Goal: Task Accomplishment & Management: Manage account settings

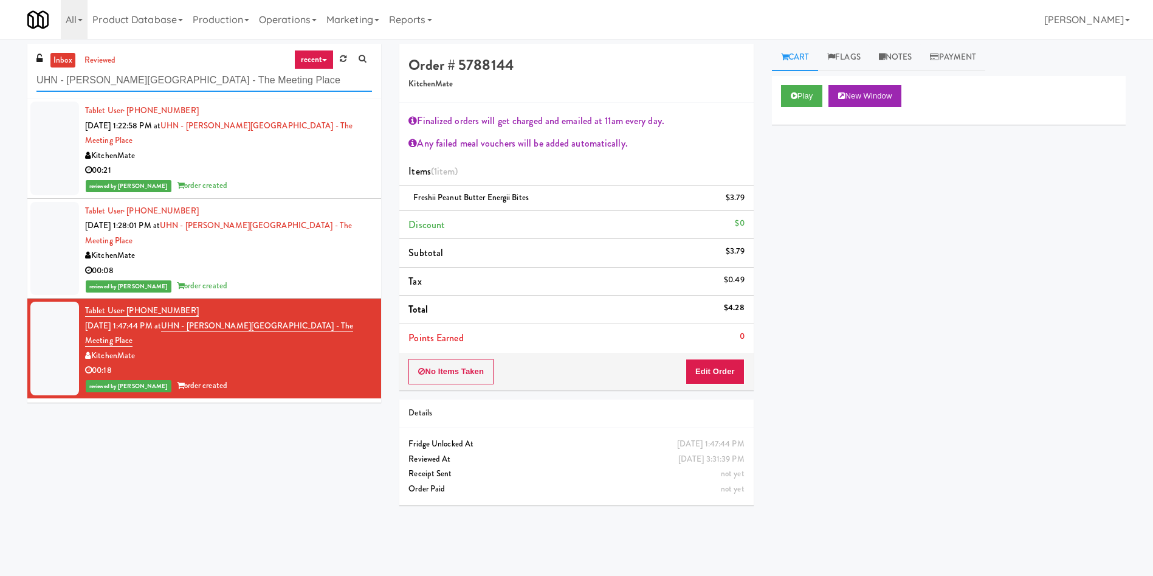
drag, startPoint x: 255, startPoint y: 75, endPoint x: 0, endPoint y: 75, distance: 254.7
click at [0, 75] on div "inbox reviewed recent all unclear take inventory issue suspicious failed recent…" at bounding box center [576, 288] width 1153 height 488
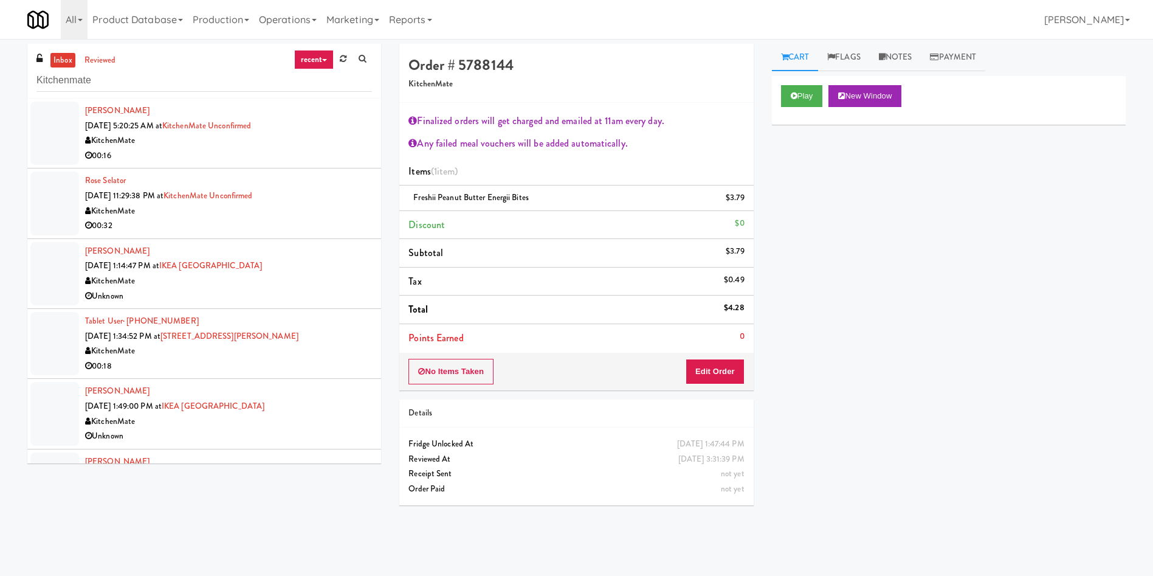
click at [57, 121] on div at bounding box center [54, 133] width 49 height 63
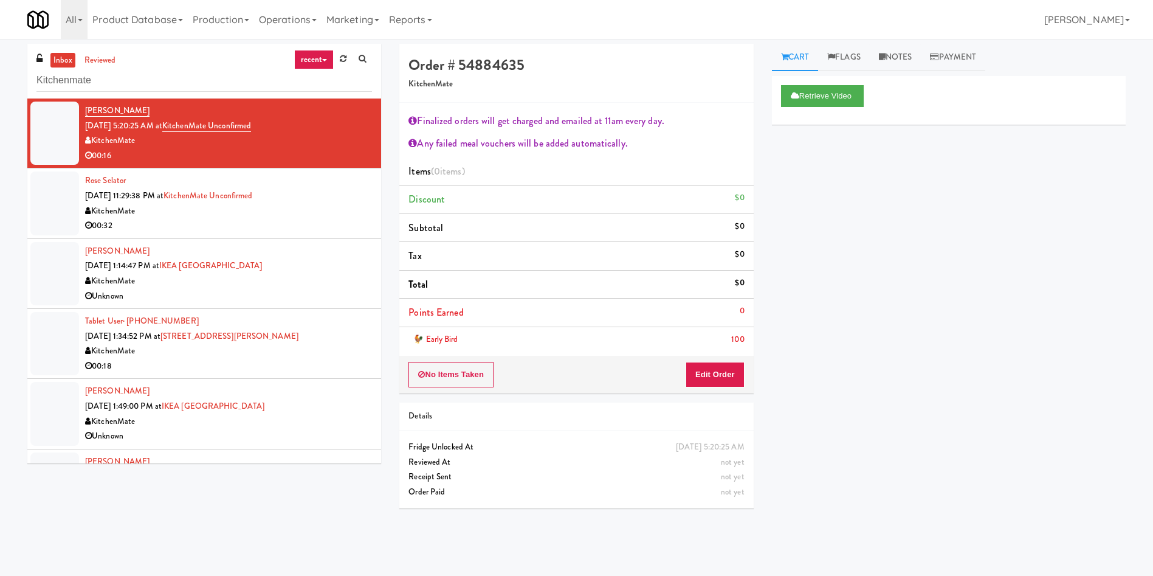
click at [60, 193] on div at bounding box center [54, 202] width 49 height 63
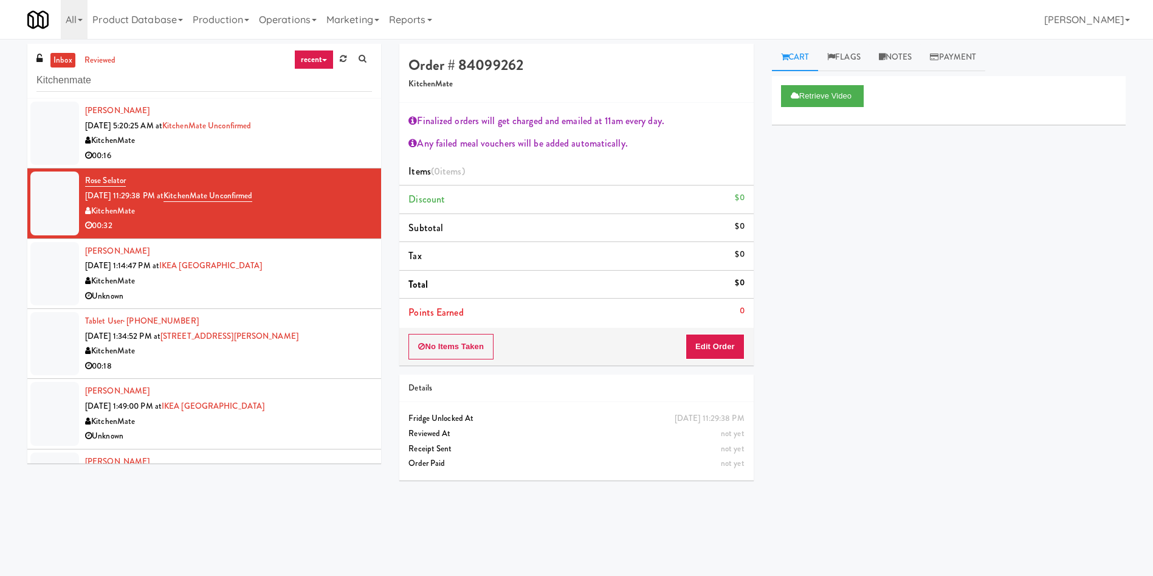
click at [63, 55] on link "inbox" at bounding box center [62, 60] width 25 height 15
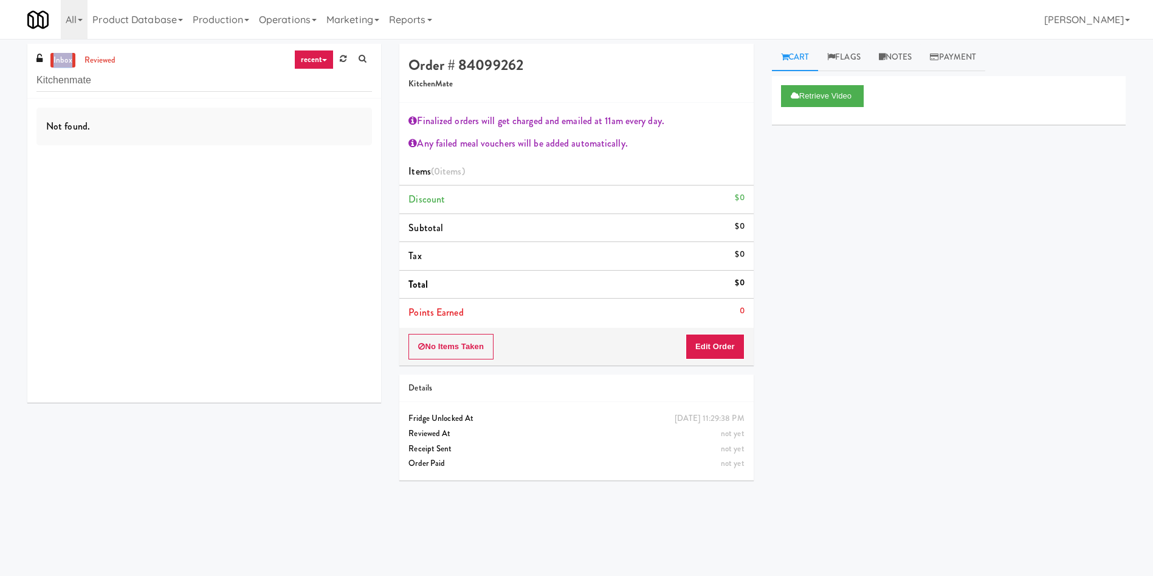
click at [63, 55] on link "inbox" at bounding box center [62, 60] width 25 height 15
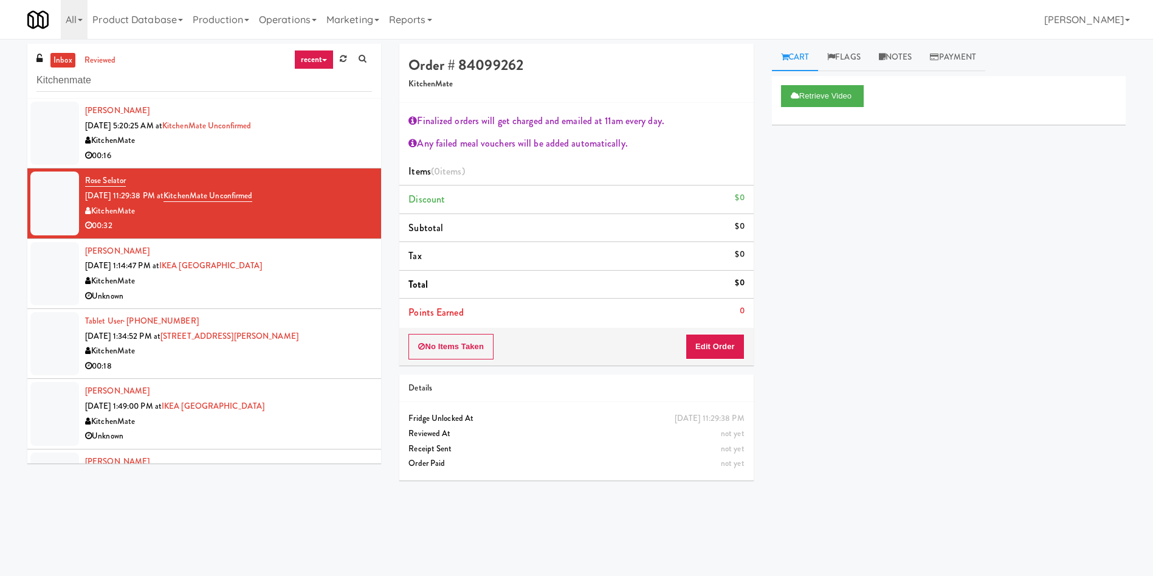
click at [0, 79] on div "inbox reviewed recent all unclear take inventory issue suspicious failed recent…" at bounding box center [576, 288] width 1153 height 488
drag, startPoint x: 116, startPoint y: 74, endPoint x: 0, endPoint y: 60, distance: 117.0
click at [0, 63] on div "inbox reviewed recent all unclear take inventory issue suspicious failed recent…" at bounding box center [576, 288] width 1153 height 488
paste input "Michelin - Drink - Left"
type input "Michelin - Drink - Left"
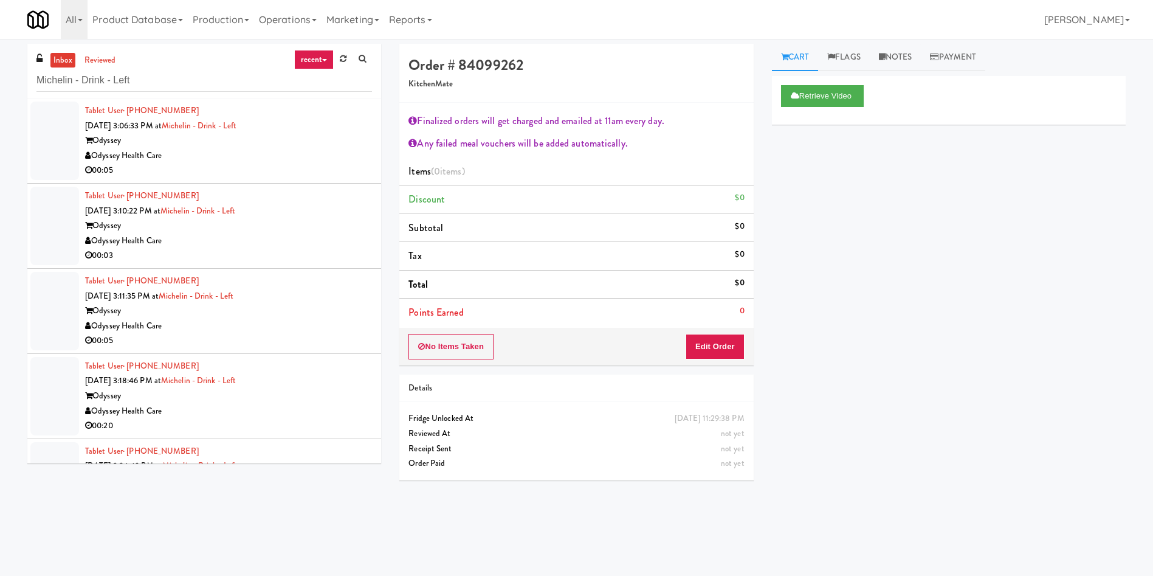
click at [55, 122] on div at bounding box center [54, 141] width 49 height 78
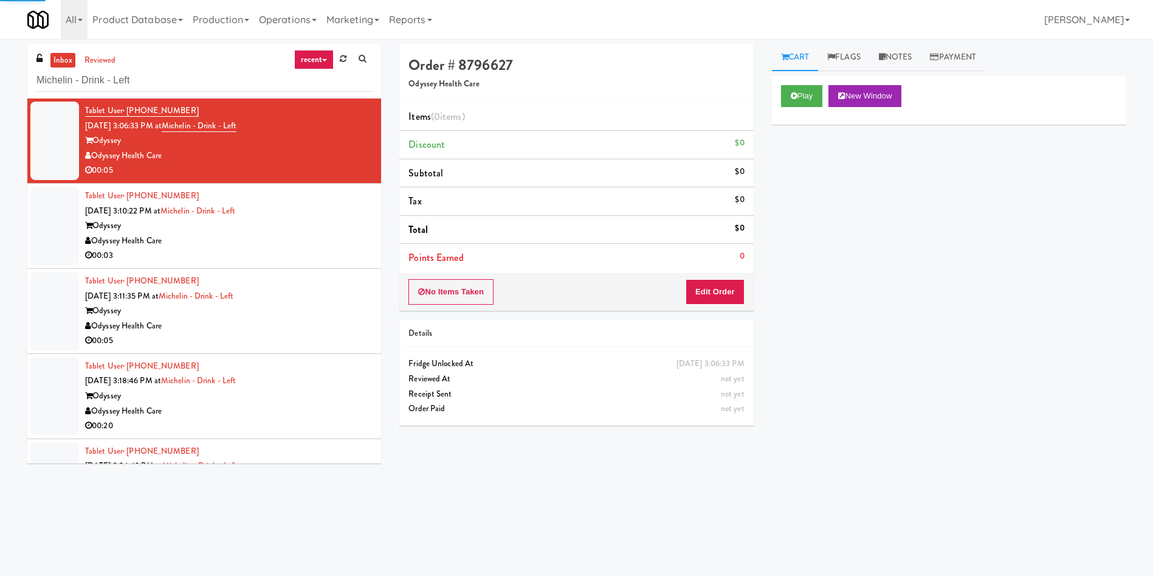
click at [64, 51] on div "inbox reviewed recent all unclear take inventory issue suspicious failed recent…" at bounding box center [204, 71] width 354 height 55
click at [791, 99] on icon at bounding box center [794, 96] width 7 height 8
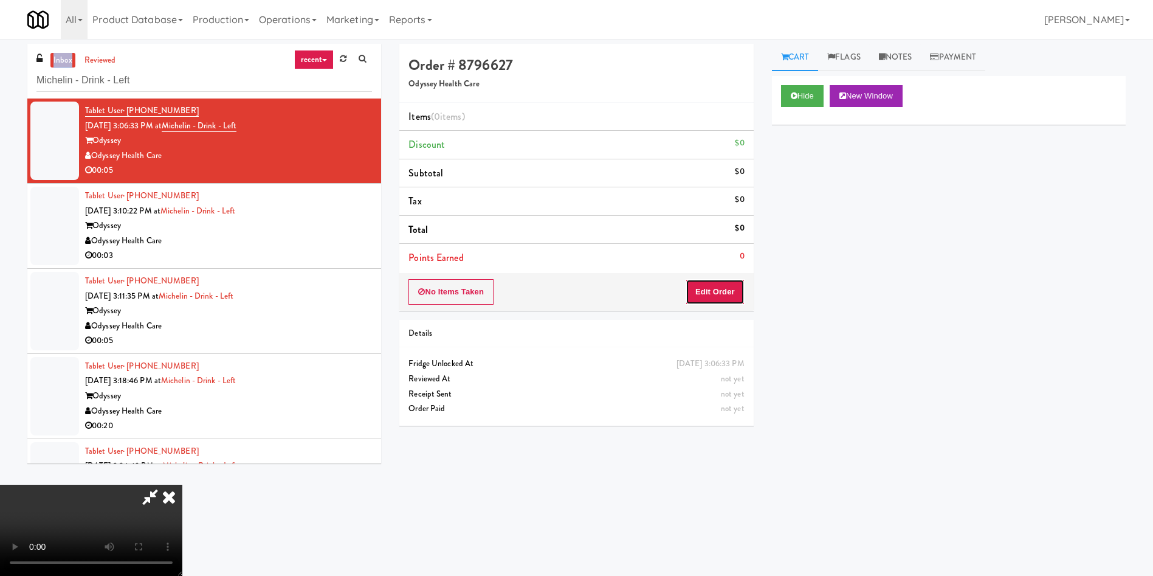
click at [732, 299] on button "Edit Order" at bounding box center [715, 292] width 59 height 26
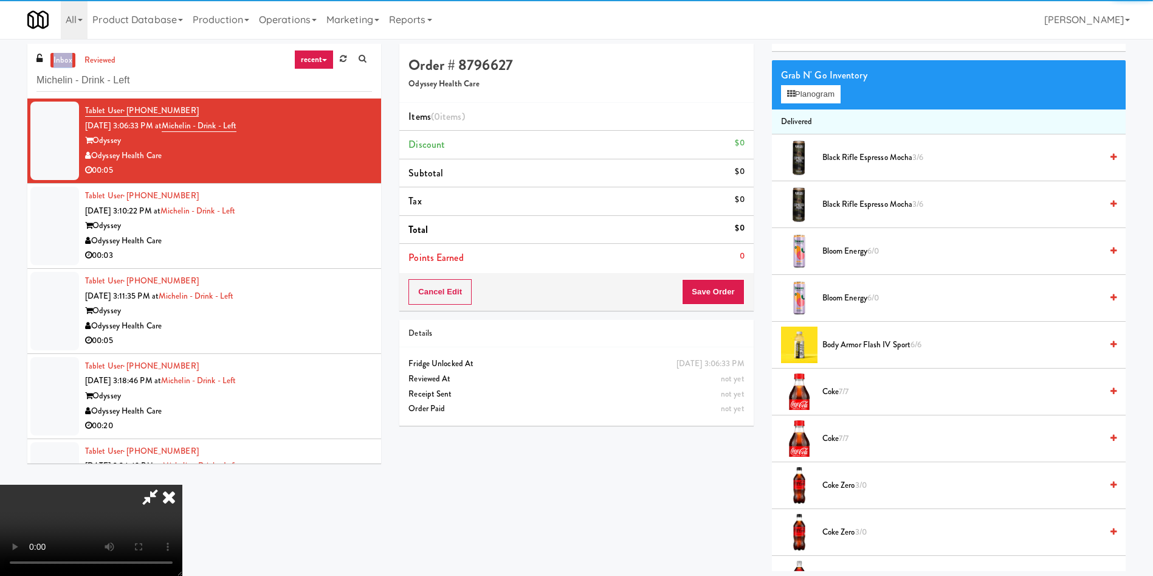
scroll to position [91, 0]
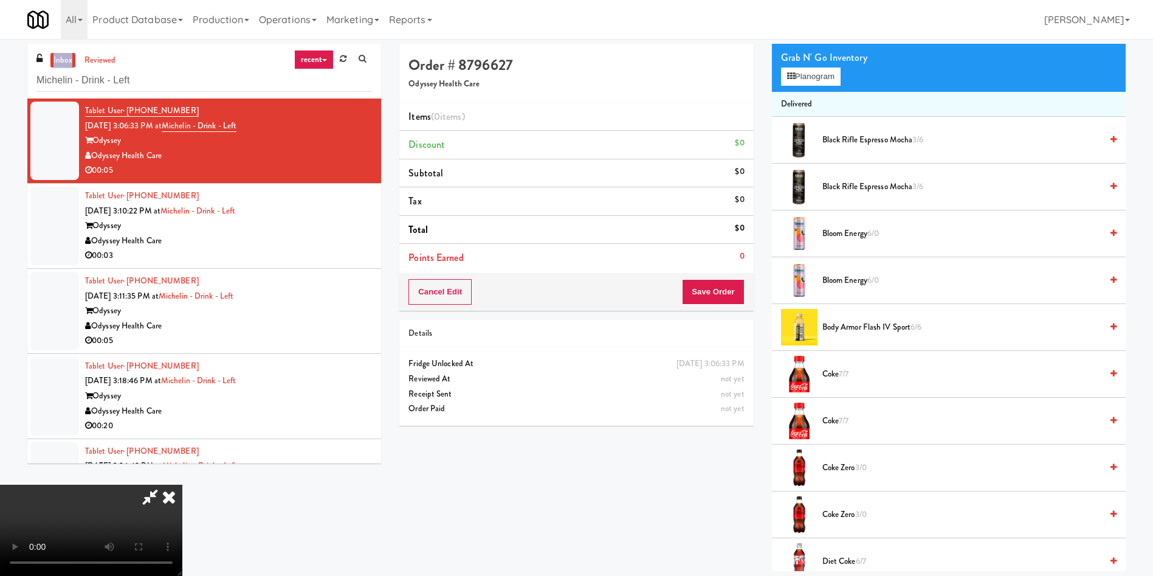
click at [182, 484] on video at bounding box center [91, 529] width 182 height 91
click at [809, 79] on button "Planogram" at bounding box center [811, 76] width 60 height 18
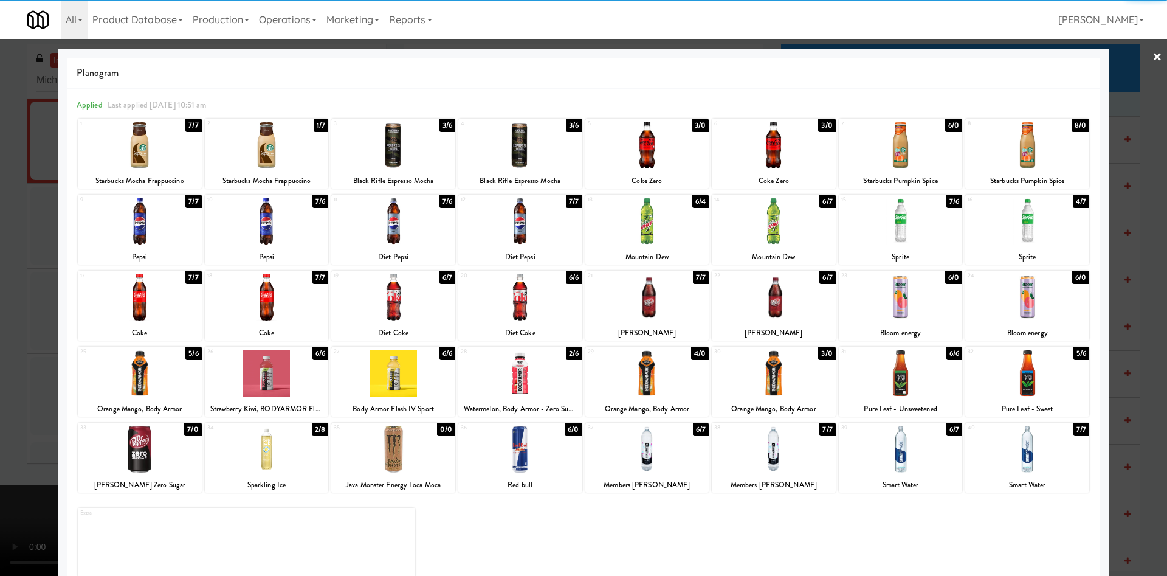
click at [774, 320] on div at bounding box center [774, 297] width 124 height 47
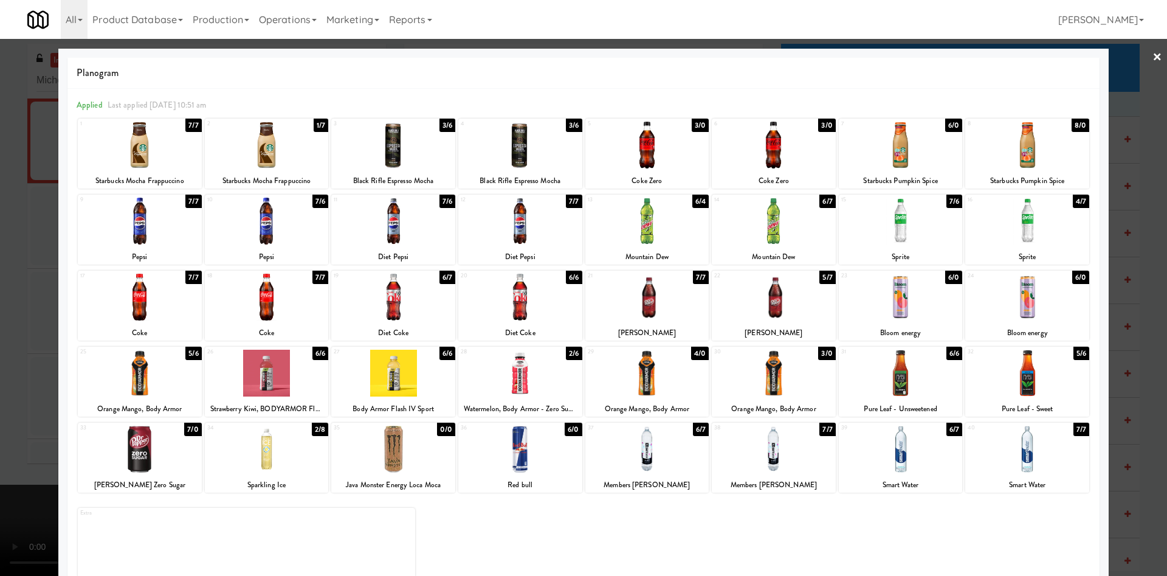
click at [618, 294] on div at bounding box center [647, 297] width 124 height 47
click at [16, 324] on div at bounding box center [583, 288] width 1167 height 576
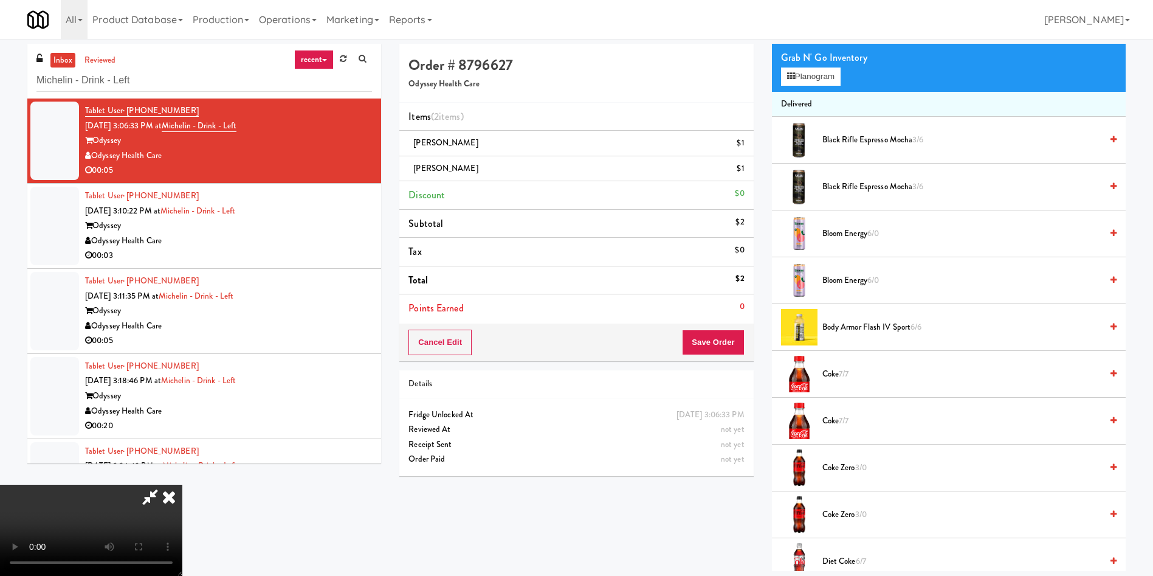
click at [182, 484] on video at bounding box center [91, 529] width 182 height 91
click at [745, 340] on div "Cancel Edit Save Order" at bounding box center [576, 342] width 354 height 38
click at [721, 343] on button "Save Order" at bounding box center [713, 342] width 62 height 26
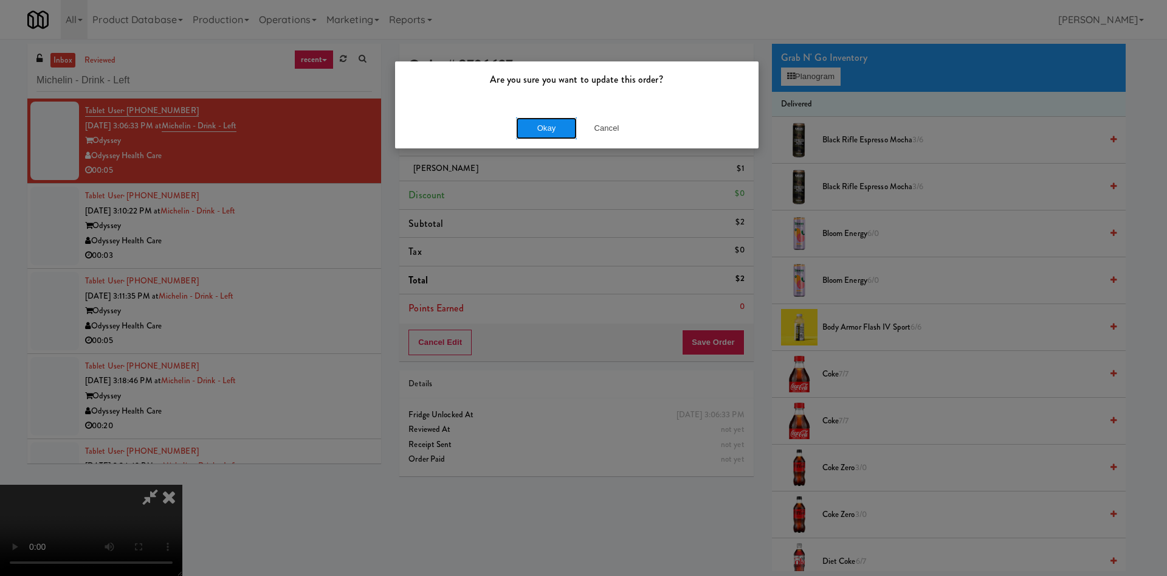
click at [531, 133] on button "Okay" at bounding box center [546, 128] width 61 height 22
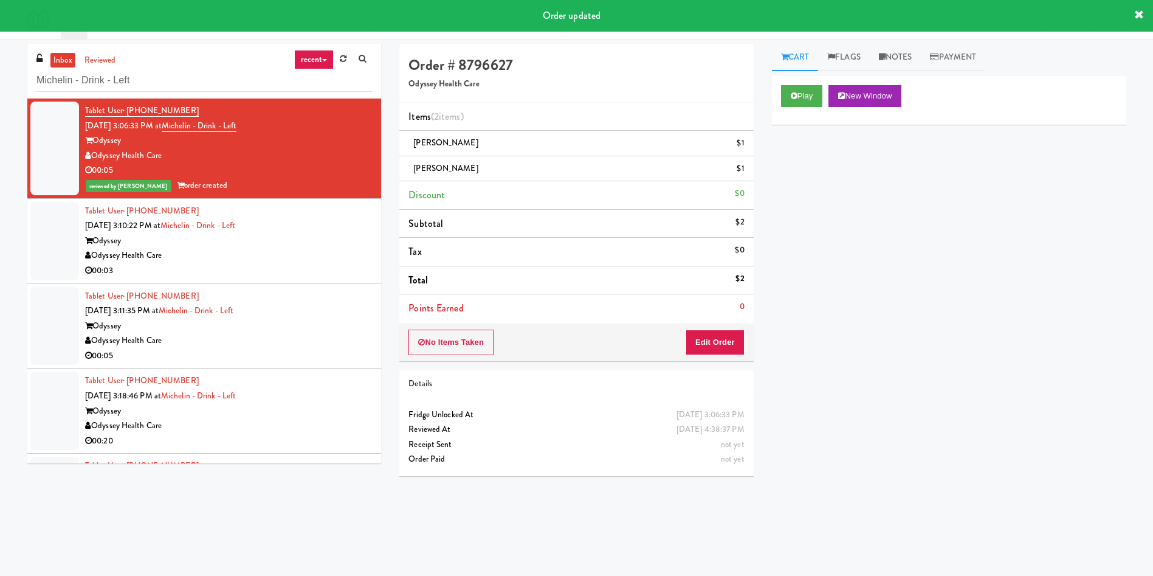
click at [59, 239] on div at bounding box center [54, 241] width 49 height 78
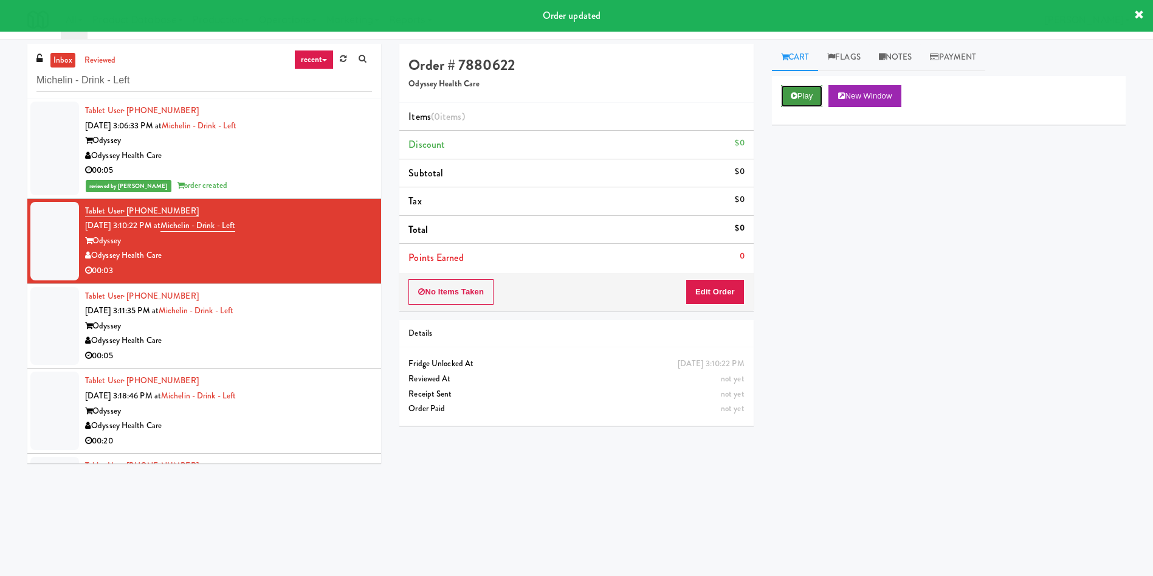
click at [816, 102] on button "Play" at bounding box center [802, 96] width 42 height 22
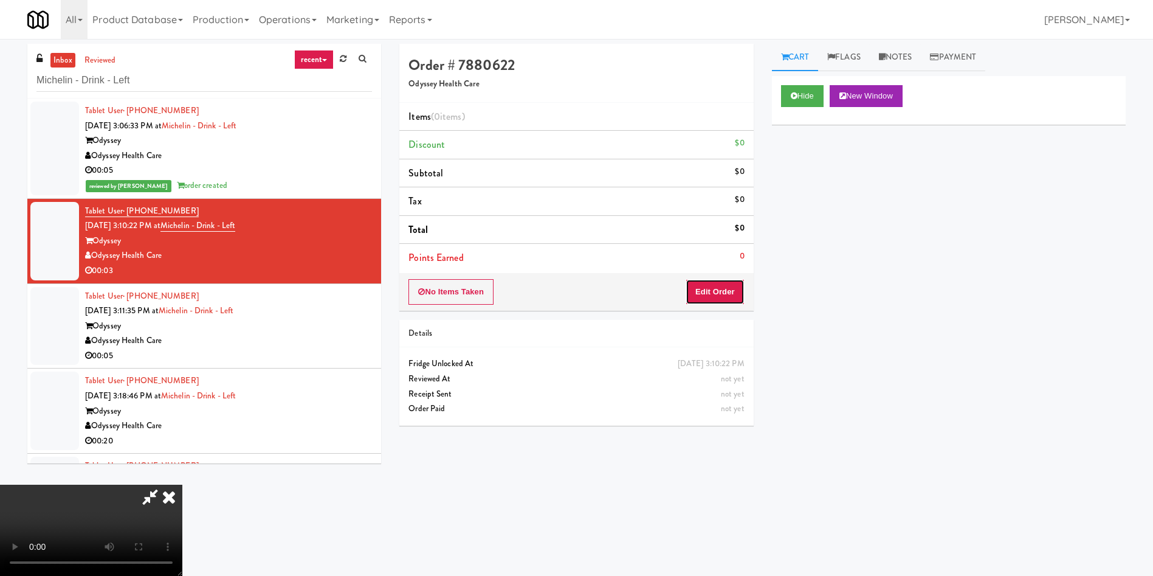
click at [721, 288] on button "Edit Order" at bounding box center [715, 292] width 59 height 26
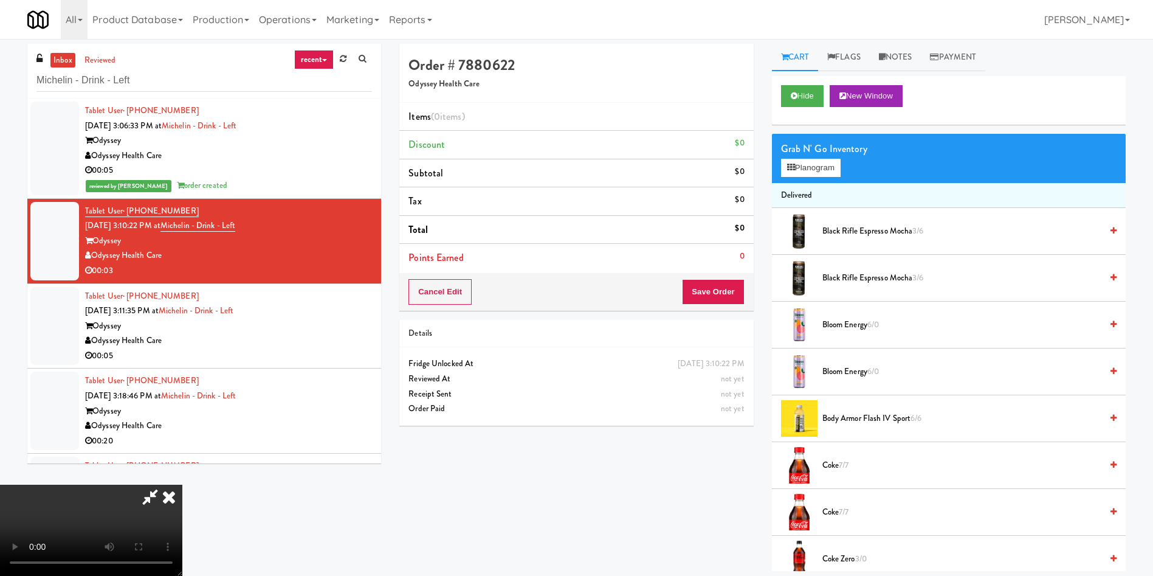
click at [182, 484] on video at bounding box center [91, 529] width 182 height 91
click at [829, 172] on button "Planogram" at bounding box center [811, 168] width 60 height 18
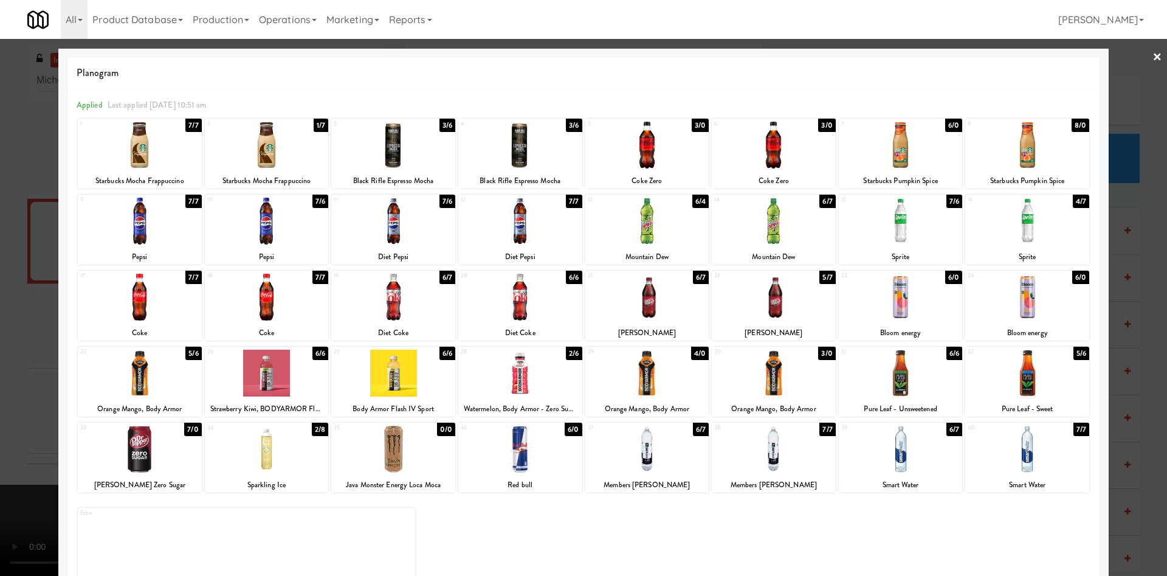
click at [647, 315] on div at bounding box center [647, 297] width 124 height 47
click at [32, 230] on div at bounding box center [583, 288] width 1167 height 576
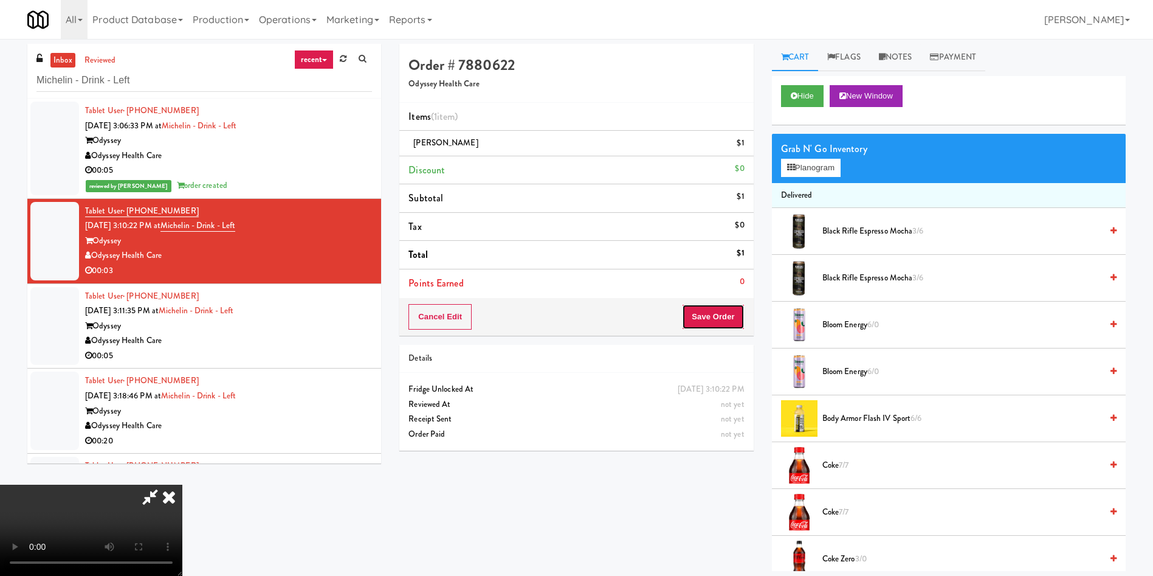
click at [709, 314] on button "Save Order" at bounding box center [713, 317] width 62 height 26
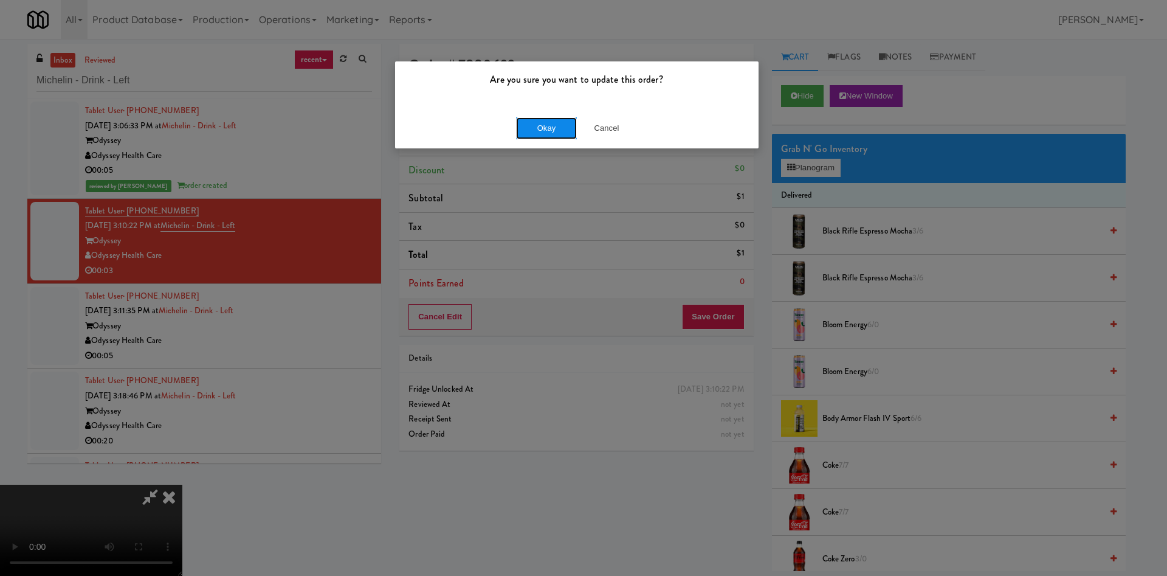
click at [543, 132] on button "Okay" at bounding box center [546, 128] width 61 height 22
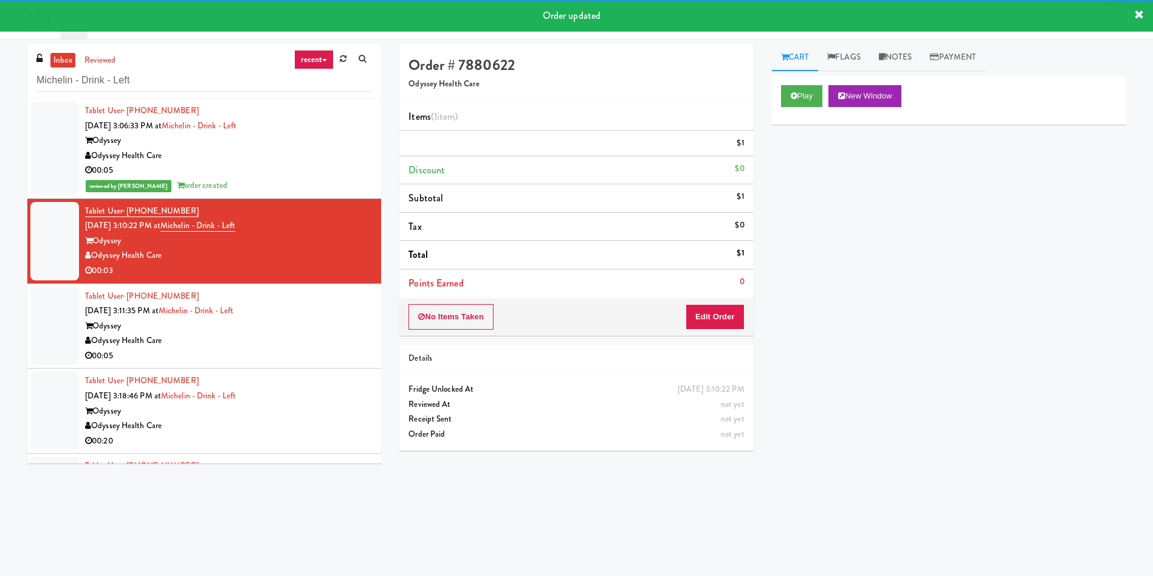
click at [49, 326] on div at bounding box center [54, 326] width 49 height 78
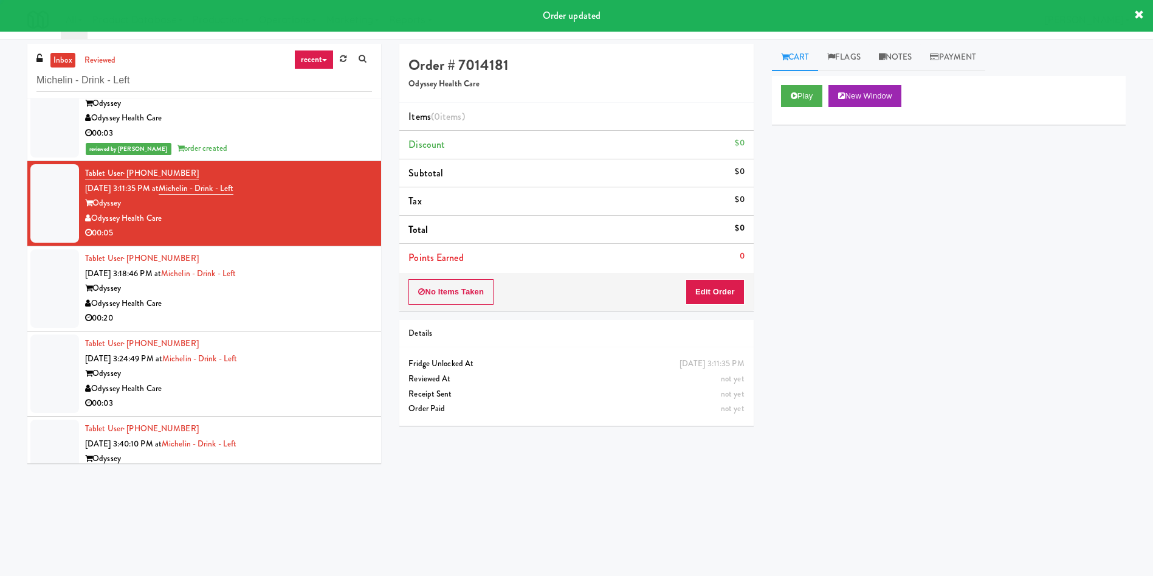
scroll to position [182, 0]
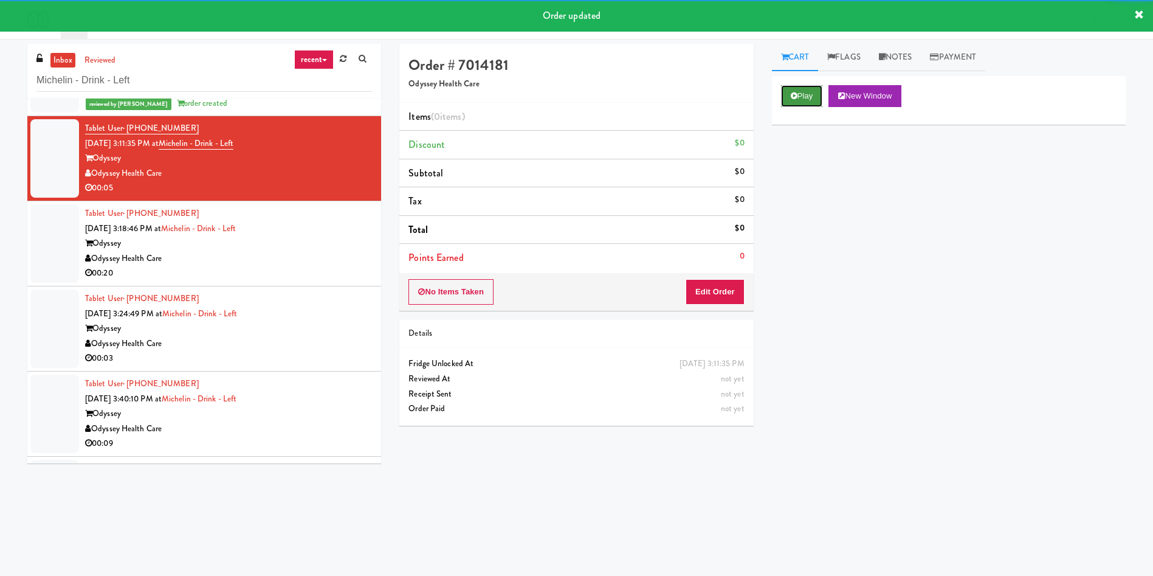
click at [811, 98] on button "Play" at bounding box center [802, 96] width 42 height 22
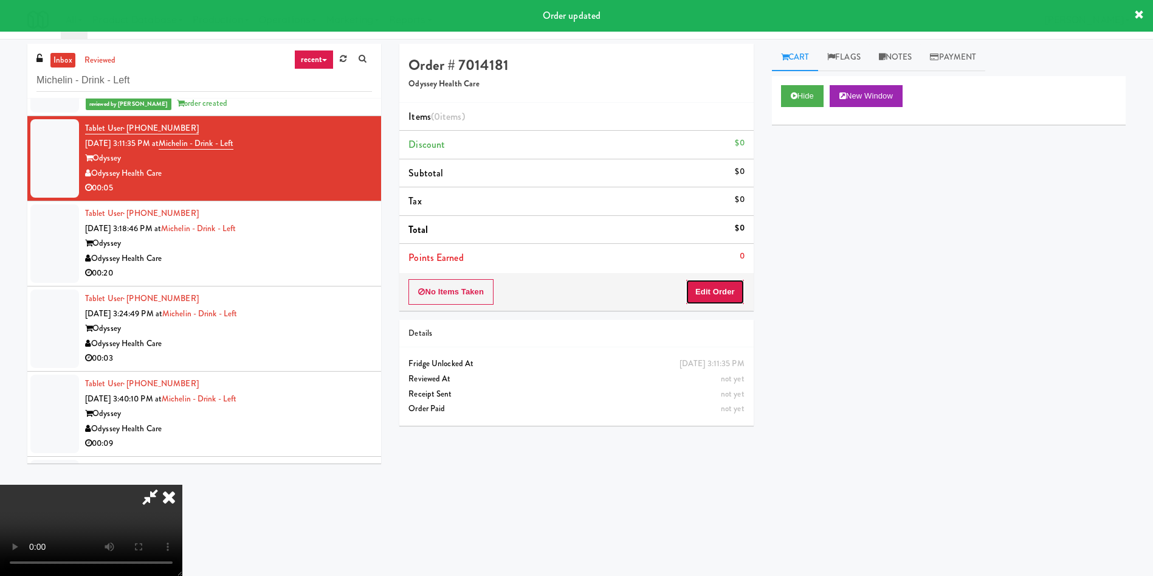
click at [734, 286] on button "Edit Order" at bounding box center [715, 292] width 59 height 26
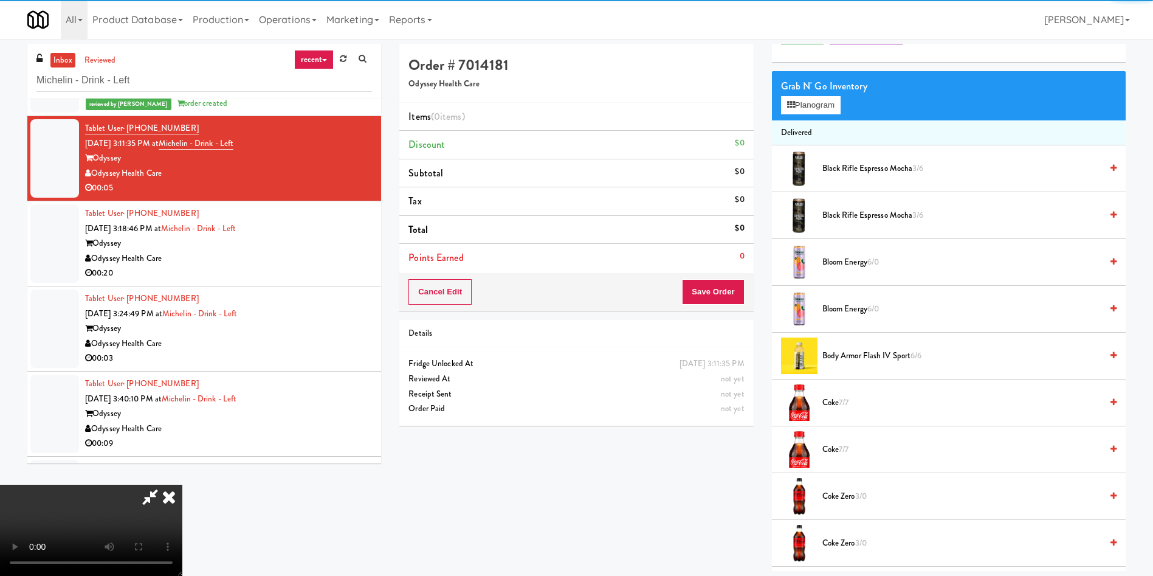
scroll to position [91, 0]
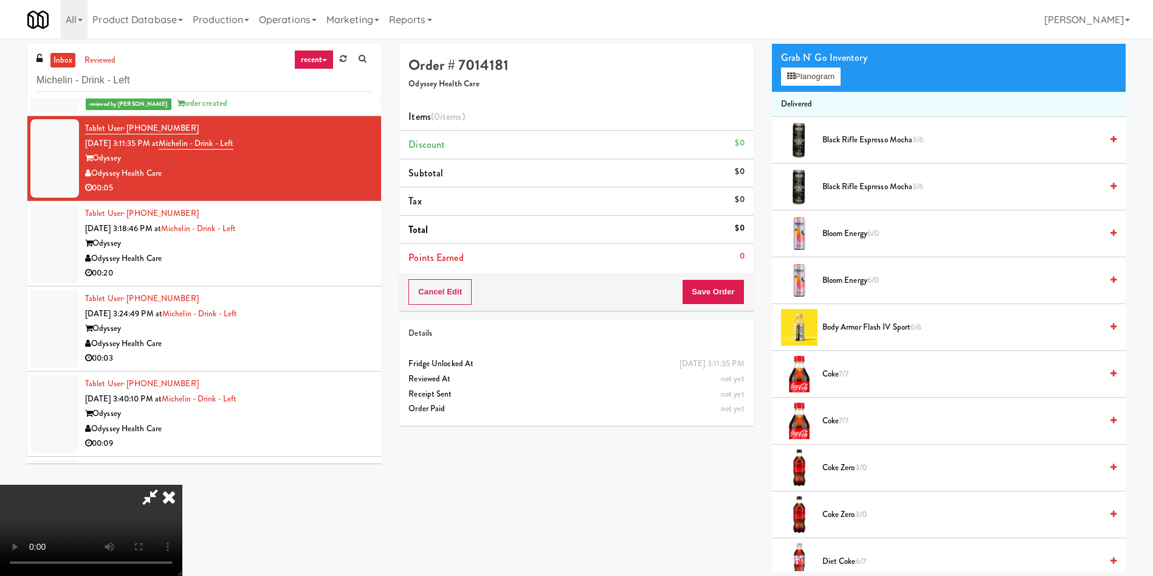
click at [182, 484] on video at bounding box center [91, 529] width 182 height 91
click at [811, 81] on button "Planogram" at bounding box center [811, 76] width 60 height 18
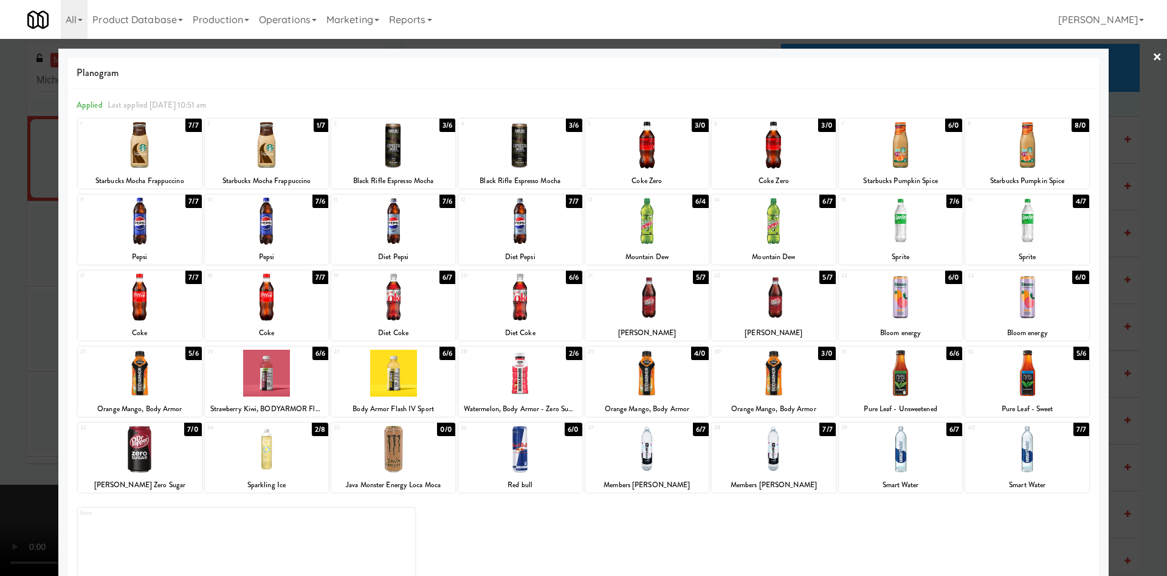
click at [792, 220] on div at bounding box center [774, 221] width 124 height 47
click at [9, 252] on div at bounding box center [583, 288] width 1167 height 576
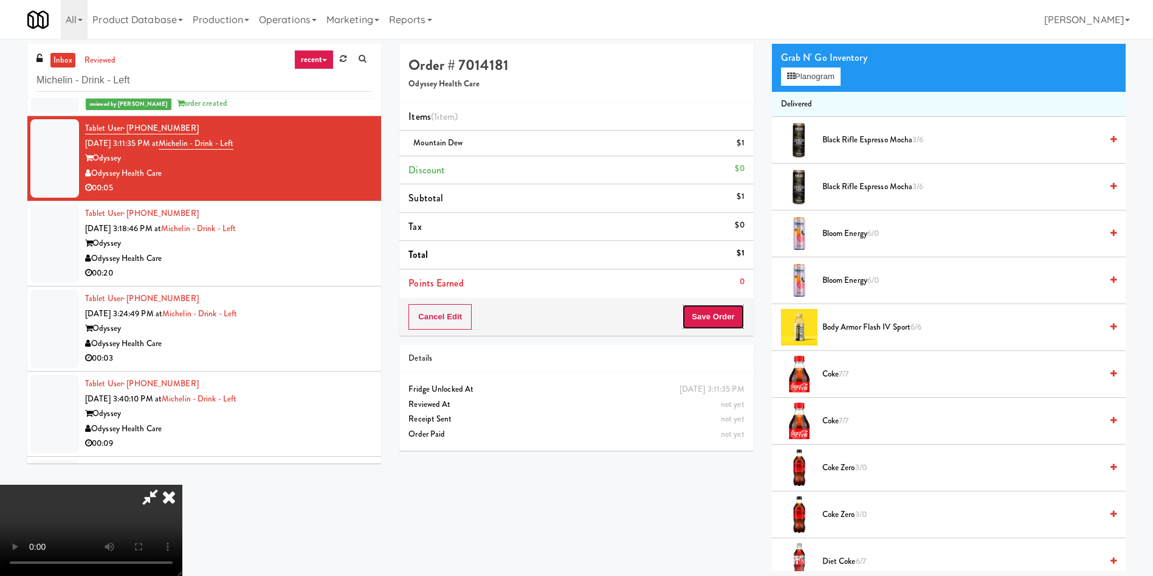
click at [726, 313] on button "Save Order" at bounding box center [713, 317] width 62 height 26
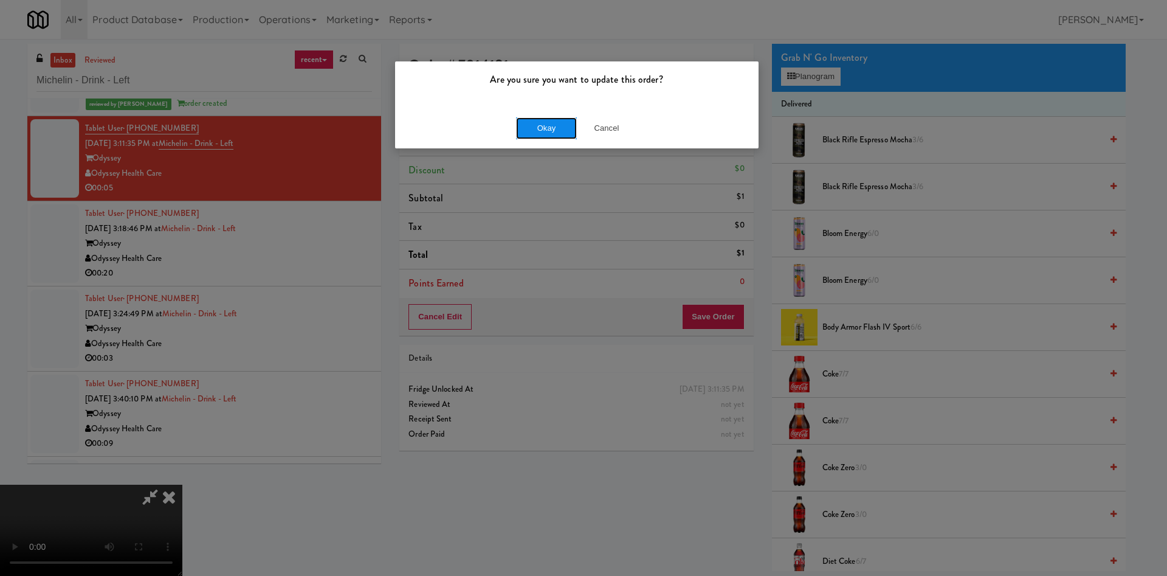
click at [542, 134] on button "Okay" at bounding box center [546, 128] width 61 height 22
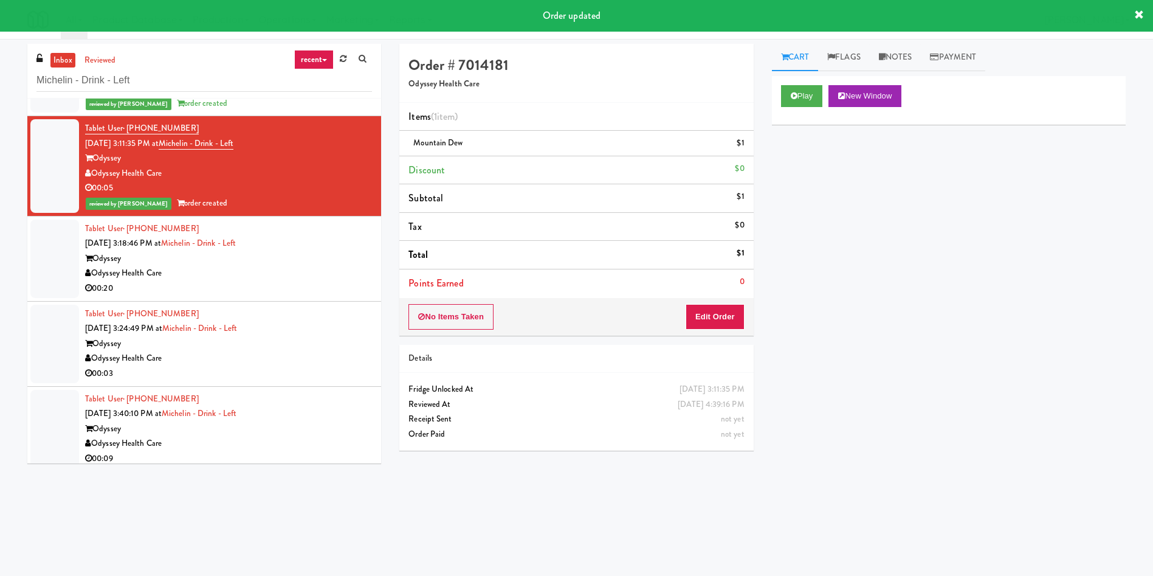
click at [71, 246] on div at bounding box center [54, 258] width 49 height 78
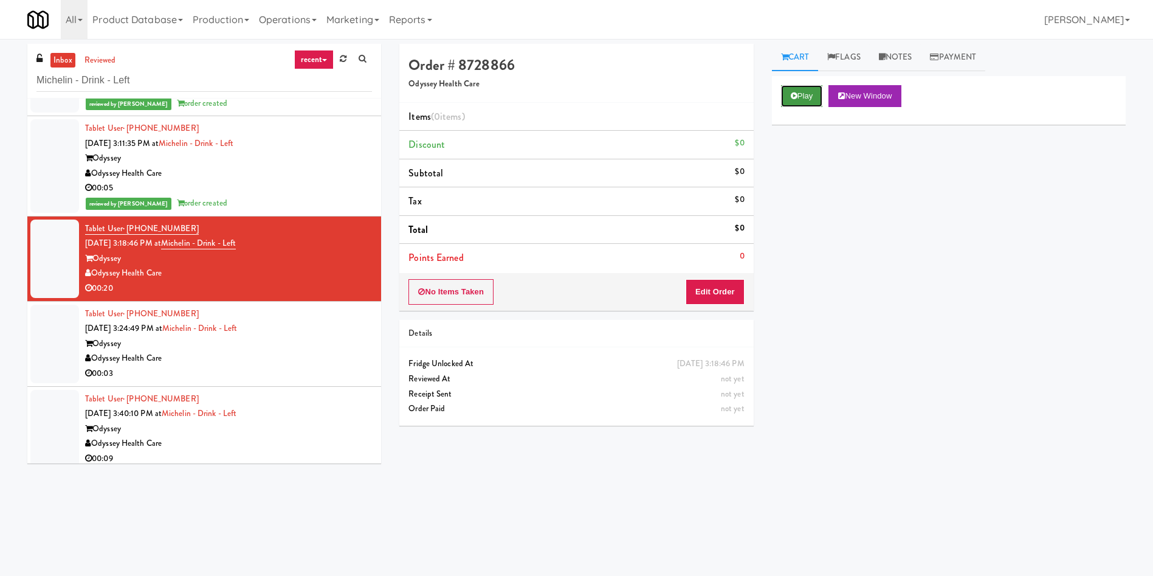
click at [807, 100] on button "Play" at bounding box center [802, 96] width 42 height 22
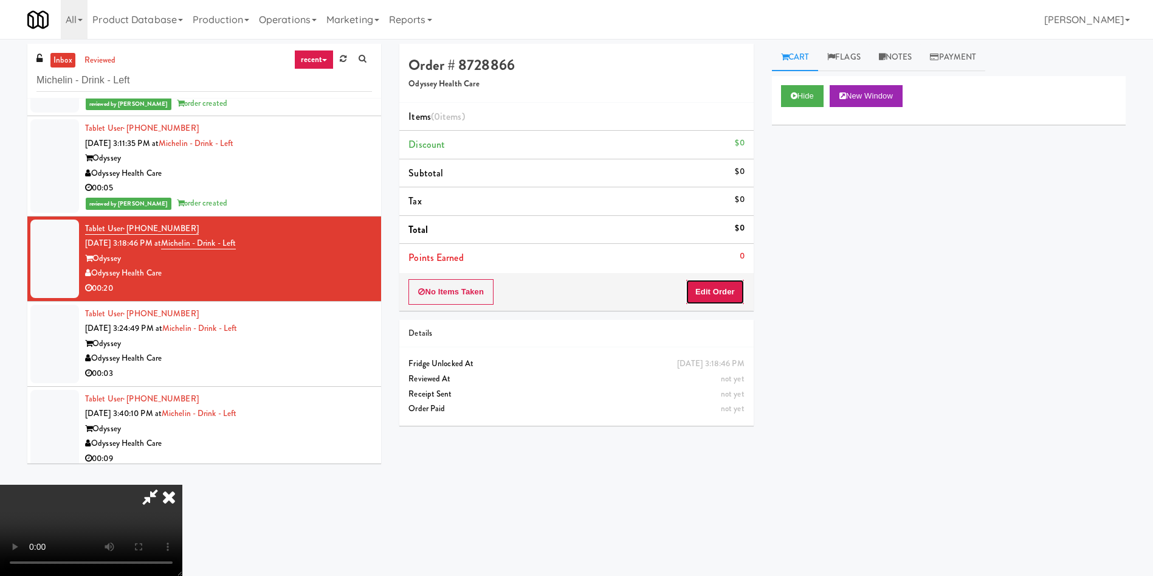
click at [726, 295] on button "Edit Order" at bounding box center [715, 292] width 59 height 26
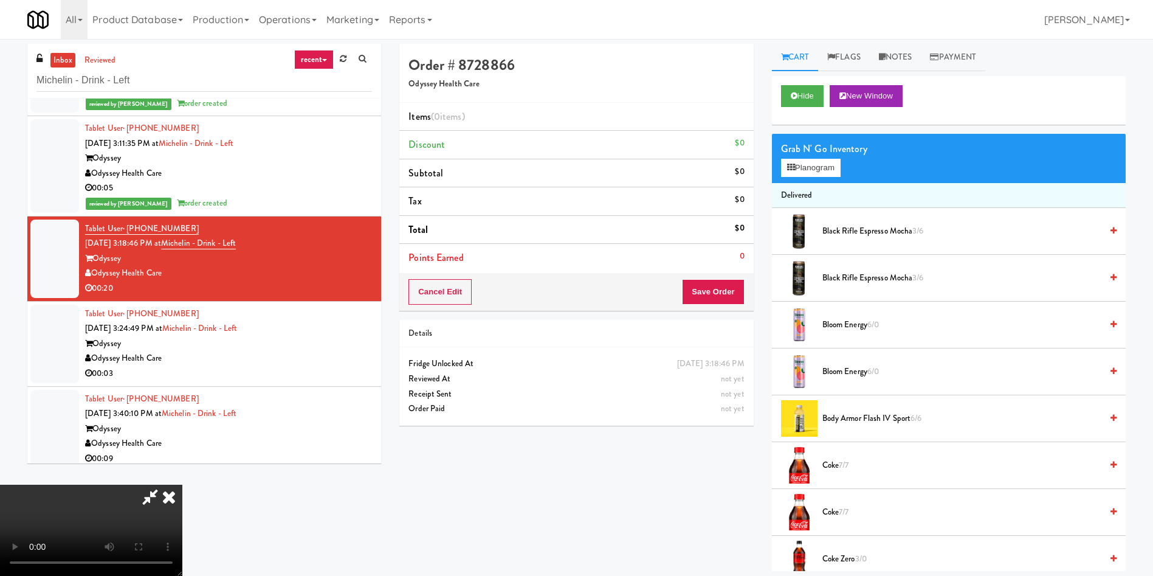
click at [182, 484] on video at bounding box center [91, 529] width 182 height 91
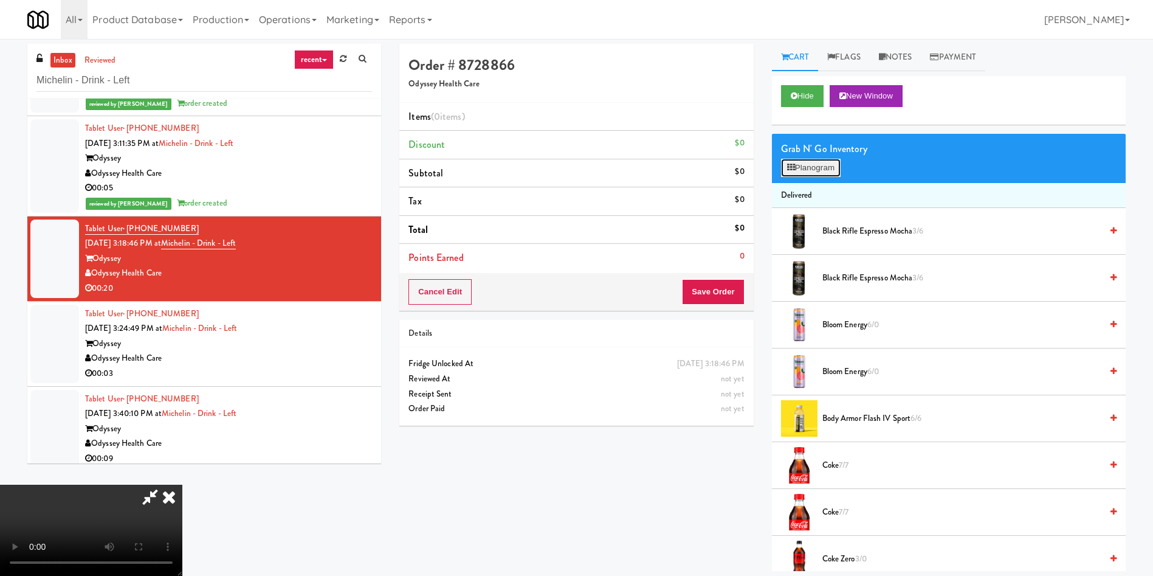
click at [802, 160] on button "Planogram" at bounding box center [811, 168] width 60 height 18
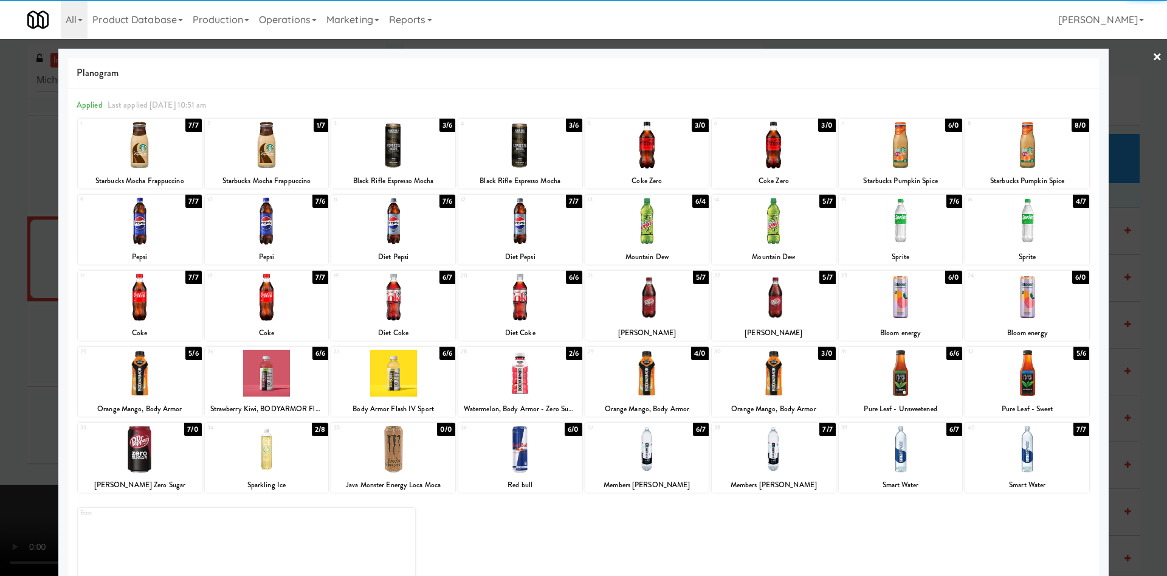
click at [1021, 295] on div at bounding box center [1027, 297] width 124 height 47
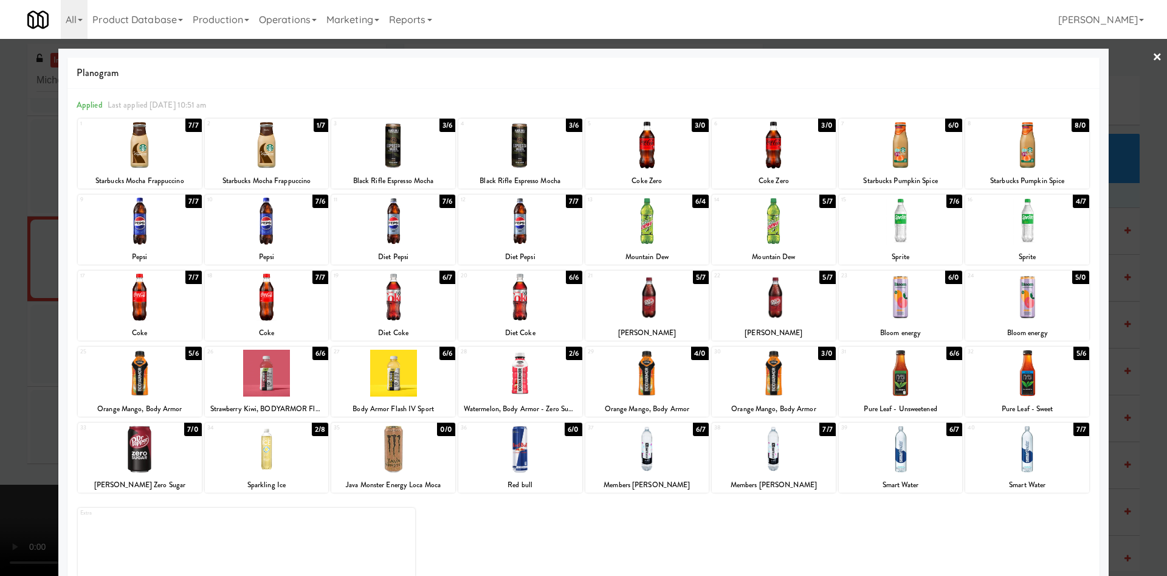
click at [18, 201] on div at bounding box center [583, 288] width 1167 height 576
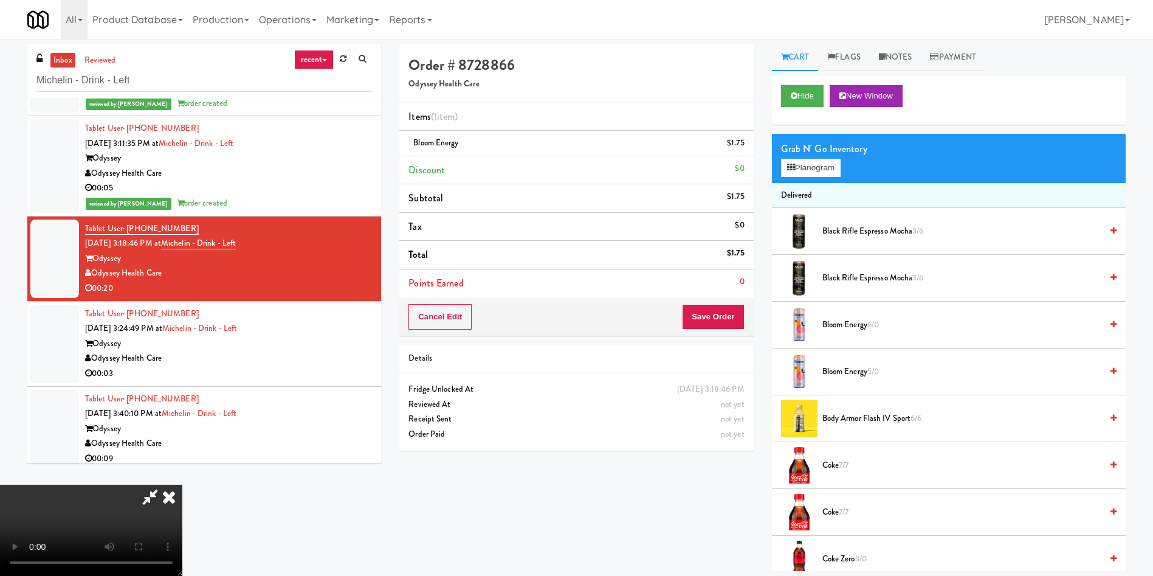
click at [182, 484] on video at bounding box center [91, 529] width 182 height 91
click at [731, 314] on button "Save Order" at bounding box center [713, 317] width 62 height 26
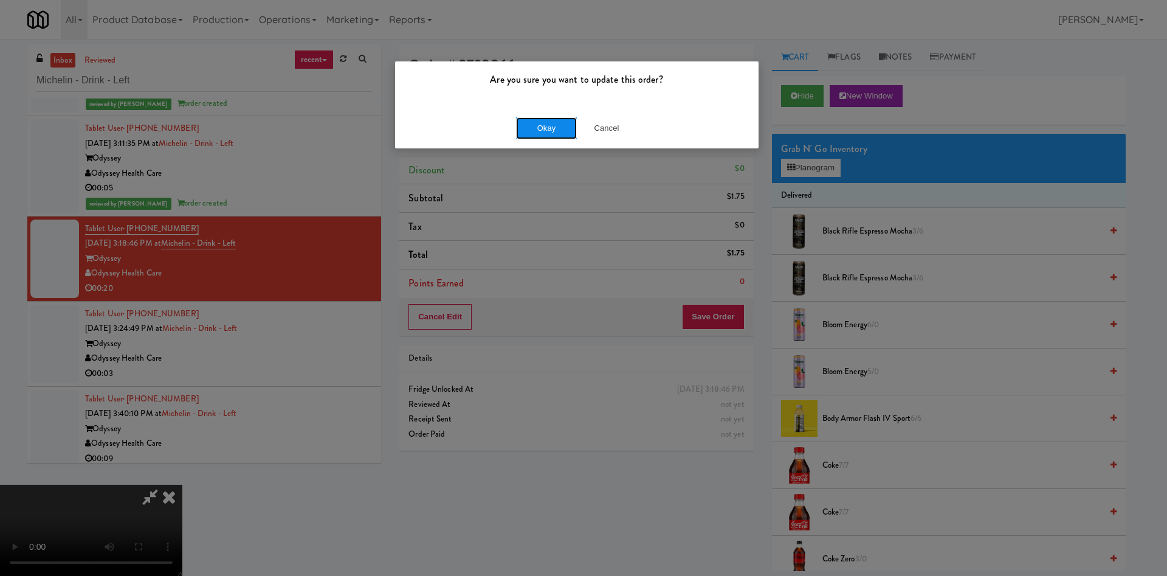
click at [535, 129] on button "Okay" at bounding box center [546, 128] width 61 height 22
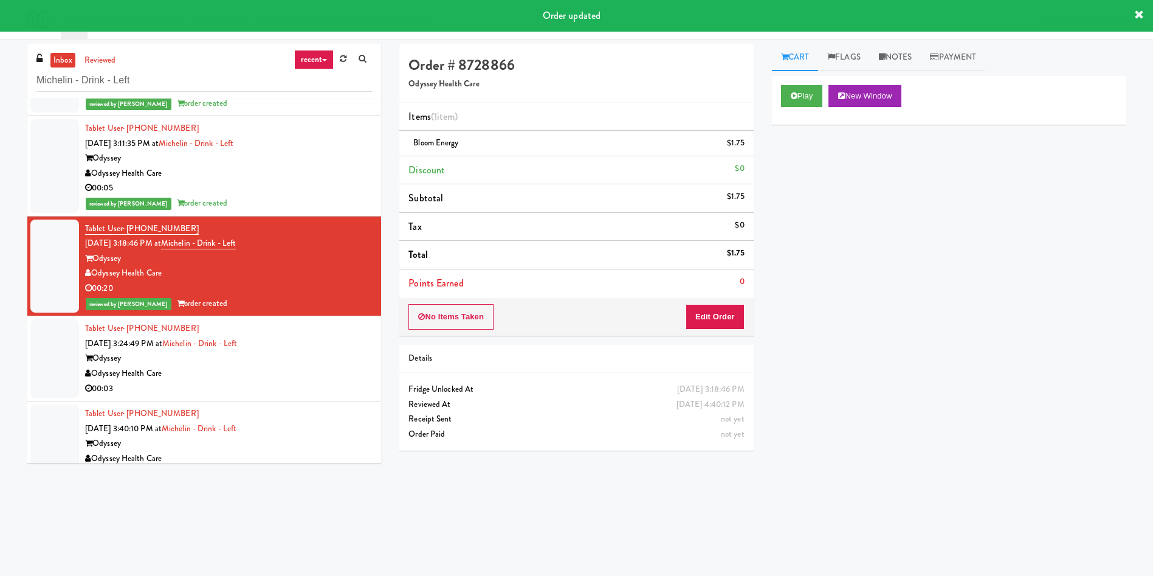
click at [46, 364] on div at bounding box center [54, 358] width 49 height 78
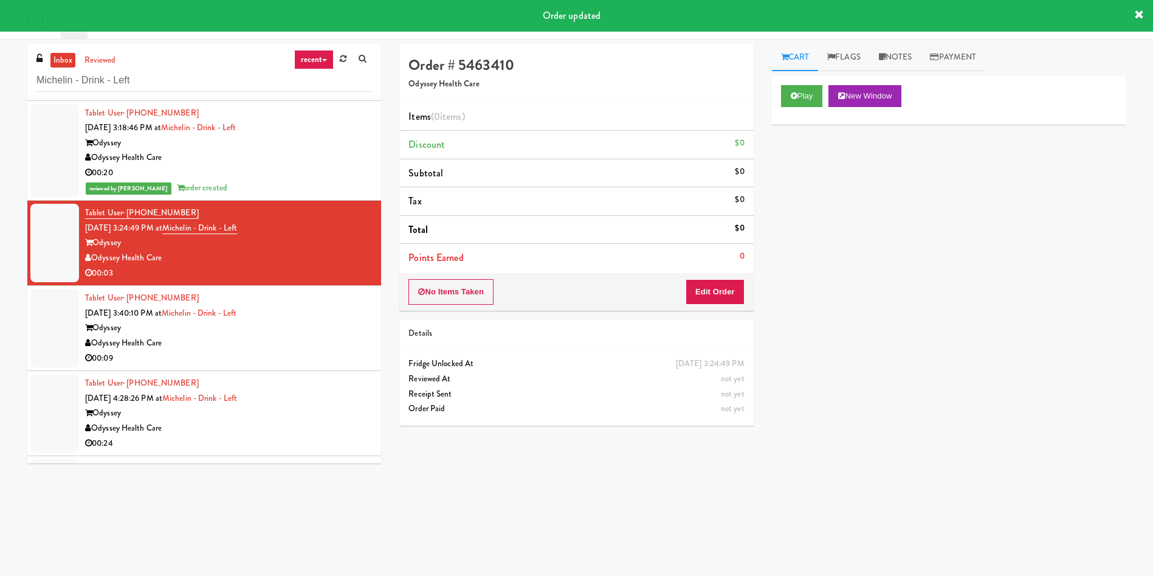
scroll to position [365, 0]
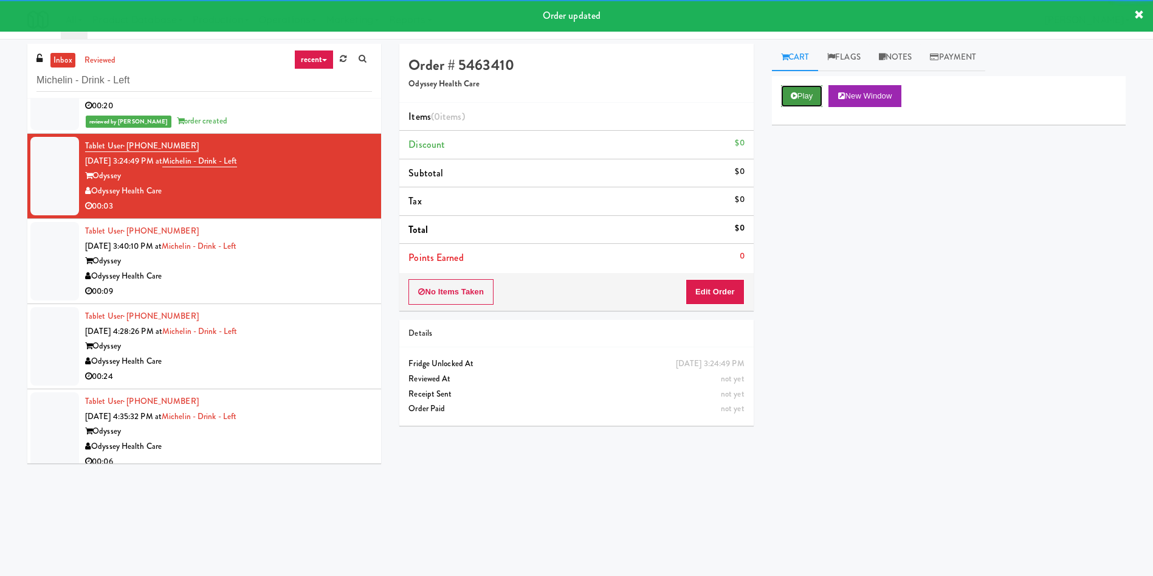
click at [810, 97] on button "Play" at bounding box center [802, 96] width 42 height 22
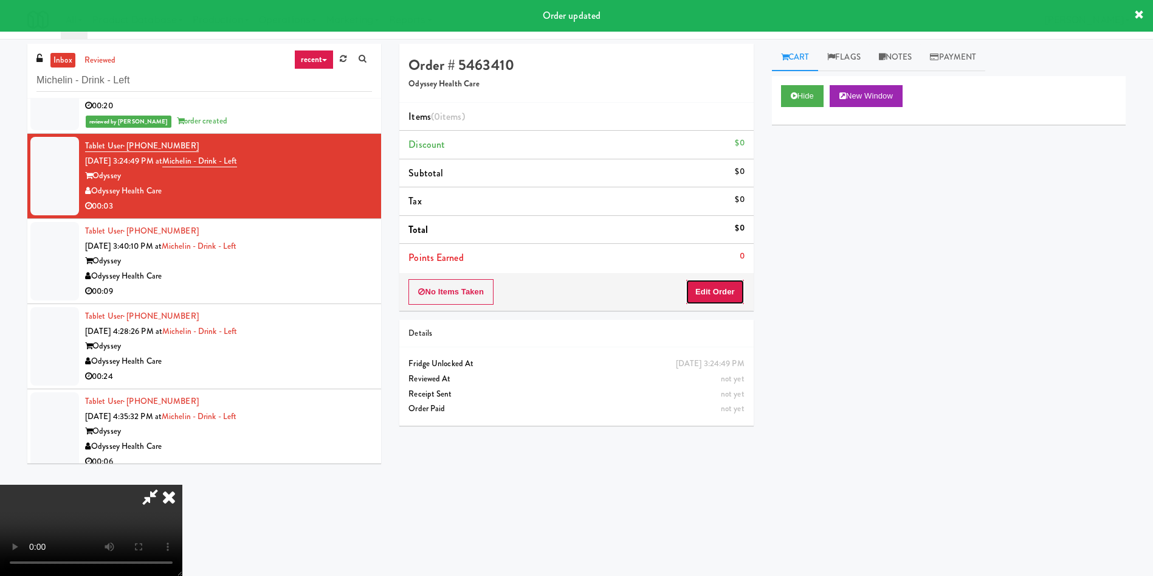
click at [687, 300] on button "Edit Order" at bounding box center [715, 292] width 59 height 26
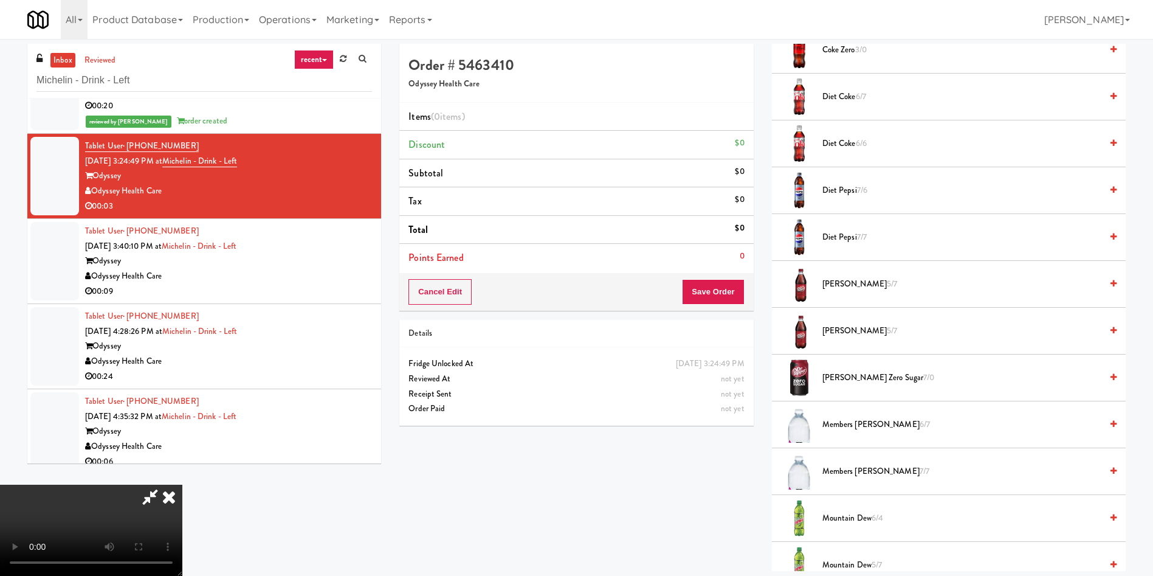
scroll to position [638, 0]
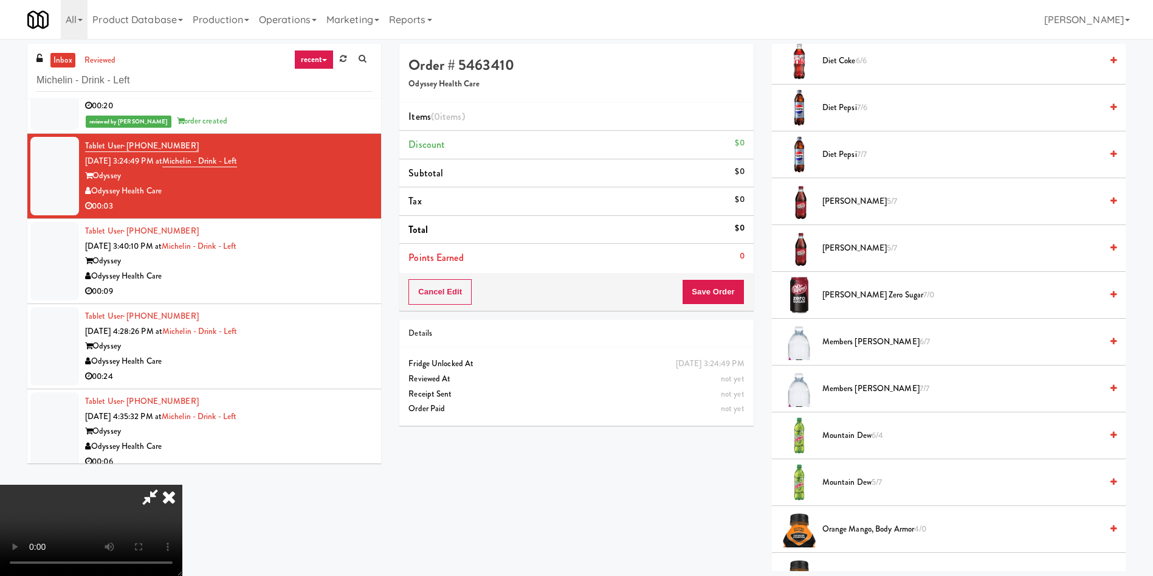
click at [861, 150] on span "7/7" at bounding box center [862, 154] width 10 height 12
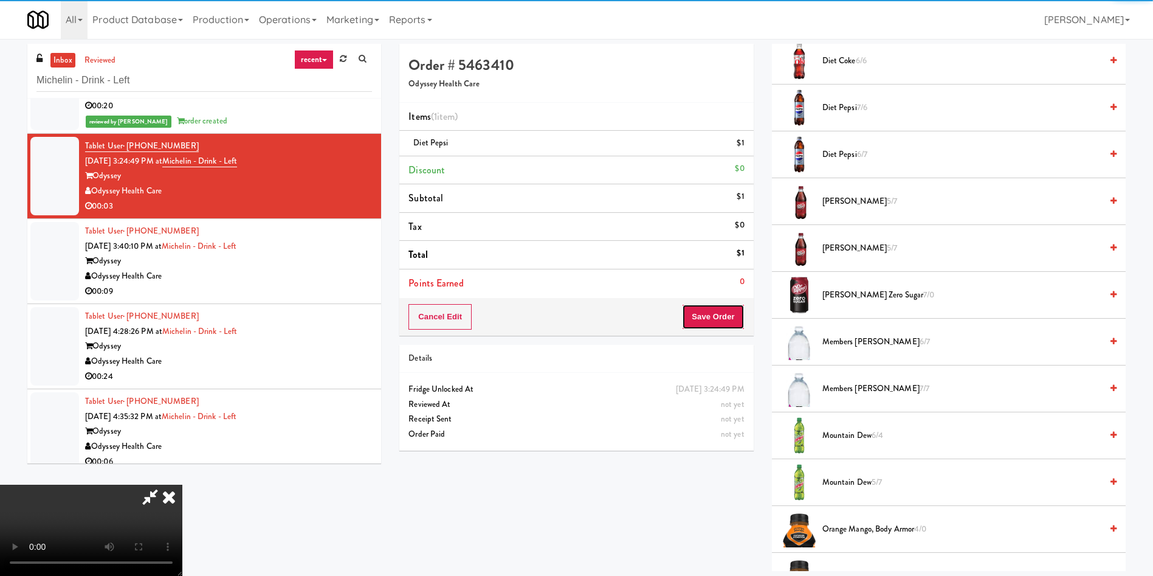
click at [717, 321] on button "Save Order" at bounding box center [713, 317] width 62 height 26
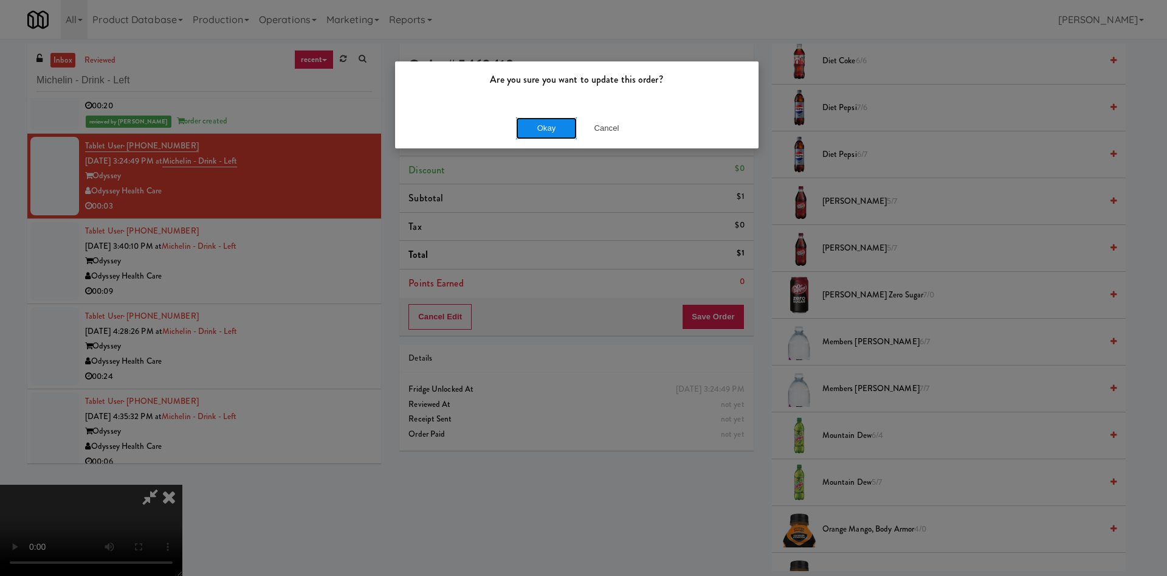
click at [557, 132] on button "Okay" at bounding box center [546, 128] width 61 height 22
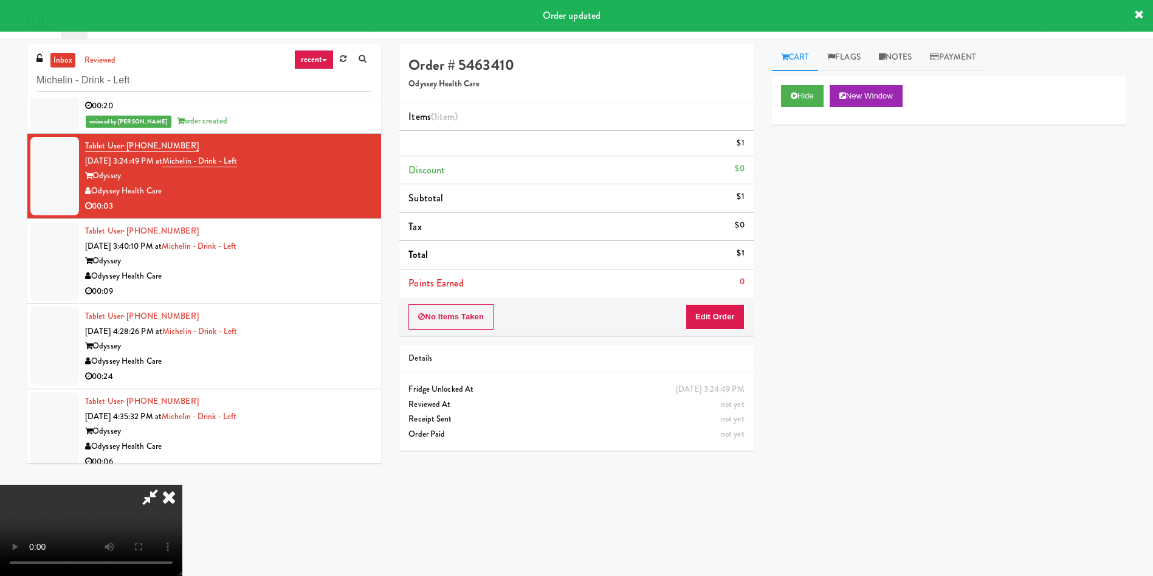
scroll to position [0, 0]
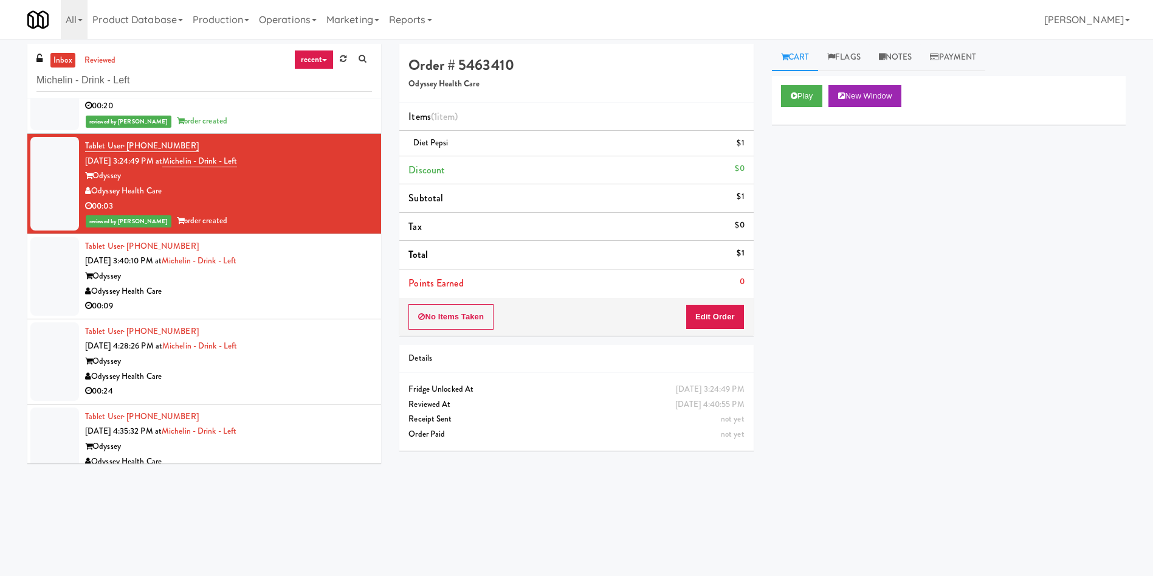
click at [81, 244] on li "Tablet User · (940) 531-0319 Oct 8, 2025 3:40:10 PM at Michelin - Drink - Left …" at bounding box center [204, 276] width 354 height 85
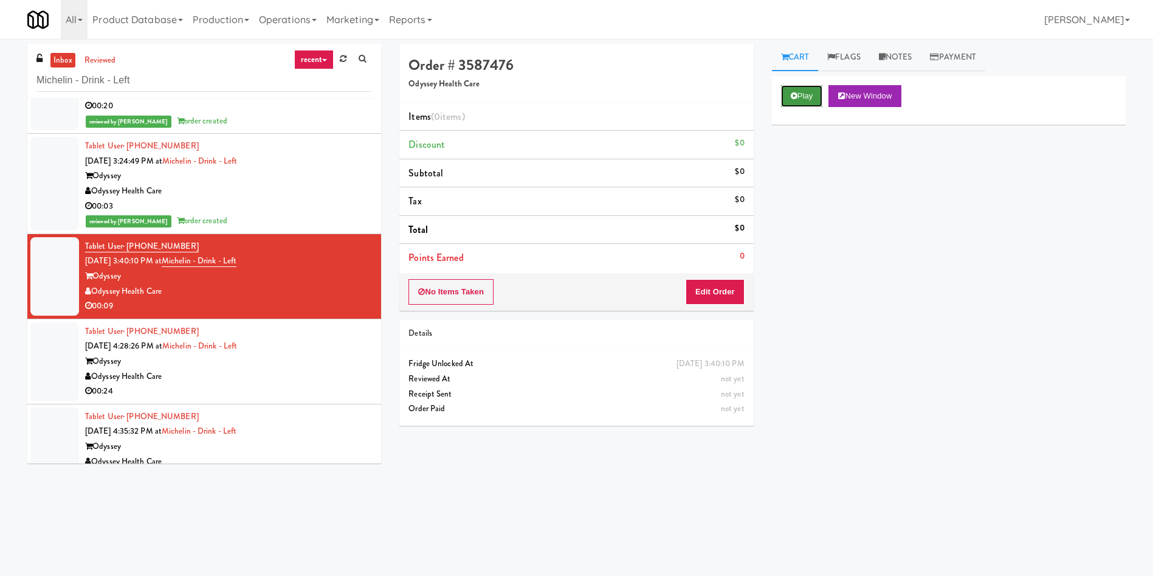
click at [796, 93] on icon at bounding box center [794, 96] width 7 height 8
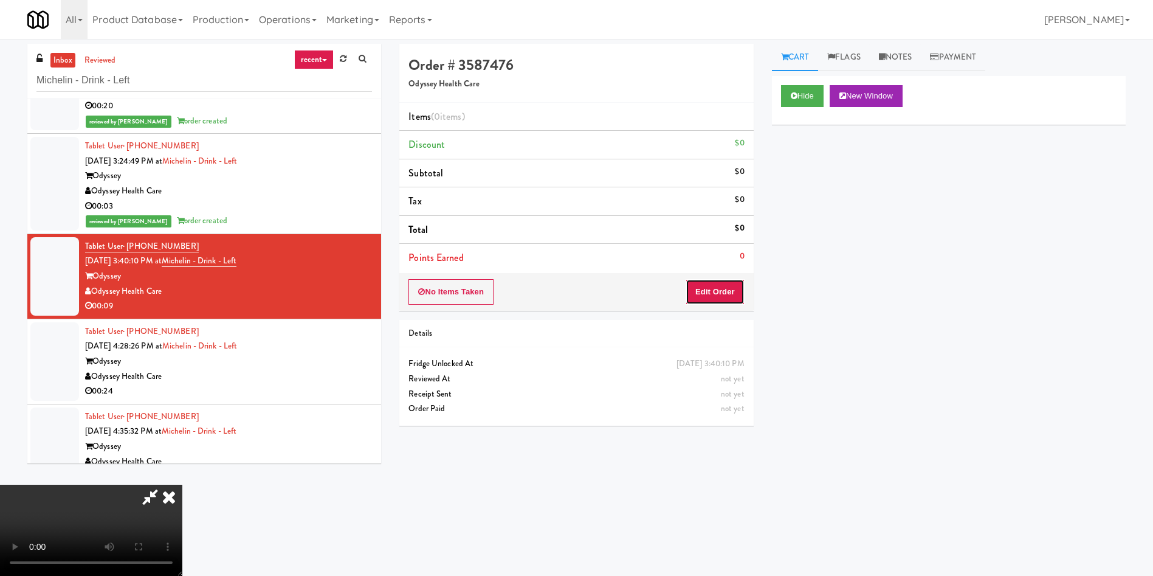
click at [718, 283] on button "Edit Order" at bounding box center [715, 292] width 59 height 26
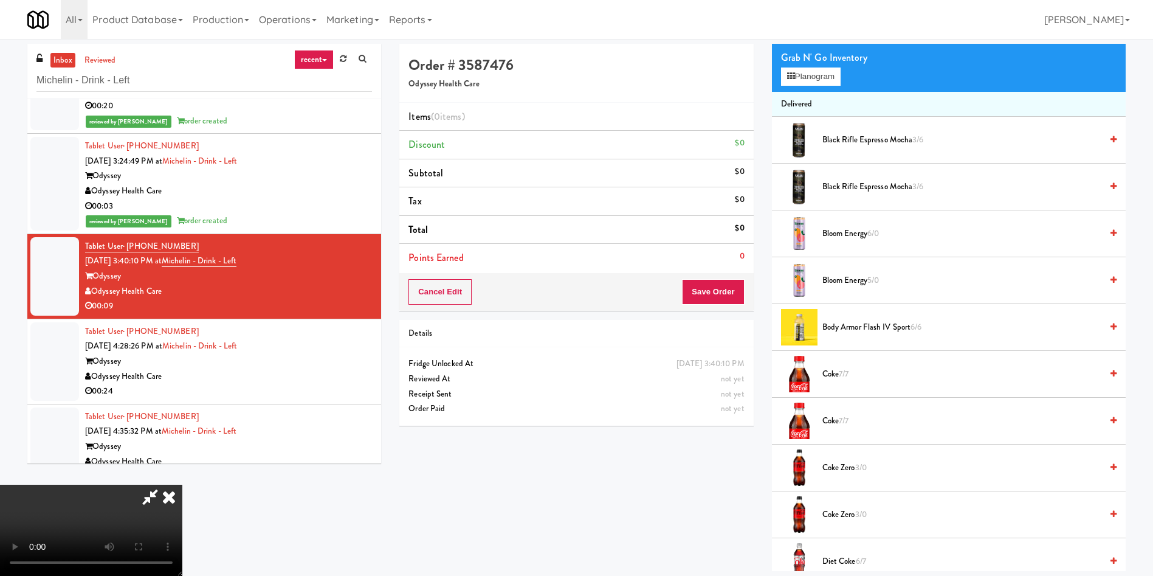
scroll to position [88, 0]
click at [182, 484] on video at bounding box center [91, 529] width 182 height 91
click at [805, 78] on button "Planogram" at bounding box center [811, 76] width 60 height 18
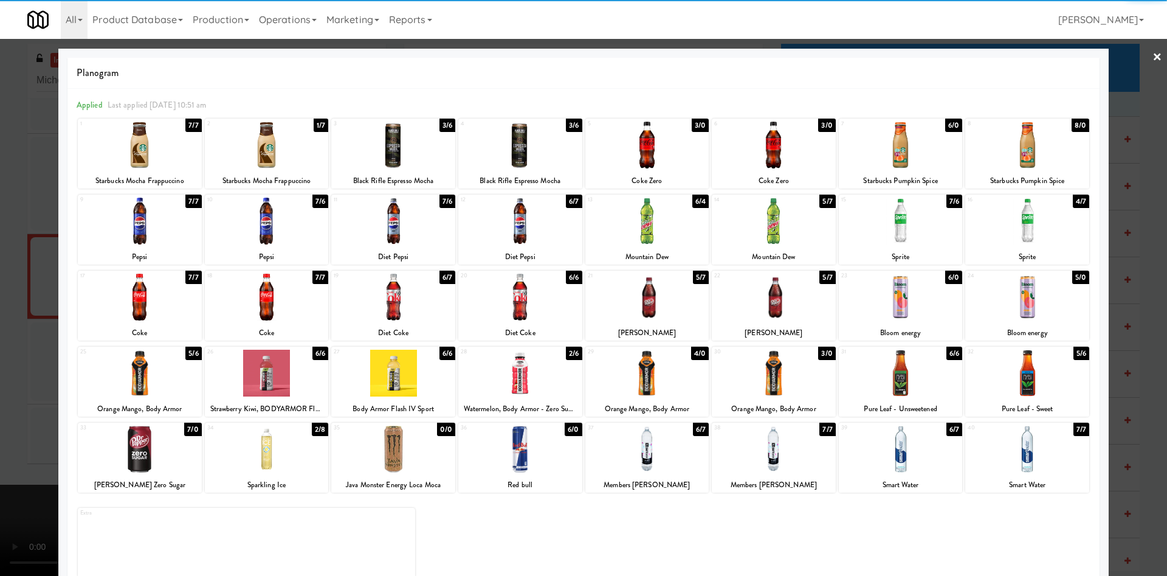
click at [281, 455] on div at bounding box center [267, 448] width 124 height 47
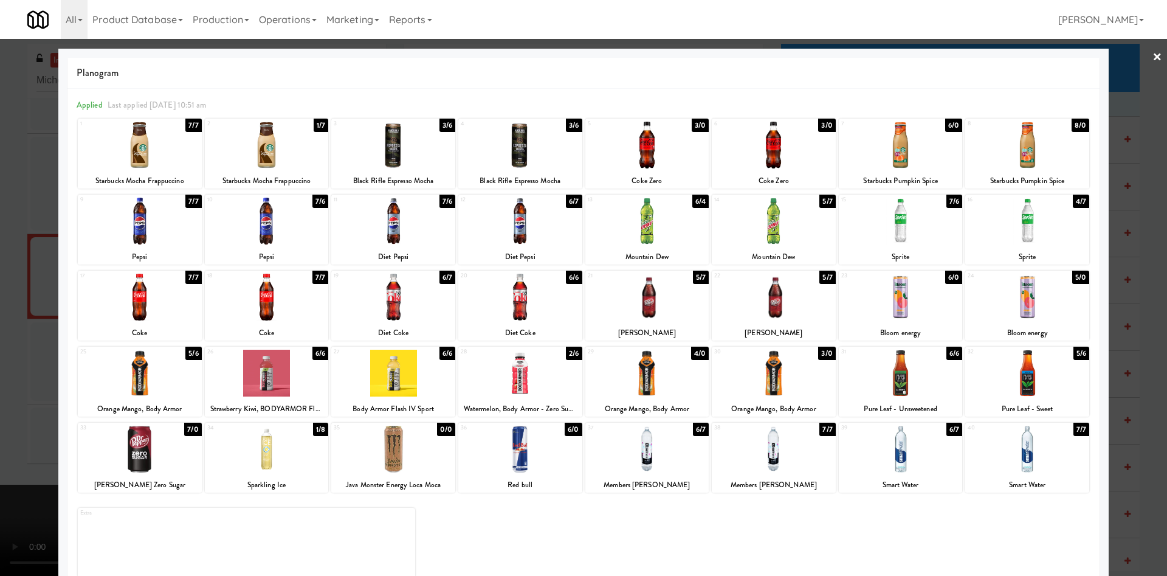
click at [31, 267] on div at bounding box center [583, 288] width 1167 height 576
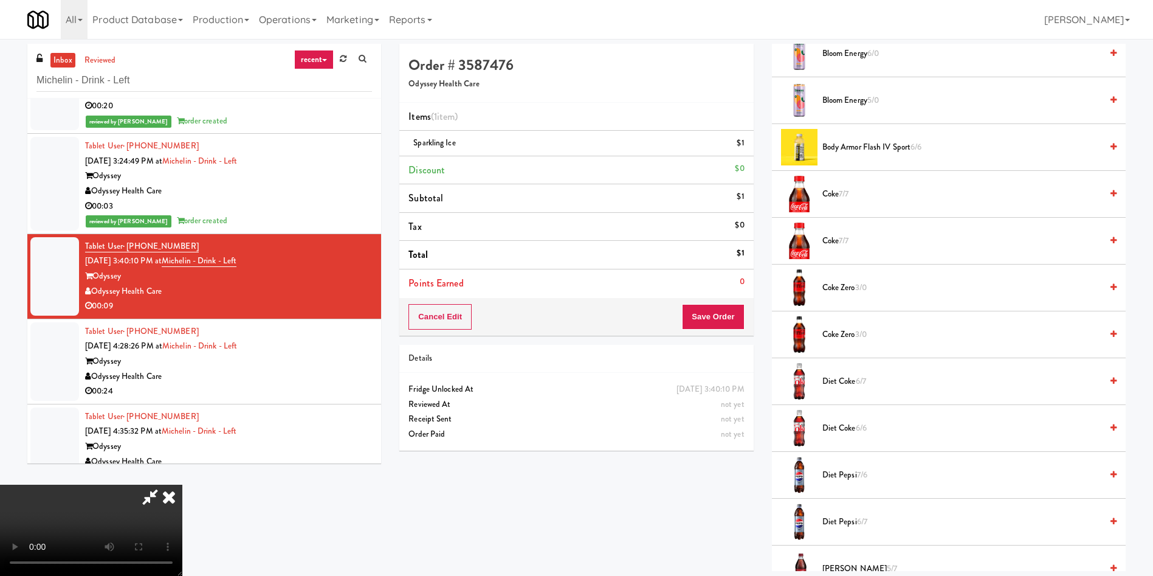
scroll to position [274, 0]
click at [727, 311] on button "Save Order" at bounding box center [713, 317] width 62 height 26
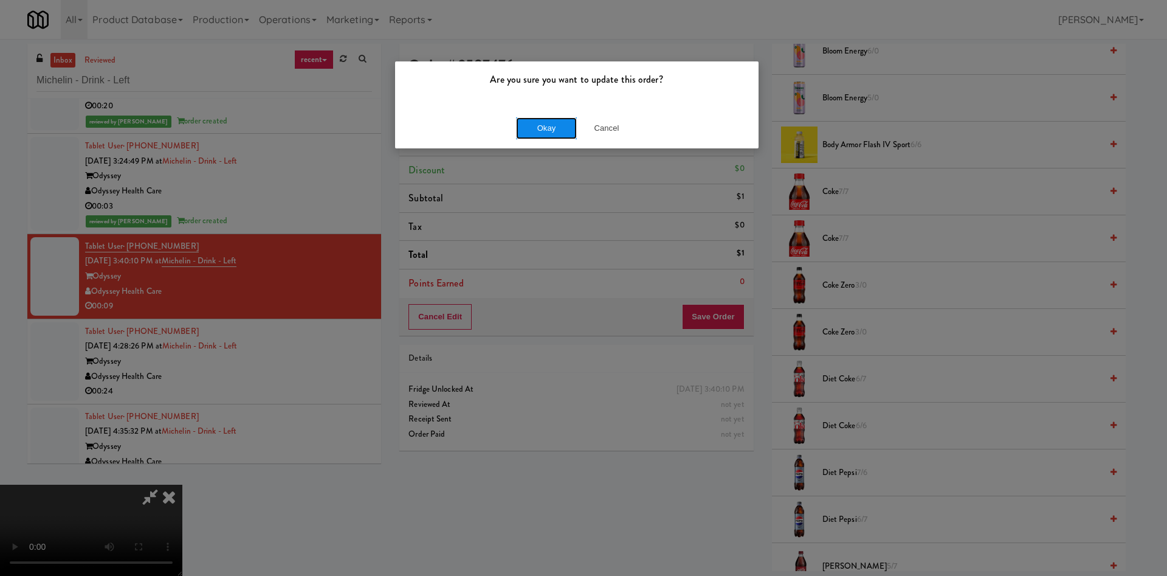
click at [565, 127] on button "Okay" at bounding box center [546, 128] width 61 height 22
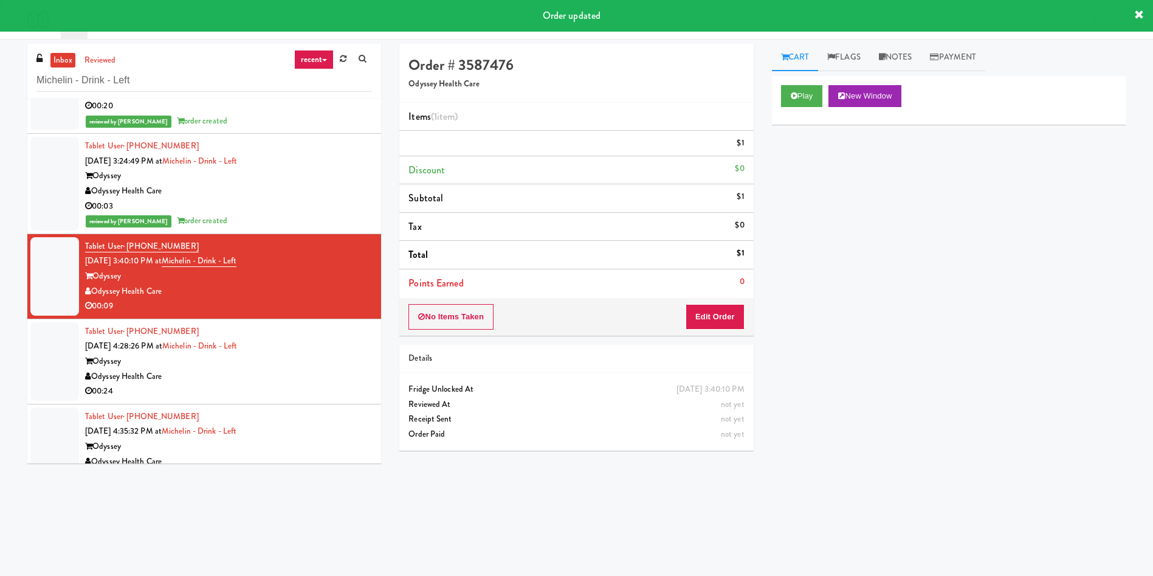
scroll to position [0, 0]
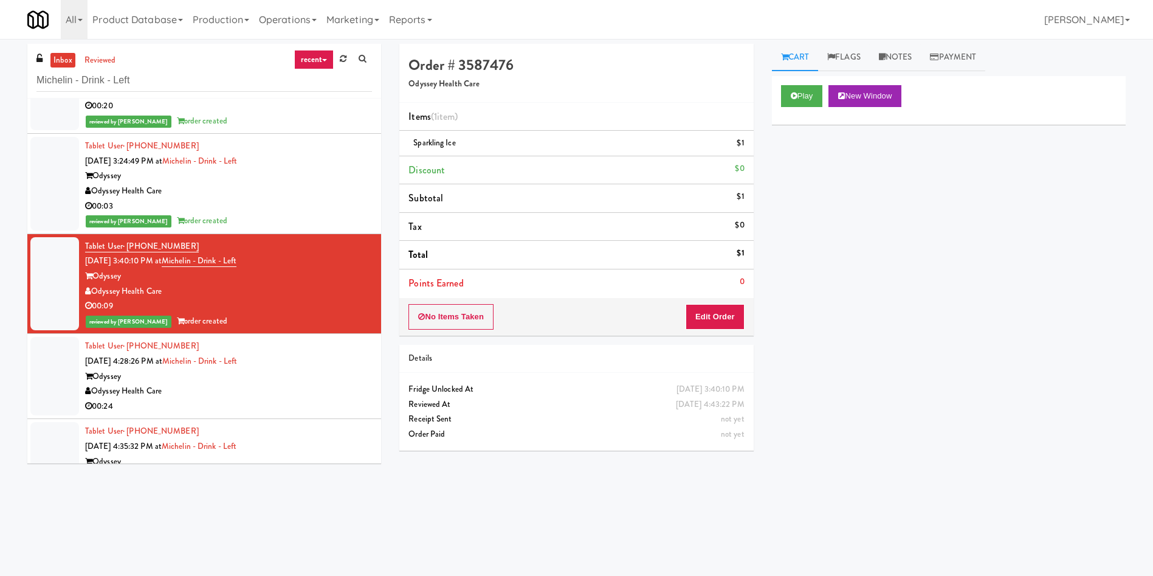
drag, startPoint x: 556, startPoint y: 83, endPoint x: 810, endPoint y: 79, distance: 254.7
click at [562, 83] on h5 "Odyssey Health Care" at bounding box center [576, 84] width 336 height 9
click at [902, 57] on link "Notes" at bounding box center [896, 57] width 52 height 27
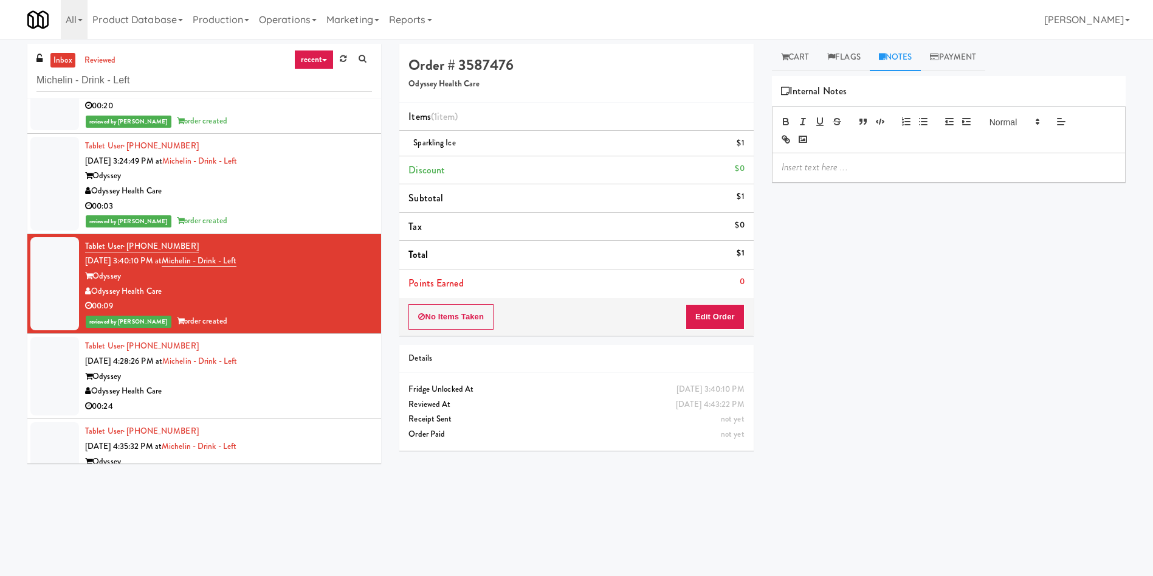
click at [892, 169] on p at bounding box center [949, 166] width 334 height 13
drag, startPoint x: 456, startPoint y: 143, endPoint x: 405, endPoint y: 142, distance: 51.7
click at [405, 142] on li "Sparkling Ice $1" at bounding box center [576, 144] width 354 height 26
copy span "Sparkling Ice"
click at [1013, 211] on div "Play New Window Primary Flag Clear Flag if unable to determine what was taken o…" at bounding box center [949, 304] width 354 height 456
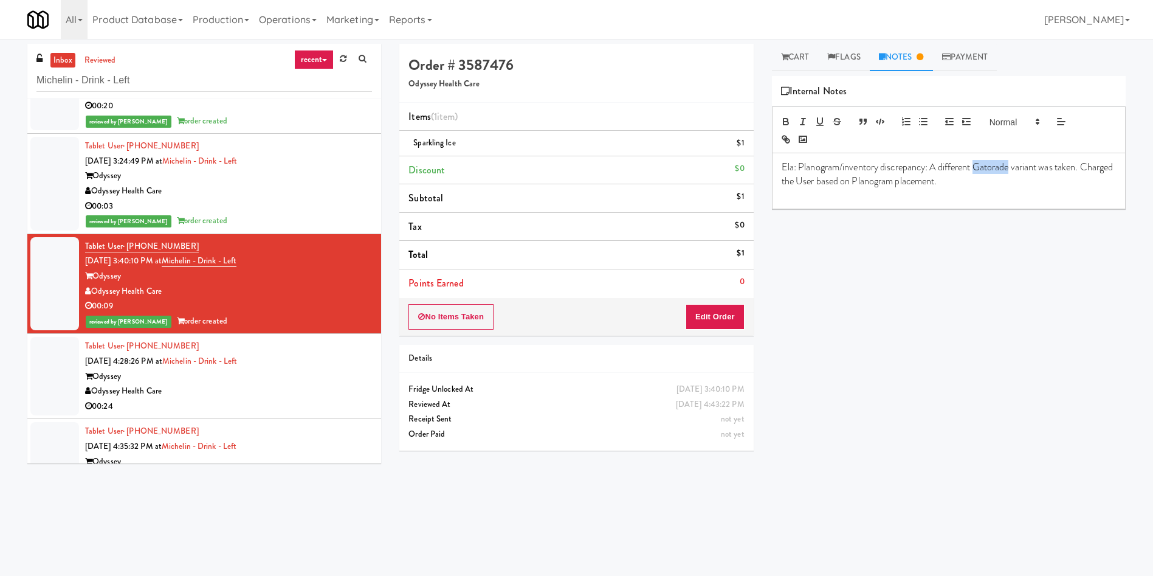
drag, startPoint x: 976, startPoint y: 167, endPoint x: 1010, endPoint y: 165, distance: 34.7
click at [1010, 165] on p "Ela: Planogram/inventory discrepancy: A different Gatorade variant was taken. C…" at bounding box center [949, 173] width 334 height 27
drag, startPoint x: 1027, startPoint y: 167, endPoint x: 976, endPoint y: 165, distance: 51.7
click at [976, 165] on p "Ela: Planogram/inventory discrepancy: A different Sparkling Ice variant was tak…" at bounding box center [949, 173] width 334 height 27
click at [786, 117] on icon "button" at bounding box center [785, 121] width 11 height 11
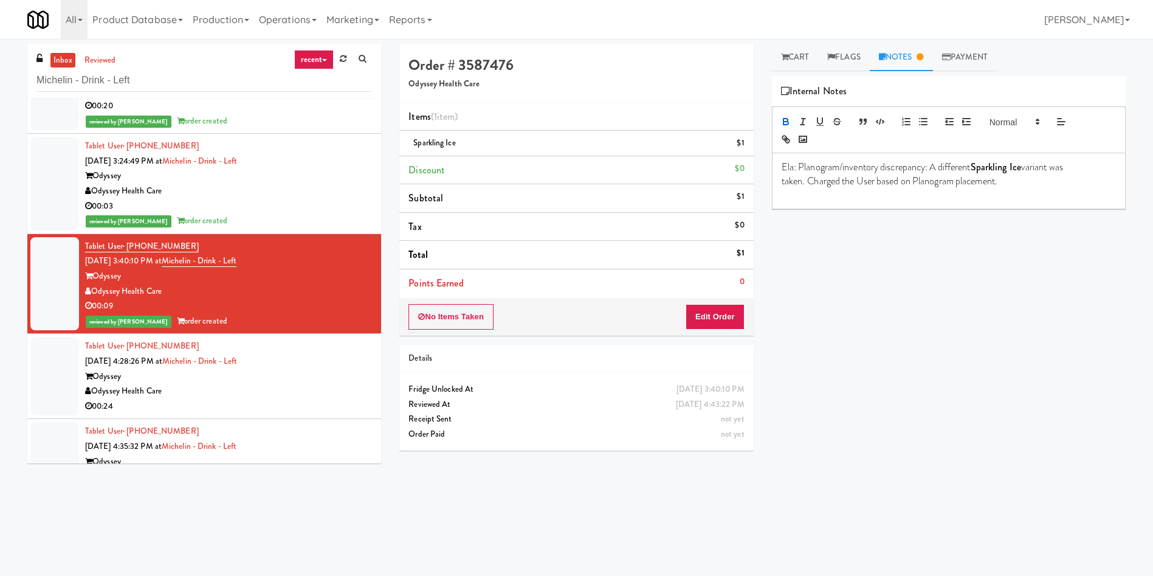
drag, startPoint x: 940, startPoint y: 277, endPoint x: 418, endPoint y: 329, distance: 525.3
click at [941, 277] on div "Play New Window Primary Flag Clear Flag if unable to determine what was taken o…" at bounding box center [949, 304] width 354 height 456
click at [64, 385] on div at bounding box center [54, 376] width 49 height 78
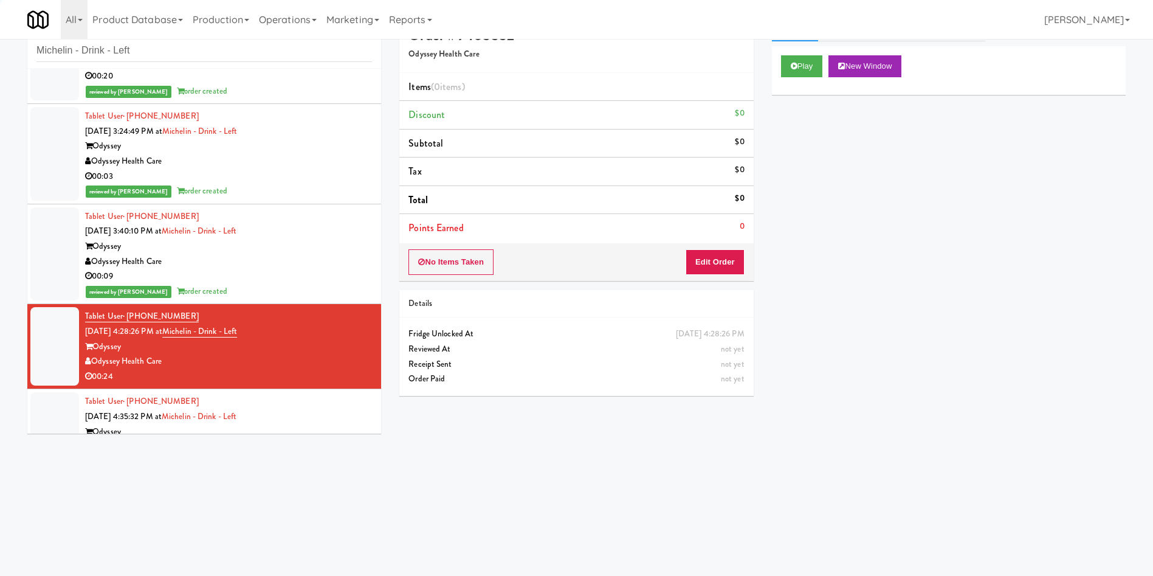
scroll to position [39, 0]
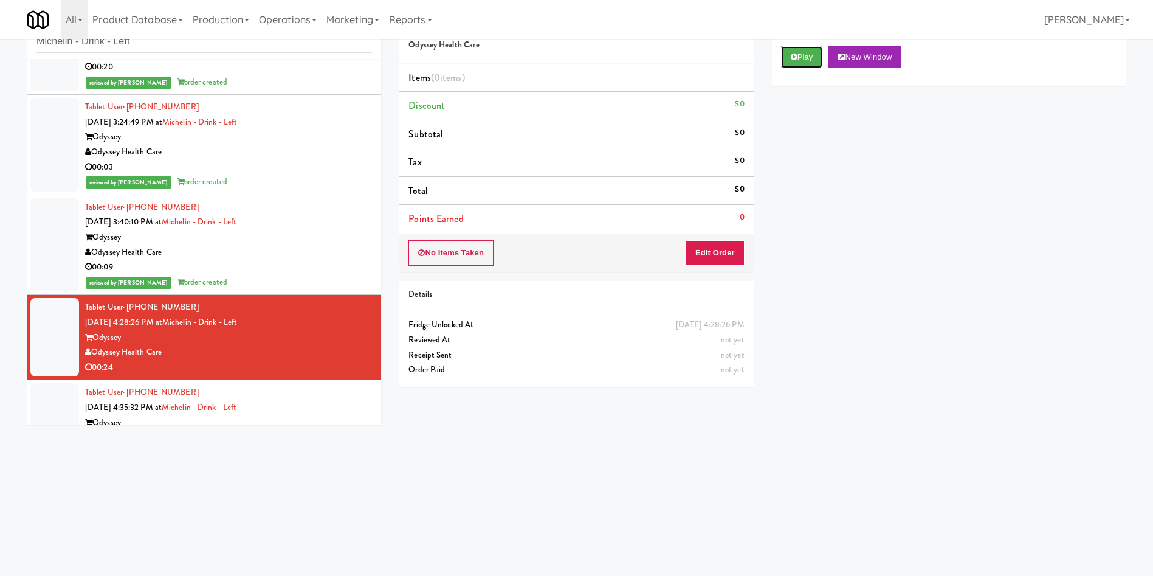
drag, startPoint x: 820, startPoint y: 58, endPoint x: 732, endPoint y: 193, distance: 160.3
click at [819, 58] on button "Play" at bounding box center [802, 57] width 42 height 22
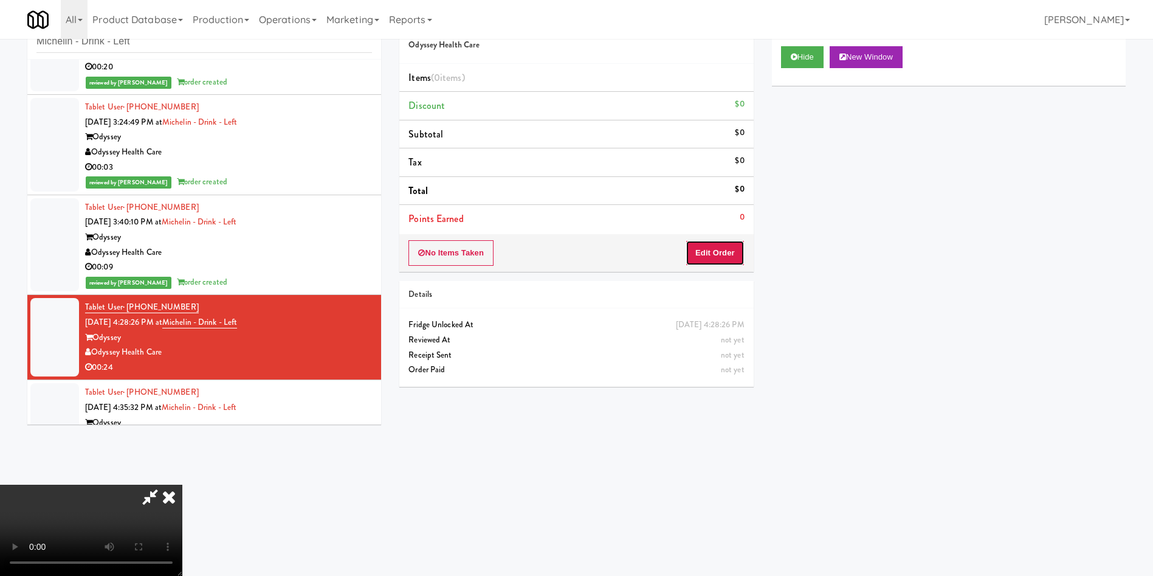
click at [735, 244] on button "Edit Order" at bounding box center [715, 253] width 59 height 26
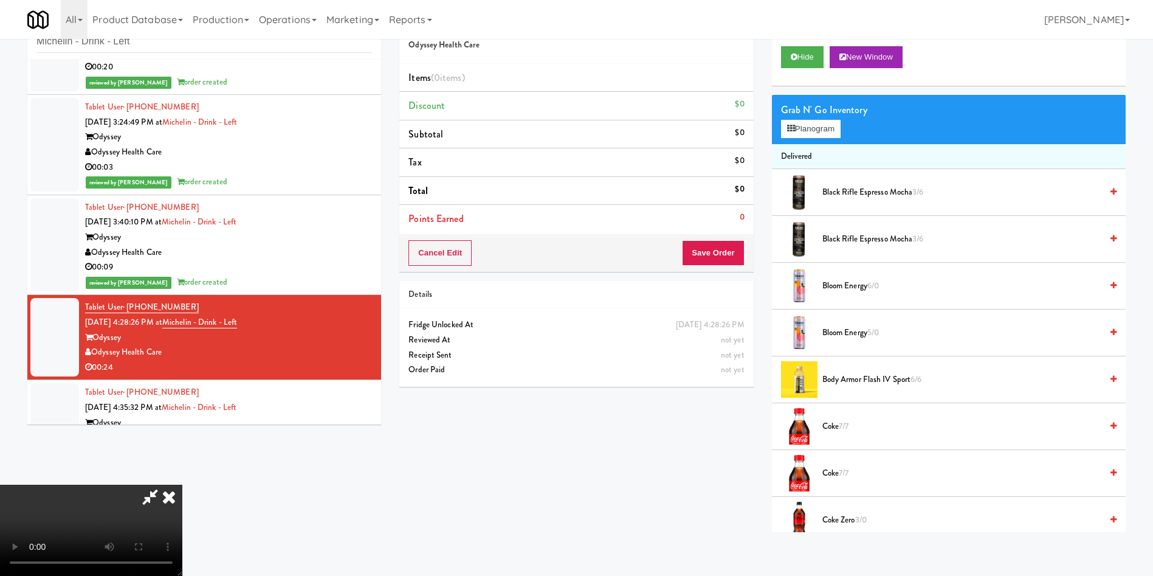
scroll to position [91, 0]
click at [182, 484] on video at bounding box center [91, 529] width 182 height 91
click at [799, 122] on button "Planogram" at bounding box center [811, 129] width 60 height 18
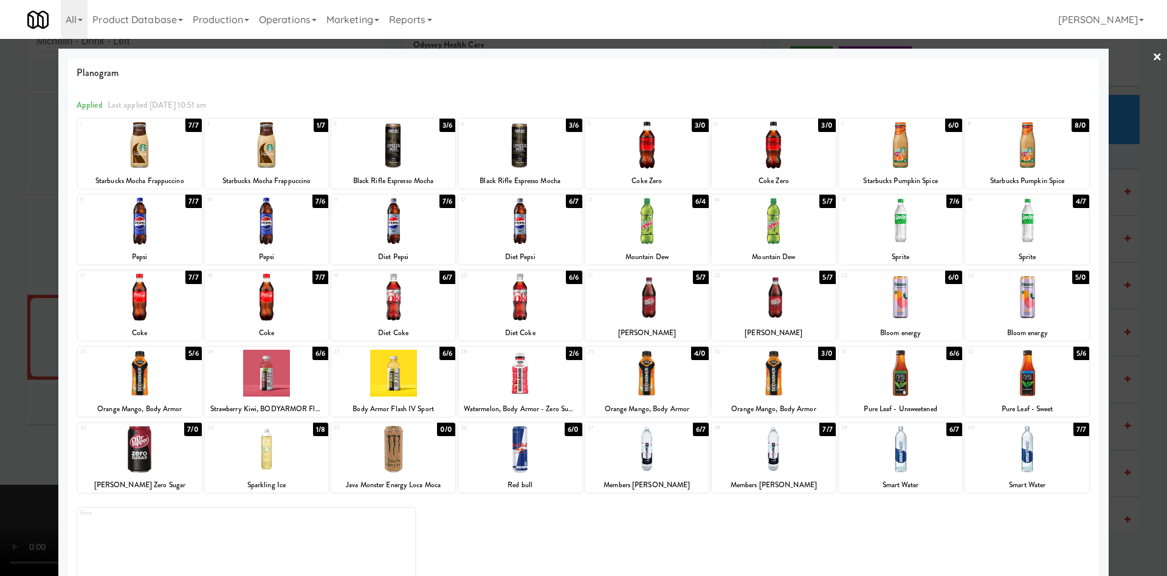
click at [1066, 298] on div at bounding box center [1027, 297] width 124 height 47
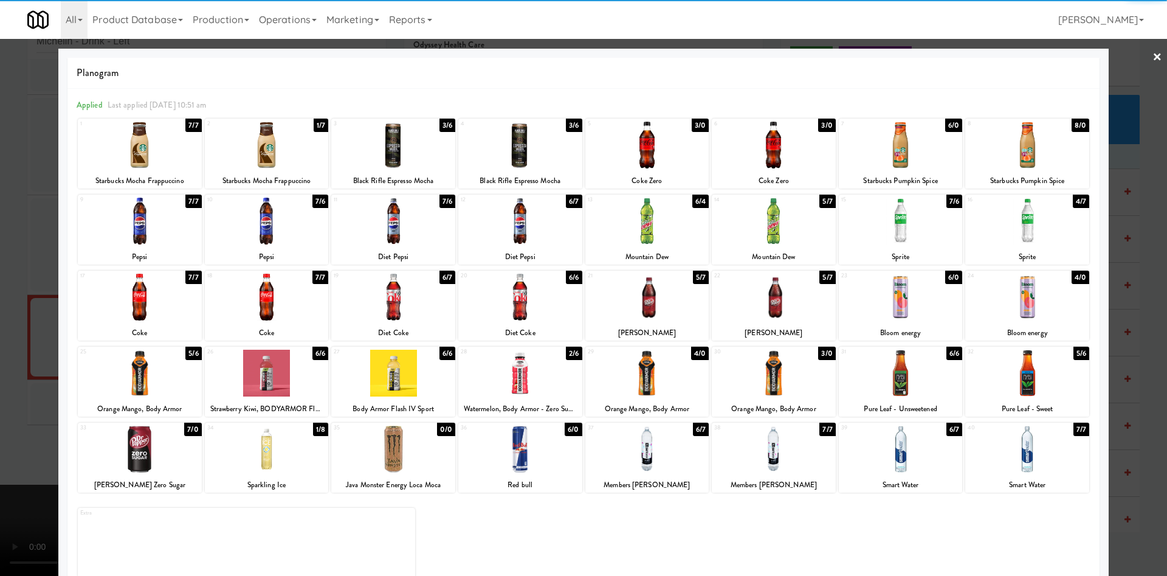
click at [2, 293] on div at bounding box center [583, 288] width 1167 height 576
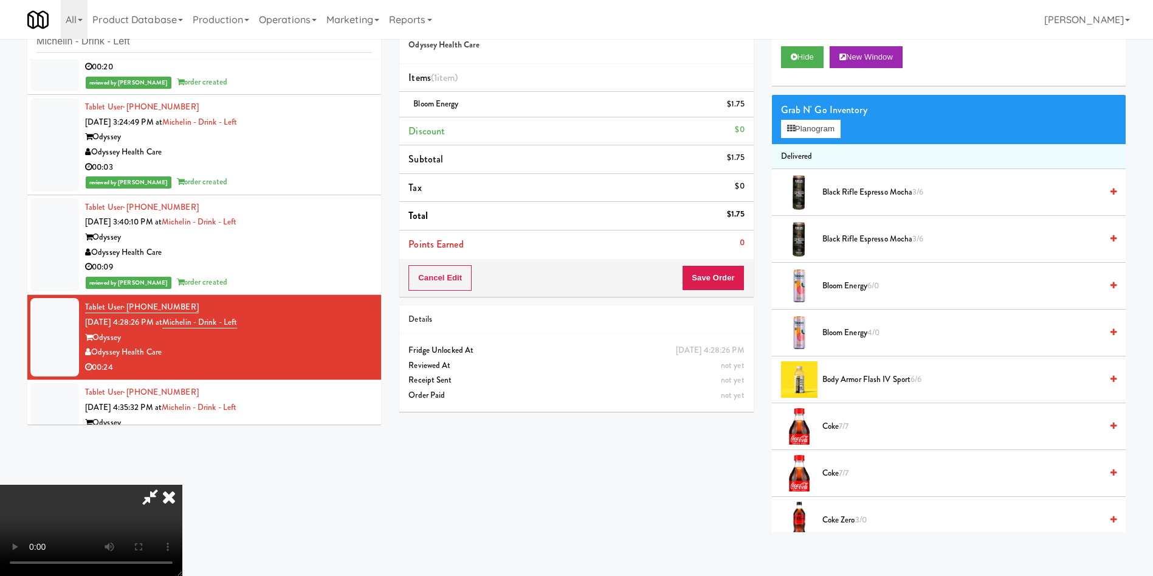
click at [182, 484] on video at bounding box center [91, 529] width 182 height 91
click at [733, 275] on button "Save Order" at bounding box center [713, 278] width 62 height 26
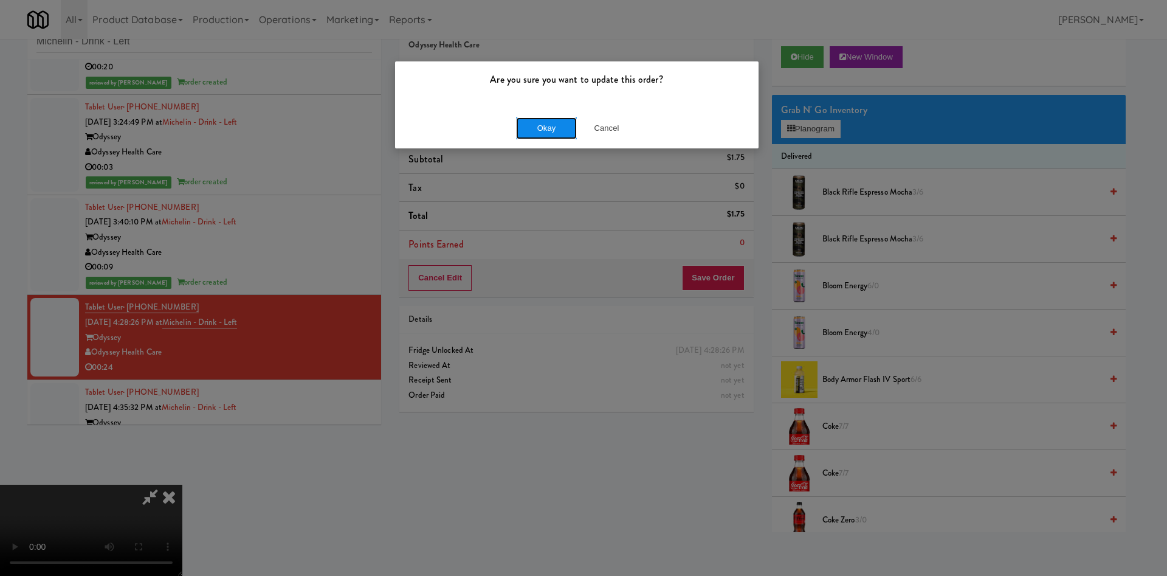
click at [538, 131] on button "Okay" at bounding box center [546, 128] width 61 height 22
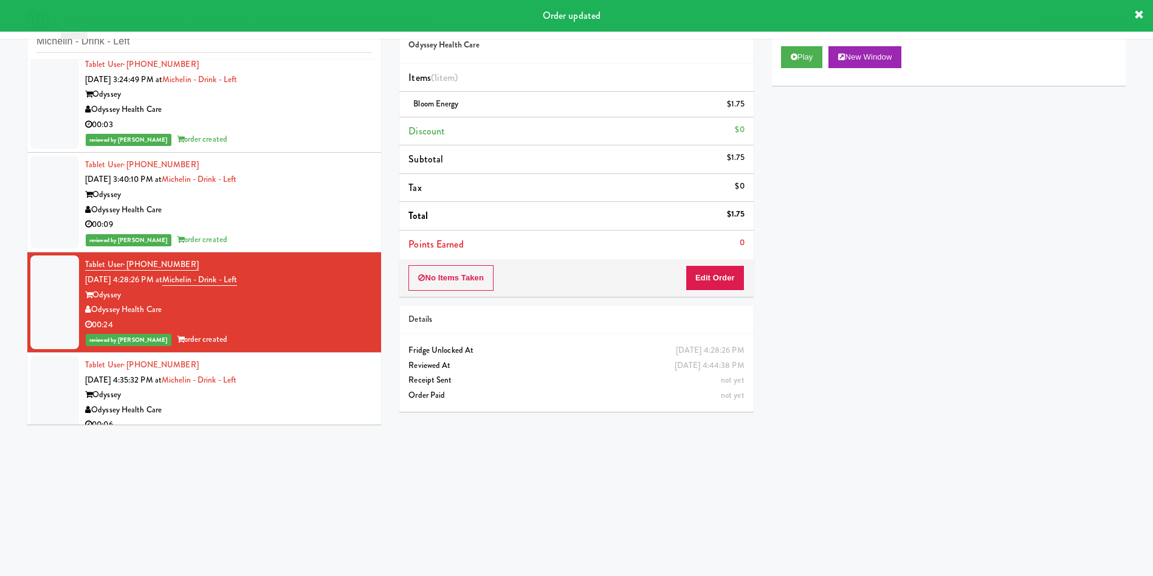
scroll to position [420, 0]
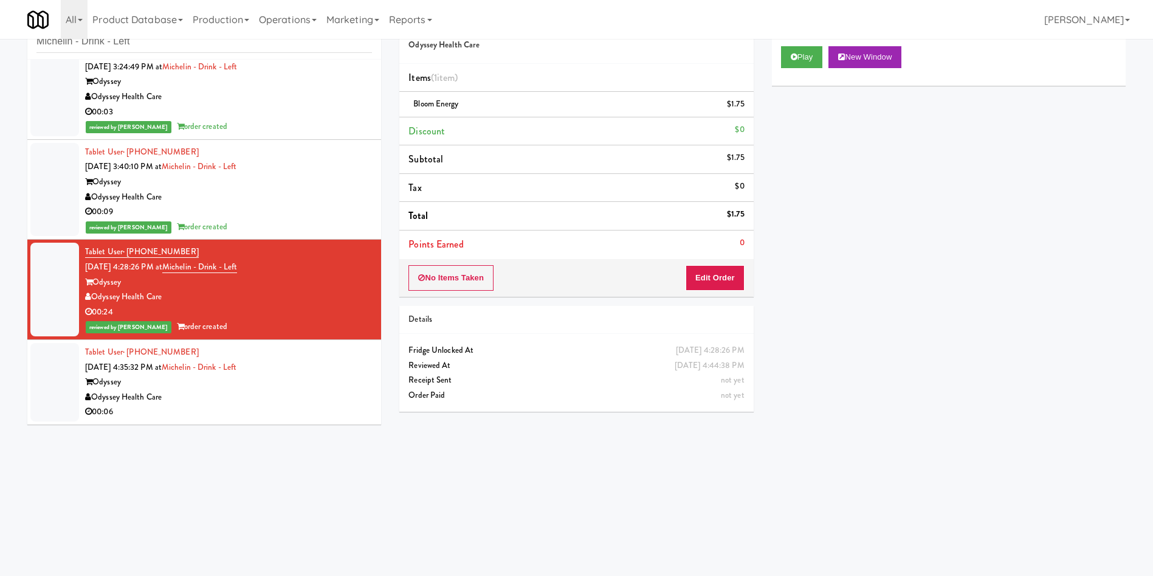
click at [35, 375] on div at bounding box center [54, 382] width 49 height 78
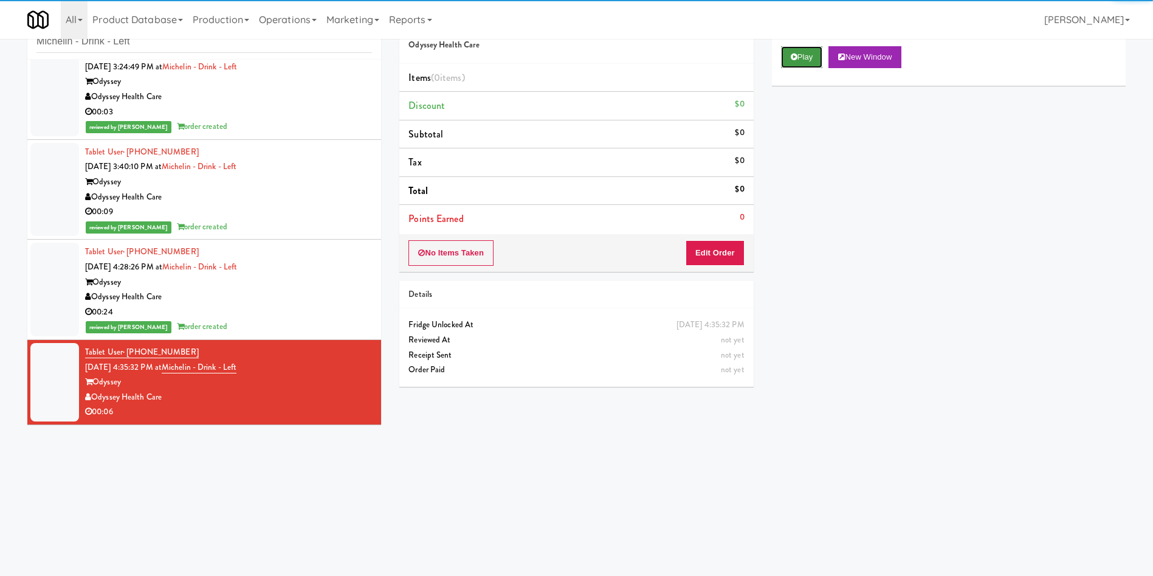
click at [802, 52] on button "Play" at bounding box center [802, 57] width 42 height 22
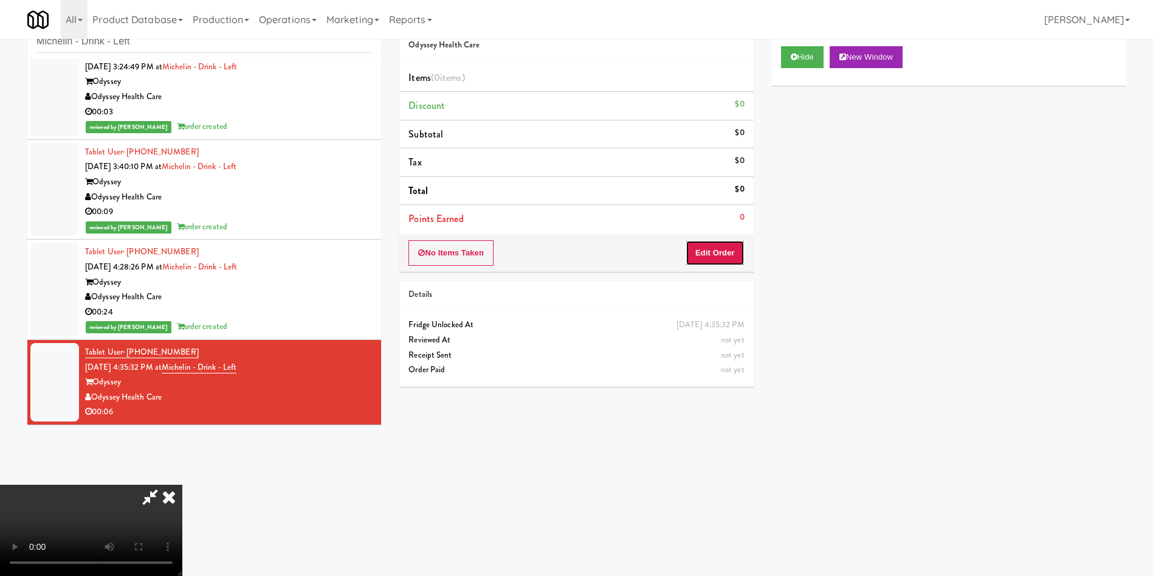
click at [733, 249] on button "Edit Order" at bounding box center [715, 253] width 59 height 26
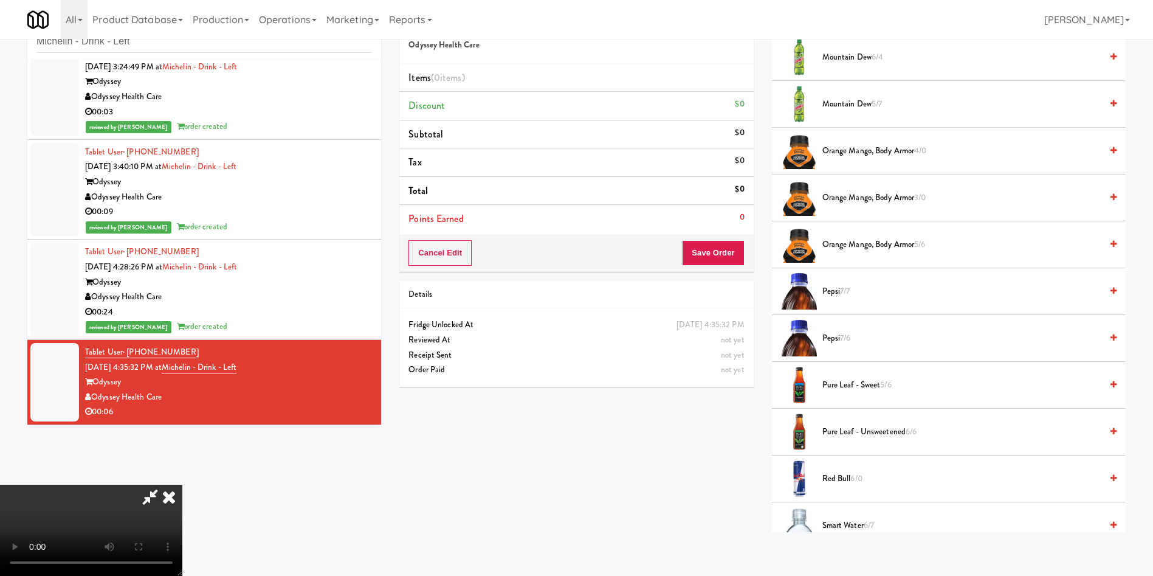
scroll to position [1094, 0]
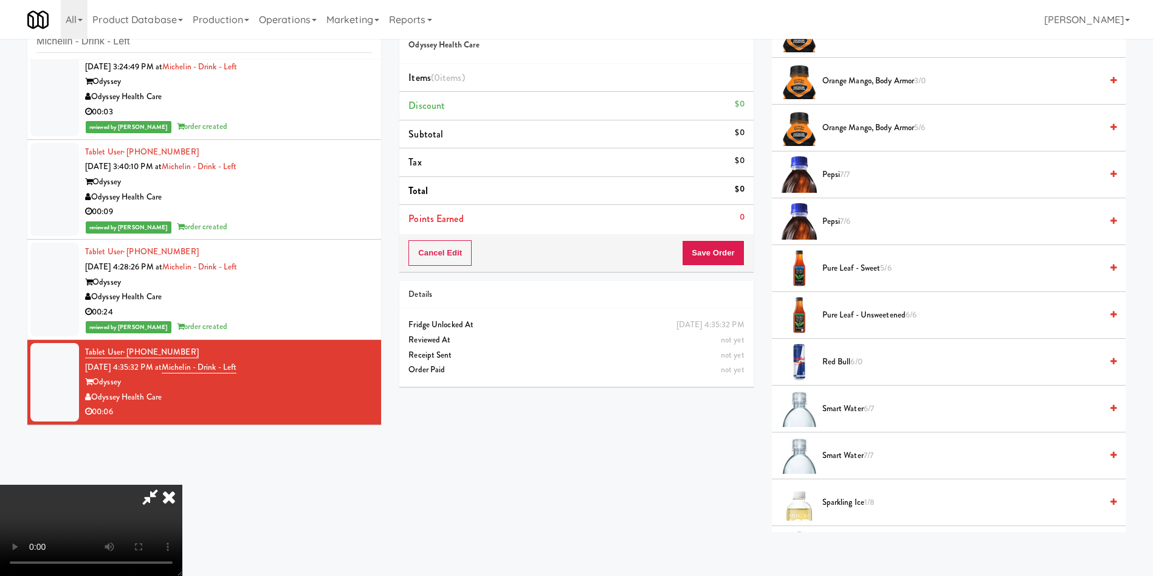
click at [828, 221] on span "Pepsi 7/6" at bounding box center [961, 221] width 279 height 15
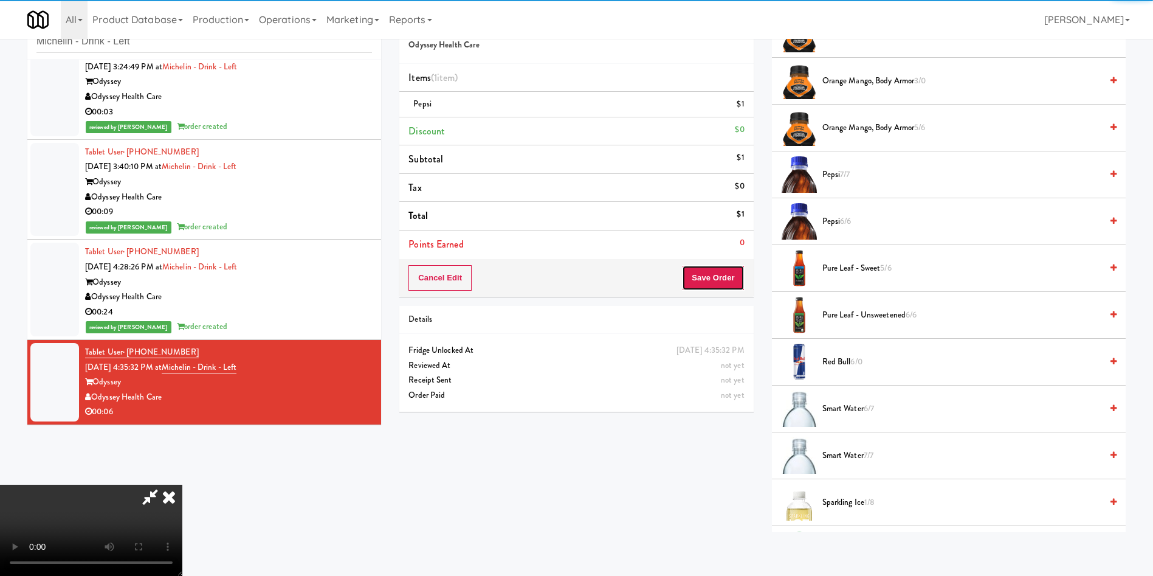
click at [731, 275] on button "Save Order" at bounding box center [713, 278] width 62 height 26
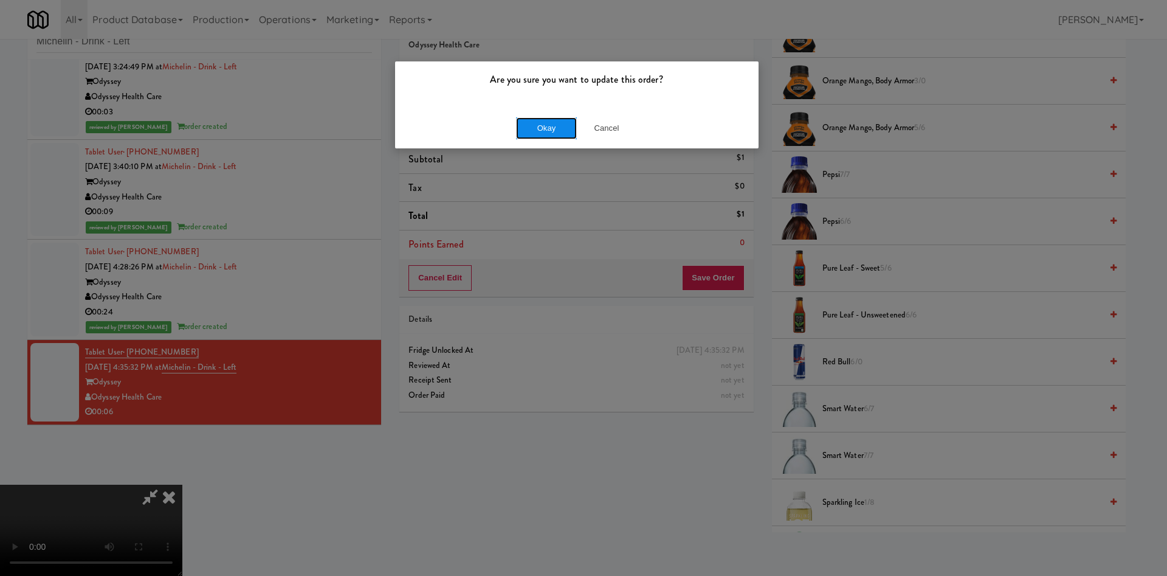
click at [537, 137] on button "Okay" at bounding box center [546, 128] width 61 height 22
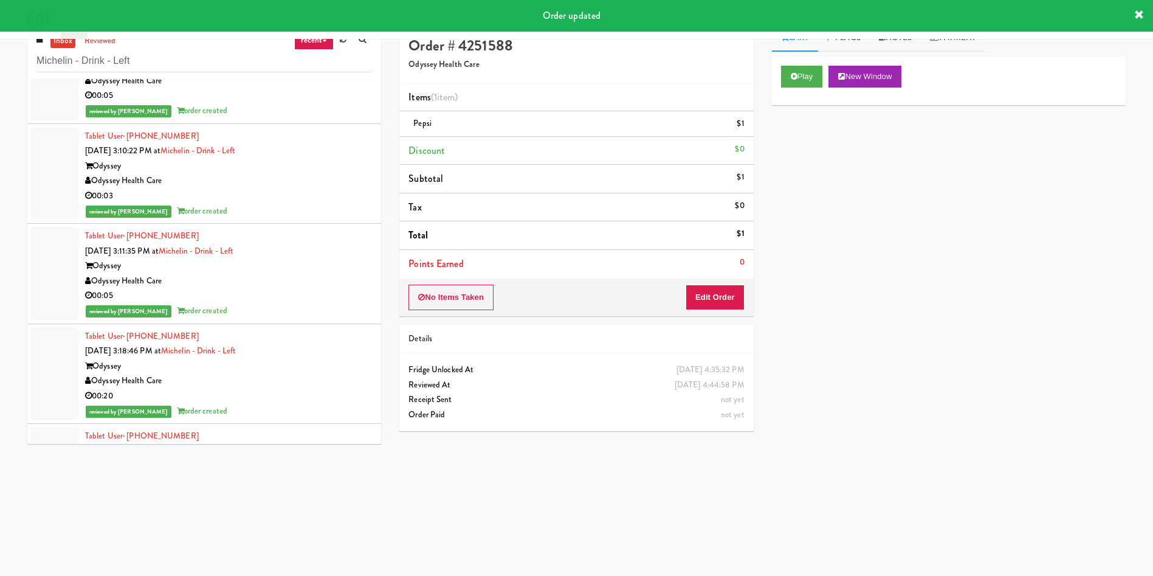
scroll to position [0, 0]
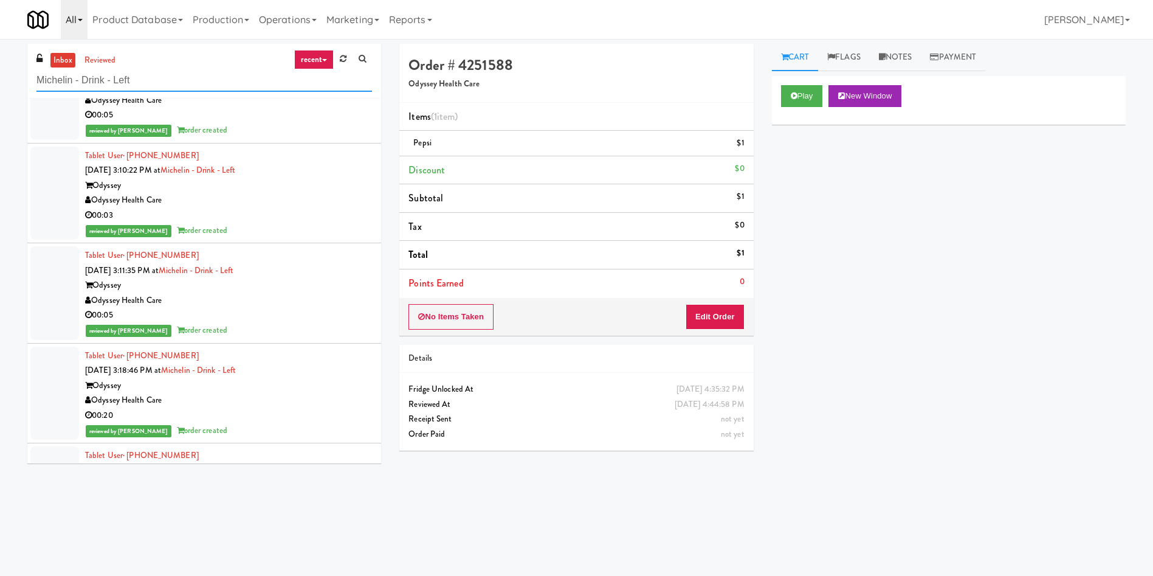
drag, startPoint x: 229, startPoint y: 72, endPoint x: 66, endPoint y: 38, distance: 166.4
click at [0, 39] on body "Are you sure you want to update this order? Okay Cancel Okay Are you sure you w…" at bounding box center [576, 327] width 1153 height 576
paste input "5 Mockingbird"
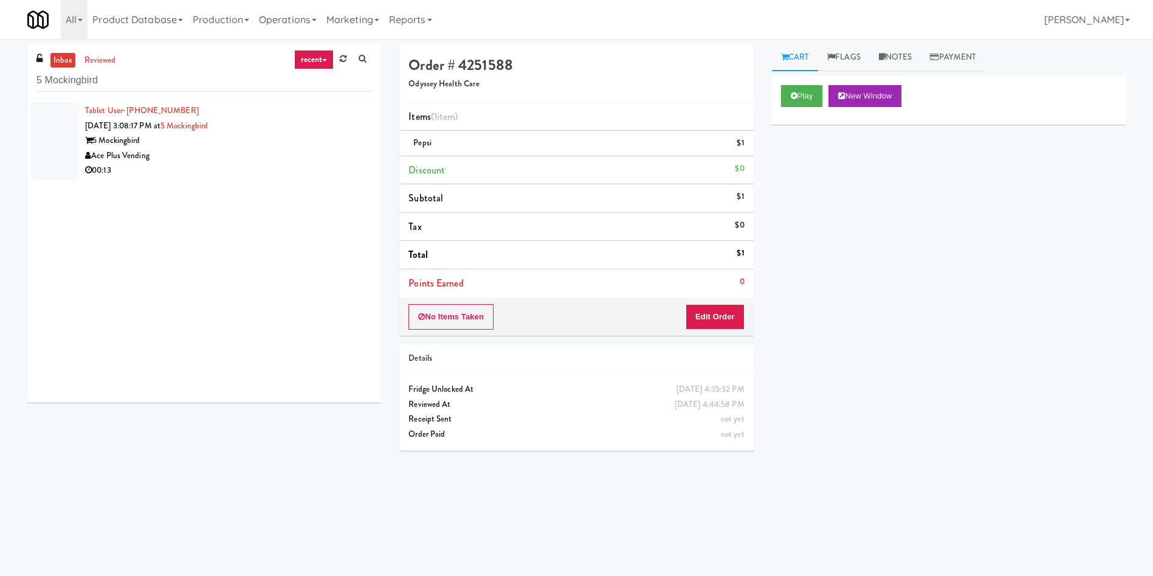
click at [48, 139] on div at bounding box center [54, 141] width 49 height 78
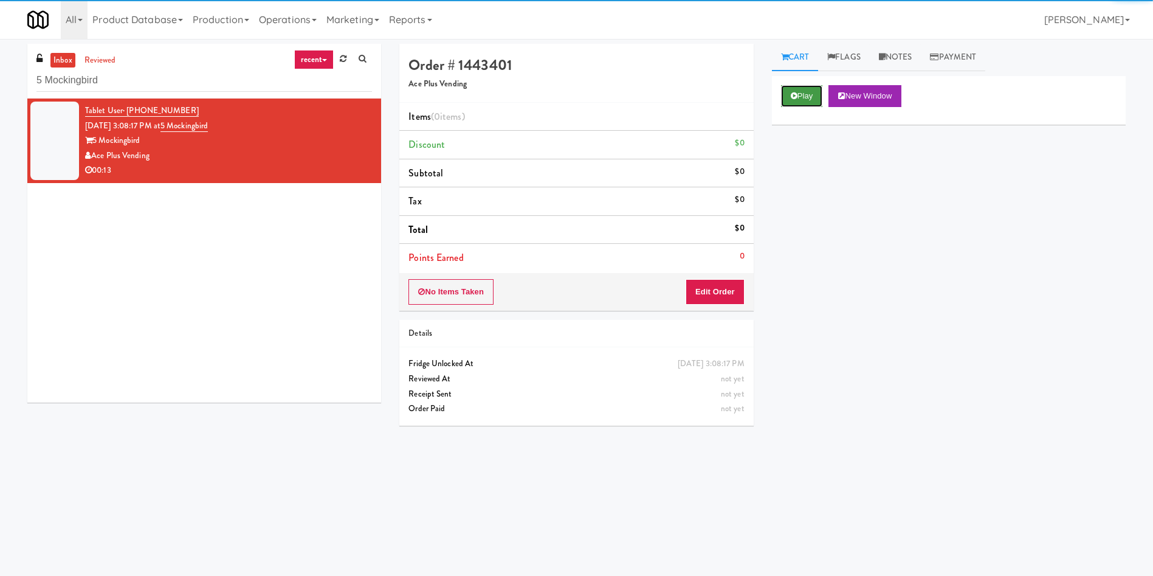
click at [813, 102] on button "Play" at bounding box center [802, 96] width 42 height 22
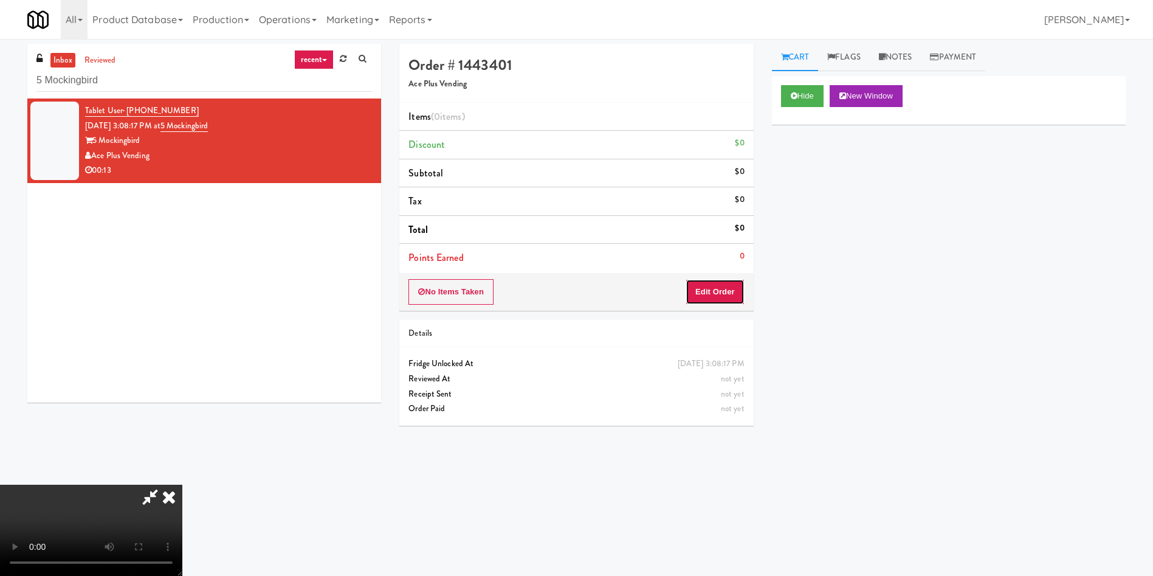
click at [725, 288] on button "Edit Order" at bounding box center [715, 292] width 59 height 26
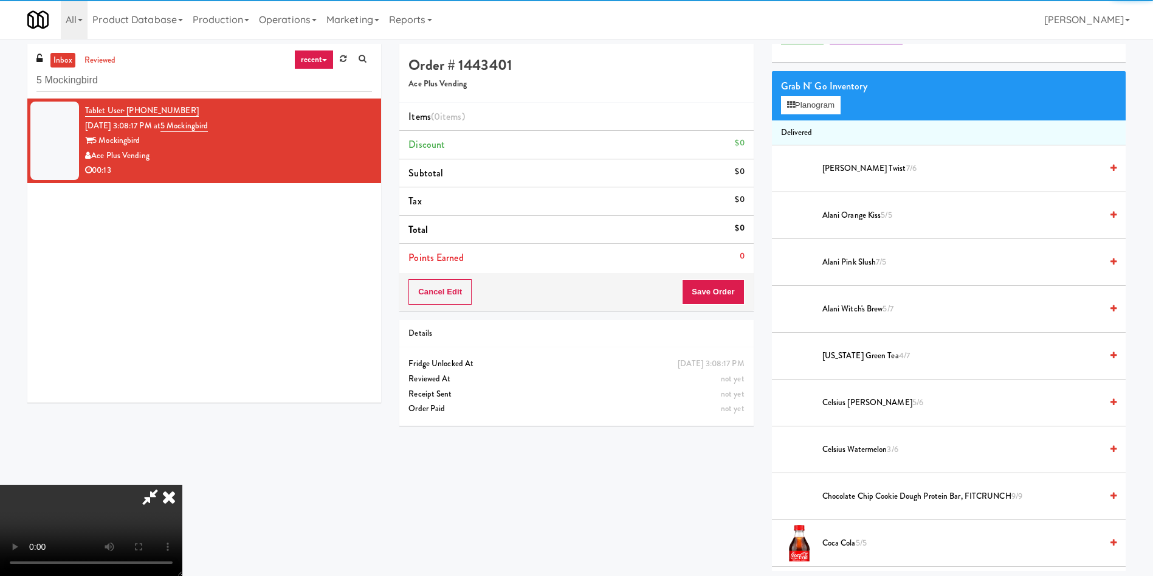
scroll to position [91, 0]
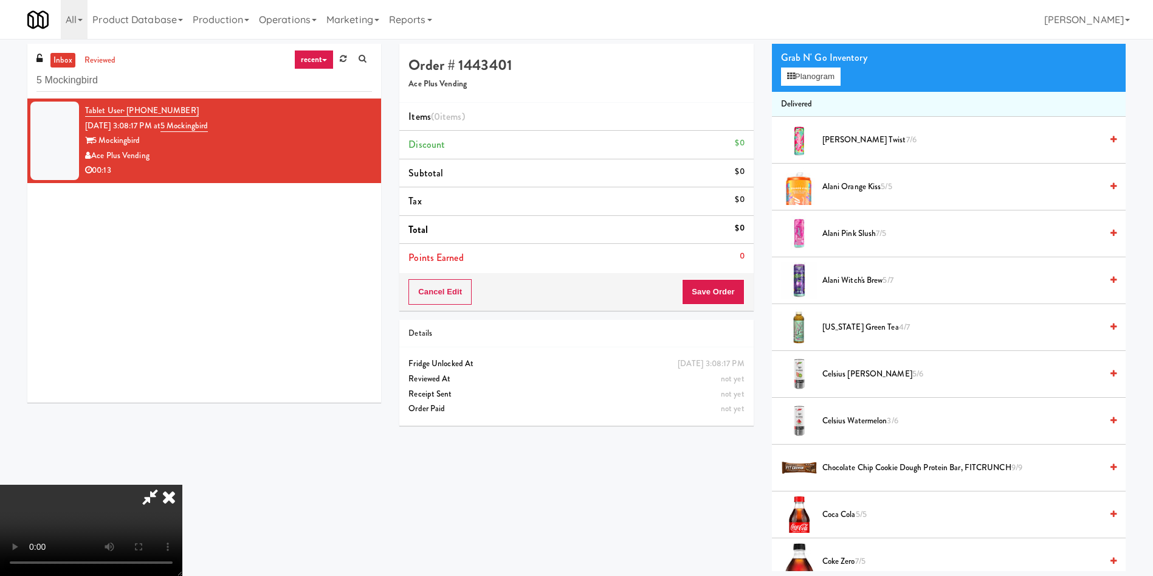
click at [182, 484] on video at bounding box center [91, 529] width 182 height 91
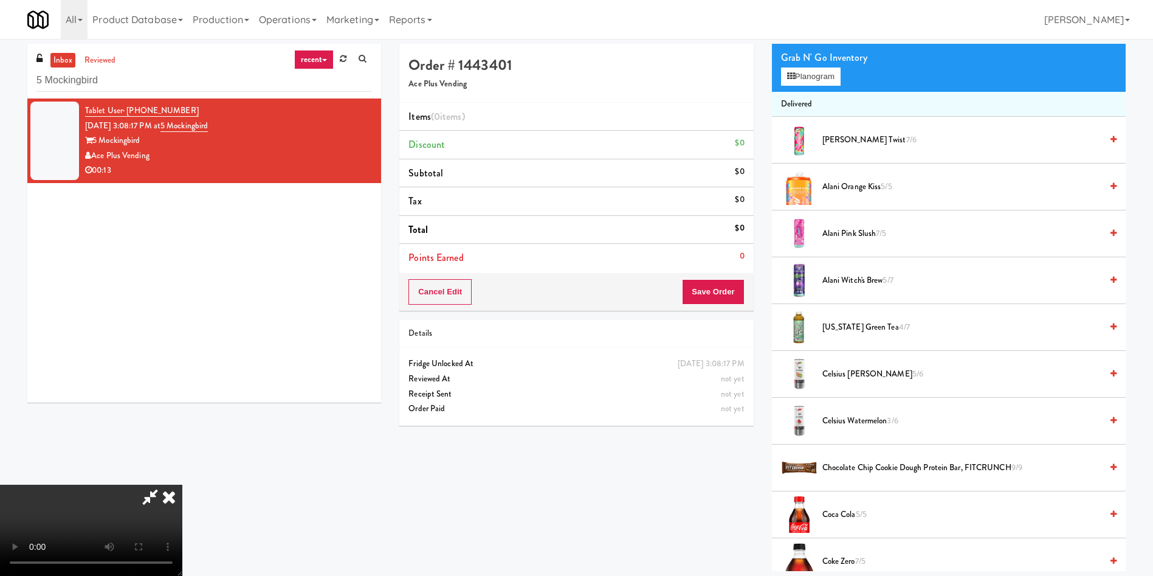
click at [182, 484] on video at bounding box center [91, 529] width 182 height 91
click at [796, 81] on button "Planogram" at bounding box center [811, 76] width 60 height 18
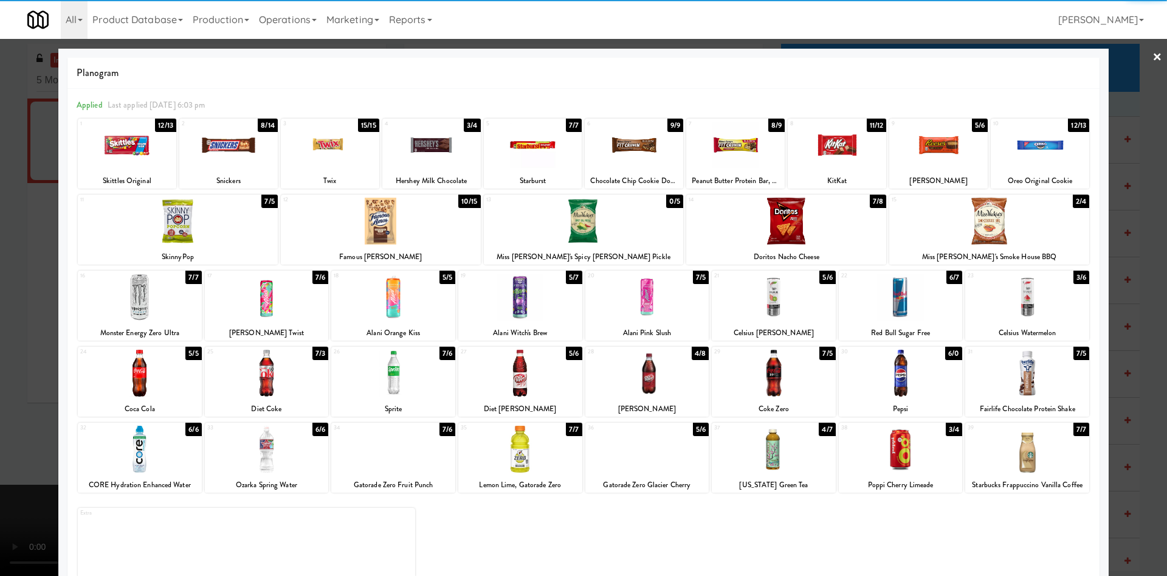
click at [215, 243] on div at bounding box center [178, 221] width 200 height 47
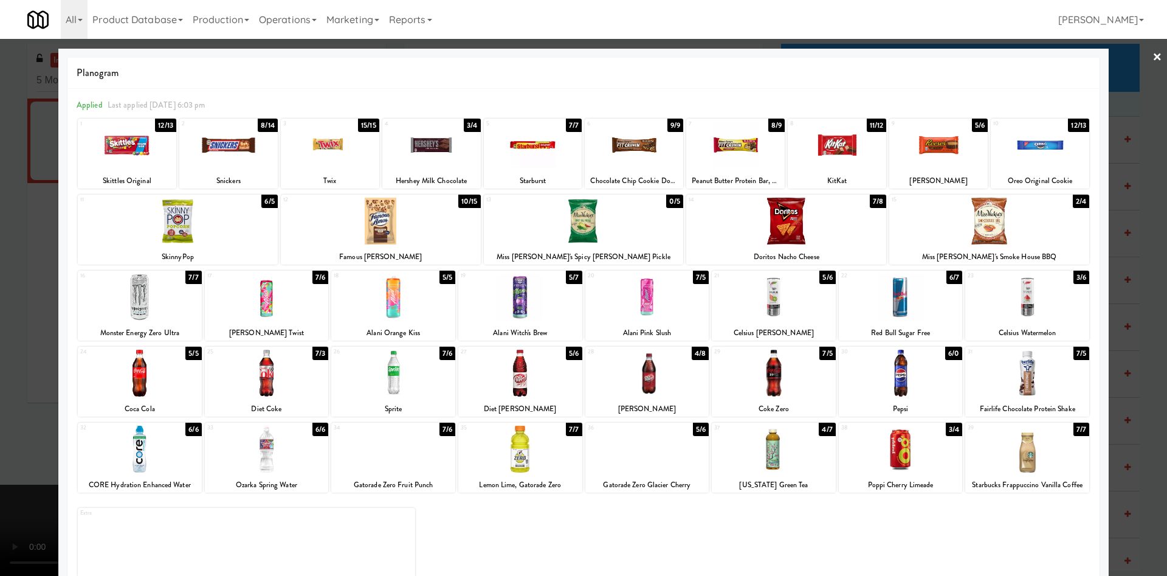
click at [392, 220] on div at bounding box center [381, 221] width 200 height 47
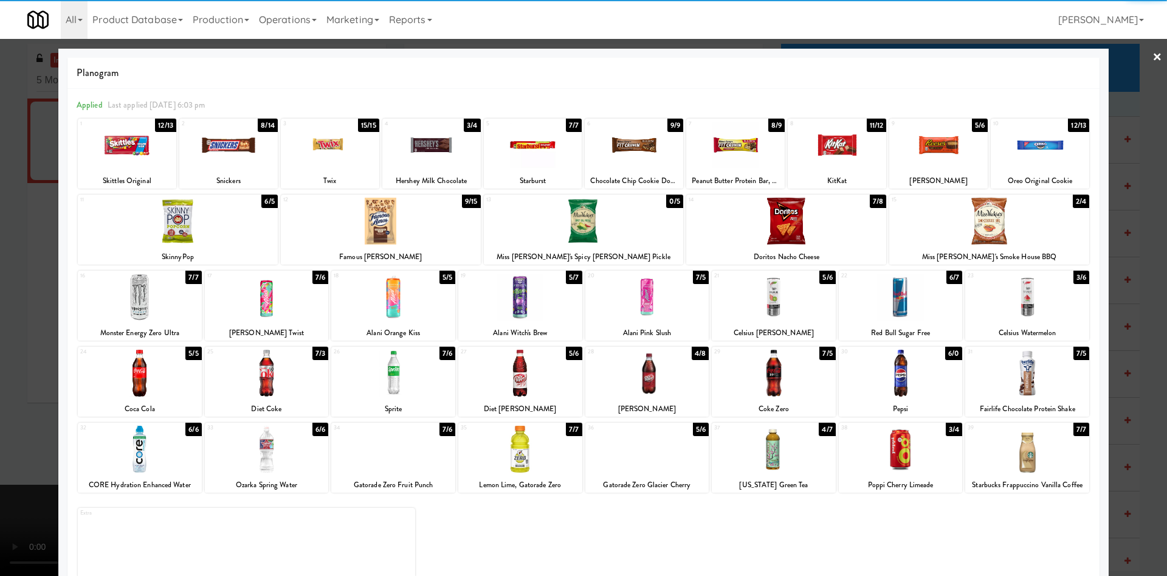
click at [892, 460] on div at bounding box center [901, 448] width 124 height 47
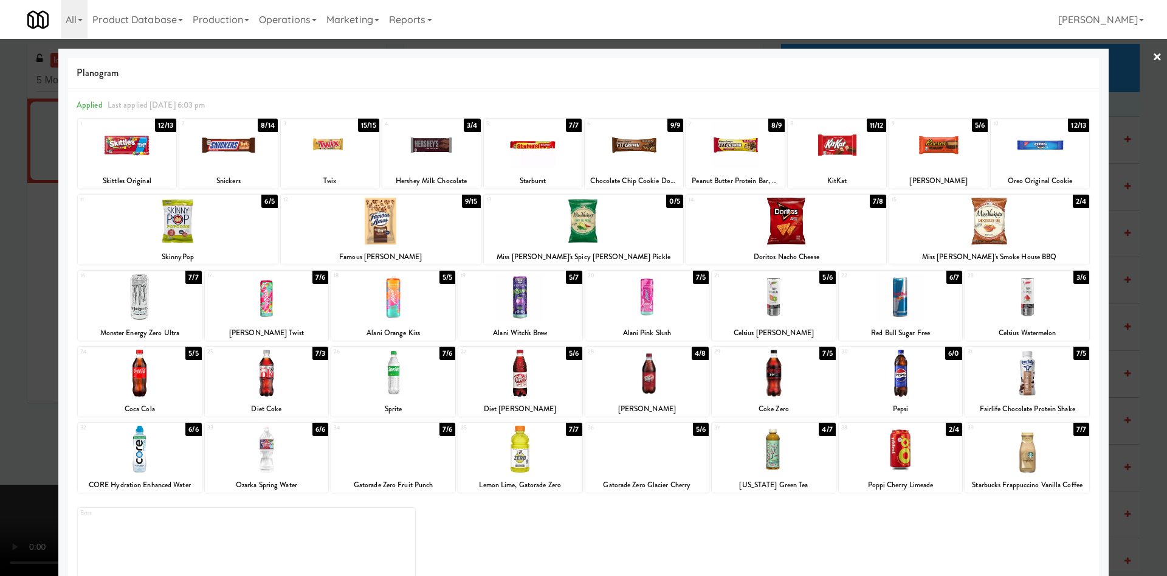
click at [27, 266] on div at bounding box center [583, 288] width 1167 height 576
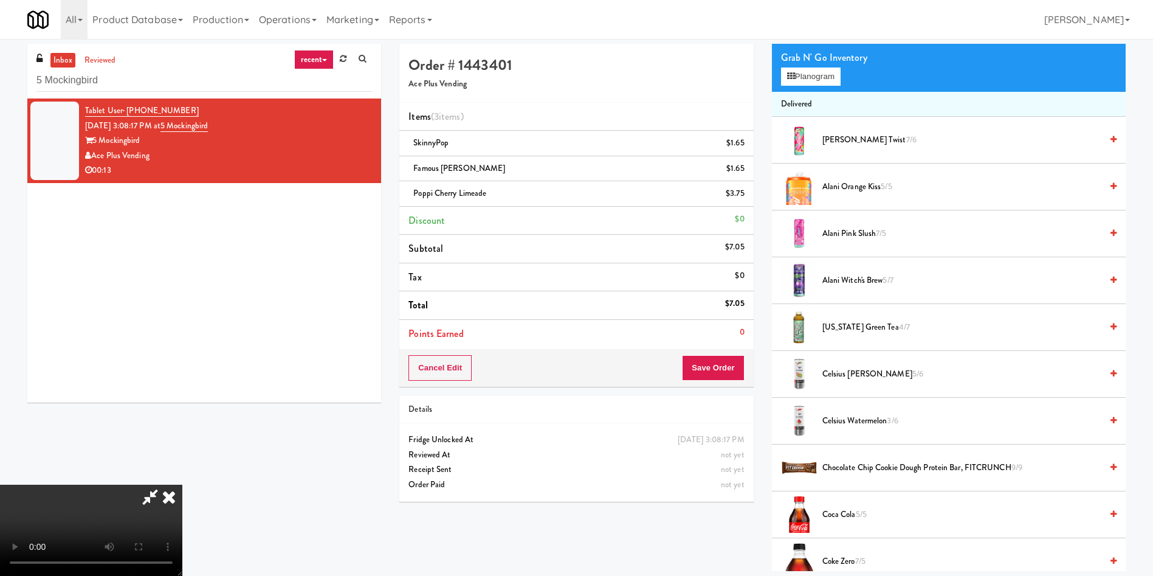
click at [182, 484] on video at bounding box center [91, 529] width 182 height 91
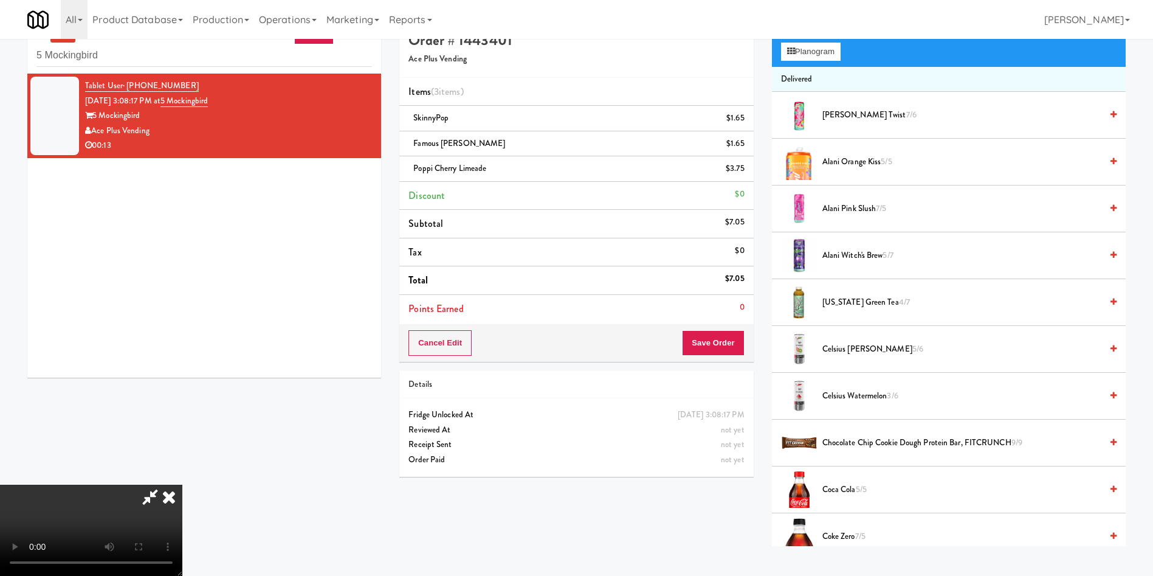
scroll to position [39, 0]
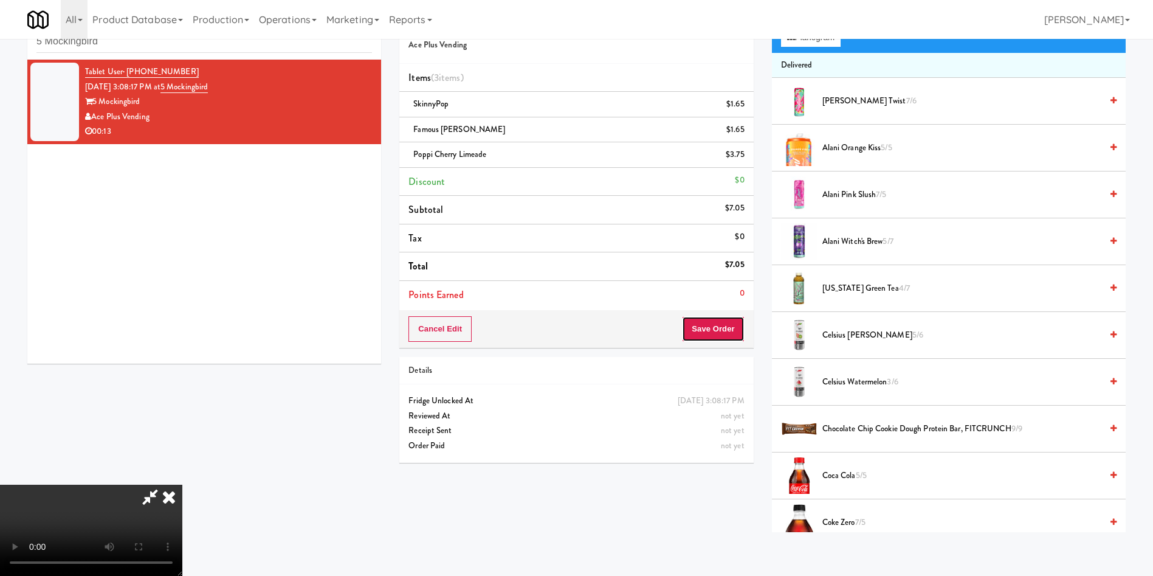
click at [730, 328] on button "Save Order" at bounding box center [713, 329] width 62 height 26
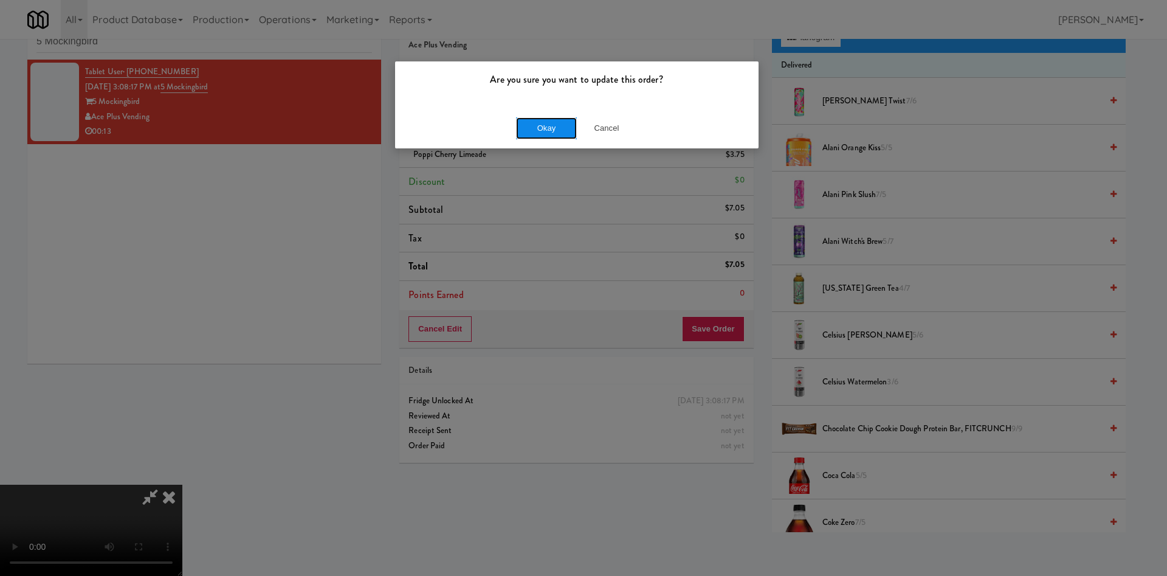
click at [539, 131] on button "Okay" at bounding box center [546, 128] width 61 height 22
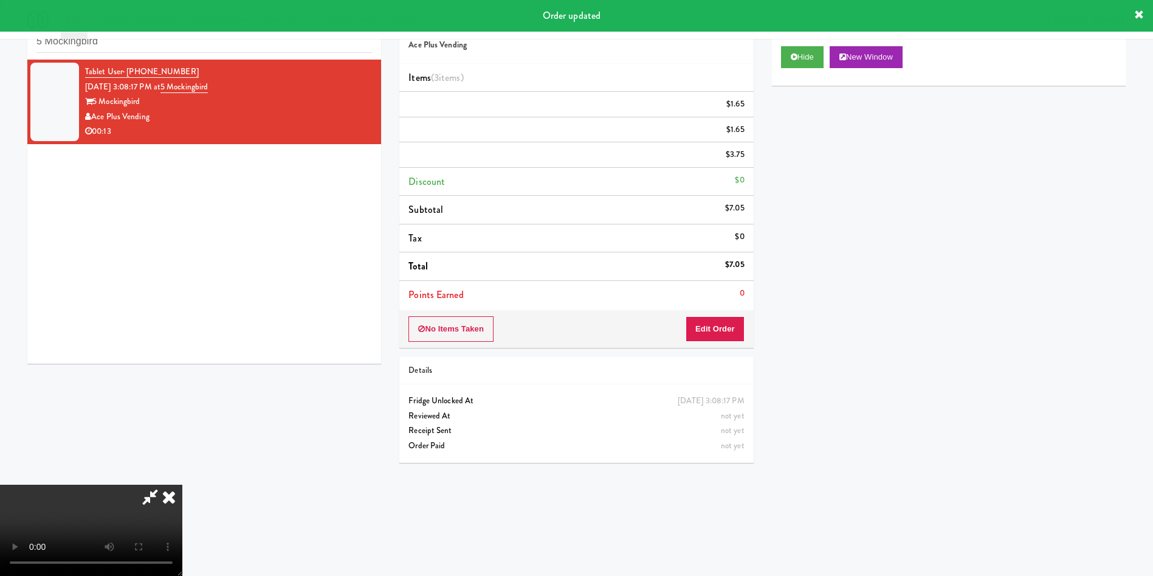
scroll to position [0, 0]
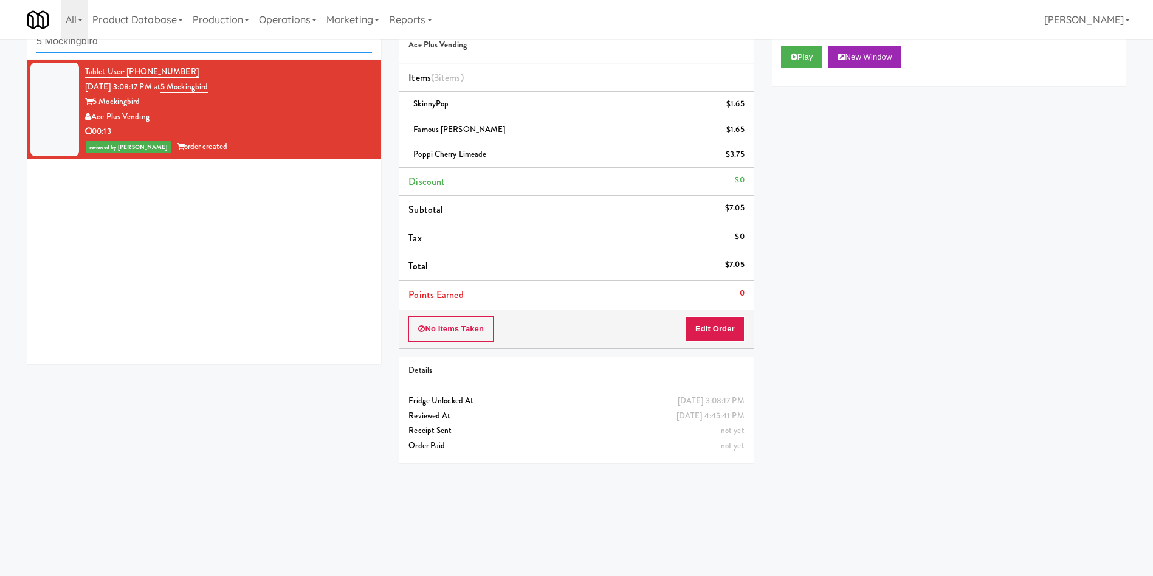
drag, startPoint x: 179, startPoint y: 44, endPoint x: 0, endPoint y: 16, distance: 181.5
click at [0, 16] on body "Are you sure you want to update this order? Okay Cancel Okay Are you sure you w…" at bounding box center [576, 288] width 1153 height 576
paste input "CFX-Fridge"
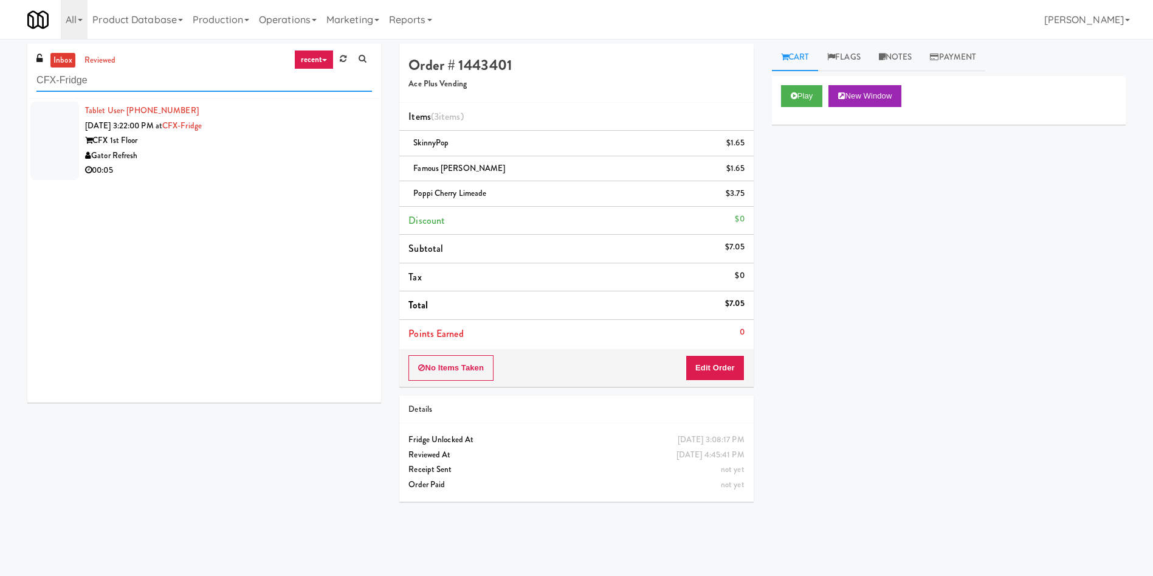
type input "CFX-Fridge"
click at [46, 133] on div at bounding box center [54, 141] width 49 height 78
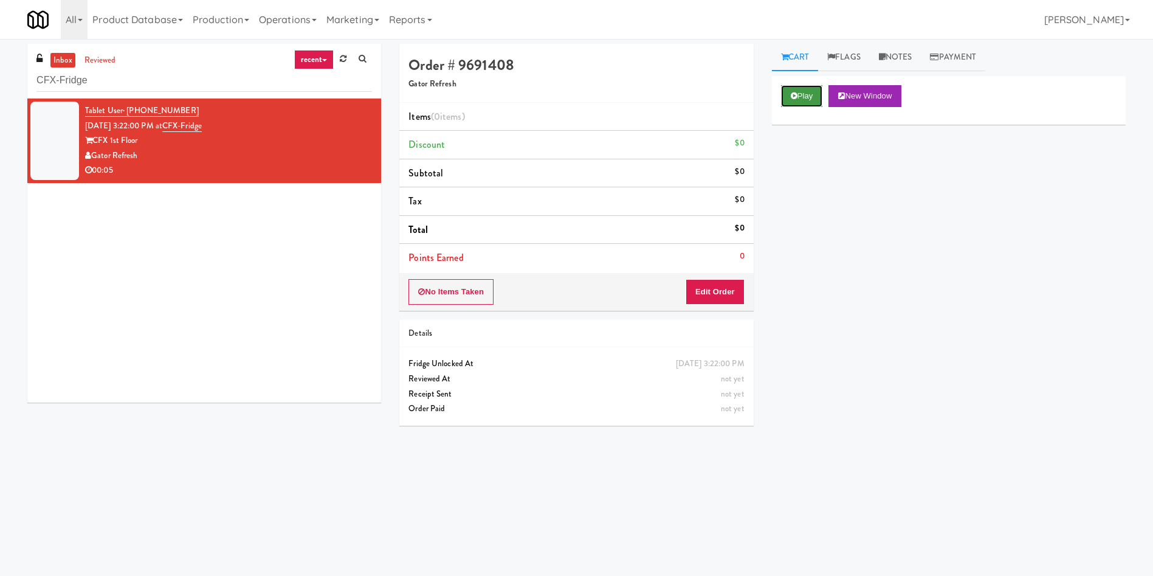
click at [793, 92] on icon at bounding box center [794, 96] width 7 height 8
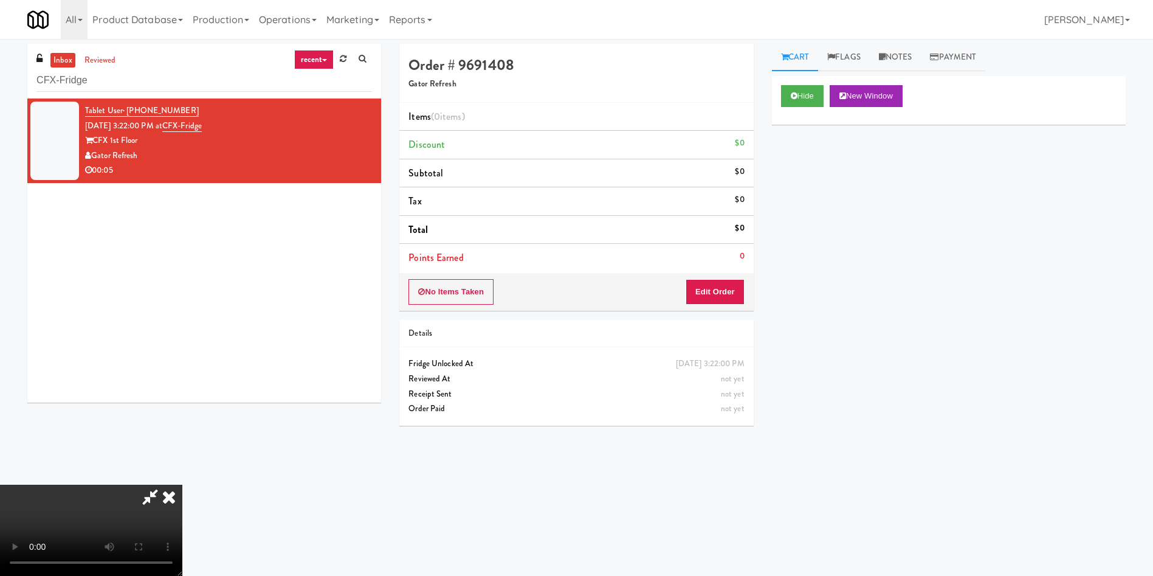
click at [718, 278] on div "No Items Taken Edit Order" at bounding box center [576, 292] width 354 height 38
click at [718, 289] on button "Edit Order" at bounding box center [715, 292] width 59 height 26
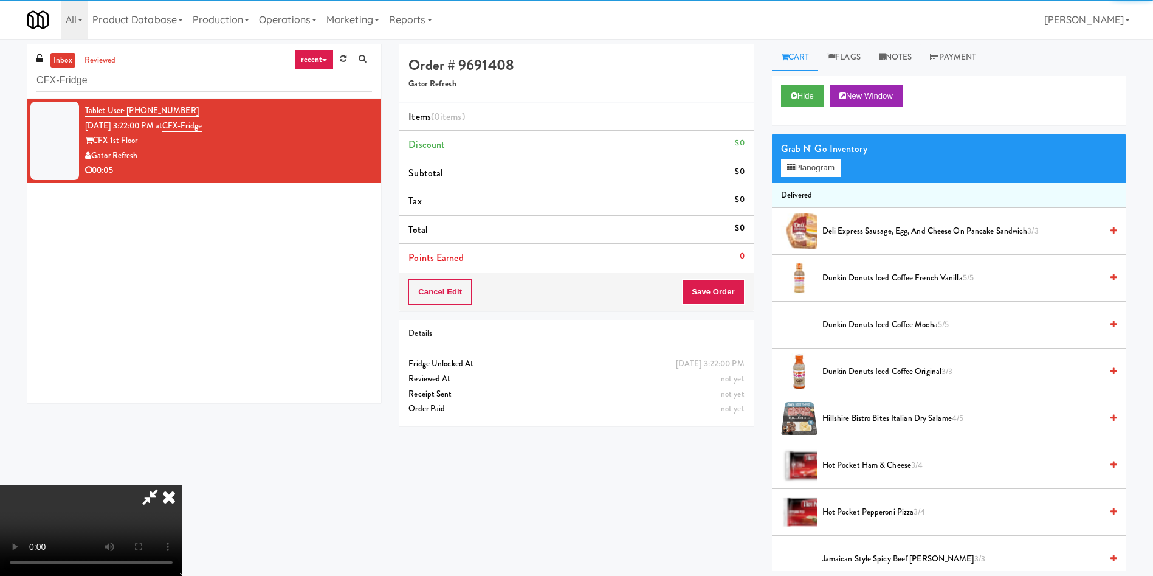
scroll to position [182, 0]
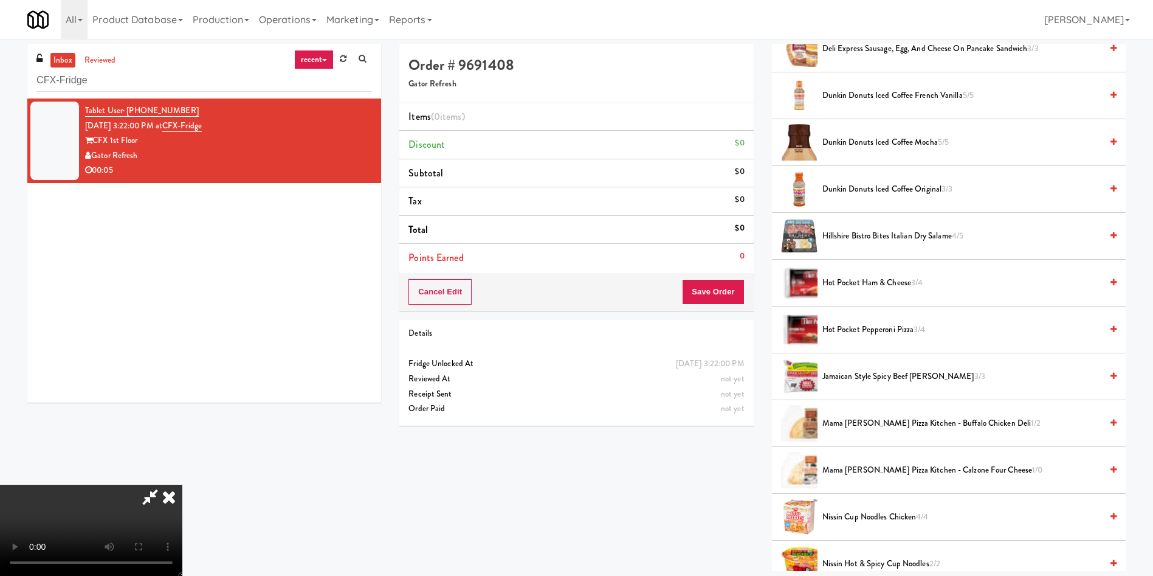
click at [182, 484] on video at bounding box center [91, 529] width 182 height 91
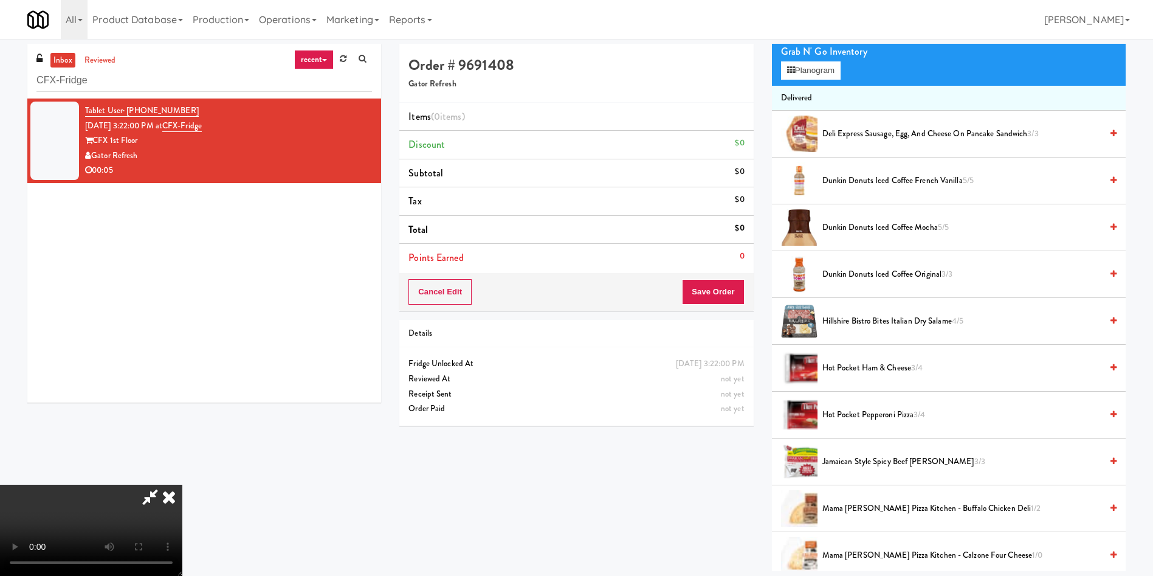
scroll to position [0, 0]
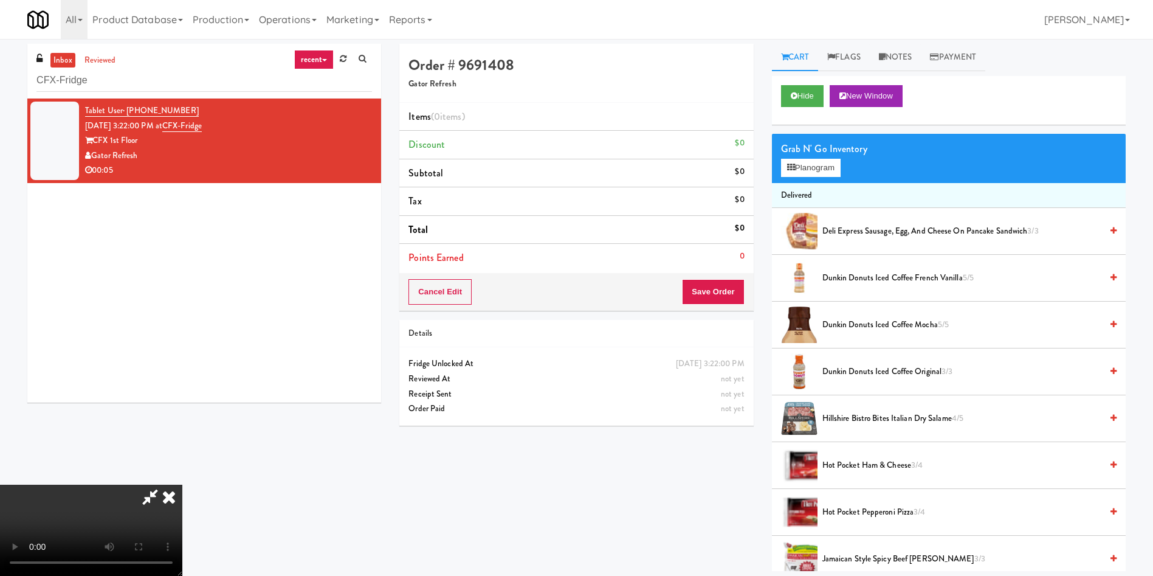
click at [804, 156] on div "Grab N' Go Inventory" at bounding box center [949, 149] width 336 height 18
click at [793, 167] on icon at bounding box center [791, 168] width 8 height 8
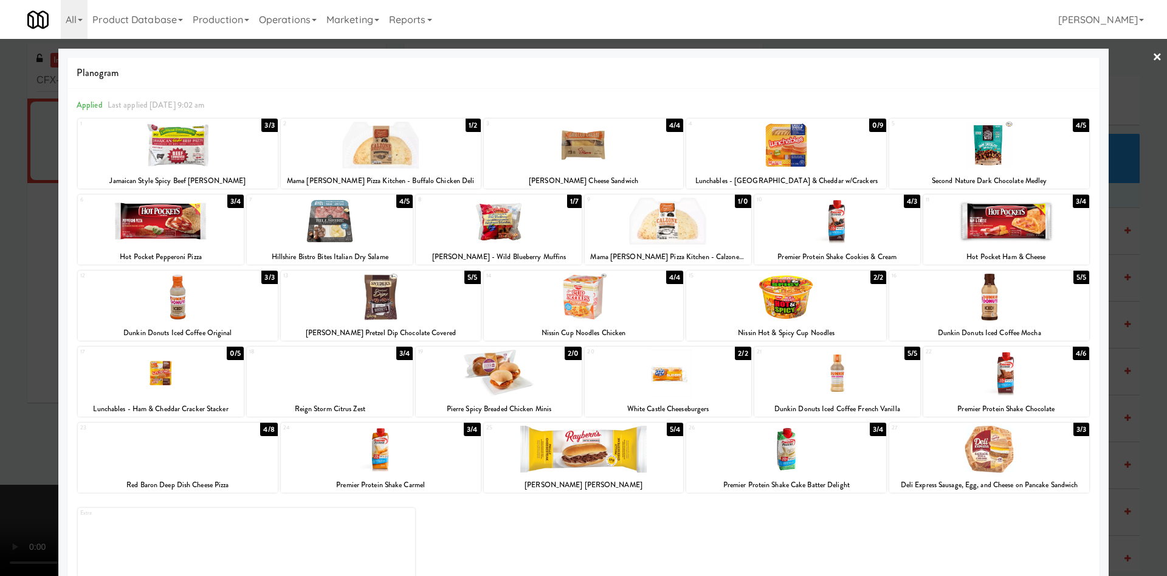
click at [171, 225] on div at bounding box center [161, 221] width 166 height 47
click at [18, 279] on div at bounding box center [583, 288] width 1167 height 576
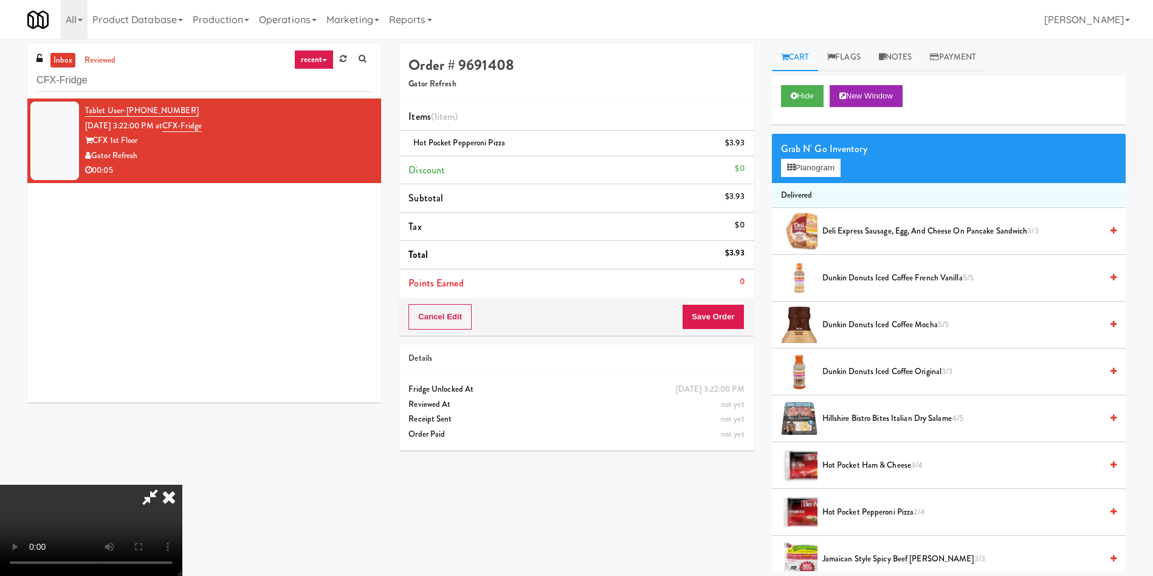
click at [182, 484] on video at bounding box center [91, 529] width 182 height 91
click at [726, 314] on button "Save Order" at bounding box center [713, 317] width 62 height 26
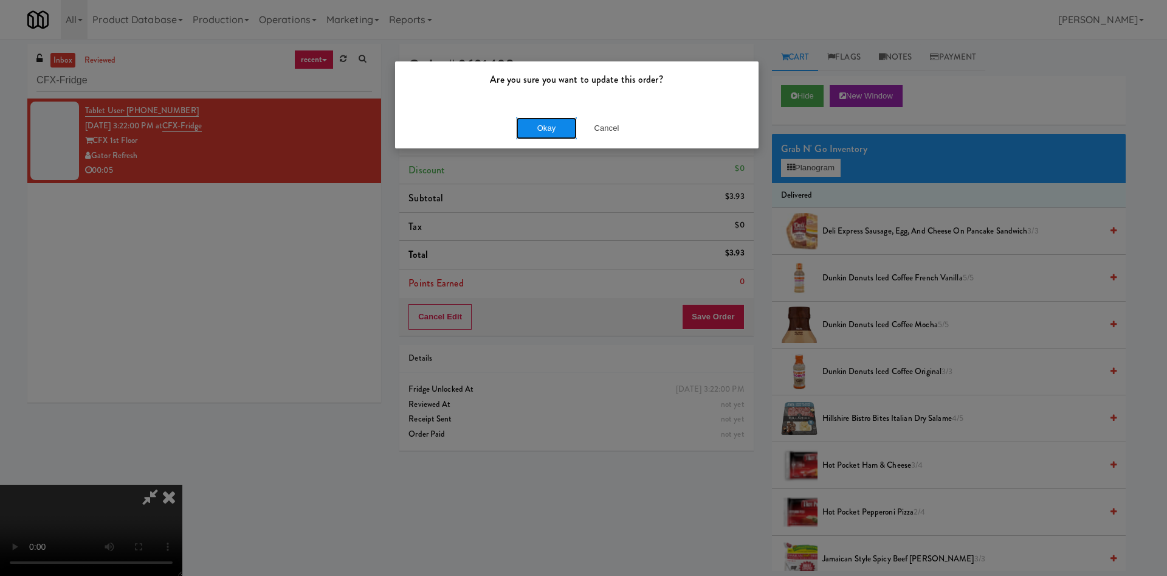
click at [530, 129] on button "Okay" at bounding box center [546, 128] width 61 height 22
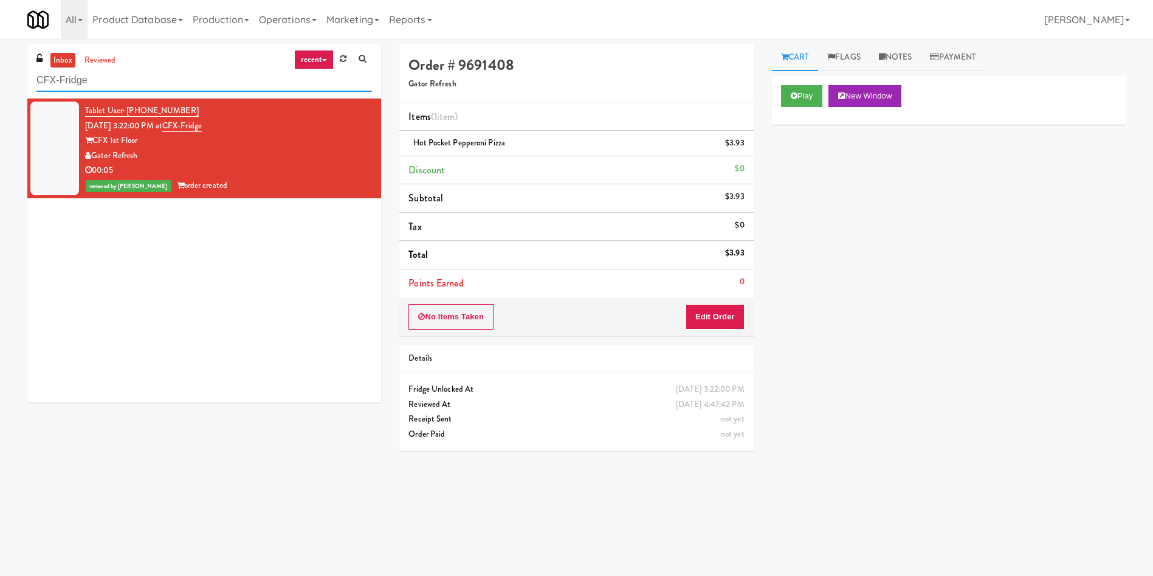
paste input "[STREET_ADDRESS][PERSON_NAME]"
drag, startPoint x: 210, startPoint y: 81, endPoint x: 0, endPoint y: 63, distance: 211.2
click at [0, 63] on div "inbox reviewed recent all unclear take inventory issue suspicious failed recent…" at bounding box center [576, 288] width 1153 height 488
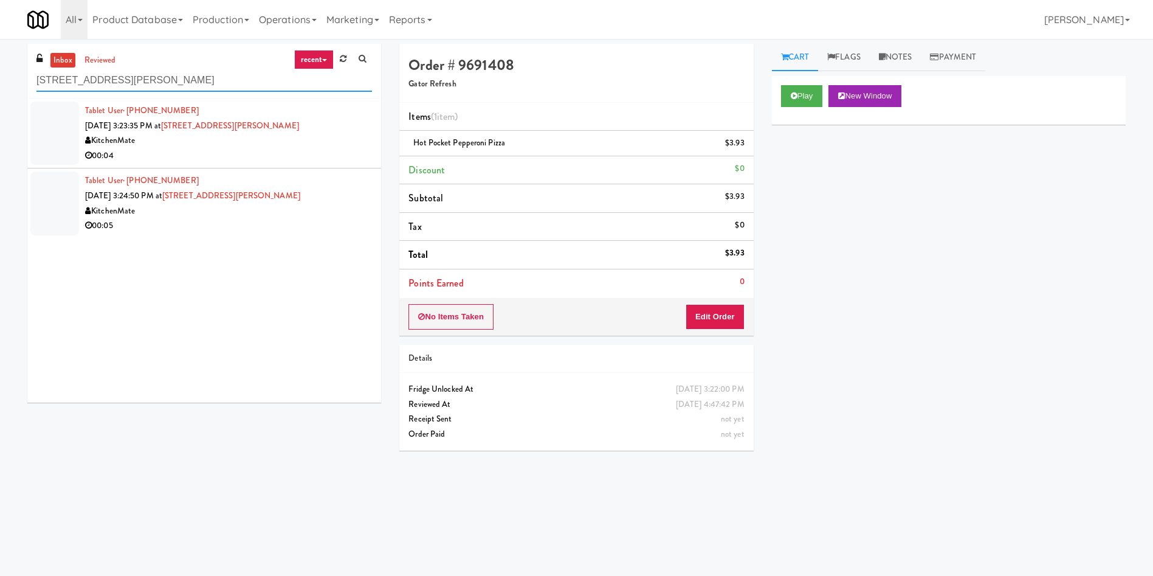
type input "[STREET_ADDRESS][PERSON_NAME]"
click at [63, 135] on div at bounding box center [54, 133] width 49 height 63
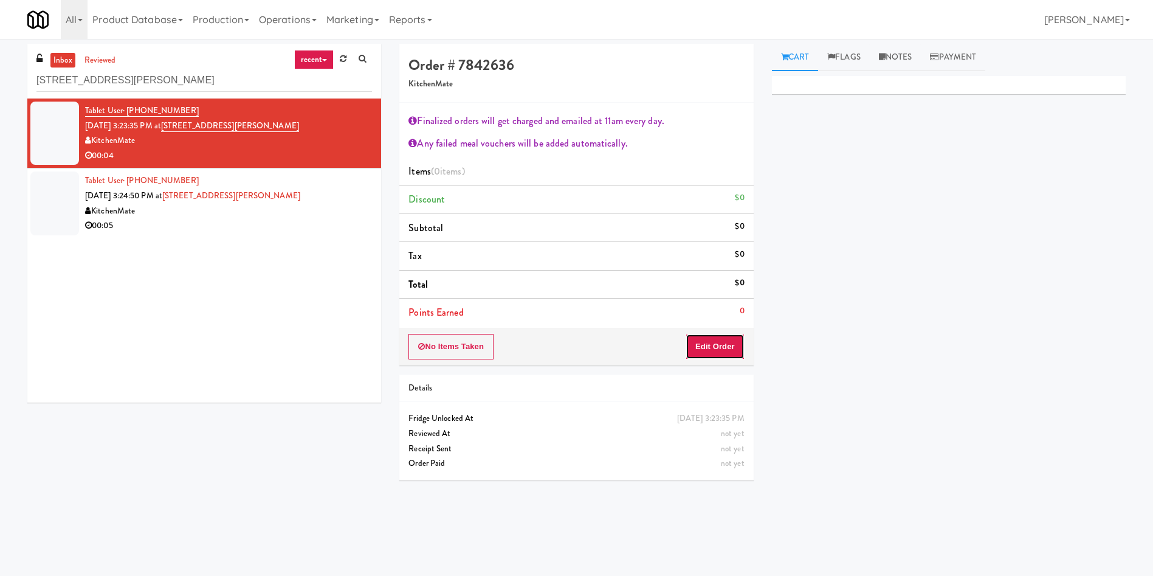
click at [729, 336] on button "Edit Order" at bounding box center [715, 347] width 59 height 26
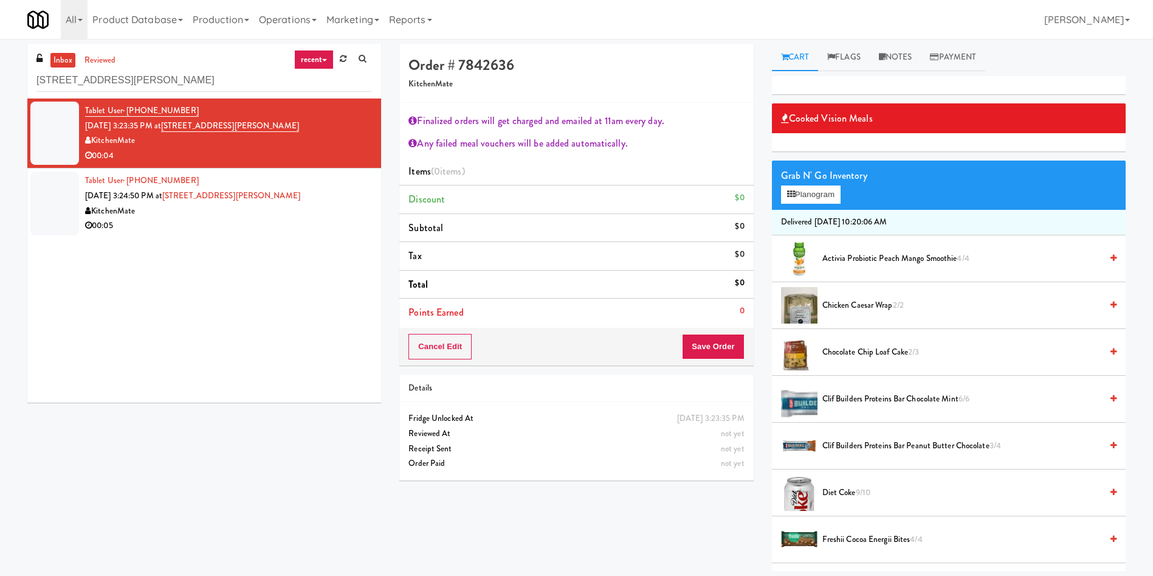
drag, startPoint x: 285, startPoint y: 128, endPoint x: 177, endPoint y: 126, distance: 108.2
click at [177, 126] on div "Tablet User · (416) 799-3589 Oct 8, 2025 3:23:35 PM at 110 Sheppard Ave E Kitch…" at bounding box center [228, 133] width 287 height 60
copy span "[STREET_ADDRESS][PERSON_NAME]"
click at [821, 198] on button "Planogram" at bounding box center [811, 194] width 60 height 18
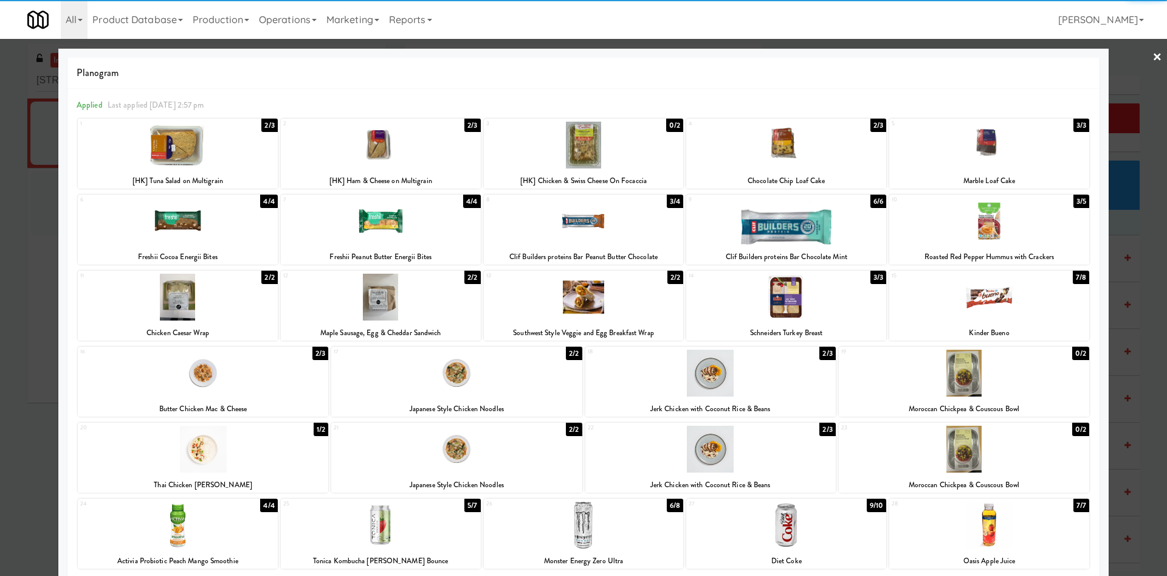
click at [828, 151] on div at bounding box center [786, 145] width 200 height 47
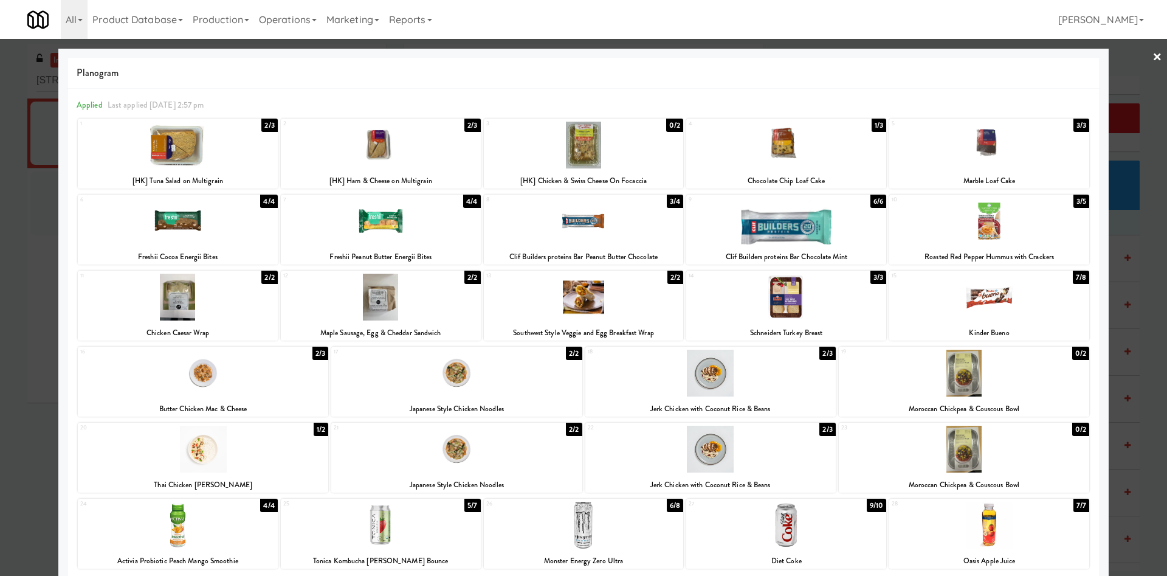
click at [1110, 105] on div at bounding box center [583, 288] width 1167 height 576
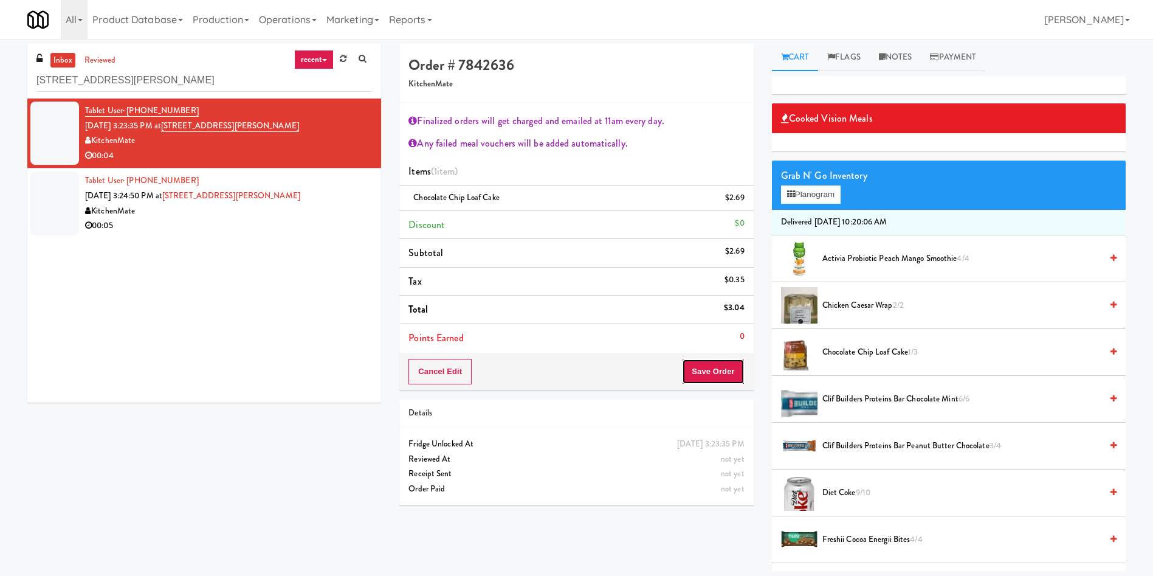
click at [712, 382] on button "Save Order" at bounding box center [713, 372] width 62 height 26
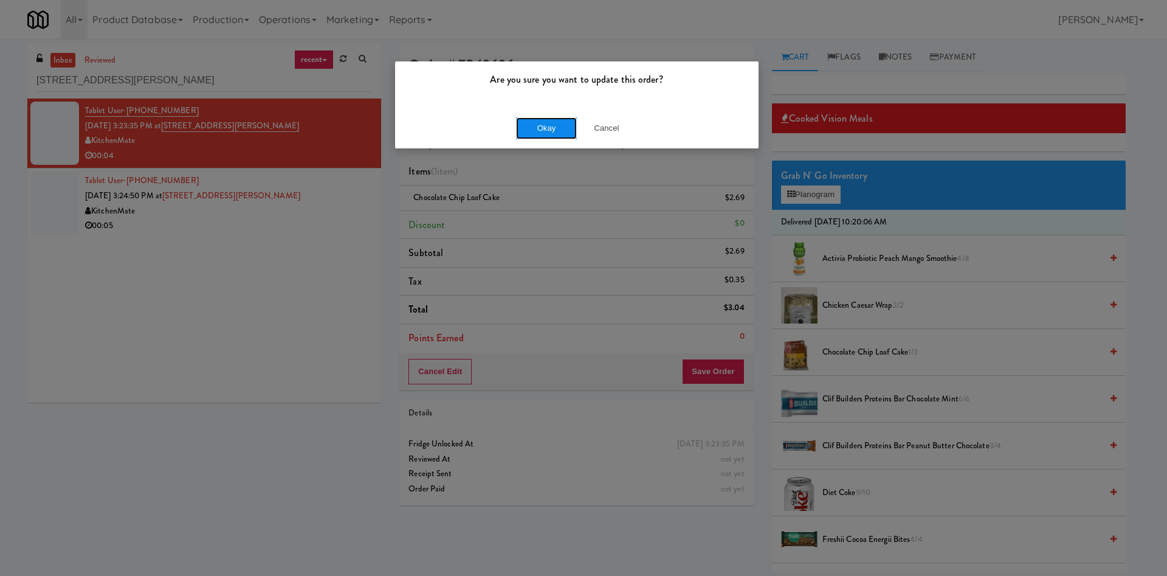
click at [561, 128] on button "Okay" at bounding box center [546, 128] width 61 height 22
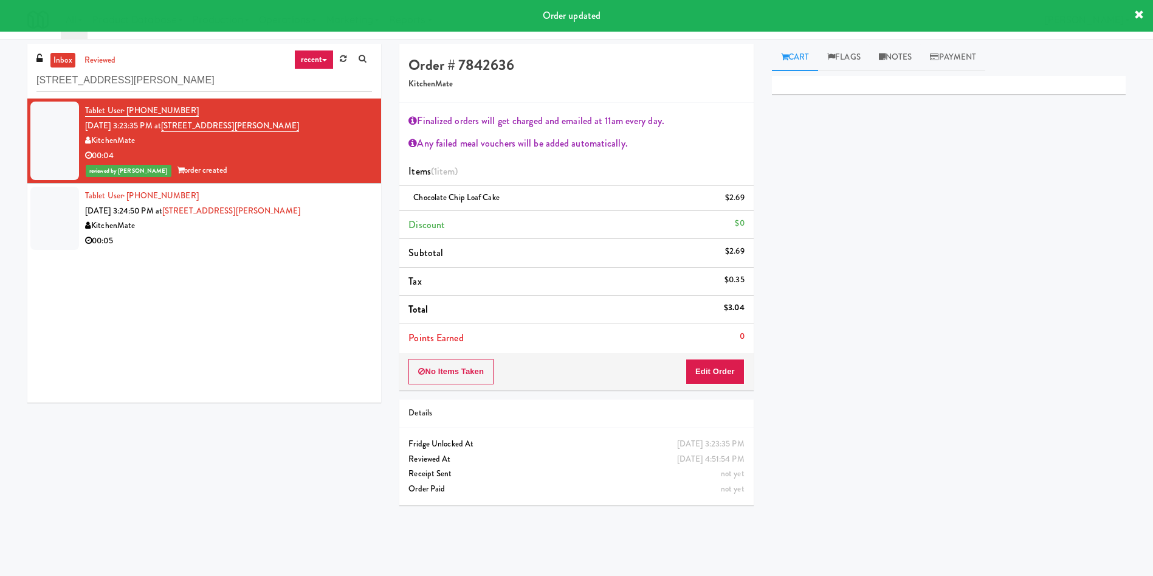
click at [38, 215] on div at bounding box center [54, 218] width 49 height 63
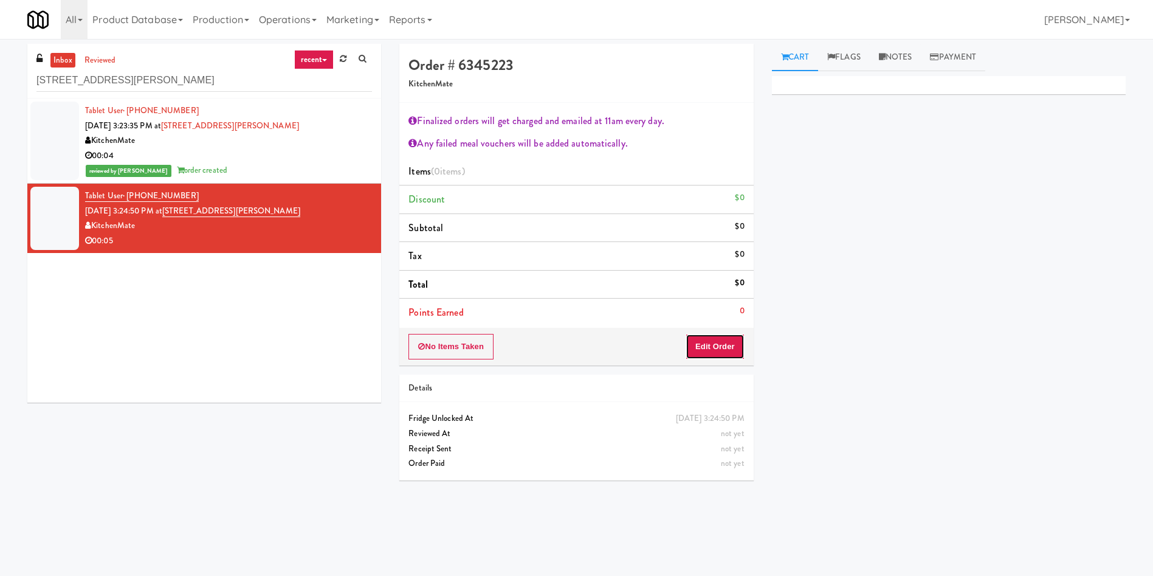
click at [743, 346] on button "Edit Order" at bounding box center [715, 347] width 59 height 26
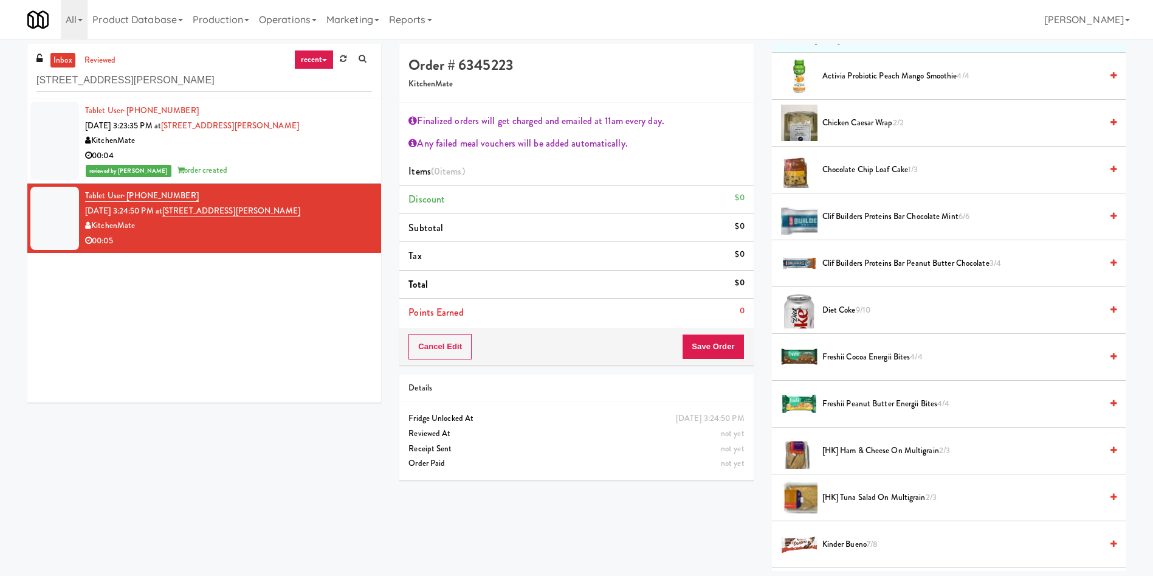
scroll to position [365, 0]
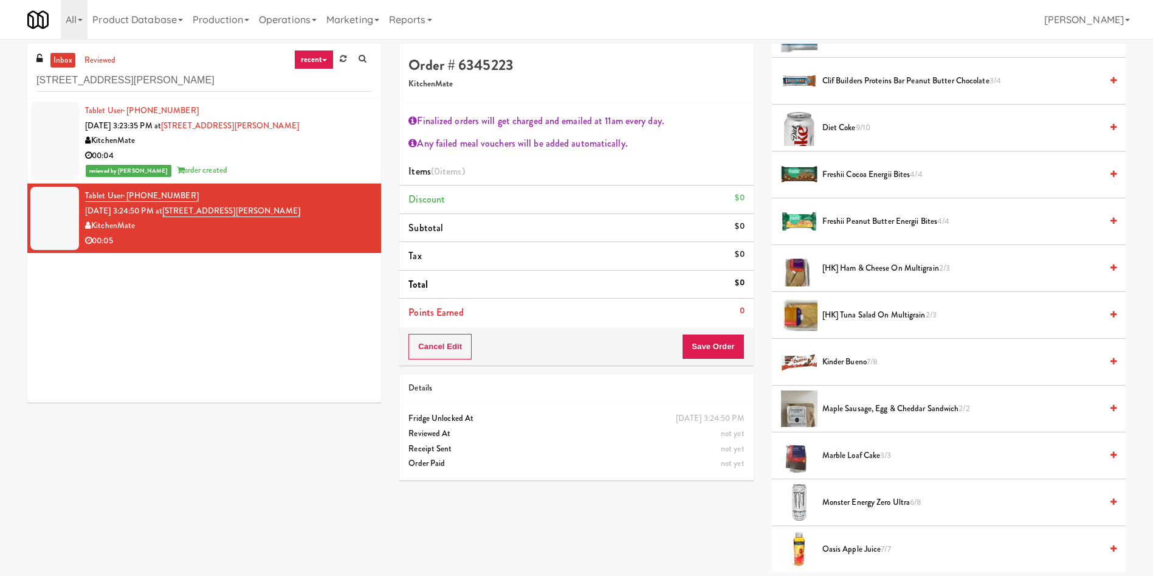
click at [861, 269] on span "[HK] Ham & Cheese on Multigrain 2/3" at bounding box center [961, 268] width 279 height 15
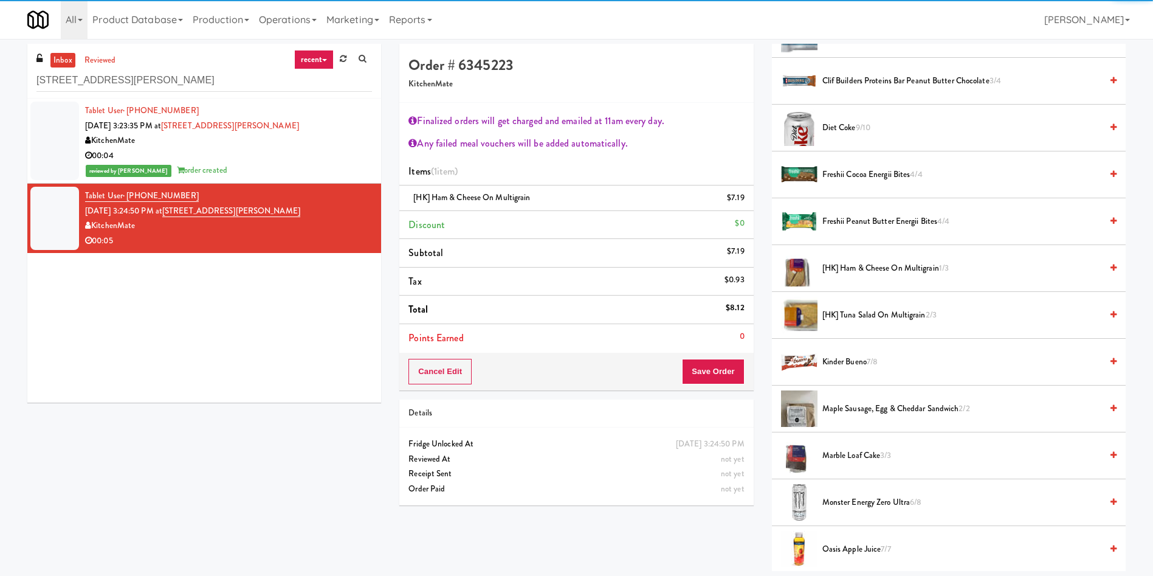
click at [868, 214] on span "Freshii Peanut Butter Energii Bites 4/4" at bounding box center [961, 221] width 279 height 15
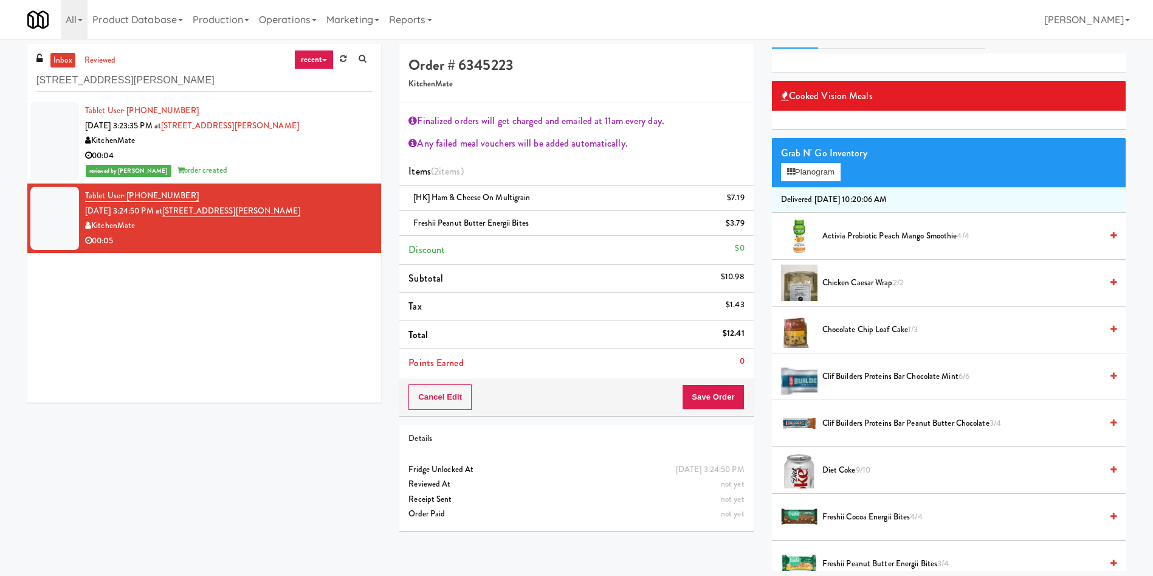
scroll to position [91, 0]
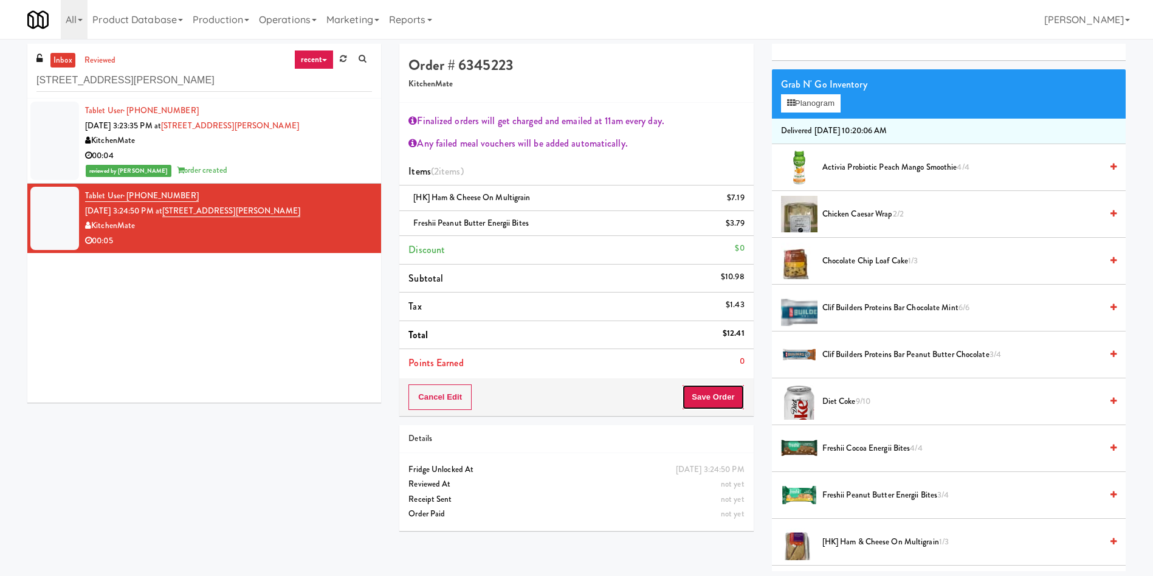
click at [700, 392] on button "Save Order" at bounding box center [713, 397] width 62 height 26
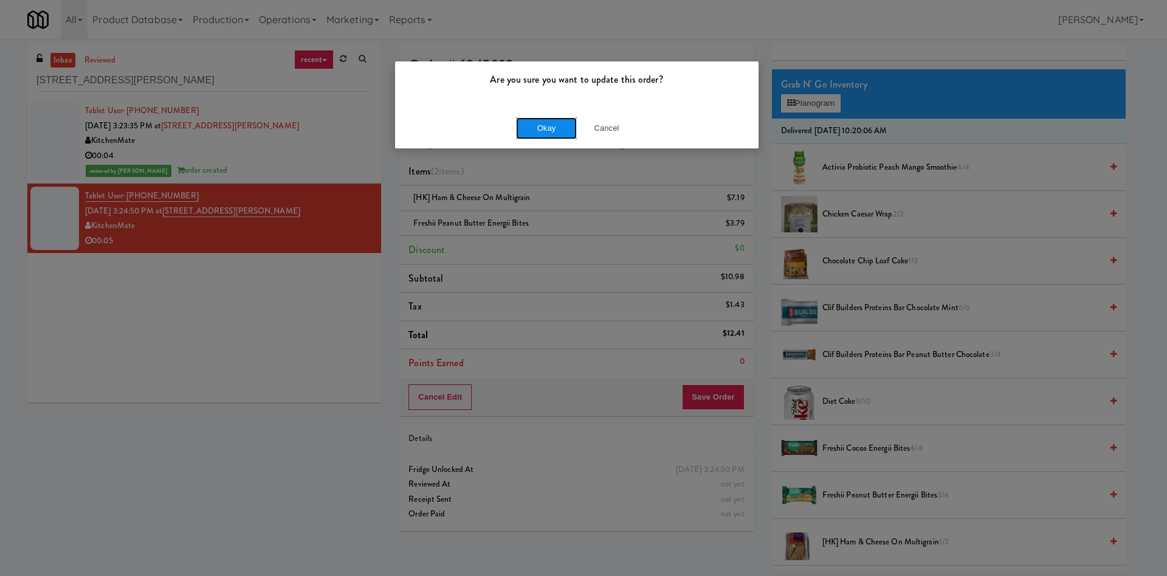
click at [554, 125] on button "Okay" at bounding box center [546, 128] width 61 height 22
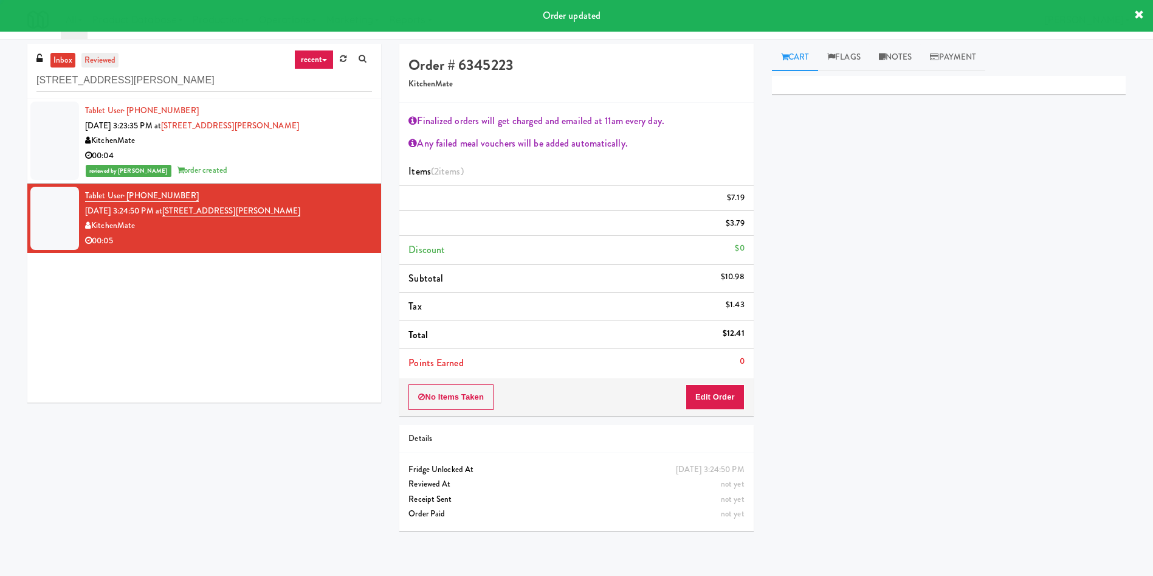
scroll to position [0, 0]
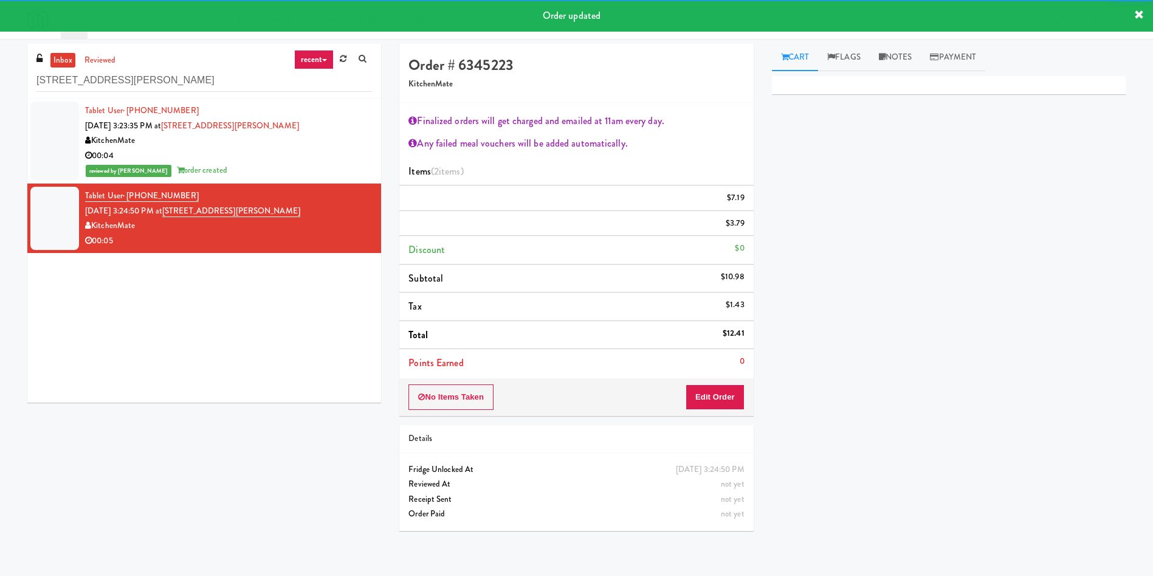
click at [121, 61] on div "inbox reviewed recent all unclear take inventory issue suspicious failed recent…" at bounding box center [204, 71] width 354 height 55
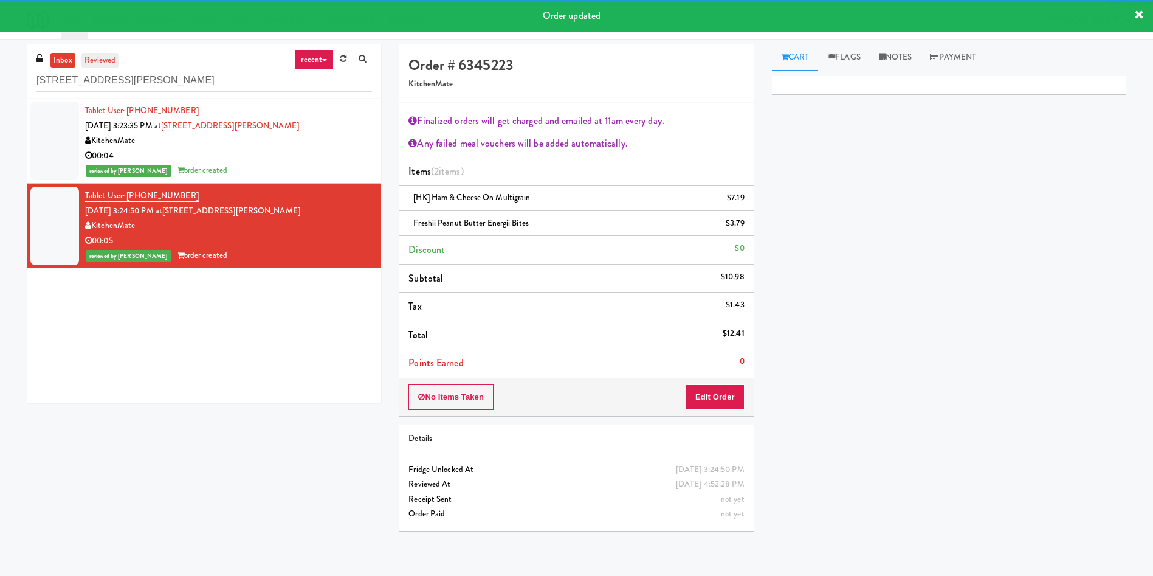
click at [105, 58] on link "reviewed" at bounding box center [100, 60] width 38 height 15
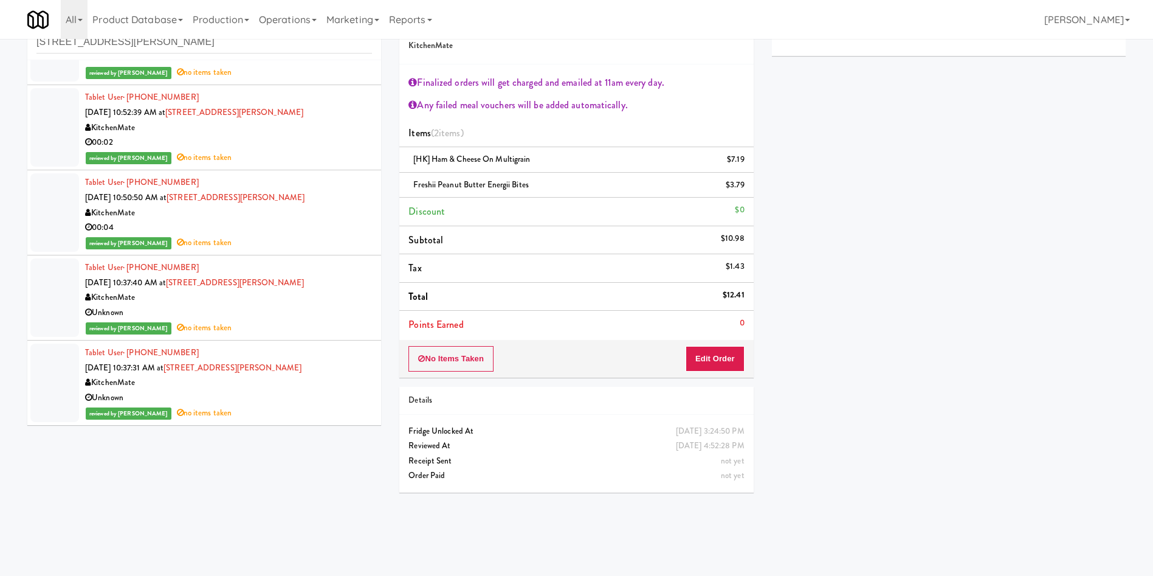
scroll to position [39, 0]
click at [49, 379] on div at bounding box center [54, 382] width 49 height 78
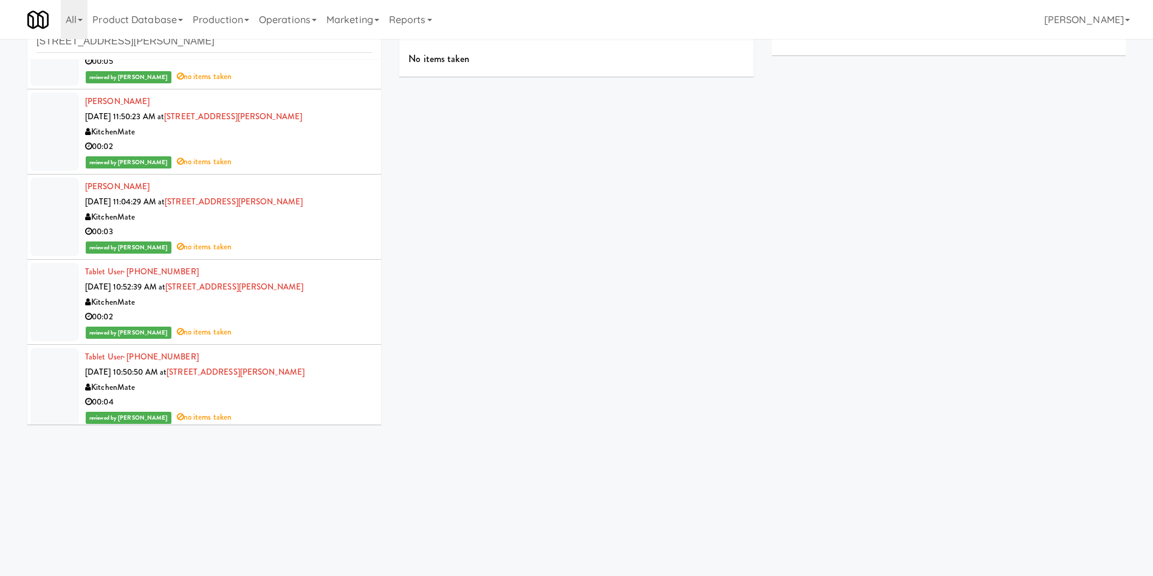
scroll to position [1494, 0]
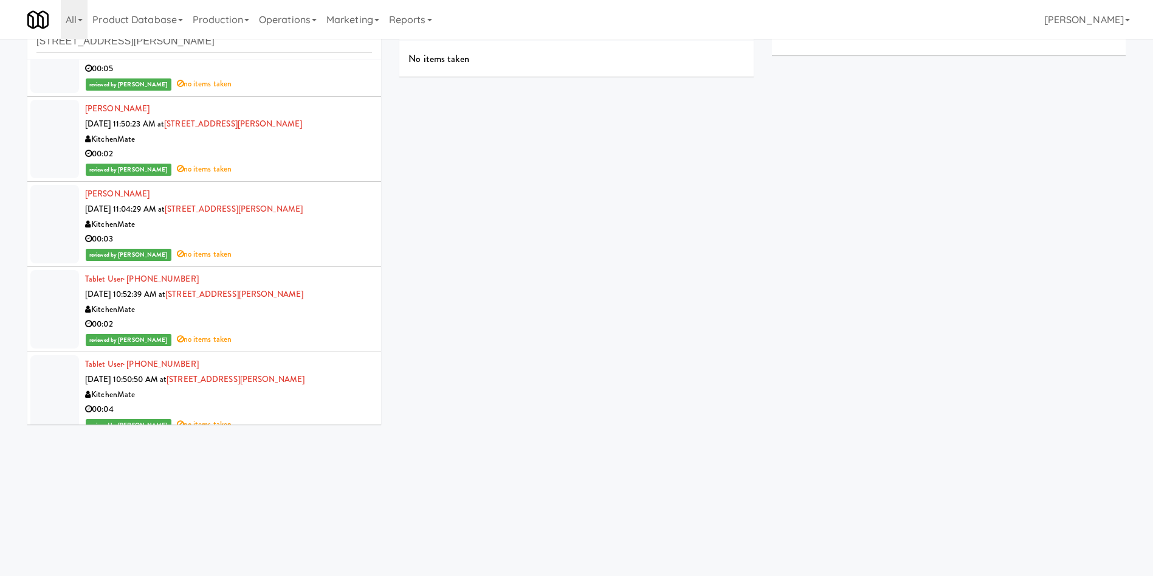
click at [91, 336] on span "reviewed by Aditya B" at bounding box center [129, 340] width 86 height 12
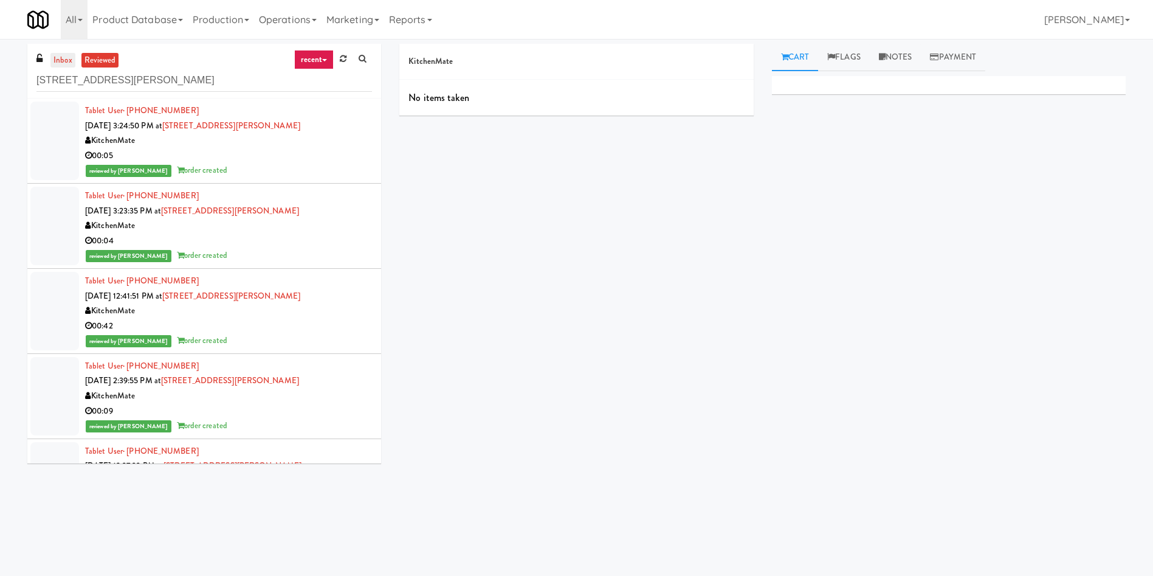
click at [69, 63] on link "inbox" at bounding box center [62, 60] width 25 height 15
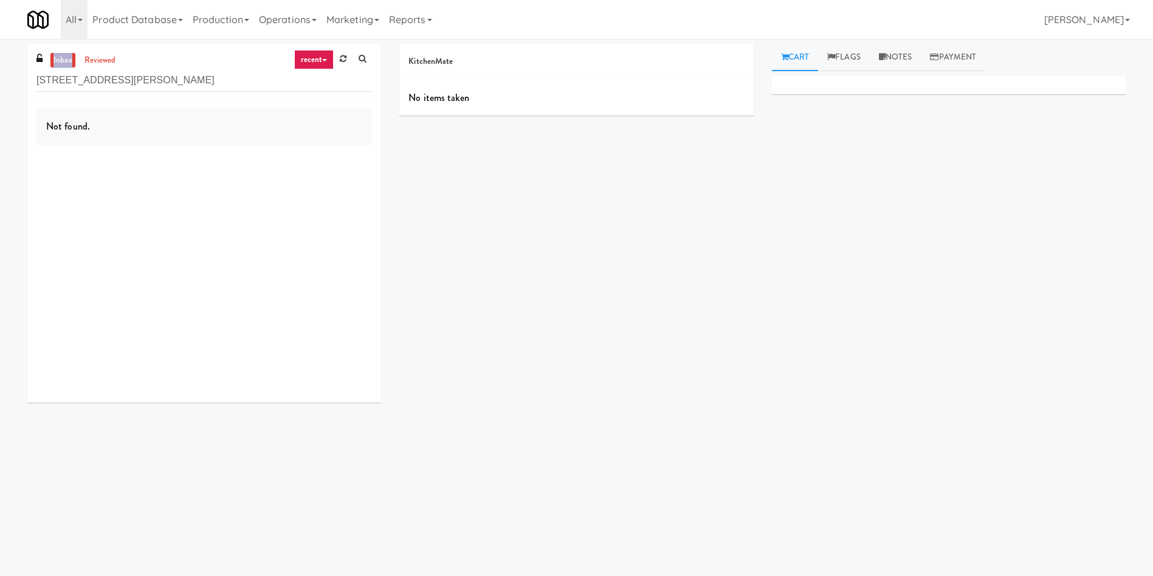
click at [69, 63] on link "inbox" at bounding box center [62, 60] width 25 height 15
drag, startPoint x: 151, startPoint y: 76, endPoint x: 5, endPoint y: 64, distance: 146.9
click at [1, 72] on div "inbox reviewed recent all unclear take inventory issue suspicious failed recent…" at bounding box center [576, 288] width 1153 height 488
paste input "360 W Hubbard - Left - Fridge"
type input "360 W Hubbard - Left - Fridge"
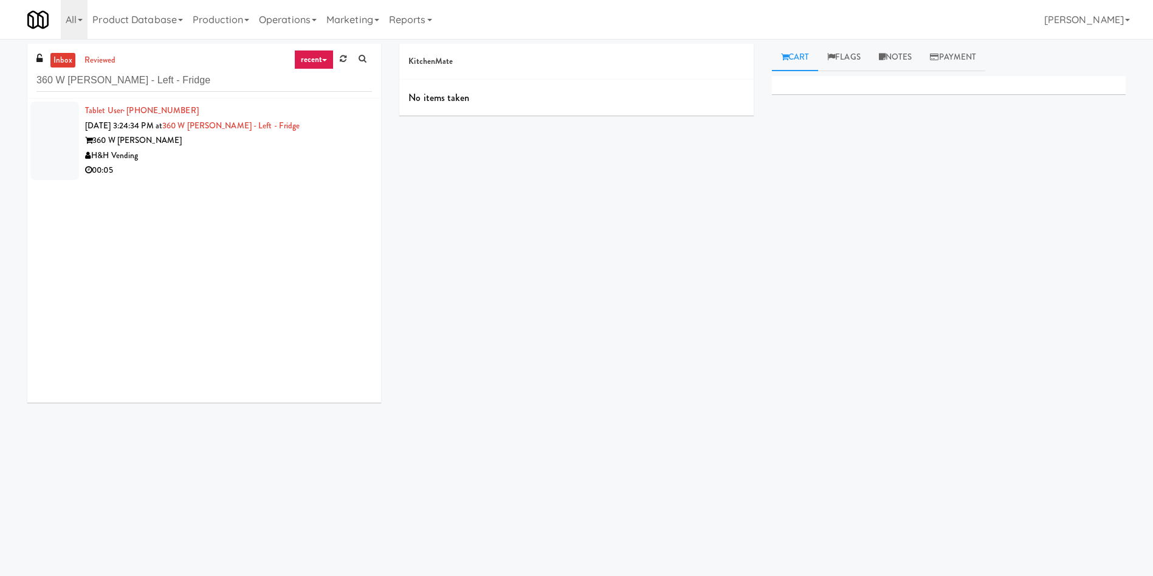
click at [36, 140] on div at bounding box center [54, 141] width 49 height 78
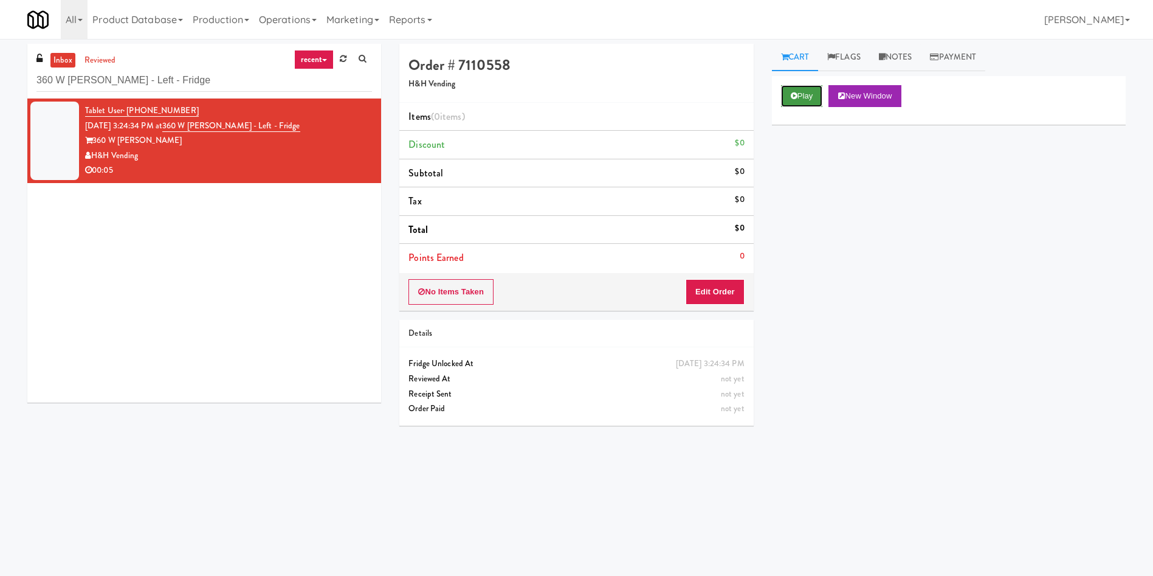
click at [811, 101] on button "Play" at bounding box center [802, 96] width 42 height 22
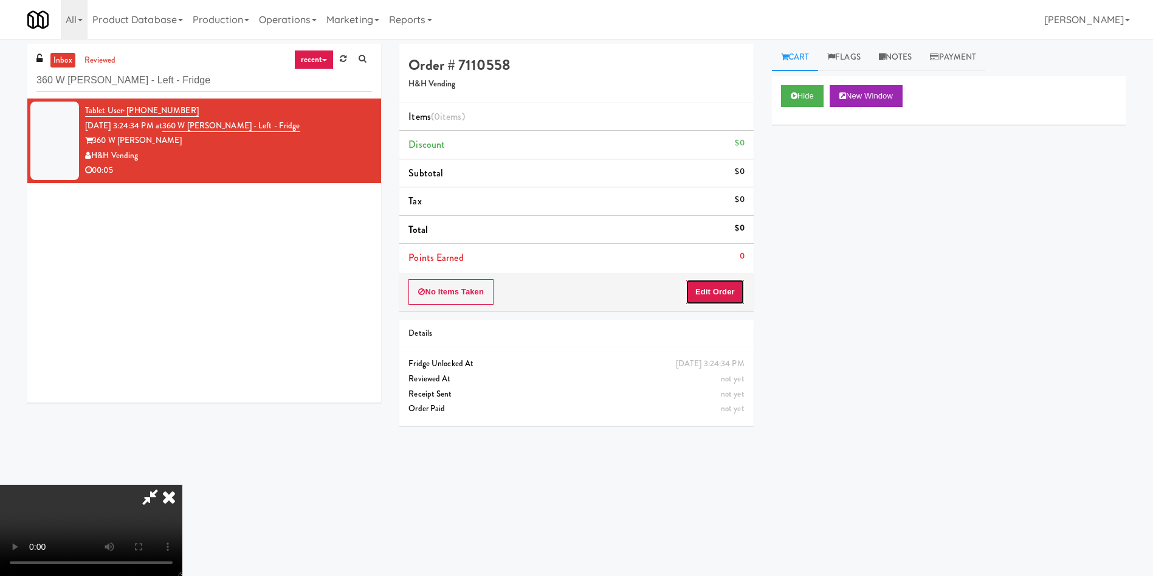
click at [718, 285] on button "Edit Order" at bounding box center [715, 292] width 59 height 26
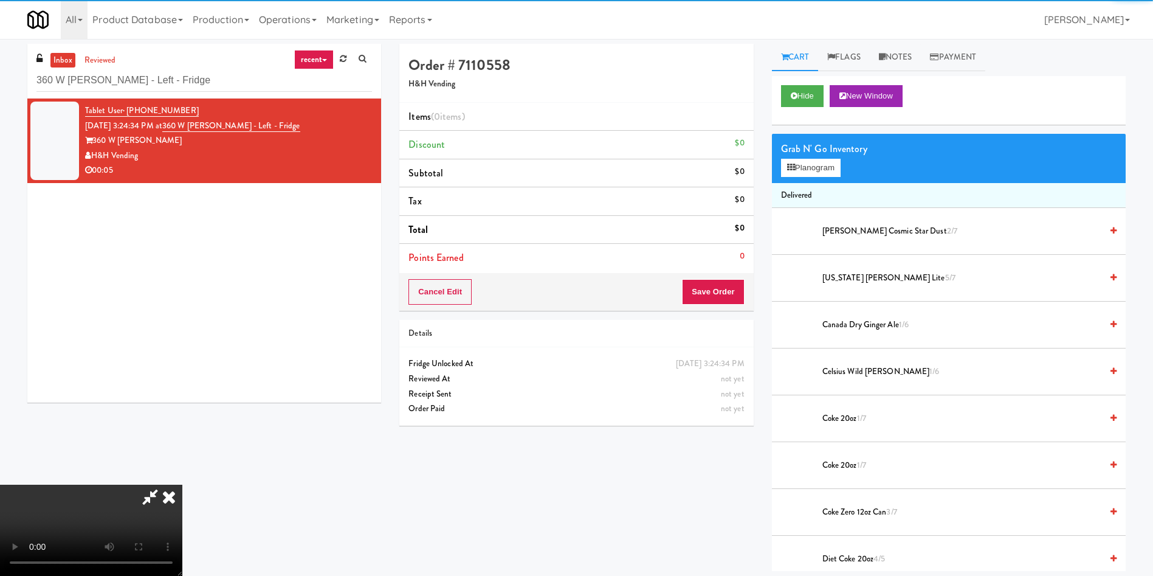
scroll to position [91, 0]
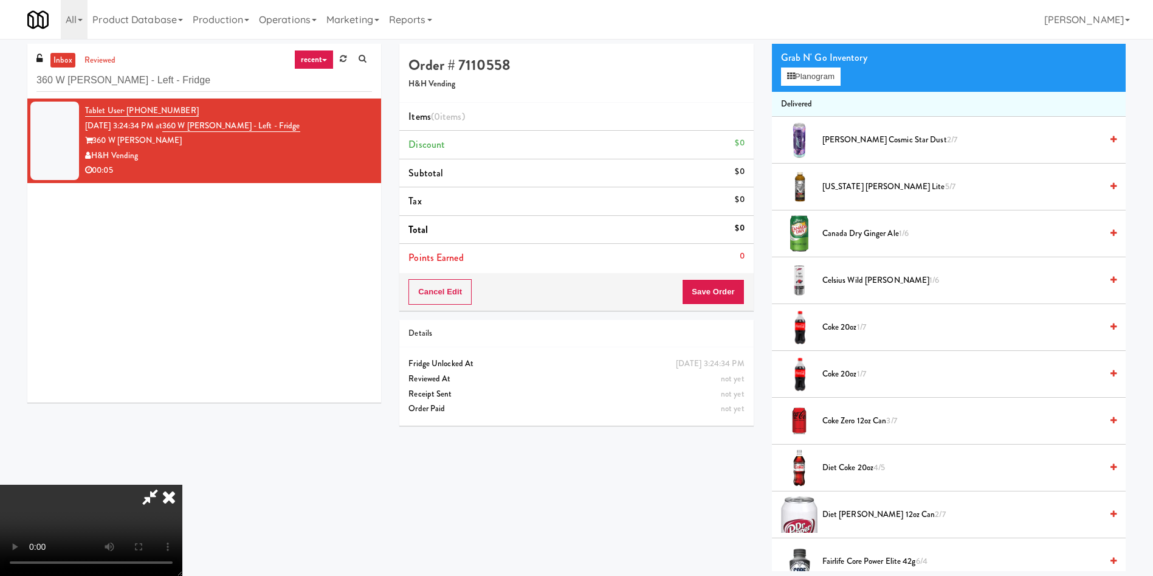
drag, startPoint x: 401, startPoint y: 327, endPoint x: 616, endPoint y: 329, distance: 215.2
click at [182, 484] on video at bounding box center [91, 529] width 182 height 91
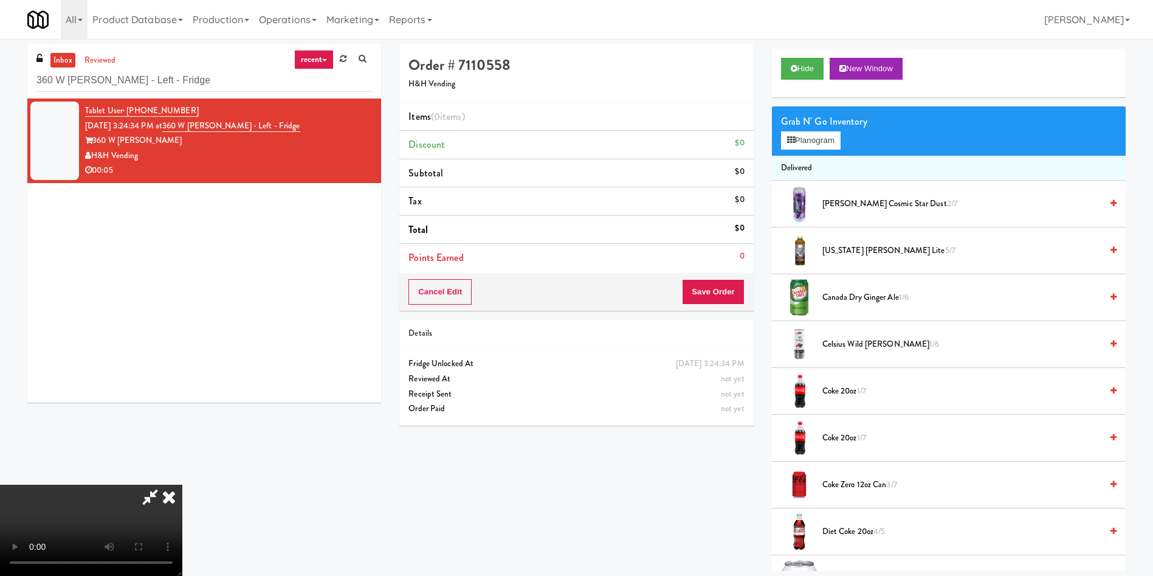
scroll to position [0, 0]
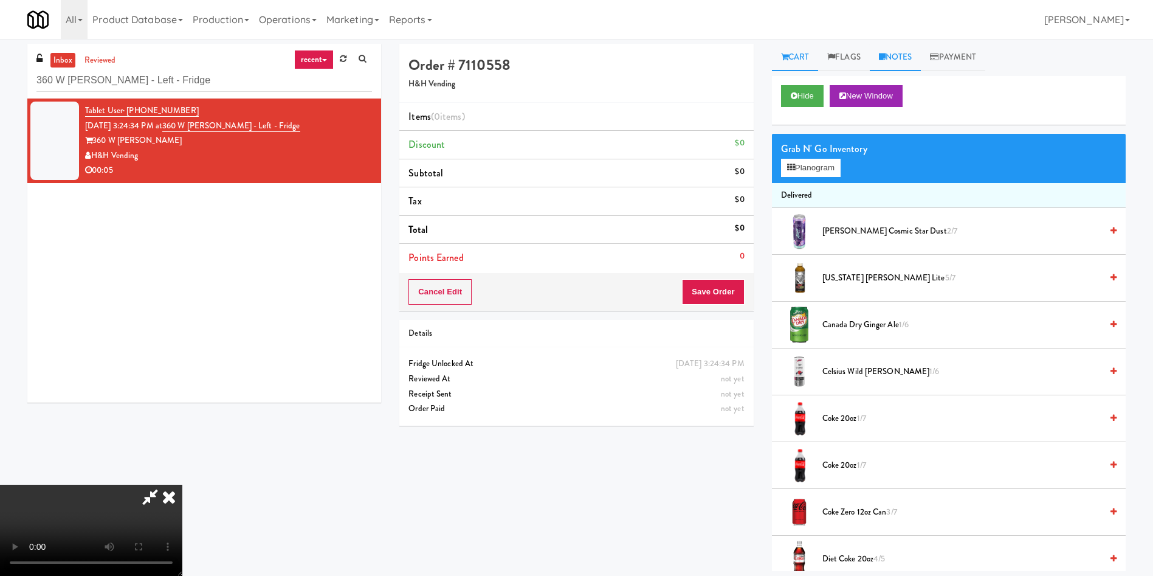
click at [905, 55] on link "Notes" at bounding box center [896, 57] width 52 height 27
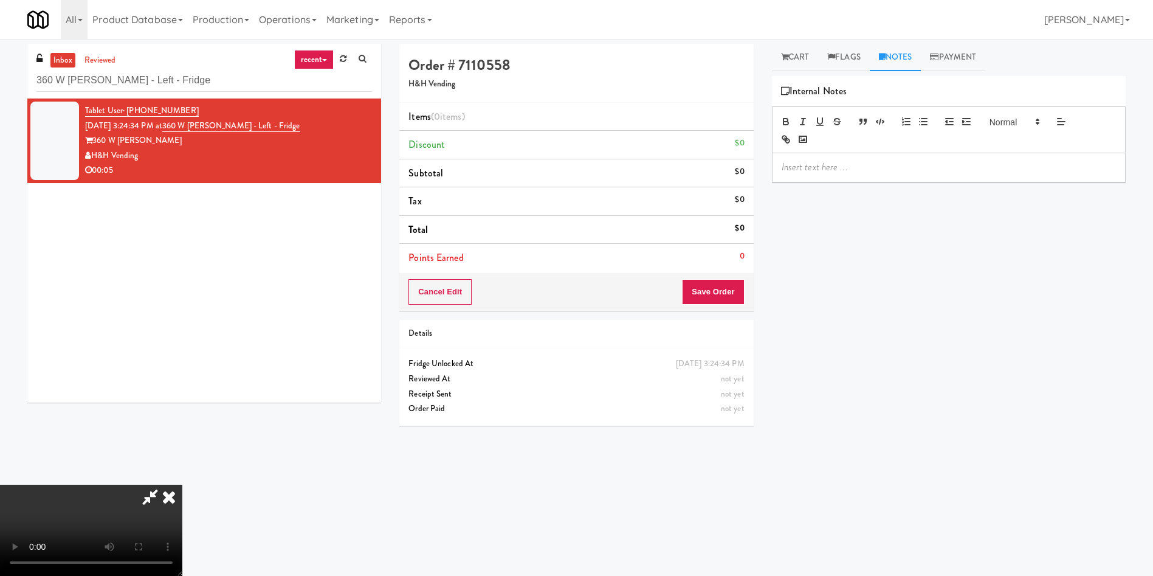
click at [861, 174] on div at bounding box center [949, 167] width 353 height 28
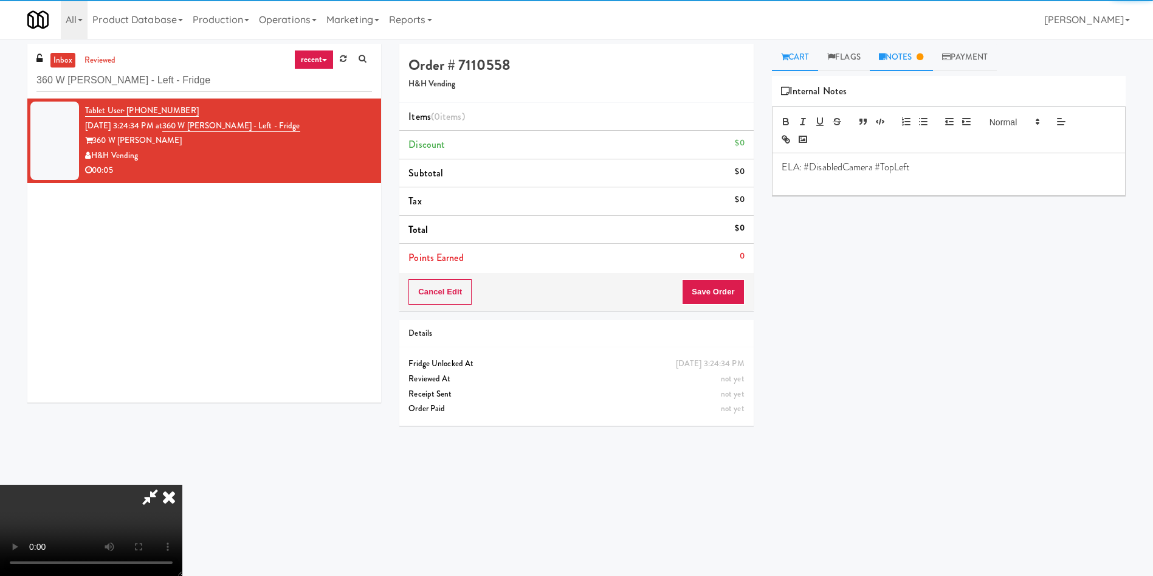
click at [804, 55] on link "Cart" at bounding box center [795, 57] width 47 height 27
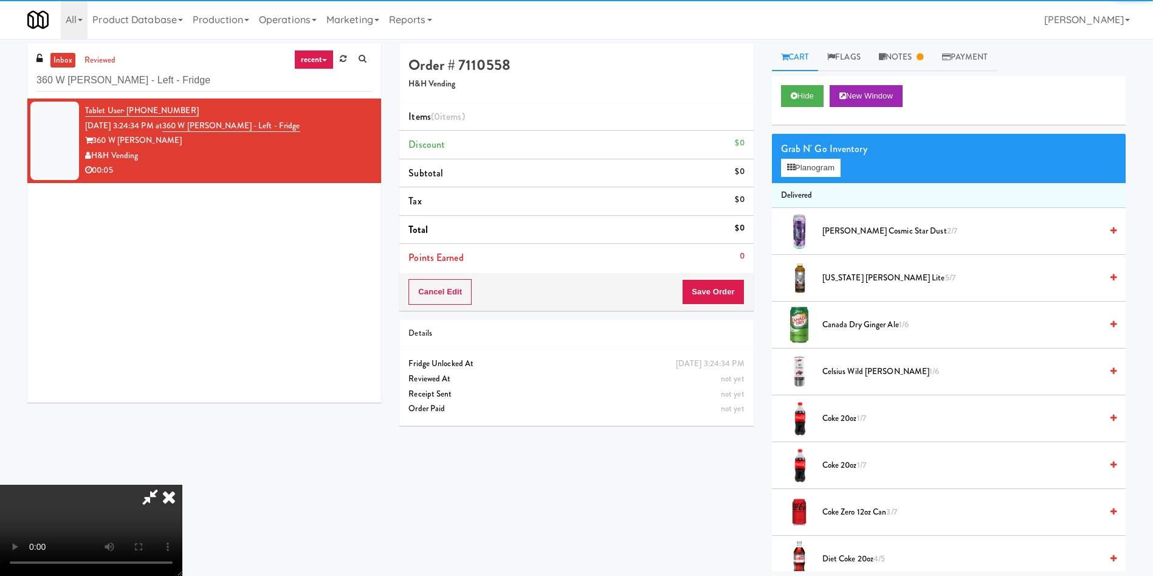
click at [182, 484] on video at bounding box center [91, 529] width 182 height 91
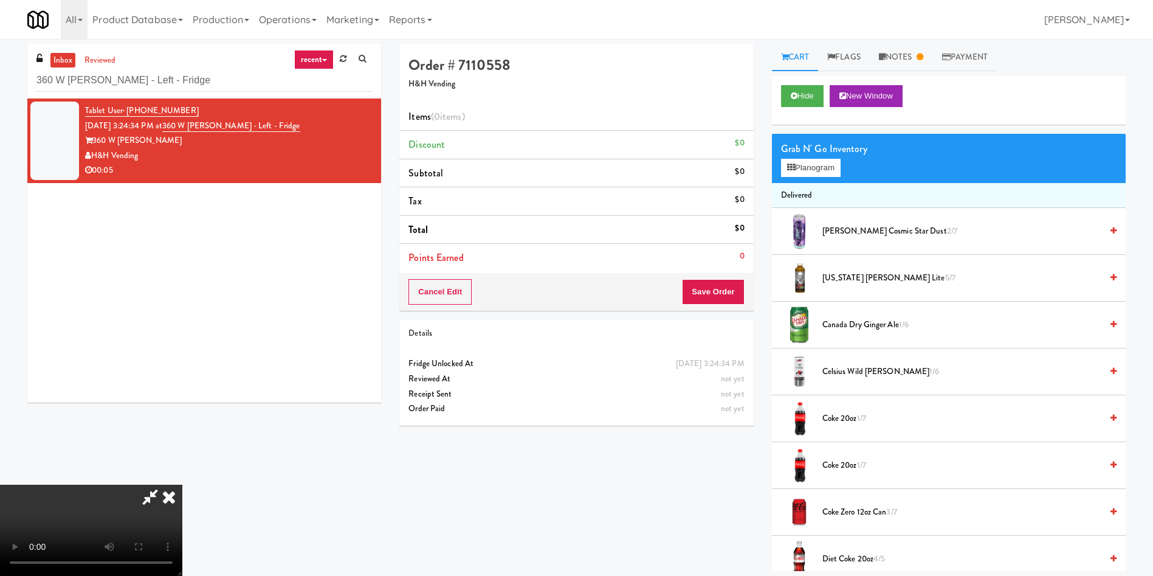
click at [182, 484] on video at bounding box center [91, 529] width 182 height 91
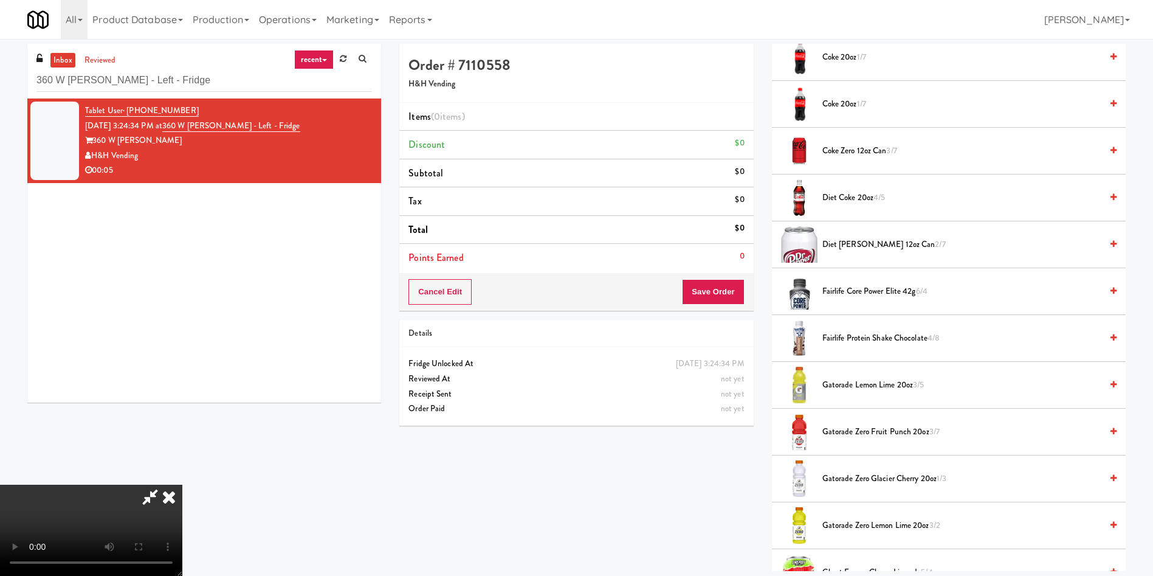
scroll to position [365, 0]
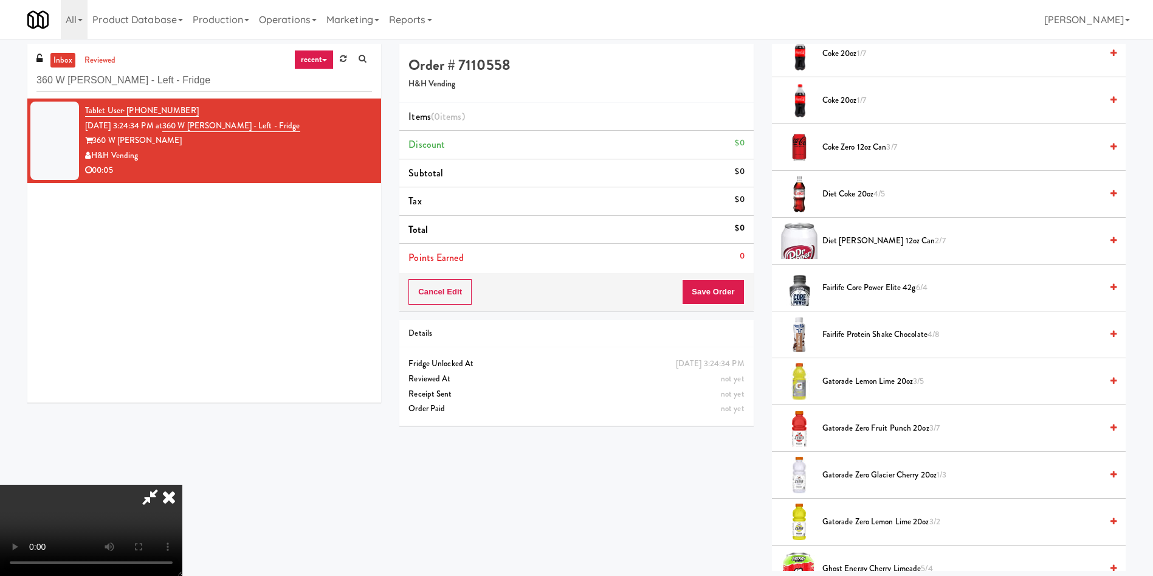
click at [845, 240] on span "Diet Dr Pepper 12oz can 2/7" at bounding box center [961, 240] width 279 height 15
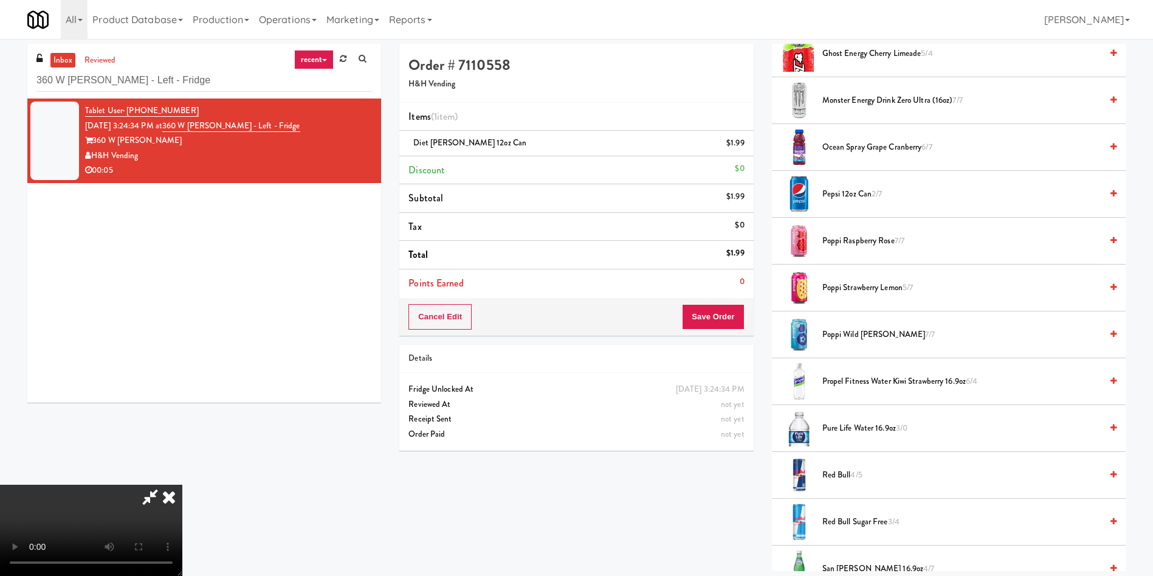
scroll to position [1003, 0]
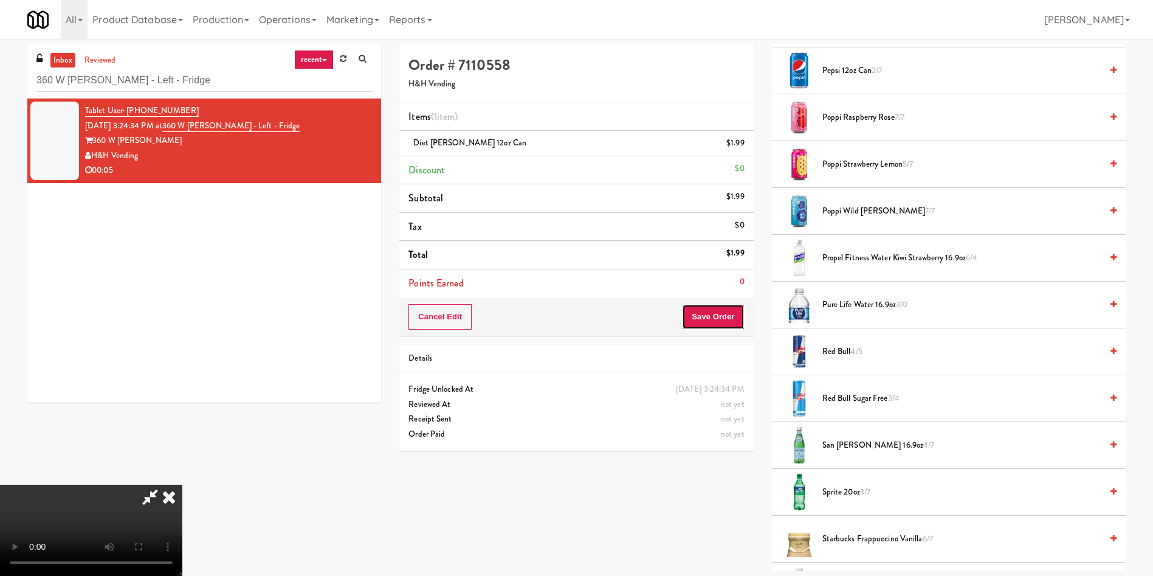
click at [721, 320] on button "Save Order" at bounding box center [713, 317] width 62 height 26
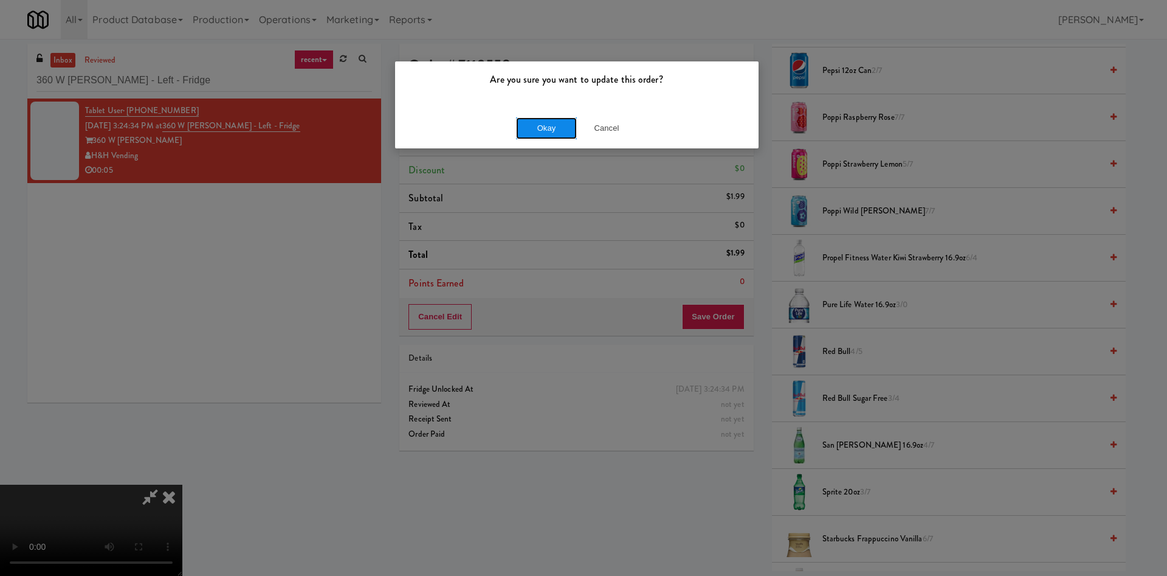
click at [570, 128] on button "Okay" at bounding box center [546, 128] width 61 height 22
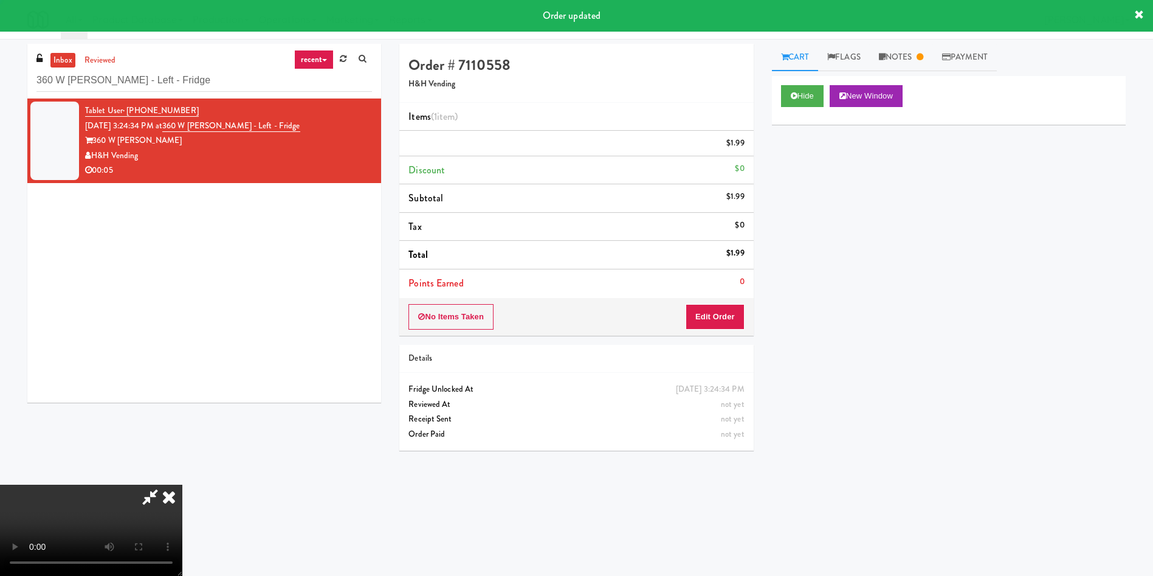
scroll to position [0, 0]
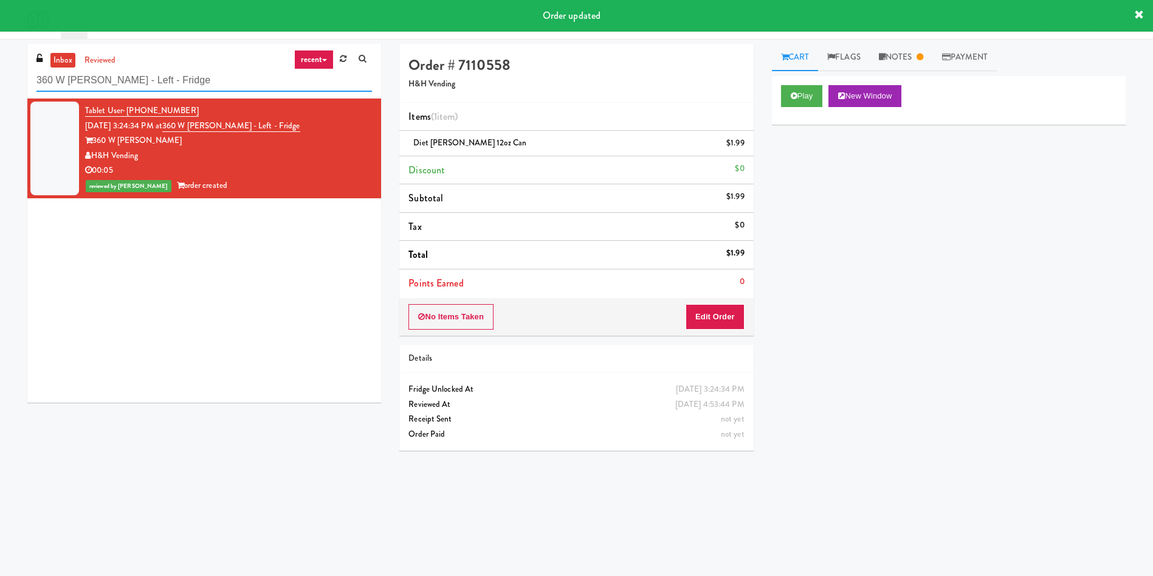
paste input "ELA: #DisabledCamera #TopLeft"
drag, startPoint x: 263, startPoint y: 77, endPoint x: 0, endPoint y: 79, distance: 263.2
click at [0, 79] on div "inbox reviewed recent all unclear take inventory issue suspicious failed recent…" at bounding box center [576, 288] width 1153 height 488
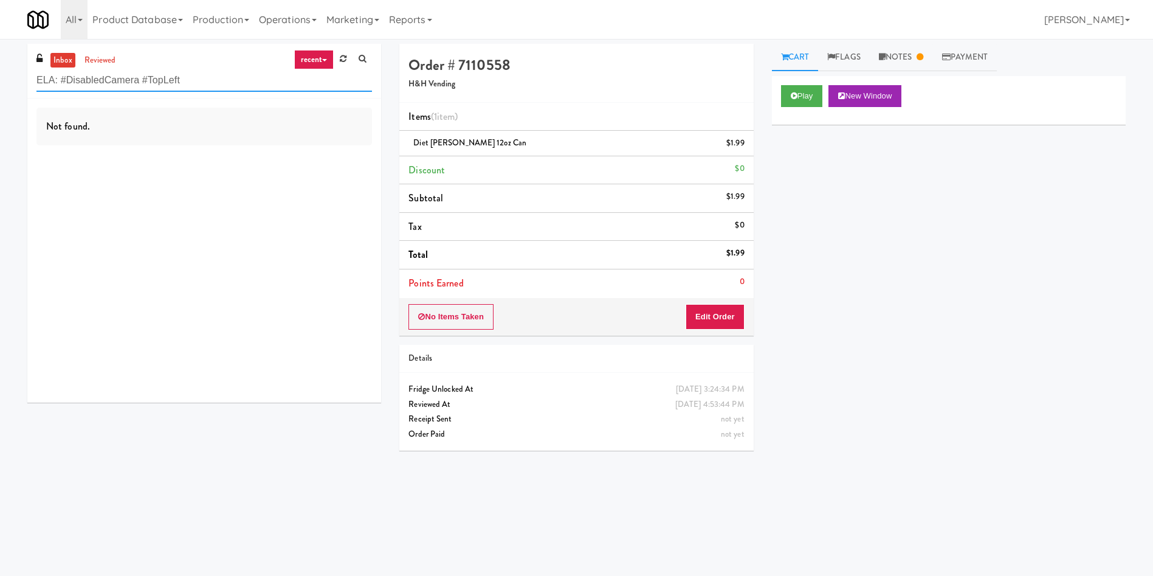
drag, startPoint x: 207, startPoint y: 78, endPoint x: 0, endPoint y: 77, distance: 206.7
click at [0, 77] on div "inbox reviewed recent all unclear take inventory issue suspicious failed recent…" at bounding box center [576, 288] width 1153 height 488
paste input "Home Depot - Vaughn DC"
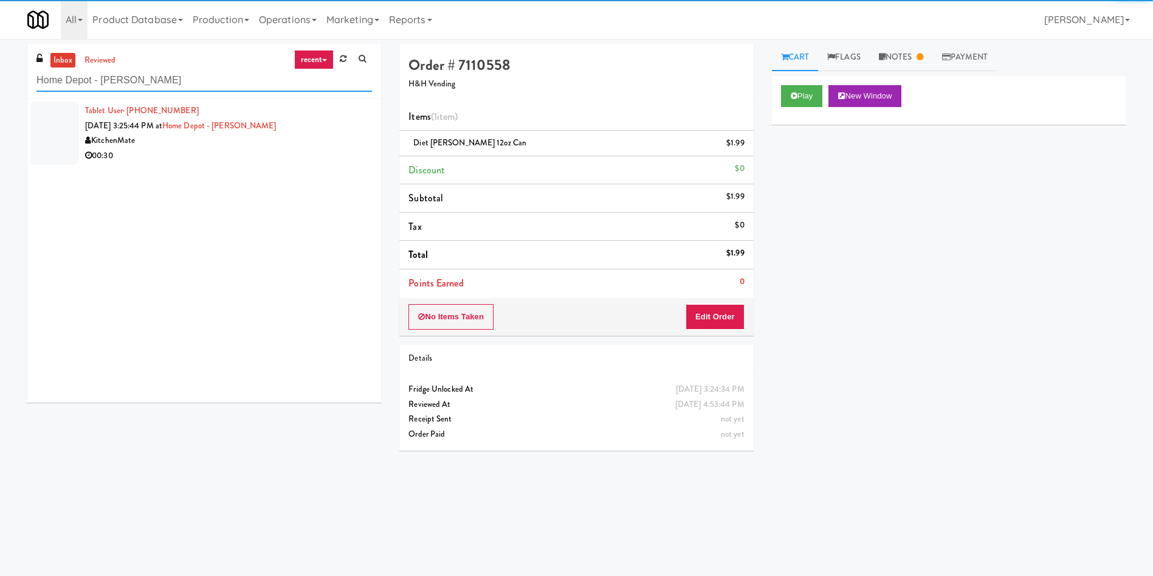
type input "Home Depot - Vaughn DC"
drag, startPoint x: 49, startPoint y: 117, endPoint x: 213, endPoint y: 102, distance: 164.2
click at [50, 116] on div at bounding box center [54, 133] width 49 height 63
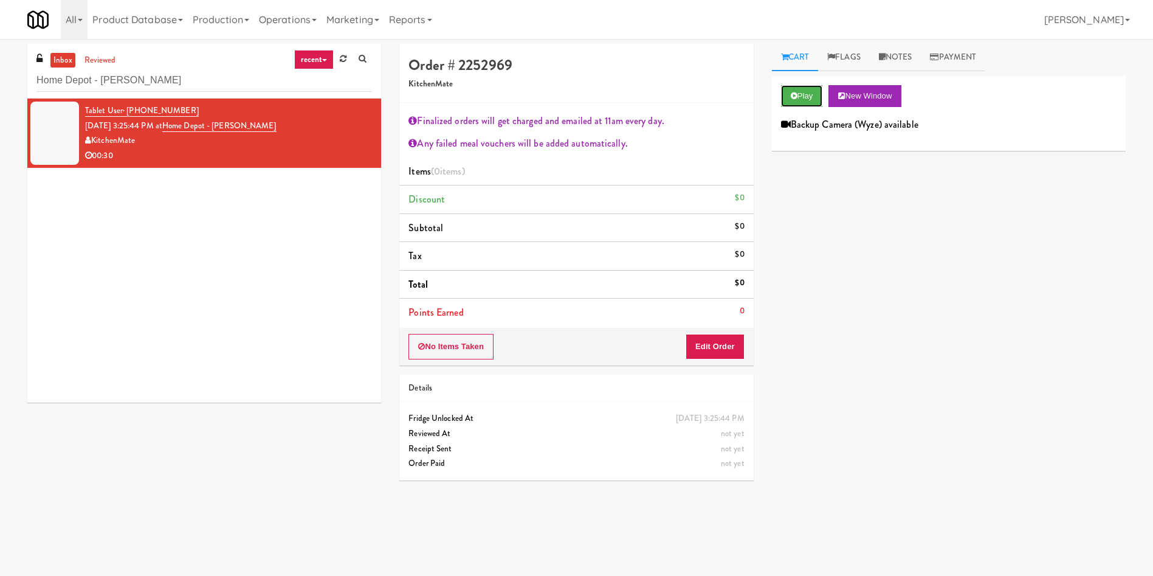
drag, startPoint x: 790, startPoint y: 103, endPoint x: 791, endPoint y: 115, distance: 12.2
click at [791, 103] on button "Play" at bounding box center [802, 96] width 42 height 22
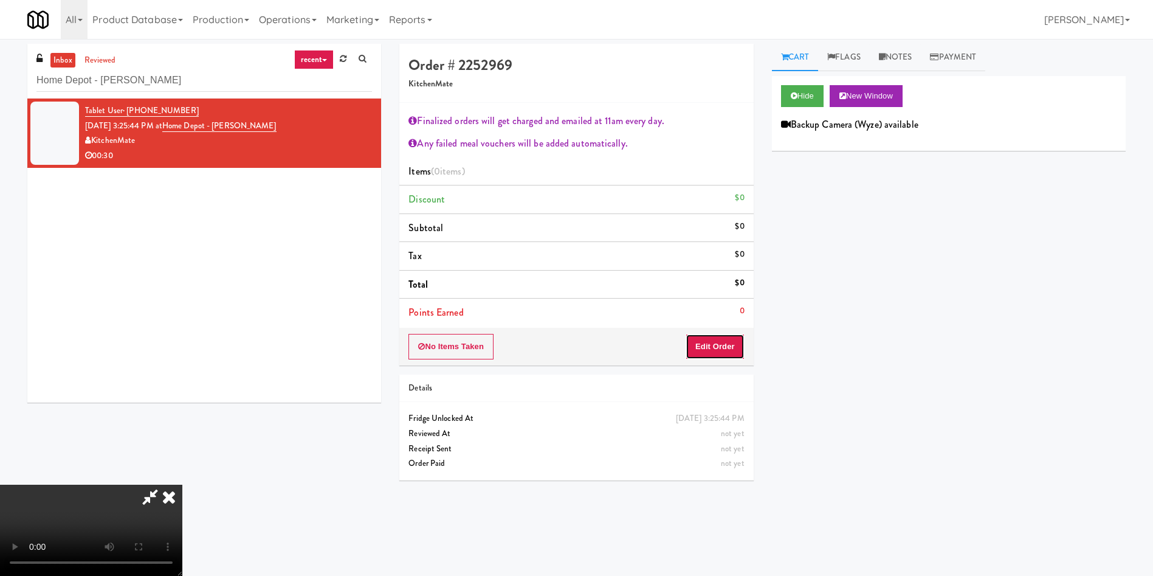
click at [716, 341] on button "Edit Order" at bounding box center [715, 347] width 59 height 26
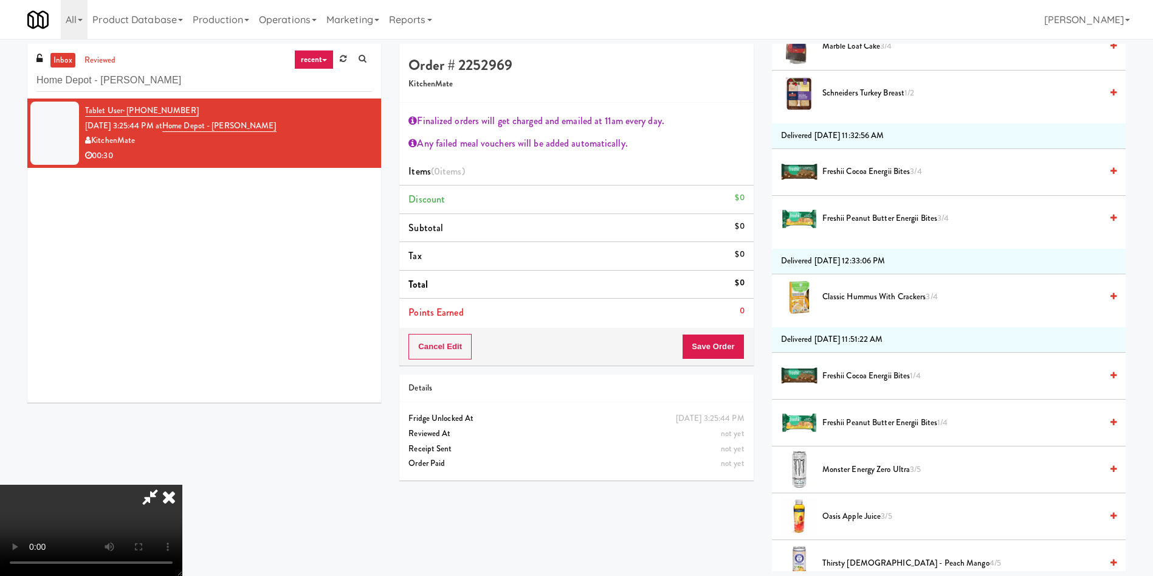
scroll to position [717, 0]
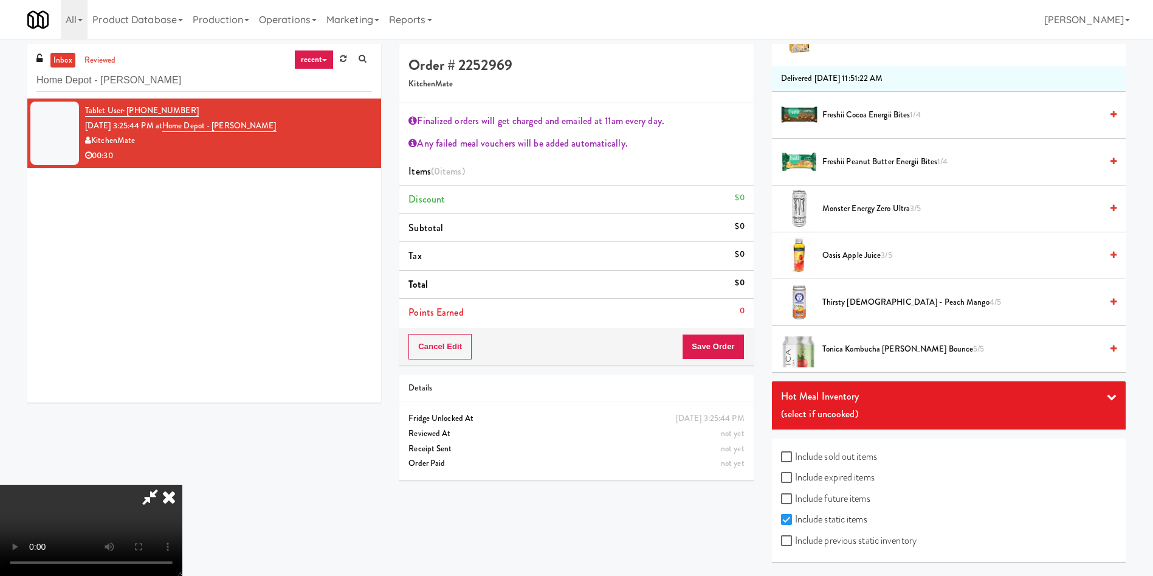
click at [859, 476] on label "Include expired items" at bounding box center [828, 477] width 94 height 18
click at [795, 476] on input "Include expired items" at bounding box center [788, 478] width 14 height 10
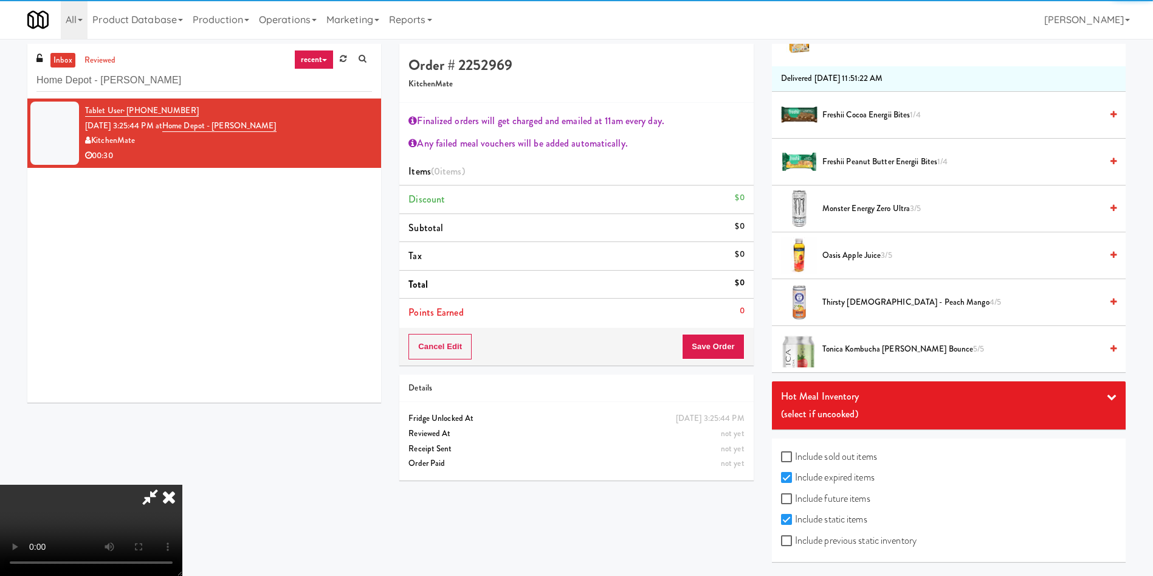
scroll to position [857, 0]
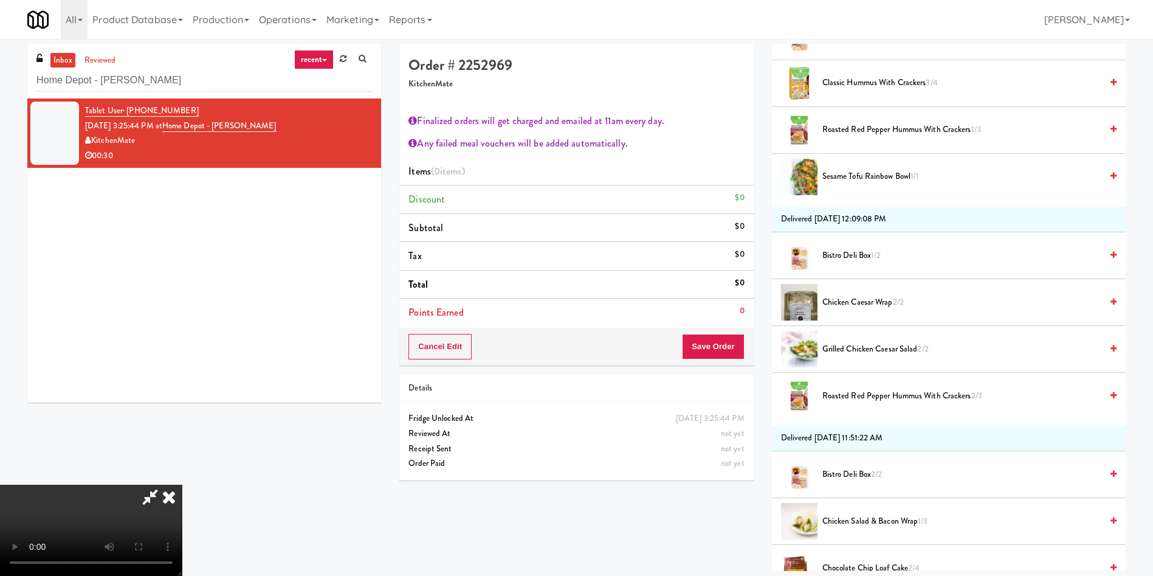
click at [914, 131] on span "Roasted Red Pepper Hummus with Crackers 1/3" at bounding box center [961, 129] width 279 height 15
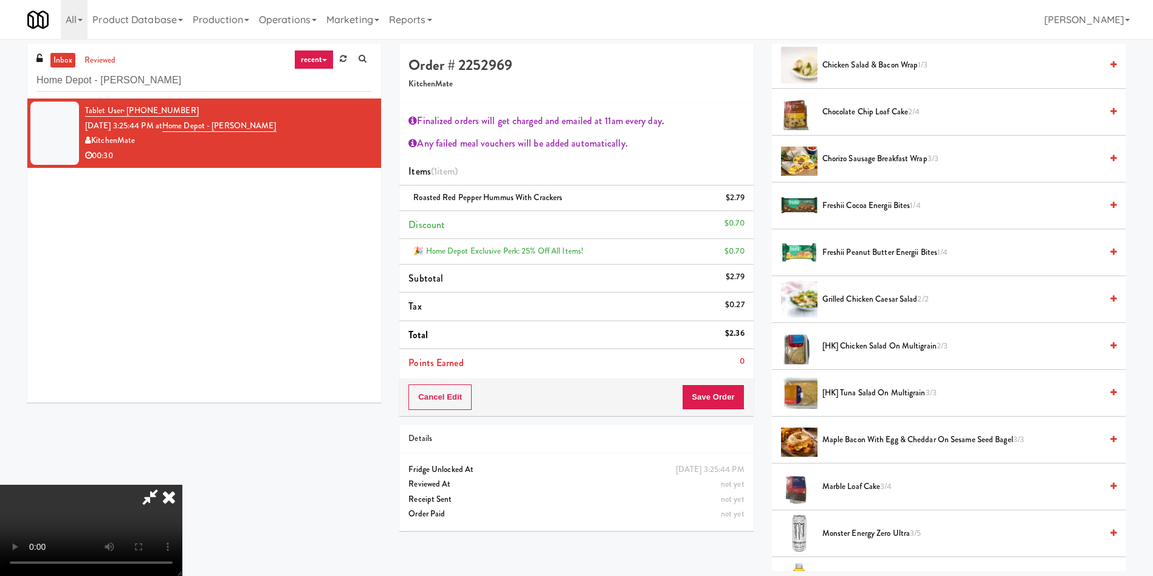
scroll to position [1039, 0]
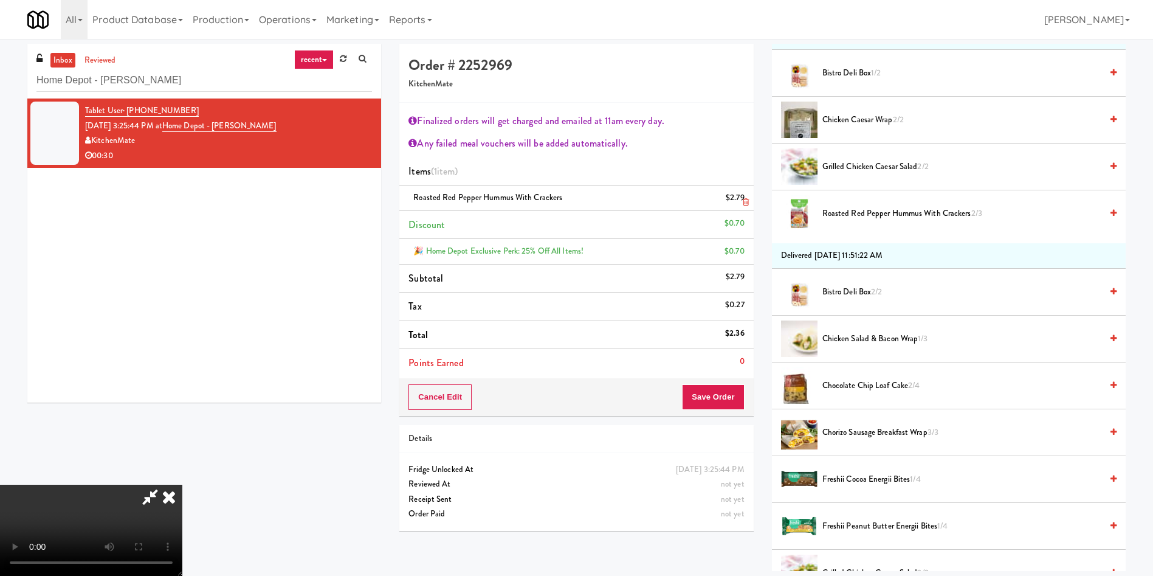
click at [747, 200] on icon at bounding box center [746, 202] width 6 height 8
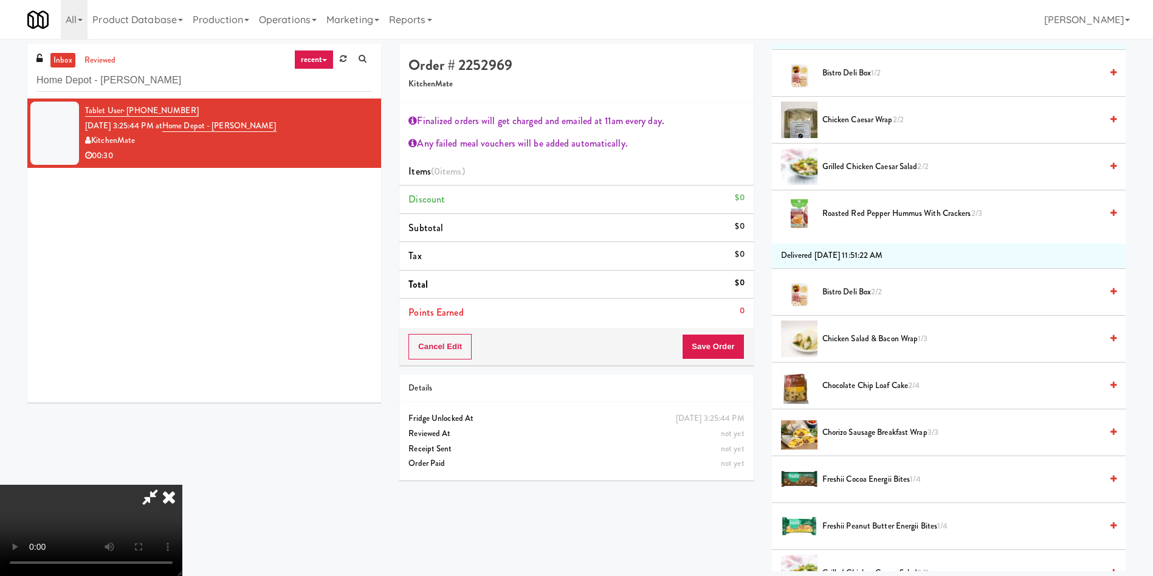
click at [897, 208] on span "Roasted Red Pepper Hummus with Crackers 2/3" at bounding box center [961, 213] width 279 height 15
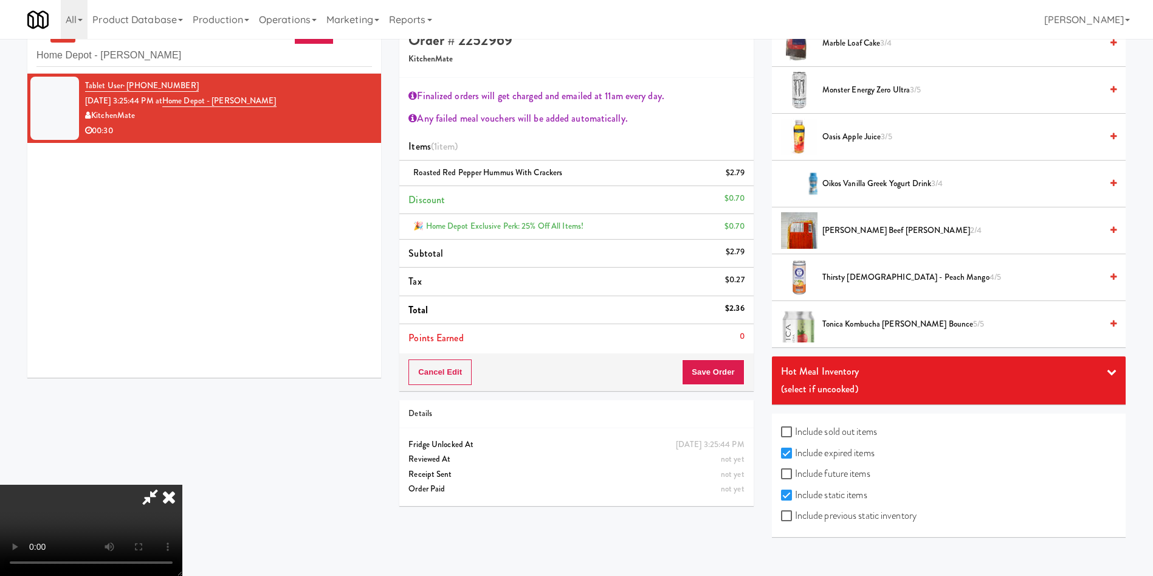
scroll to position [39, 0]
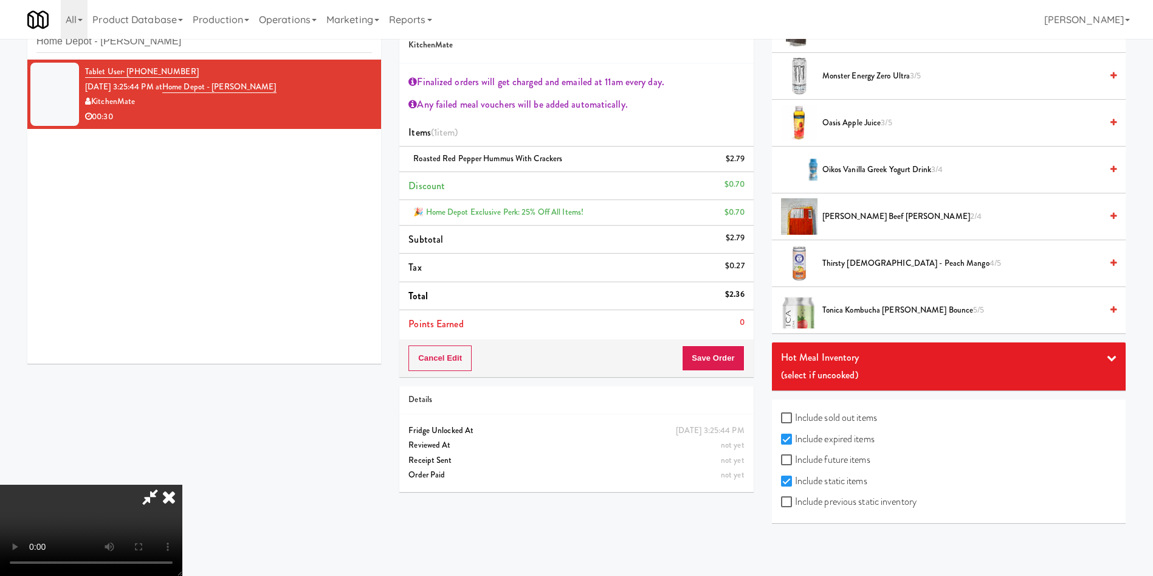
click at [830, 438] on label "Include expired items" at bounding box center [828, 439] width 94 height 18
click at [795, 438] on input "Include expired items" at bounding box center [788, 440] width 14 height 10
checkbox input "false"
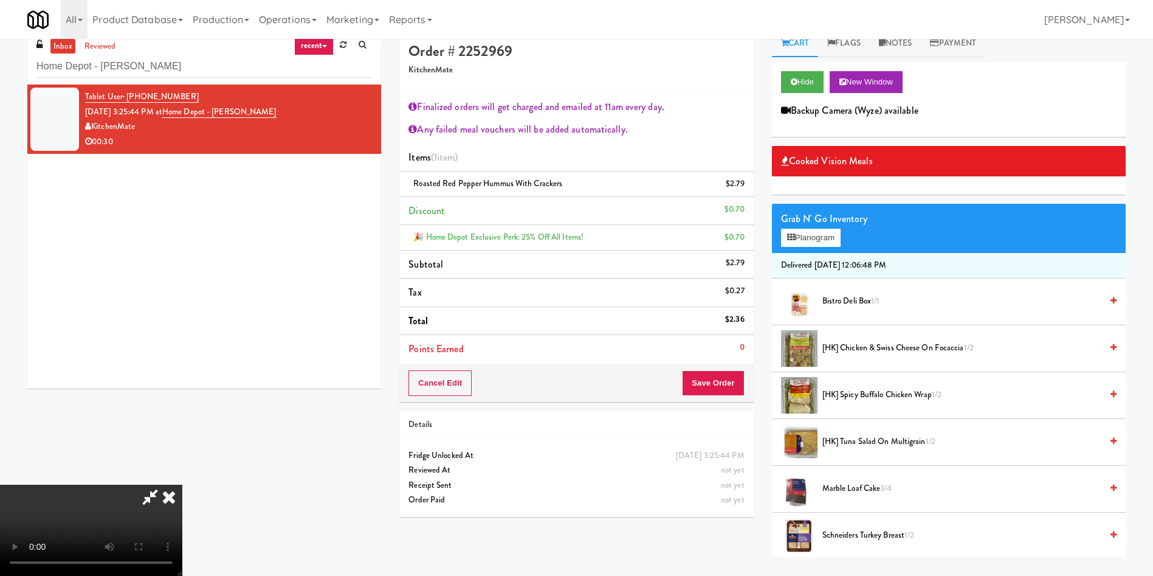
scroll to position [0, 0]
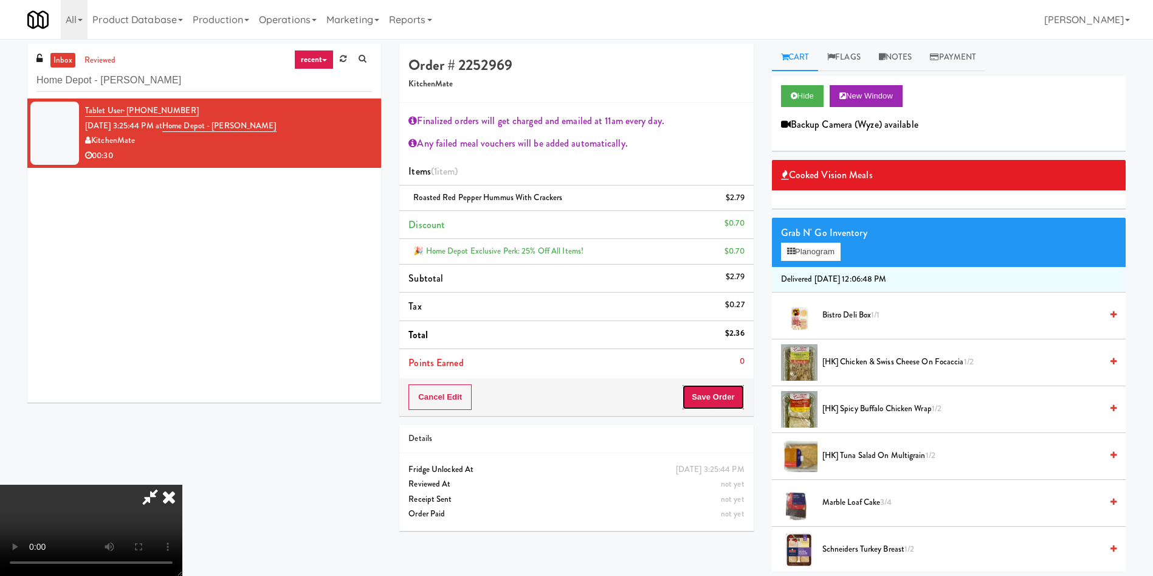
click at [723, 391] on button "Save Order" at bounding box center [713, 397] width 62 height 26
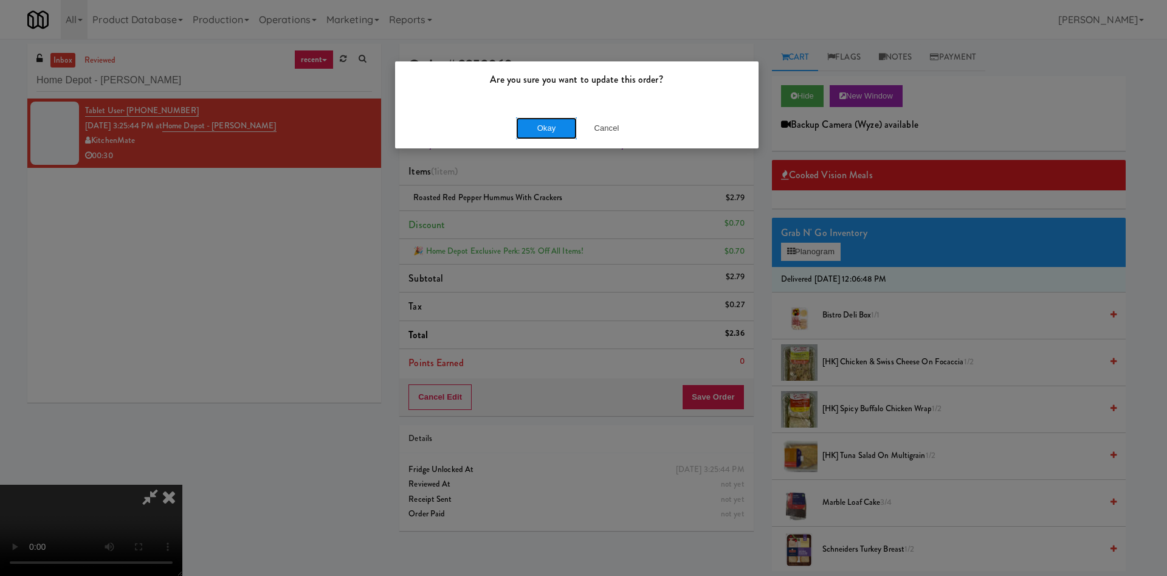
click at [528, 126] on button "Okay" at bounding box center [546, 128] width 61 height 22
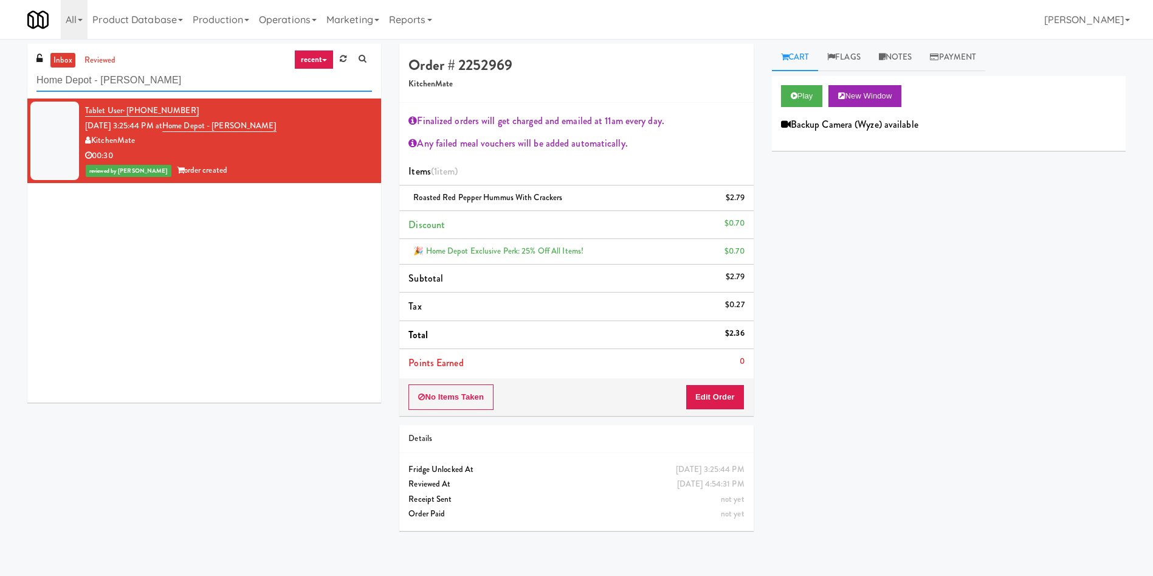
drag, startPoint x: 183, startPoint y: 78, endPoint x: 0, endPoint y: 78, distance: 183.0
click at [0, 78] on div "inbox reviewed recent all unclear take inventory issue suspicious failed recent…" at bounding box center [576, 292] width 1153 height 496
paste input "Inwood Combo"
type input "Inwood Combo"
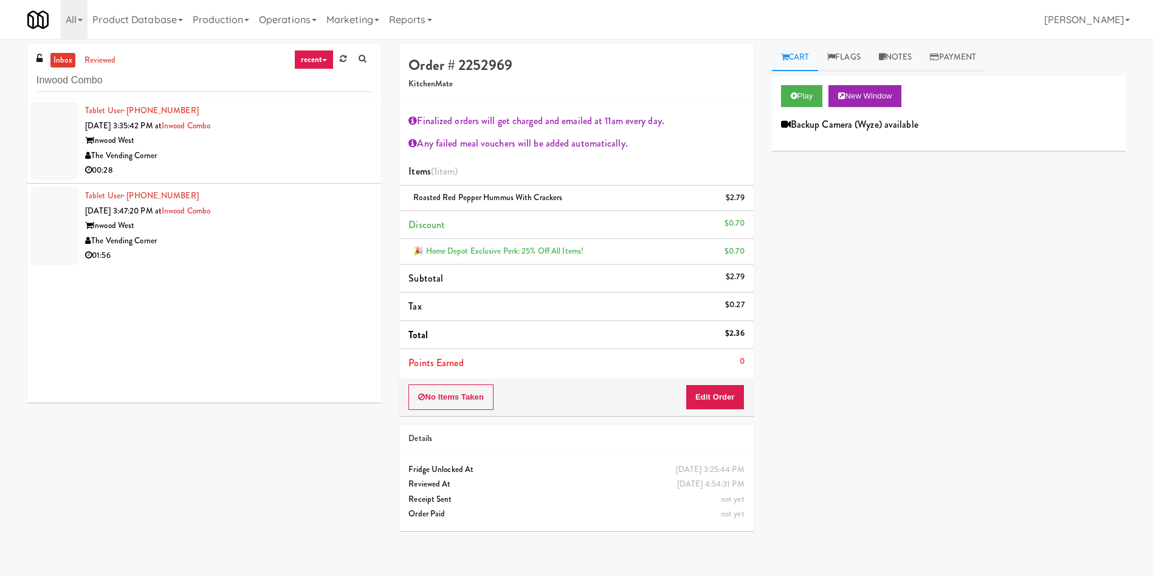
click at [55, 149] on div at bounding box center [54, 141] width 49 height 78
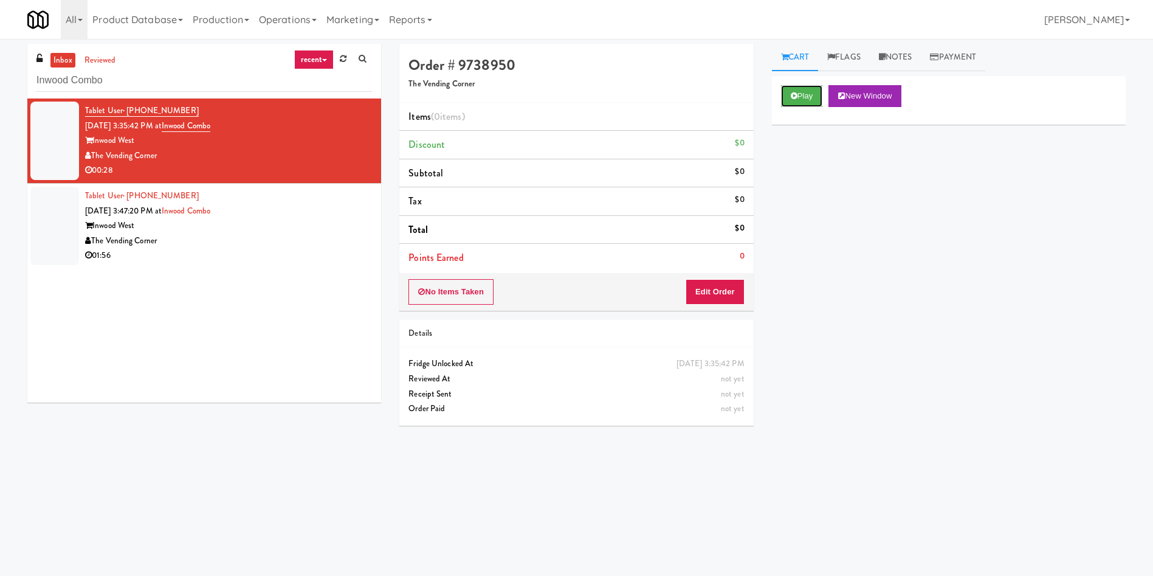
drag, startPoint x: 799, startPoint y: 95, endPoint x: 782, endPoint y: 135, distance: 43.0
click at [799, 95] on button "Play" at bounding box center [802, 96] width 42 height 22
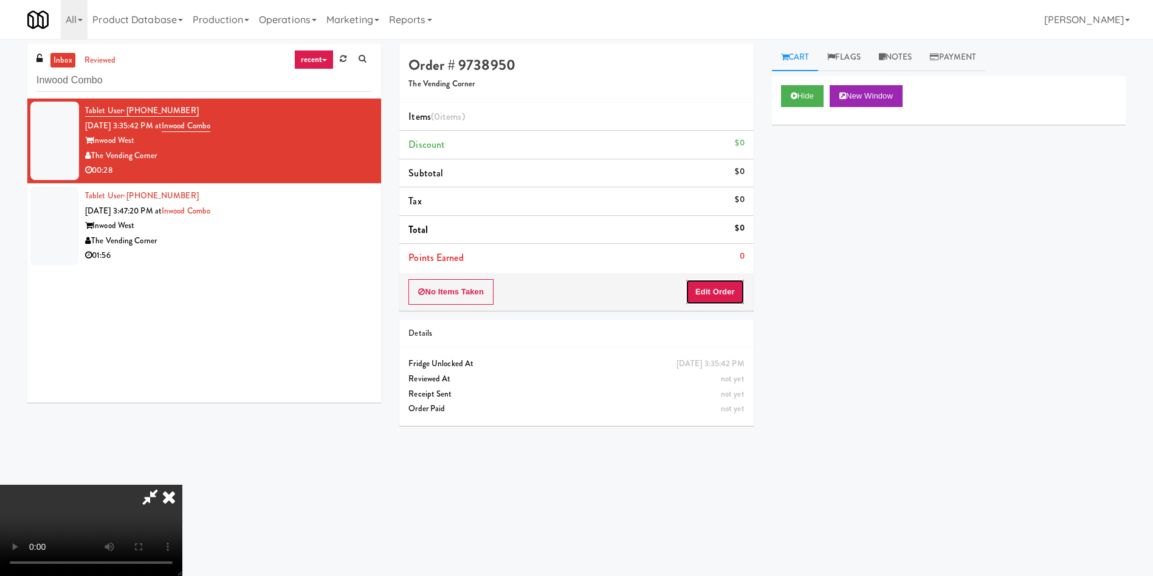
click at [725, 299] on button "Edit Order" at bounding box center [715, 292] width 59 height 26
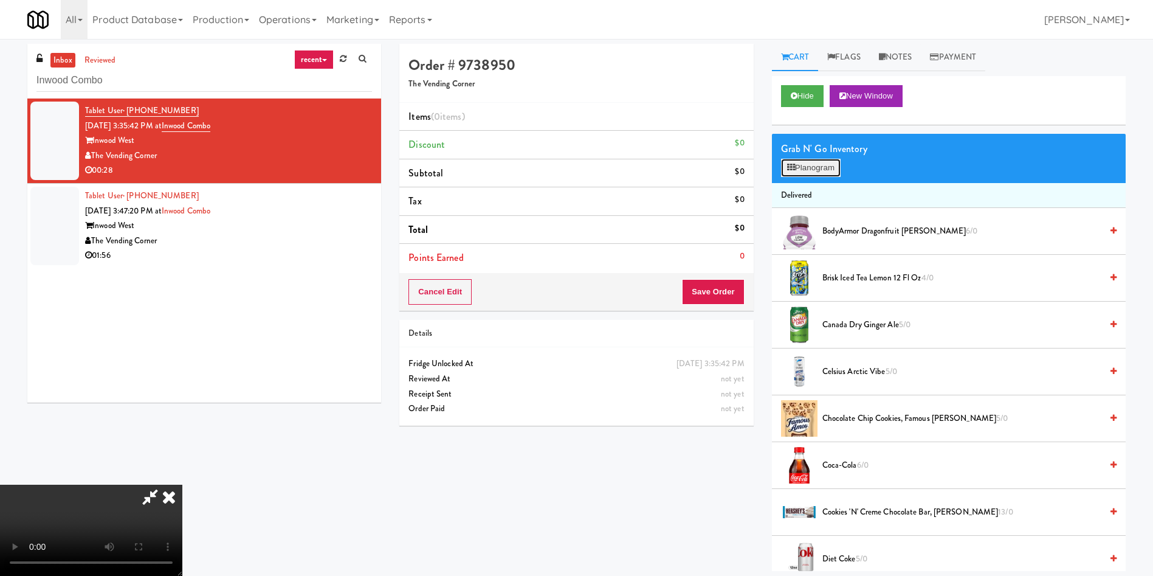
click at [805, 167] on button "Planogram" at bounding box center [811, 168] width 60 height 18
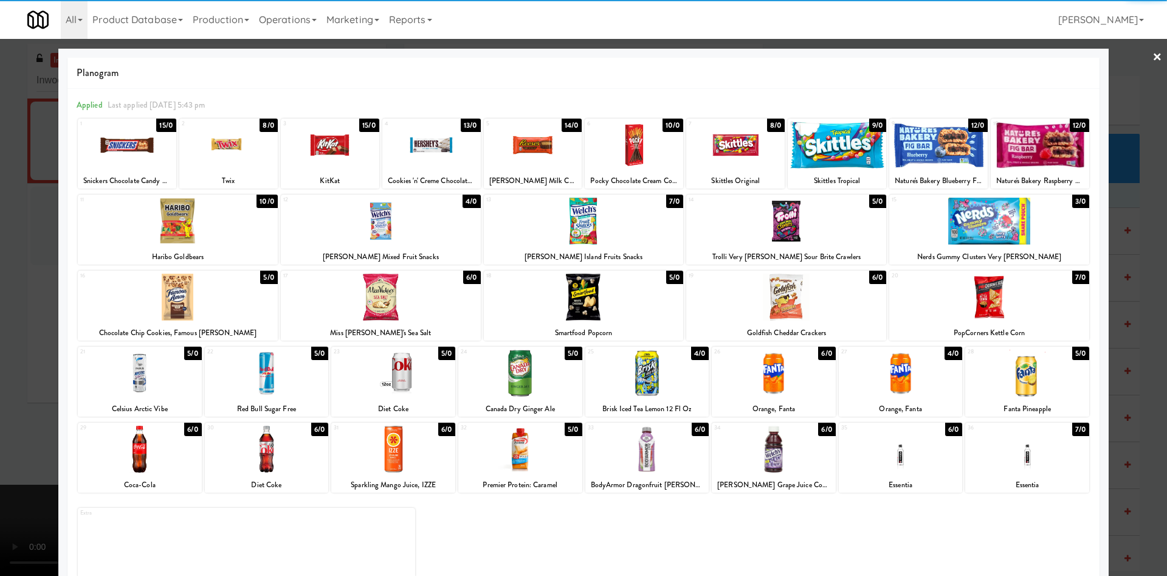
click at [438, 159] on div at bounding box center [431, 145] width 98 height 47
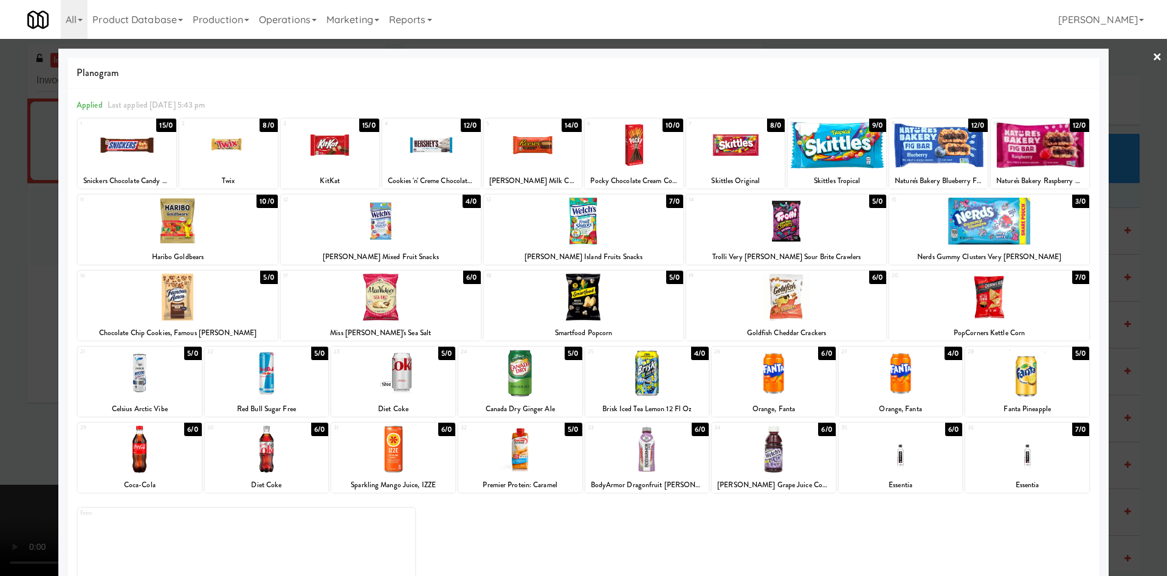
click at [18, 215] on div at bounding box center [583, 288] width 1167 height 576
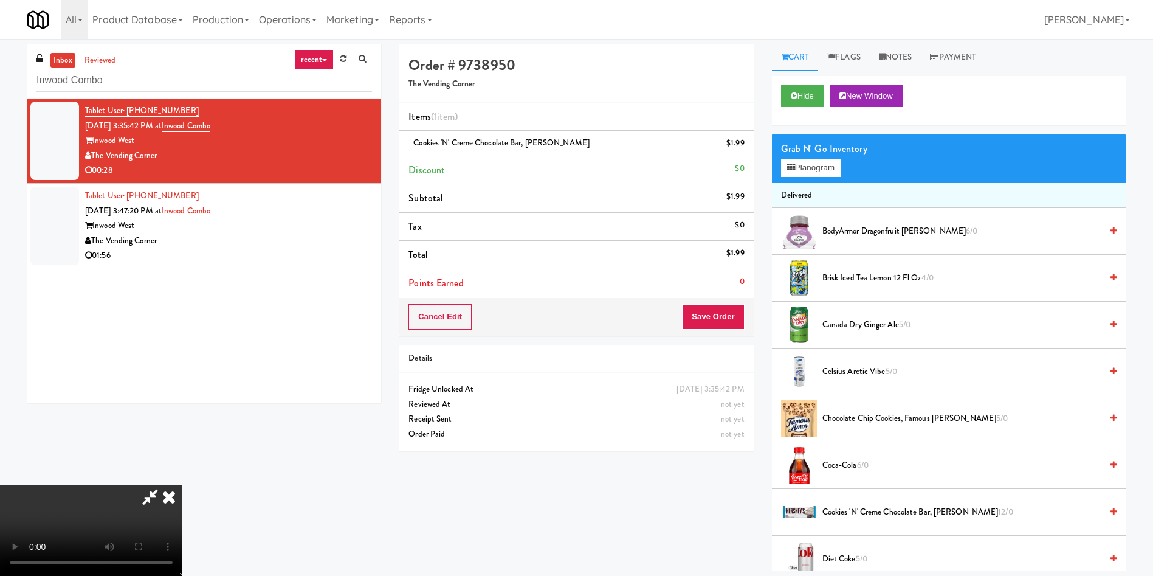
click at [182, 484] on video at bounding box center [91, 529] width 182 height 91
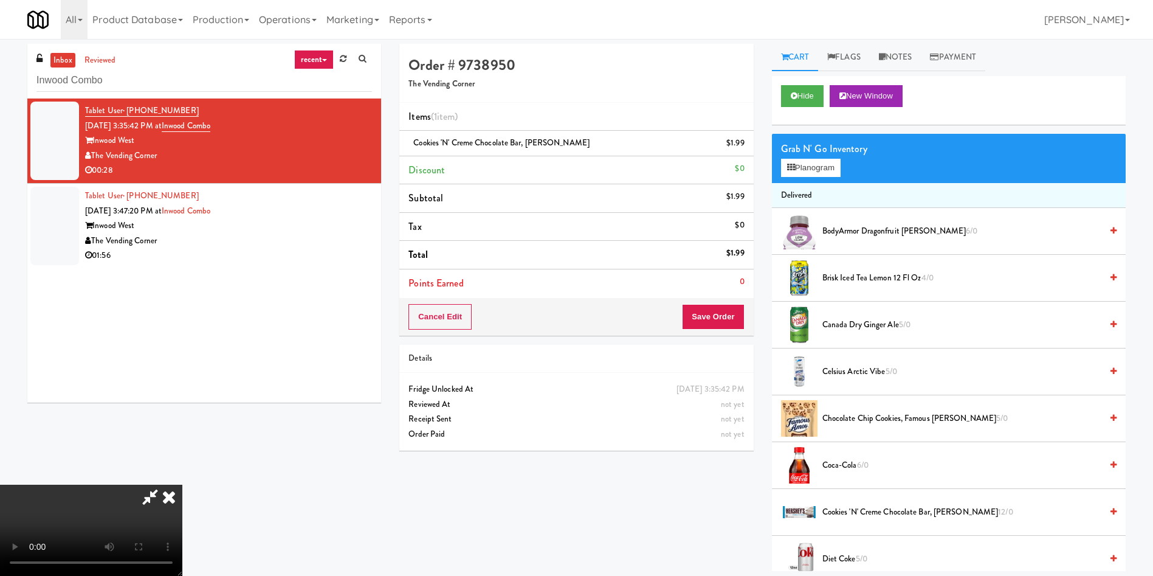
click at [827, 177] on div "Grab N' Go Inventory Planogram" at bounding box center [949, 158] width 354 height 49
click at [818, 173] on button "Planogram" at bounding box center [811, 168] width 60 height 18
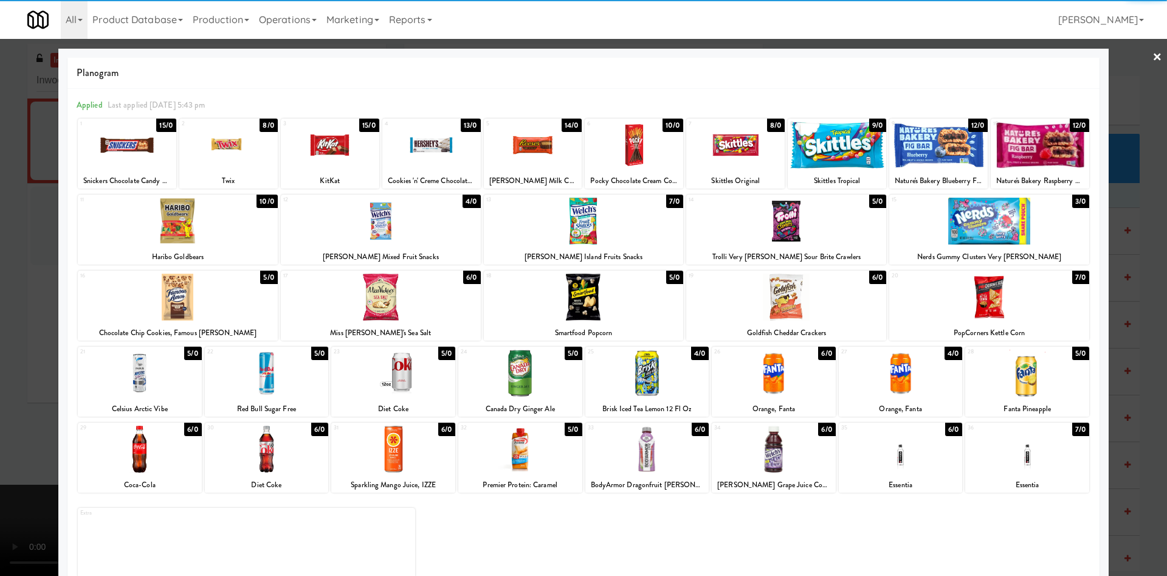
click at [148, 158] on div at bounding box center [127, 145] width 98 height 47
click at [22, 168] on div at bounding box center [583, 288] width 1167 height 576
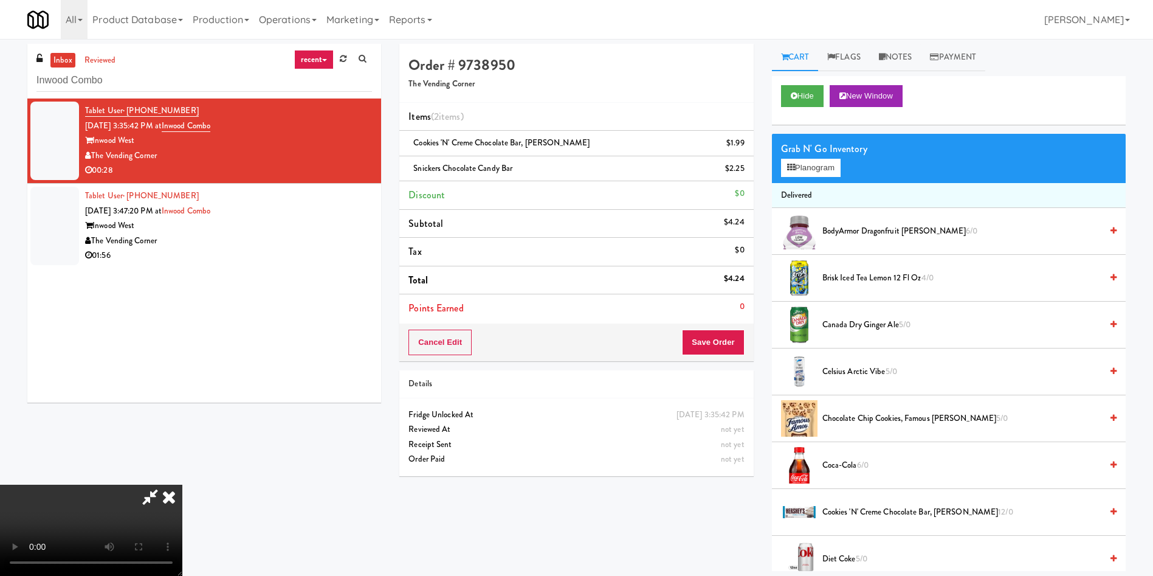
click at [182, 484] on video at bounding box center [91, 529] width 182 height 91
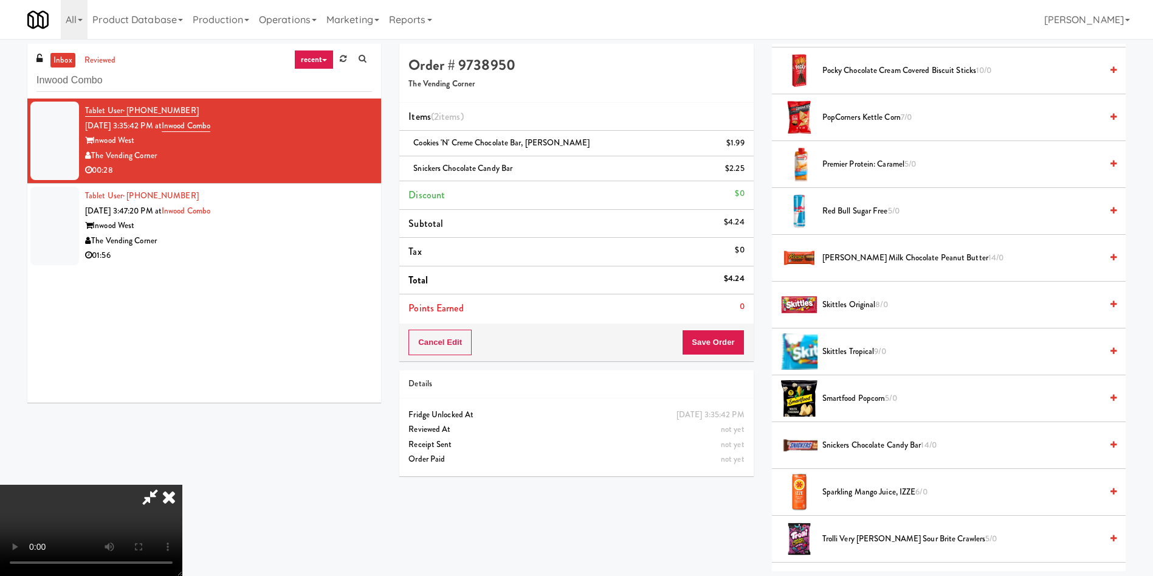
scroll to position [1276, 0]
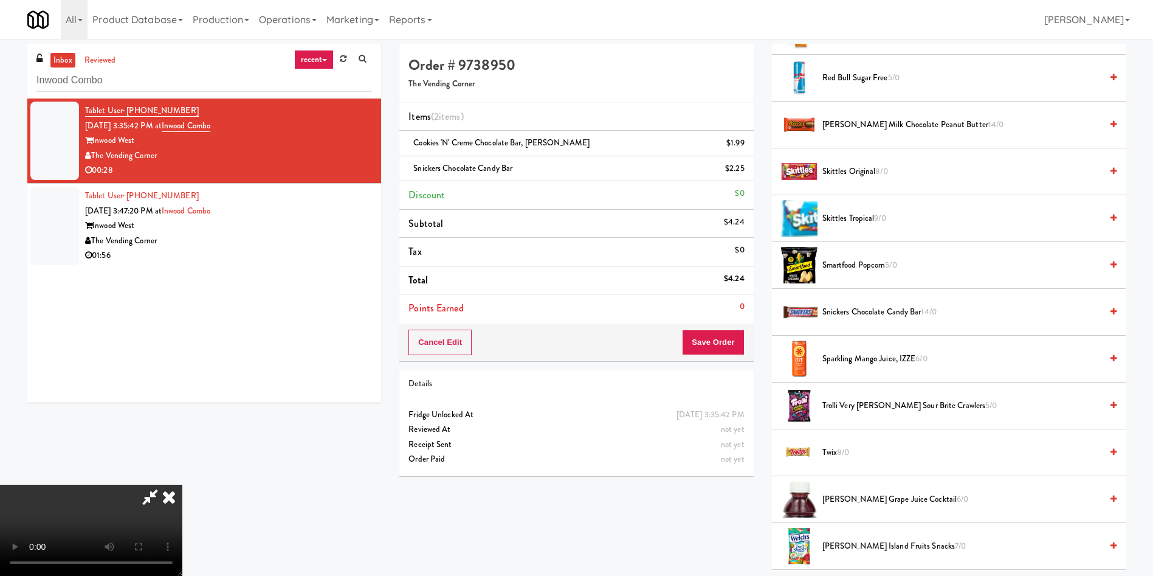
click at [842, 123] on span "Reese's Milk Chocolate Peanut Butter 14/0" at bounding box center [961, 124] width 279 height 15
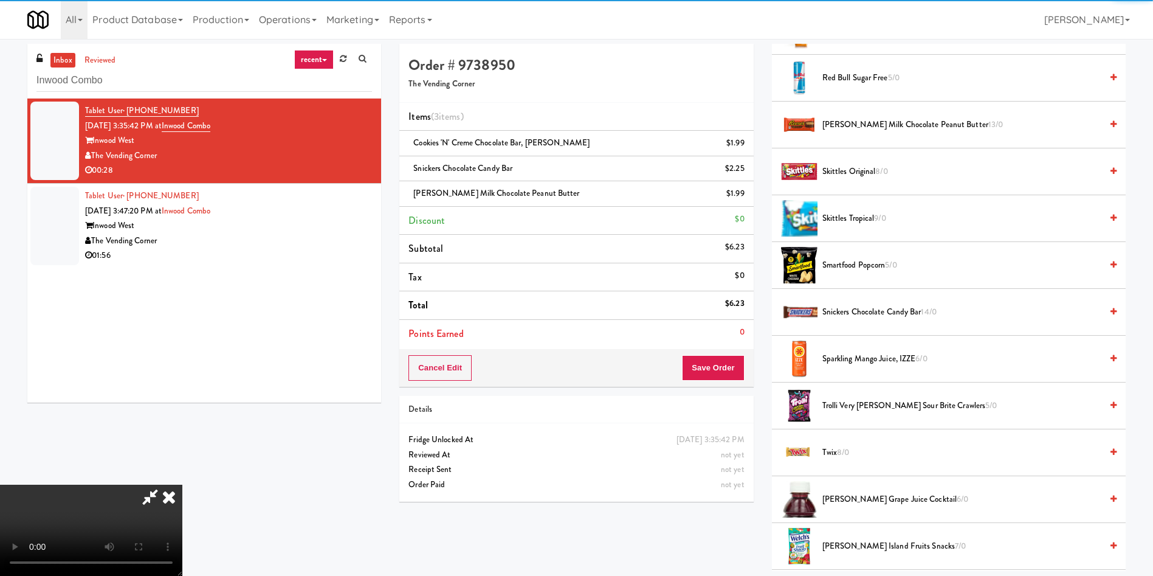
click at [164, 484] on icon at bounding box center [150, 496] width 28 height 24
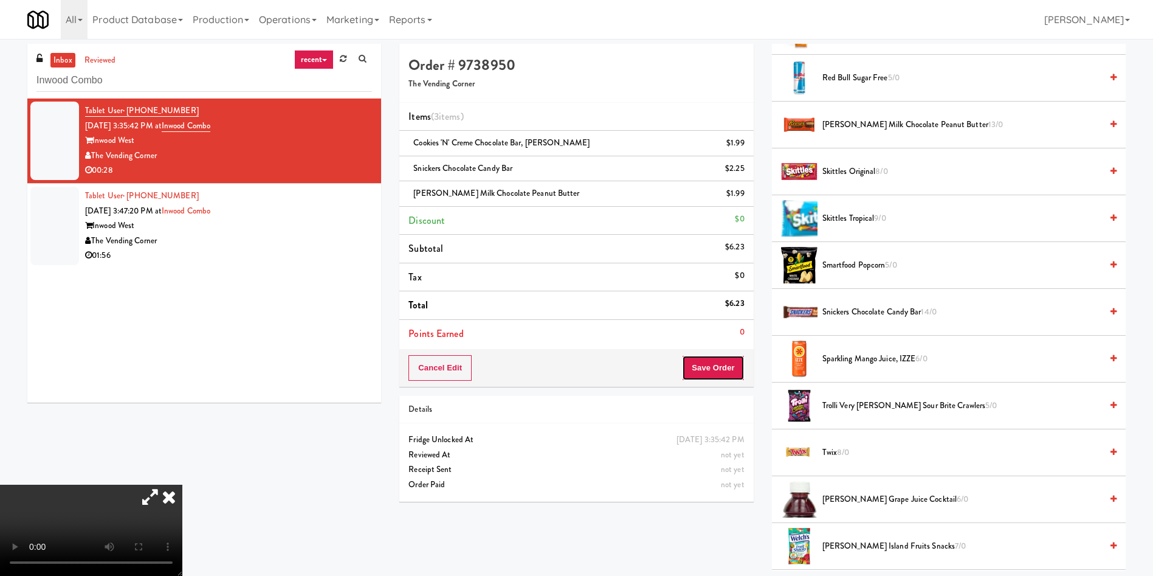
click at [731, 368] on button "Save Order" at bounding box center [713, 368] width 62 height 26
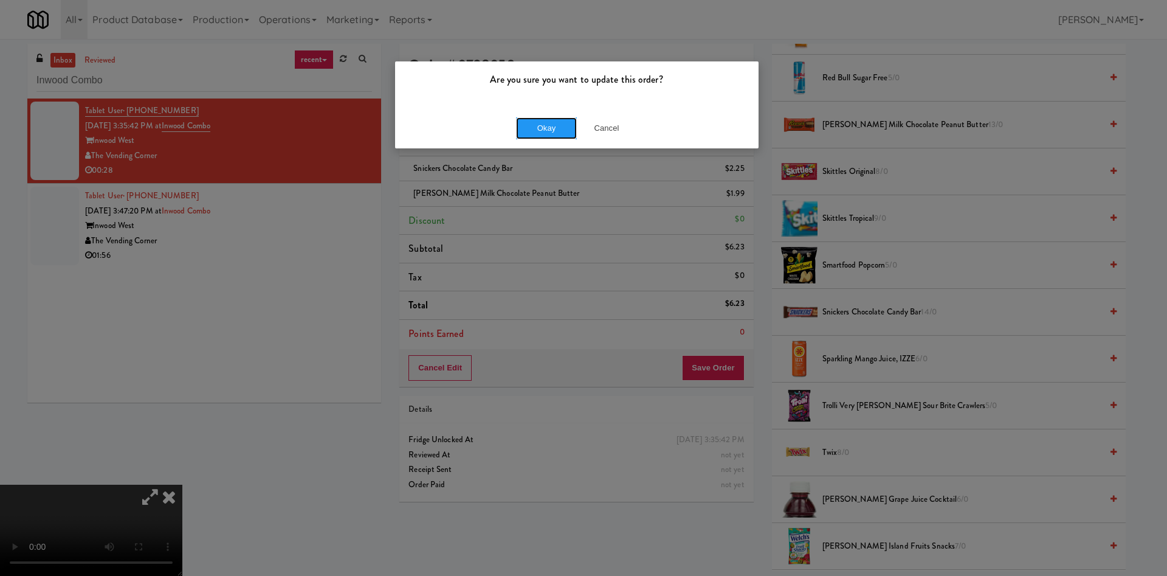
drag, startPoint x: 537, startPoint y: 132, endPoint x: 563, endPoint y: 305, distance: 174.5
click at [563, 305] on div "Are you sure you want to update this order? Okay Cancel" at bounding box center [583, 288] width 1167 height 576
click at [605, 125] on button "Cancel" at bounding box center [606, 128] width 61 height 22
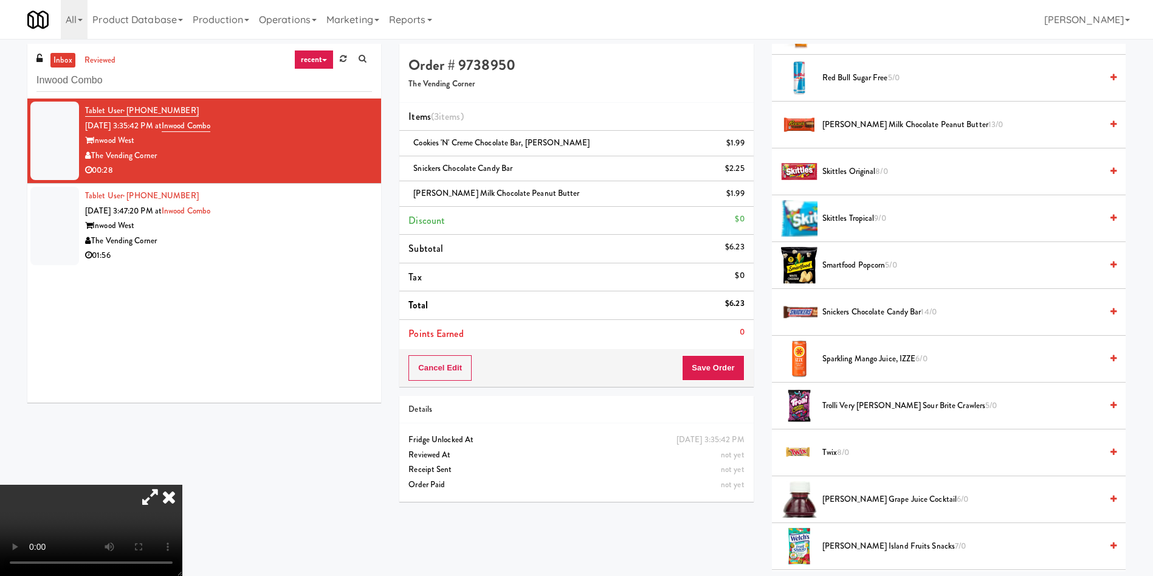
click at [182, 484] on video at bounding box center [91, 529] width 182 height 91
click at [717, 365] on button "Save Order" at bounding box center [713, 368] width 62 height 26
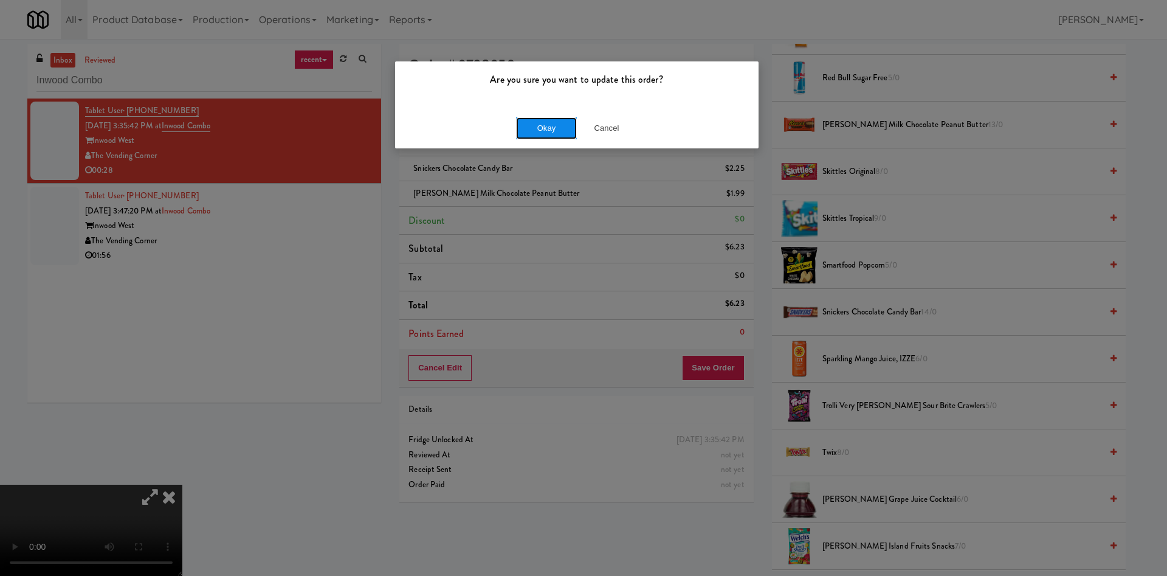
drag, startPoint x: 559, startPoint y: 122, endPoint x: 560, endPoint y: 128, distance: 6.2
click at [560, 128] on button "Okay" at bounding box center [546, 128] width 61 height 22
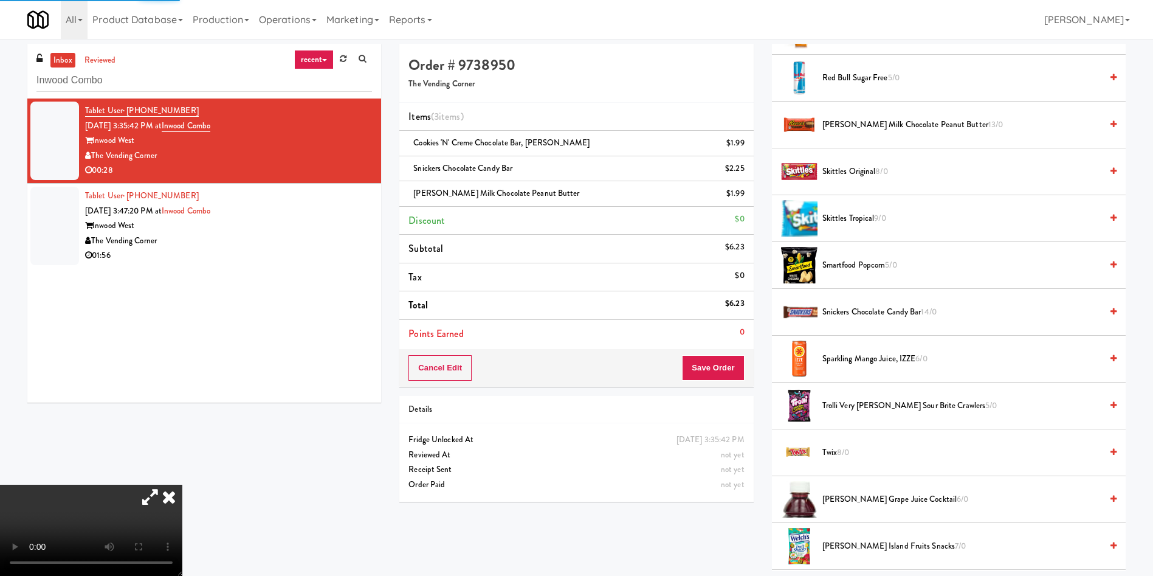
scroll to position [0, 0]
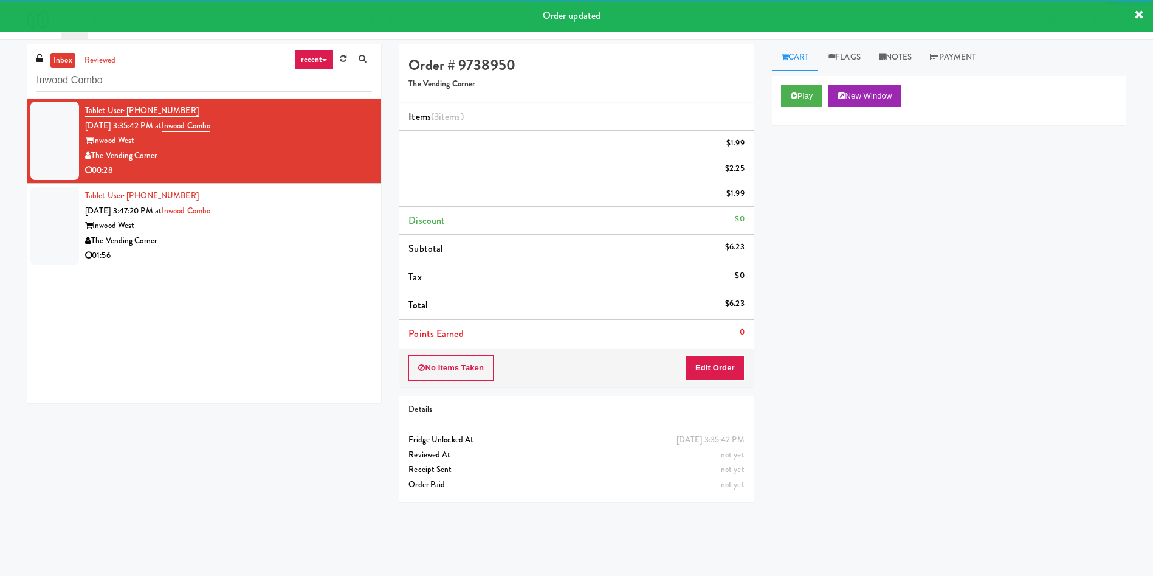
click at [78, 196] on ul "Tablet User · (857) 995-3195 Oct 8, 2025 3:35:42 PM at Inwood Combo Inwood West…" at bounding box center [204, 183] width 354 height 170
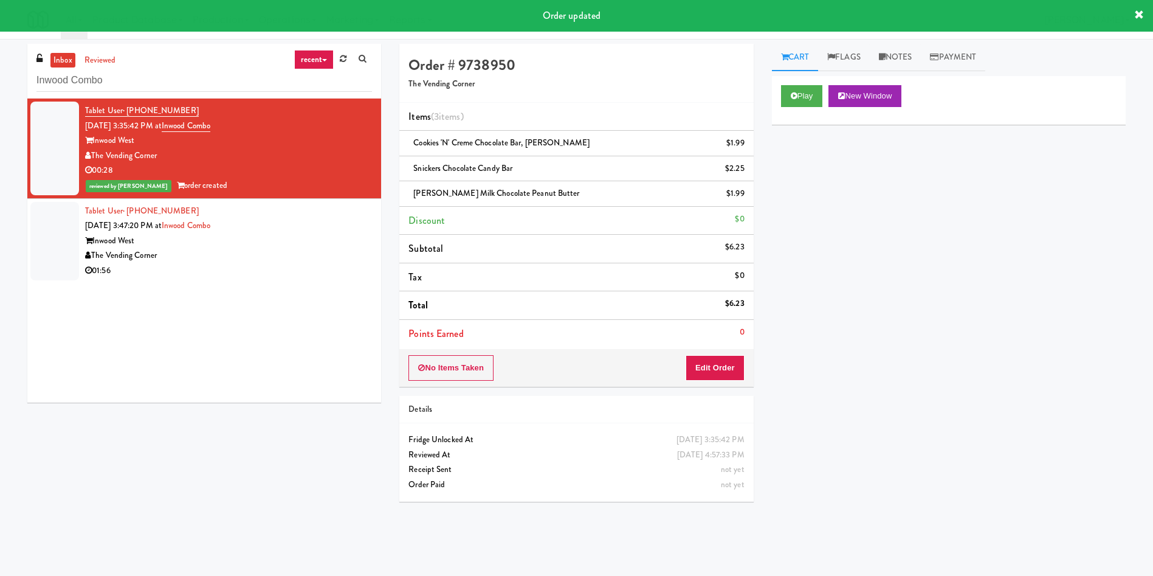
click at [48, 235] on div at bounding box center [54, 241] width 49 height 78
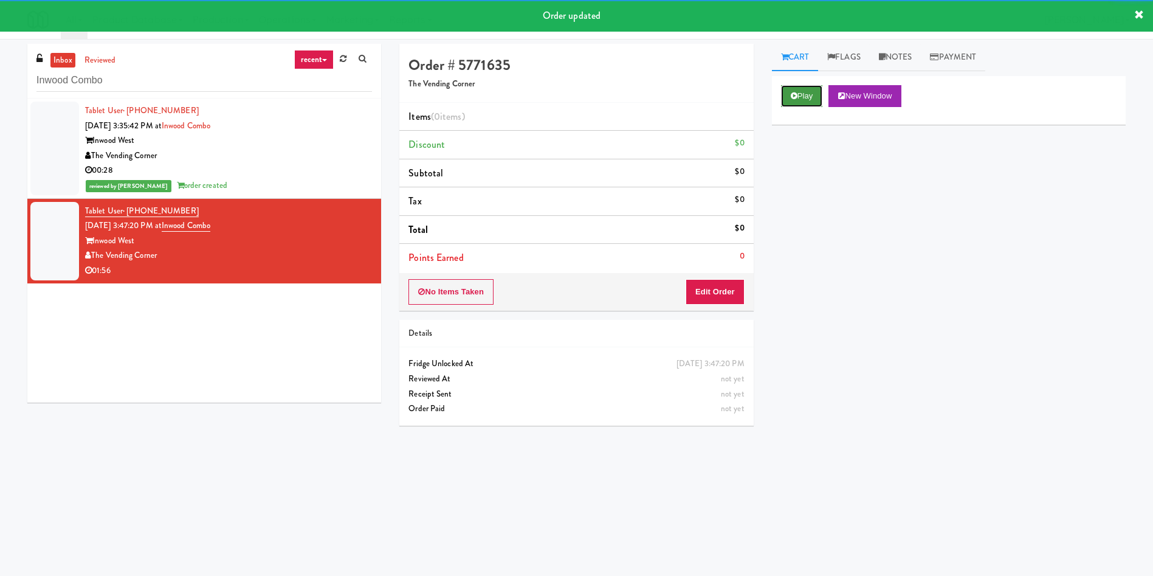
click at [799, 102] on button "Play" at bounding box center [802, 96] width 42 height 22
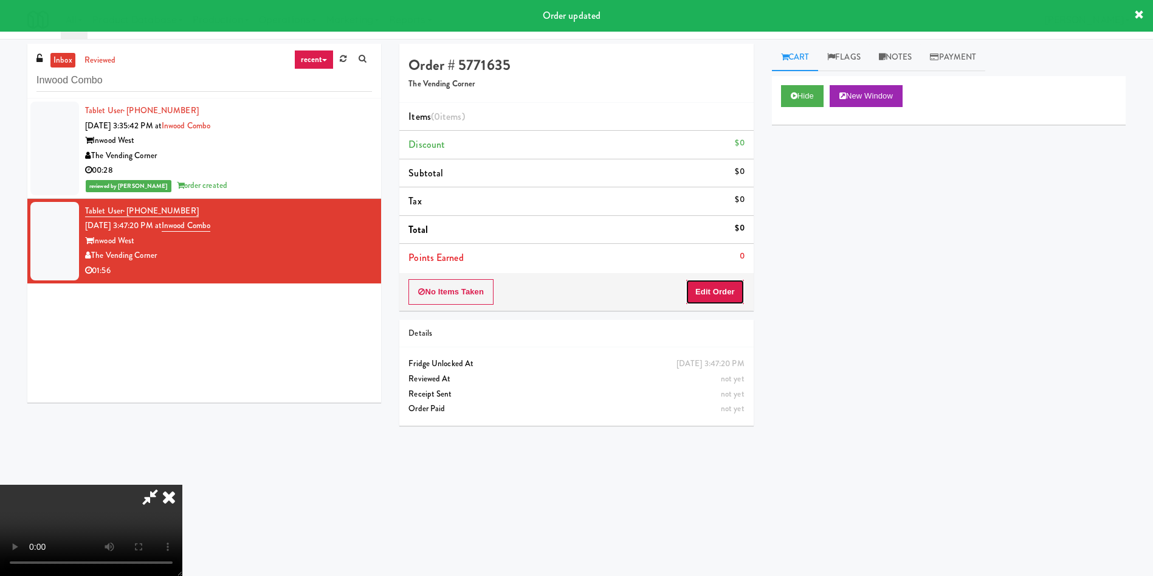
click at [712, 297] on button "Edit Order" at bounding box center [715, 292] width 59 height 26
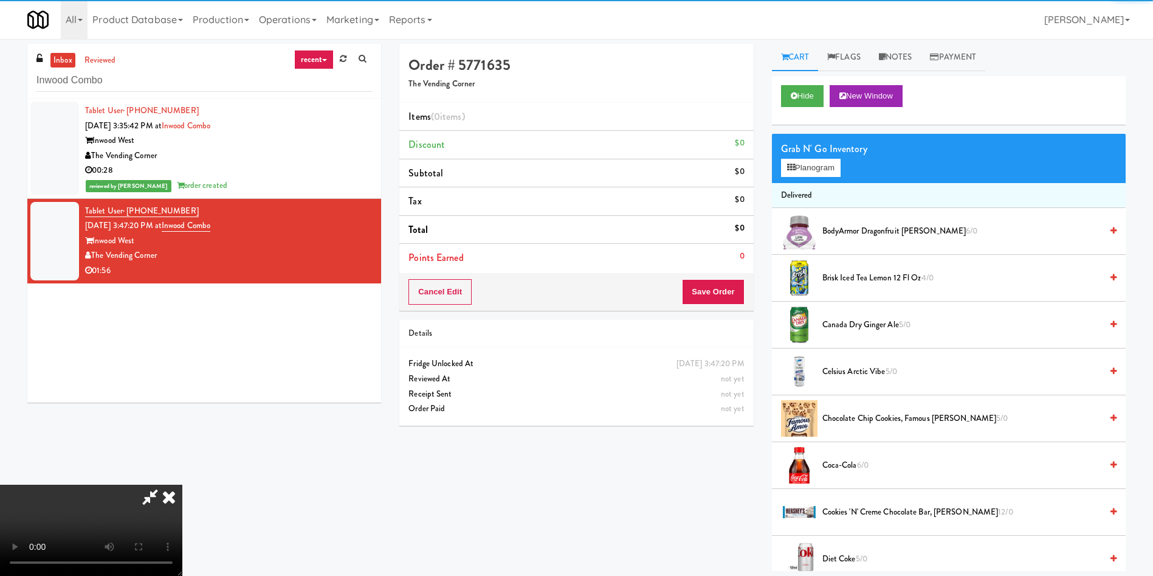
scroll to position [91, 0]
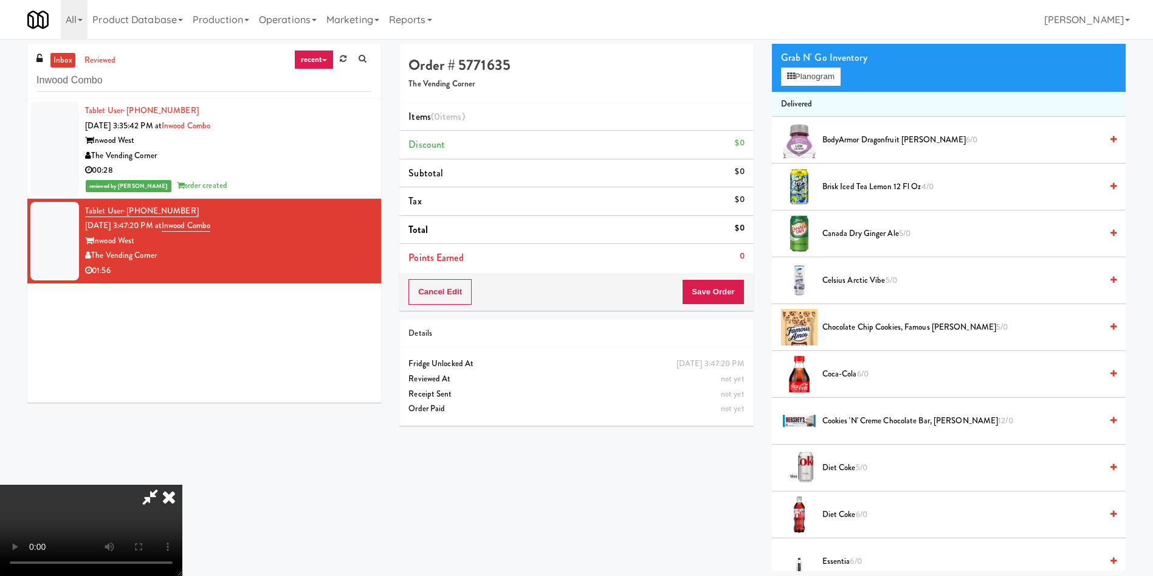
click at [182, 484] on video at bounding box center [91, 529] width 182 height 91
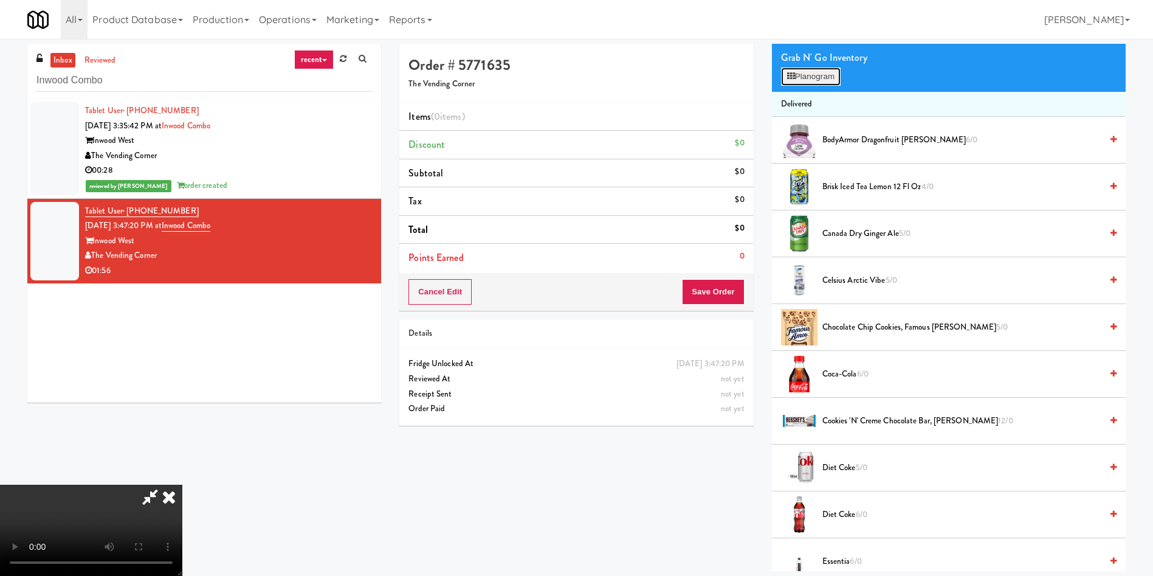
click at [808, 78] on button "Planogram" at bounding box center [811, 76] width 60 height 18
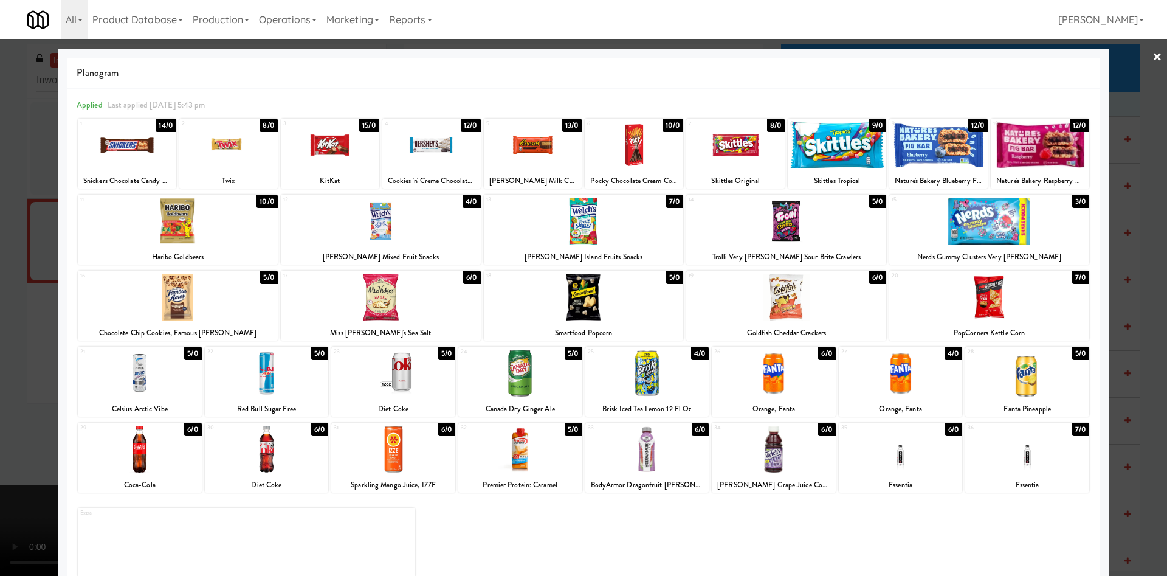
click at [626, 150] on div at bounding box center [634, 145] width 98 height 47
click at [136, 465] on div at bounding box center [140, 448] width 124 height 47
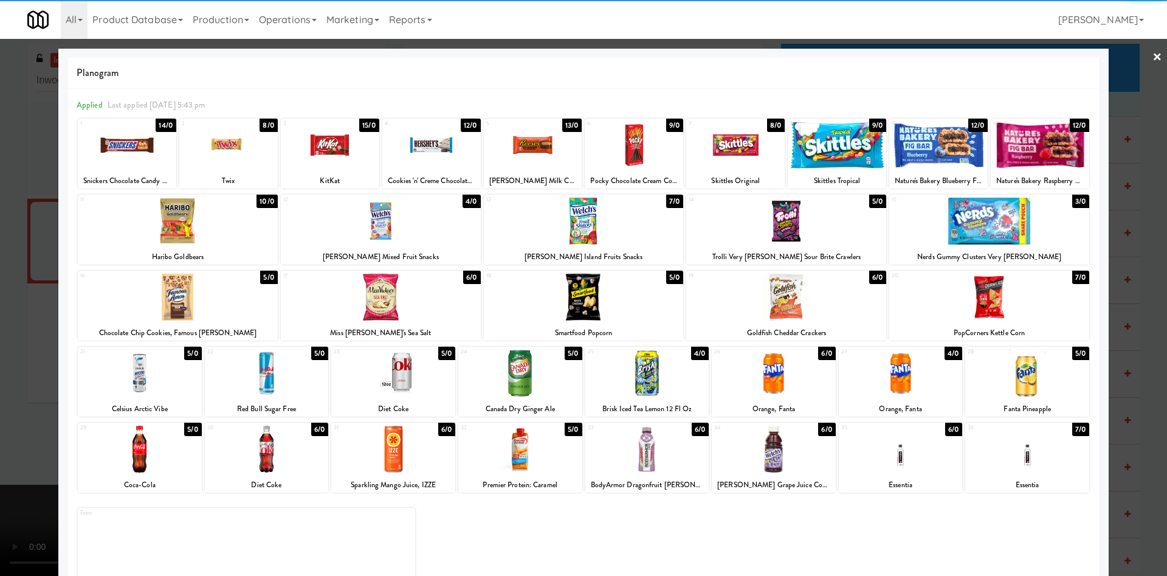
click at [7, 242] on div at bounding box center [583, 288] width 1167 height 576
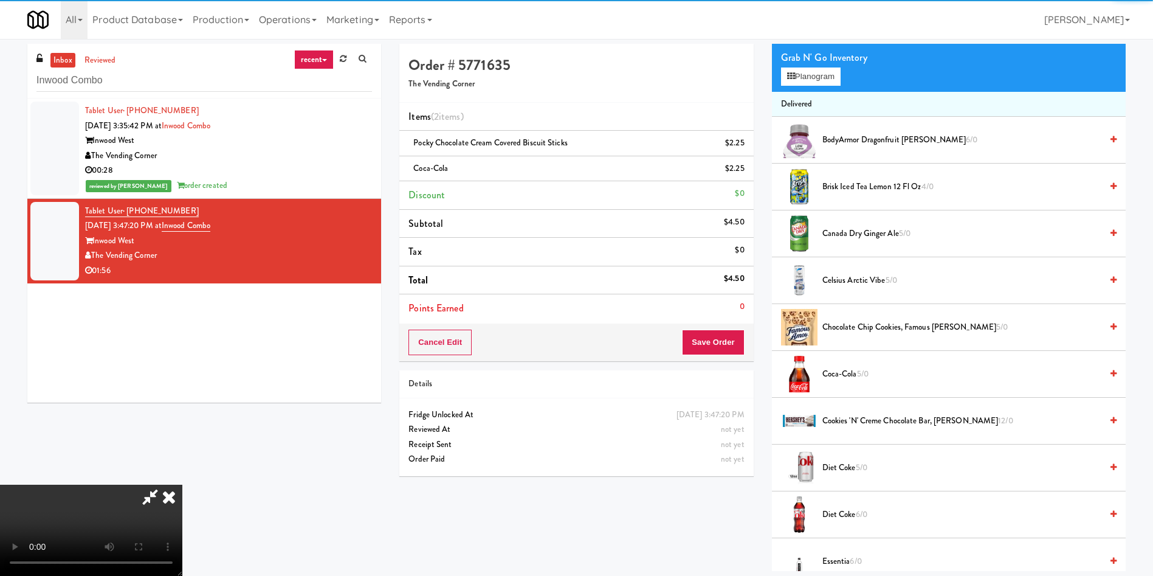
click at [182, 484] on video at bounding box center [91, 529] width 182 height 91
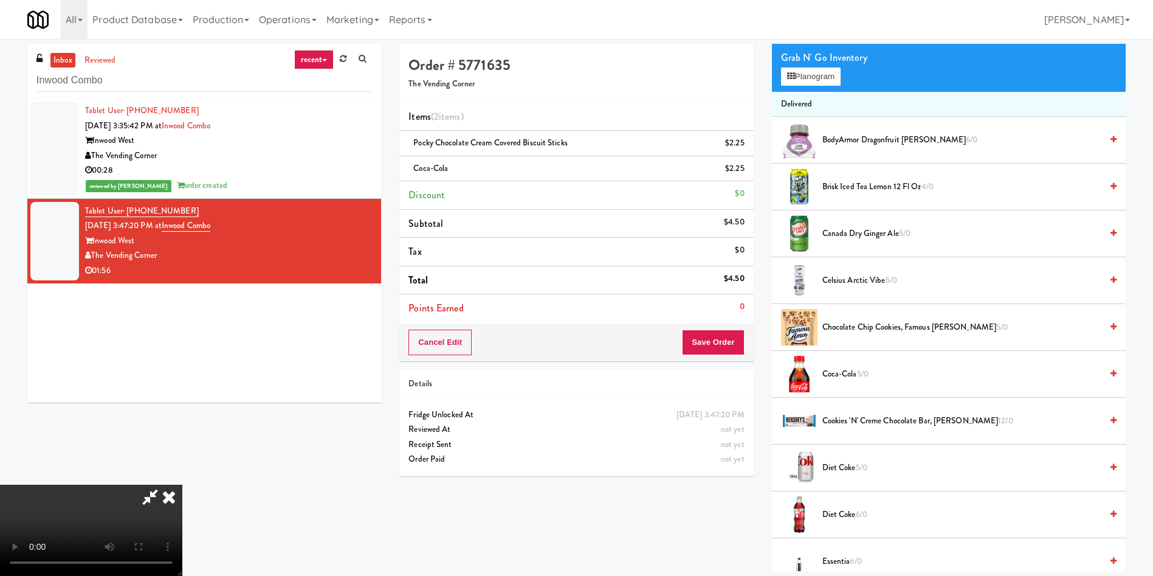
click at [182, 484] on video at bounding box center [91, 529] width 182 height 91
click at [878, 330] on span "Chocolate Chip Cookies, Famous Amos 5/0" at bounding box center [961, 327] width 279 height 15
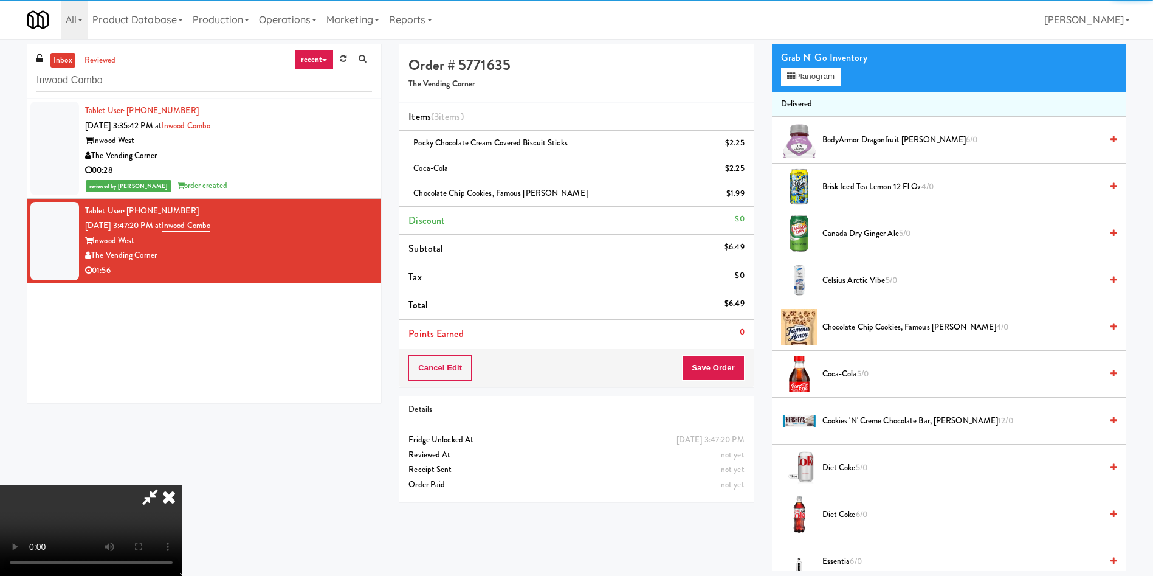
click at [182, 484] on video at bounding box center [91, 529] width 182 height 91
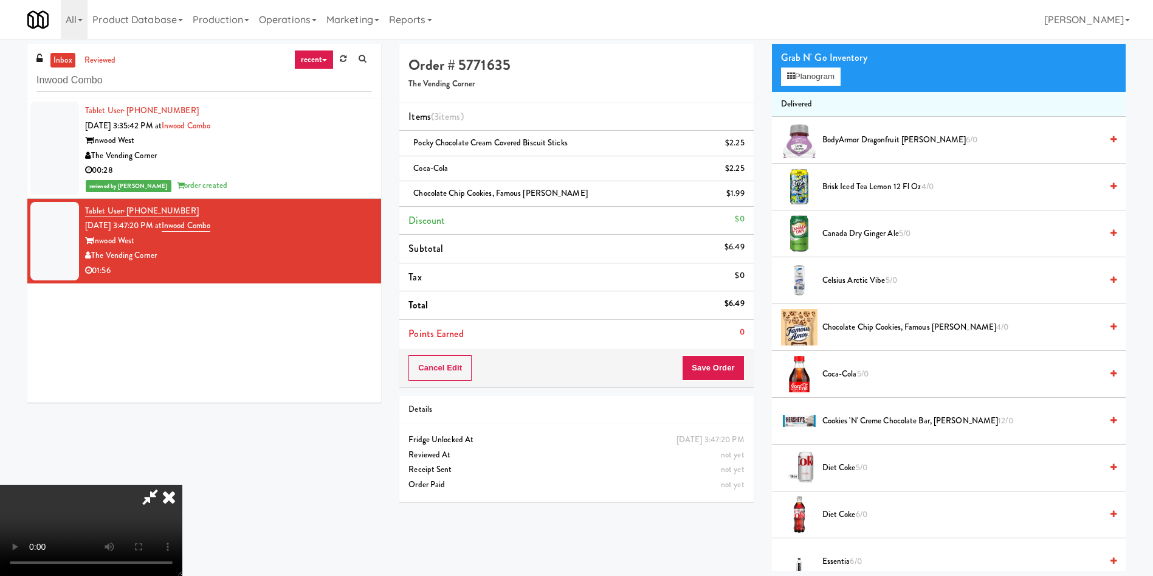
scroll to position [88, 0]
click at [182, 484] on video at bounding box center [91, 529] width 182 height 91
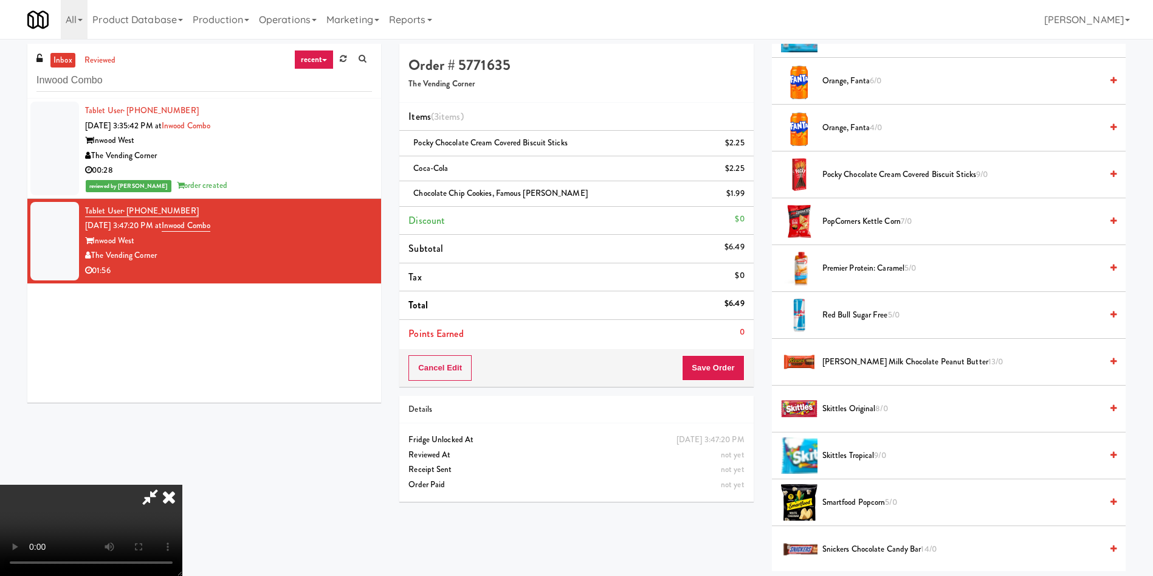
scroll to position [1094, 0]
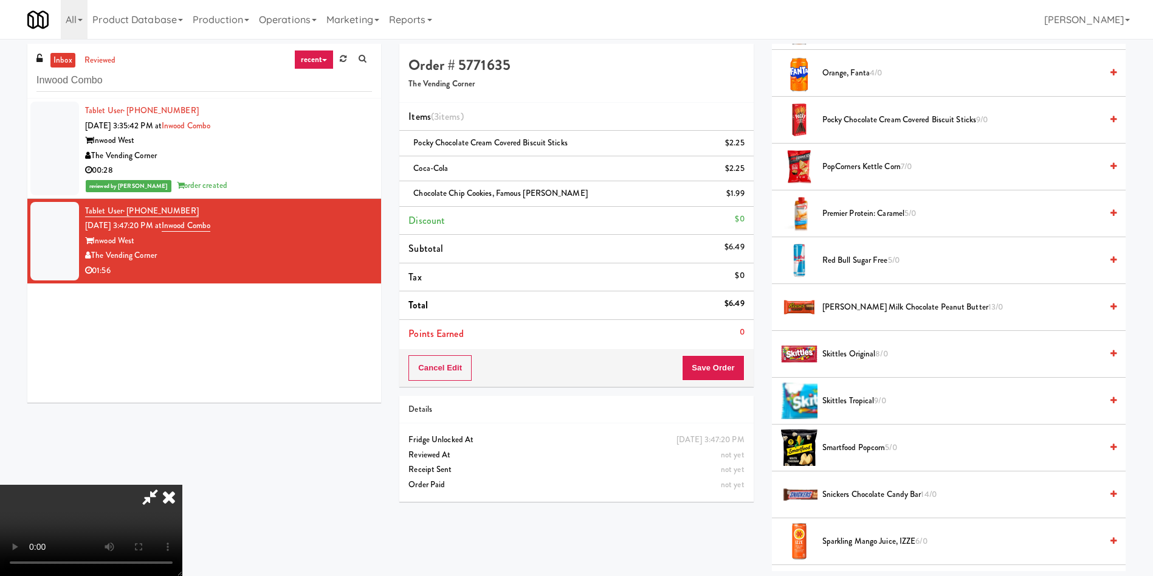
click at [876, 210] on span "Premier Protein: Caramel 5/0" at bounding box center [961, 213] width 279 height 15
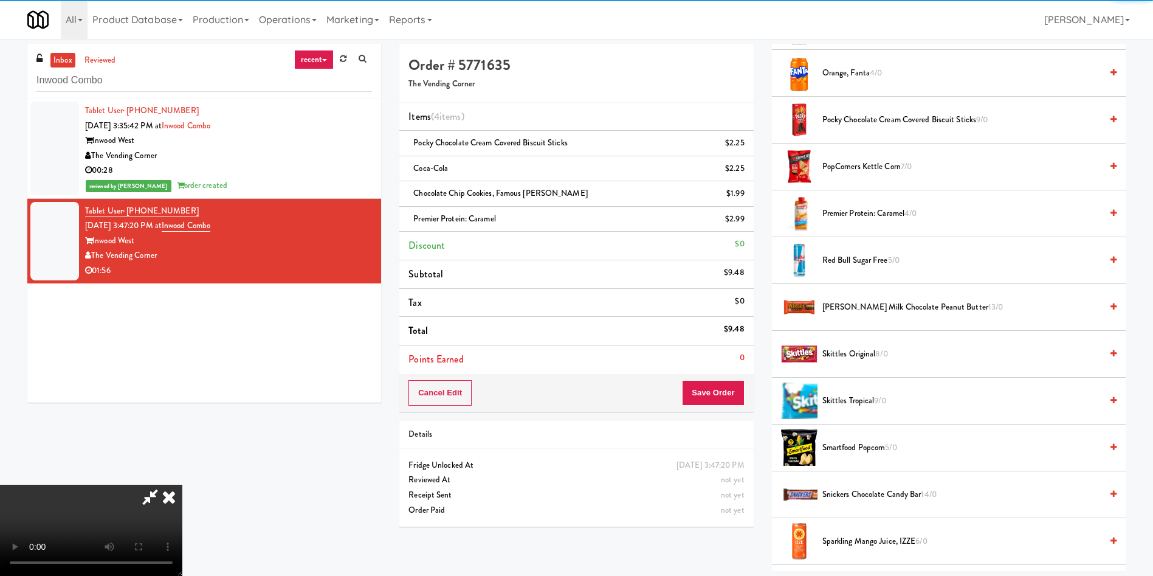
click at [182, 484] on video at bounding box center [91, 529] width 182 height 91
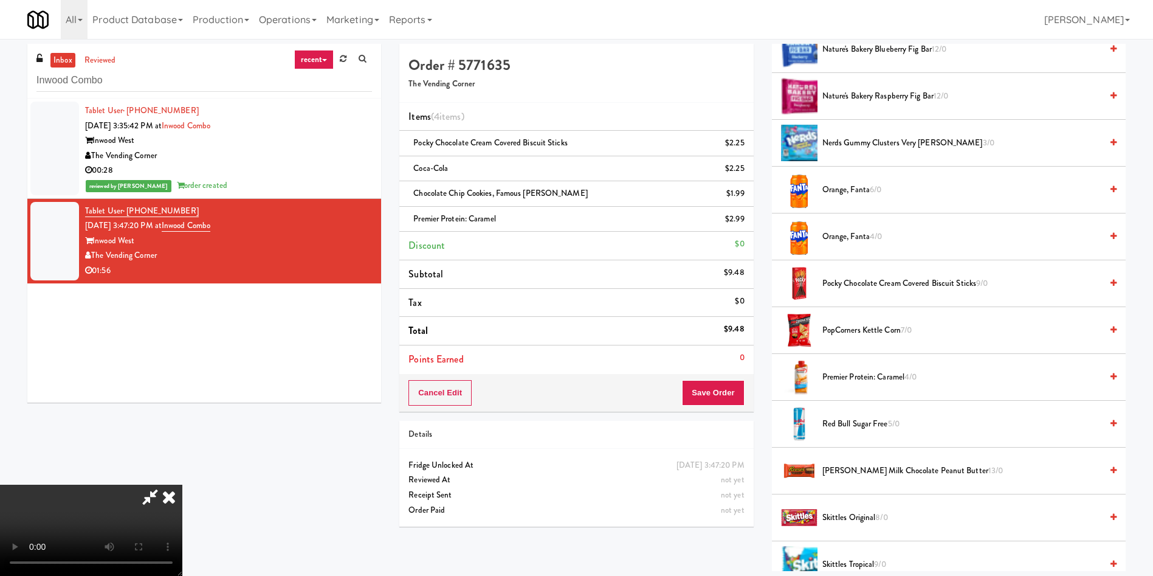
scroll to position [916, 0]
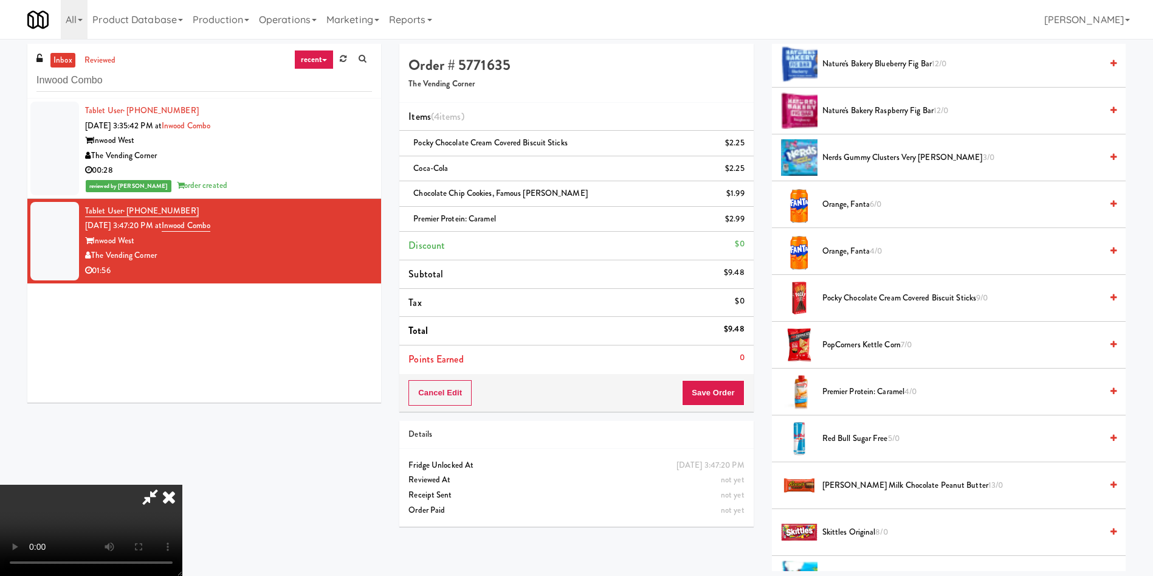
click at [182, 484] on video at bounding box center [91, 529] width 182 height 91
click at [164, 484] on icon at bounding box center [150, 496] width 28 height 24
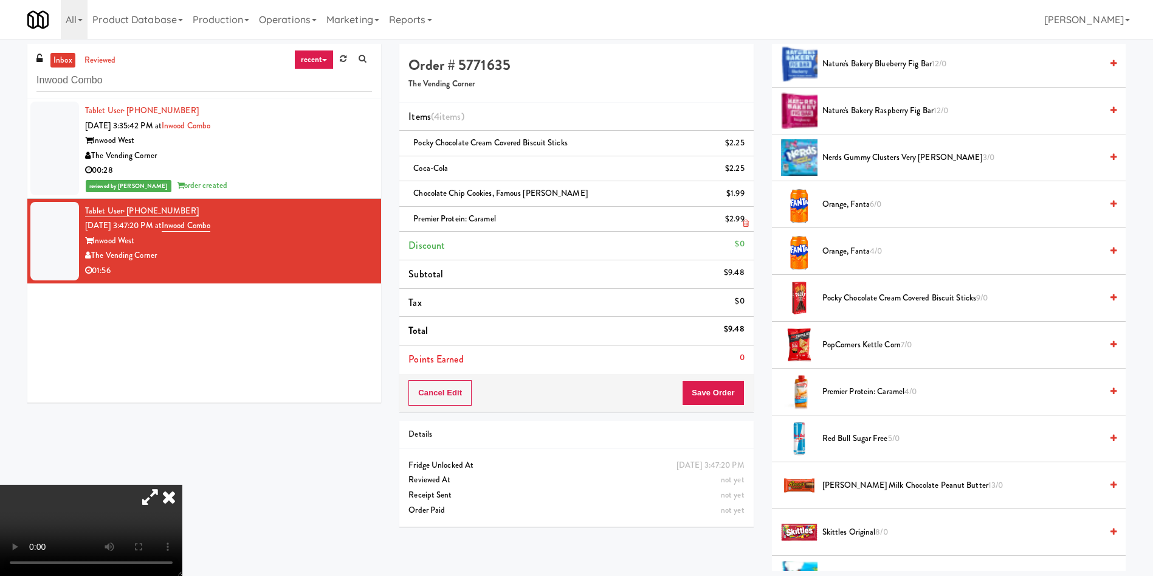
click at [749, 217] on li "Premier Protein: Caramel $2.99" at bounding box center [576, 220] width 354 height 26
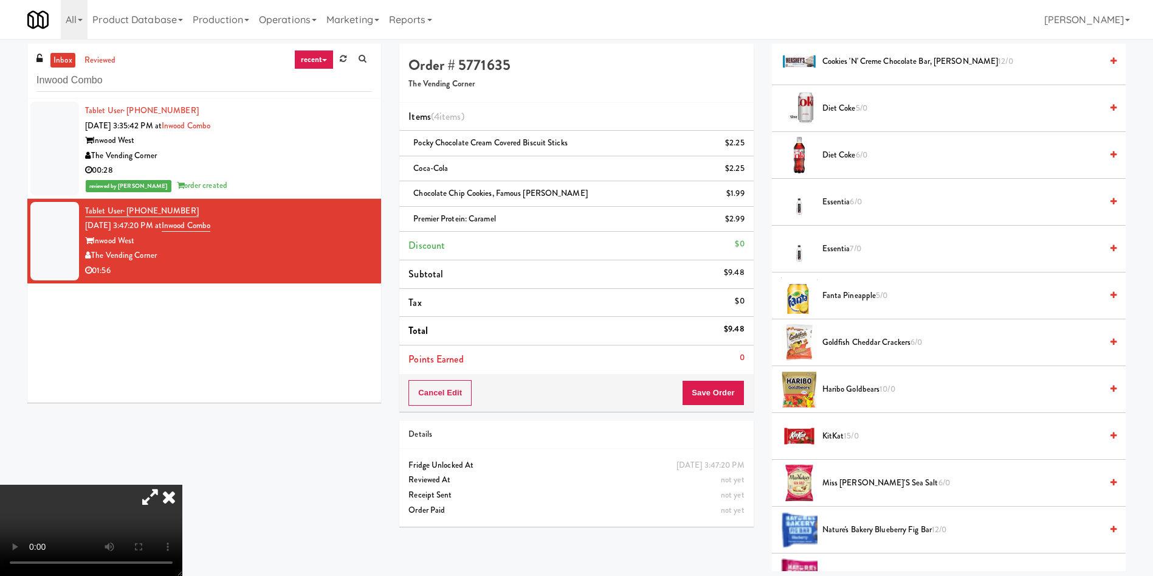
scroll to position [369, 0]
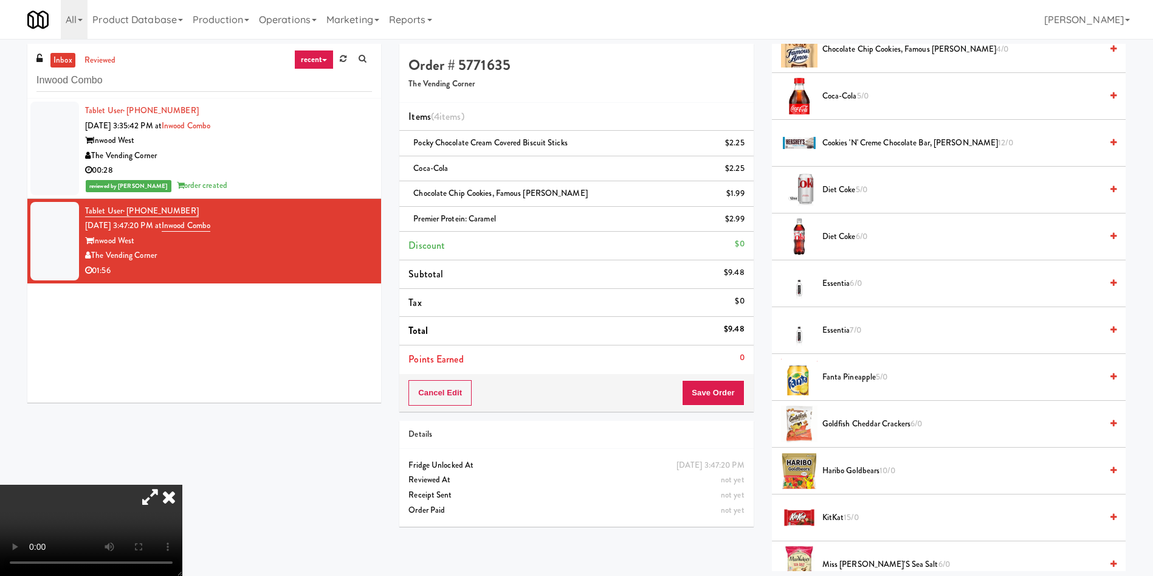
click at [855, 370] on span "Fanta Pineapple 5/0" at bounding box center [961, 377] width 279 height 15
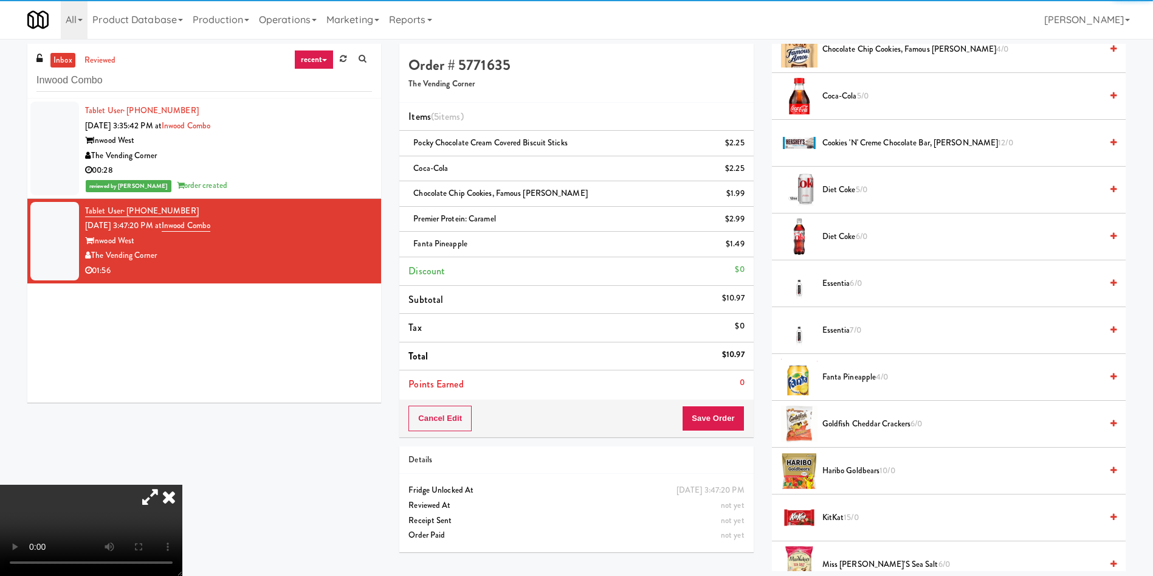
click at [182, 484] on video at bounding box center [91, 529] width 182 height 91
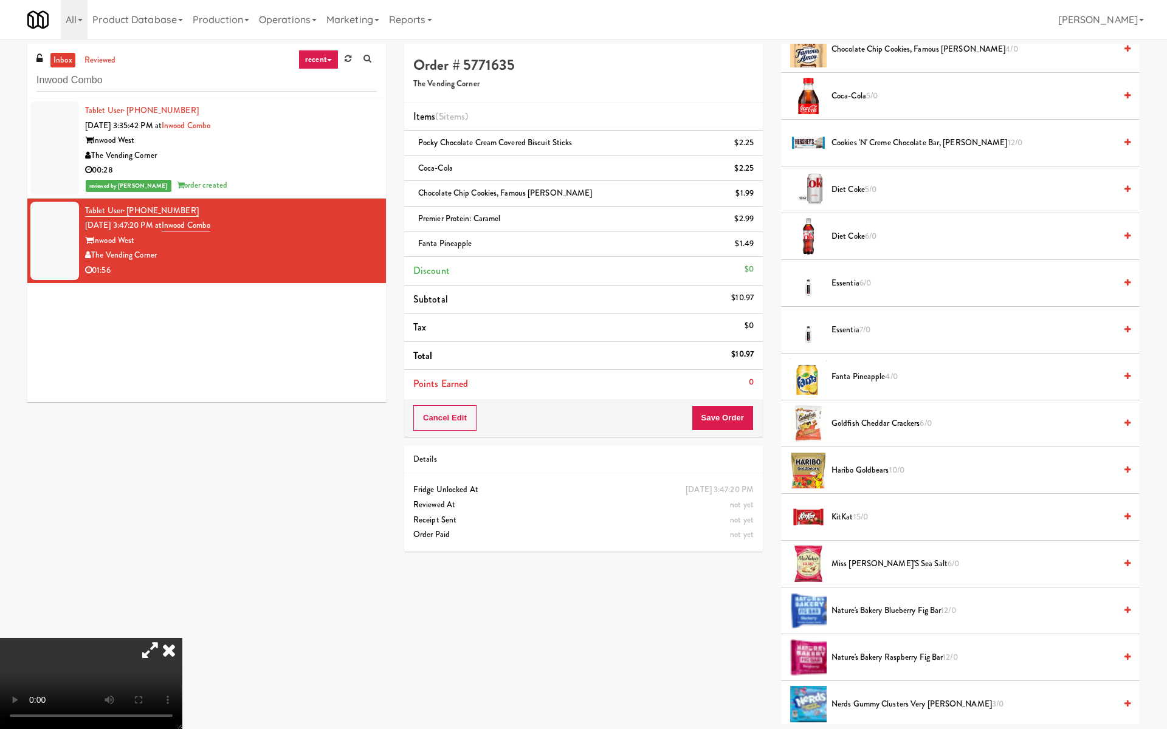
click at [182, 575] on video at bounding box center [91, 683] width 182 height 91
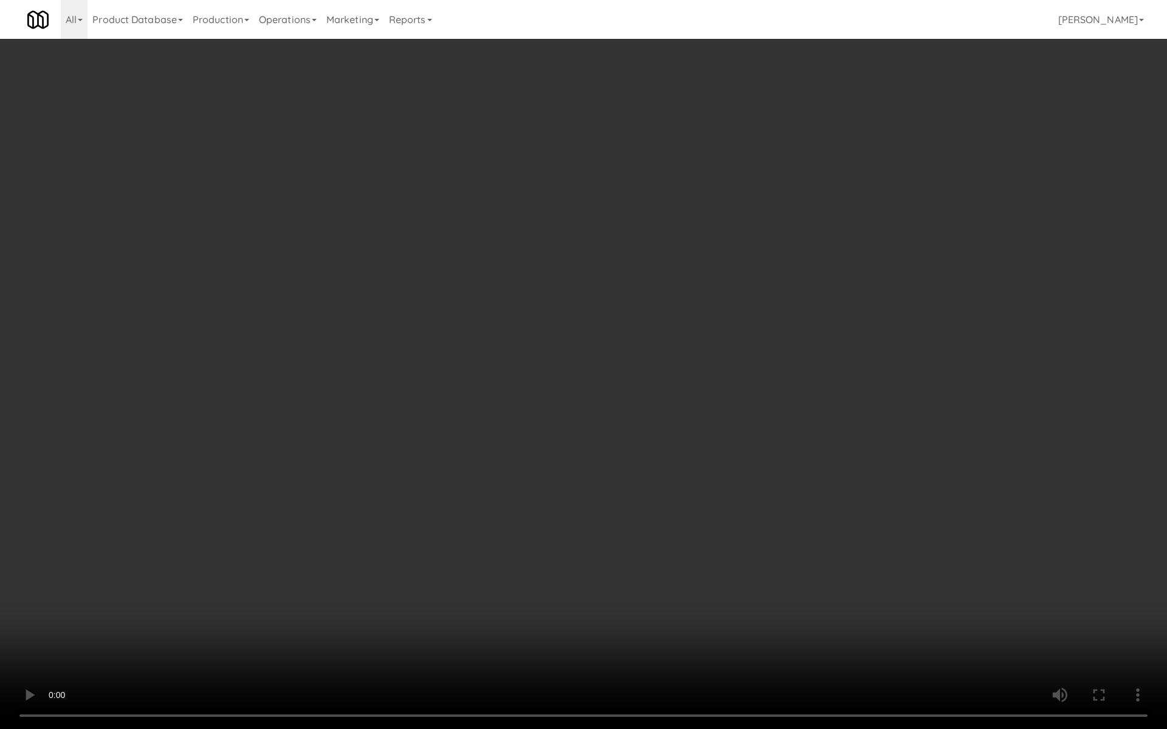
click at [526, 370] on video at bounding box center [583, 364] width 1167 height 729
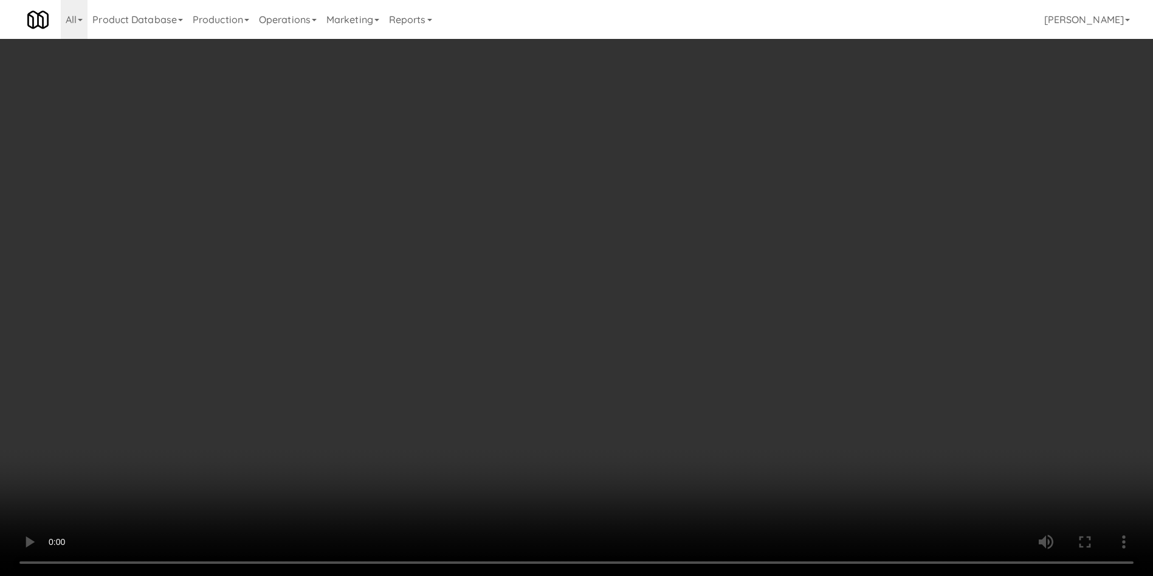
click at [247, 362] on video at bounding box center [576, 288] width 1153 height 576
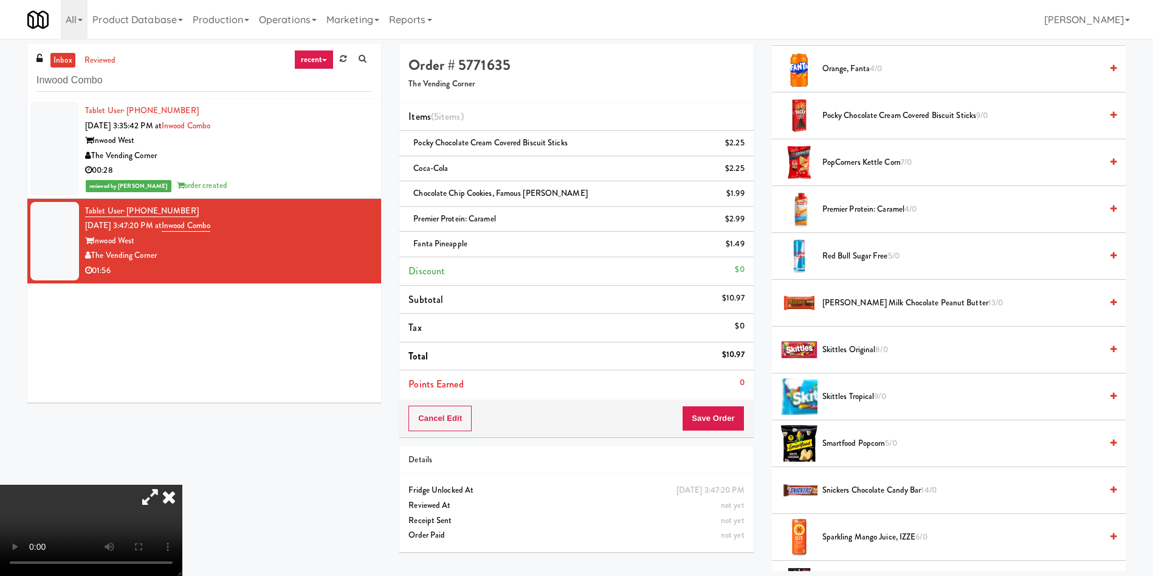
scroll to position [1281, 0]
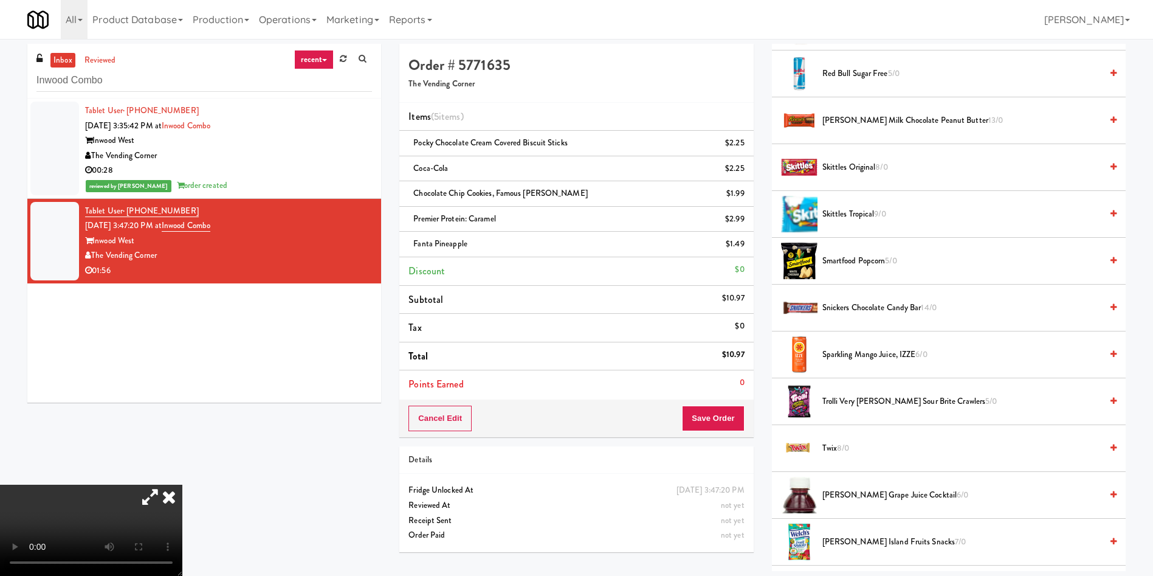
click at [867, 64] on li "Red Bull Sugar Free 5/0" at bounding box center [949, 73] width 354 height 47
click at [870, 80] on span "Red Bull Sugar Free 5/0" at bounding box center [961, 73] width 279 height 15
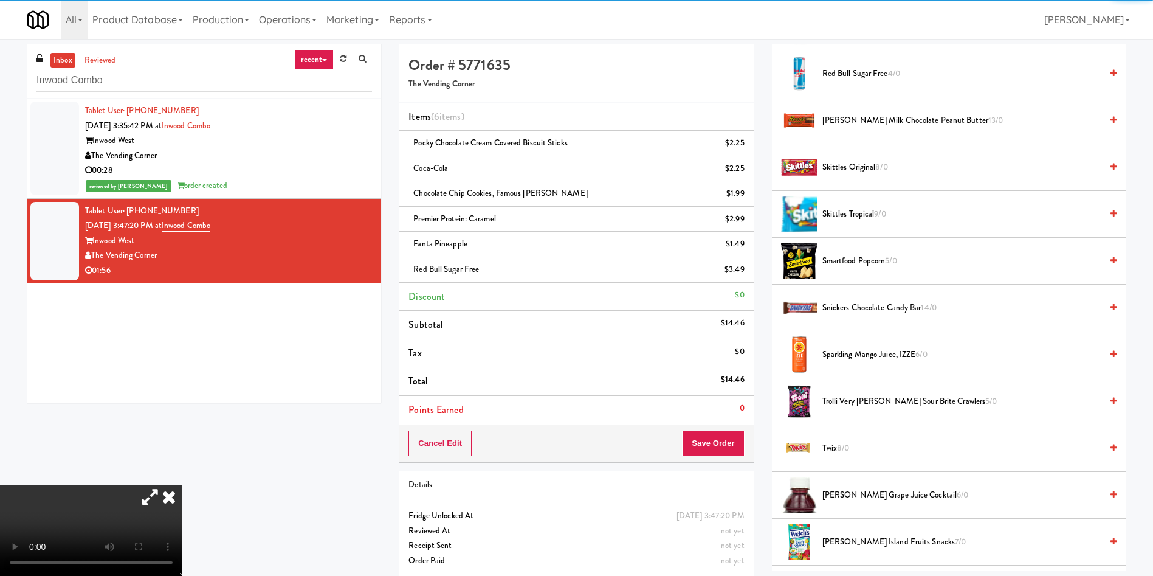
click at [172, 484] on video at bounding box center [91, 529] width 182 height 91
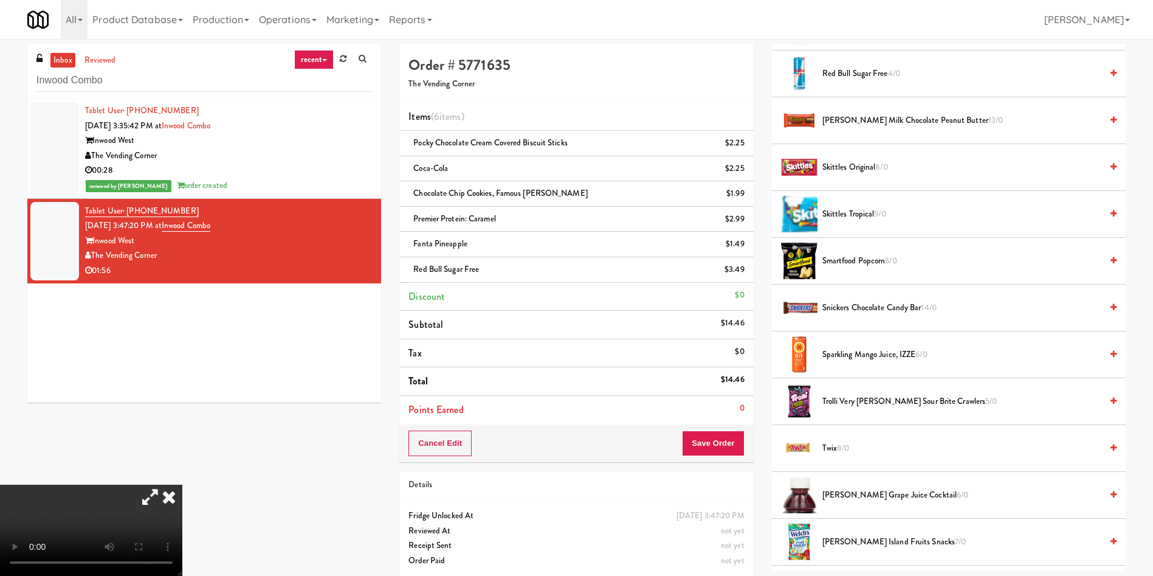
click at [182, 484] on video at bounding box center [91, 529] width 182 height 91
click at [746, 247] on icon at bounding box center [746, 248] width 6 height 8
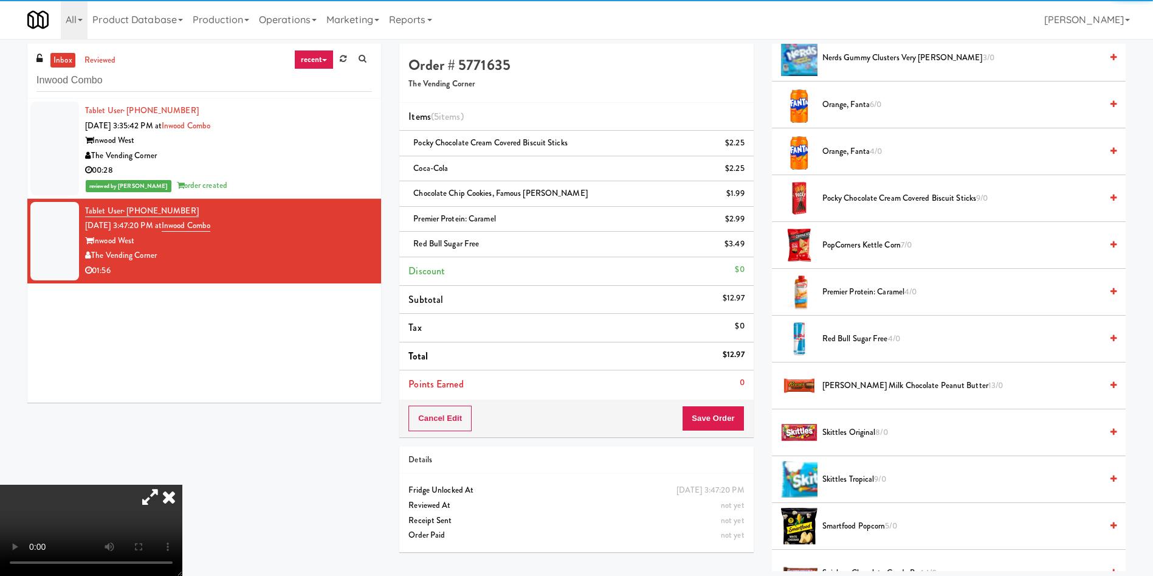
scroll to position [1007, 0]
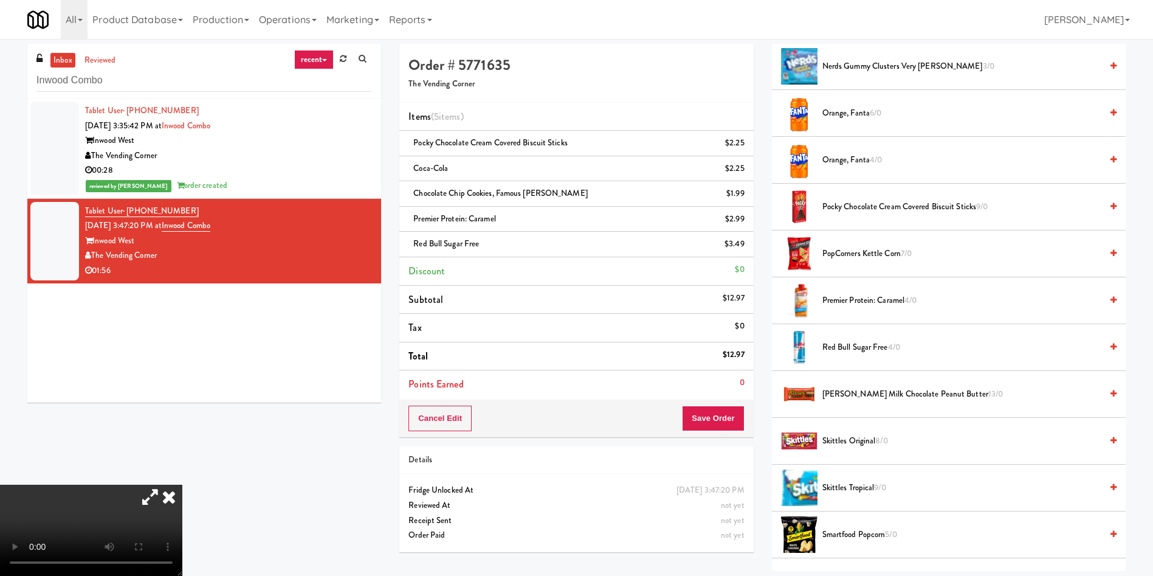
click at [849, 162] on span "Orange, Fanta 4/0" at bounding box center [961, 160] width 279 height 15
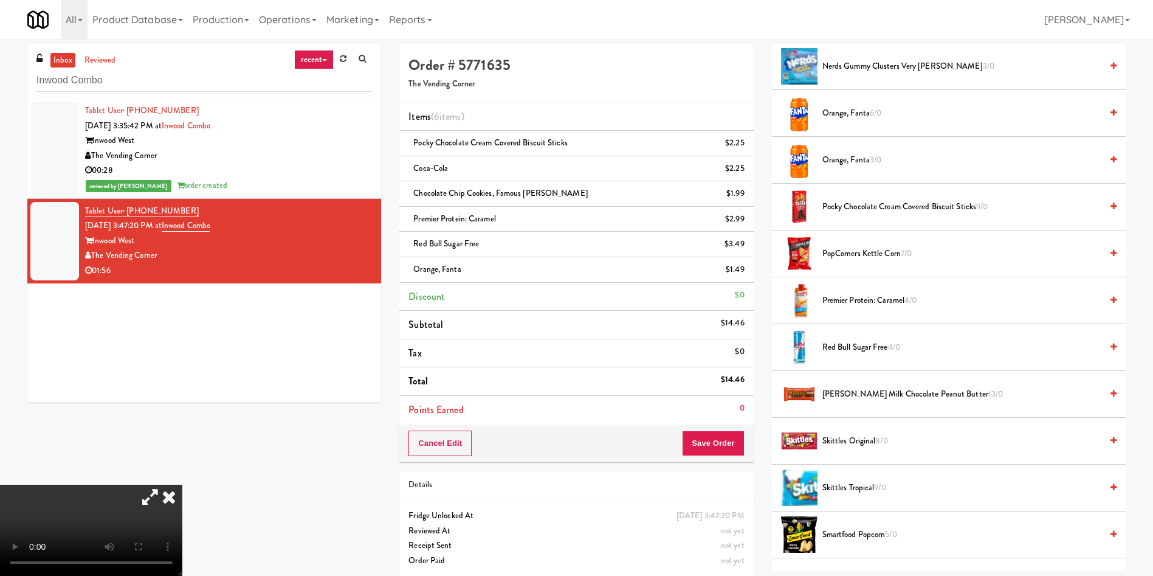
click at [182, 484] on video at bounding box center [91, 529] width 182 height 91
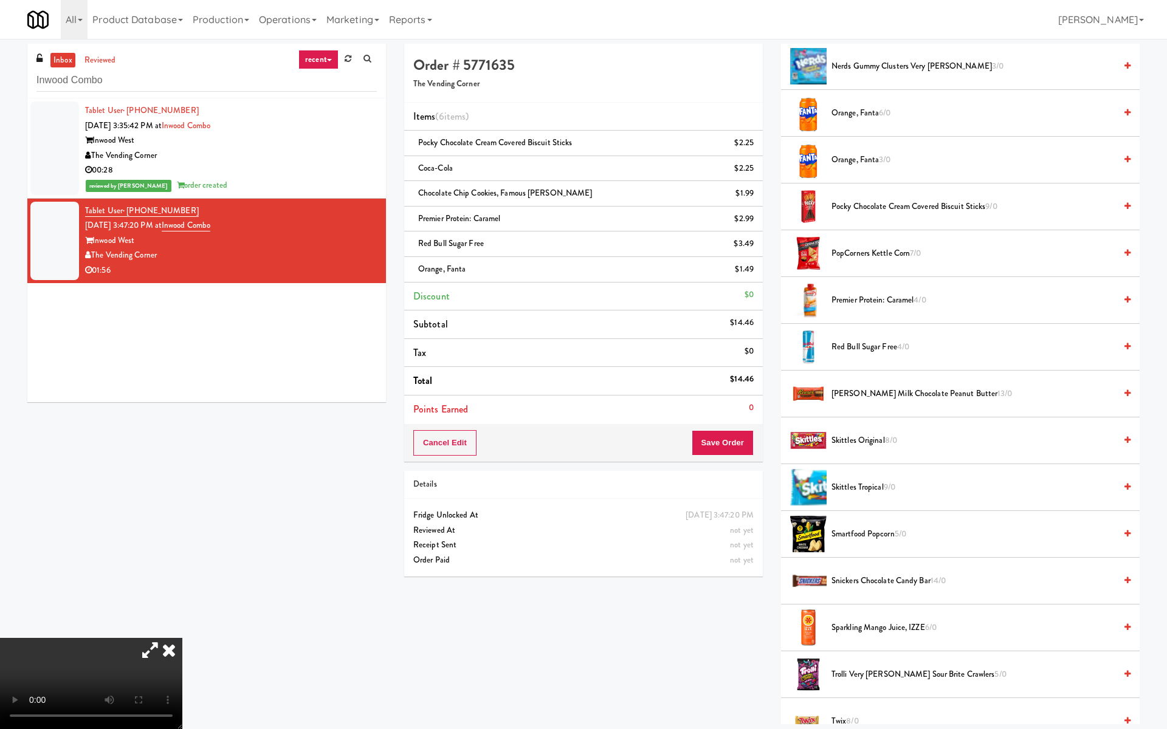
click at [182, 575] on video at bounding box center [91, 683] width 182 height 91
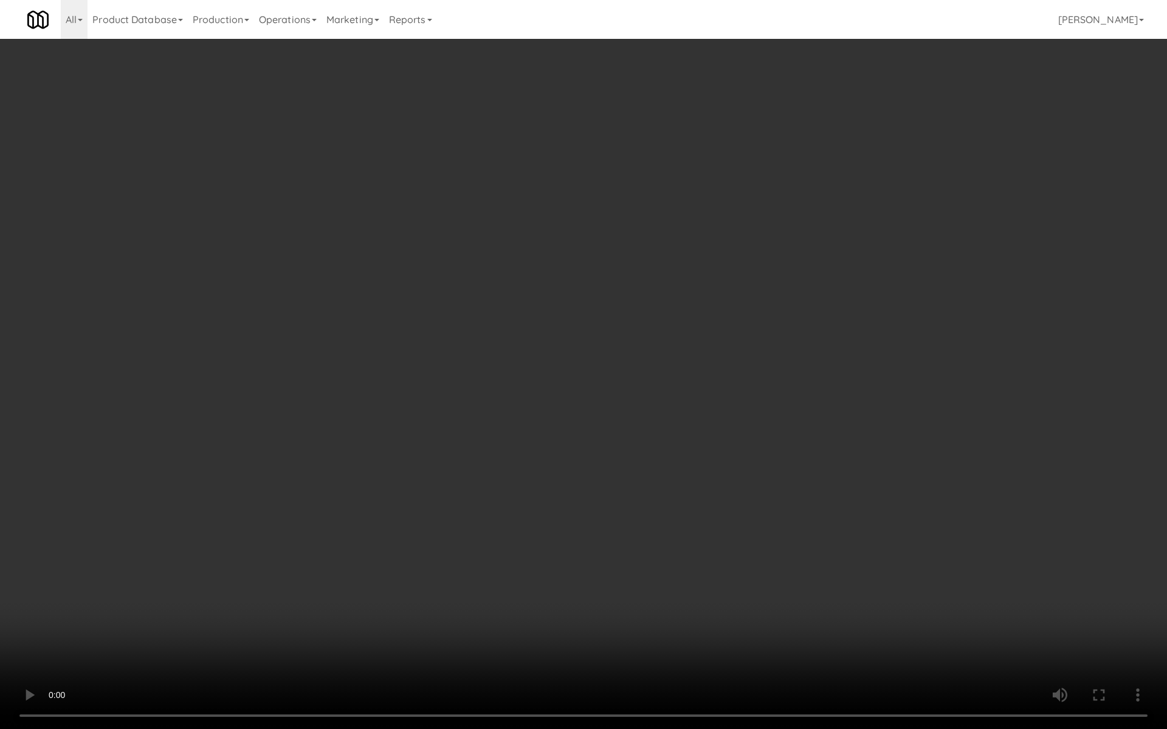
click at [749, 258] on video at bounding box center [583, 364] width 1167 height 729
click at [740, 390] on video at bounding box center [583, 364] width 1167 height 729
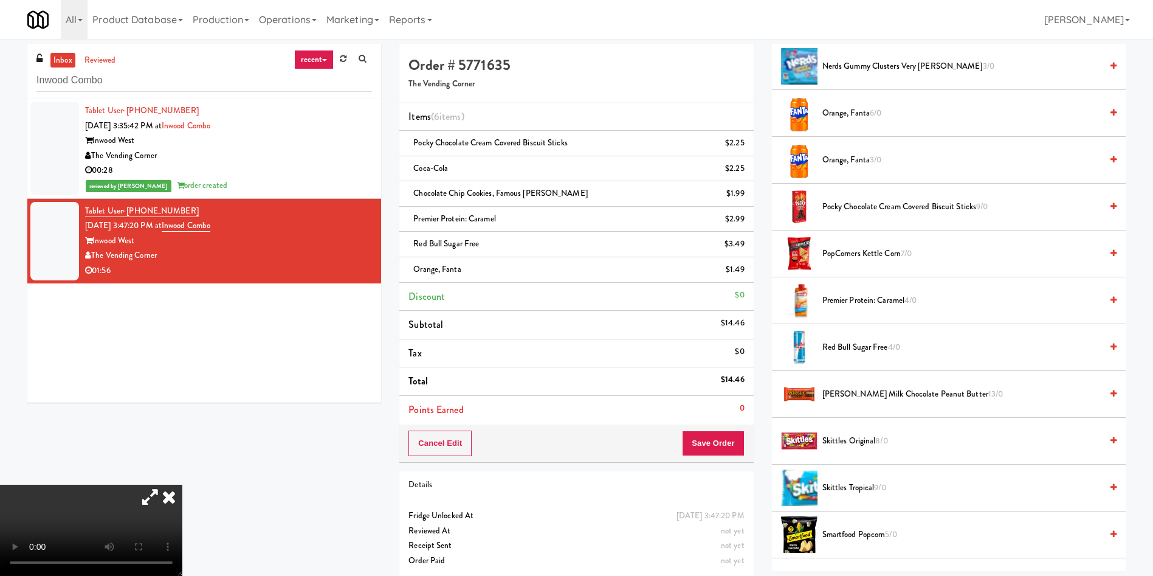
click at [164, 484] on icon at bounding box center [150, 496] width 28 height 24
click at [742, 249] on link at bounding box center [743, 248] width 11 height 15
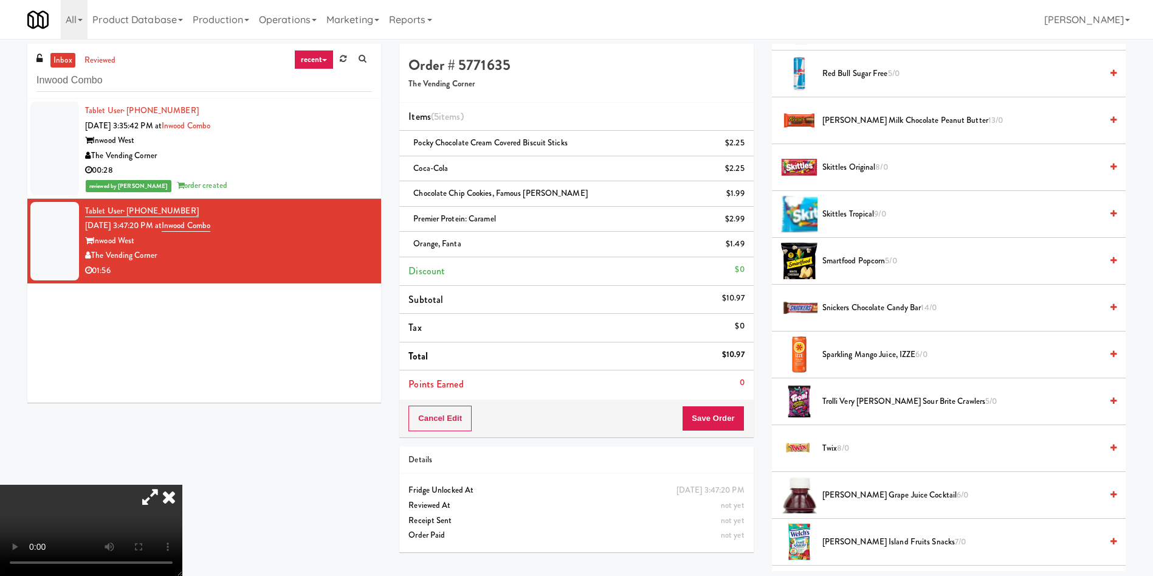
scroll to position [1098, 0]
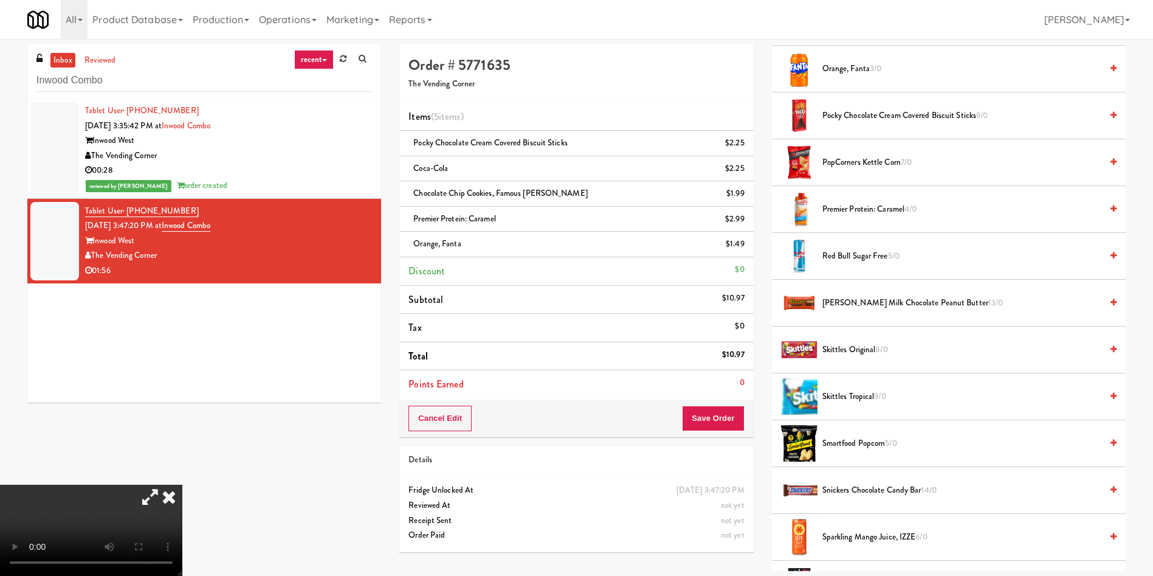
click at [852, 209] on span "Premier Protein: Caramel 4/0" at bounding box center [961, 209] width 279 height 15
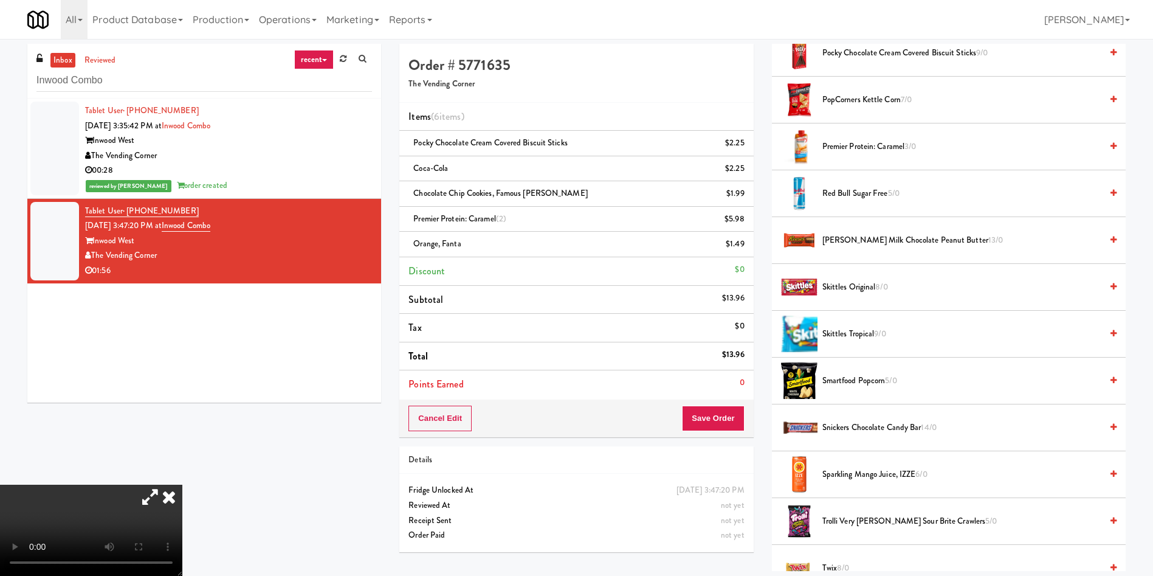
scroll to position [1190, 0]
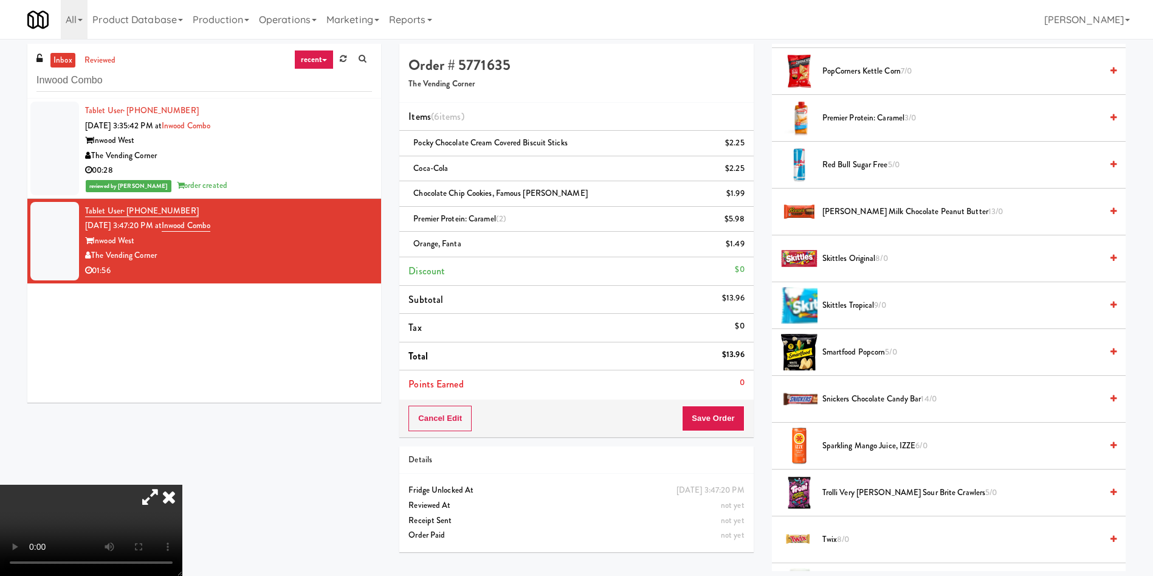
click at [164, 484] on icon at bounding box center [150, 496] width 28 height 24
click at [743, 414] on button "Save Order" at bounding box center [713, 418] width 62 height 26
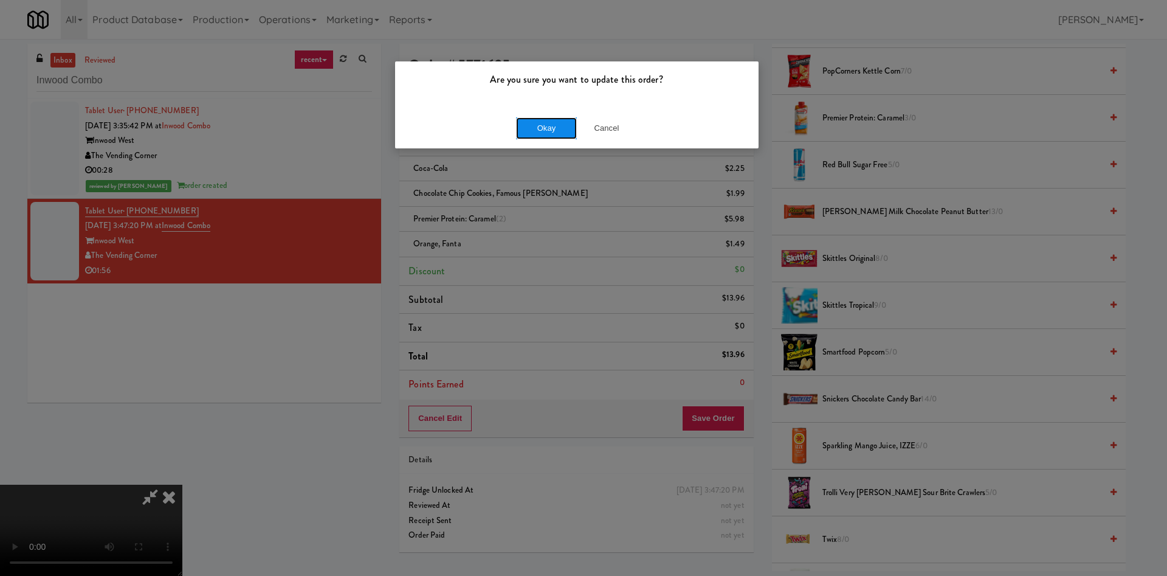
click at [553, 130] on button "Okay" at bounding box center [546, 128] width 61 height 22
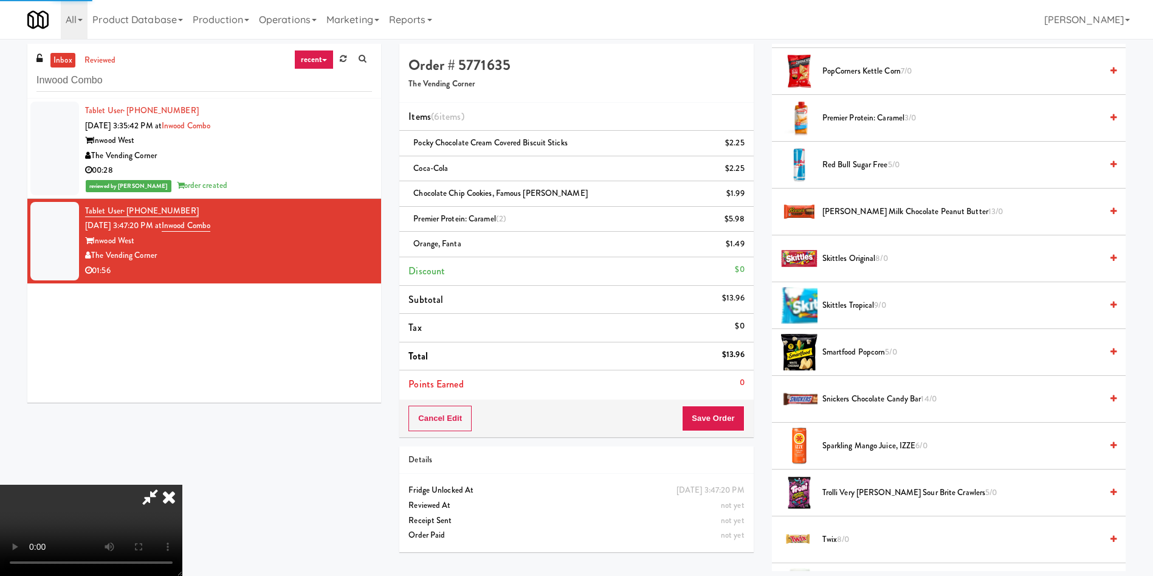
scroll to position [0, 0]
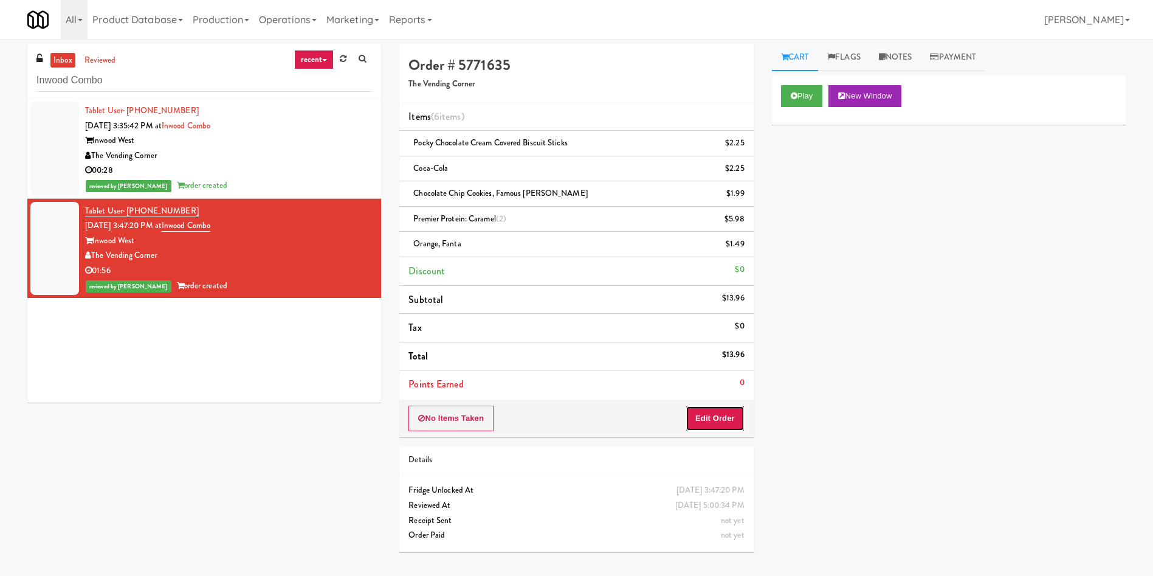
click at [707, 418] on button "Edit Order" at bounding box center [715, 418] width 59 height 26
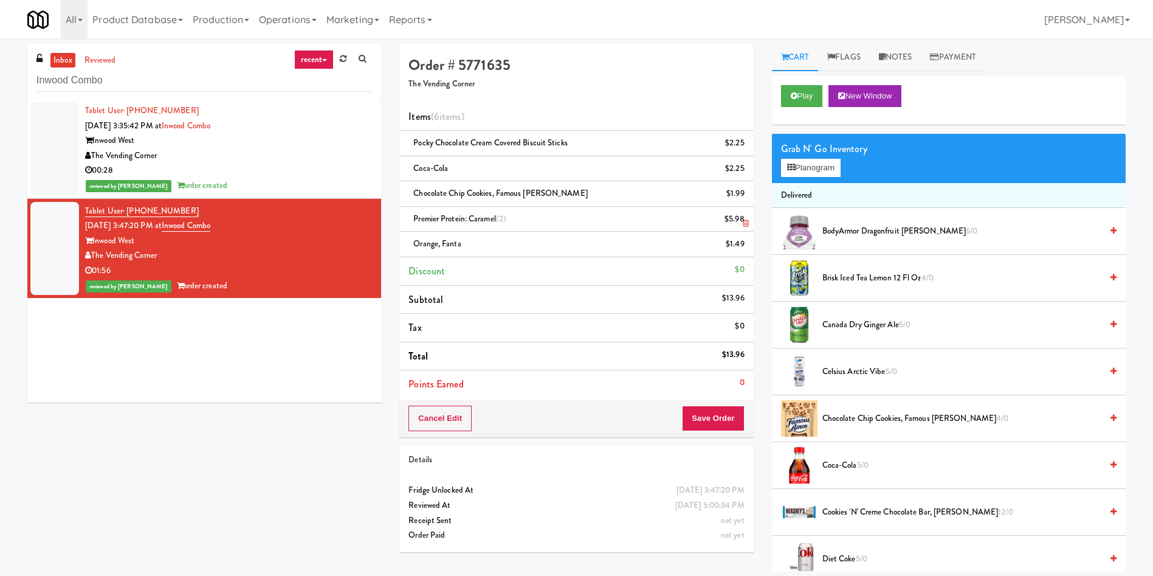
click at [744, 224] on icon at bounding box center [746, 223] width 6 height 8
click at [714, 423] on button "Save Order" at bounding box center [713, 418] width 62 height 26
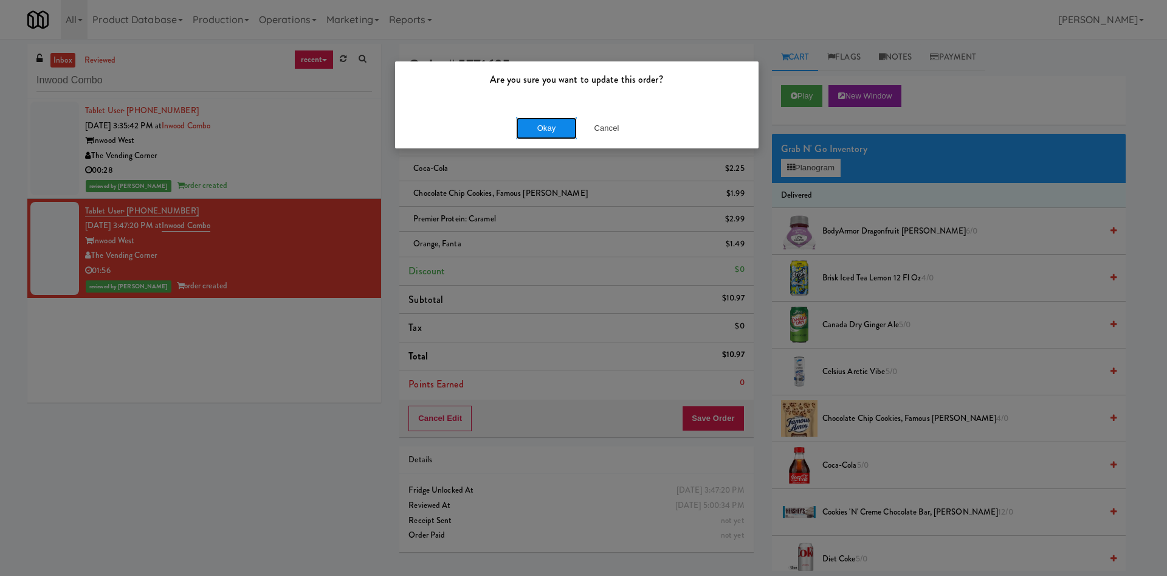
click at [548, 128] on button "Okay" at bounding box center [546, 128] width 61 height 22
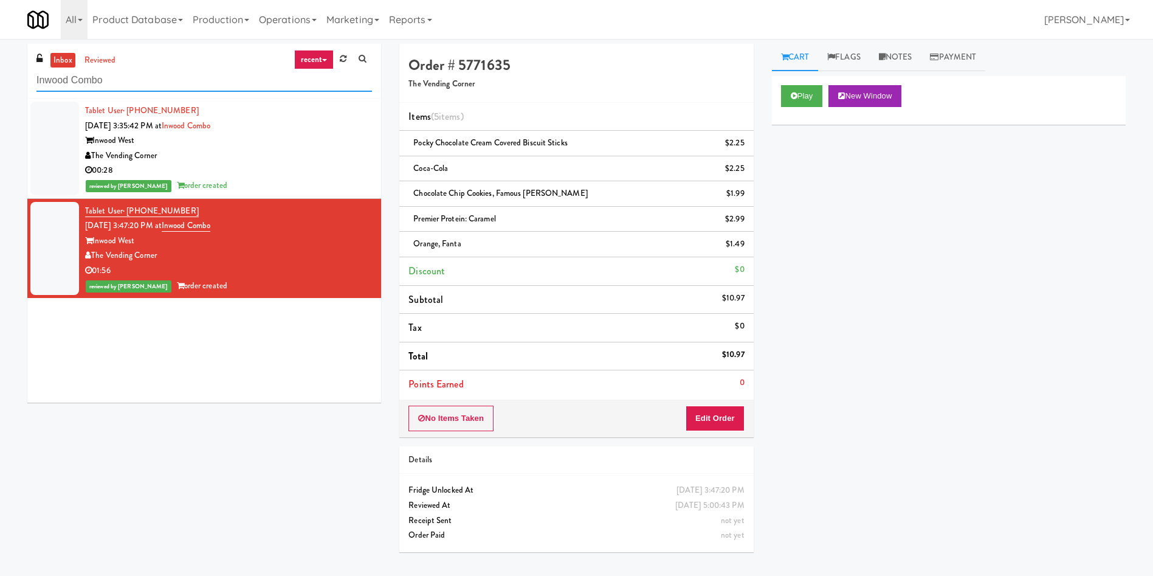
paste input "Centro NoDa Cooler"
drag, startPoint x: 152, startPoint y: 89, endPoint x: 62, endPoint y: 1, distance: 125.9
click at [6, 49] on div "inbox reviewed recent all unclear take inventory issue suspicious failed recent…" at bounding box center [576, 302] width 1153 height 517
type input "Centro NoDa Cooler"
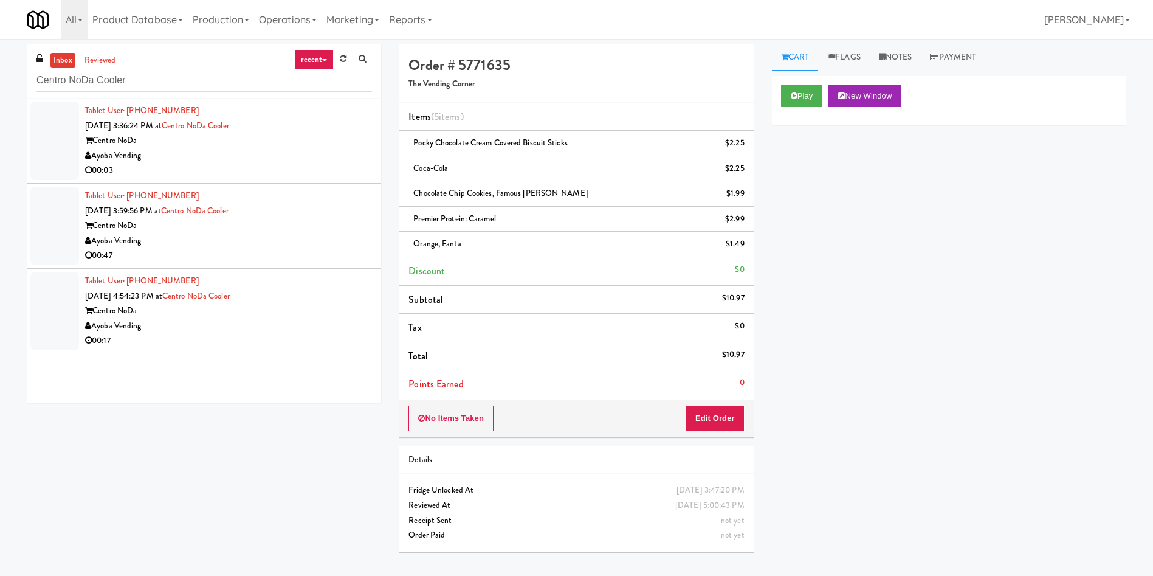
click at [53, 156] on div at bounding box center [54, 141] width 49 height 78
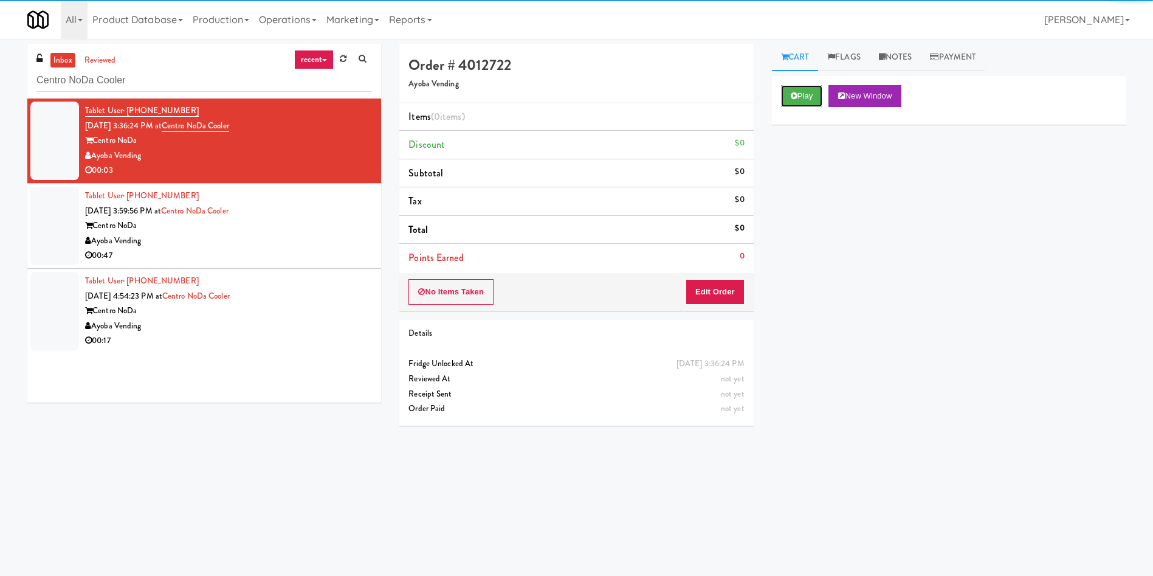
drag, startPoint x: 809, startPoint y: 102, endPoint x: 703, endPoint y: 288, distance: 213.4
click at [808, 109] on div "Play New Window" at bounding box center [949, 100] width 354 height 49
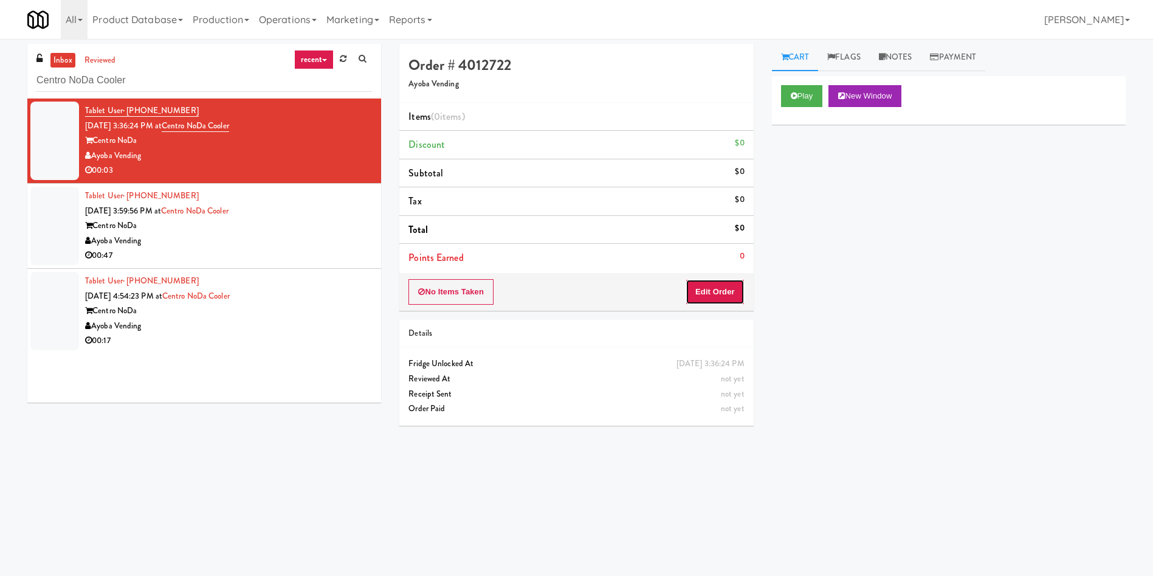
click at [703, 293] on button "Edit Order" at bounding box center [715, 292] width 59 height 26
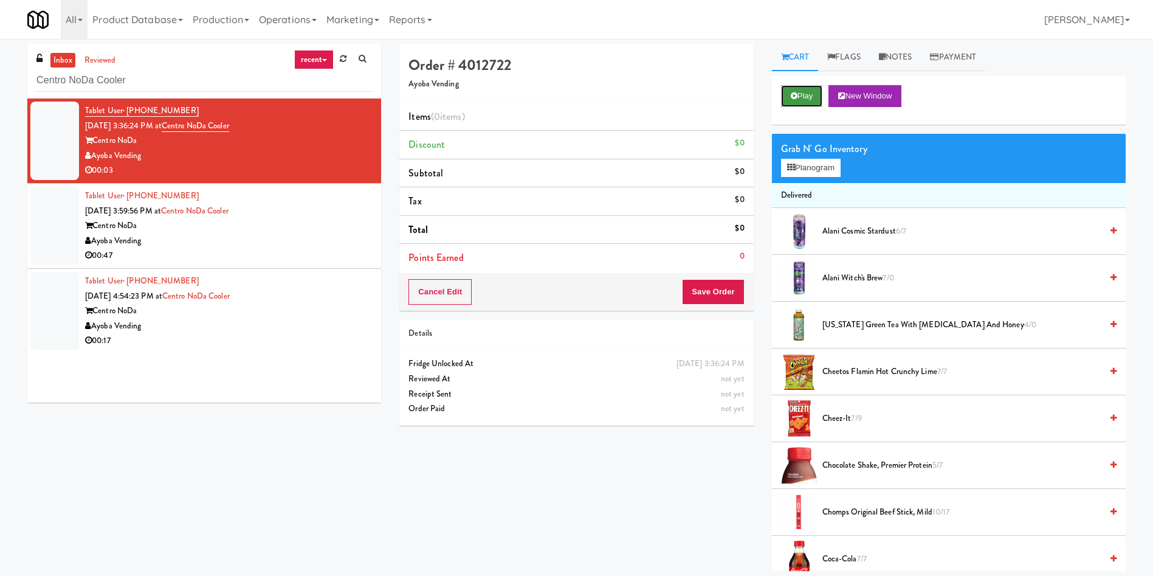
click at [798, 99] on button "Play" at bounding box center [802, 96] width 42 height 22
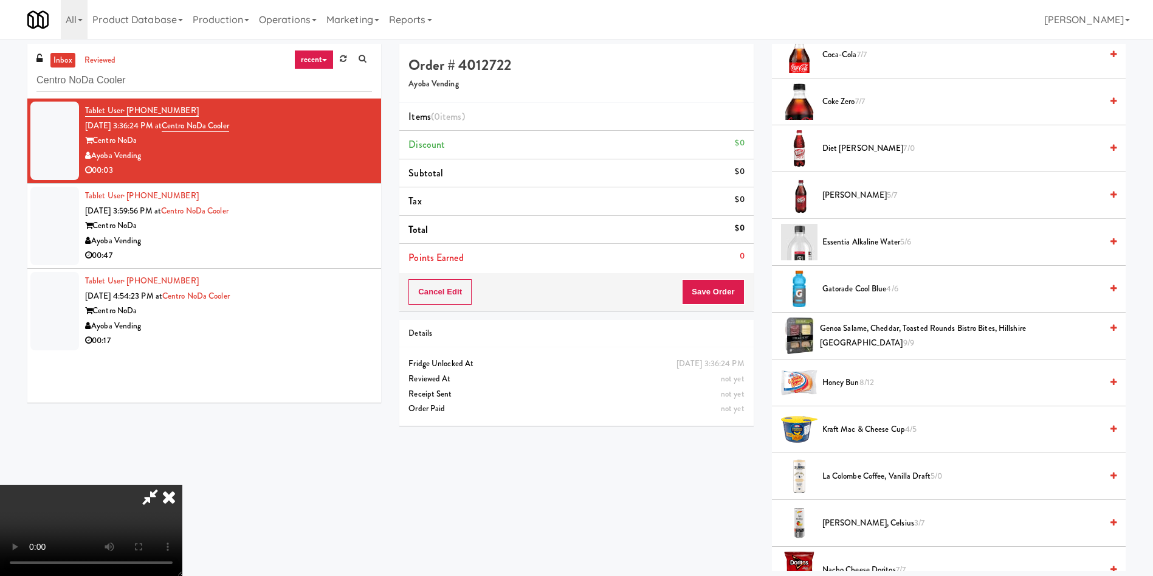
scroll to position [638, 0]
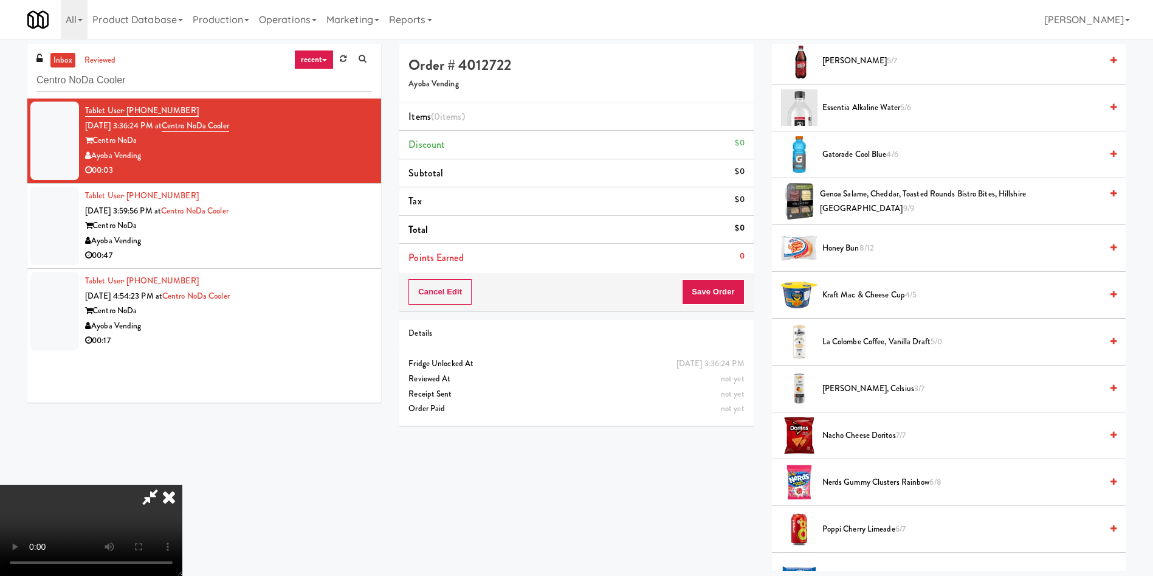
click at [864, 387] on span "Mango Lemonade, Celsius 3/7" at bounding box center [961, 388] width 279 height 15
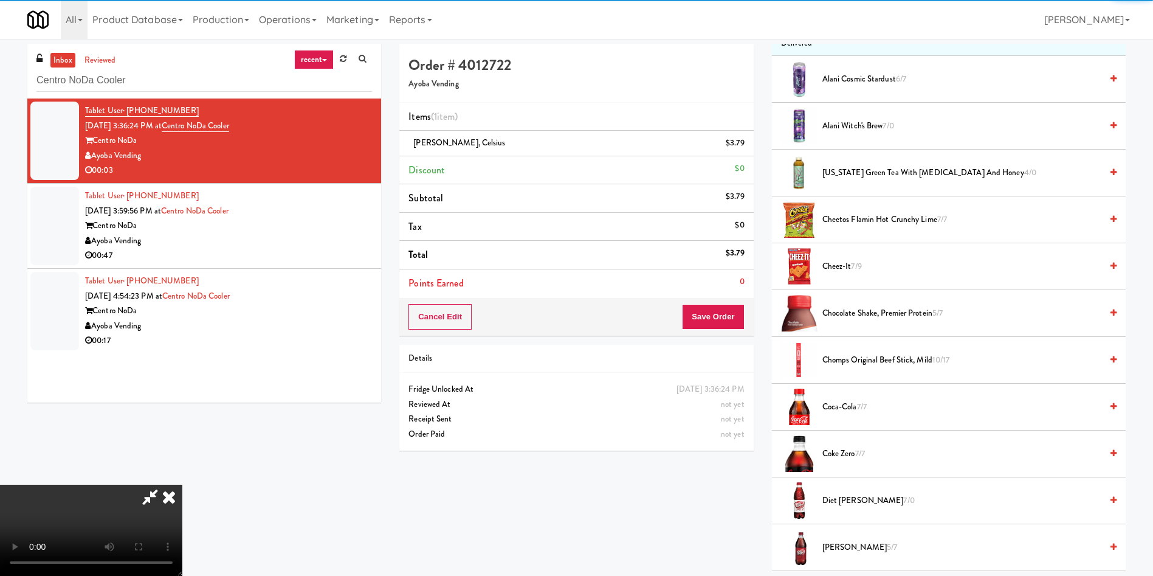
scroll to position [0, 0]
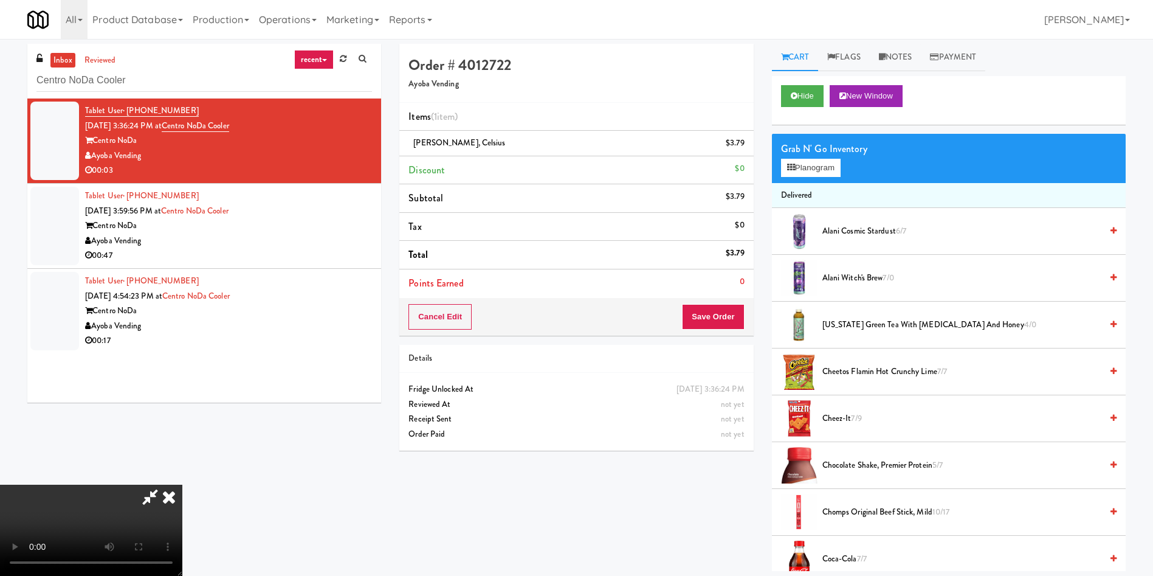
click at [182, 484] on video at bounding box center [91, 529] width 182 height 91
click at [802, 173] on button "Planogram" at bounding box center [811, 168] width 60 height 18
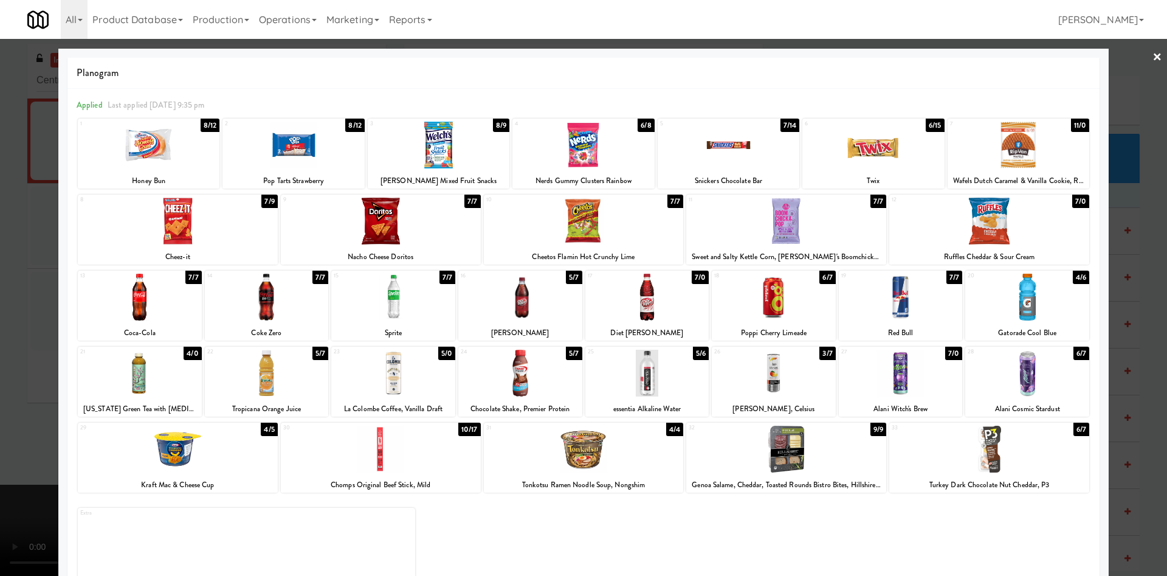
click at [13, 374] on div at bounding box center [583, 288] width 1167 height 576
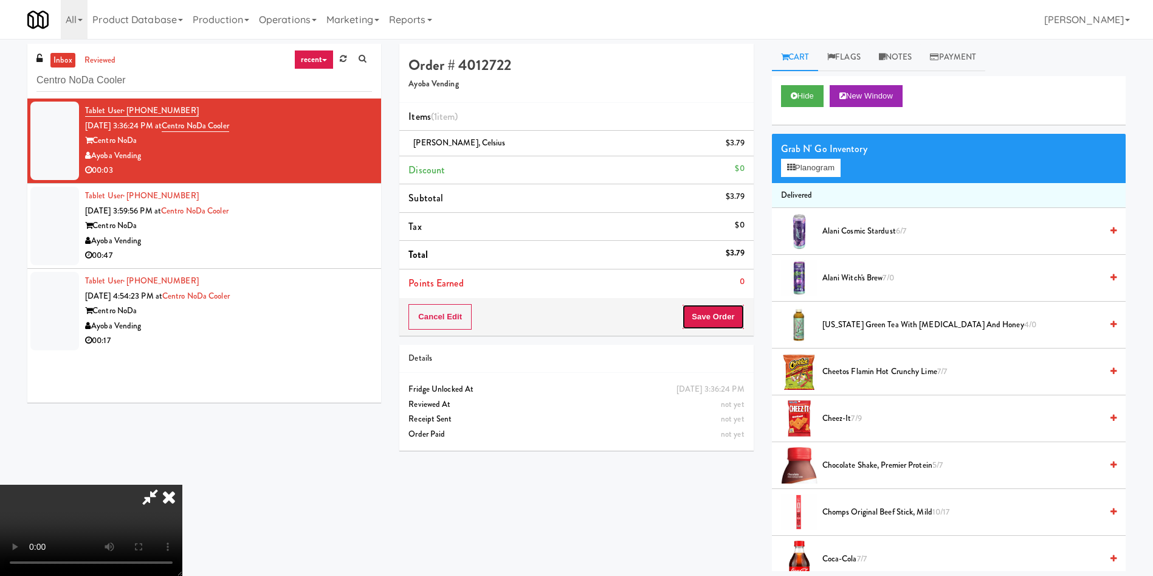
click at [723, 310] on button "Save Order" at bounding box center [713, 317] width 62 height 26
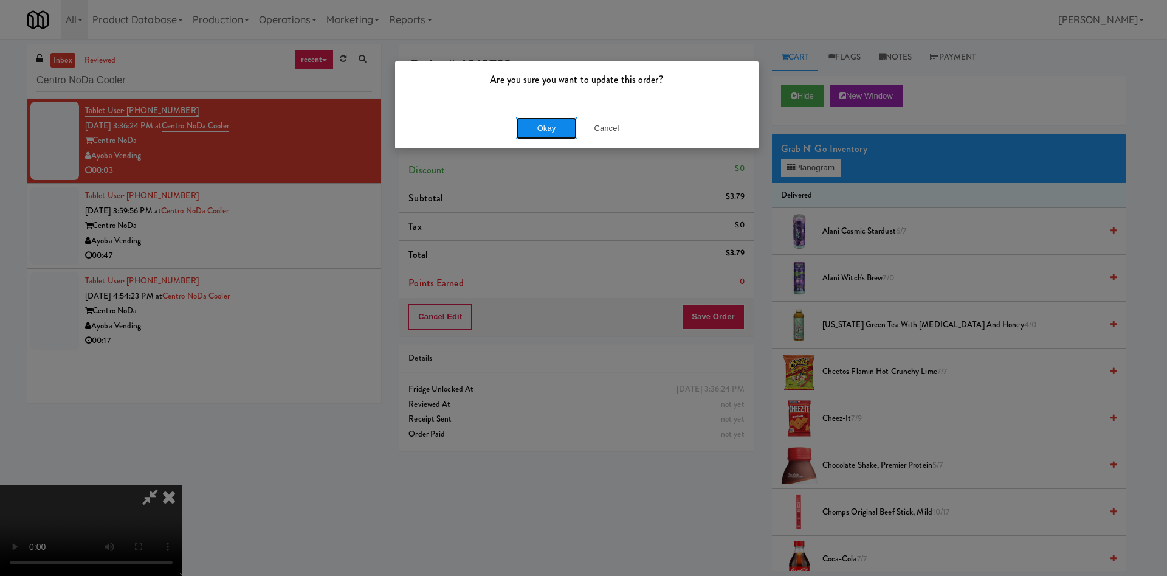
click at [550, 120] on button "Okay" at bounding box center [546, 128] width 61 height 22
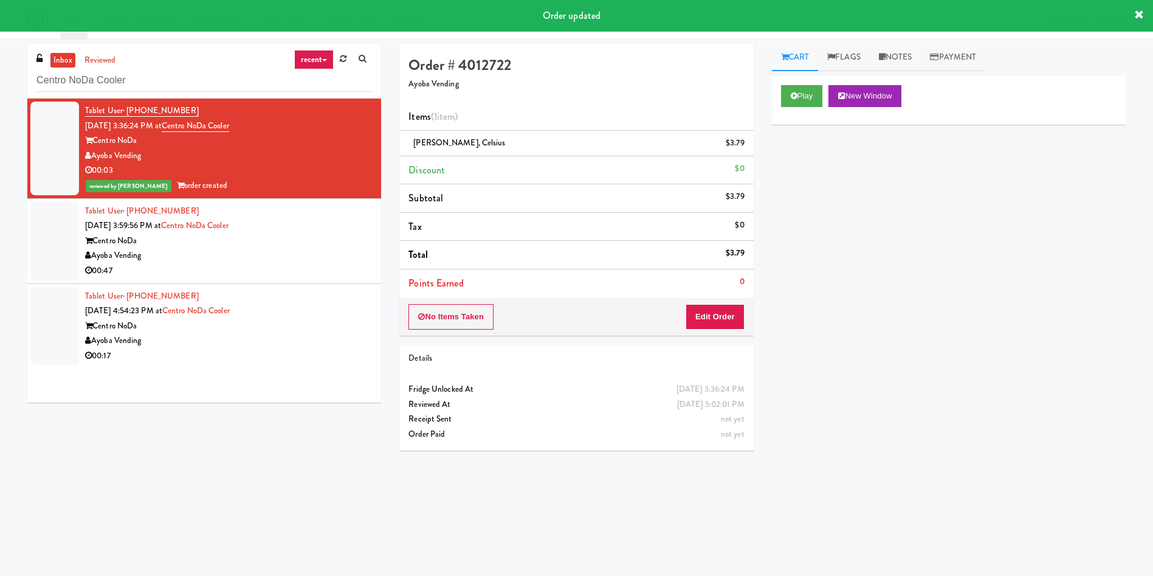
click at [58, 242] on div at bounding box center [54, 241] width 49 height 78
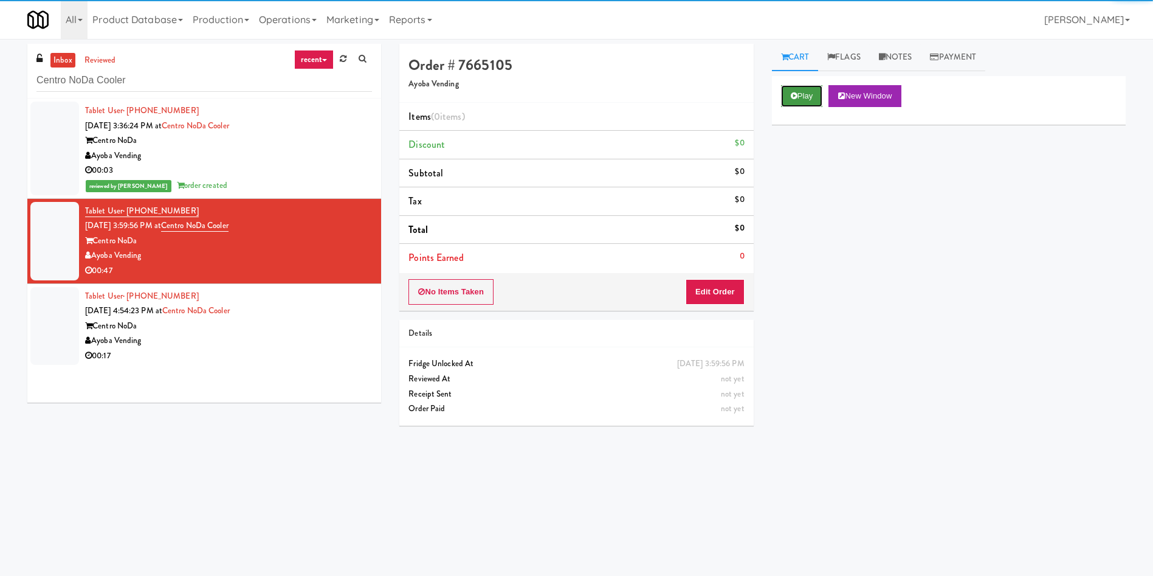
click at [799, 98] on button "Play" at bounding box center [802, 96] width 42 height 22
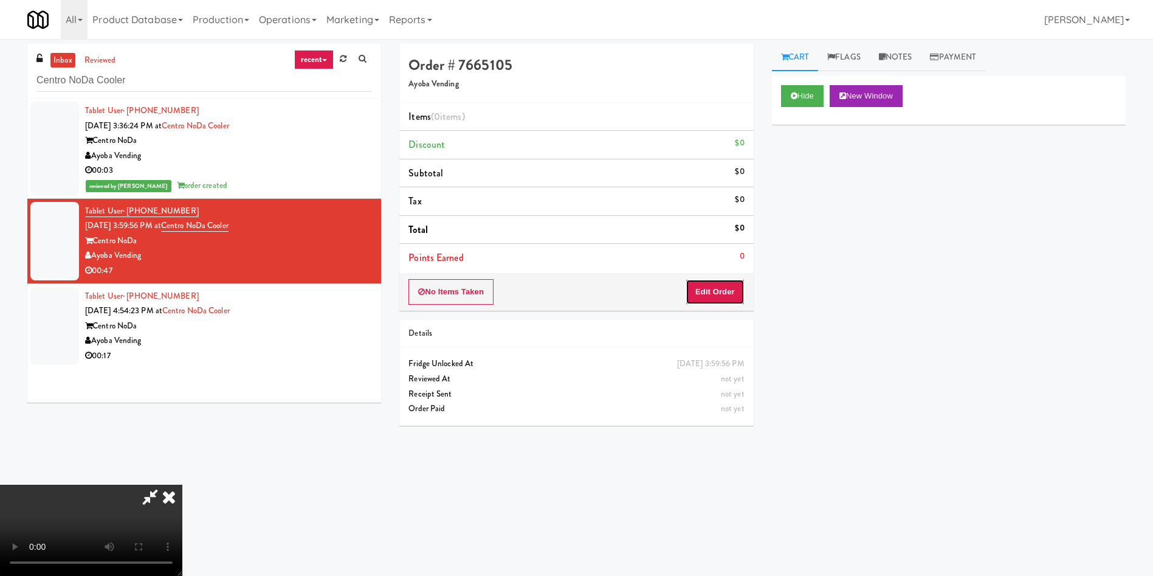
click at [725, 283] on button "Edit Order" at bounding box center [715, 292] width 59 height 26
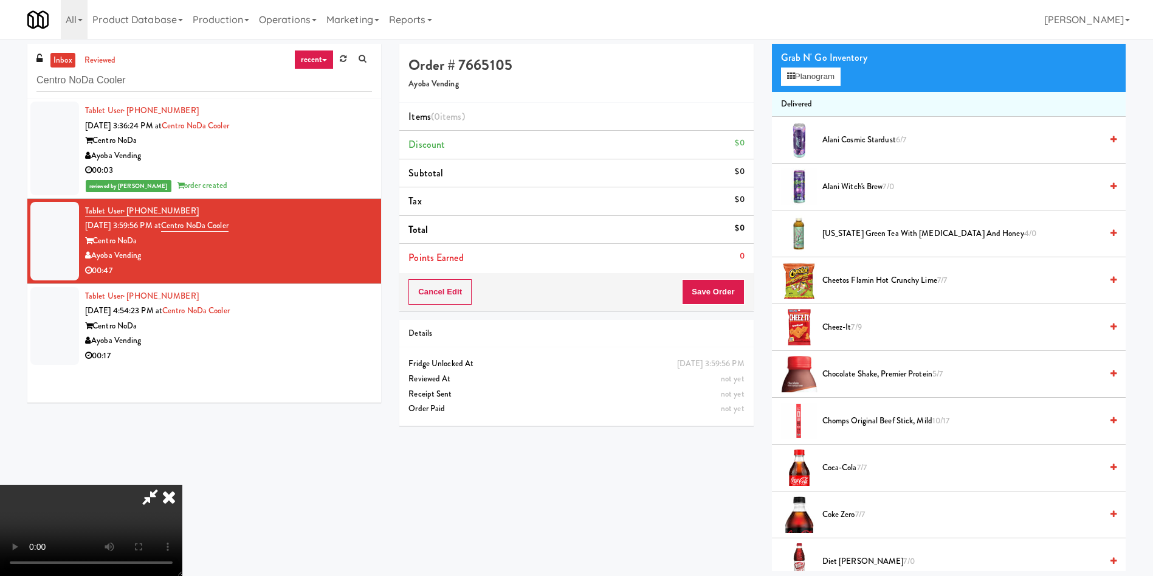
scroll to position [88, 0]
click at [811, 72] on button "Planogram" at bounding box center [811, 76] width 60 height 18
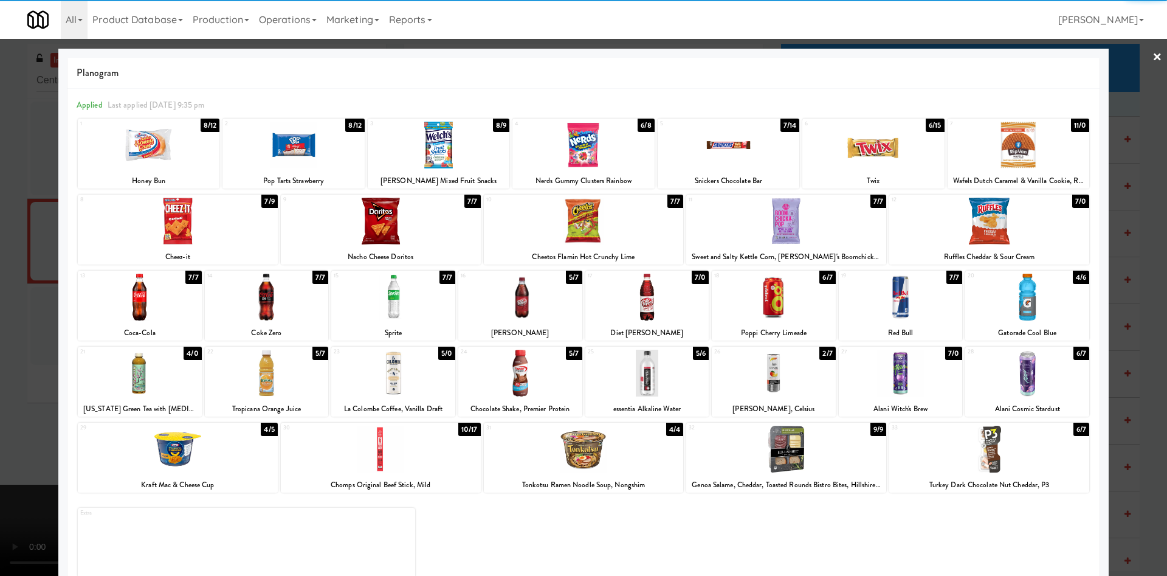
click at [1024, 218] on div at bounding box center [989, 221] width 200 height 47
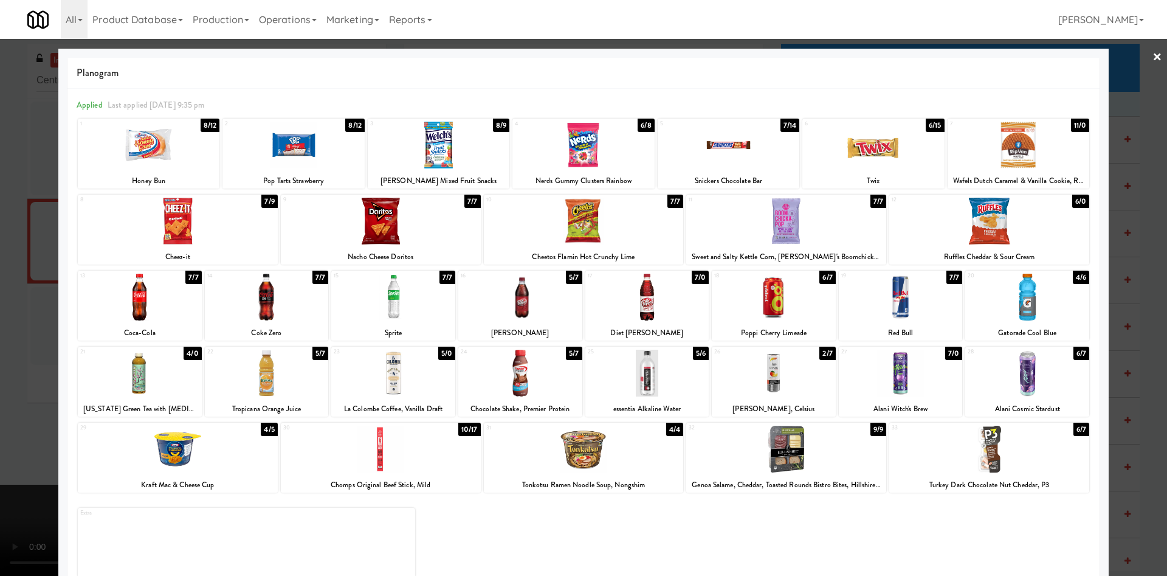
click at [419, 462] on div at bounding box center [381, 448] width 200 height 47
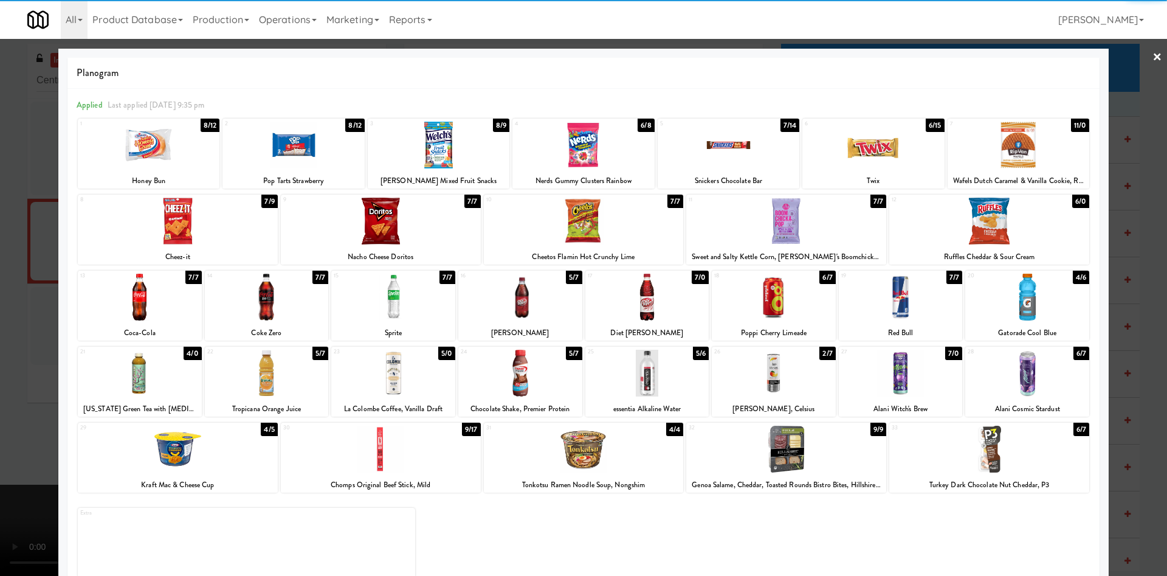
click at [0, 259] on div at bounding box center [583, 288] width 1167 height 576
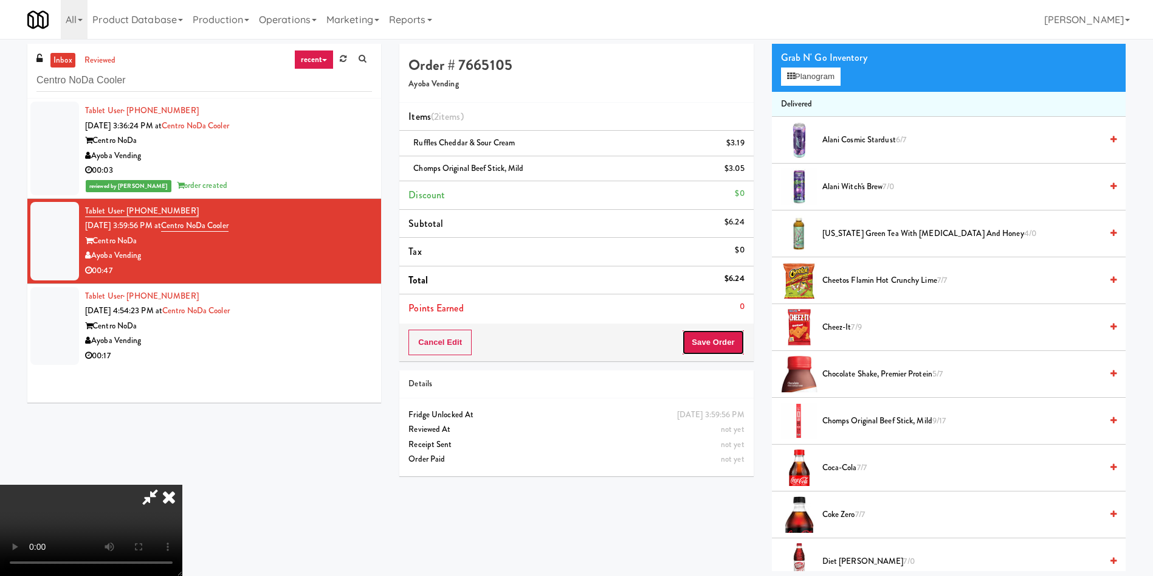
click at [719, 351] on button "Save Order" at bounding box center [713, 342] width 62 height 26
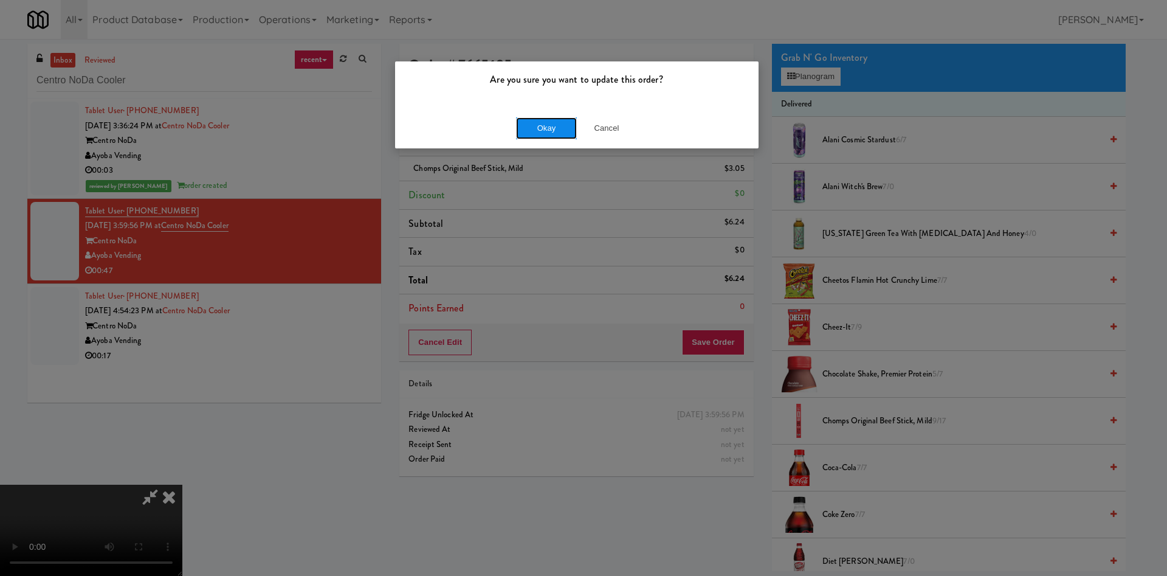
click at [561, 126] on button "Okay" at bounding box center [546, 128] width 61 height 22
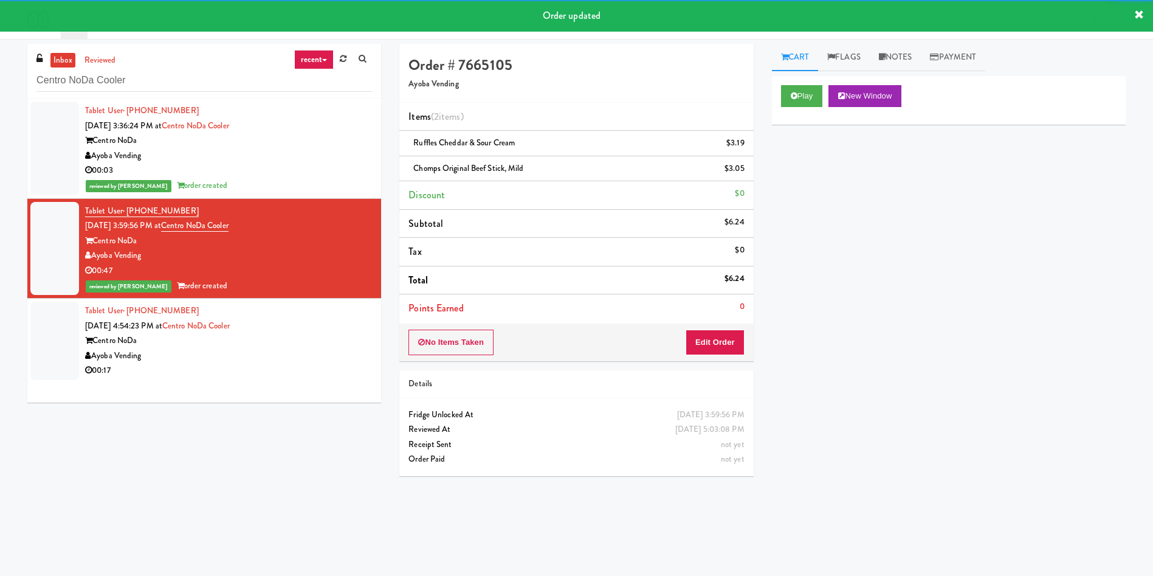
click at [48, 339] on div at bounding box center [54, 340] width 49 height 78
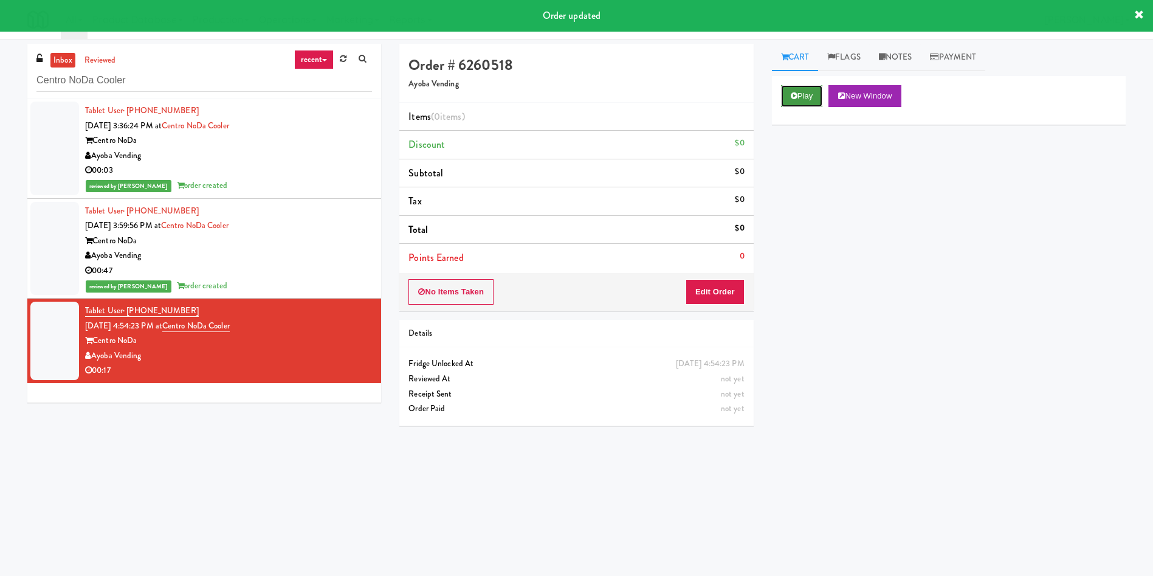
click at [808, 89] on button "Play" at bounding box center [802, 96] width 42 height 22
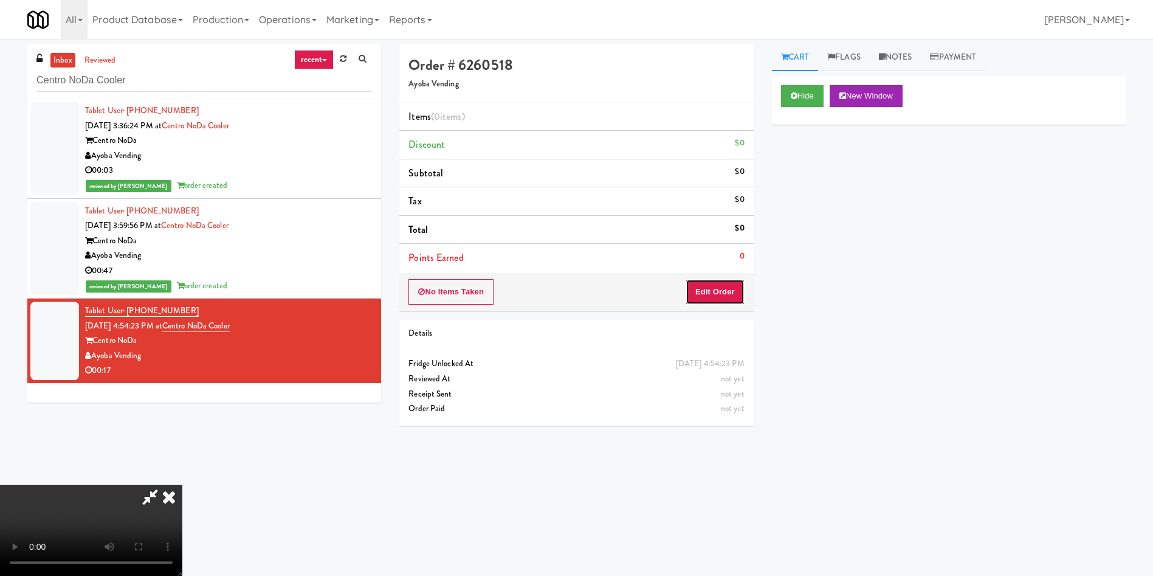
click at [700, 288] on button "Edit Order" at bounding box center [715, 292] width 59 height 26
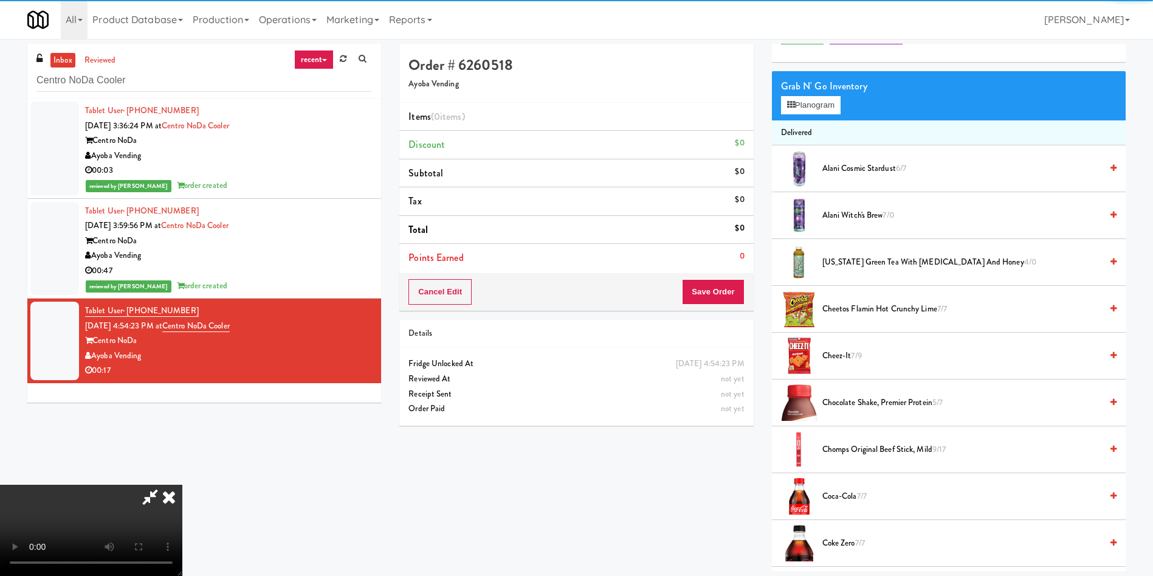
scroll to position [91, 0]
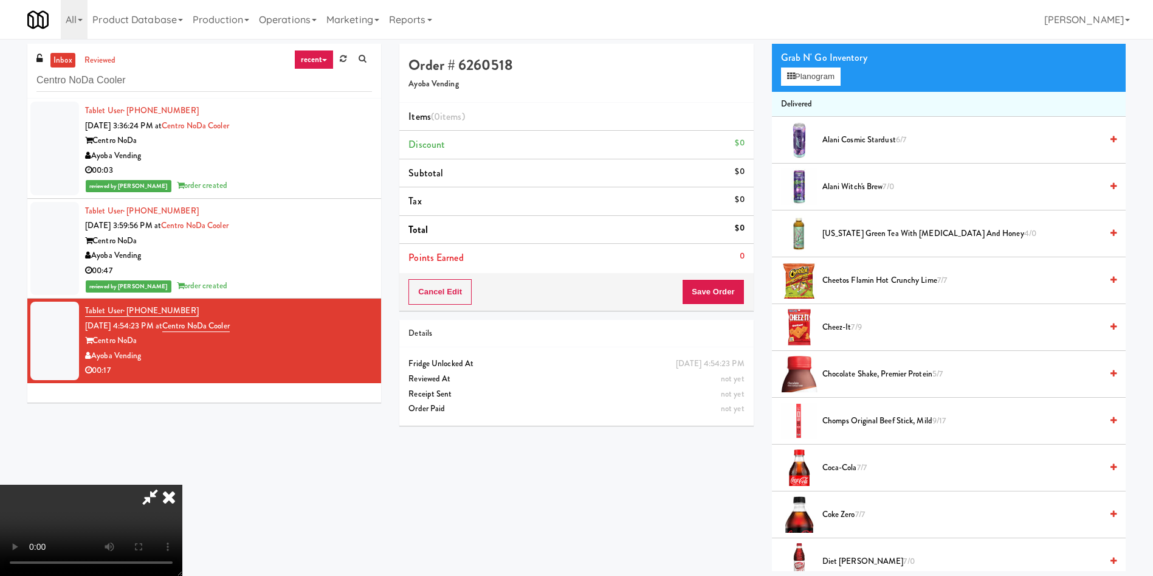
click at [182, 484] on video at bounding box center [91, 529] width 182 height 91
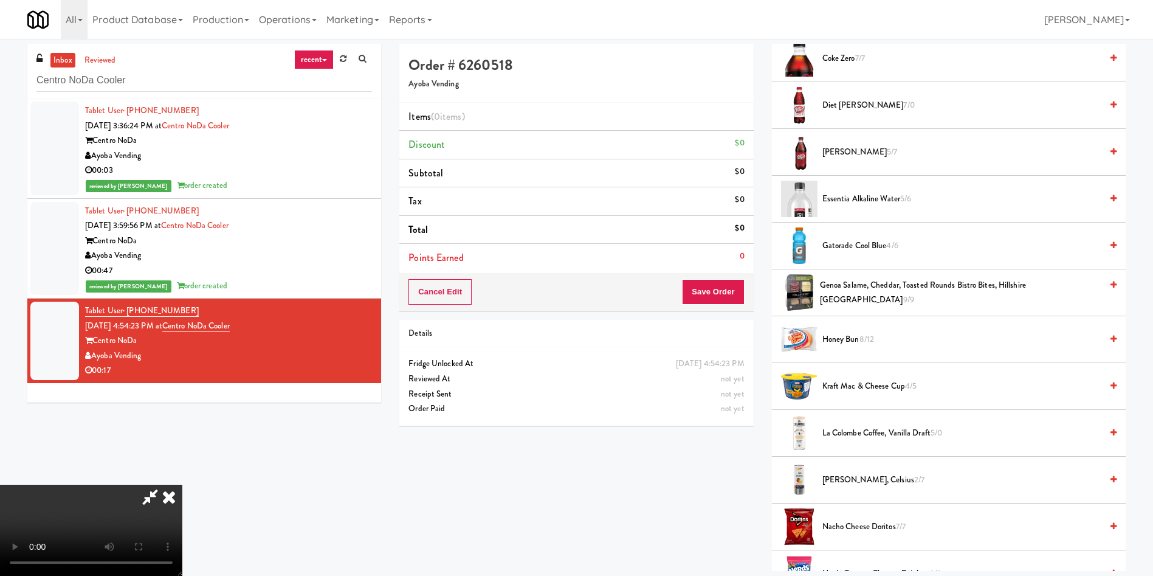
scroll to position [179, 0]
click at [182, 484] on video at bounding box center [91, 529] width 182 height 91
click at [858, 525] on span "Nacho Cheese Doritos 7/7" at bounding box center [961, 526] width 279 height 15
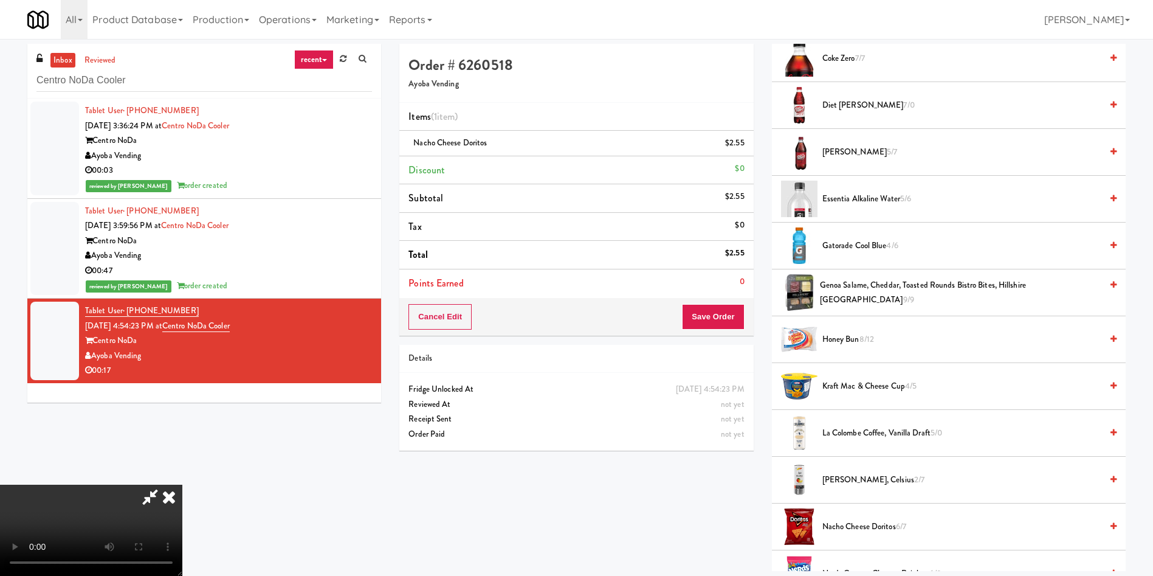
scroll to position [179, 0]
click at [182, 484] on video at bounding box center [91, 529] width 182 height 91
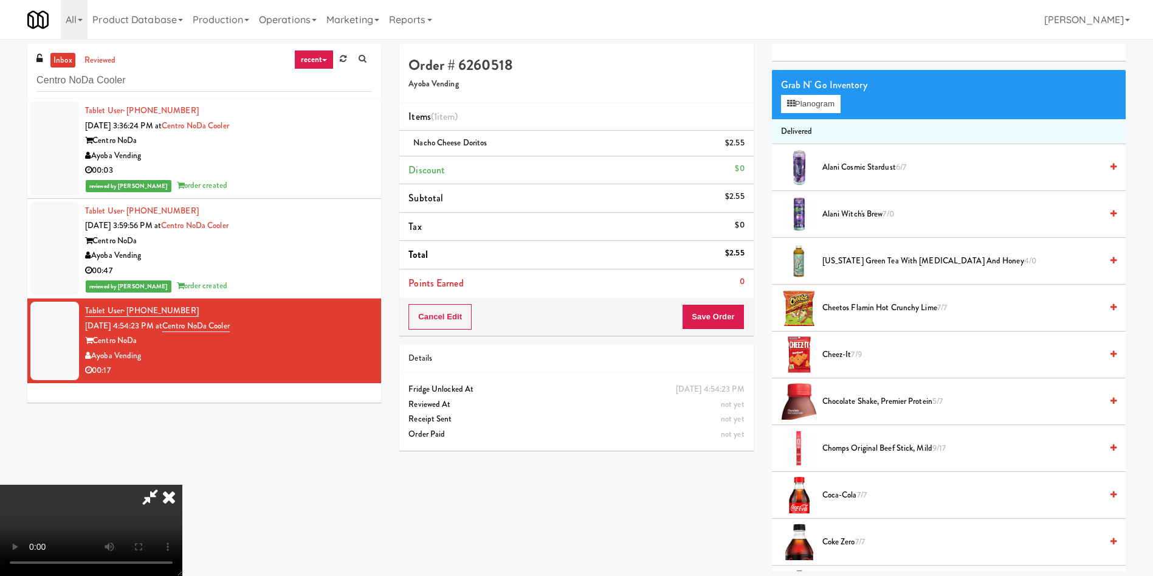
scroll to position [0, 0]
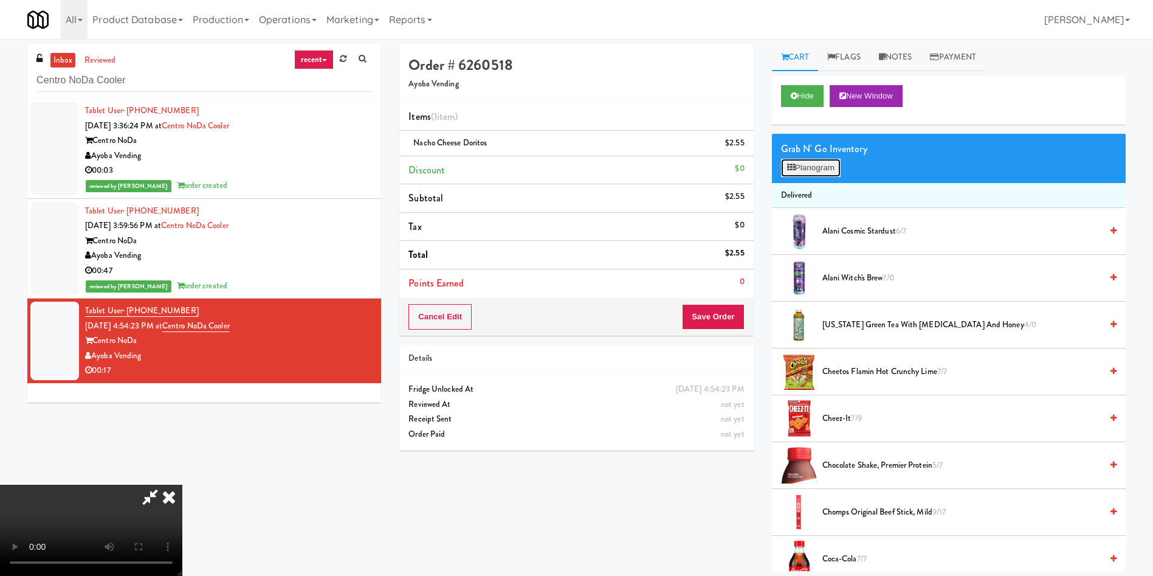
click at [794, 172] on button "Planogram" at bounding box center [811, 168] width 60 height 18
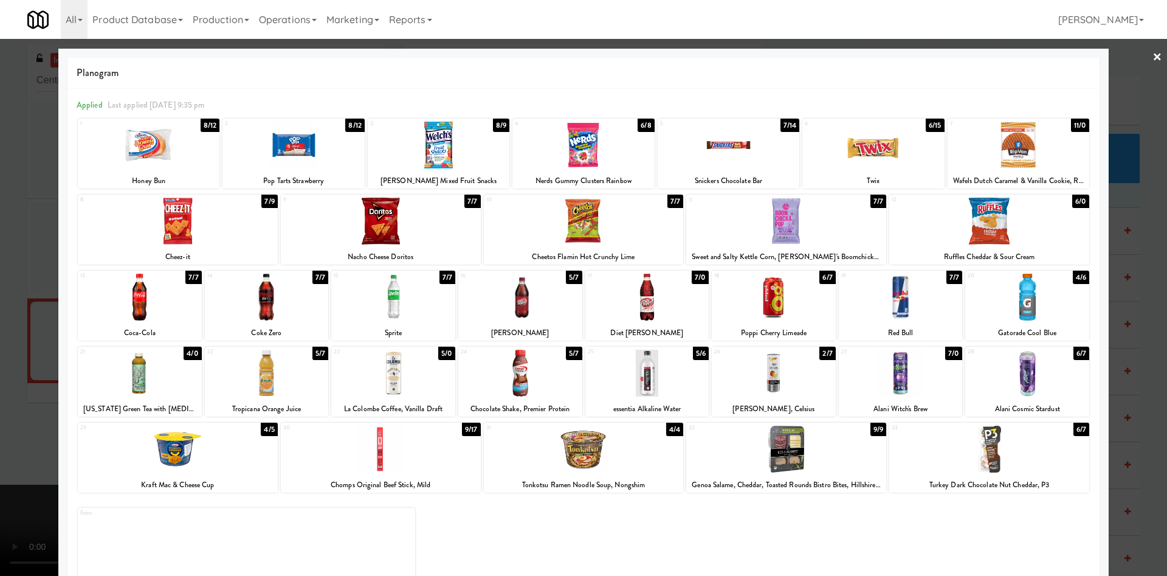
click at [978, 442] on div at bounding box center [989, 448] width 200 height 47
click at [13, 363] on div at bounding box center [583, 288] width 1167 height 576
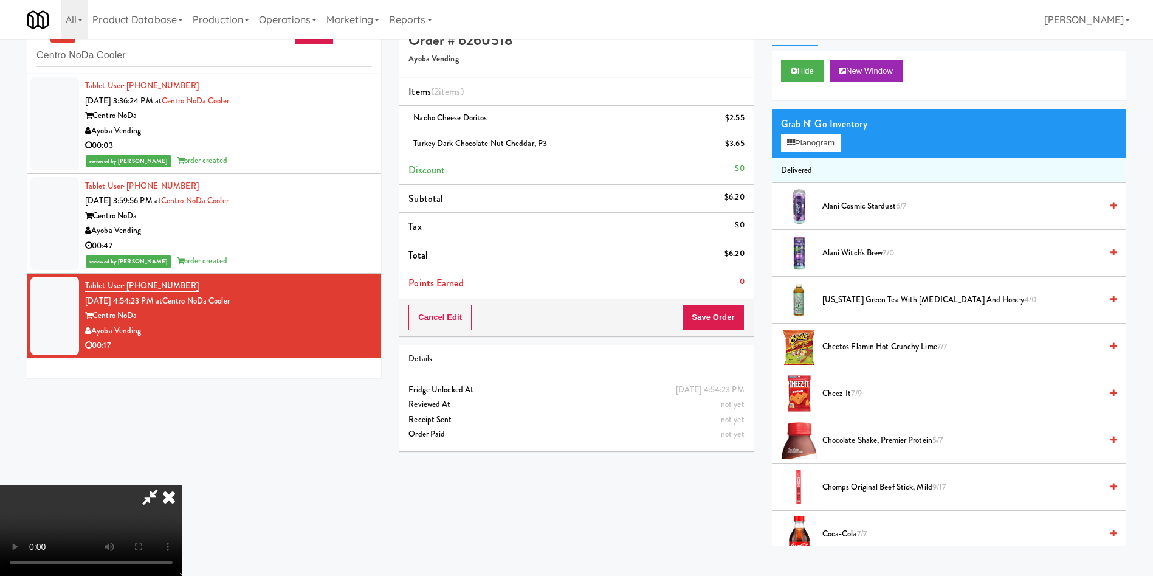
scroll to position [39, 0]
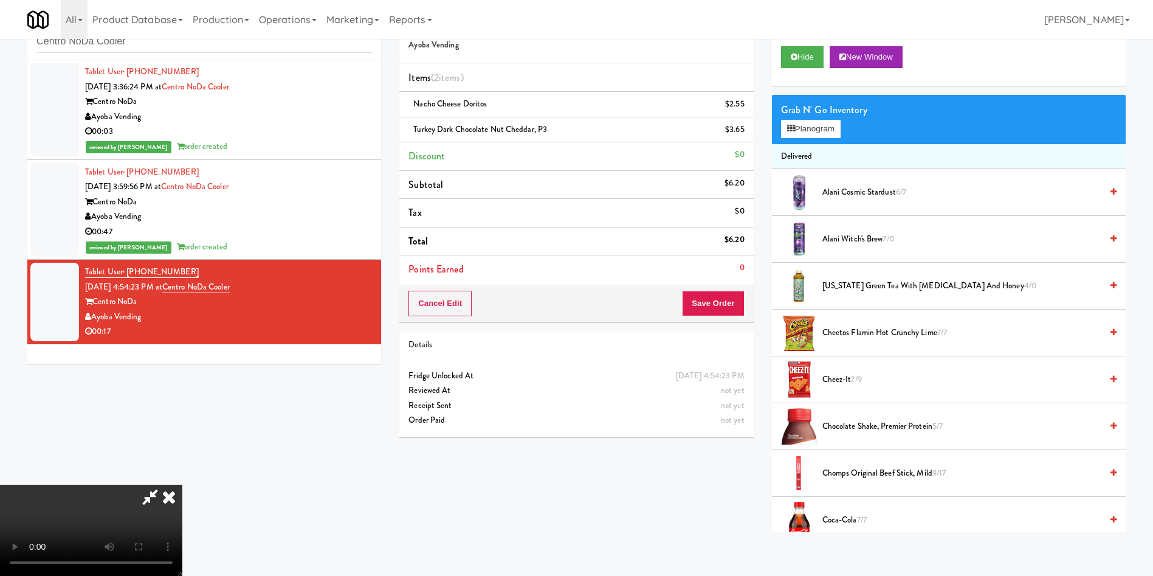
click at [182, 484] on video at bounding box center [91, 529] width 182 height 91
click at [164, 484] on icon at bounding box center [150, 496] width 28 height 24
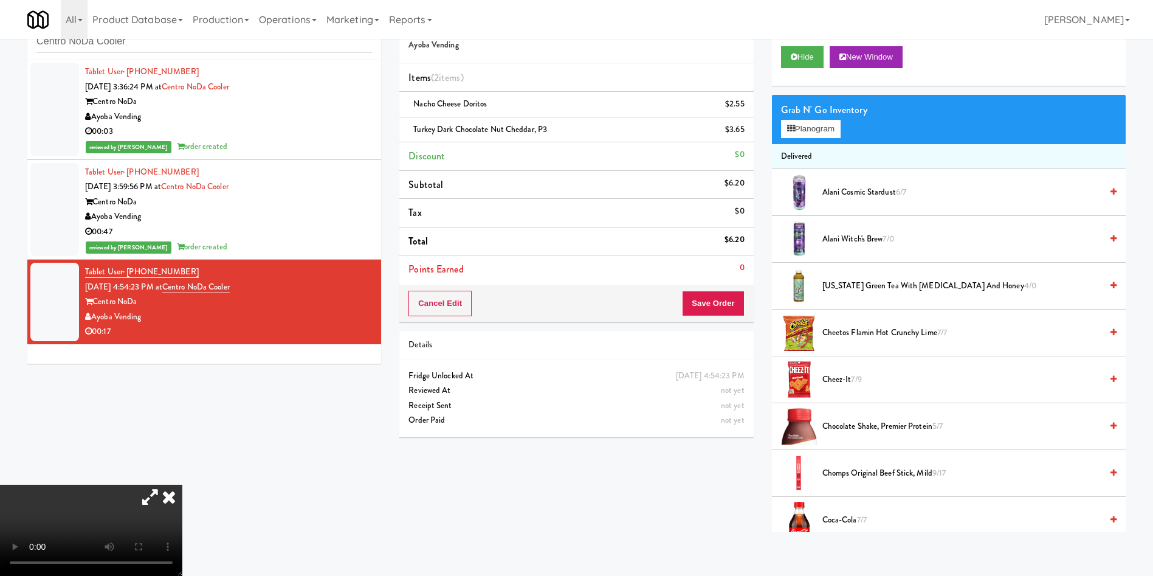
click at [182, 484] on video at bounding box center [91, 529] width 182 height 91
click at [710, 292] on button "Save Order" at bounding box center [713, 304] width 62 height 26
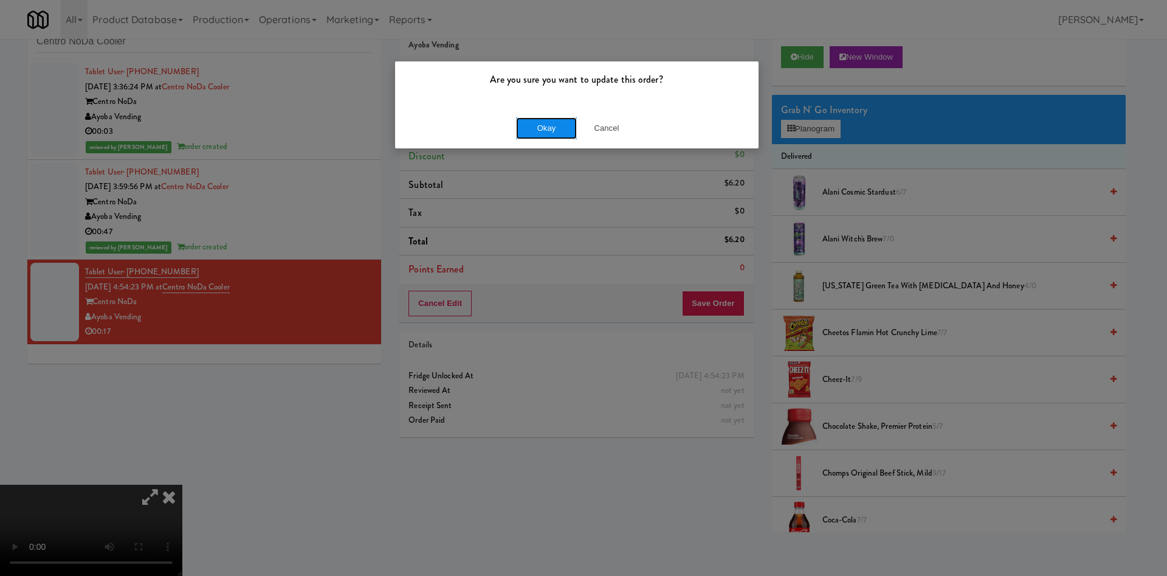
click at [534, 119] on button "Okay" at bounding box center [546, 128] width 61 height 22
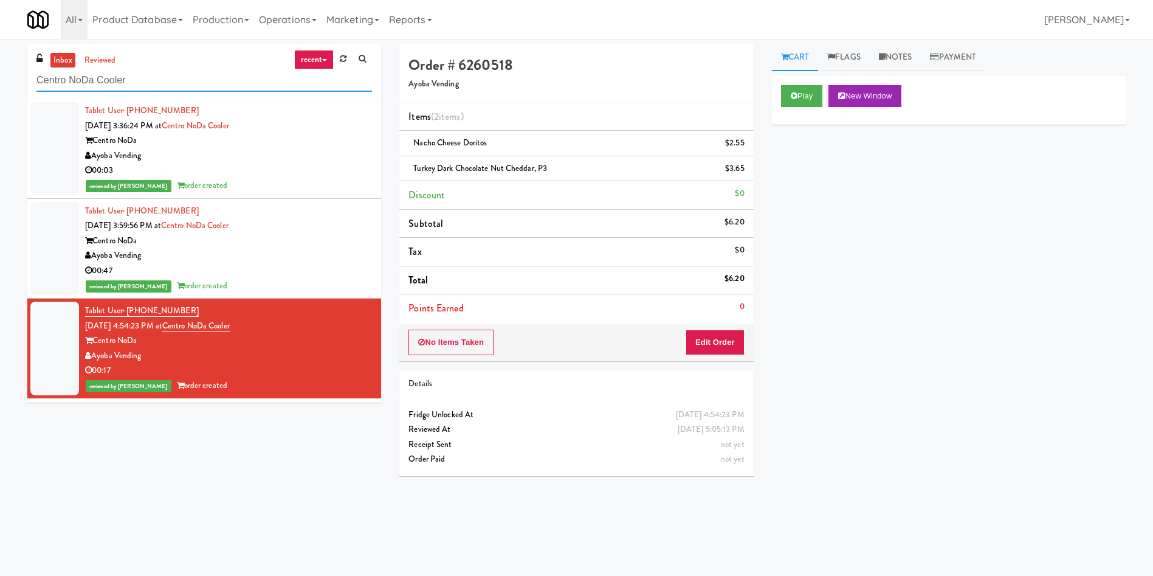
drag, startPoint x: 179, startPoint y: 80, endPoint x: 0, endPoint y: 17, distance: 189.4
click at [0, 39] on body "Are you sure you want to update this order? Okay Cancel Okay Are you sure you w…" at bounding box center [576, 327] width 1153 height 576
paste input "Vertex - Drink Cooler - Right"
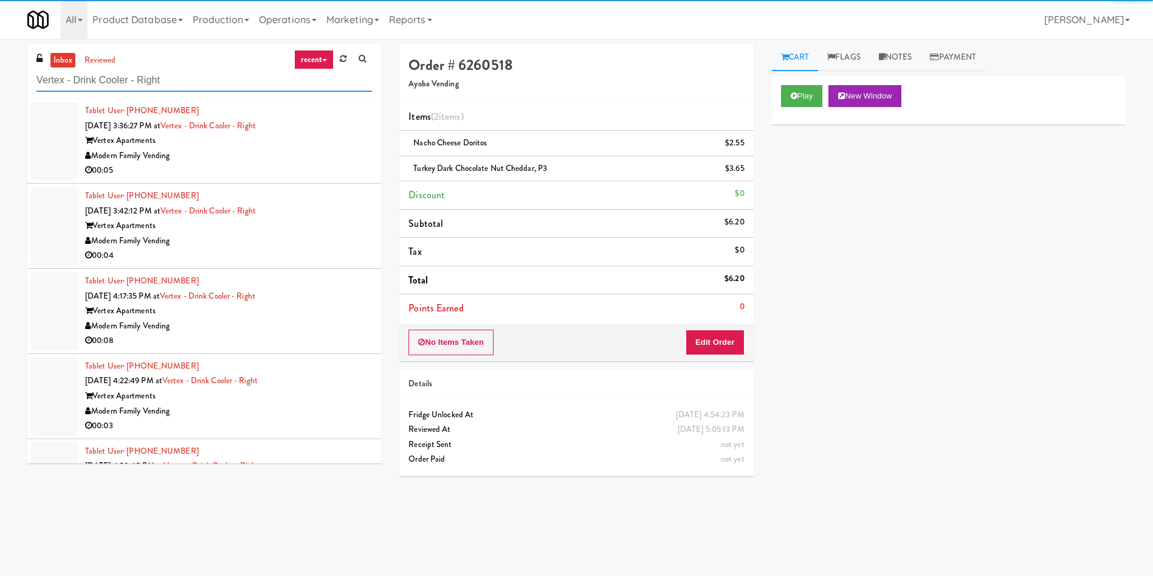
type input "Vertex - Drink Cooler - Right"
click at [62, 129] on div at bounding box center [54, 141] width 49 height 78
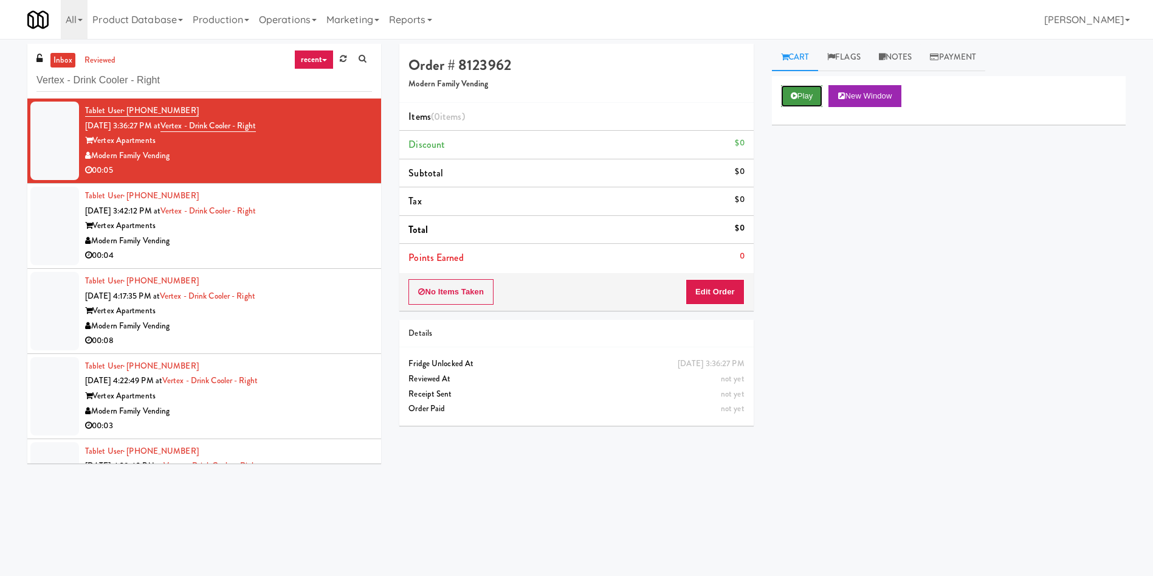
click at [816, 94] on button "Play" at bounding box center [802, 96] width 42 height 22
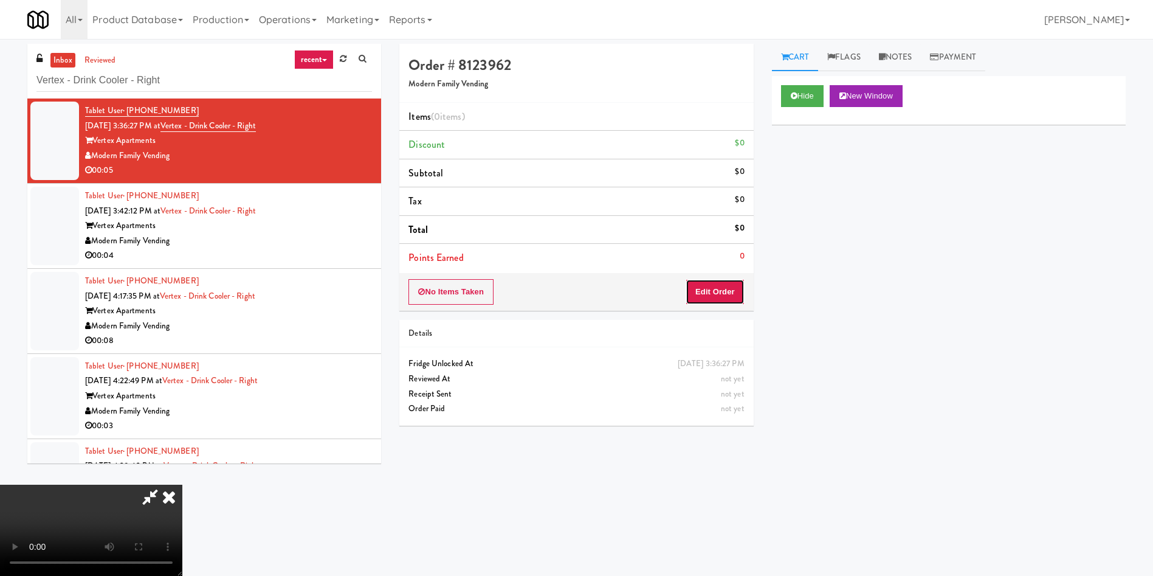
click at [718, 294] on button "Edit Order" at bounding box center [715, 292] width 59 height 26
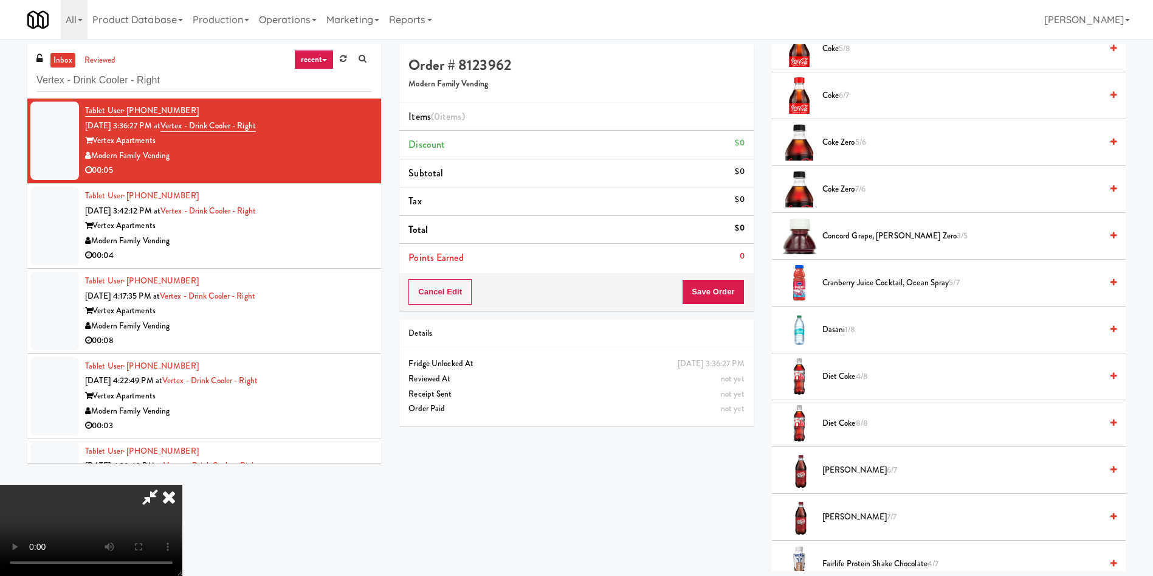
scroll to position [456, 0]
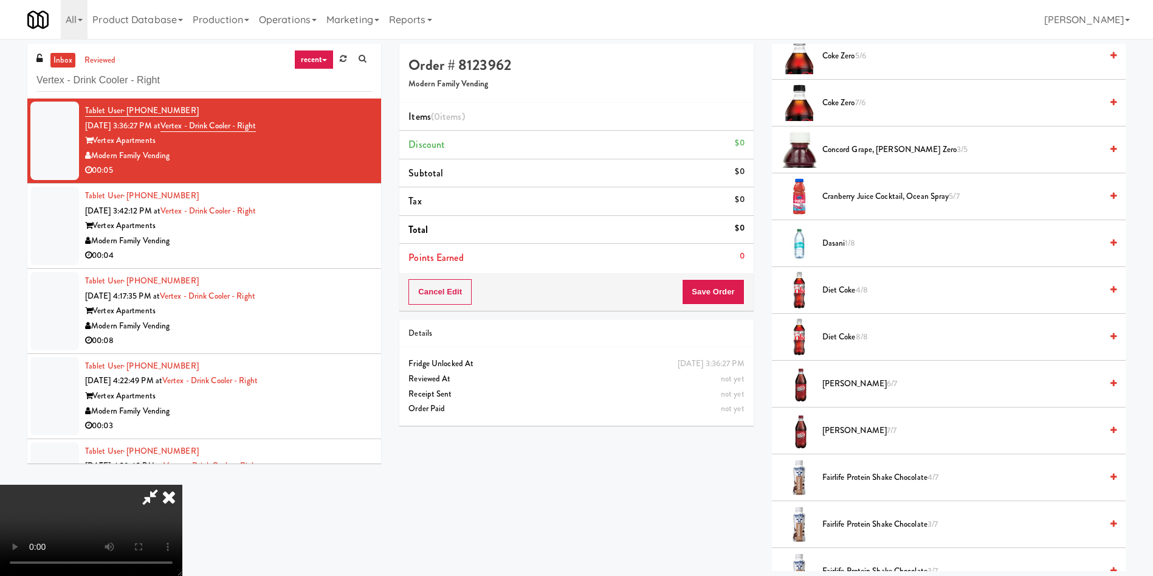
click at [852, 339] on span "Diet Coke 8/8" at bounding box center [961, 336] width 279 height 15
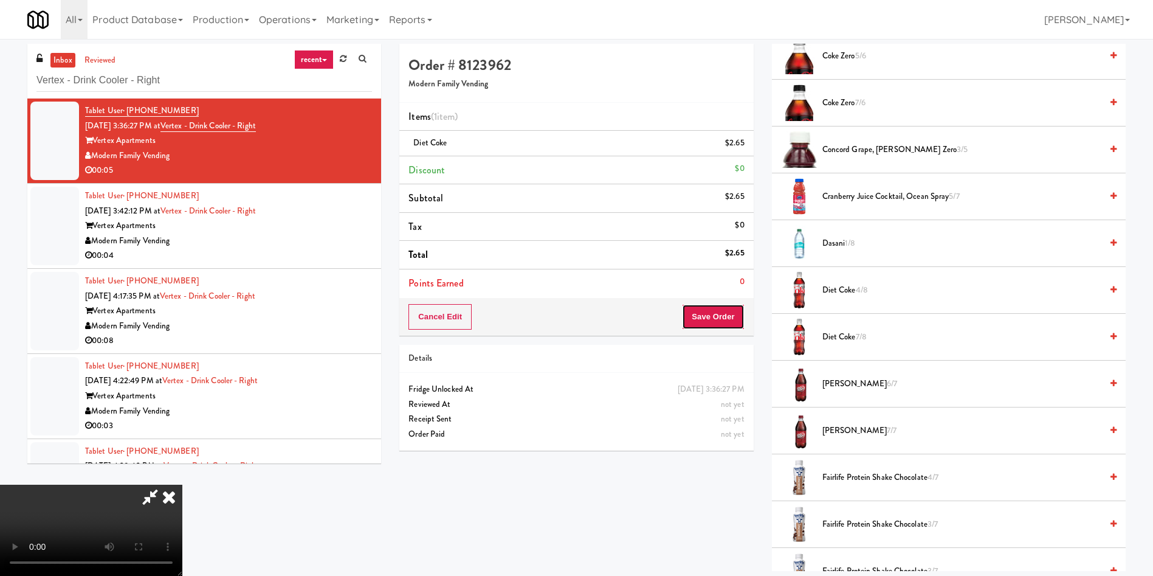
click at [723, 309] on button "Save Order" at bounding box center [713, 317] width 62 height 26
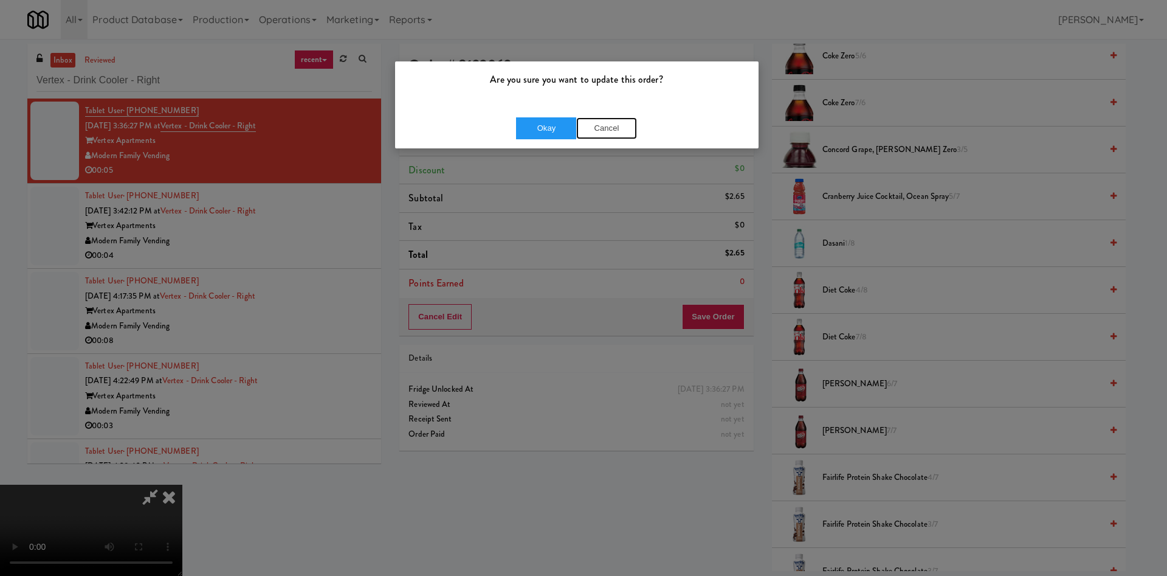
drag, startPoint x: 608, startPoint y: 129, endPoint x: 456, endPoint y: 407, distance: 316.4
click at [605, 133] on button "Cancel" at bounding box center [606, 128] width 61 height 22
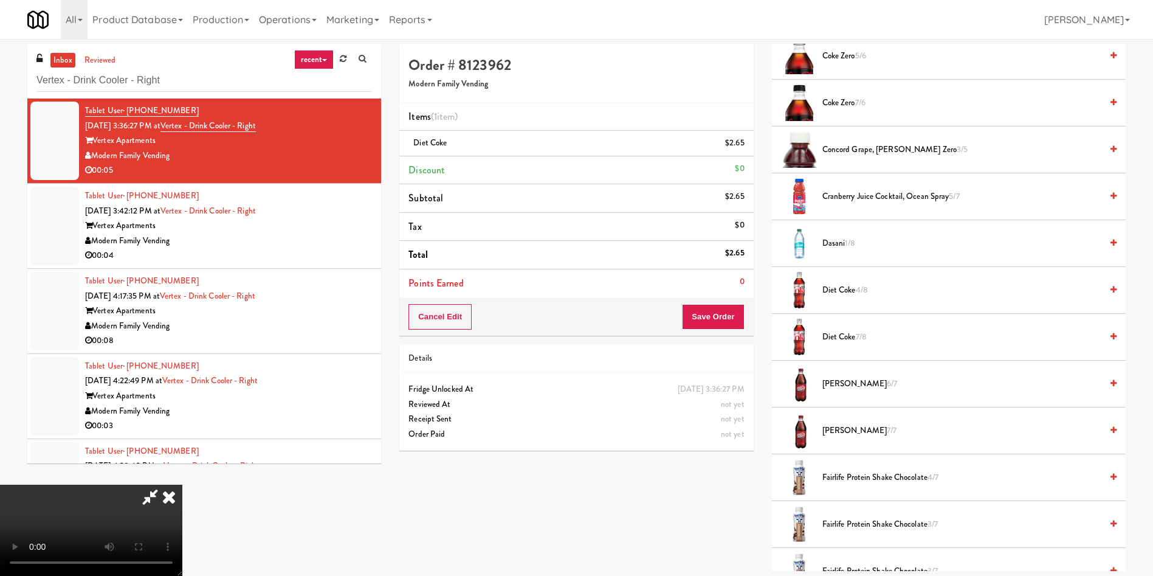
click at [182, 484] on video at bounding box center [91, 529] width 182 height 91
click at [723, 312] on button "Save Order" at bounding box center [713, 317] width 62 height 26
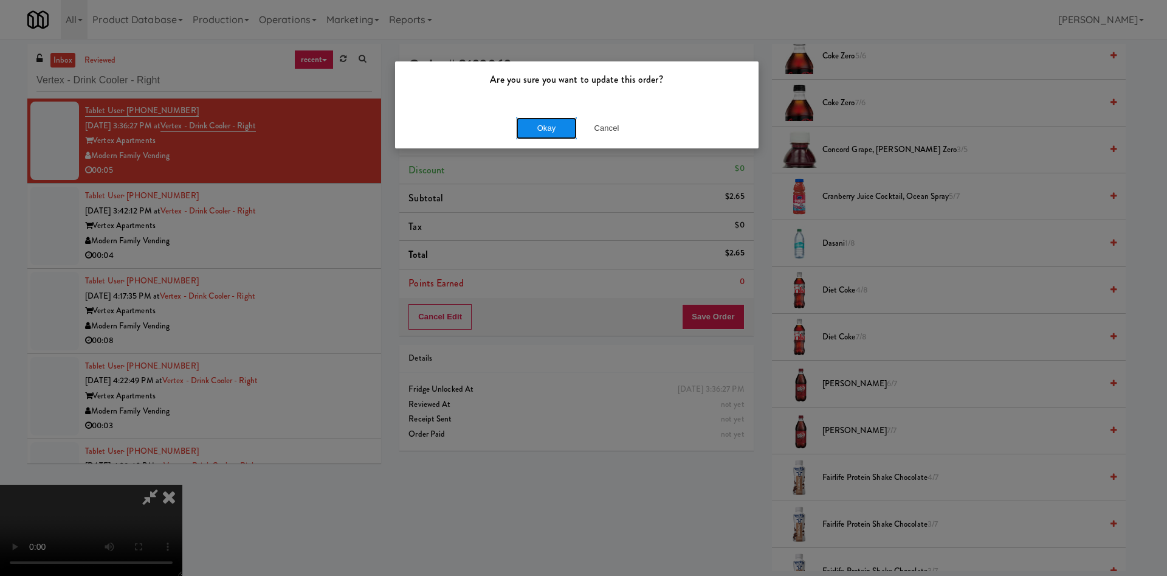
click at [558, 123] on button "Okay" at bounding box center [546, 128] width 61 height 22
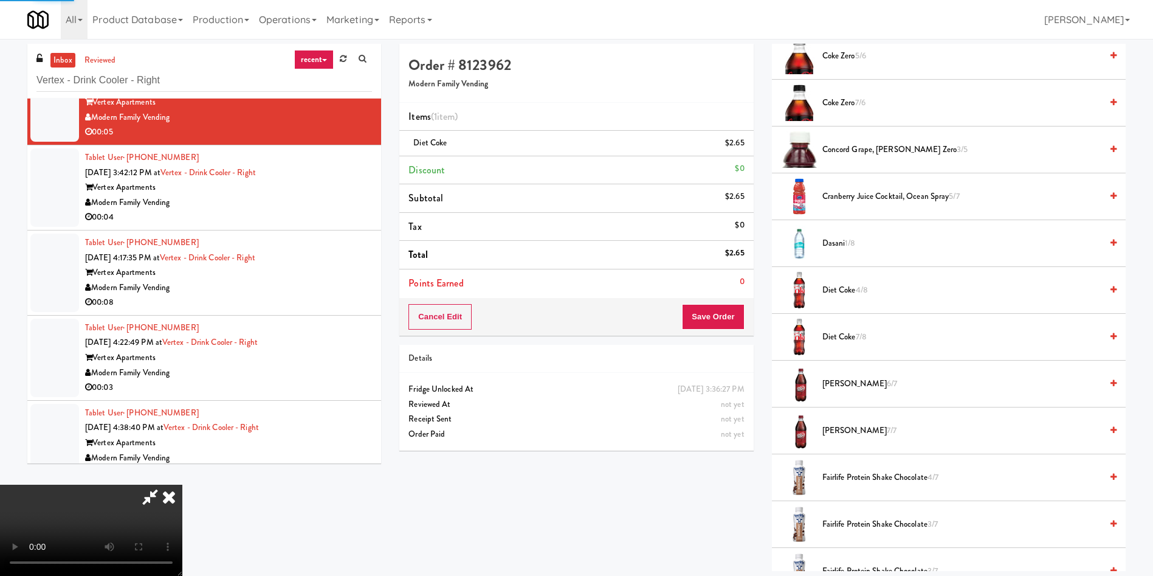
scroll to position [60, 0]
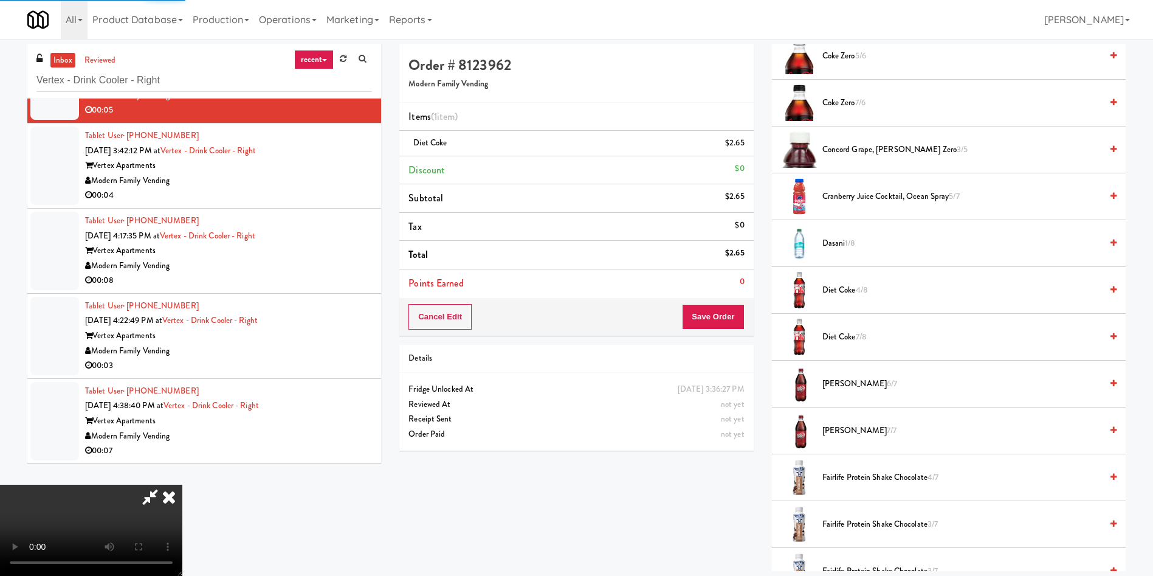
click at [53, 154] on div at bounding box center [54, 165] width 49 height 78
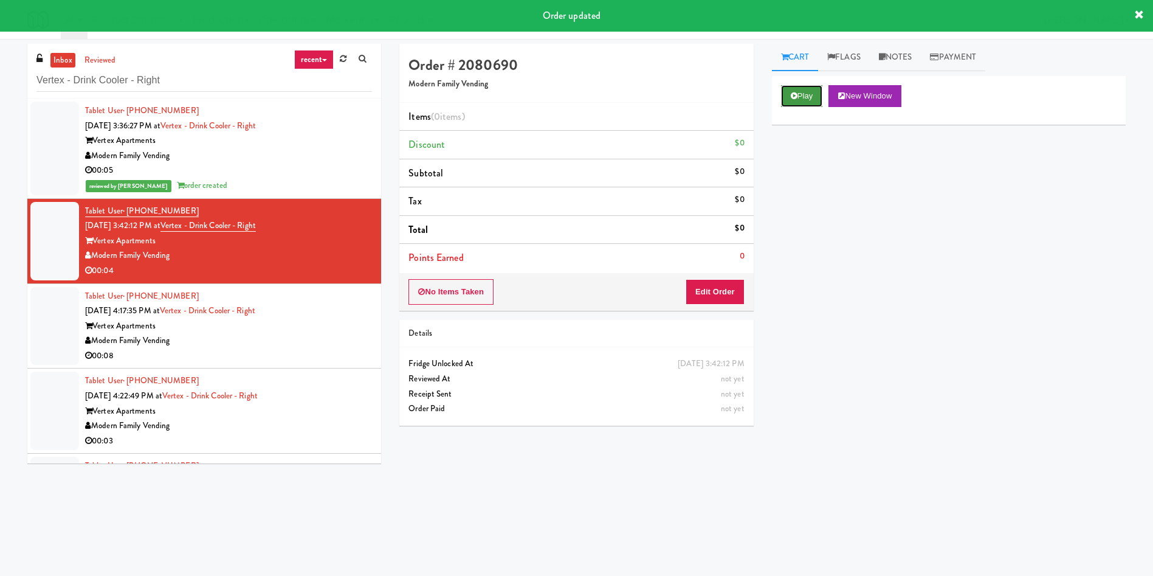
click at [821, 91] on button "Play" at bounding box center [802, 96] width 42 height 22
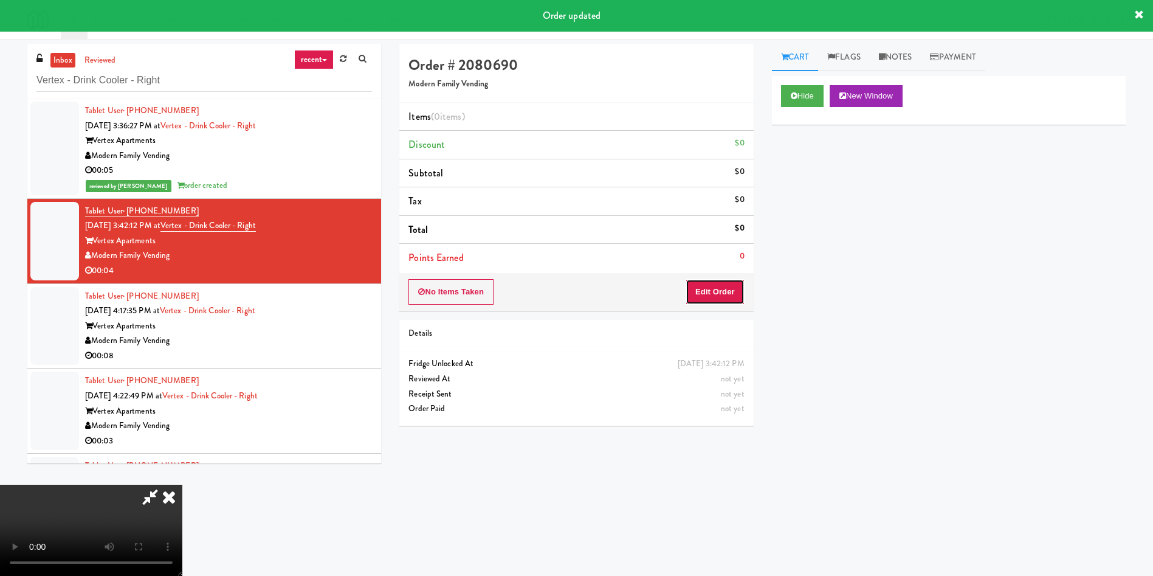
click at [711, 303] on button "Edit Order" at bounding box center [715, 292] width 59 height 26
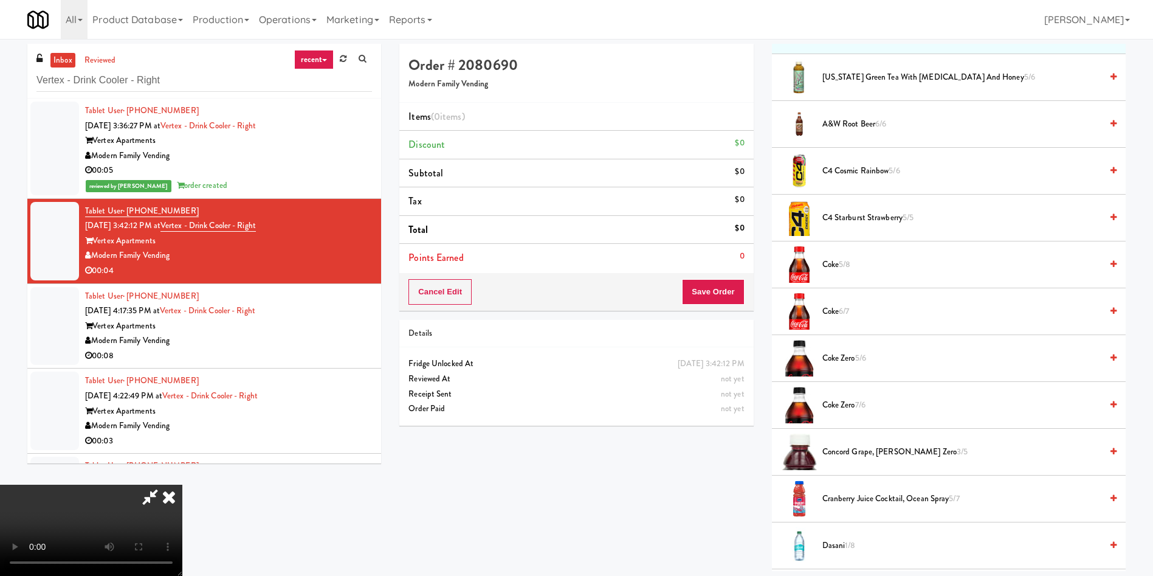
scroll to position [182, 0]
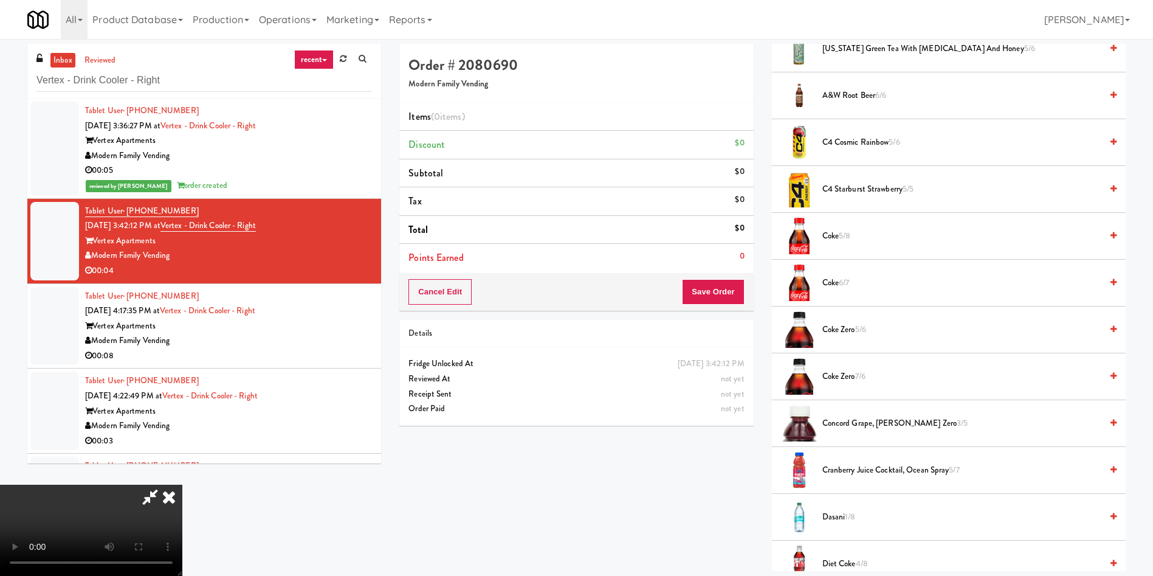
click at [182, 484] on video at bounding box center [91, 529] width 182 height 91
click at [838, 331] on span "Coke Zero 5/6" at bounding box center [961, 329] width 279 height 15
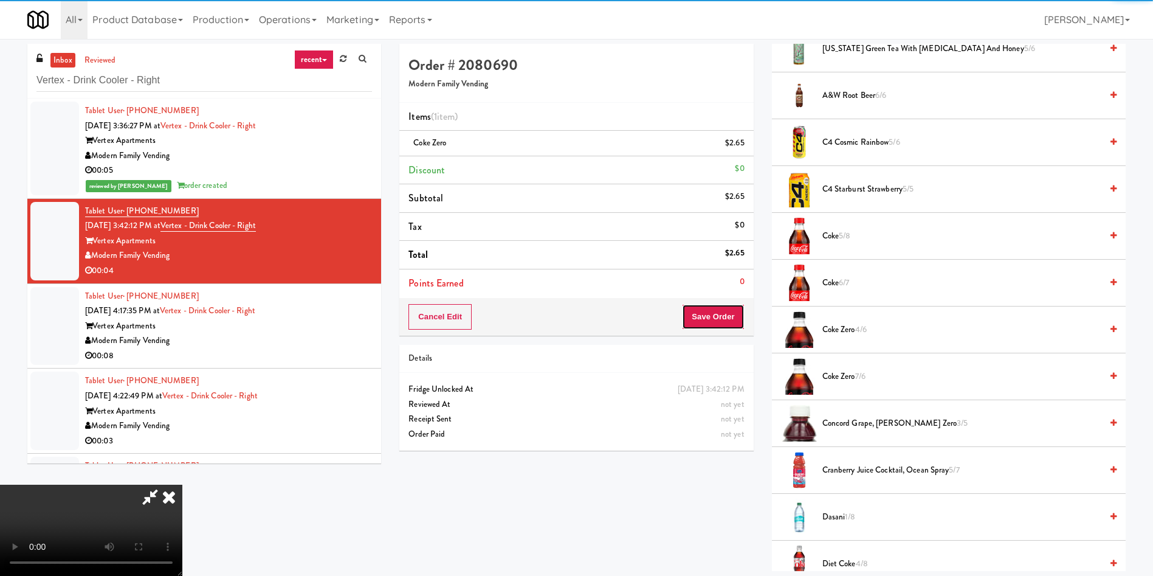
click at [739, 324] on button "Save Order" at bounding box center [713, 317] width 62 height 26
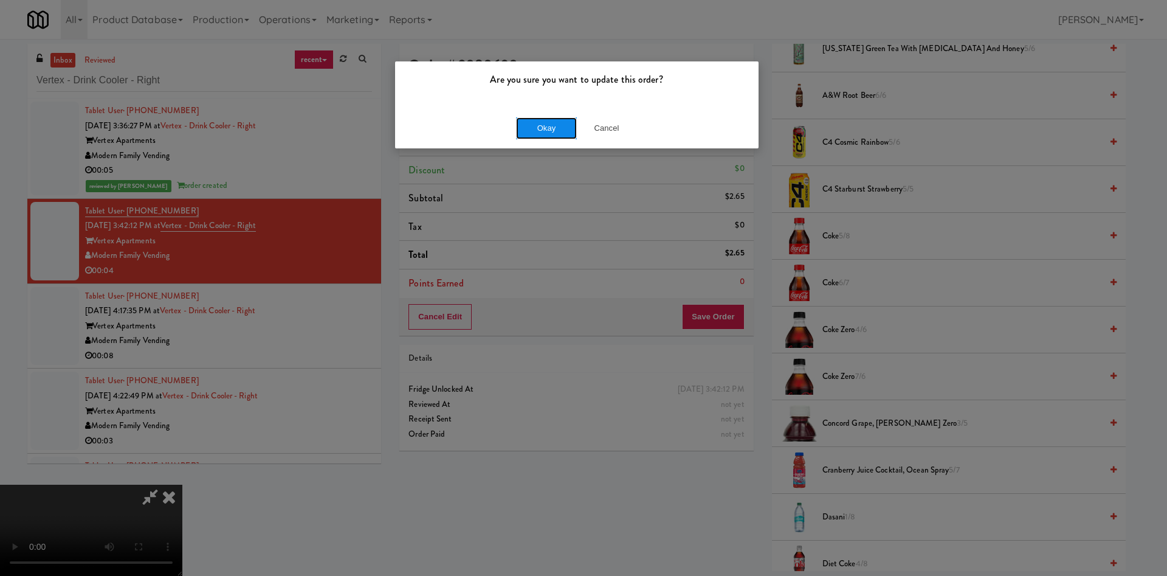
click at [546, 126] on button "Okay" at bounding box center [546, 128] width 61 height 22
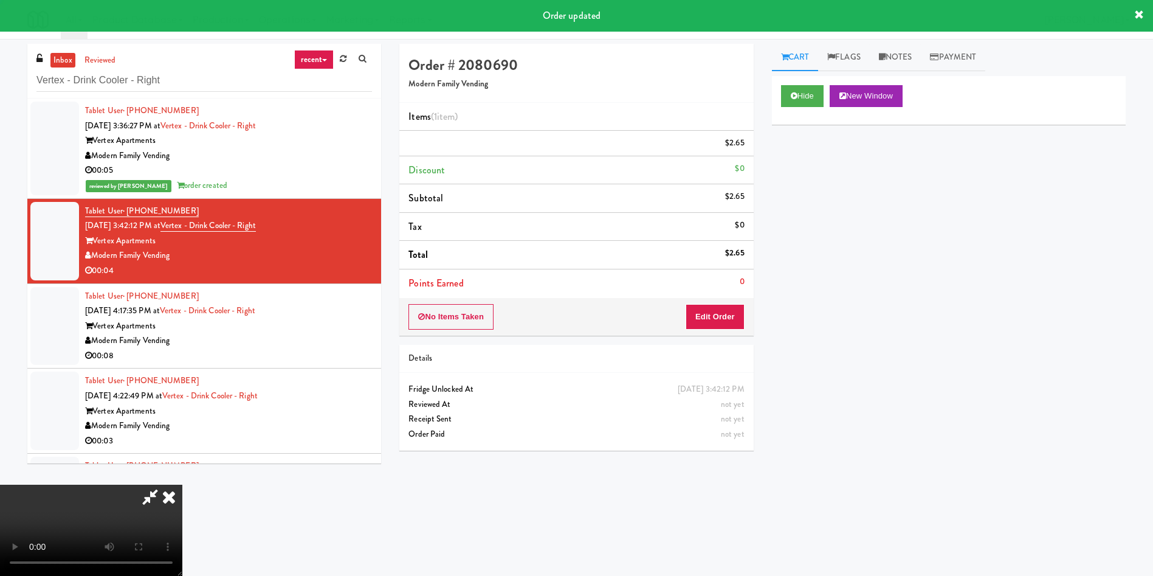
scroll to position [0, 0]
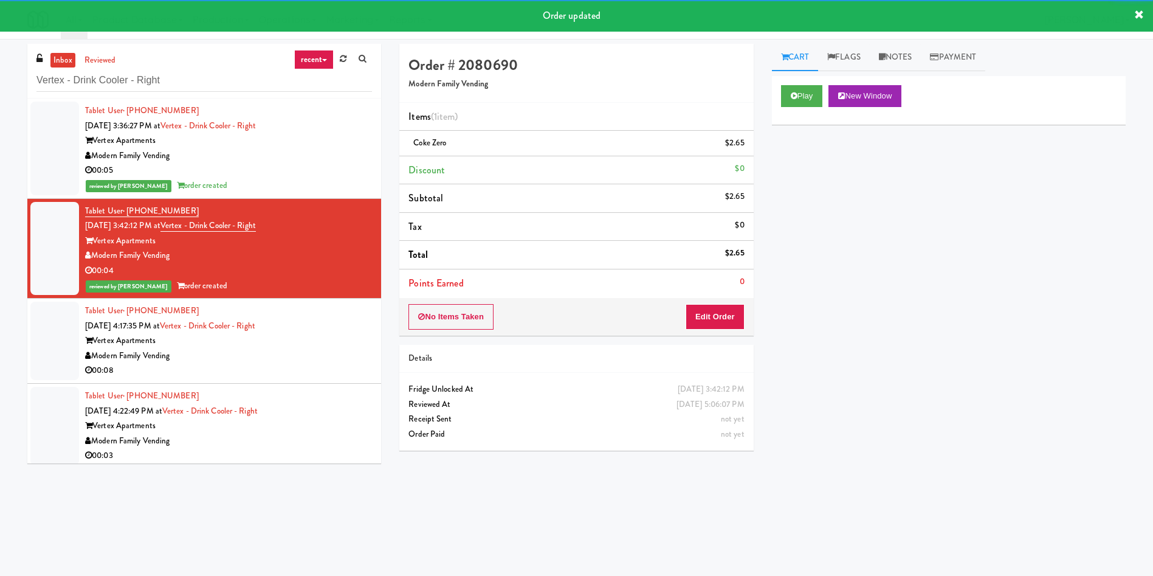
click at [63, 351] on div at bounding box center [54, 340] width 49 height 78
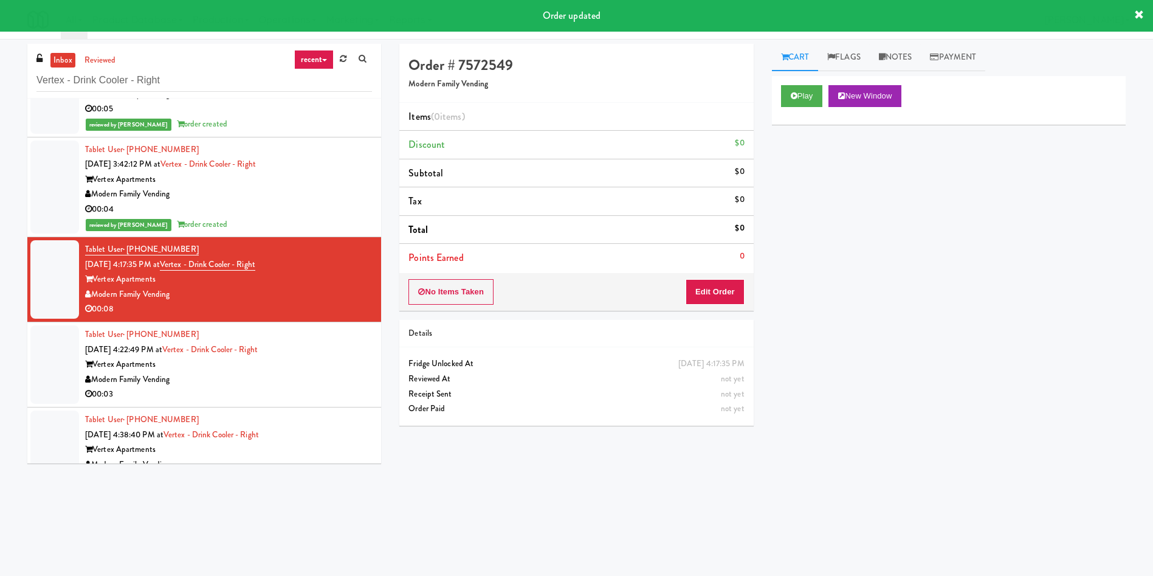
scroll to position [90, 0]
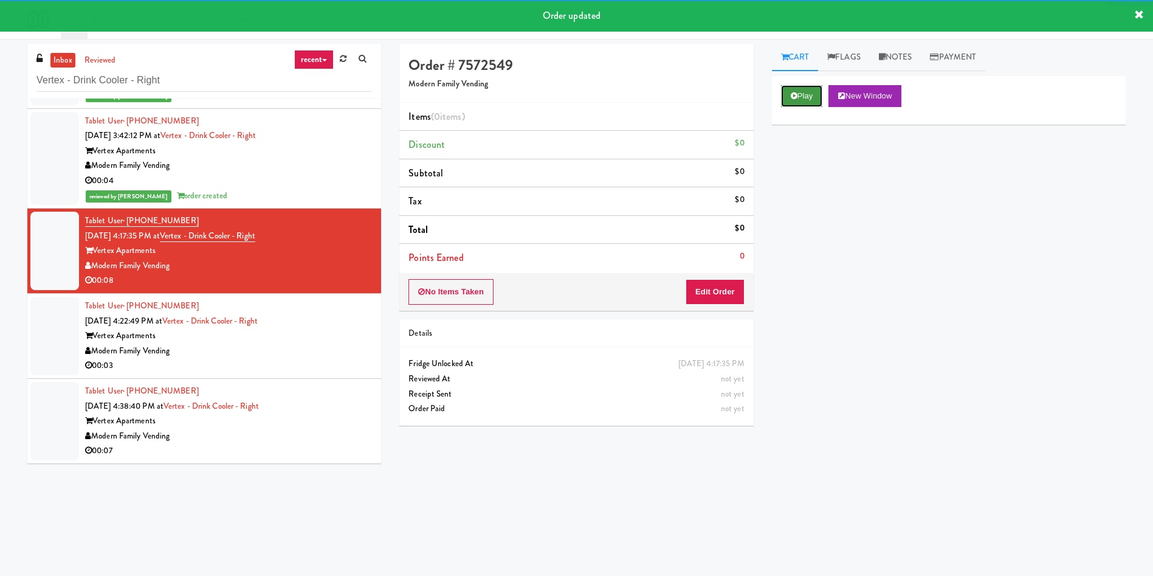
click at [813, 105] on button "Play" at bounding box center [802, 96] width 42 height 22
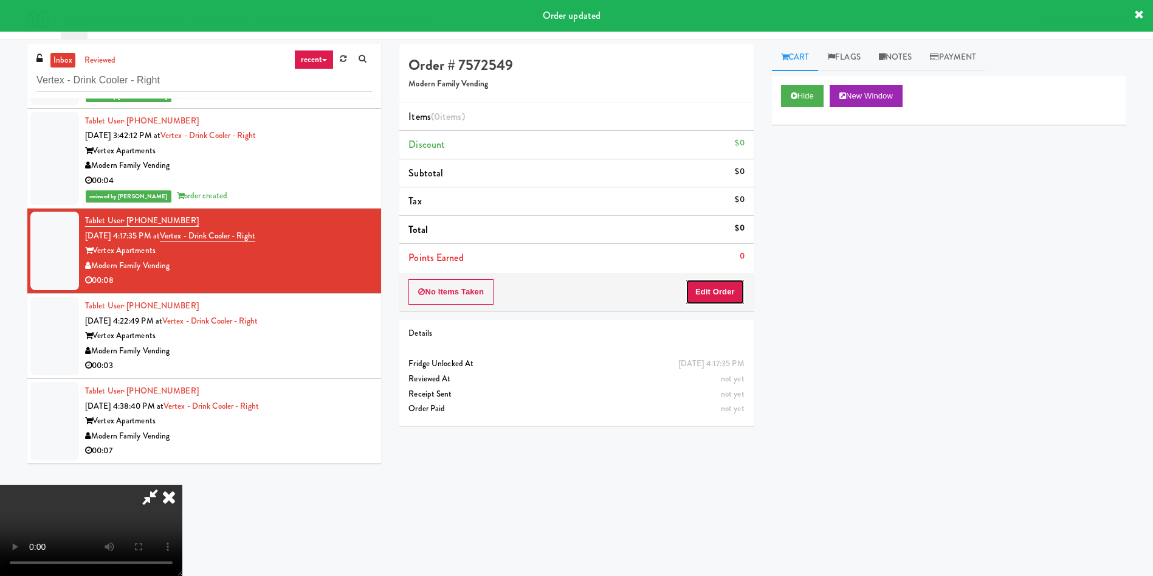
click at [729, 294] on button "Edit Order" at bounding box center [715, 292] width 59 height 26
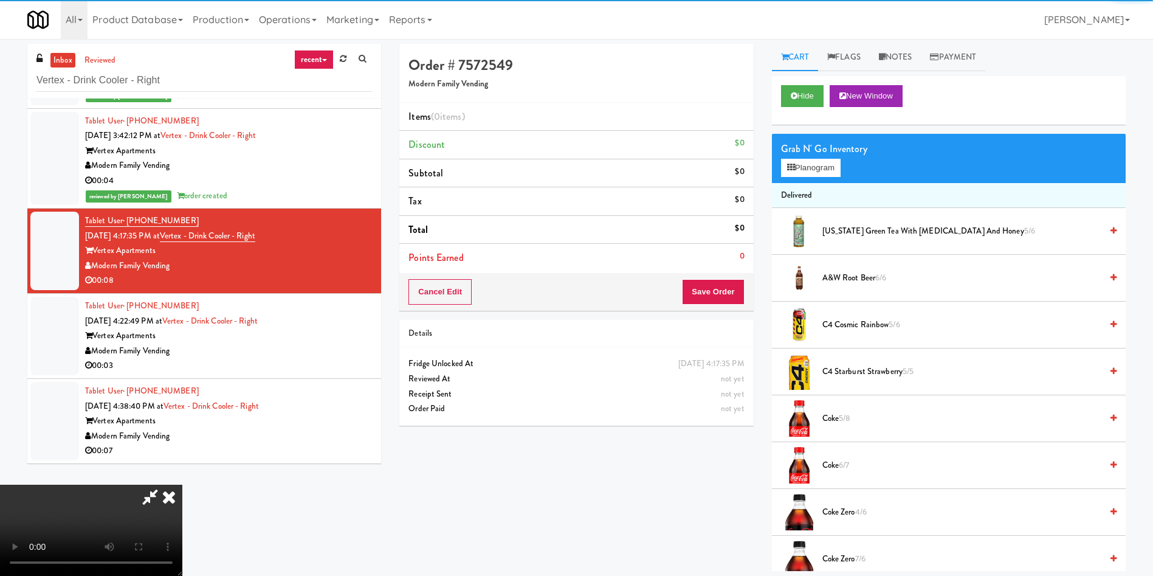
scroll to position [91, 0]
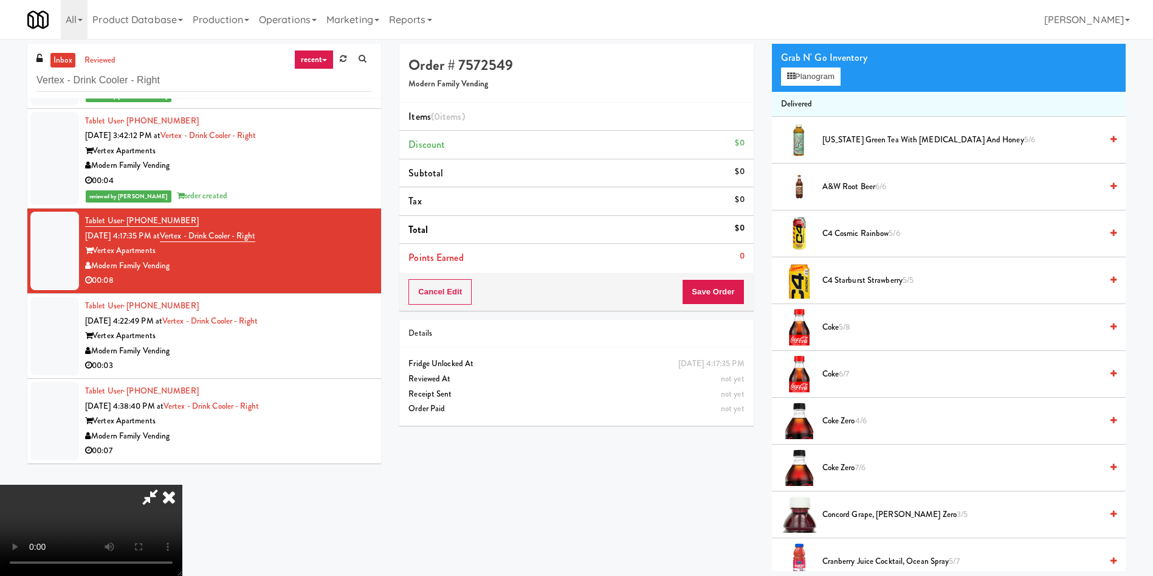
click at [182, 484] on video at bounding box center [91, 529] width 182 height 91
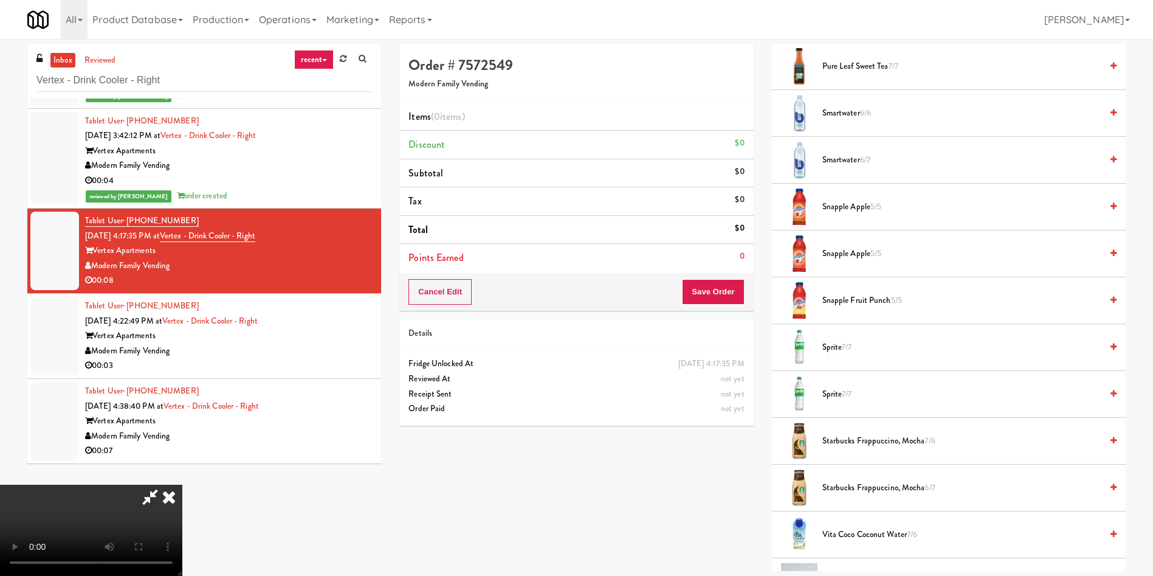
scroll to position [1421, 0]
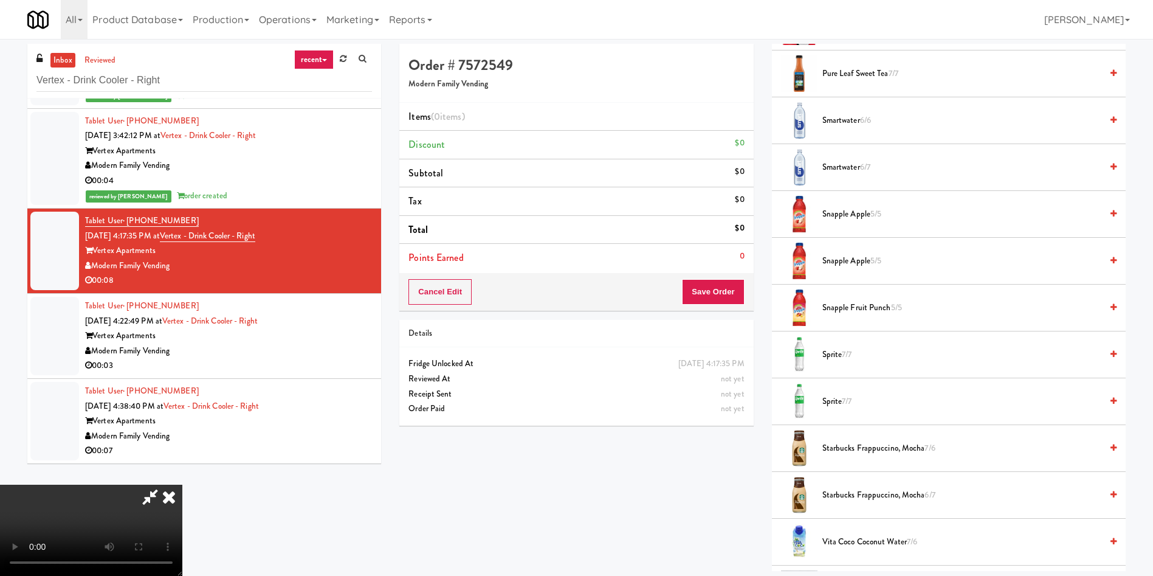
click at [848, 159] on li "Smartwater 6/7" at bounding box center [949, 167] width 354 height 47
drag, startPoint x: 280, startPoint y: 354, endPoint x: 811, endPoint y: 135, distance: 574.2
click at [751, 117] on div "Order # 7572549 Modern Family Vending Items (0 items ) Discount $0 Subtotal $0 …" at bounding box center [762, 307] width 726 height 527
click at [877, 167] on span "Smartwater 6/7" at bounding box center [961, 167] width 279 height 15
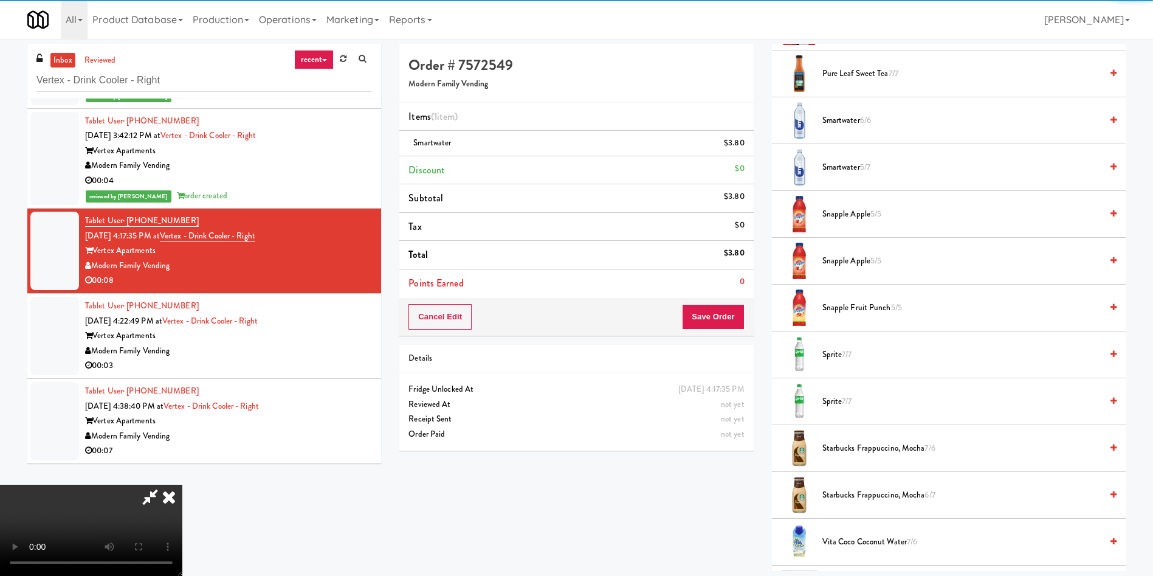
click at [182, 484] on video at bounding box center [91, 529] width 182 height 91
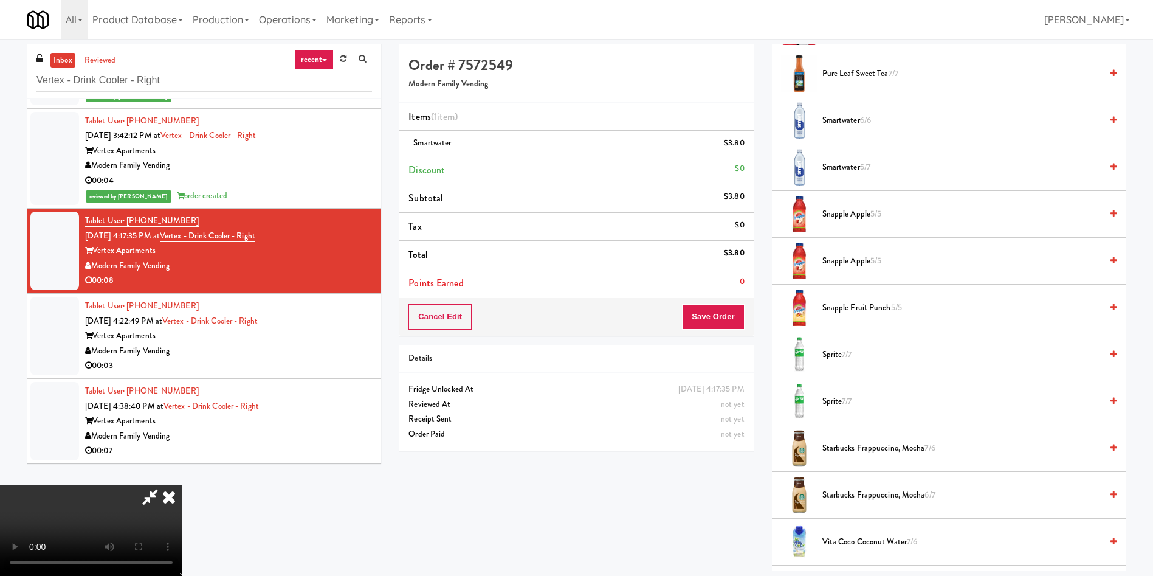
click at [182, 484] on video at bounding box center [91, 529] width 182 height 91
click at [838, 126] on span "Smartwater 6/6" at bounding box center [961, 120] width 279 height 15
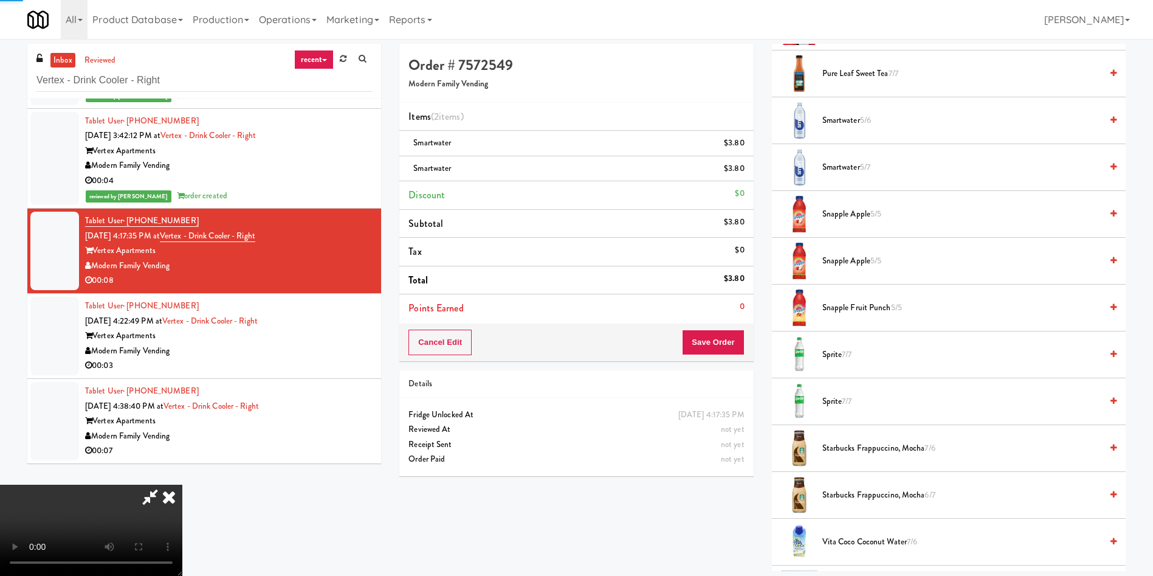
click at [182, 484] on video at bounding box center [91, 529] width 182 height 91
click at [720, 341] on button "Save Order" at bounding box center [713, 342] width 62 height 26
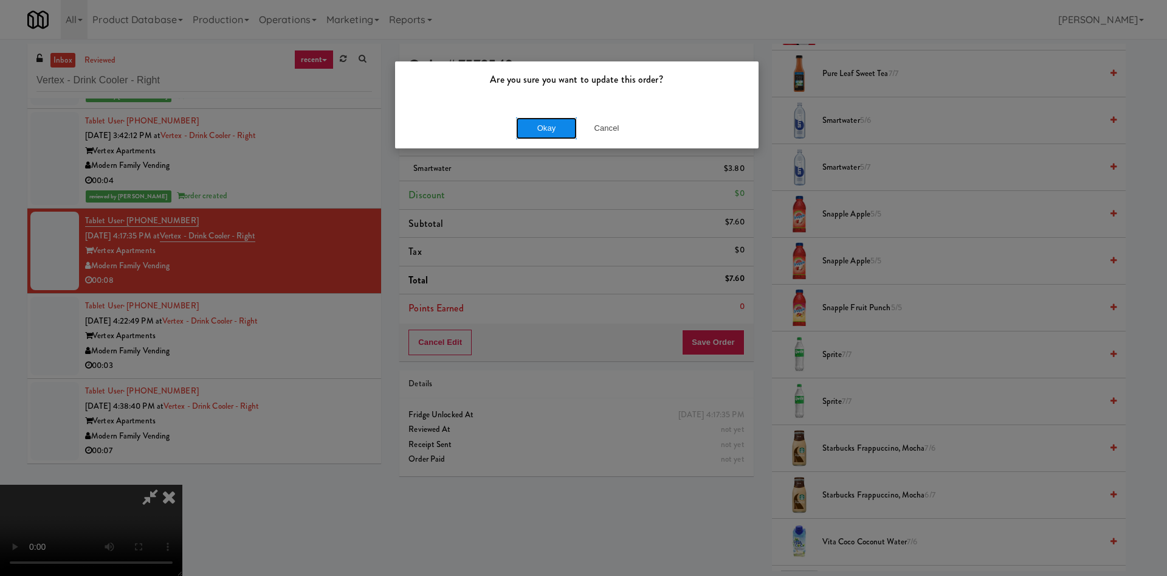
click at [543, 125] on button "Okay" at bounding box center [546, 128] width 61 height 22
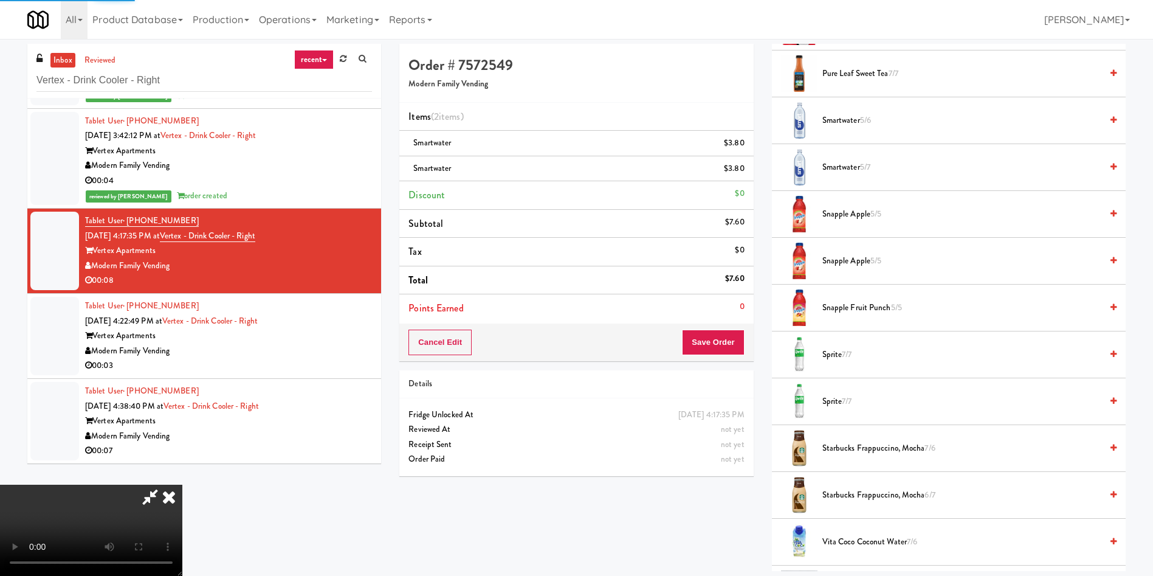
scroll to position [0, 0]
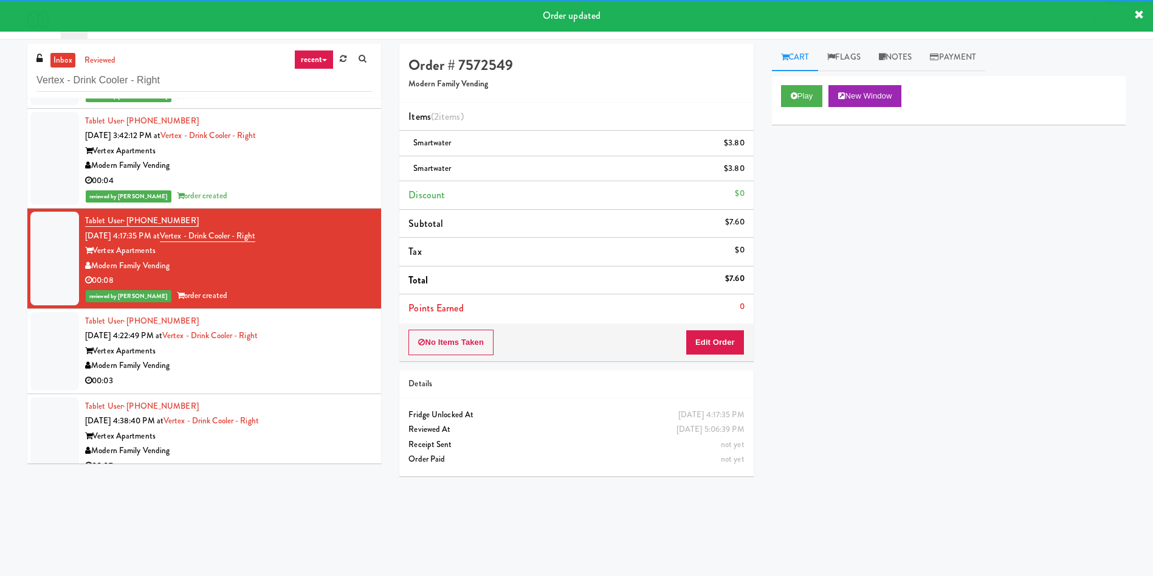
click at [55, 354] on div at bounding box center [54, 351] width 49 height 78
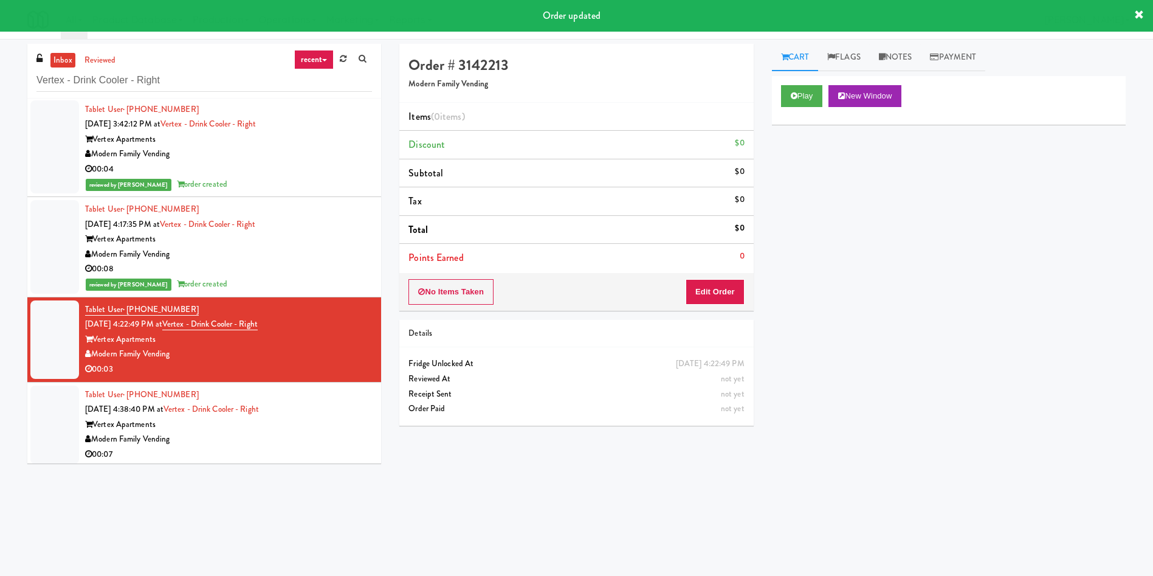
scroll to position [105, 0]
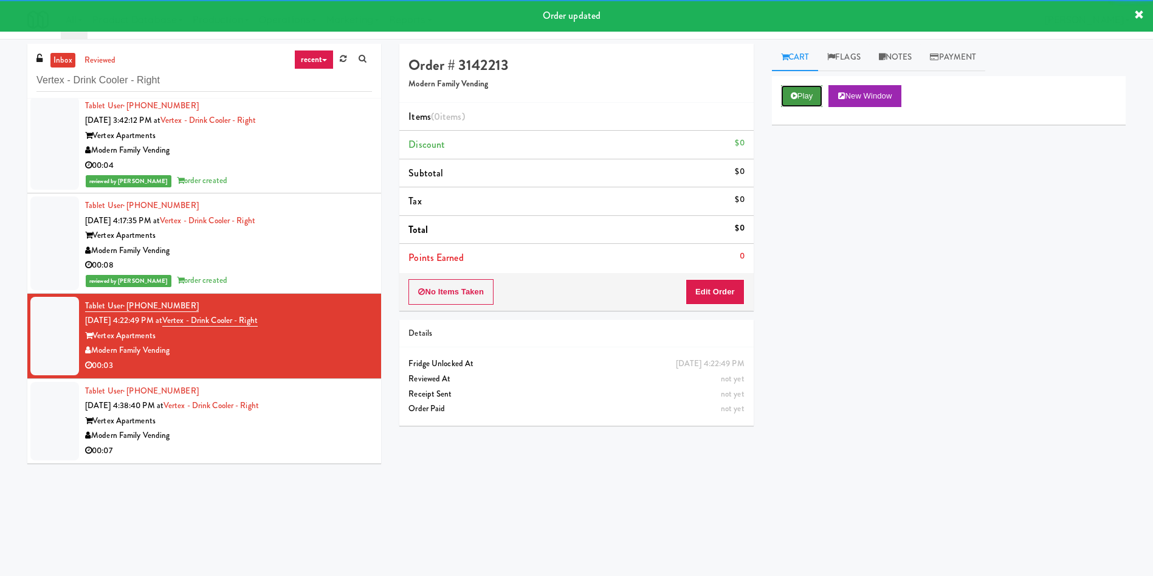
click at [796, 96] on icon at bounding box center [794, 96] width 7 height 8
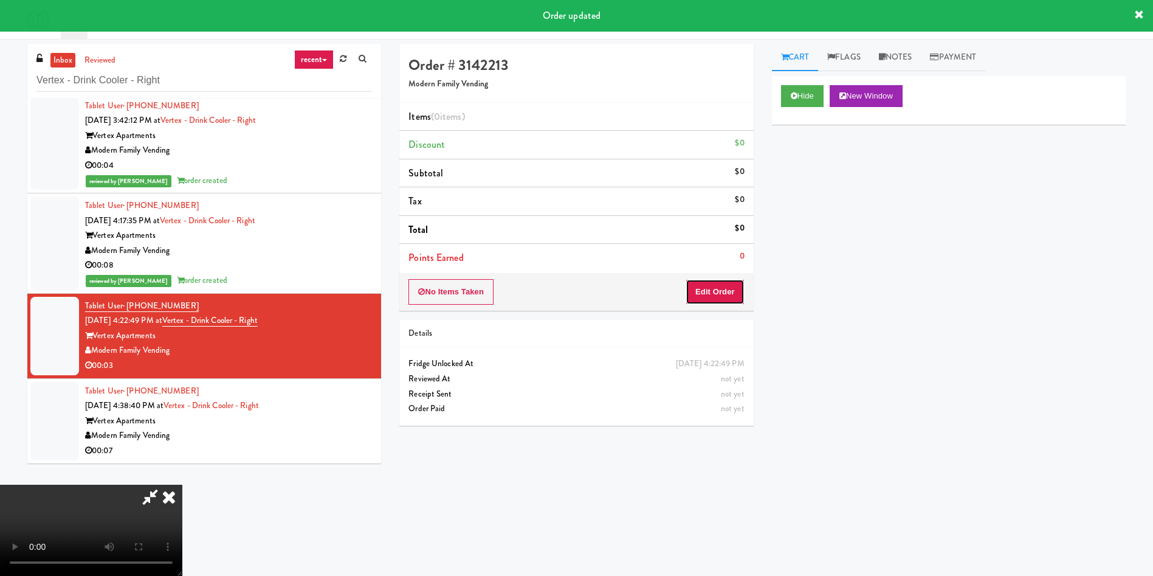
click at [731, 303] on button "Edit Order" at bounding box center [715, 292] width 59 height 26
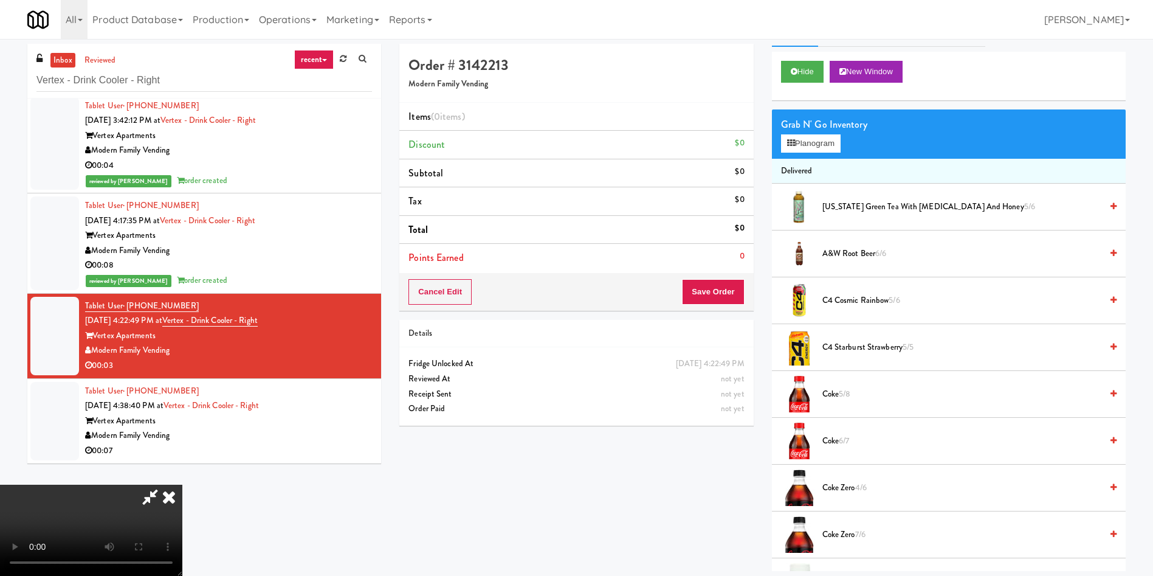
scroll to position [0, 0]
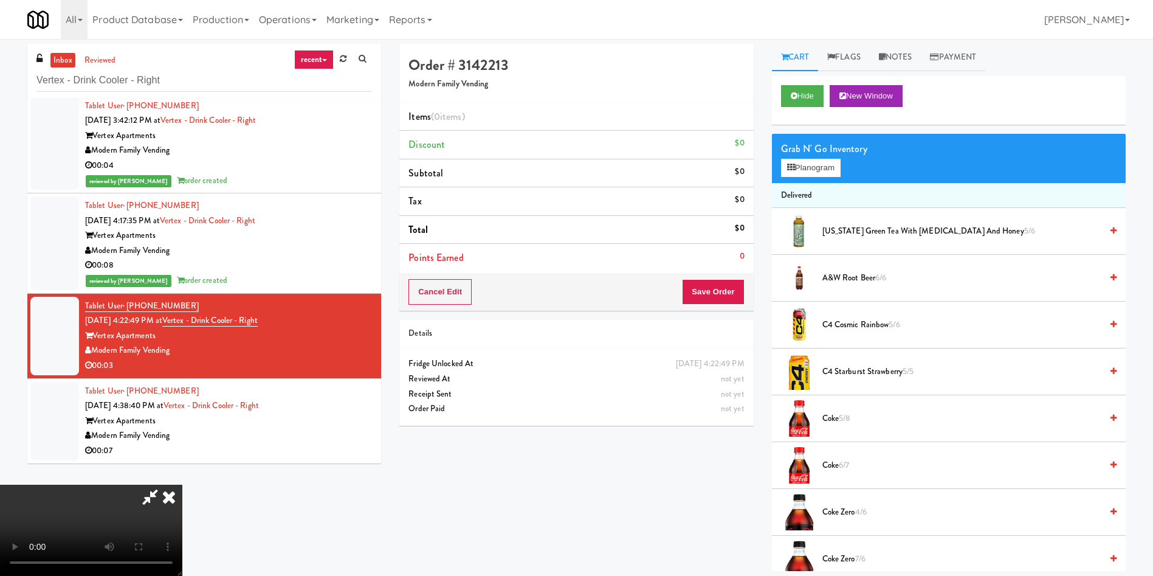
click at [182, 484] on video at bounding box center [91, 529] width 182 height 91
click at [804, 176] on button "Planogram" at bounding box center [811, 168] width 60 height 18
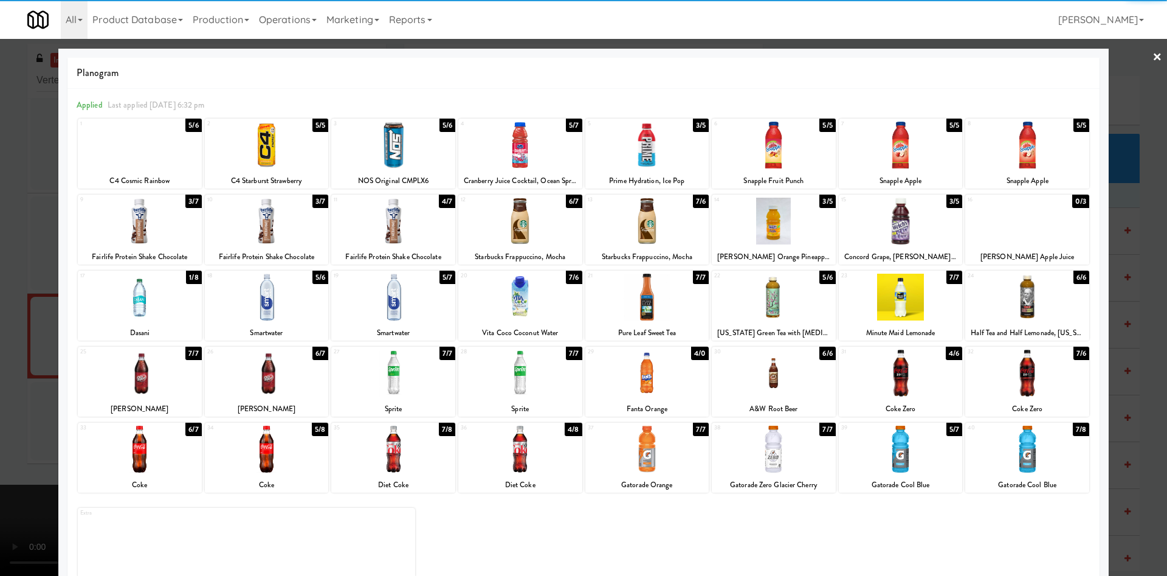
click at [139, 213] on div at bounding box center [140, 221] width 124 height 47
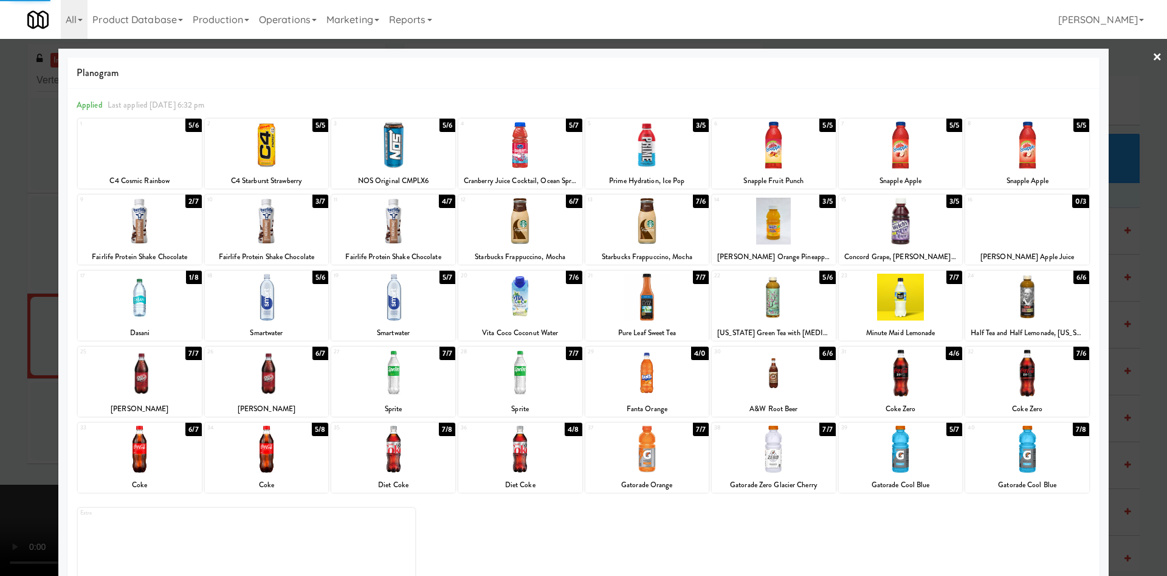
click at [40, 263] on div at bounding box center [583, 288] width 1167 height 576
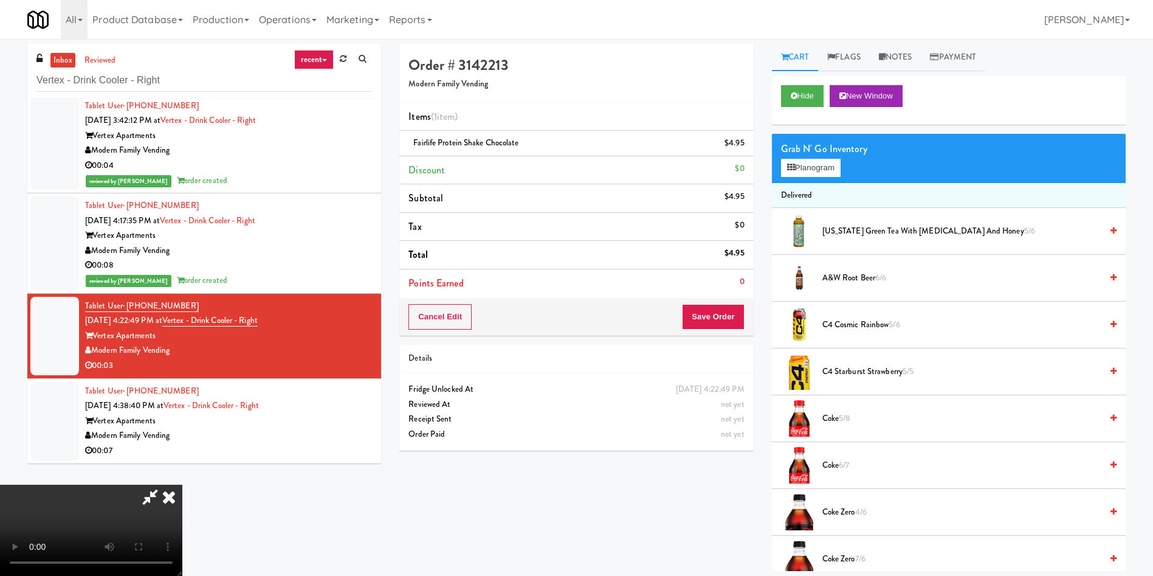
click at [182, 484] on video at bounding box center [91, 529] width 182 height 91
click at [721, 317] on button "Save Order" at bounding box center [713, 317] width 62 height 26
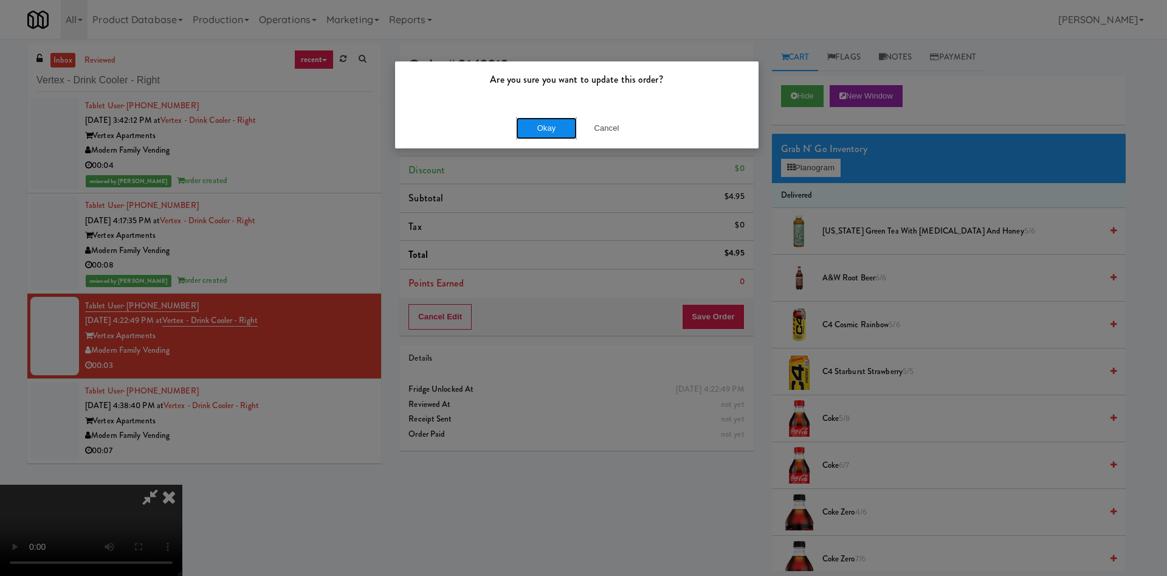
click at [557, 123] on button "Okay" at bounding box center [546, 128] width 61 height 22
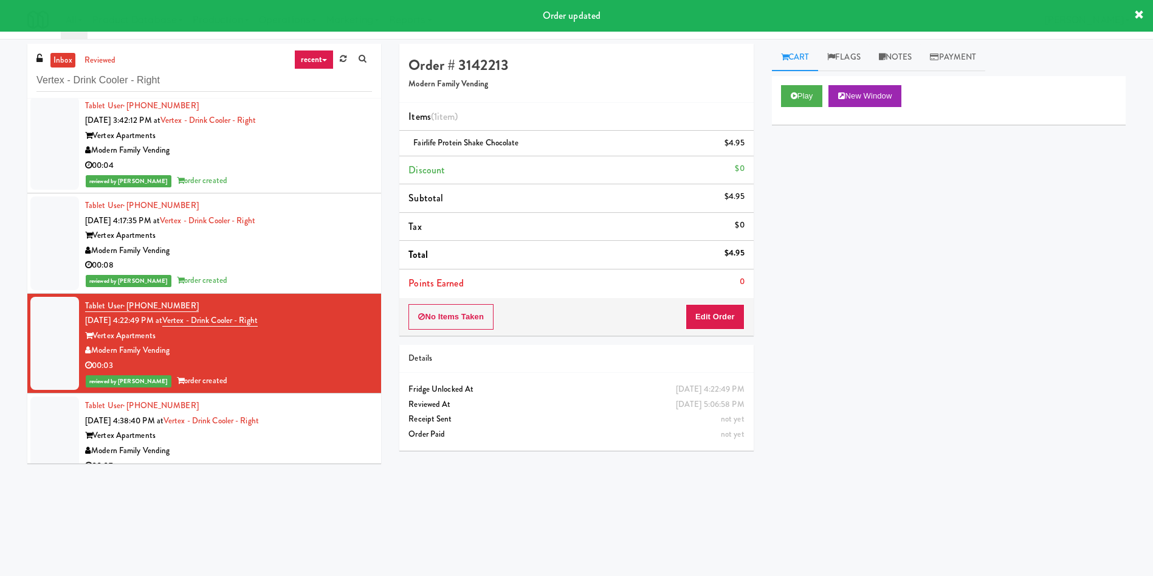
click at [35, 449] on div at bounding box center [54, 435] width 49 height 78
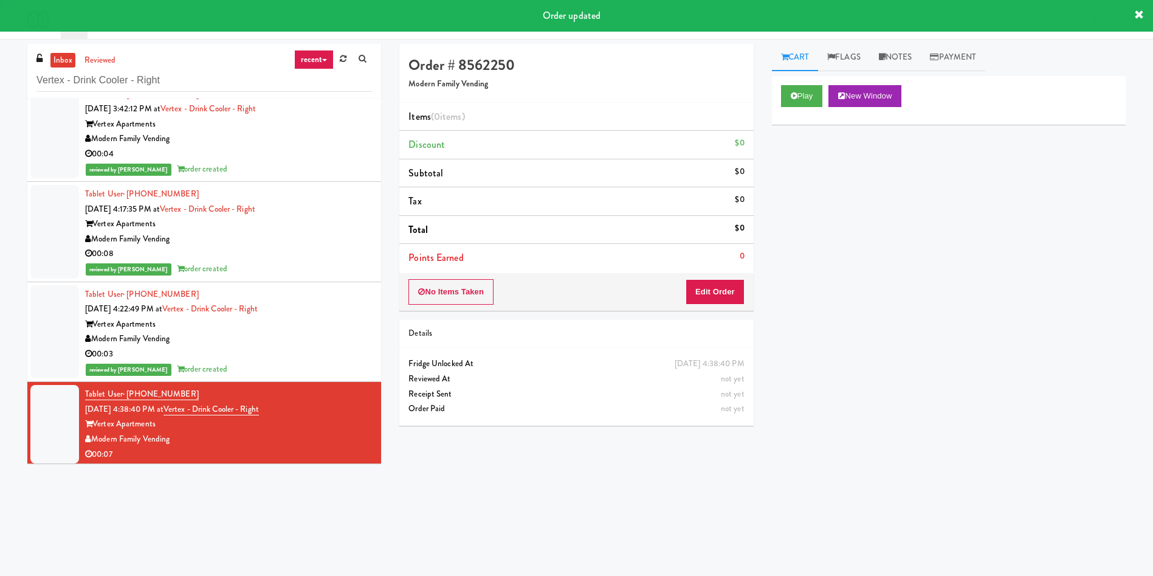
scroll to position [120, 0]
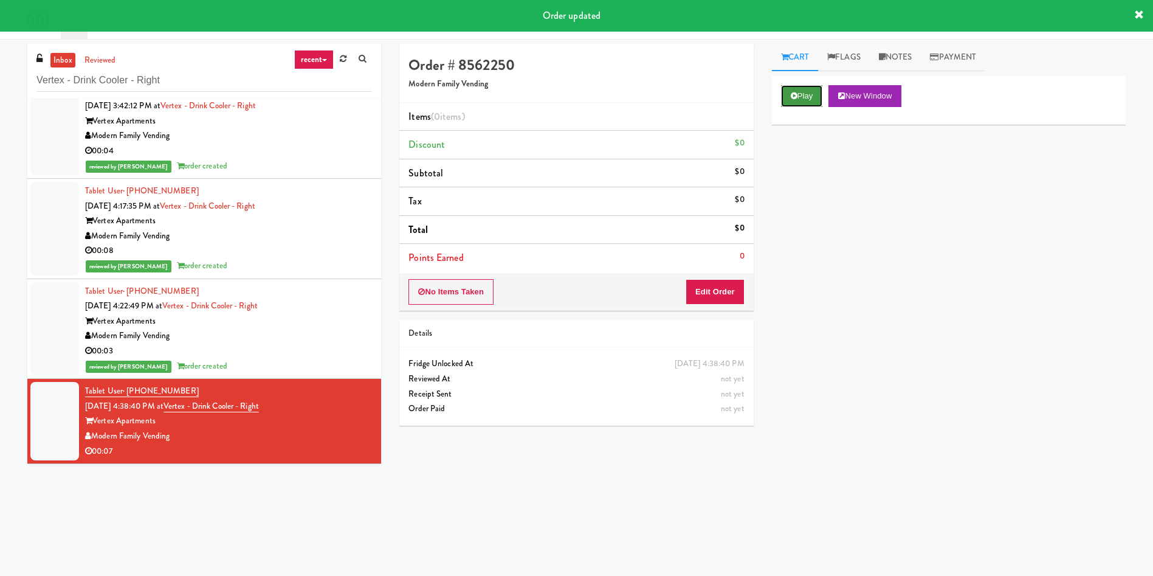
click at [813, 103] on button "Play" at bounding box center [802, 96] width 42 height 22
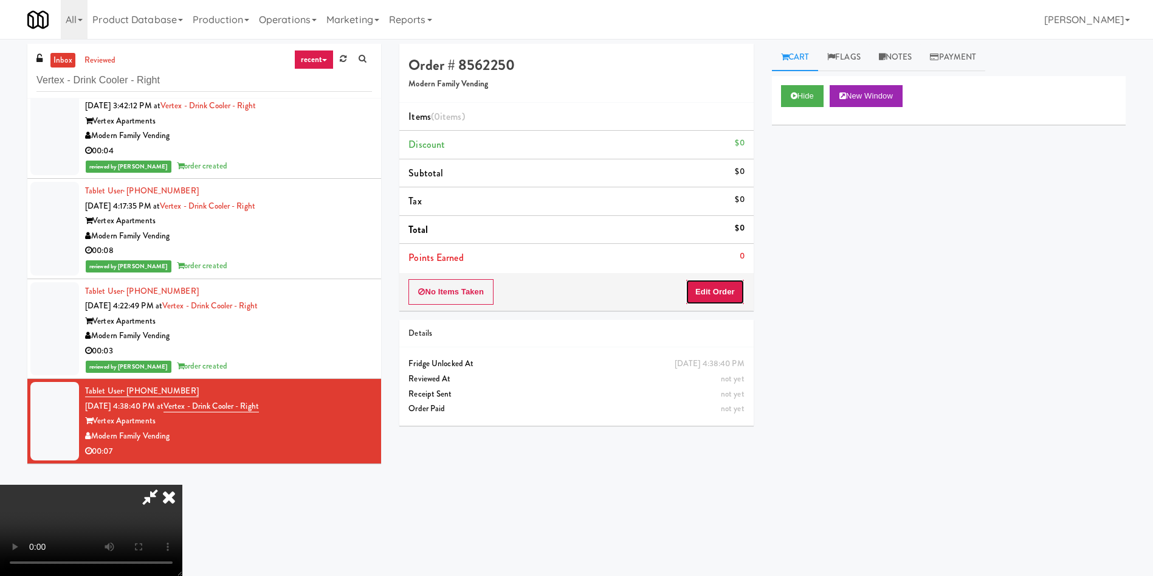
click at [732, 292] on button "Edit Order" at bounding box center [715, 292] width 59 height 26
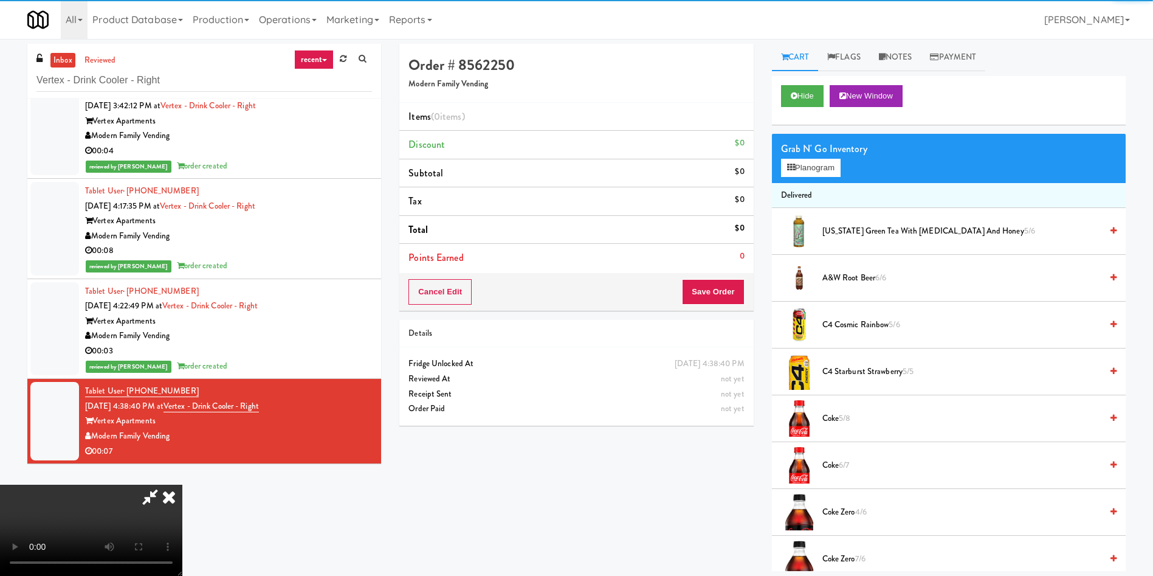
scroll to position [91, 0]
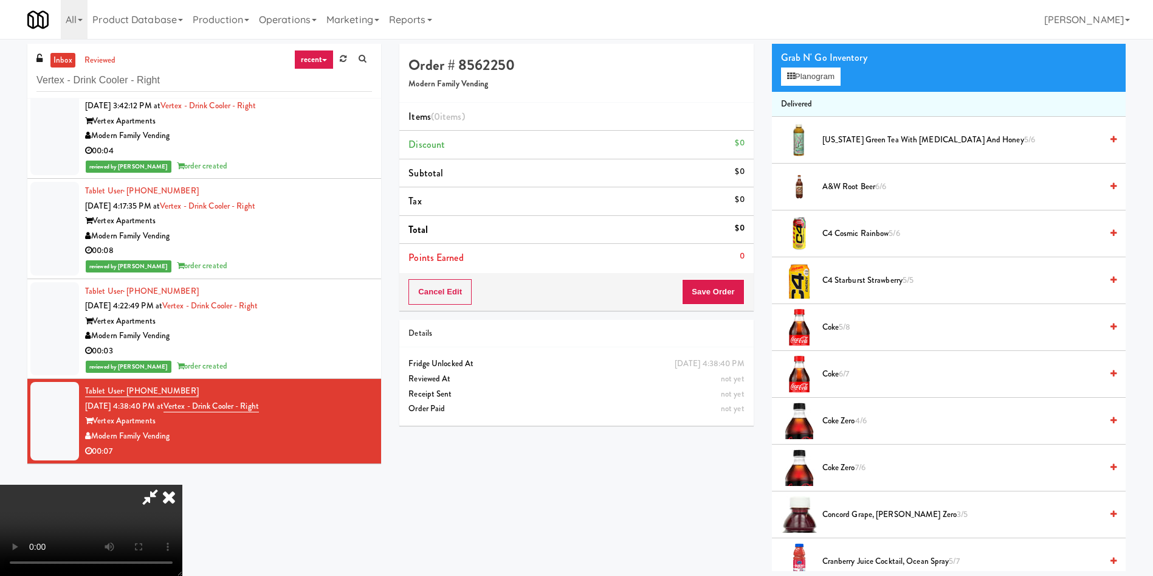
click at [182, 484] on video at bounding box center [91, 529] width 182 height 91
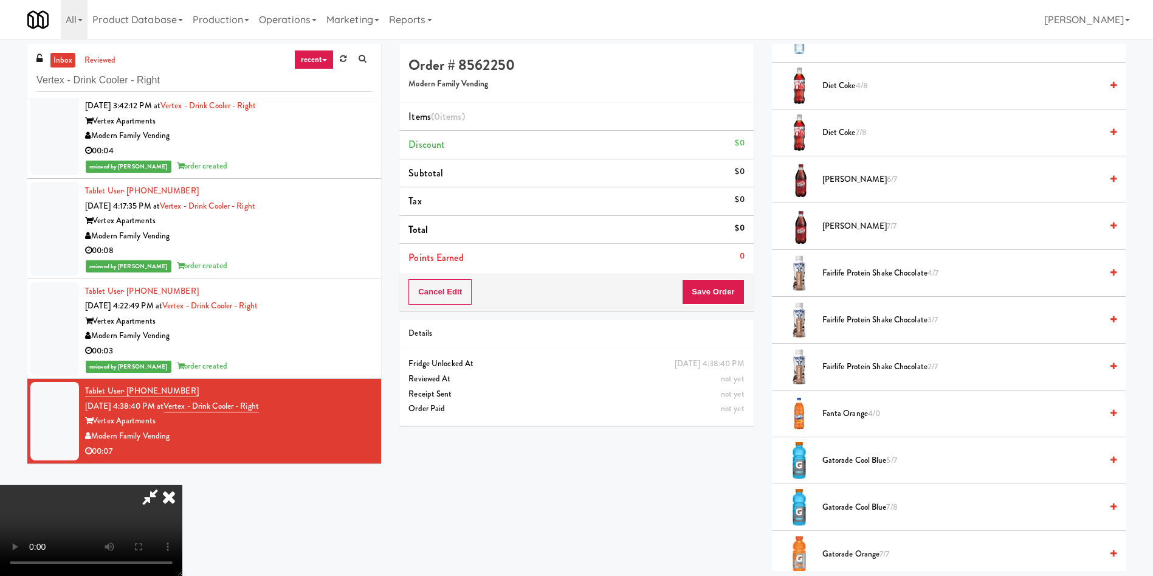
scroll to position [729, 0]
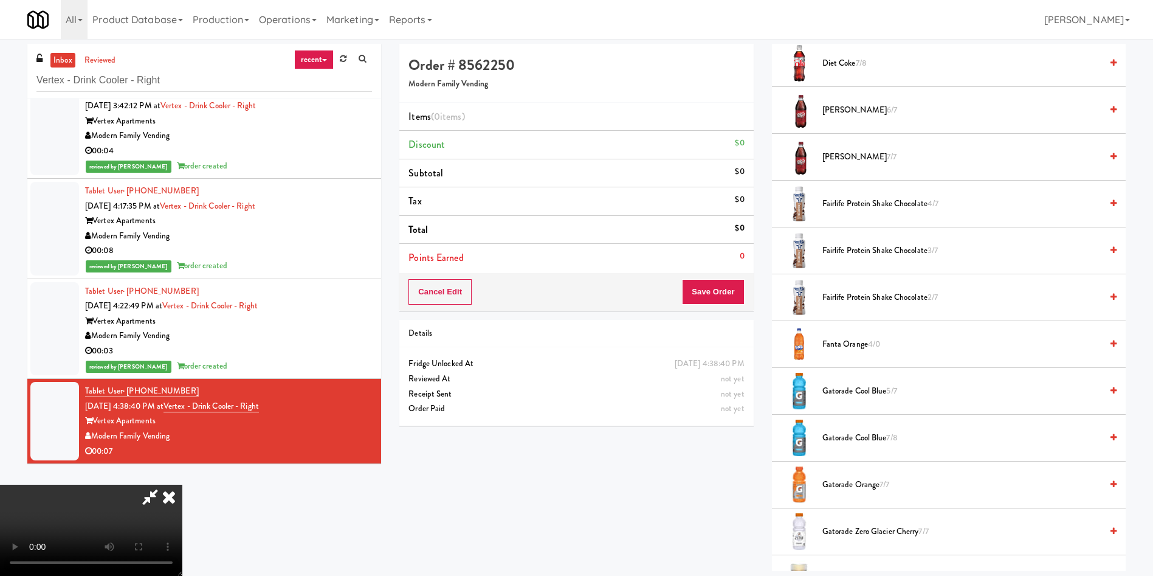
click at [882, 241] on li "Fairlife Protein Shake Chocolate 3/7" at bounding box center [949, 250] width 354 height 47
click at [879, 199] on span "Fairlife Protein Shake Chocolate 4/7" at bounding box center [961, 203] width 279 height 15
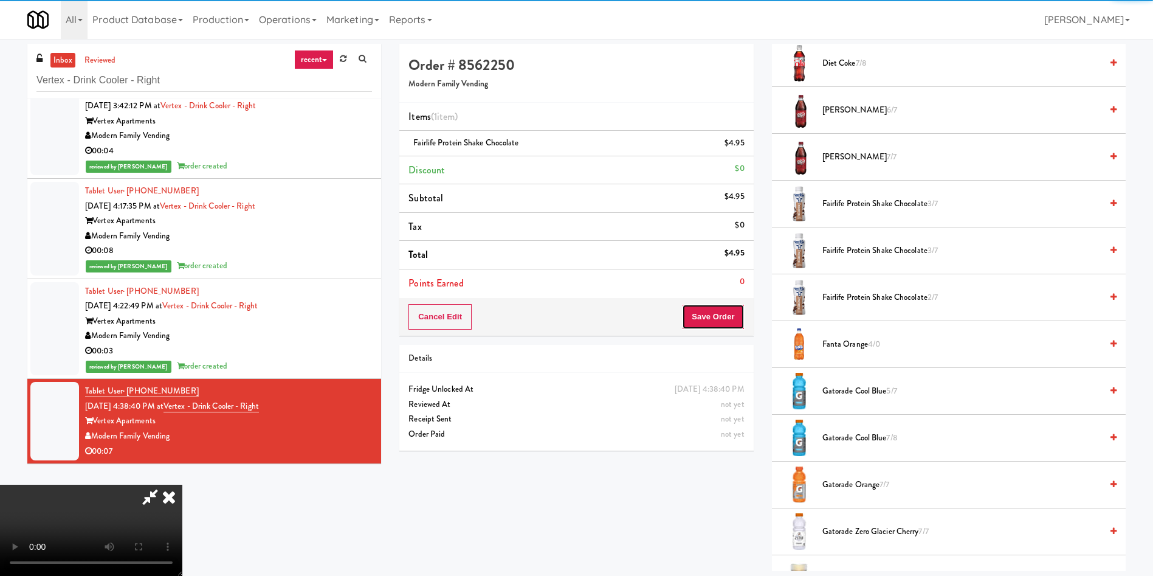
click at [737, 319] on button "Save Order" at bounding box center [713, 317] width 62 height 26
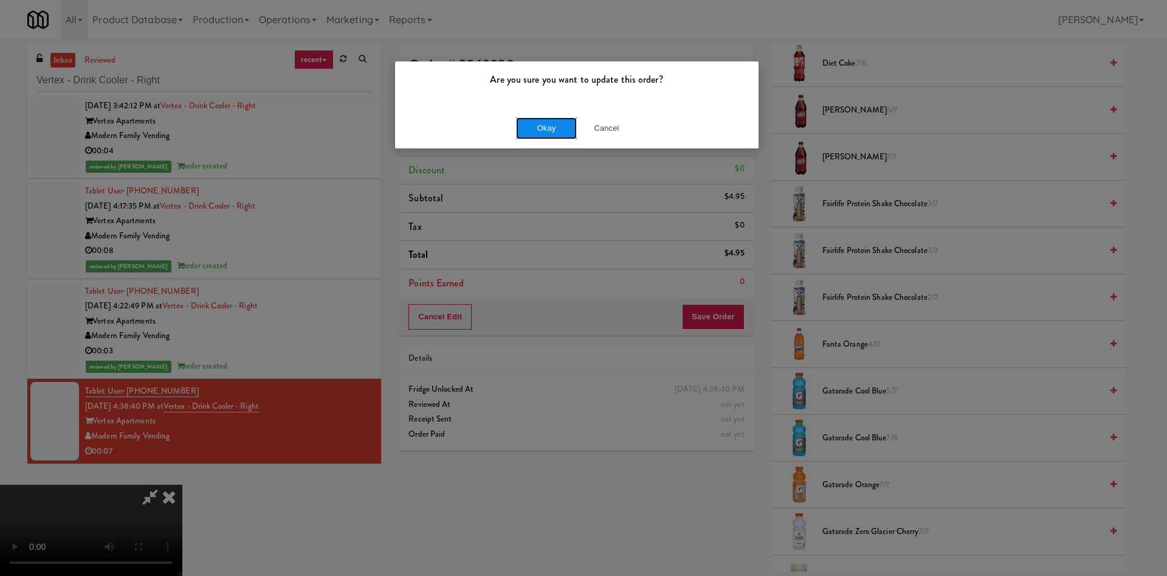
click at [554, 124] on button "Okay" at bounding box center [546, 128] width 61 height 22
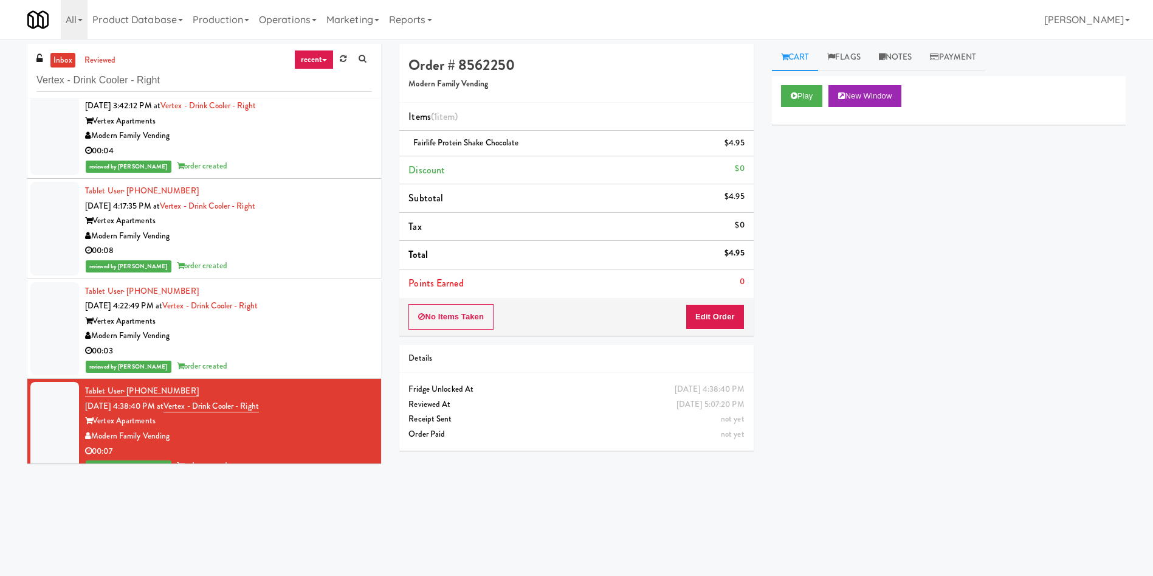
scroll to position [0, 0]
drag, startPoint x: 261, startPoint y: 86, endPoint x: 0, endPoint y: 64, distance: 262.3
click at [0, 64] on div "inbox reviewed recent all unclear take inventory issue suspicious failed recent…" at bounding box center [576, 288] width 1153 height 488
paste input "750 N Dearborn - Left - Fridge"
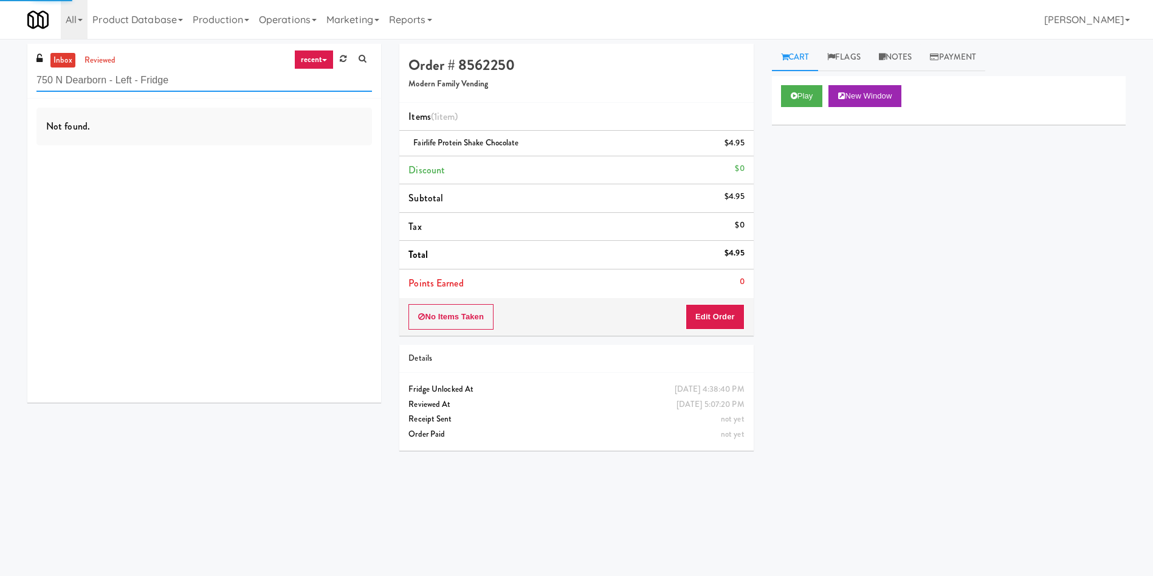
type input "750 N Dearborn - Left - Fridge"
click at [53, 137] on div "Not found." at bounding box center [204, 127] width 336 height 38
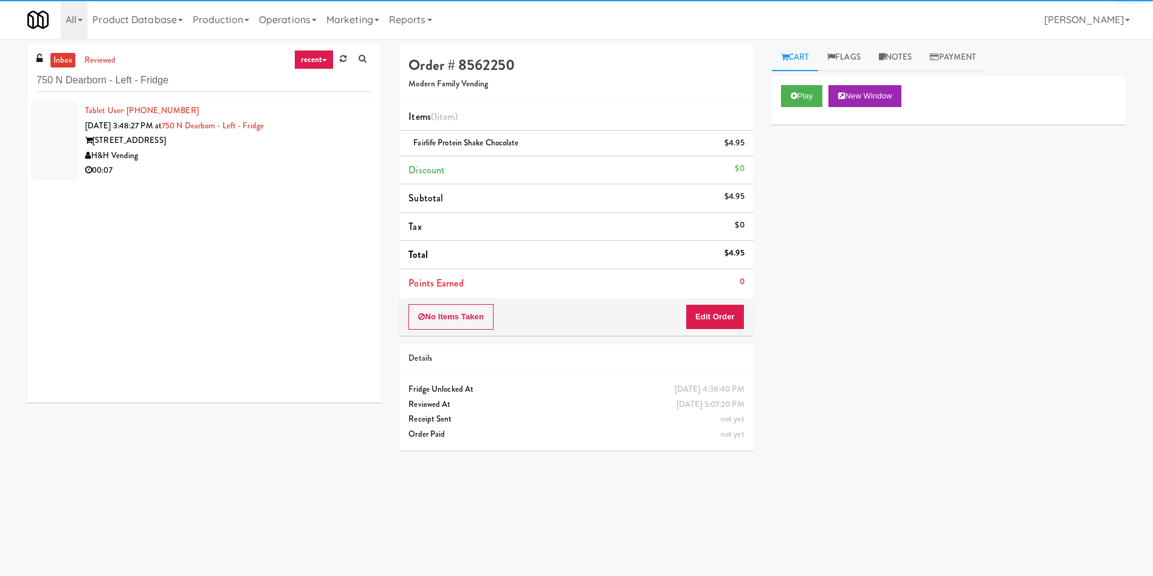
click at [53, 129] on div at bounding box center [54, 141] width 49 height 78
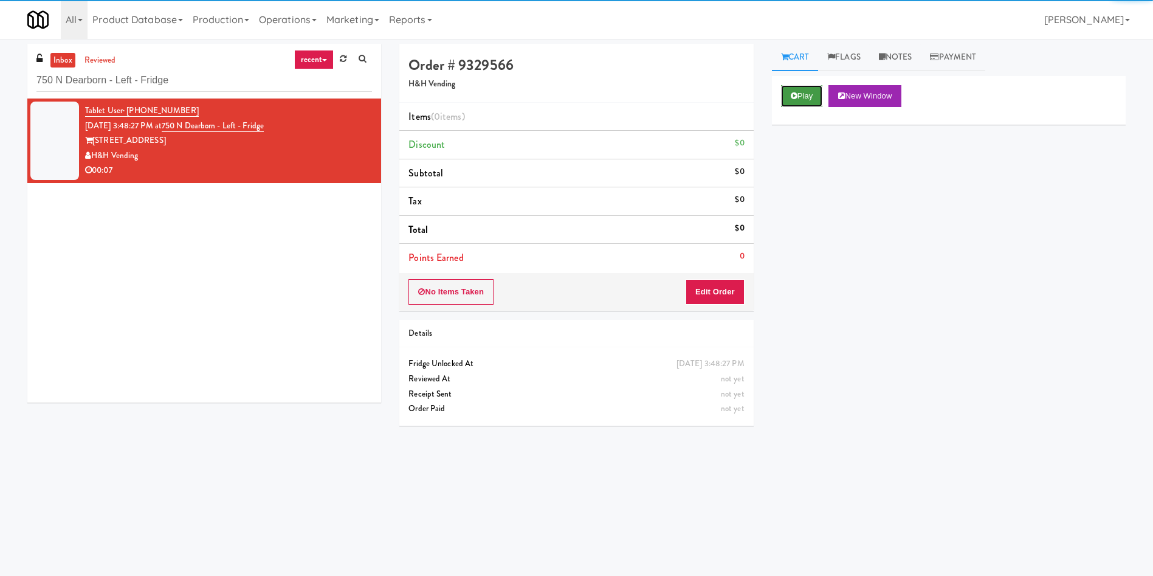
click at [794, 90] on button "Play" at bounding box center [802, 96] width 42 height 22
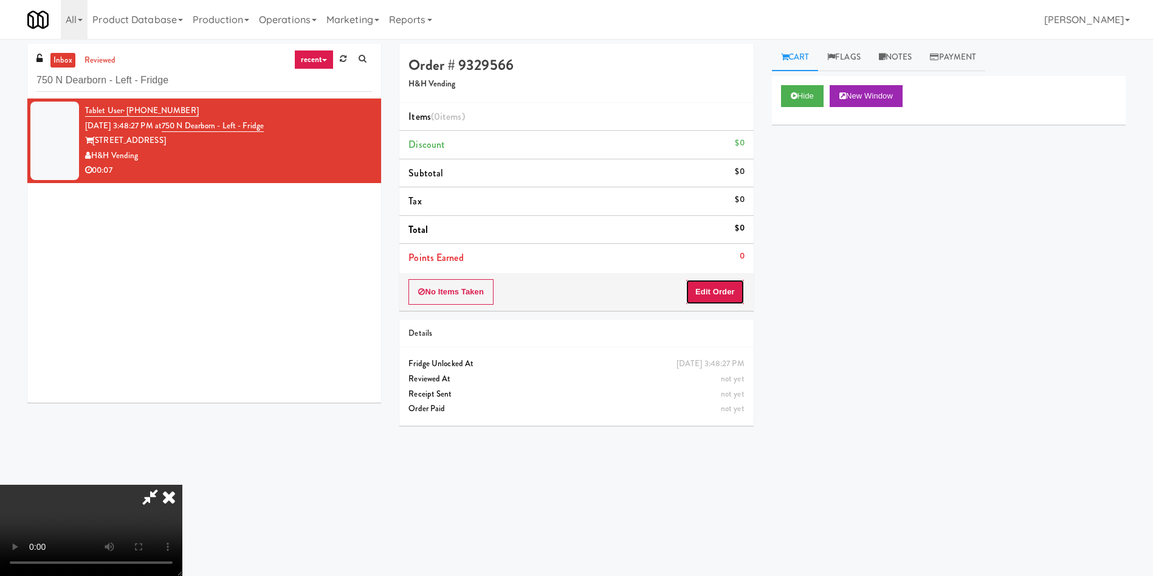
click at [718, 295] on button "Edit Order" at bounding box center [715, 292] width 59 height 26
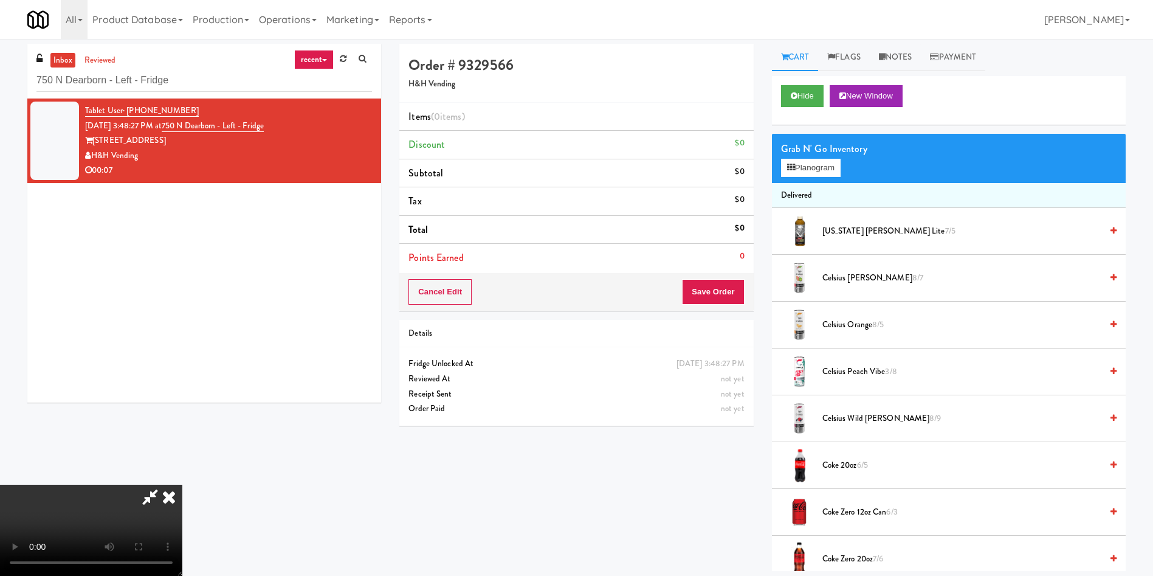
drag, startPoint x: 491, startPoint y: 204, endPoint x: 621, endPoint y: 204, distance: 130.1
click at [182, 484] on video at bounding box center [91, 529] width 182 height 91
click at [910, 52] on link "Notes" at bounding box center [896, 57] width 52 height 27
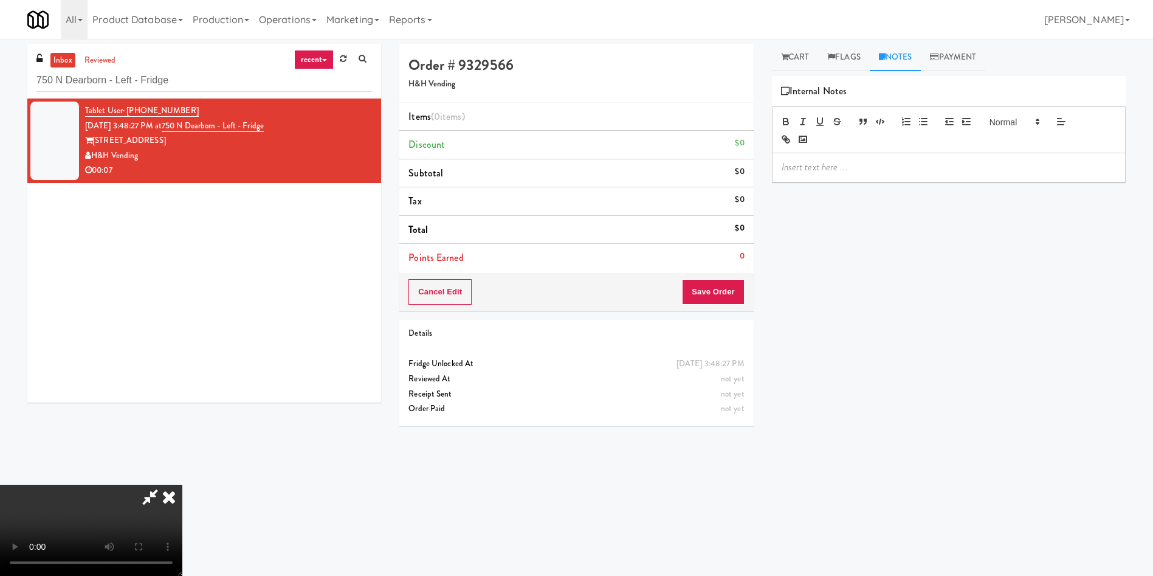
click at [885, 160] on p at bounding box center [949, 166] width 334 height 13
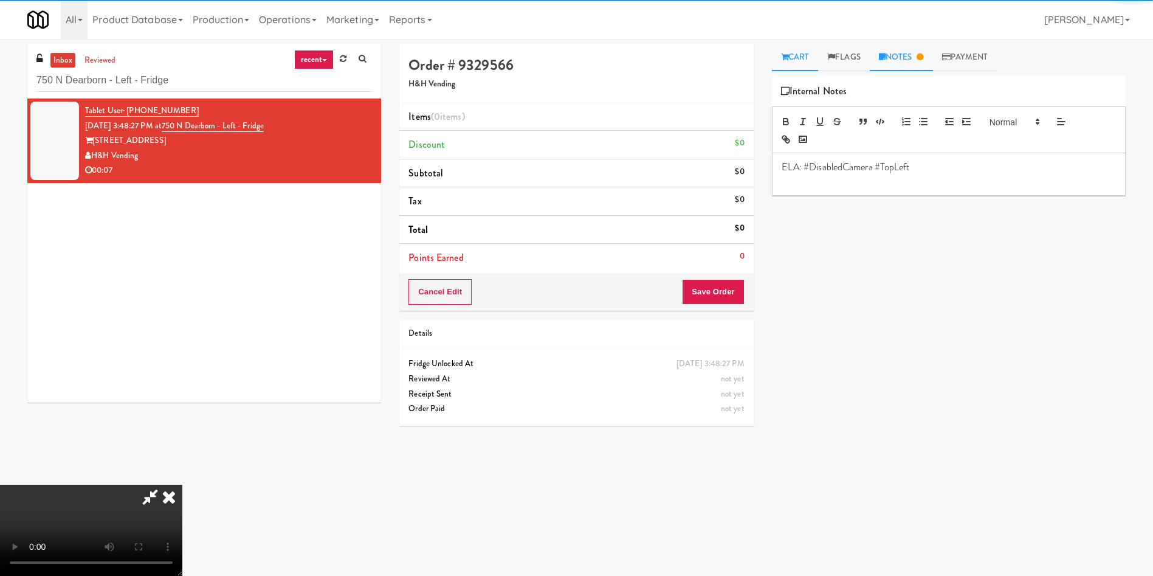
click at [796, 61] on link "Cart" at bounding box center [795, 57] width 47 height 27
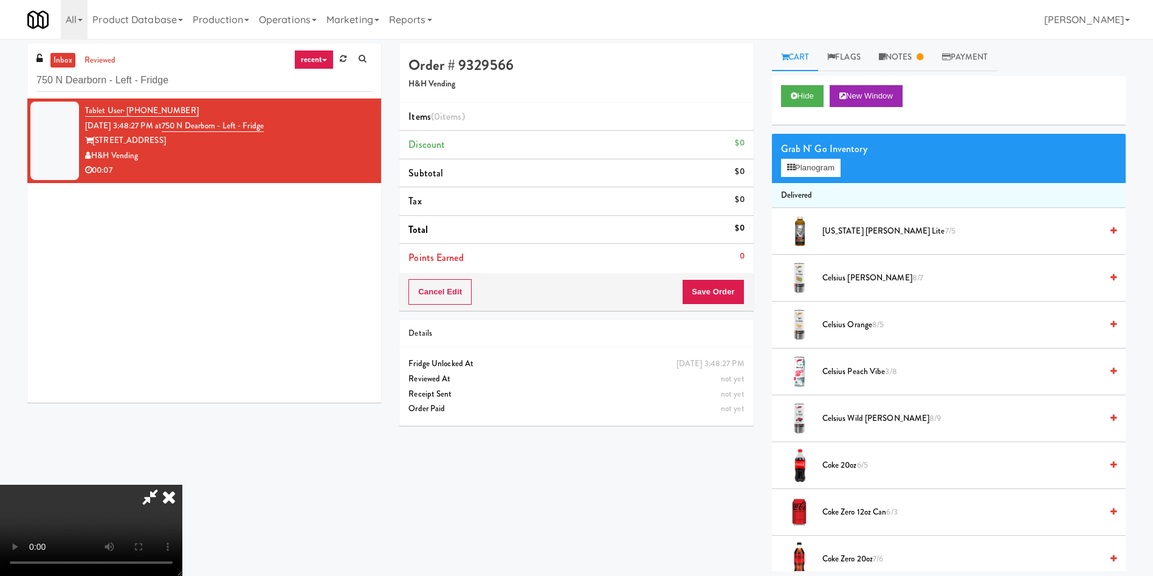
click at [182, 484] on video at bounding box center [91, 529] width 182 height 91
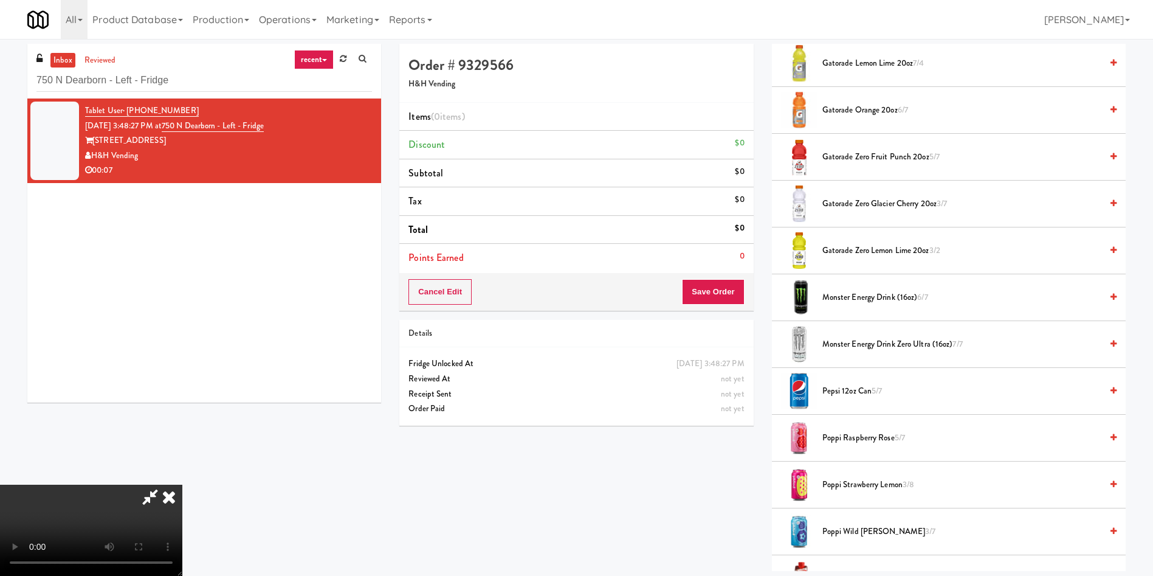
scroll to position [1094, 0]
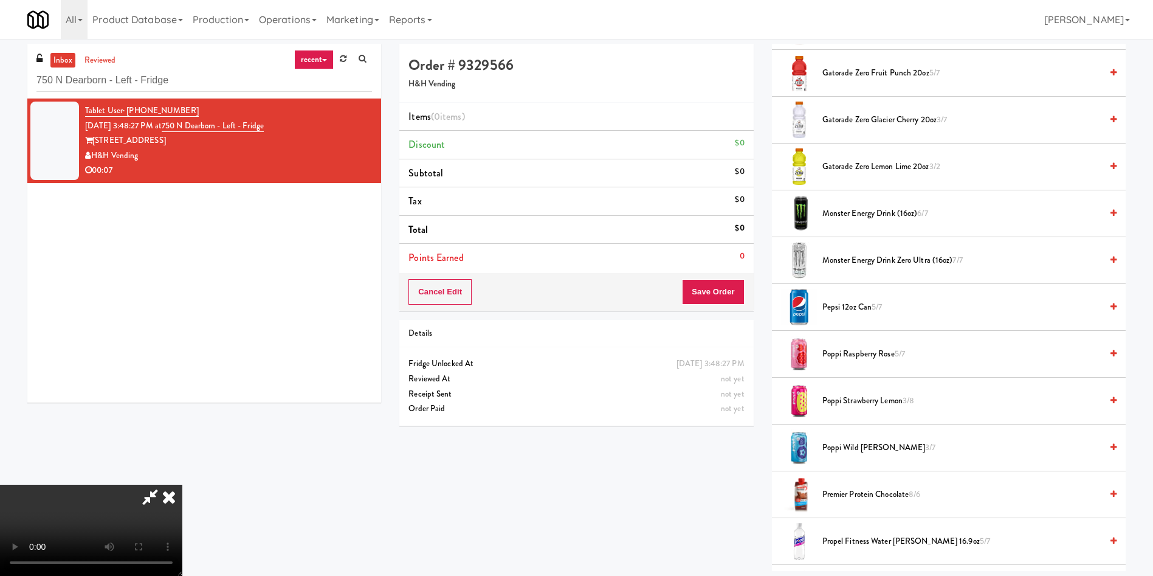
click at [851, 306] on span "Pepsi 12oz can 5/7" at bounding box center [961, 307] width 279 height 15
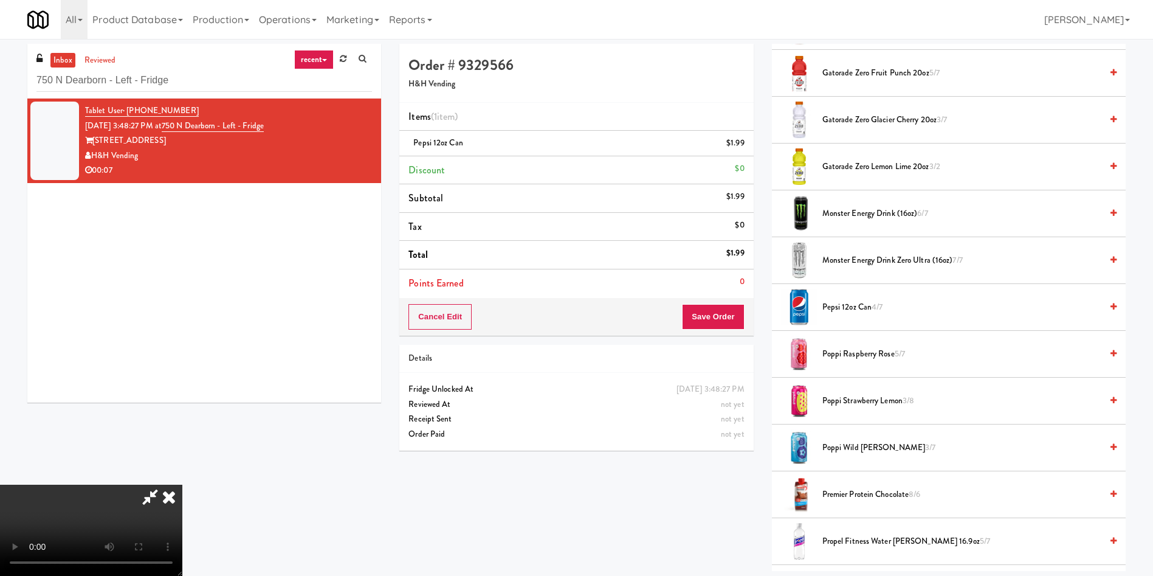
scroll to position [0, 0]
click at [182, 484] on video at bounding box center [91, 529] width 182 height 91
click at [734, 317] on button "Save Order" at bounding box center [713, 317] width 62 height 26
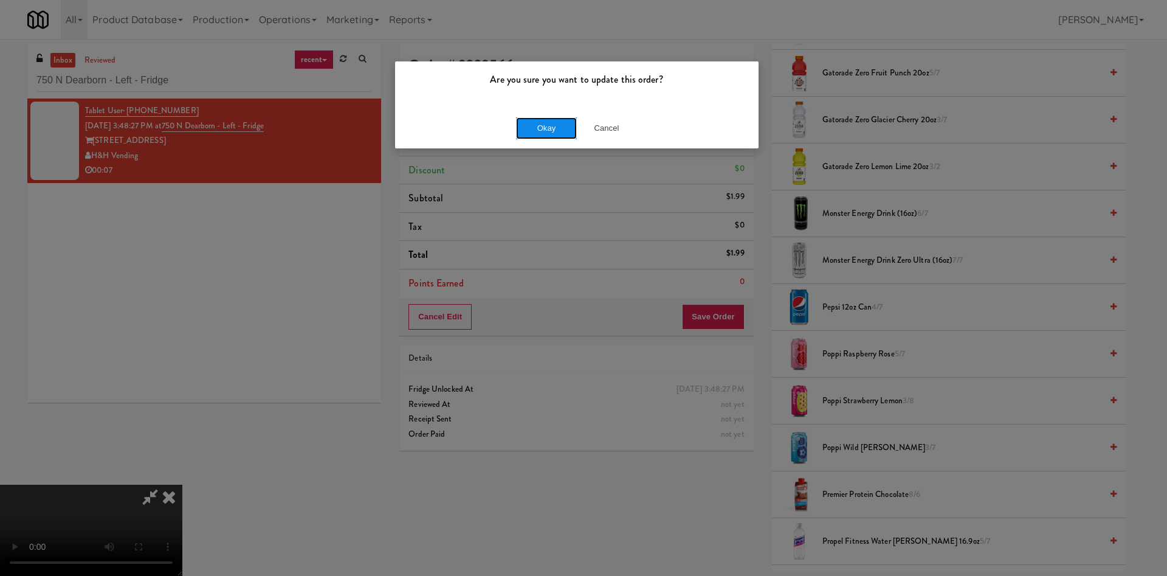
click at [560, 131] on button "Okay" at bounding box center [546, 128] width 61 height 22
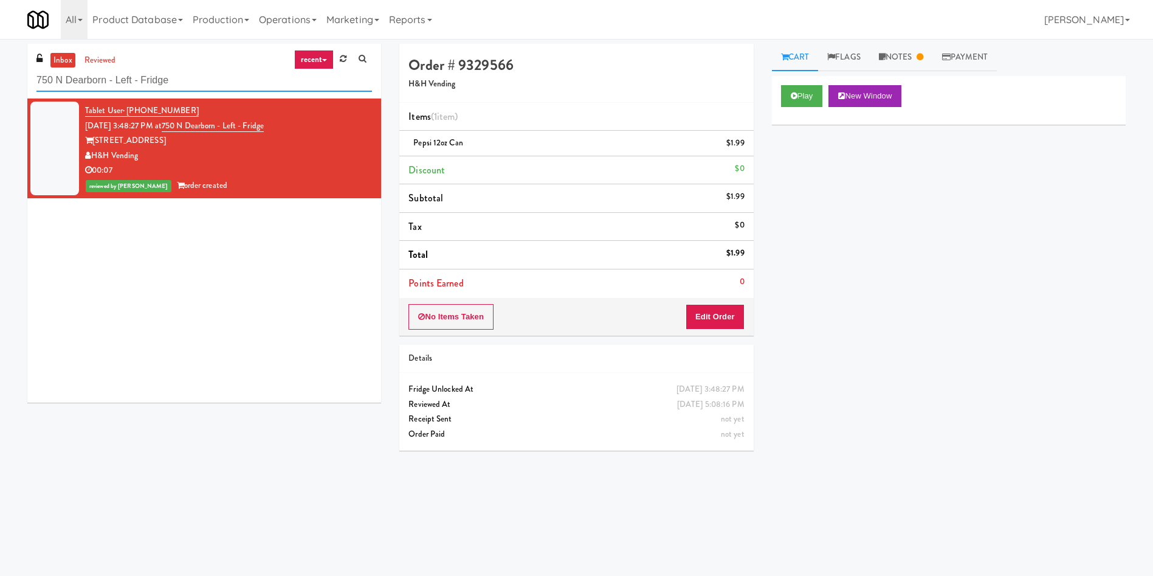
paste input "WPW - Middle"
drag, startPoint x: 188, startPoint y: 81, endPoint x: 0, endPoint y: 66, distance: 189.1
click at [0, 66] on div "inbox reviewed recent all unclear take inventory issue suspicious failed recent…" at bounding box center [576, 288] width 1153 height 488
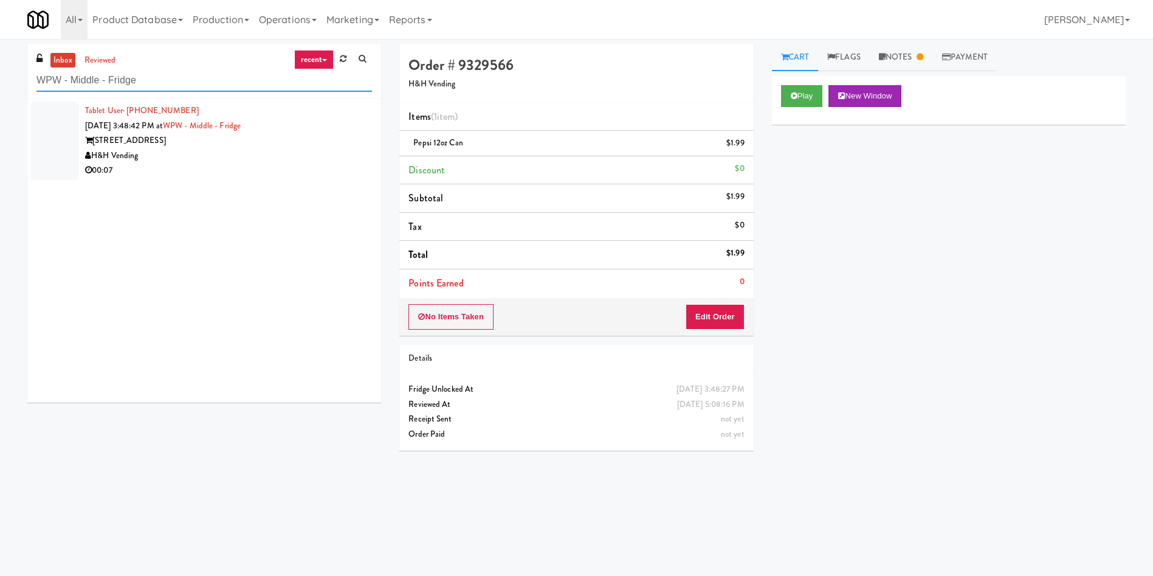
type input "WPW - Middle - Fridge"
click at [36, 136] on div at bounding box center [54, 141] width 49 height 78
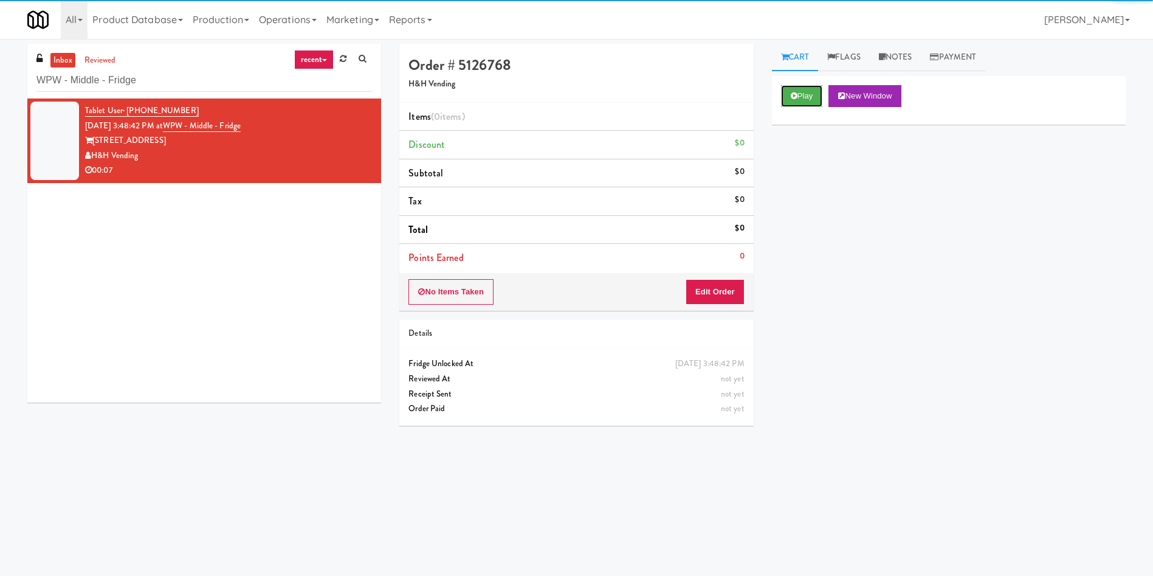
drag, startPoint x: 824, startPoint y: 99, endPoint x: 822, endPoint y: 107, distance: 8.0
click at [823, 100] on button "Play" at bounding box center [802, 96] width 42 height 22
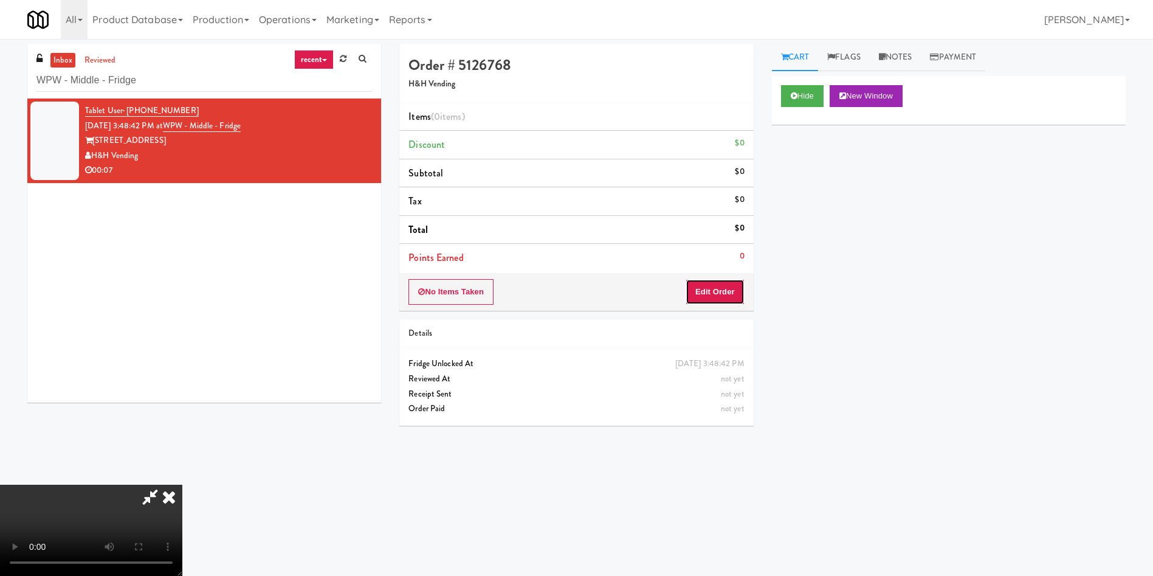
click at [735, 294] on button "Edit Order" at bounding box center [715, 292] width 59 height 26
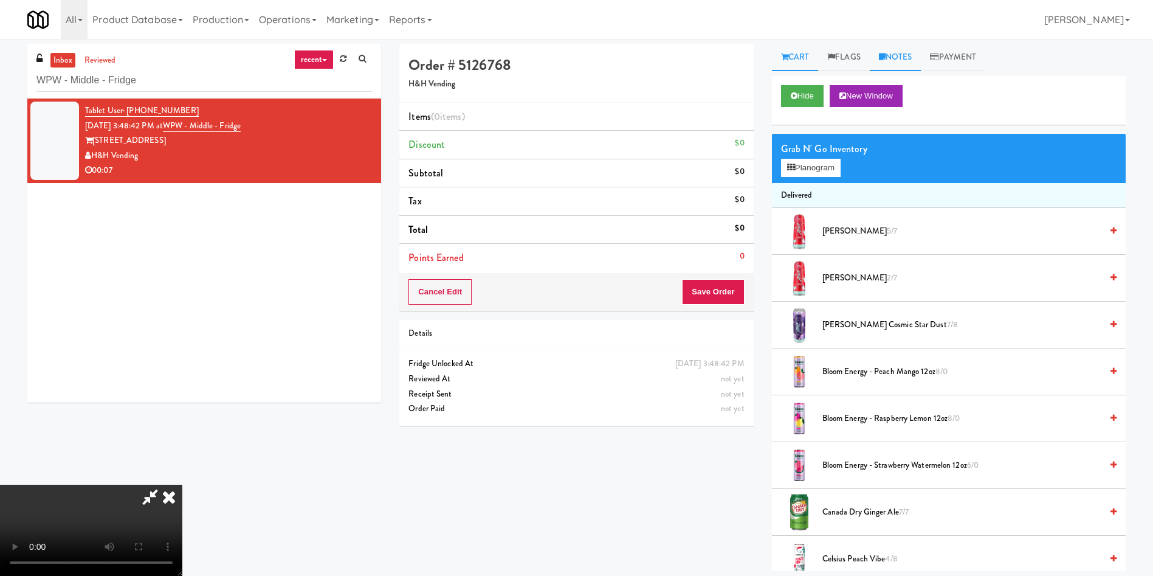
click at [894, 64] on link "Notes" at bounding box center [896, 57] width 52 height 27
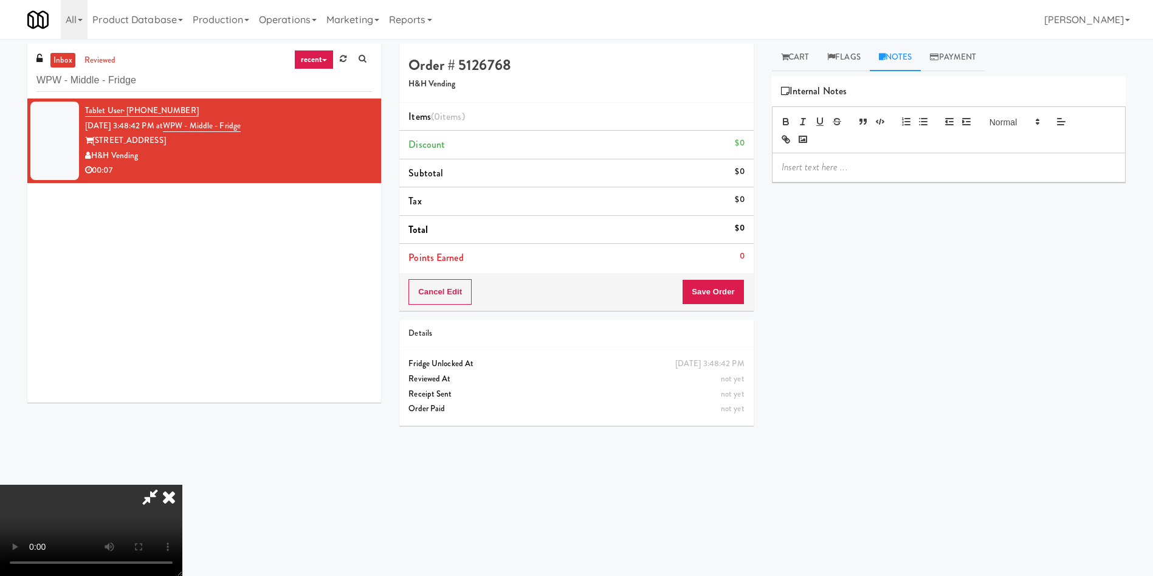
click at [869, 157] on div at bounding box center [949, 167] width 353 height 28
drag, startPoint x: 900, startPoint y: 167, endPoint x: 711, endPoint y: 185, distance: 189.3
click at [711, 185] on div "Order # 5126768 H&H Vending Items (0 items ) Discount $0 Subtotal $0 Tax $0 Tot…" at bounding box center [762, 288] width 745 height 488
drag, startPoint x: 555, startPoint y: 80, endPoint x: 855, endPoint y: 137, distance: 305.5
click at [559, 80] on h5 "H&H Vending" at bounding box center [576, 84] width 336 height 9
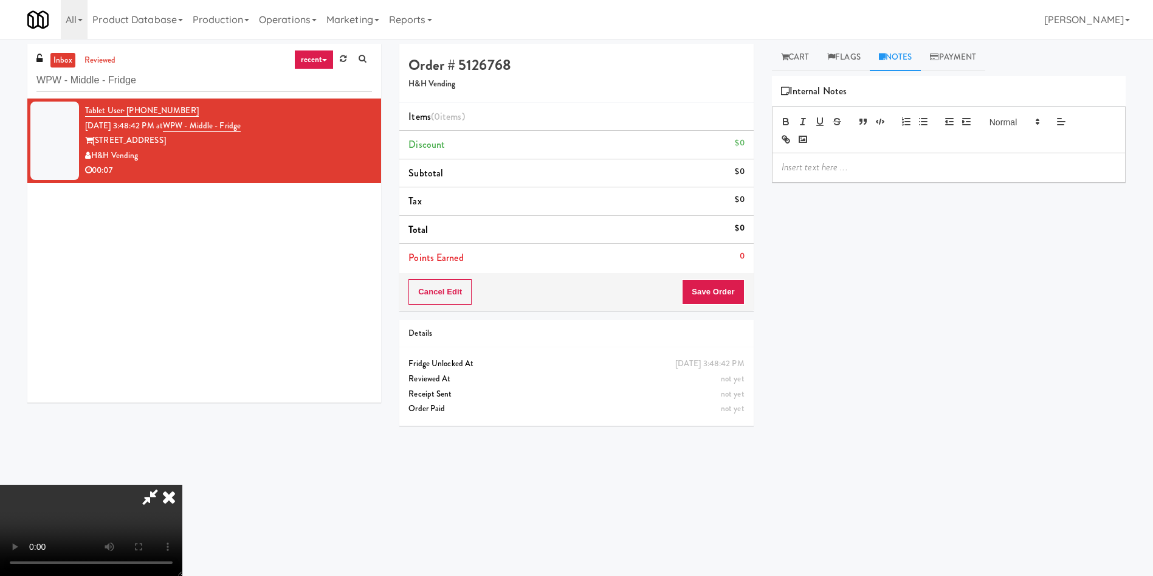
click at [870, 173] on p at bounding box center [949, 166] width 334 height 13
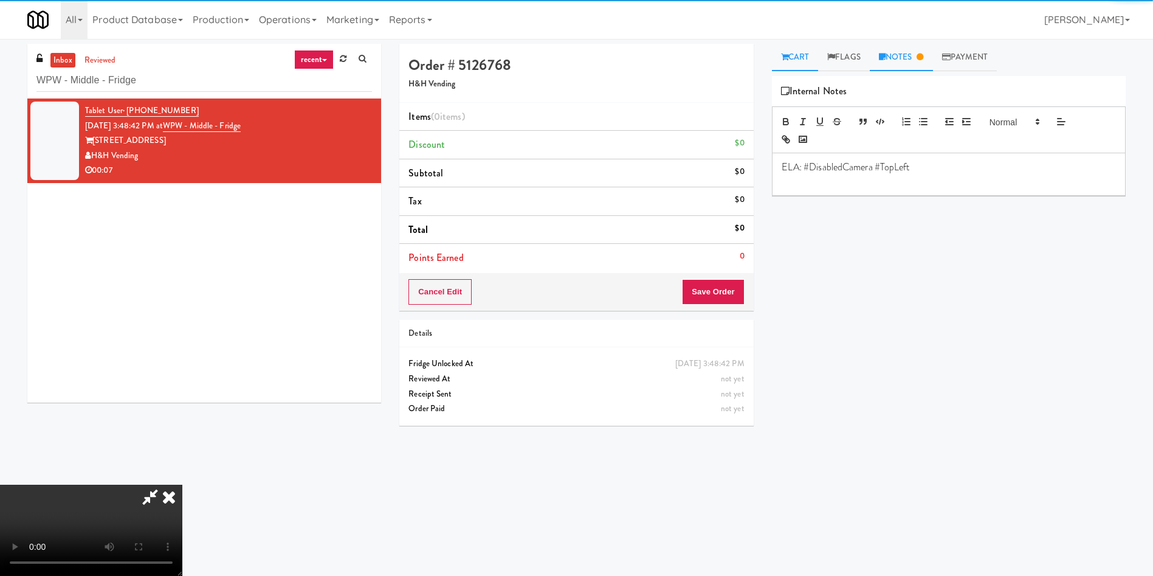
click at [799, 64] on link "Cart" at bounding box center [795, 57] width 47 height 27
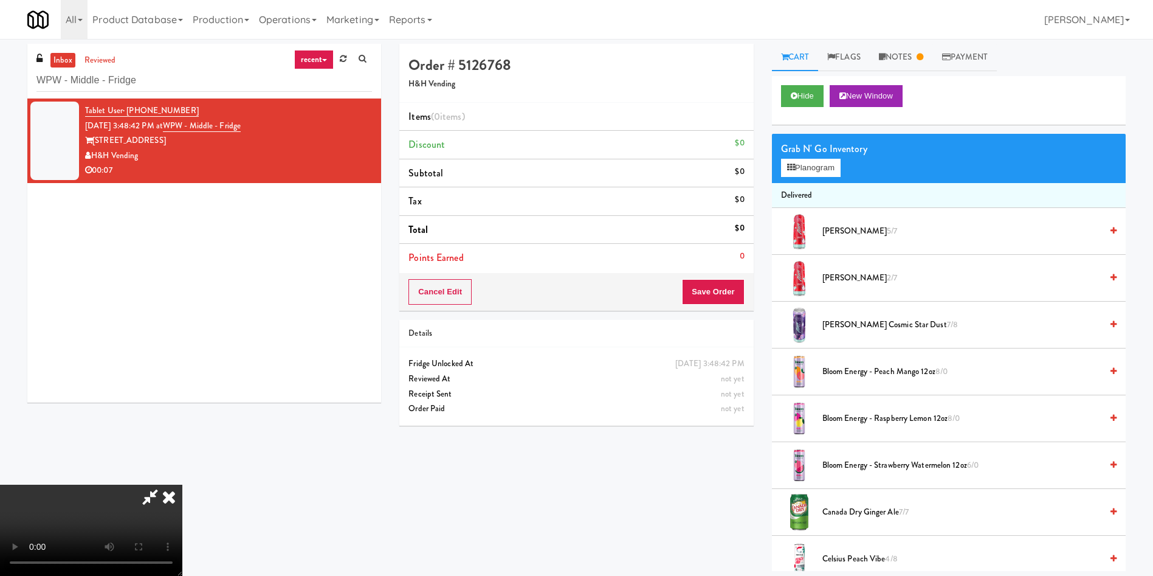
click at [182, 484] on video at bounding box center [91, 529] width 182 height 91
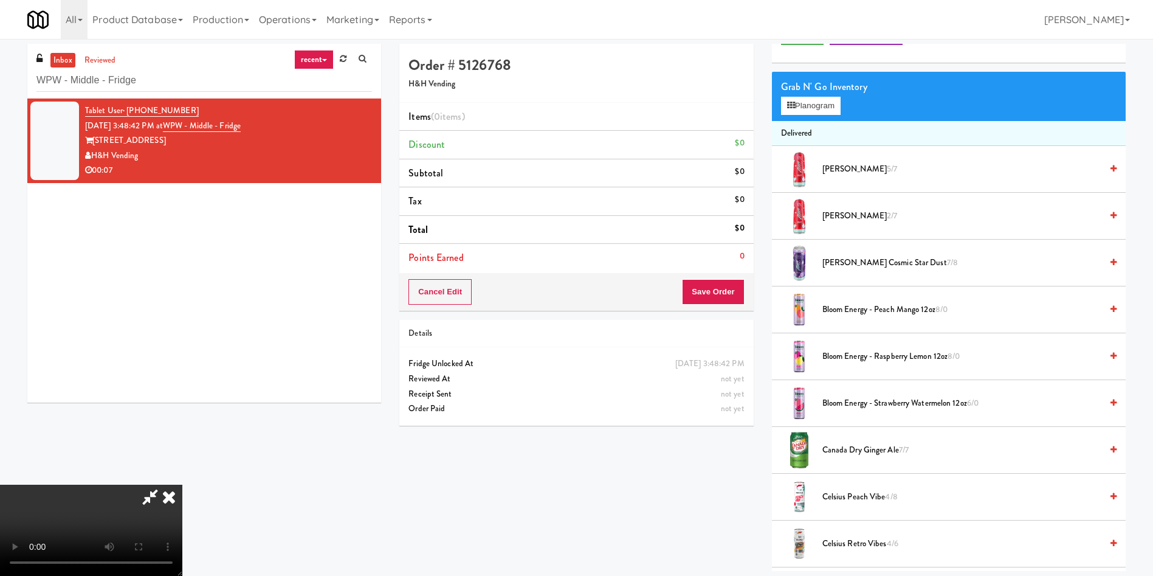
scroll to position [91, 0]
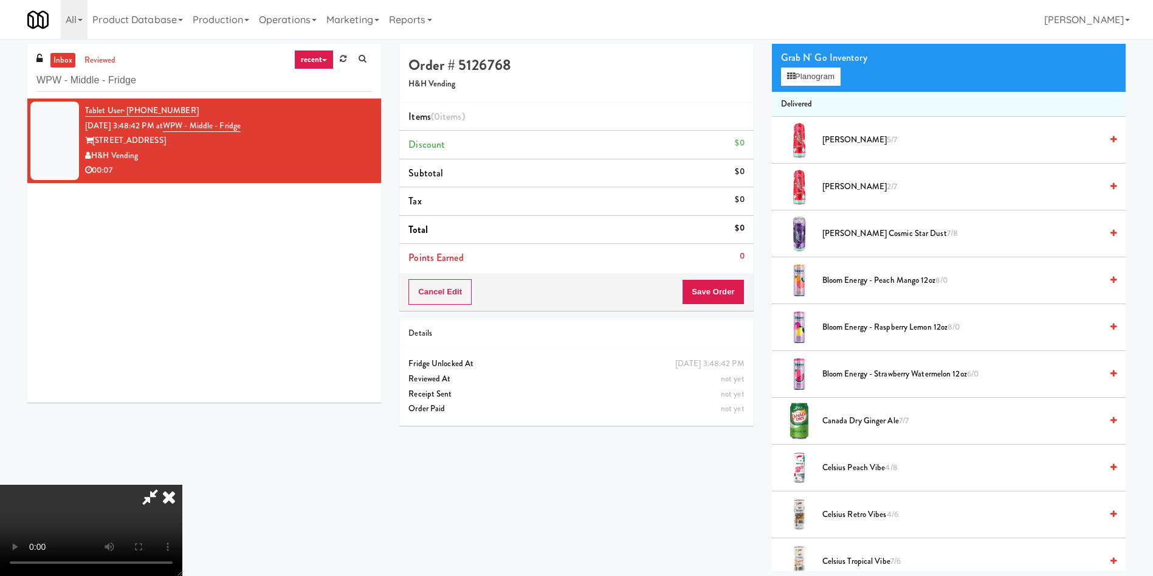
click at [182, 484] on video at bounding box center [91, 529] width 182 height 91
drag, startPoint x: 354, startPoint y: 413, endPoint x: 424, endPoint y: 379, distance: 77.7
click at [182, 484] on video at bounding box center [91, 529] width 182 height 91
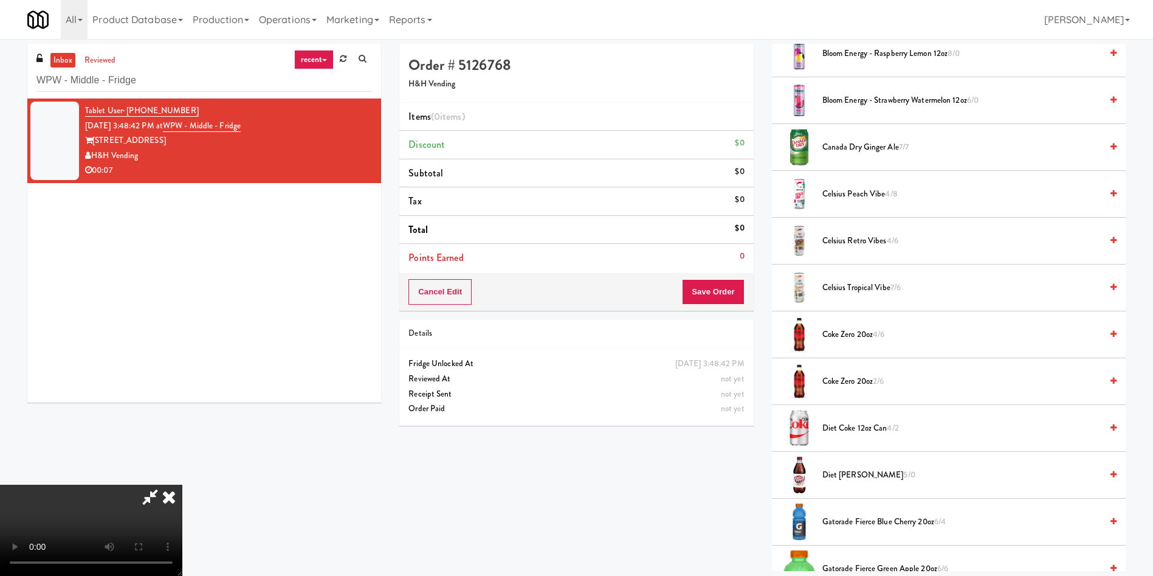
click at [832, 422] on span "Diet Coke 12oz can 4/2" at bounding box center [961, 428] width 279 height 15
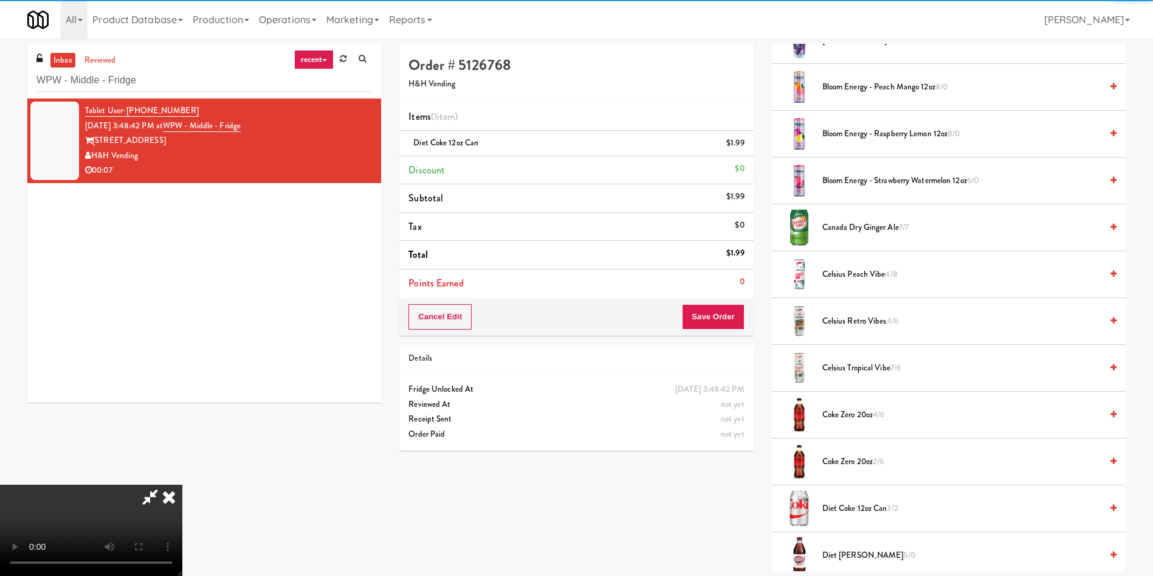
scroll to position [182, 0]
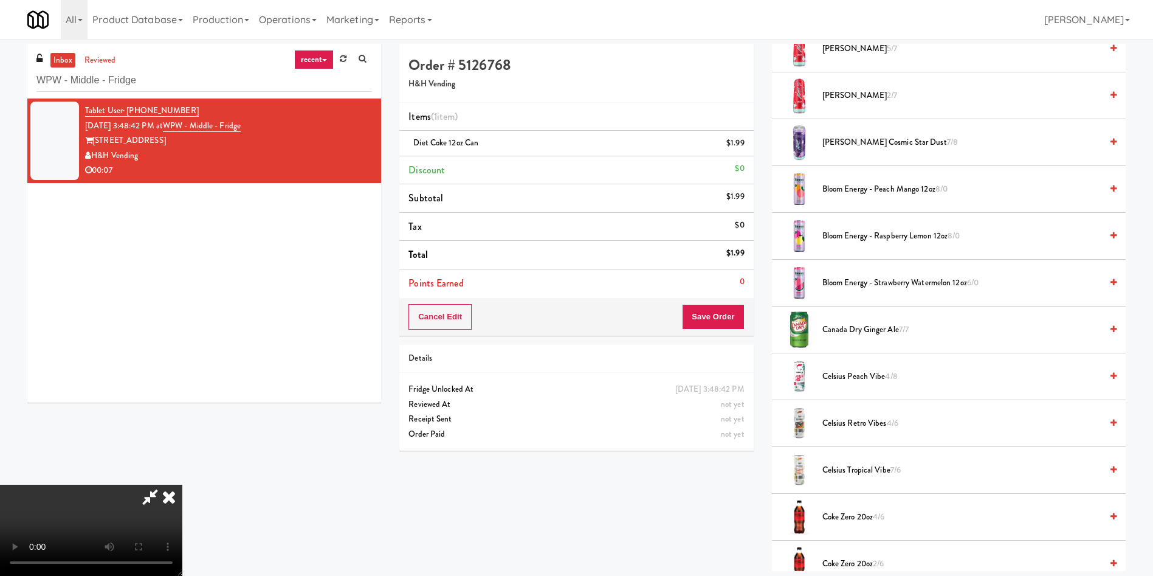
click at [182, 484] on video at bounding box center [91, 529] width 182 height 91
click at [727, 324] on button "Save Order" at bounding box center [713, 317] width 62 height 26
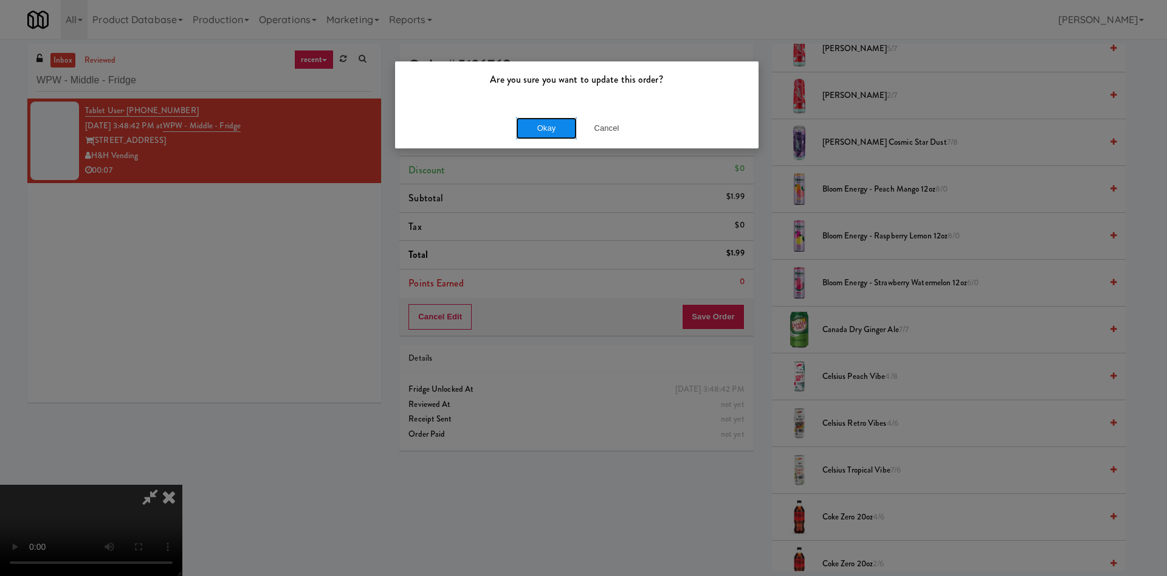
click at [559, 128] on button "Okay" at bounding box center [546, 128] width 61 height 22
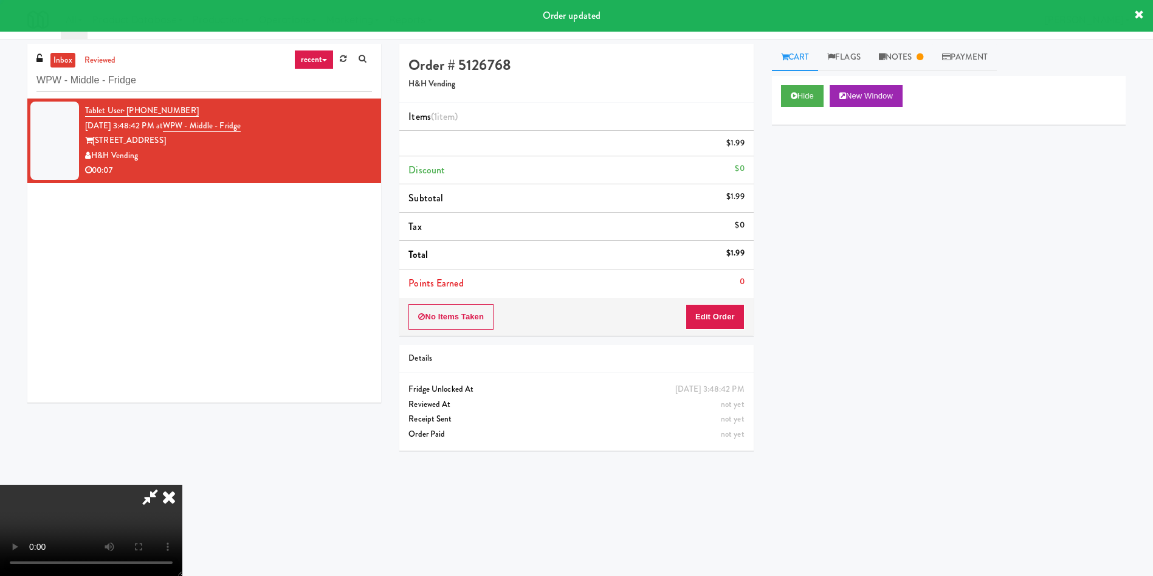
scroll to position [0, 0]
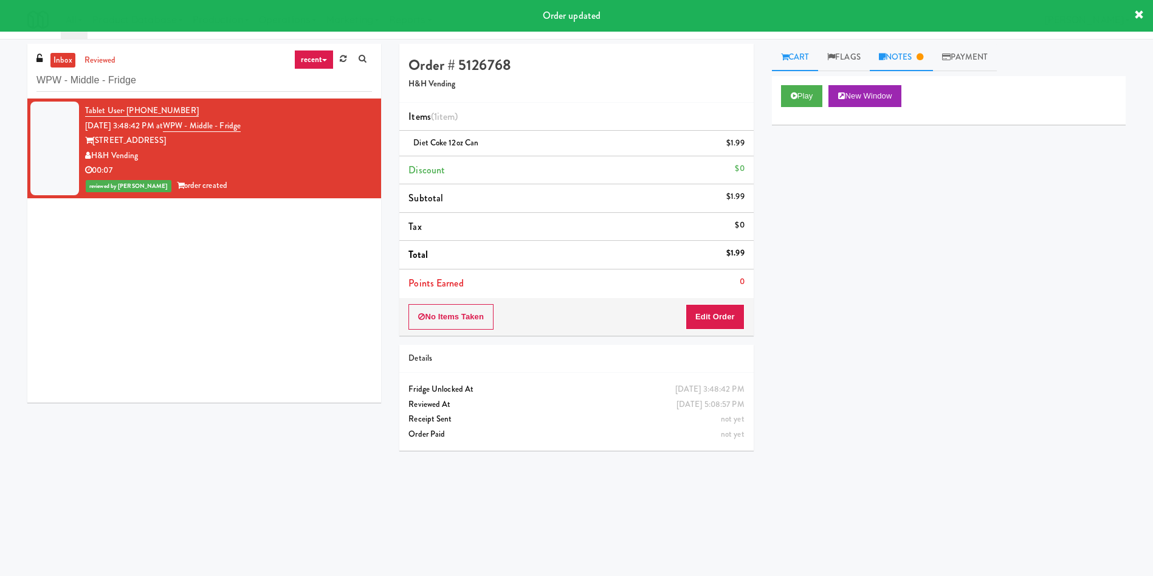
click at [903, 56] on link "Notes" at bounding box center [901, 57] width 63 height 27
click at [816, 59] on link "Cart" at bounding box center [795, 57] width 47 height 27
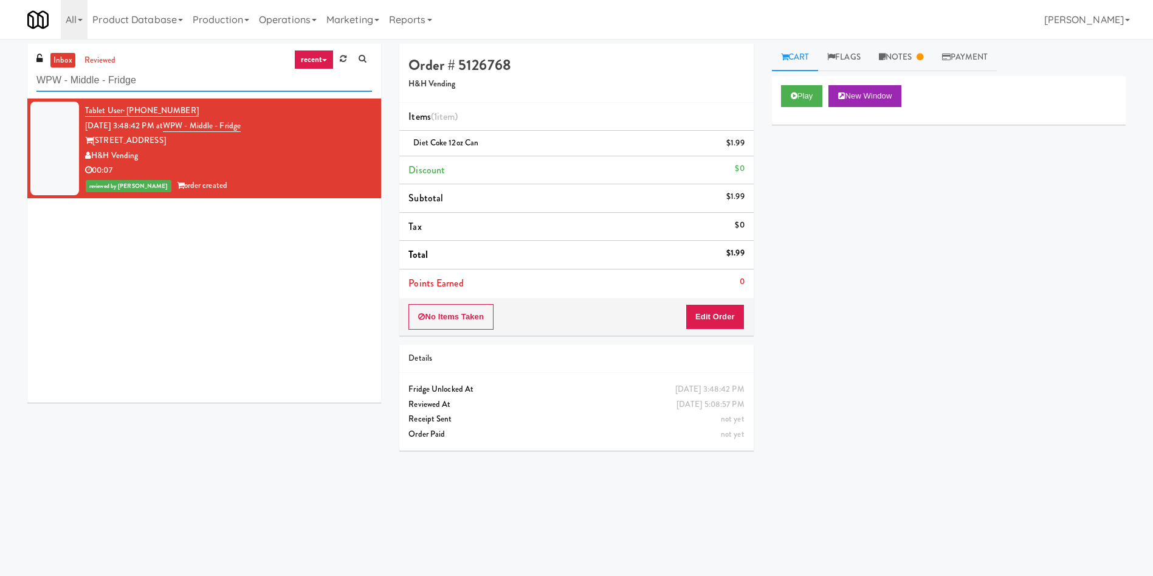
drag, startPoint x: 194, startPoint y: 84, endPoint x: 0, endPoint y: 94, distance: 194.1
click at [0, 94] on div "inbox reviewed recent all unclear take inventory issue suspicious failed recent…" at bounding box center [576, 288] width 1153 height 488
paste input "Icon - Cooler - Right"
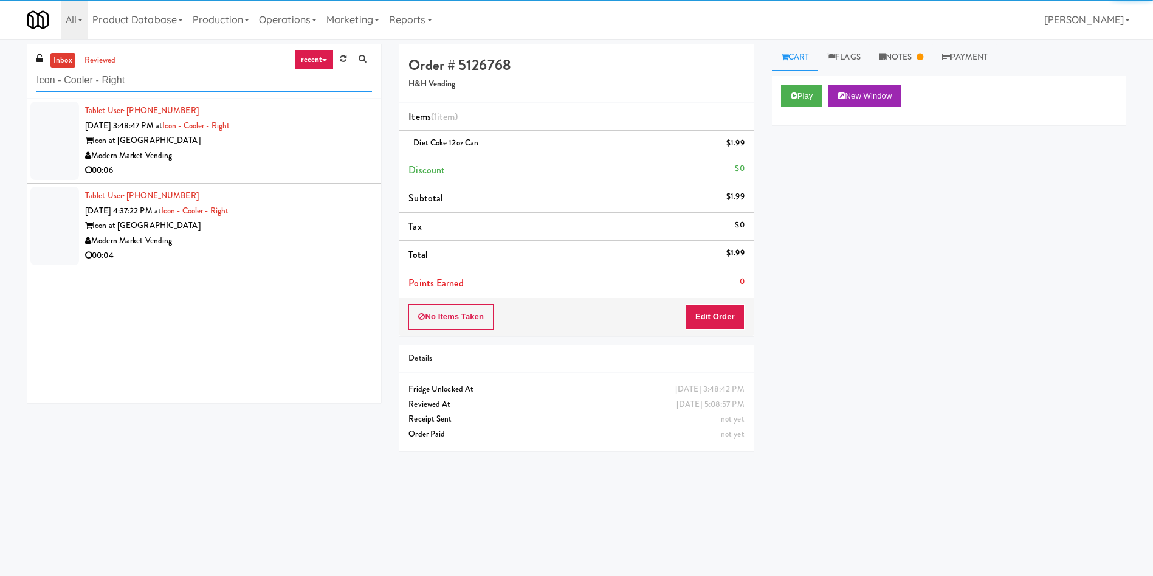
type input "Icon - Cooler - Right"
click at [63, 123] on div at bounding box center [54, 141] width 49 height 78
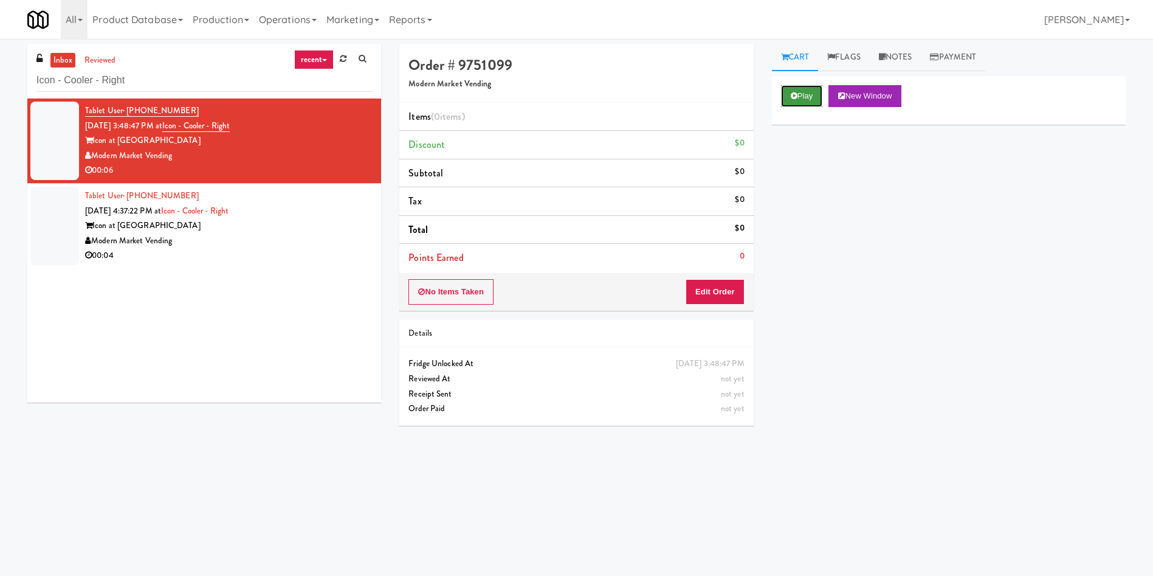
click at [791, 89] on button "Play" at bounding box center [802, 96] width 42 height 22
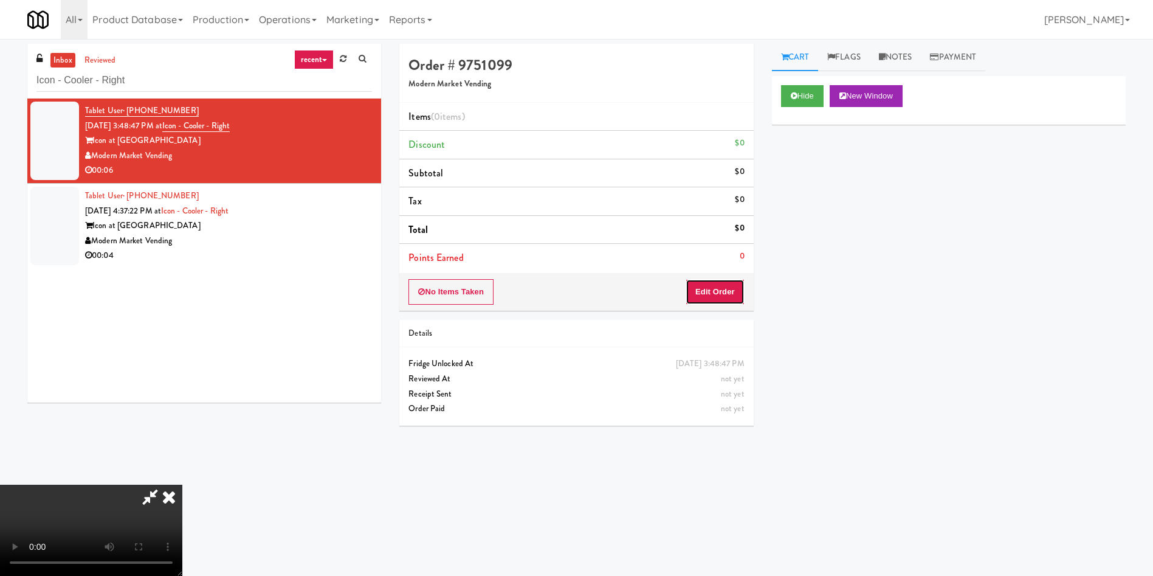
click at [704, 293] on button "Edit Order" at bounding box center [715, 292] width 59 height 26
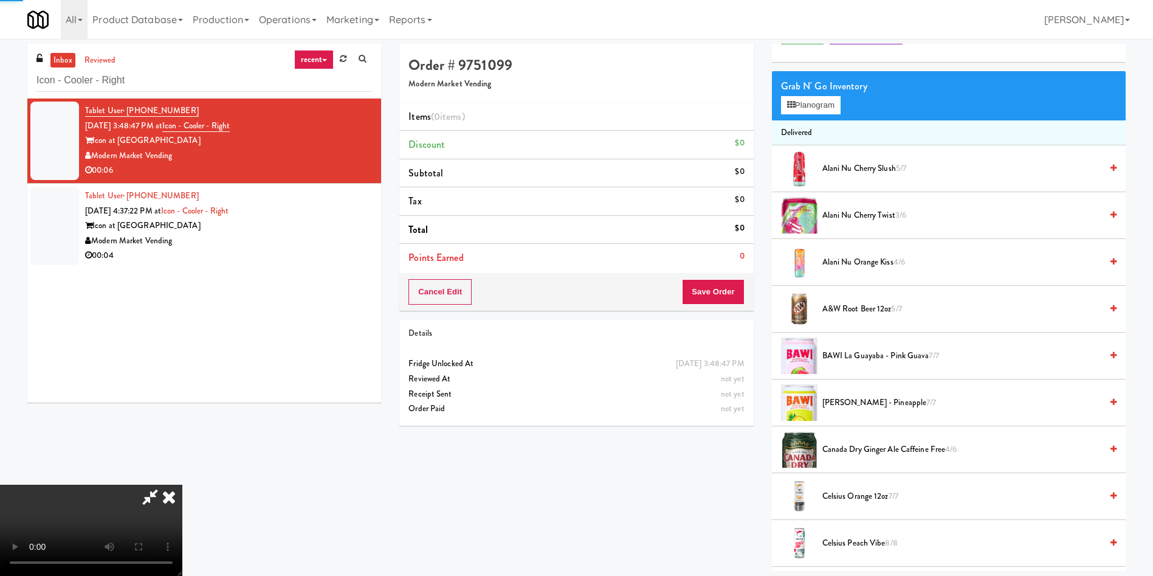
scroll to position [91, 0]
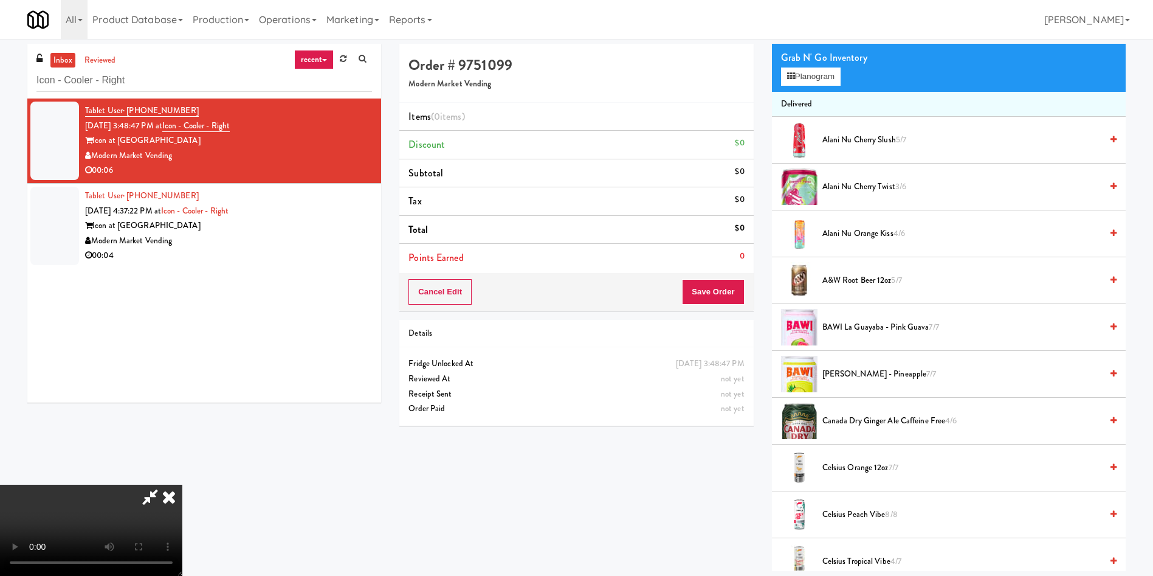
click at [182, 484] on video at bounding box center [91, 529] width 182 height 91
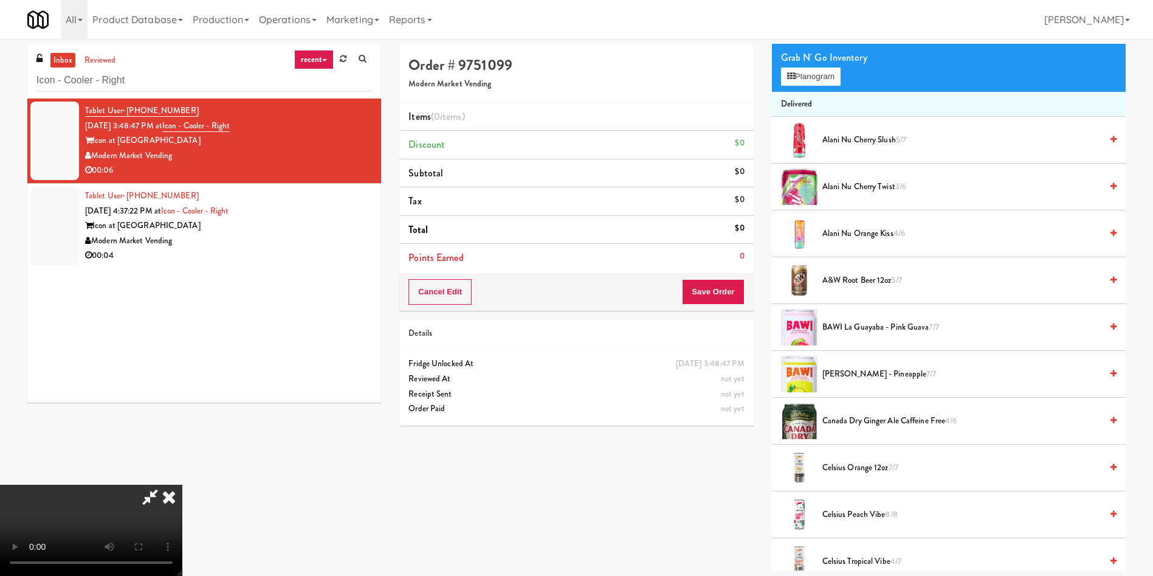
scroll to position [0, 0]
click at [182, 484] on video at bounding box center [91, 529] width 182 height 91
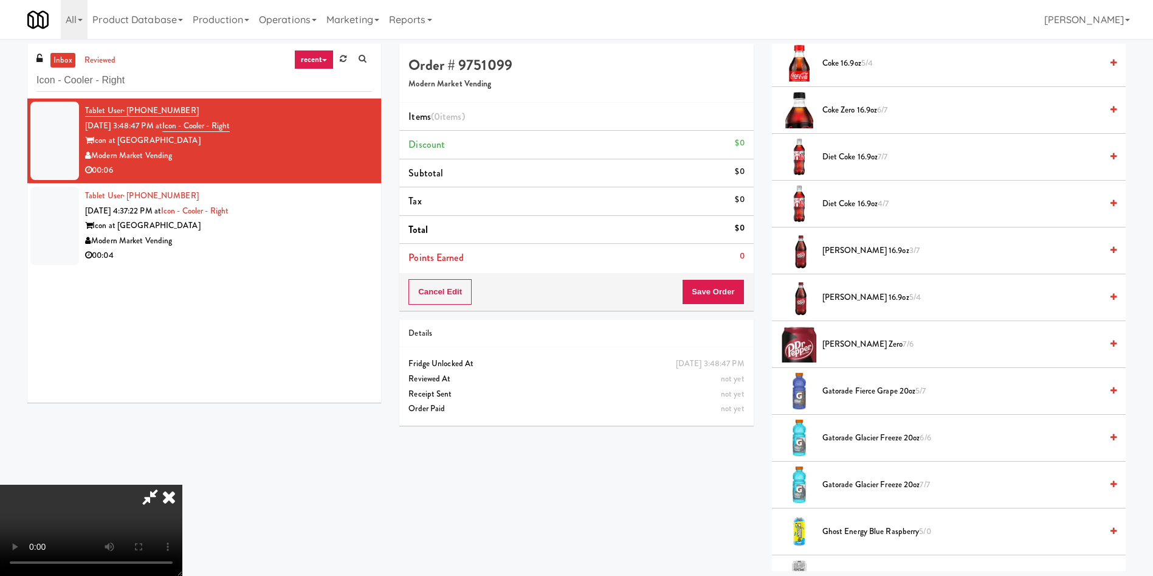
click at [182, 484] on video at bounding box center [91, 529] width 182 height 91
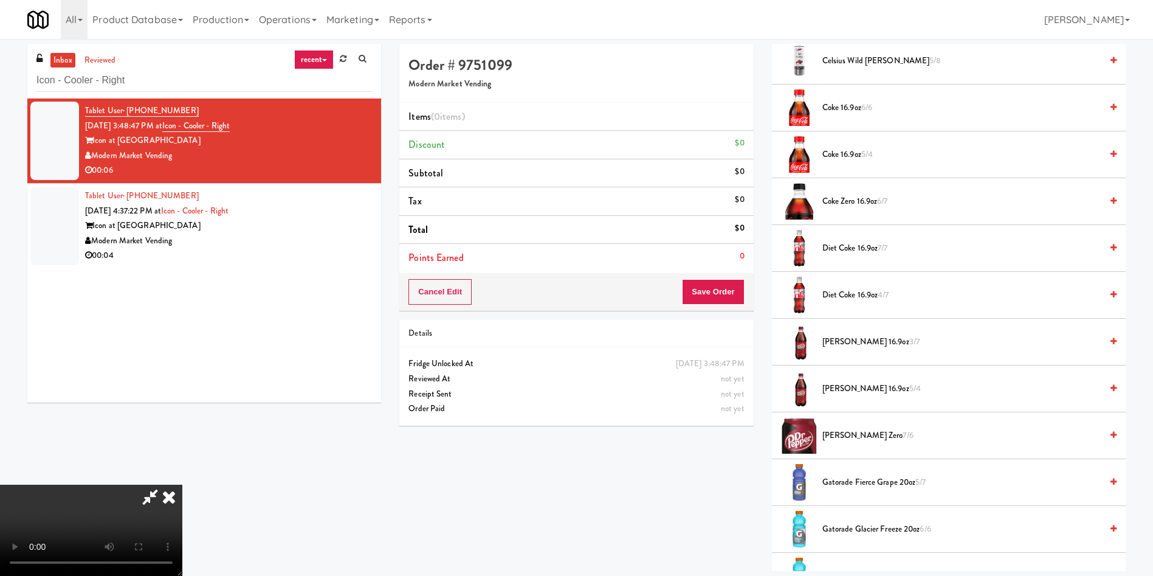
click at [182, 484] on video at bounding box center [91, 529] width 182 height 91
click at [854, 339] on span "Dr. Pepper 16.9oz 3/7" at bounding box center [961, 341] width 279 height 15
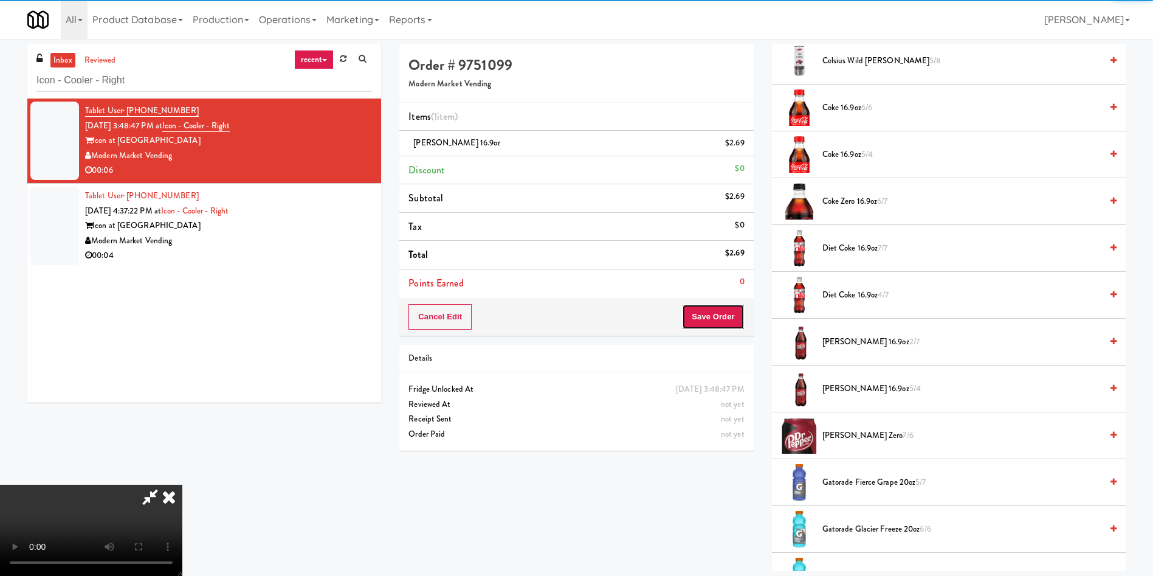
click at [715, 306] on button "Save Order" at bounding box center [713, 317] width 62 height 26
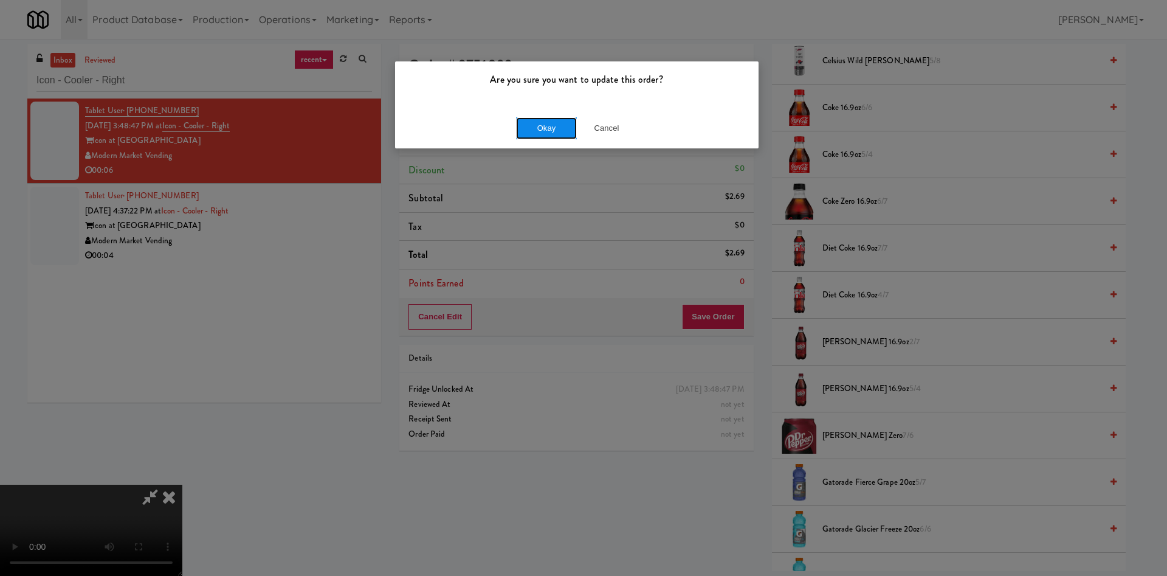
click at [524, 120] on button "Okay" at bounding box center [546, 128] width 61 height 22
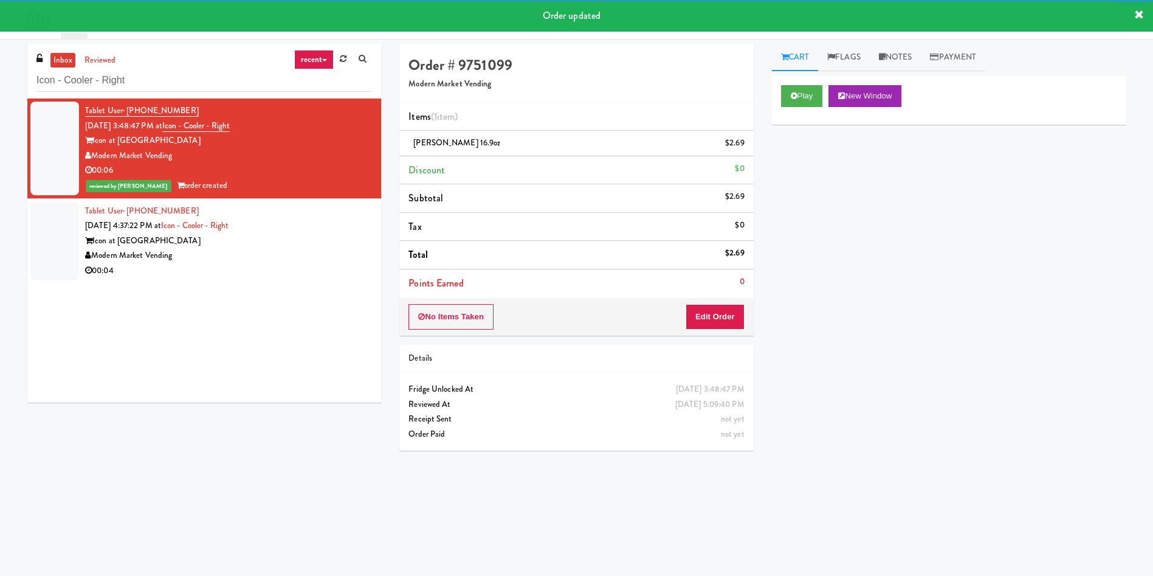
click at [44, 222] on div at bounding box center [54, 241] width 49 height 78
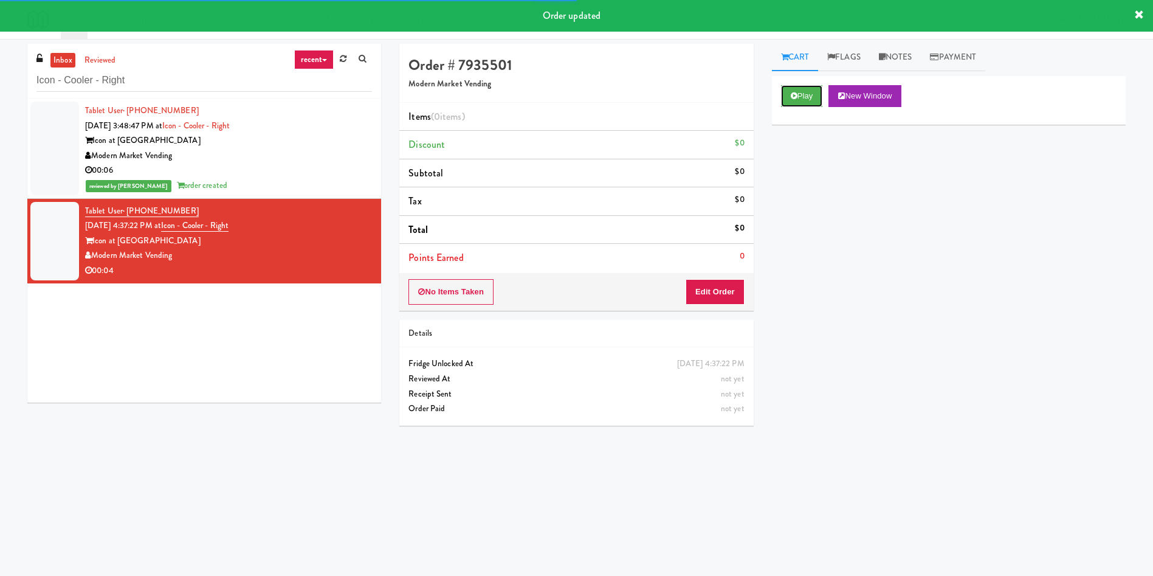
drag, startPoint x: 802, startPoint y: 97, endPoint x: 789, endPoint y: 113, distance: 20.8
click at [802, 97] on button "Play" at bounding box center [802, 96] width 42 height 22
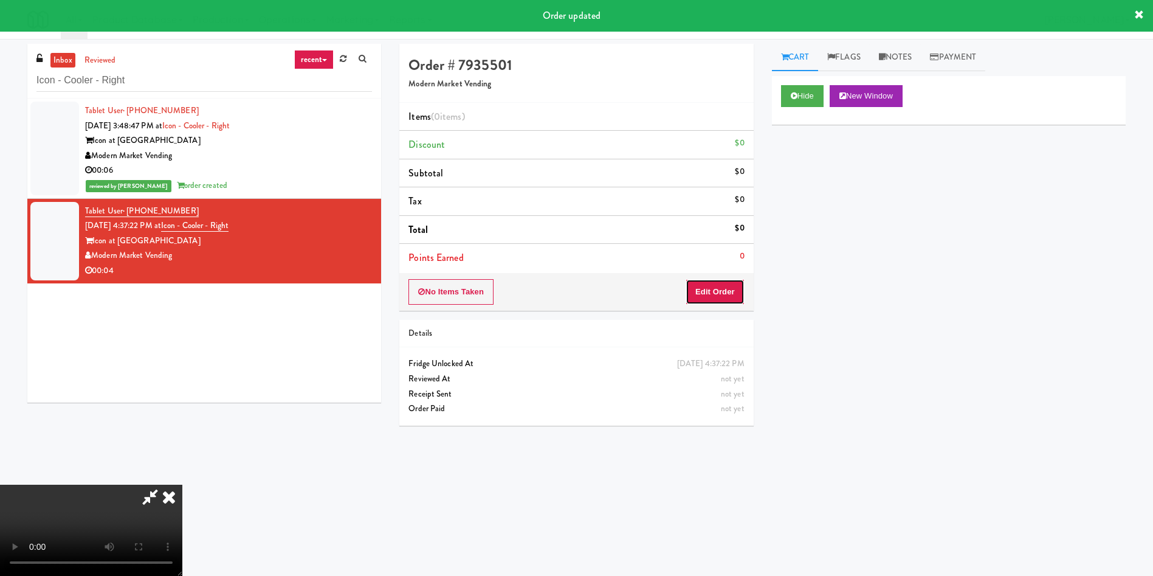
click at [713, 284] on button "Edit Order" at bounding box center [715, 292] width 59 height 26
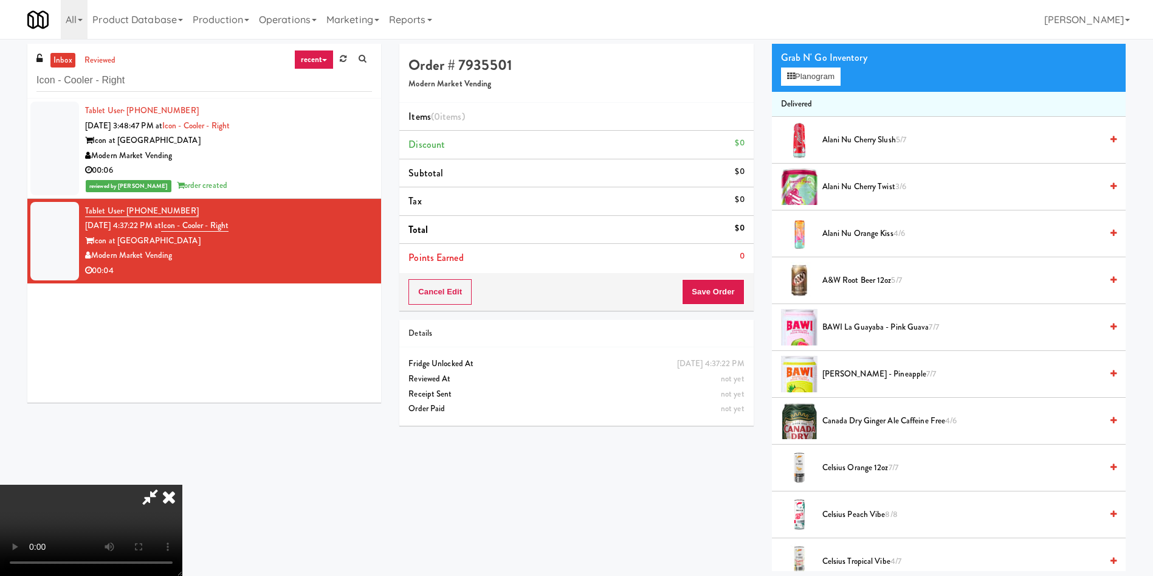
scroll to position [91, 0]
click at [182, 484] on video at bounding box center [91, 529] width 182 height 91
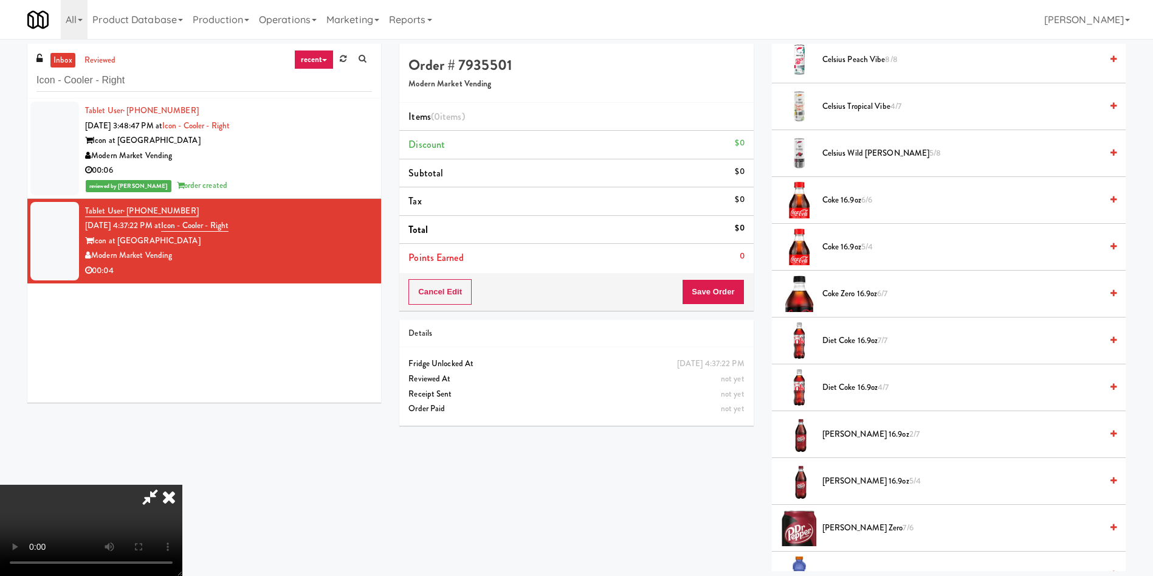
scroll to position [547, 0]
click at [876, 475] on span "Dr. Pepper 16.9oz 5/4" at bounding box center [961, 479] width 279 height 15
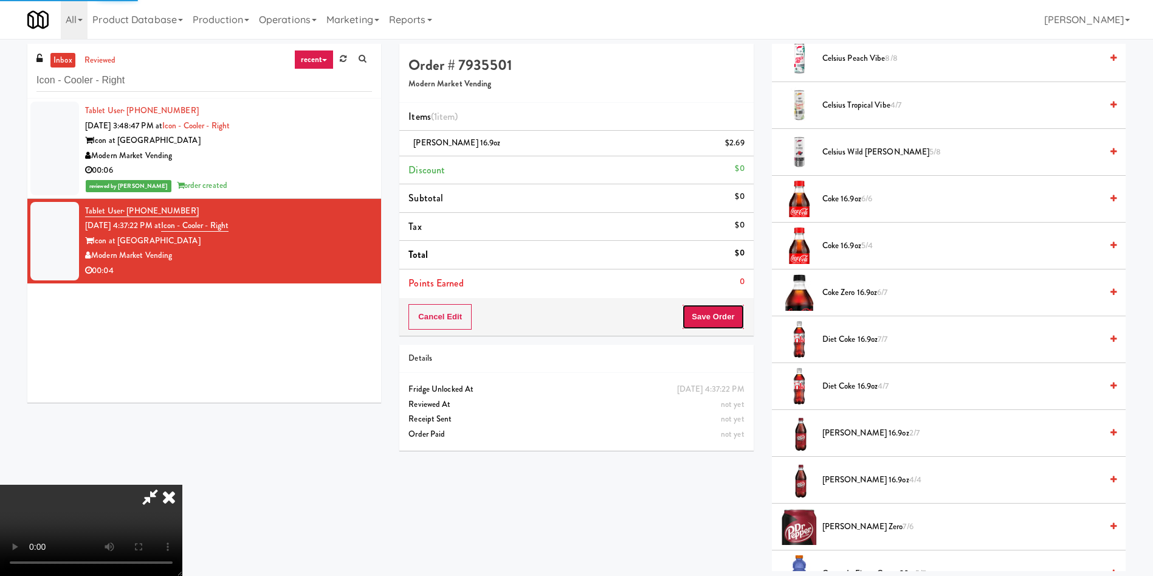
click at [728, 328] on button "Save Order" at bounding box center [713, 317] width 62 height 26
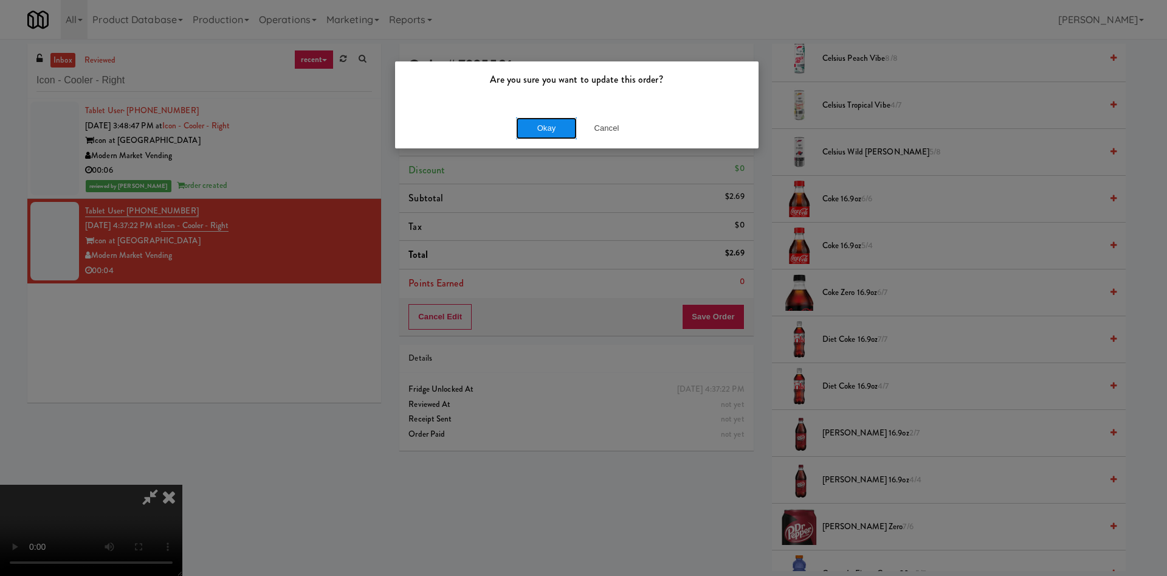
click at [559, 126] on button "Okay" at bounding box center [546, 128] width 61 height 22
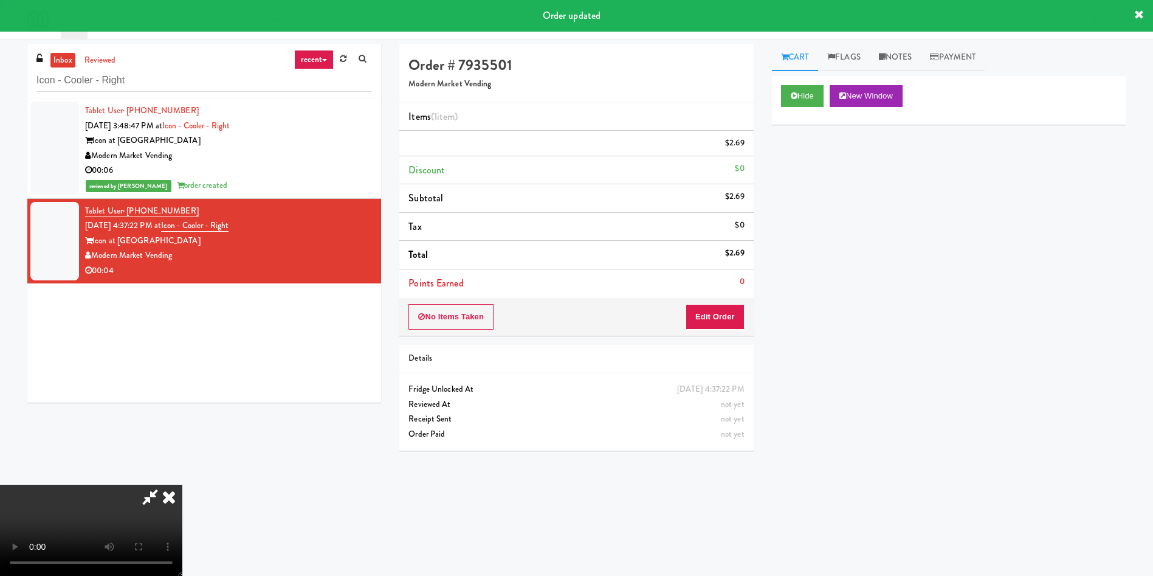
scroll to position [0, 0]
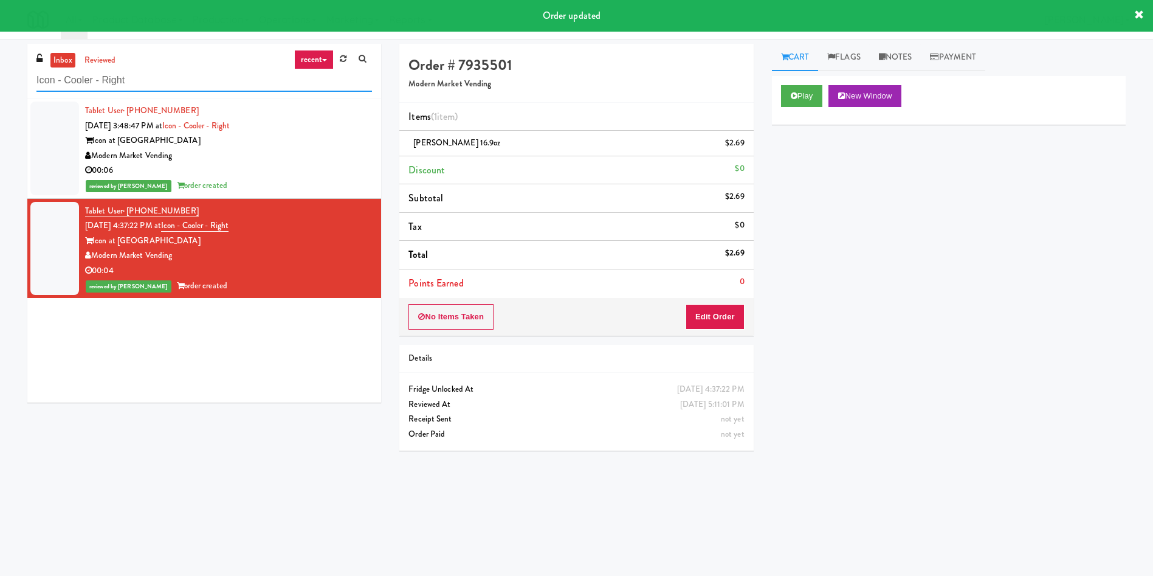
drag, startPoint x: 160, startPoint y: 75, endPoint x: 0, endPoint y: 73, distance: 159.9
click at [0, 73] on div "inbox reviewed recent all unclear take inventory issue suspicious failed recent…" at bounding box center [576, 288] width 1153 height 488
paste input "Maplewood Meals"
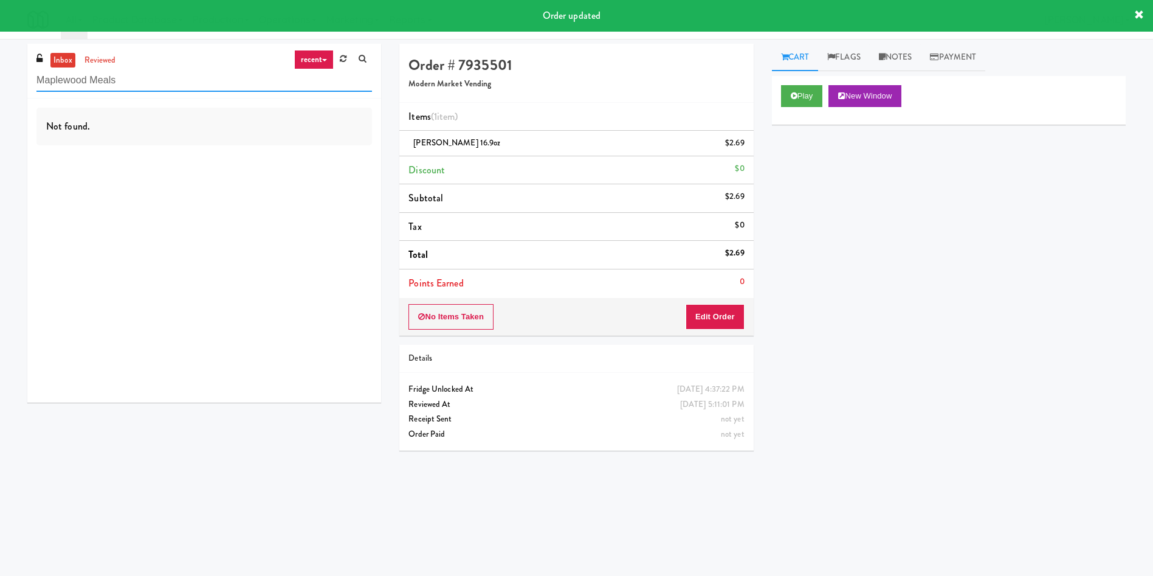
type input "Maplewood Meals"
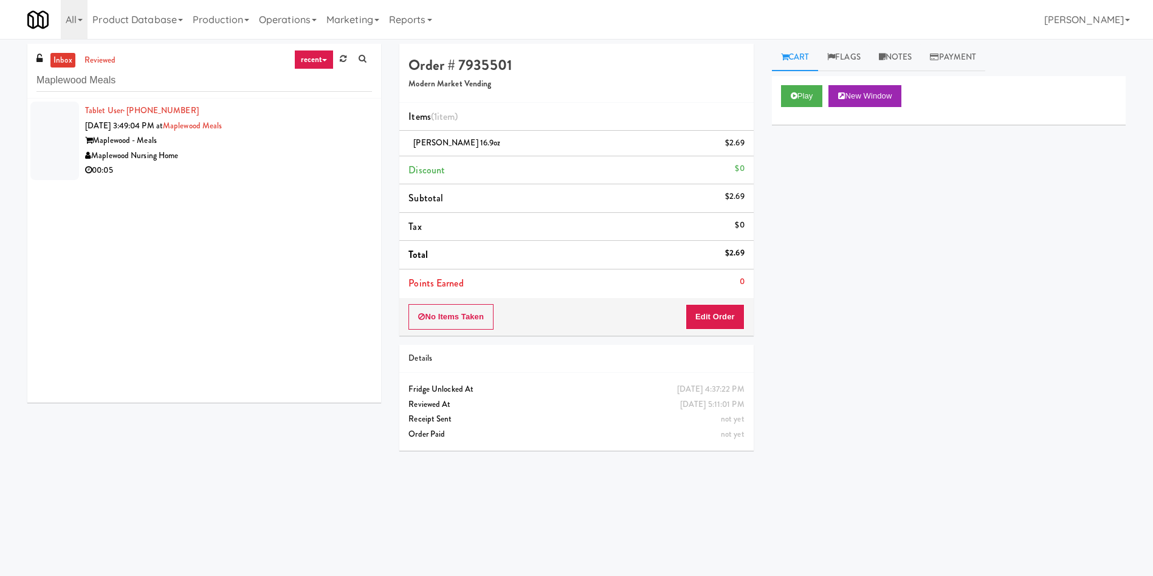
drag, startPoint x: 52, startPoint y: 134, endPoint x: 102, endPoint y: 14, distance: 130.3
click at [54, 131] on div at bounding box center [54, 141] width 49 height 78
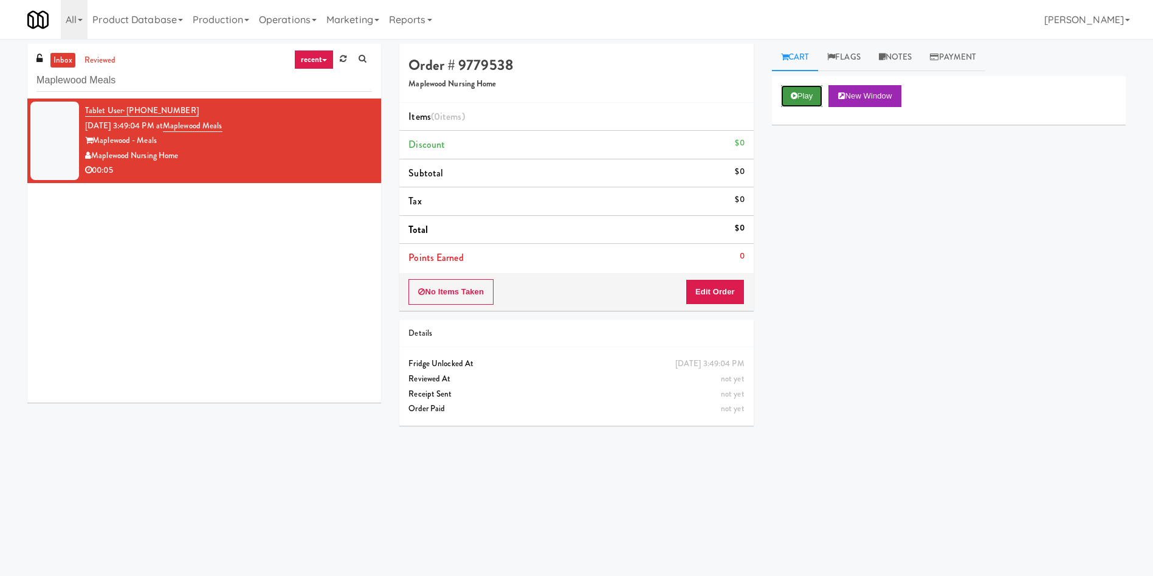
click at [781, 92] on button "Play" at bounding box center [802, 96] width 42 height 22
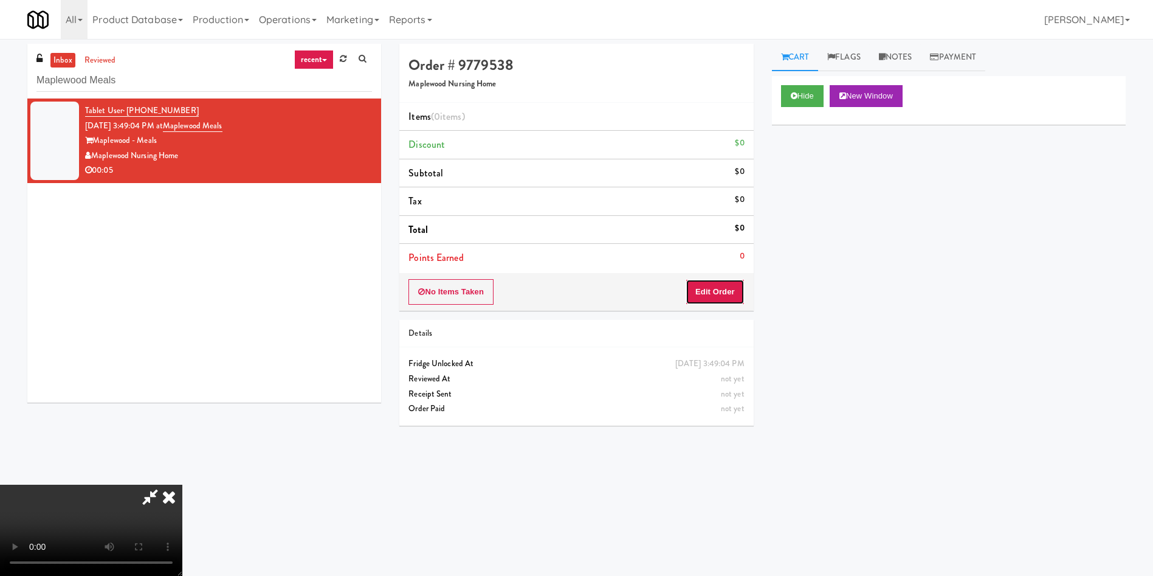
click at [720, 304] on button "Edit Order" at bounding box center [715, 292] width 59 height 26
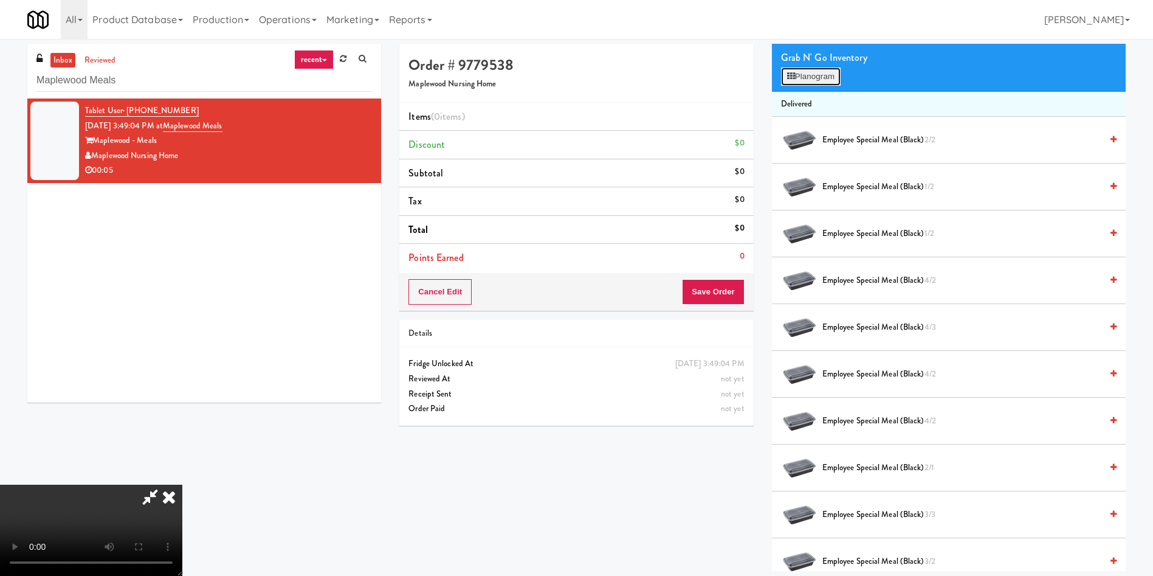
click at [832, 74] on button "Planogram" at bounding box center [811, 76] width 60 height 18
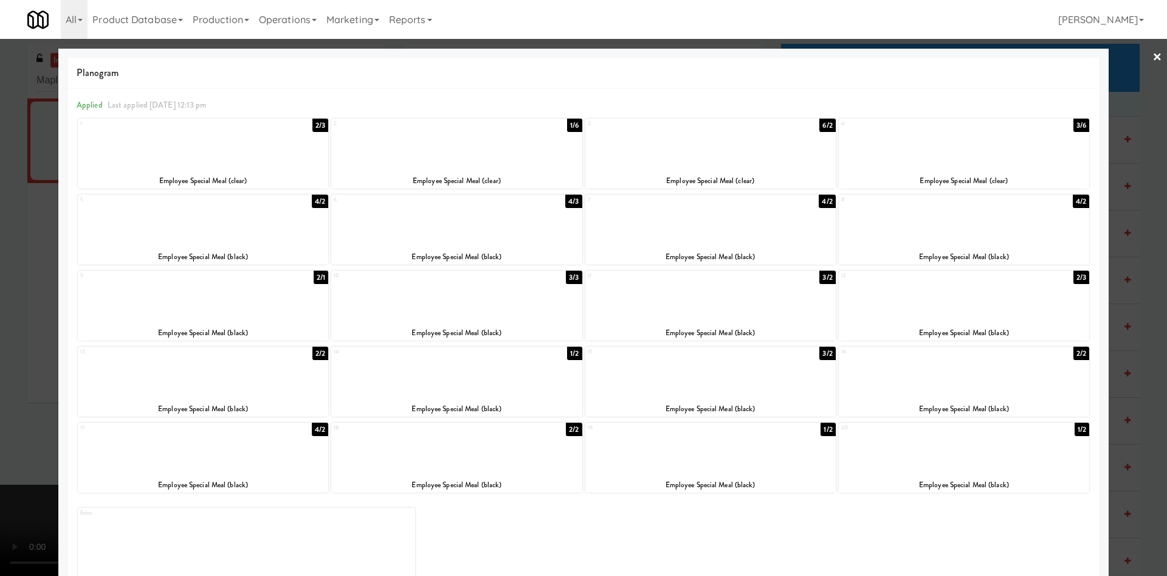
click at [704, 240] on div at bounding box center [710, 221] width 250 height 47
drag, startPoint x: 13, startPoint y: 222, endPoint x: 168, endPoint y: 220, distance: 155.0
click at [15, 221] on div at bounding box center [583, 288] width 1167 height 576
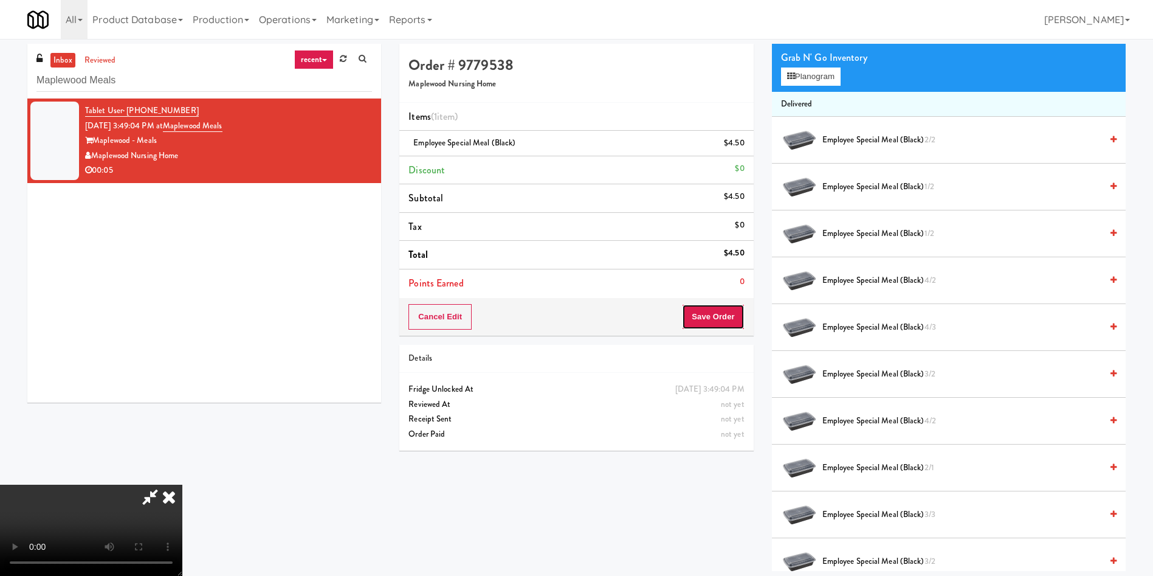
click at [712, 306] on button "Save Order" at bounding box center [713, 317] width 62 height 26
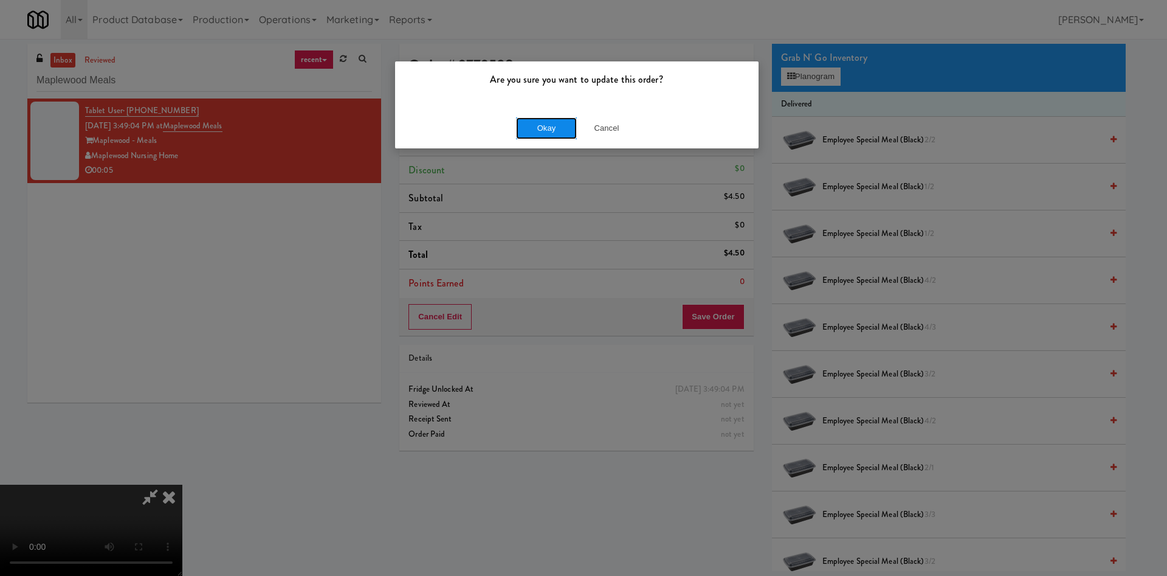
click at [552, 126] on button "Okay" at bounding box center [546, 128] width 61 height 22
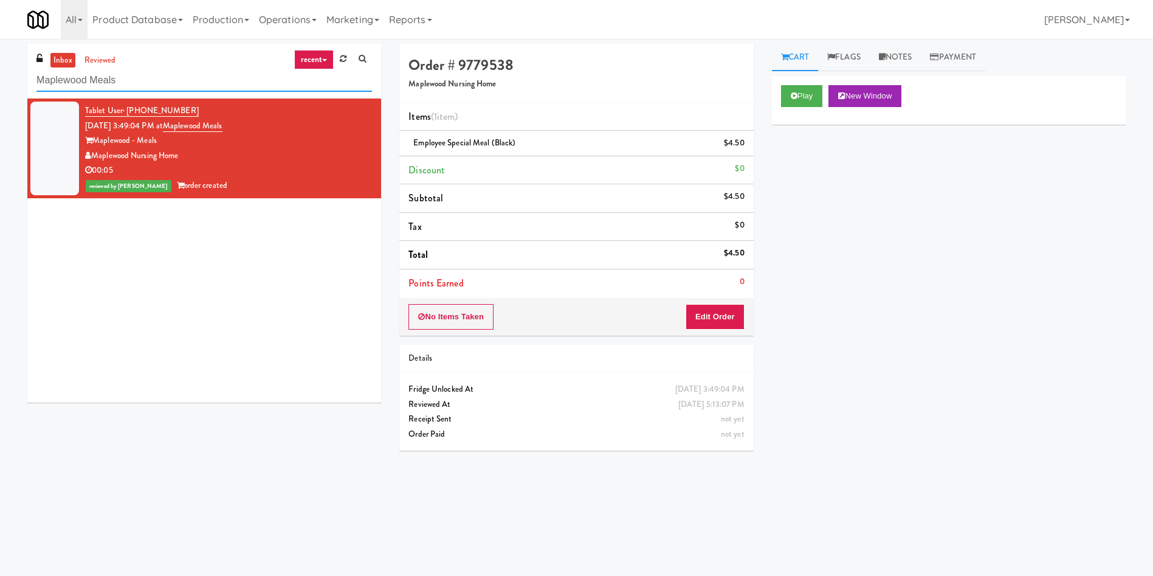
drag, startPoint x: 201, startPoint y: 78, endPoint x: 0, endPoint y: 78, distance: 200.6
click at [0, 78] on div "inbox reviewed recent all unclear take inventory issue suspicious failed recent…" at bounding box center [576, 288] width 1153 height 488
paste input "The Sur - Cooler"
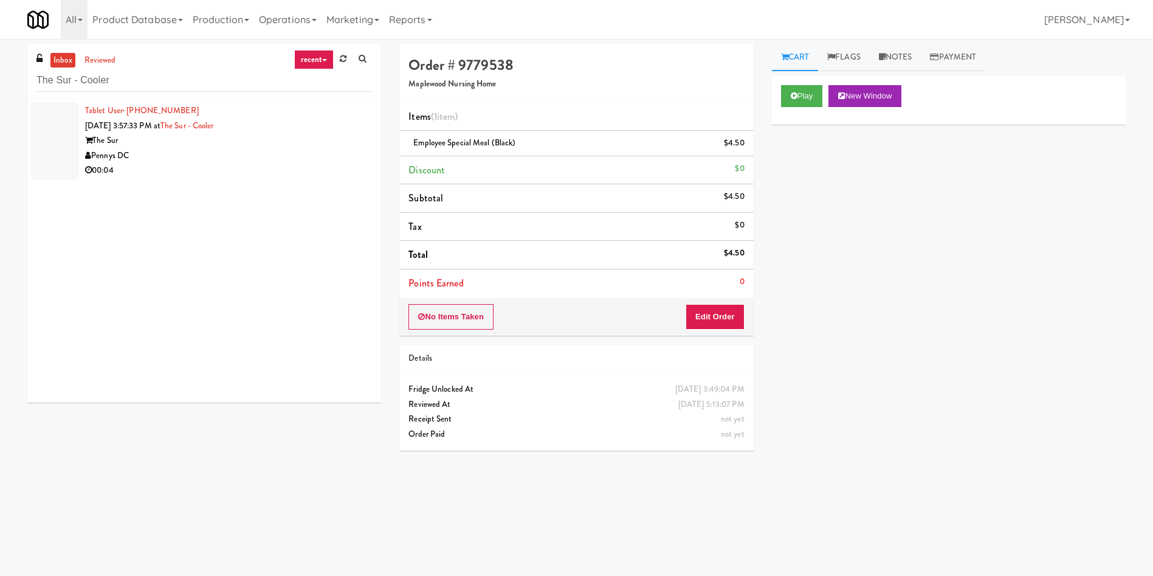
click at [48, 133] on div at bounding box center [54, 141] width 49 height 78
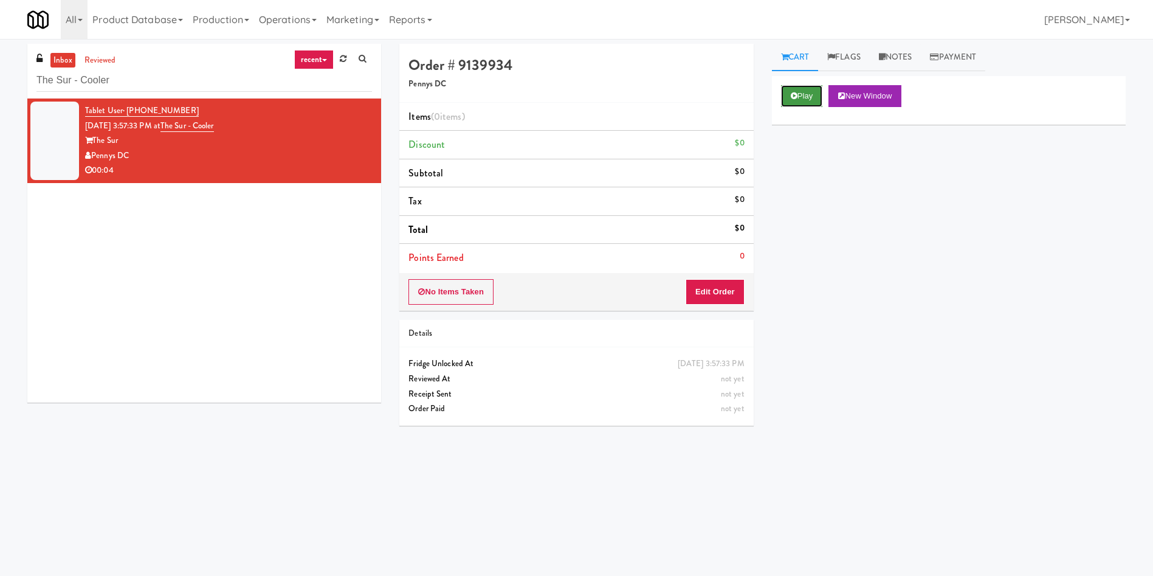
click at [808, 89] on button "Play" at bounding box center [802, 96] width 42 height 22
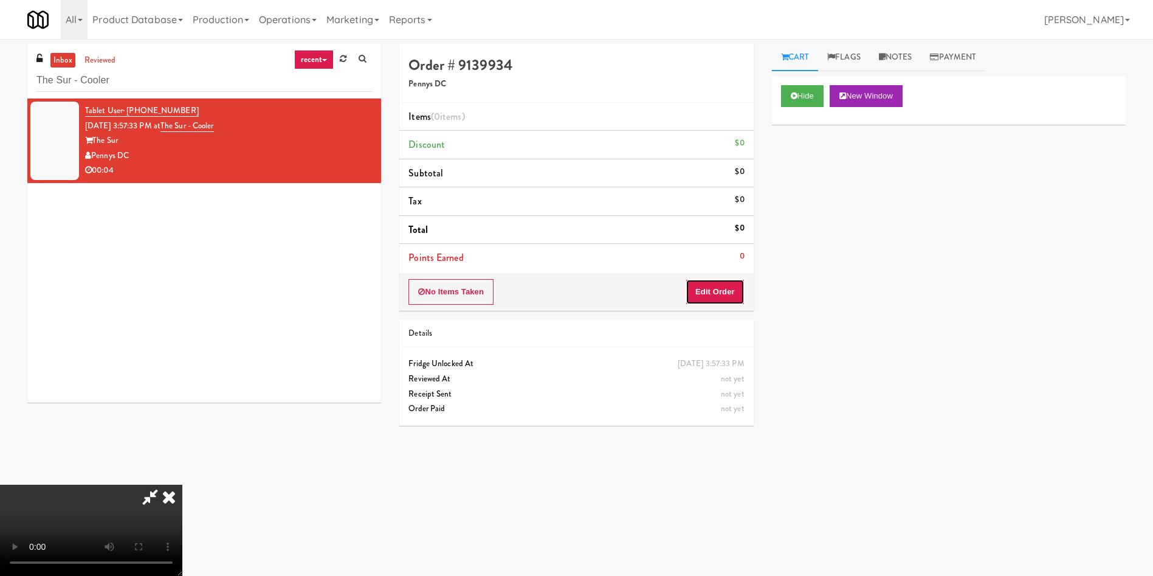
click at [718, 297] on button "Edit Order" at bounding box center [715, 292] width 59 height 26
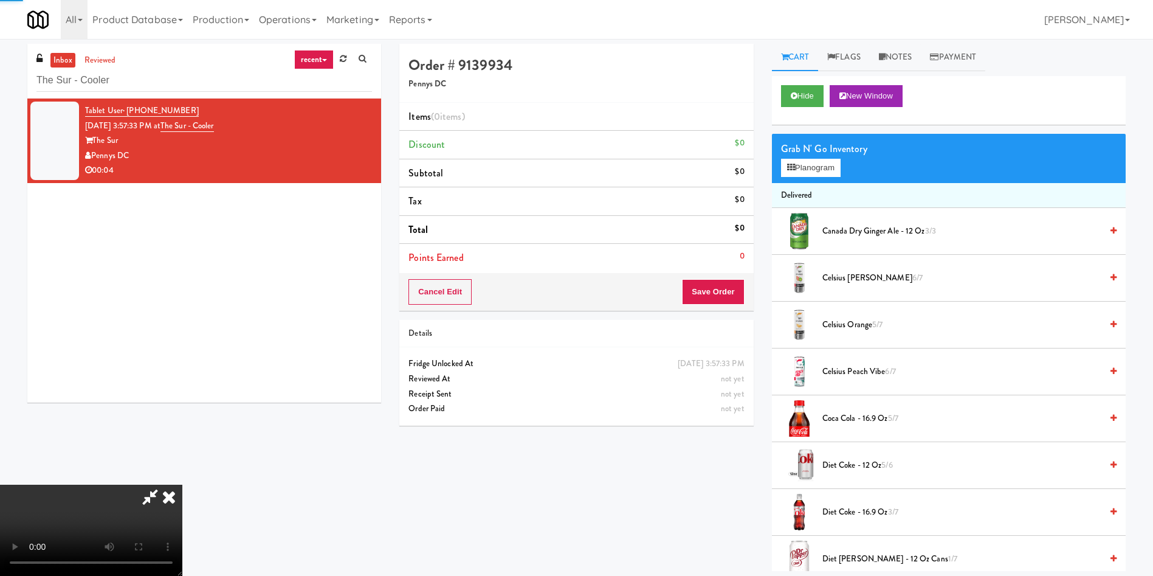
scroll to position [182, 0]
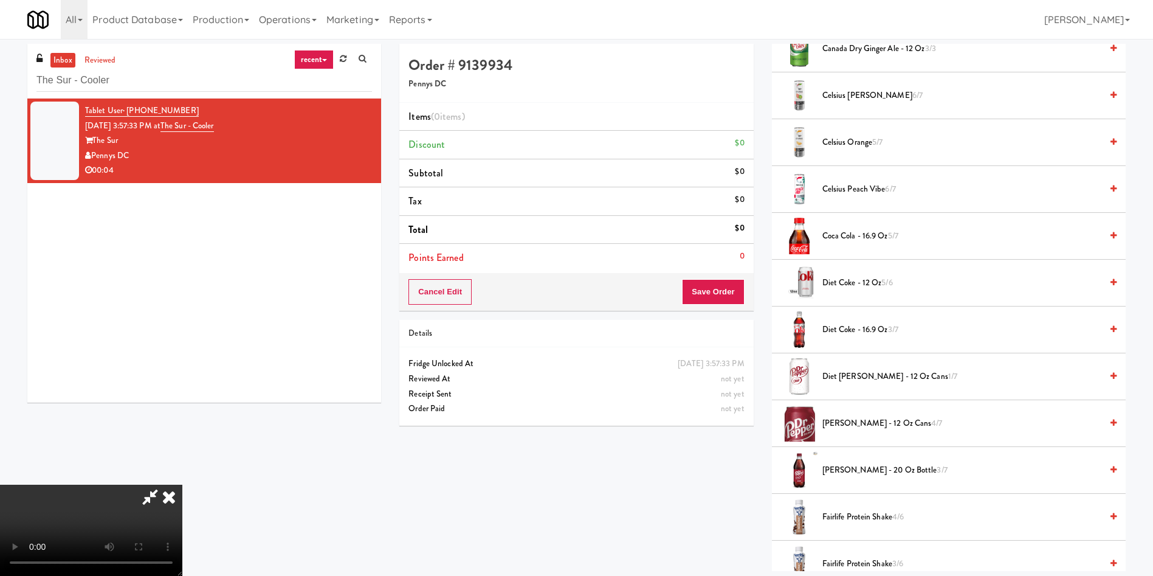
click at [182, 484] on video at bounding box center [91, 529] width 182 height 91
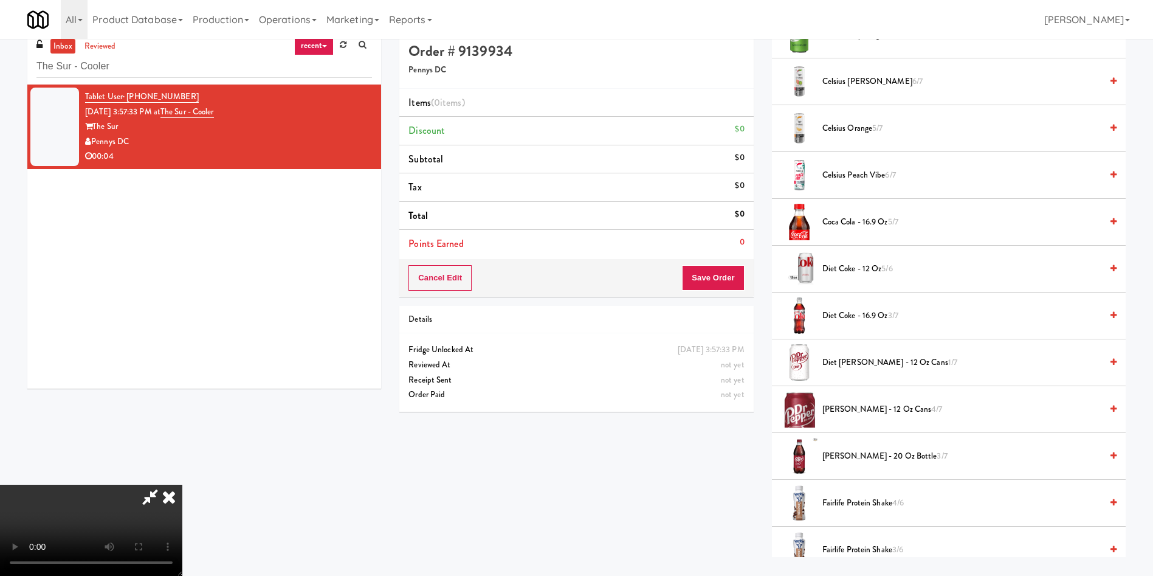
scroll to position [39, 0]
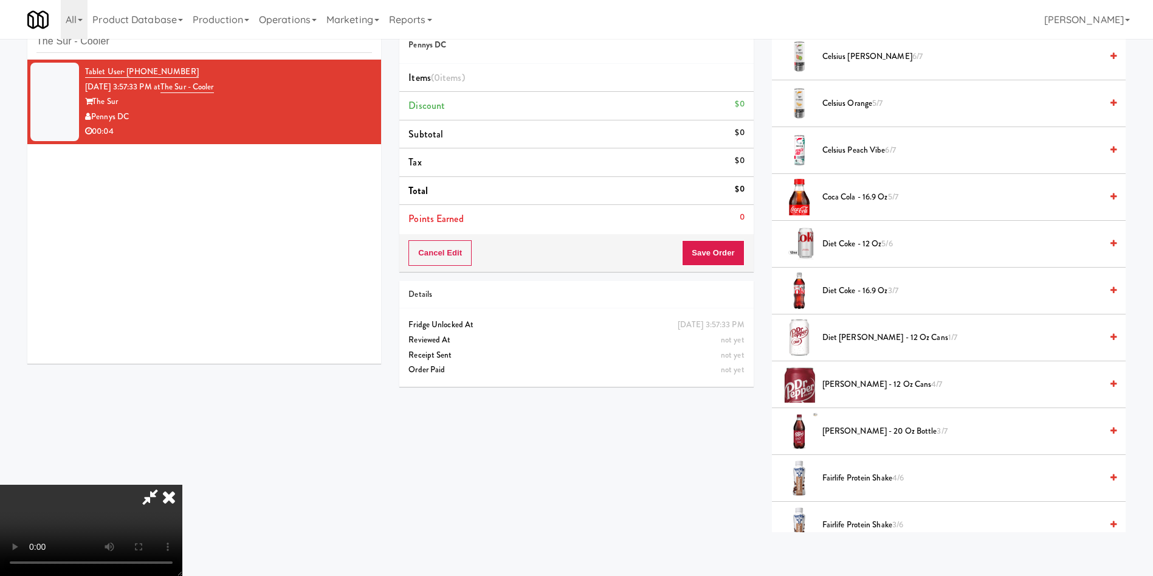
click at [881, 287] on span "Diet Coke - 16.9 oz 3/7" at bounding box center [961, 290] width 279 height 15
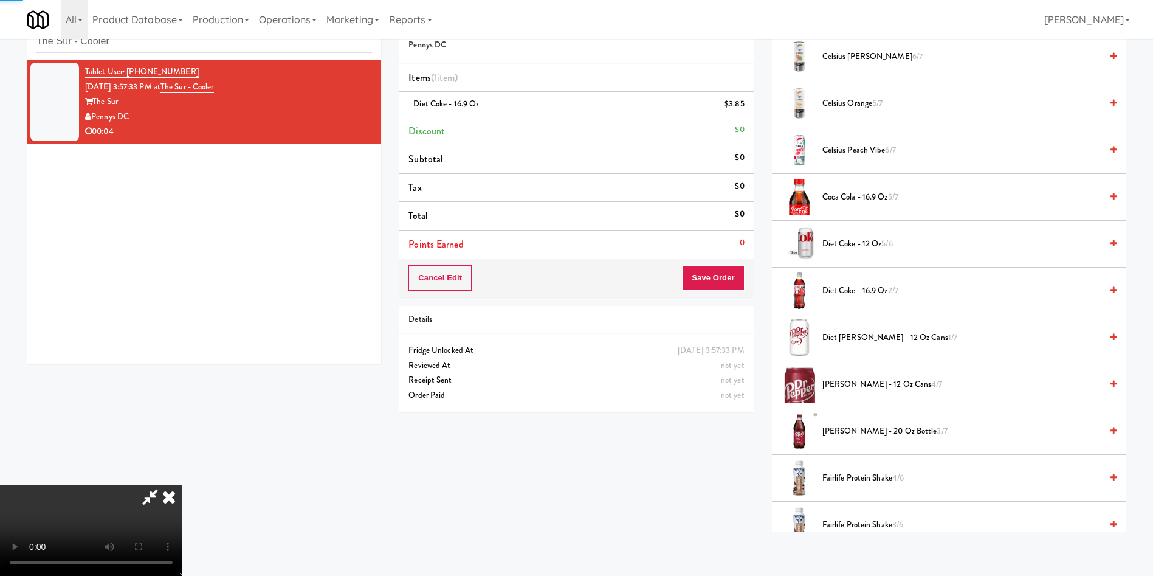
click at [182, 484] on video at bounding box center [91, 529] width 182 height 91
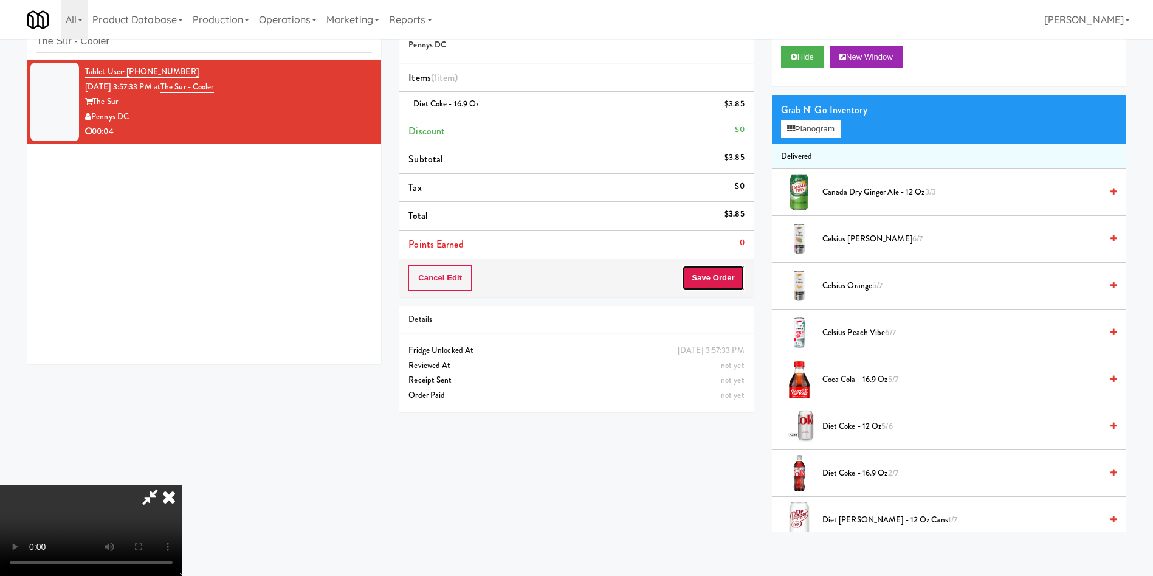
click at [721, 284] on button "Save Order" at bounding box center [713, 278] width 62 height 26
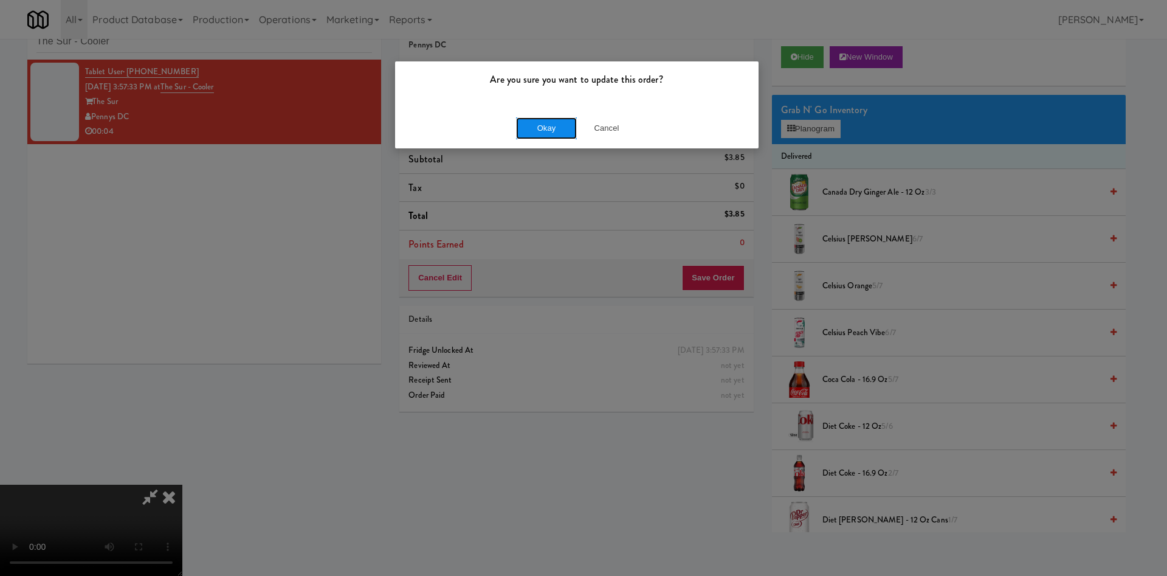
click at [555, 133] on button "Okay" at bounding box center [546, 128] width 61 height 22
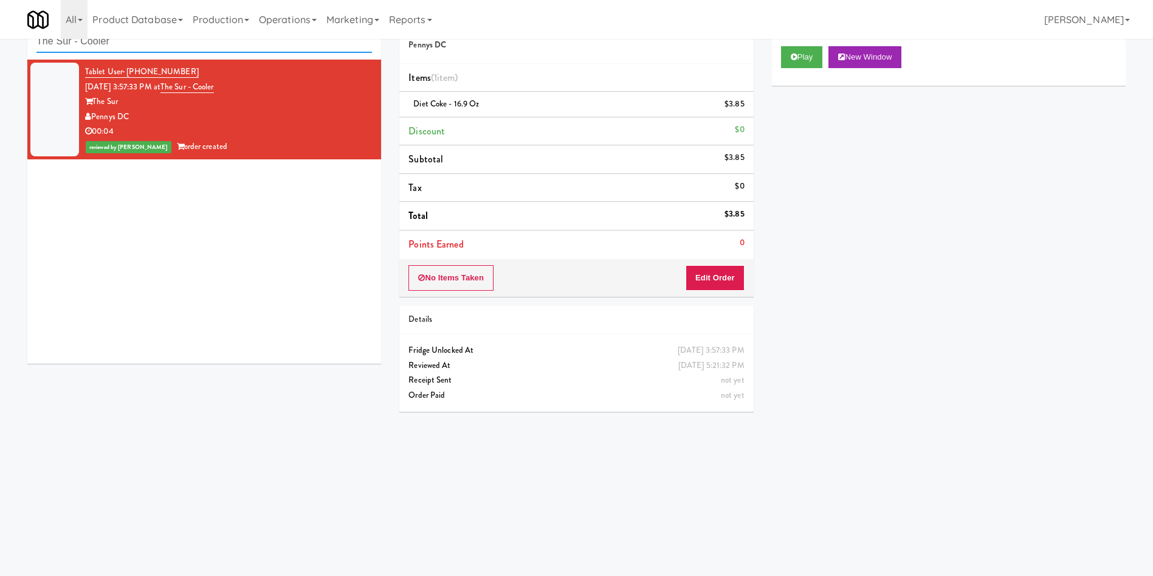
drag, startPoint x: 157, startPoint y: 46, endPoint x: 0, endPoint y: 24, distance: 158.9
click at [0, 24] on body "Are you sure you want to update this order? Okay Cancel Okay Are you sure you w…" at bounding box center [576, 288] width 1153 height 576
paste input "Cabinet 1 - CES High Point"
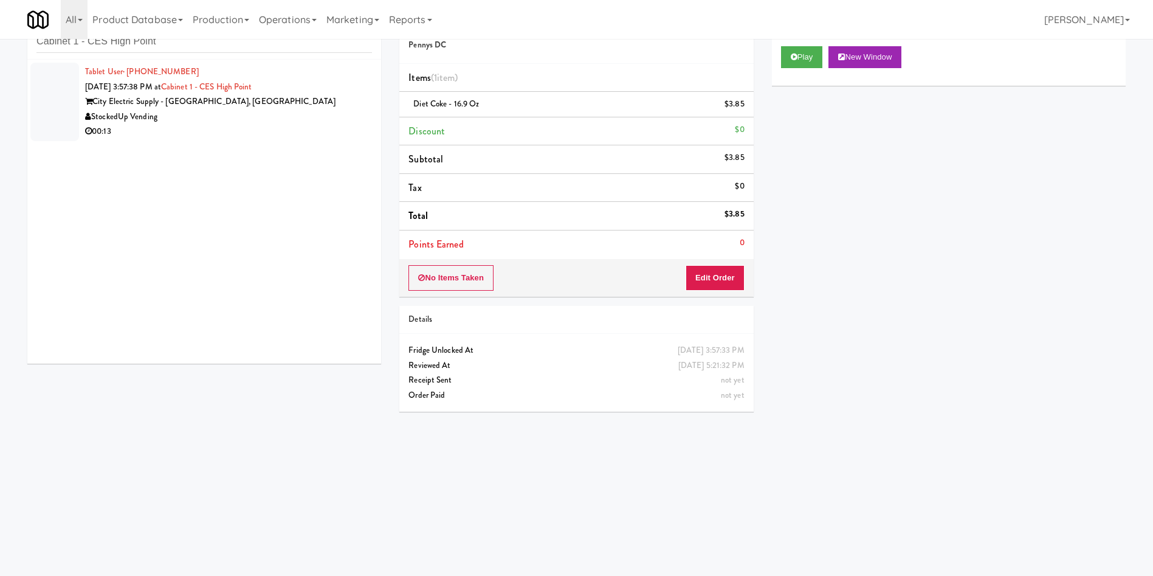
click at [63, 107] on div at bounding box center [54, 102] width 49 height 78
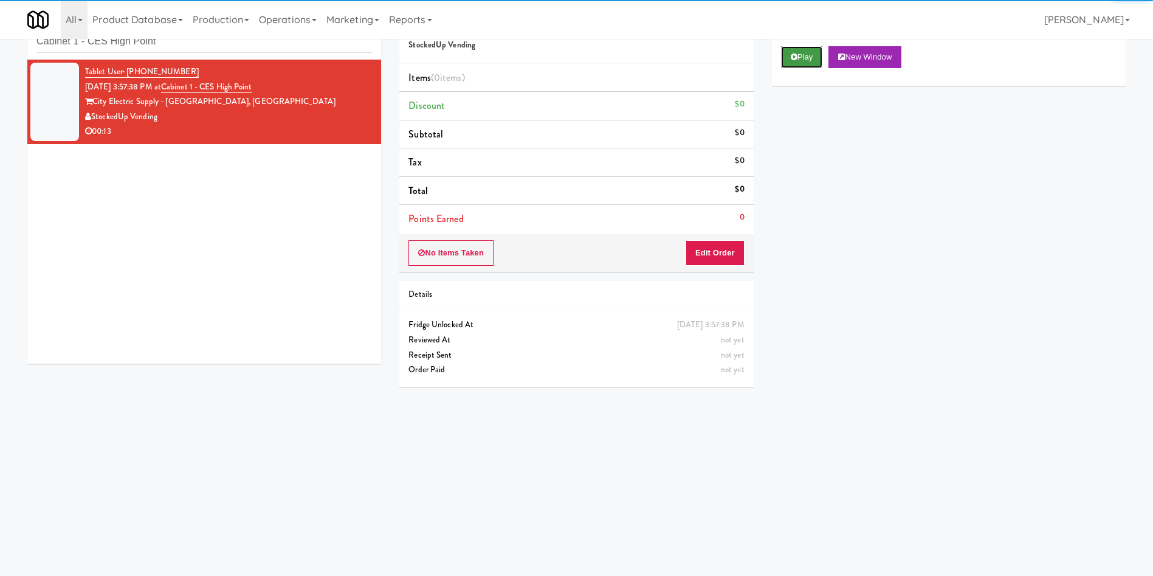
click at [806, 61] on button "Play" at bounding box center [802, 57] width 42 height 22
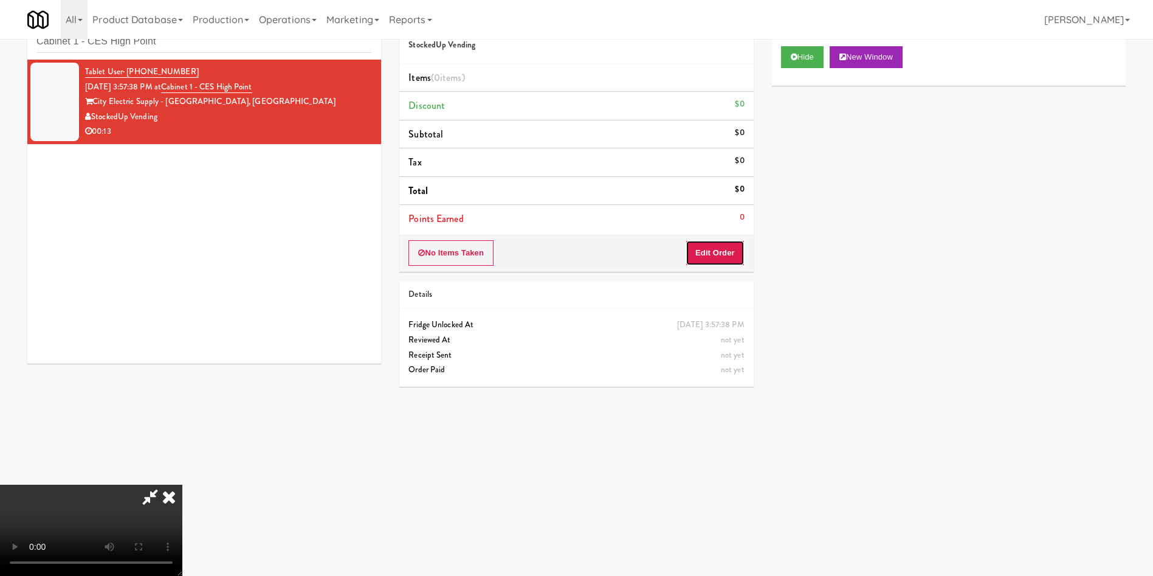
click at [724, 252] on button "Edit Order" at bounding box center [715, 253] width 59 height 26
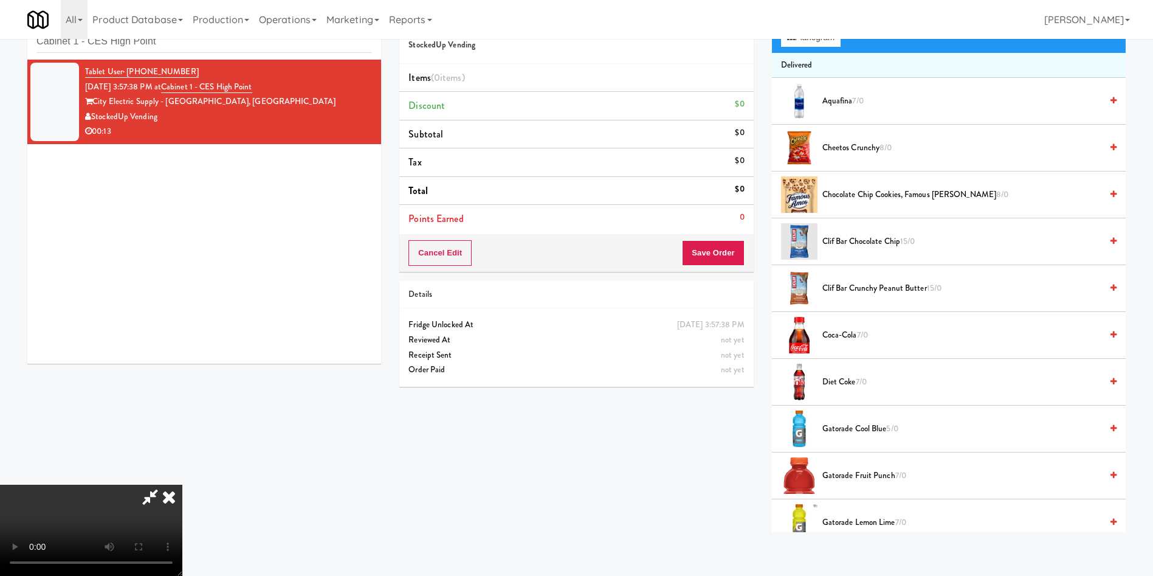
scroll to position [365, 0]
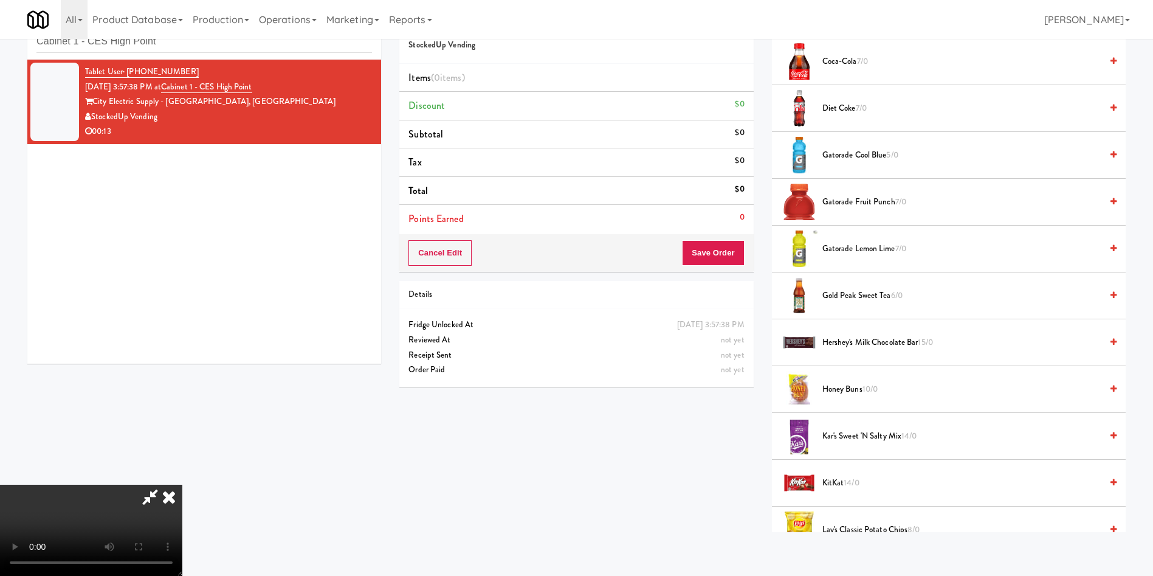
click at [852, 157] on span "Gatorade Cool Blue 5/0" at bounding box center [961, 155] width 279 height 15
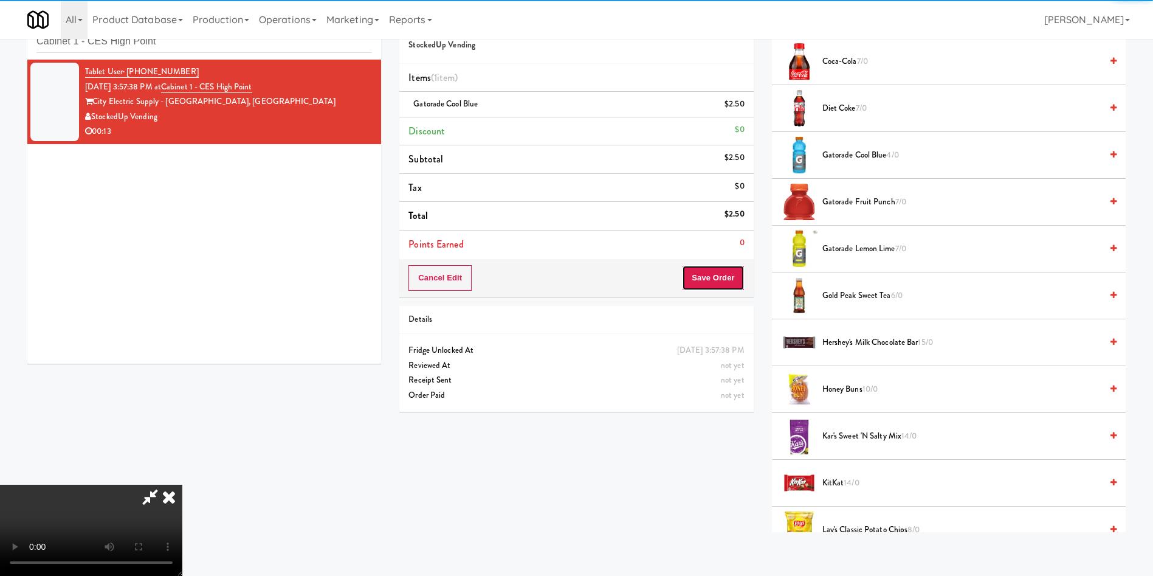
click at [719, 272] on button "Save Order" at bounding box center [713, 278] width 62 height 26
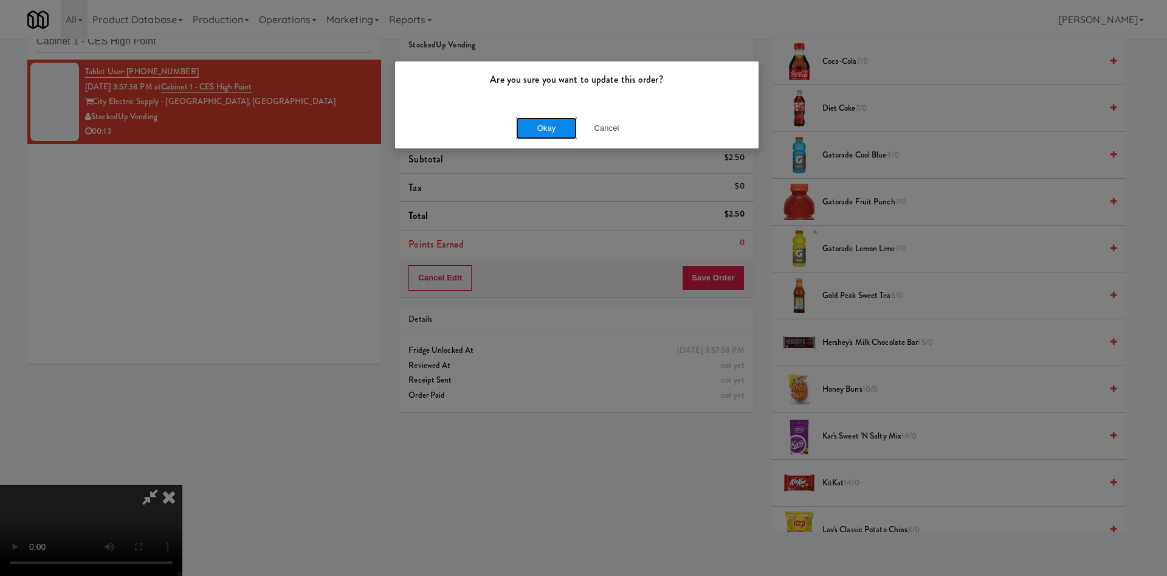
click at [536, 124] on button "Okay" at bounding box center [546, 128] width 61 height 22
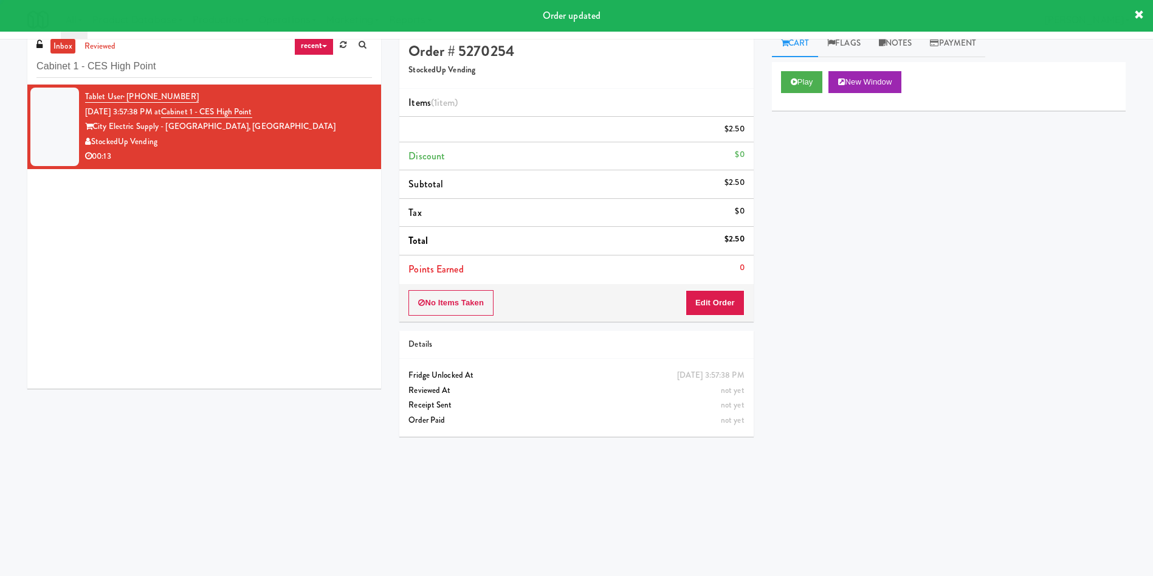
scroll to position [0, 0]
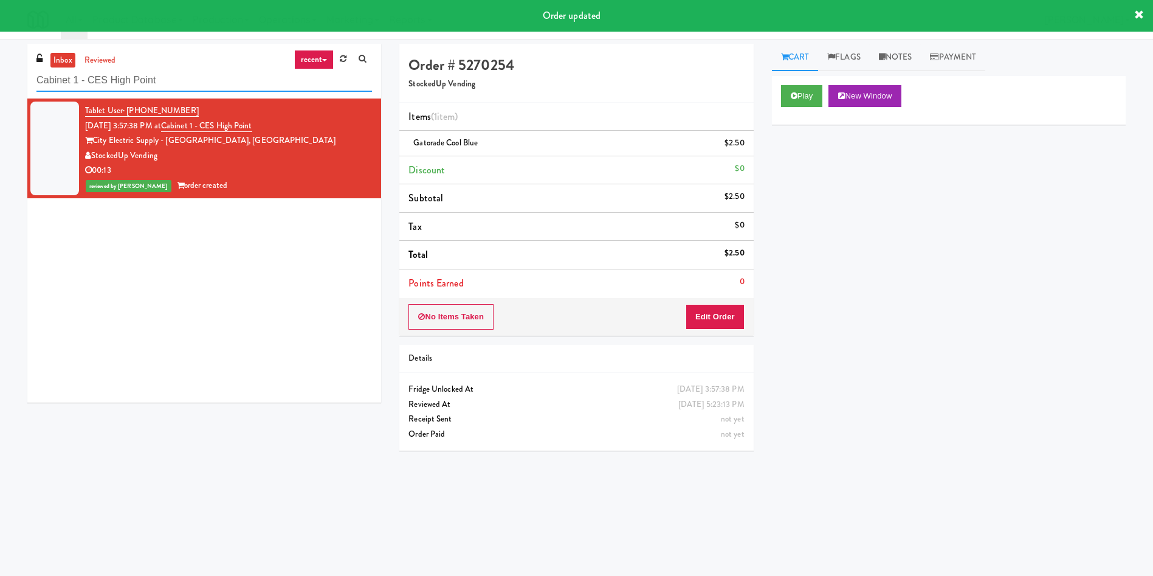
drag, startPoint x: 179, startPoint y: 83, endPoint x: 0, endPoint y: 41, distance: 183.4
click at [0, 41] on div "inbox reviewed recent all unclear take inventory issue suspicious failed recent…" at bounding box center [576, 285] width 1153 height 493
paste input "Avant HP - Ambient - Righ"
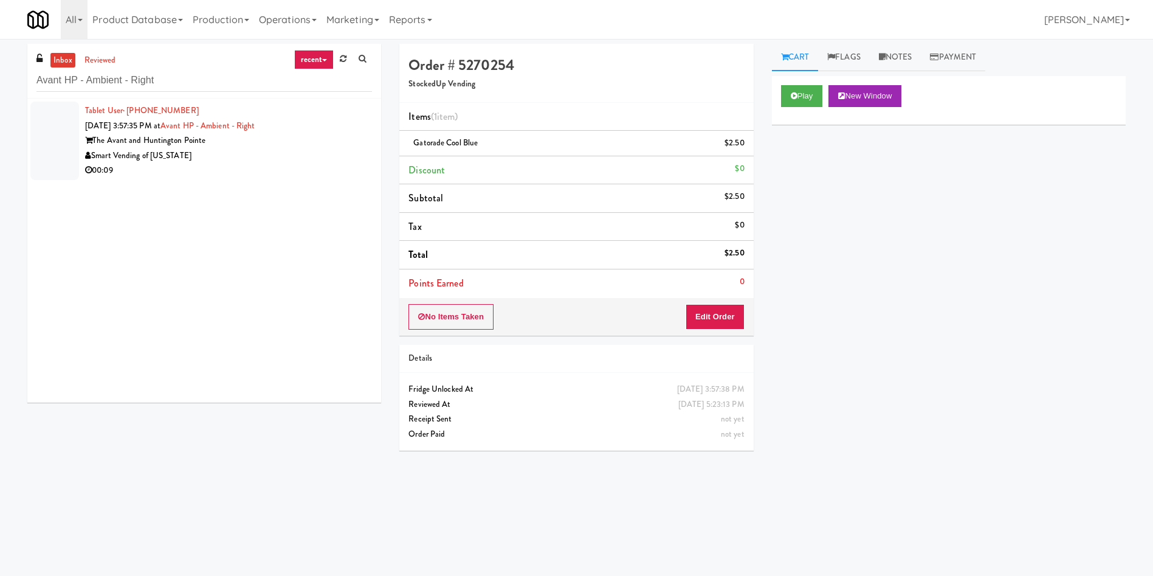
click at [36, 146] on div at bounding box center [54, 141] width 49 height 78
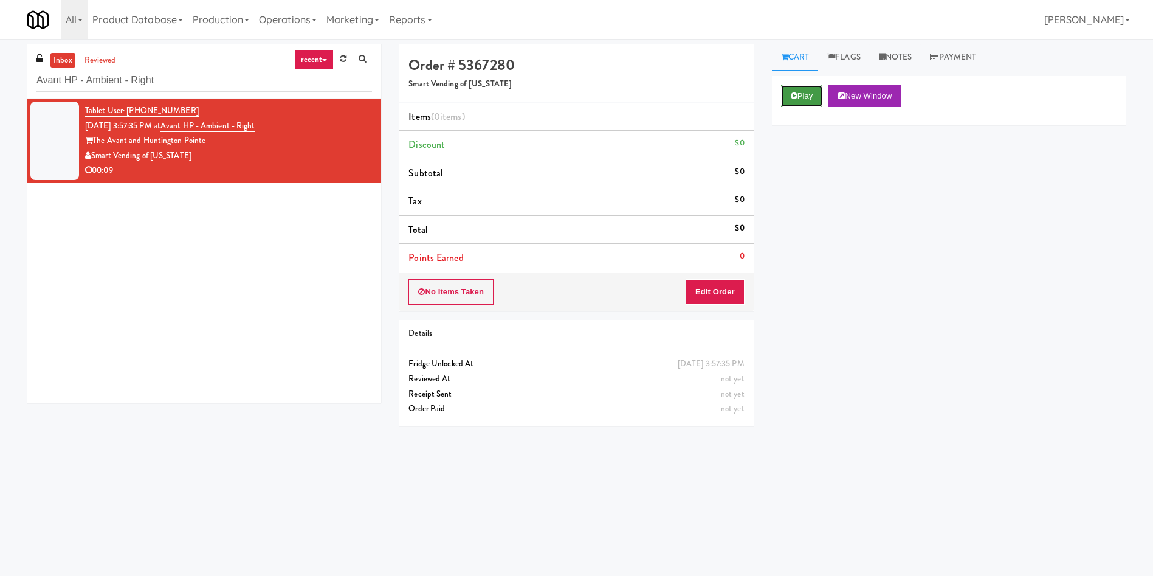
click at [781, 101] on button "Play" at bounding box center [802, 96] width 42 height 22
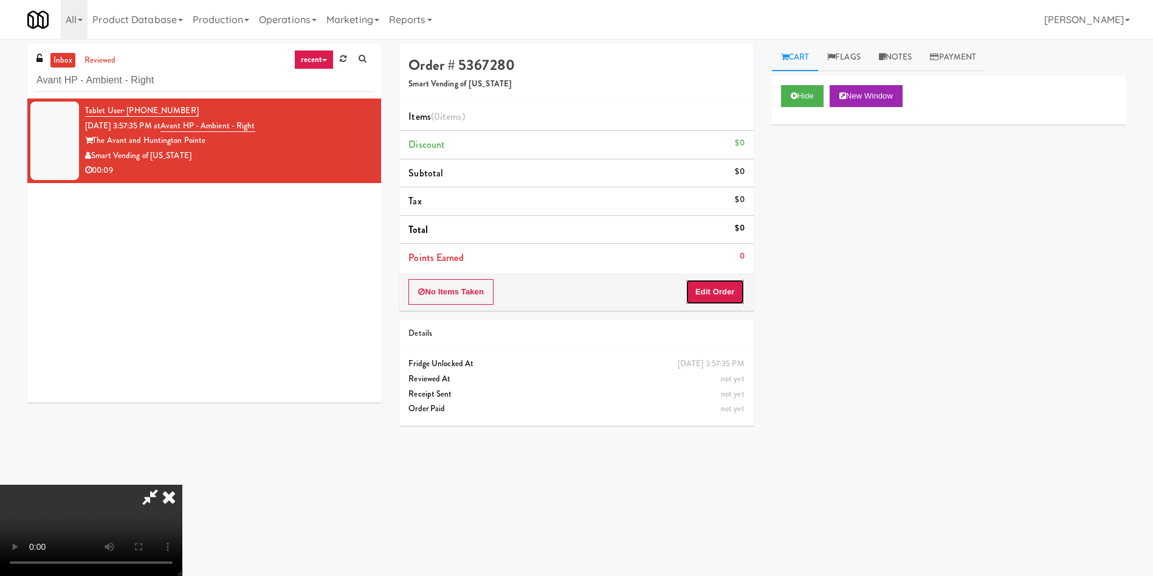
drag, startPoint x: 729, startPoint y: 287, endPoint x: 766, endPoint y: 302, distance: 39.5
click at [729, 288] on button "Edit Order" at bounding box center [715, 292] width 59 height 26
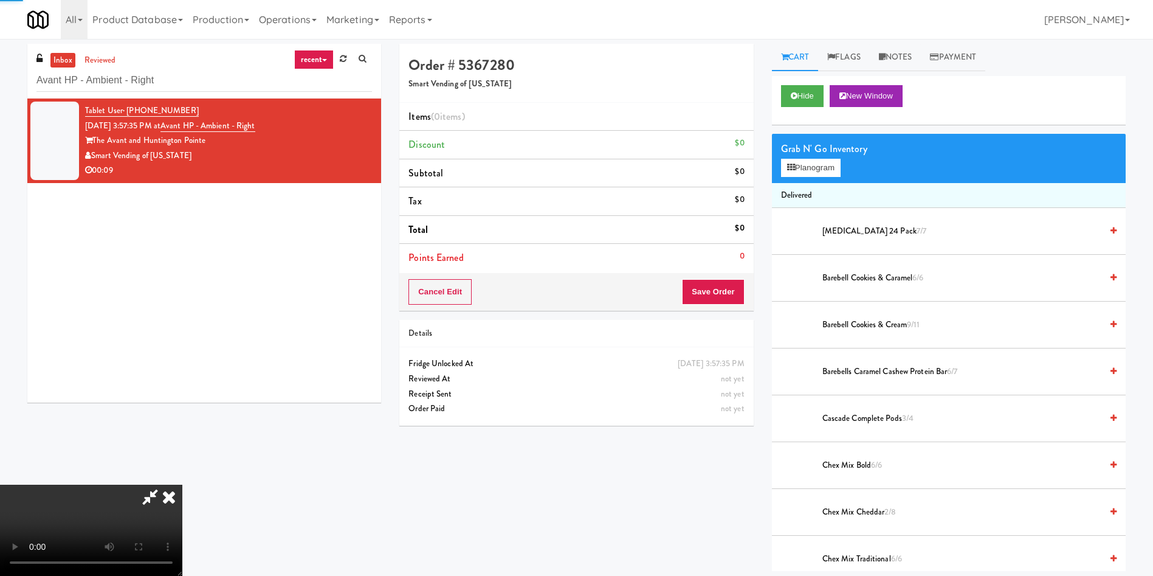
scroll to position [91, 0]
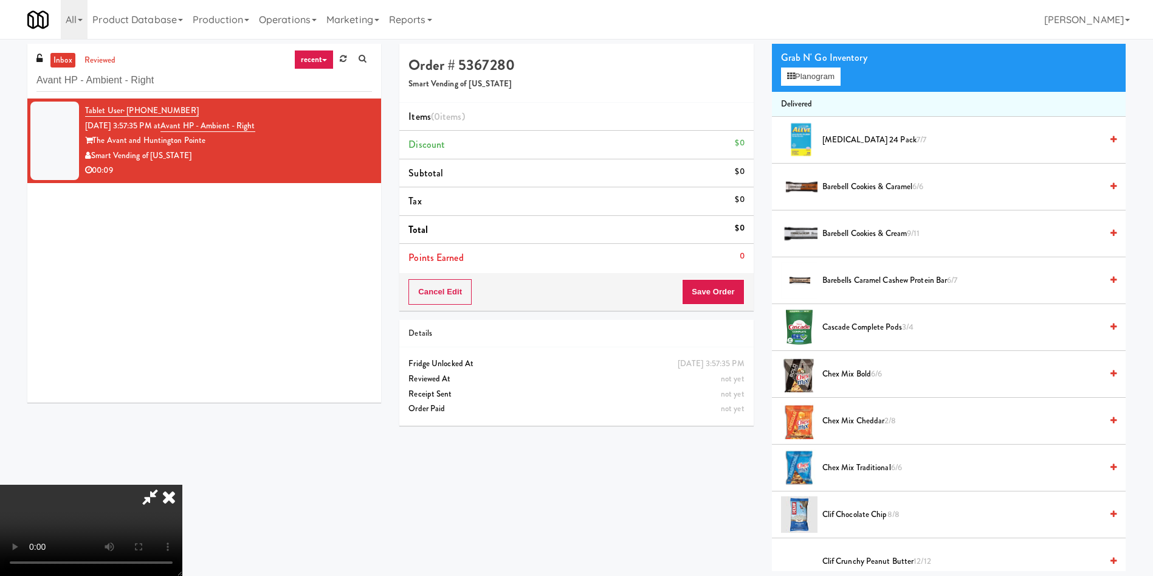
click at [182, 484] on video at bounding box center [91, 529] width 182 height 91
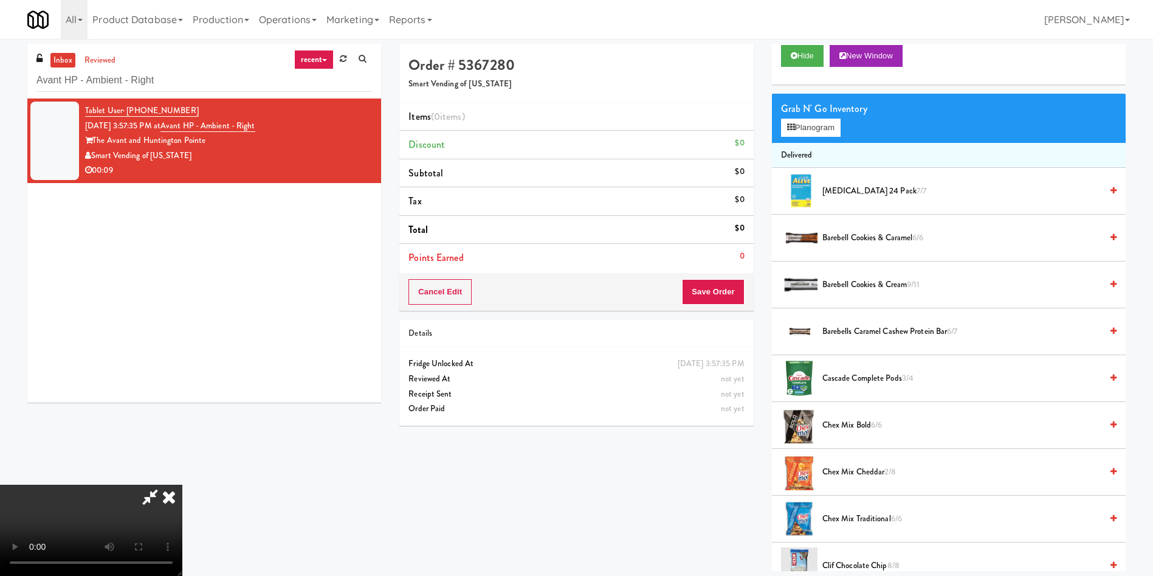
scroll to position [0, 0]
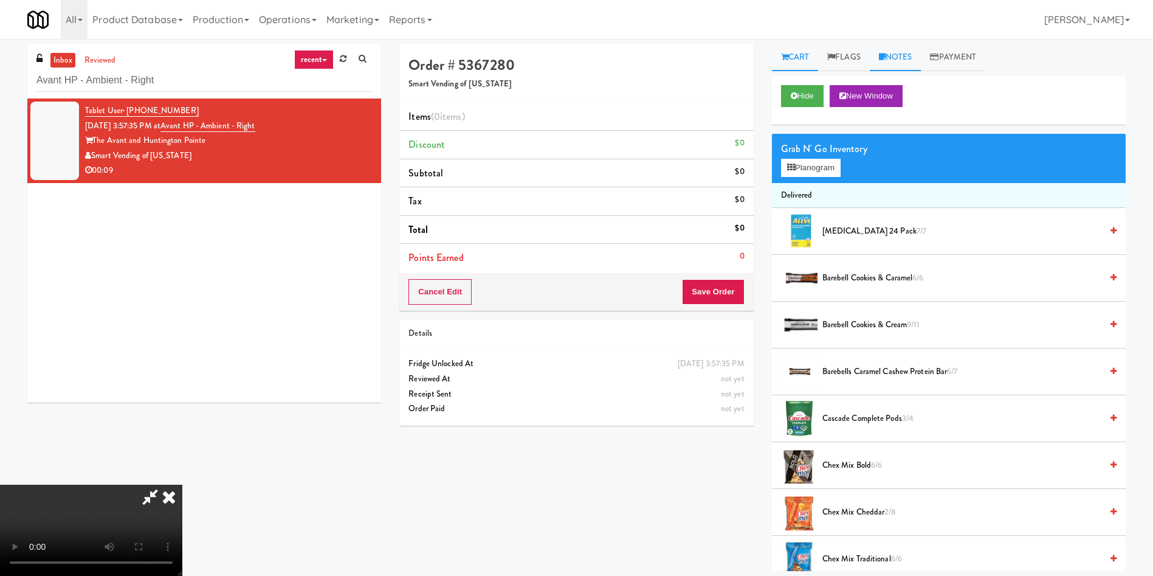
click at [895, 60] on link "Notes" at bounding box center [896, 57] width 52 height 27
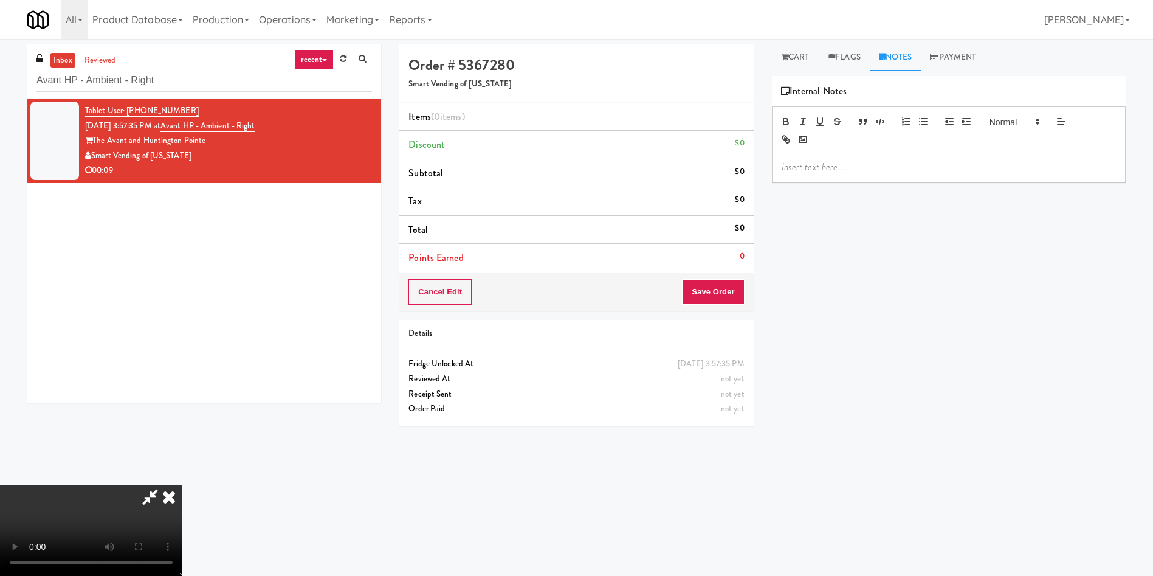
click at [873, 164] on p at bounding box center [949, 166] width 334 height 13
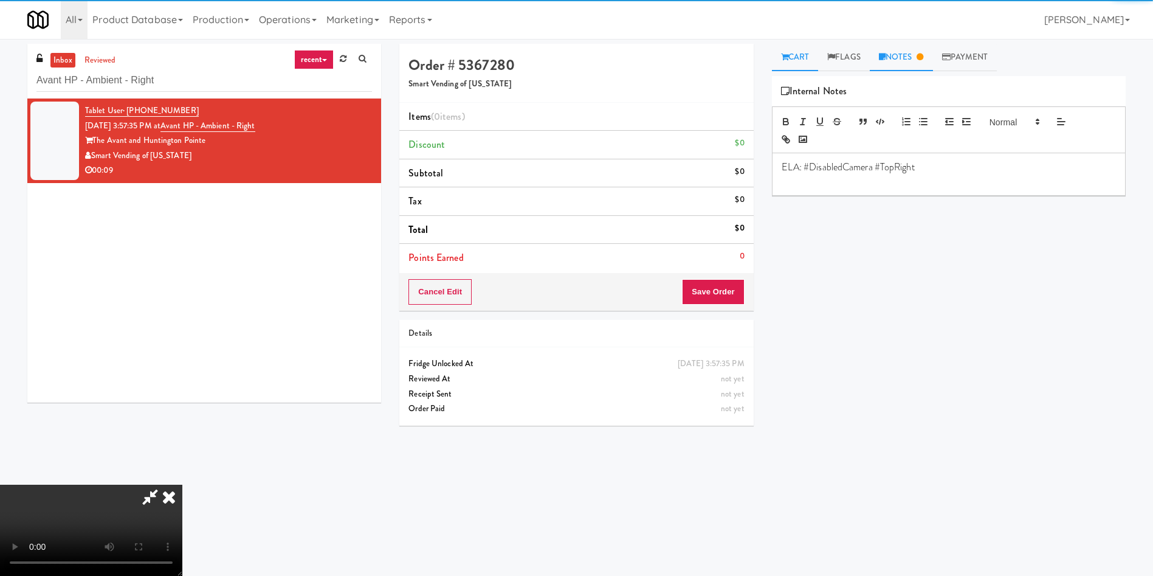
click at [800, 51] on link "Cart" at bounding box center [795, 57] width 47 height 27
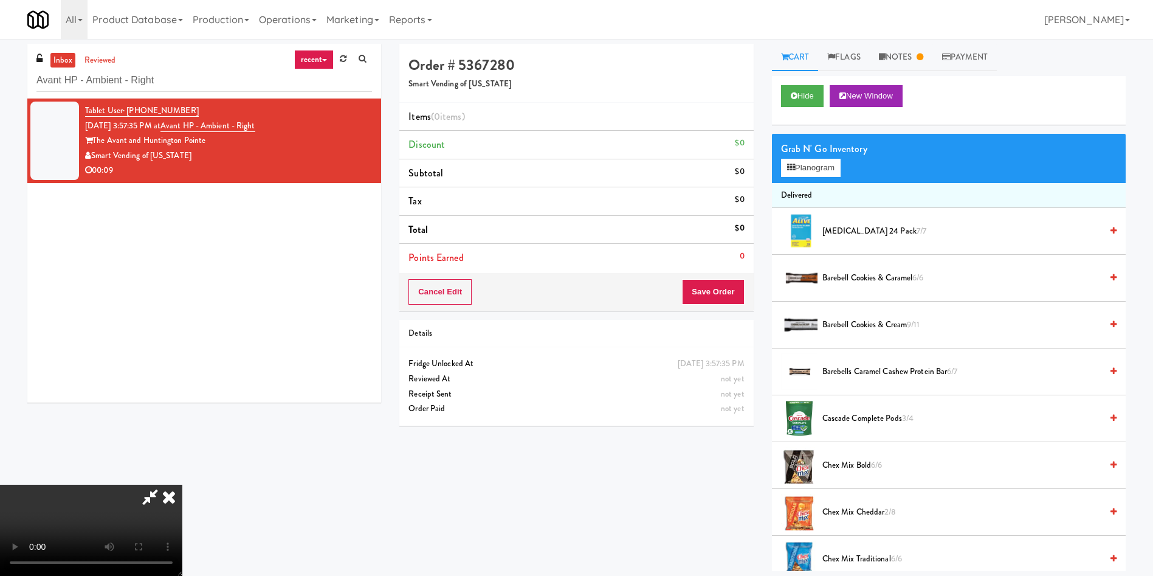
click at [182, 484] on video at bounding box center [91, 529] width 182 height 91
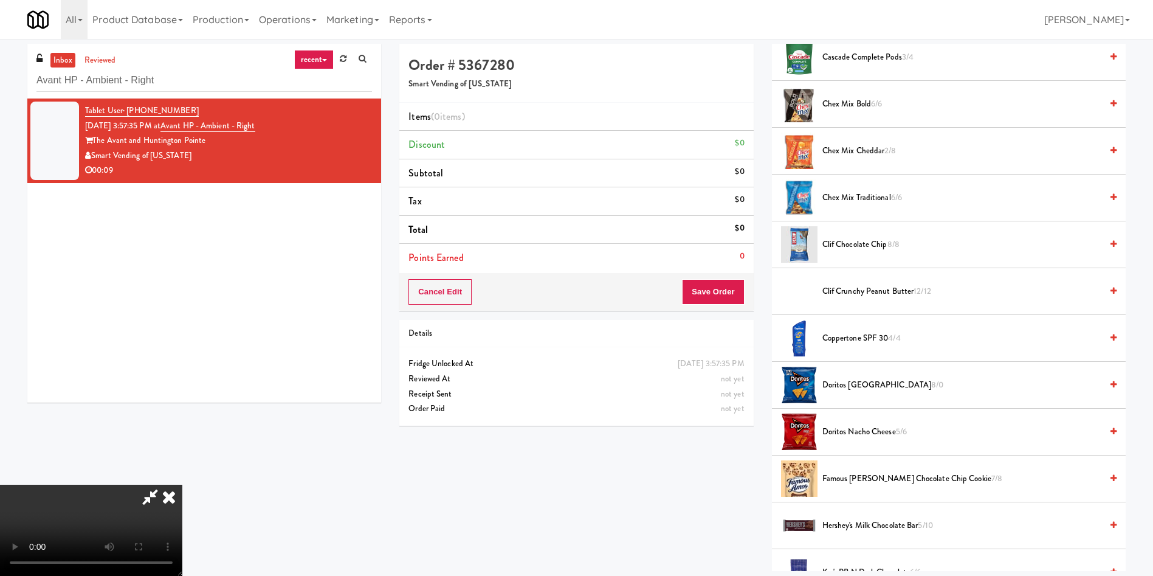
scroll to position [365, 0]
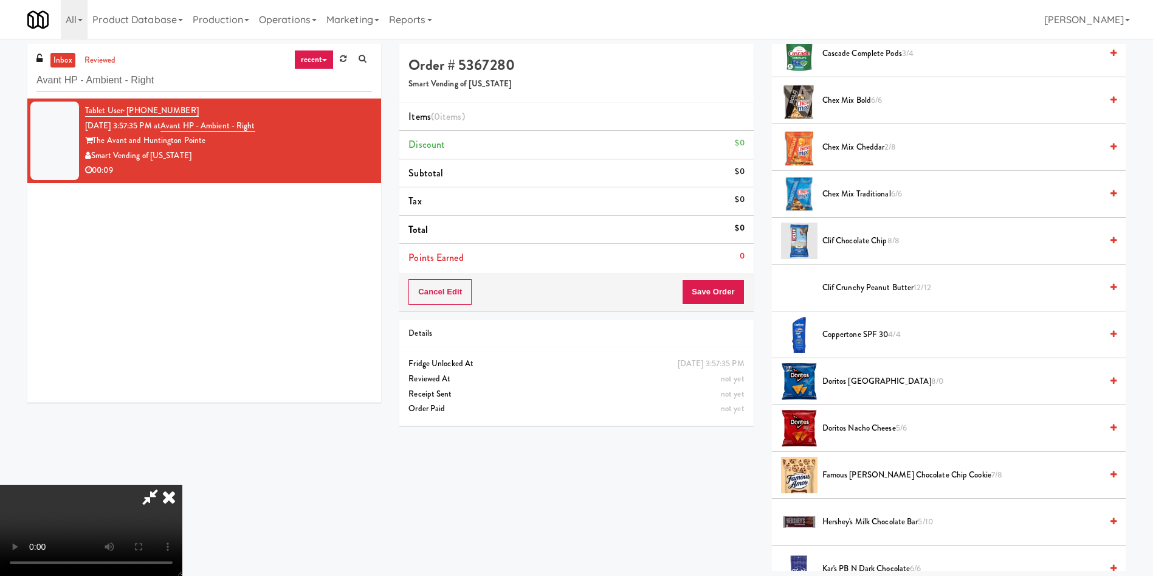
click at [182, 484] on video at bounding box center [91, 529] width 182 height 91
click at [866, 436] on li "Doritos Nacho Cheese 5/6" at bounding box center [949, 428] width 354 height 47
click at [872, 428] on span "Doritos Nacho Cheese 5/6" at bounding box center [961, 428] width 279 height 15
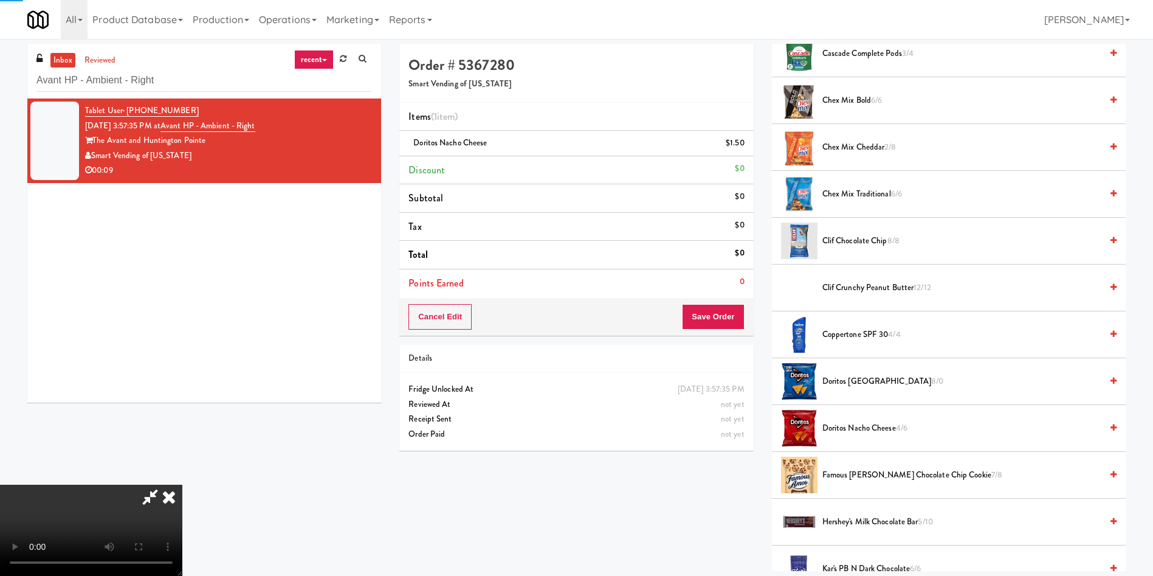
click at [872, 428] on span "Doritos Nacho Cheese 4/6" at bounding box center [961, 428] width 279 height 15
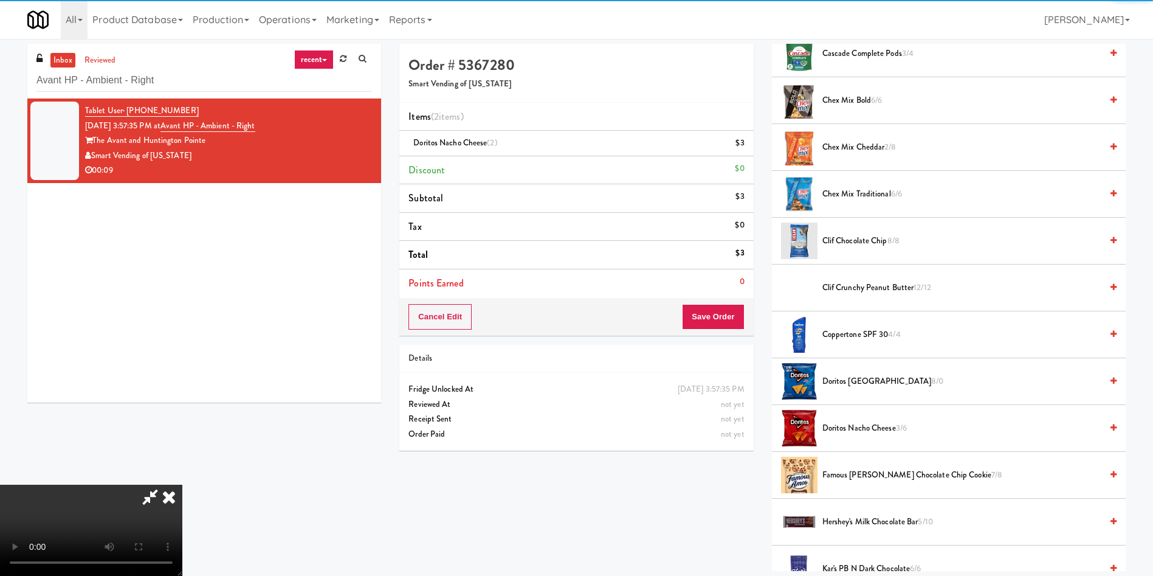
click at [182, 484] on video at bounding box center [91, 529] width 182 height 91
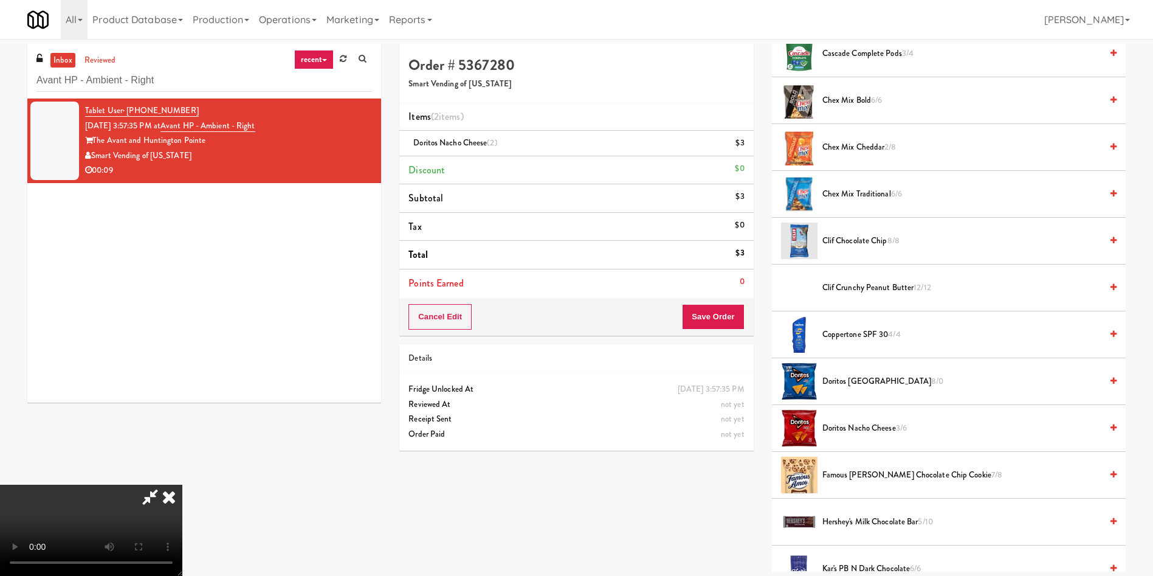
click at [182, 484] on video at bounding box center [91, 529] width 182 height 91
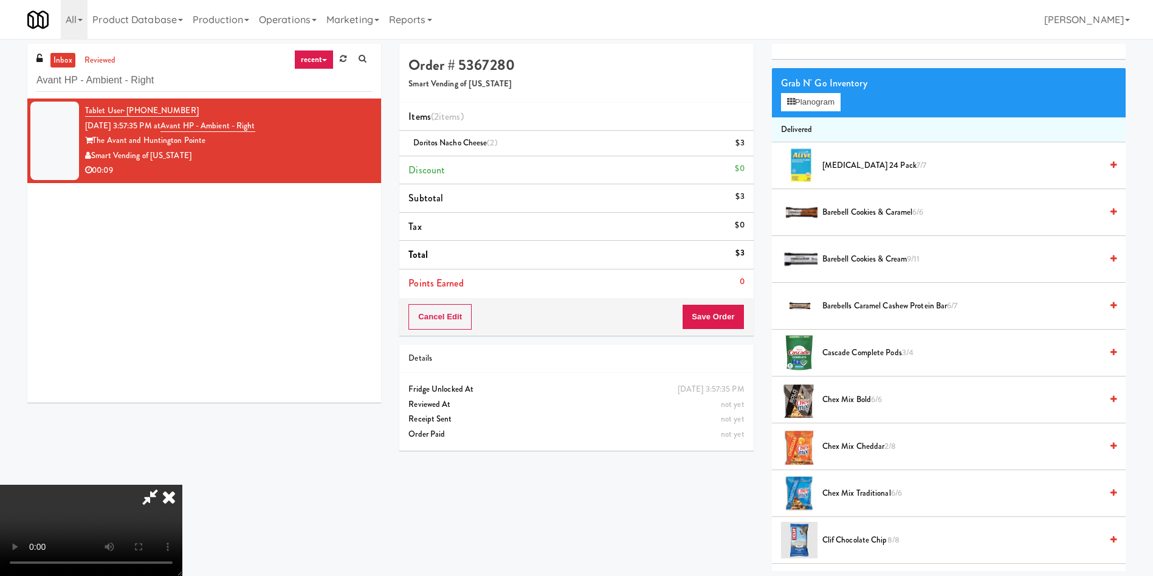
scroll to position [0, 0]
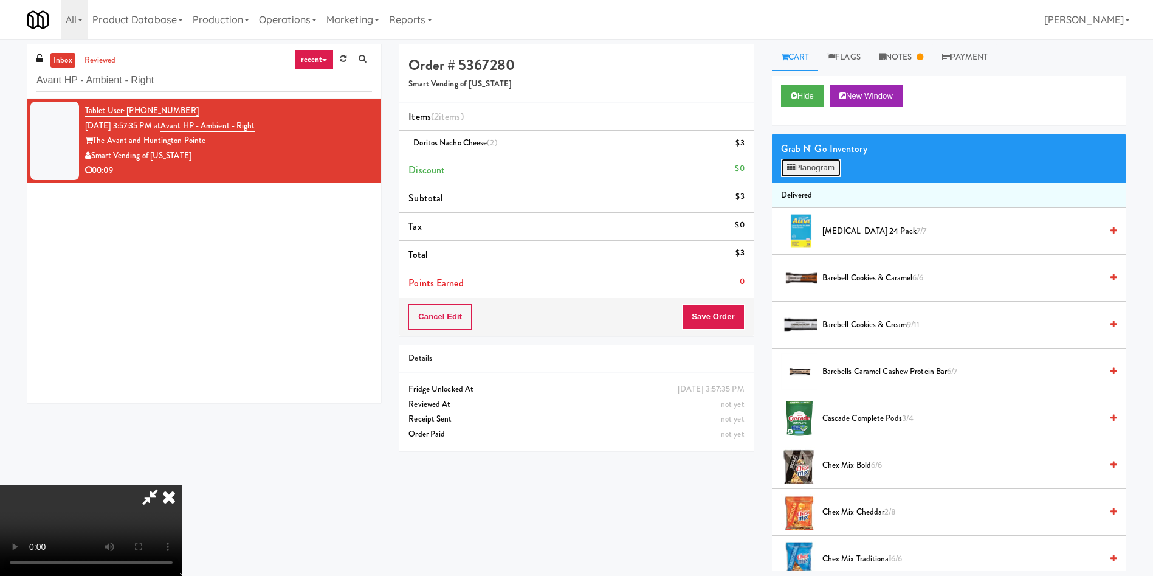
click at [824, 173] on button "Planogram" at bounding box center [811, 168] width 60 height 18
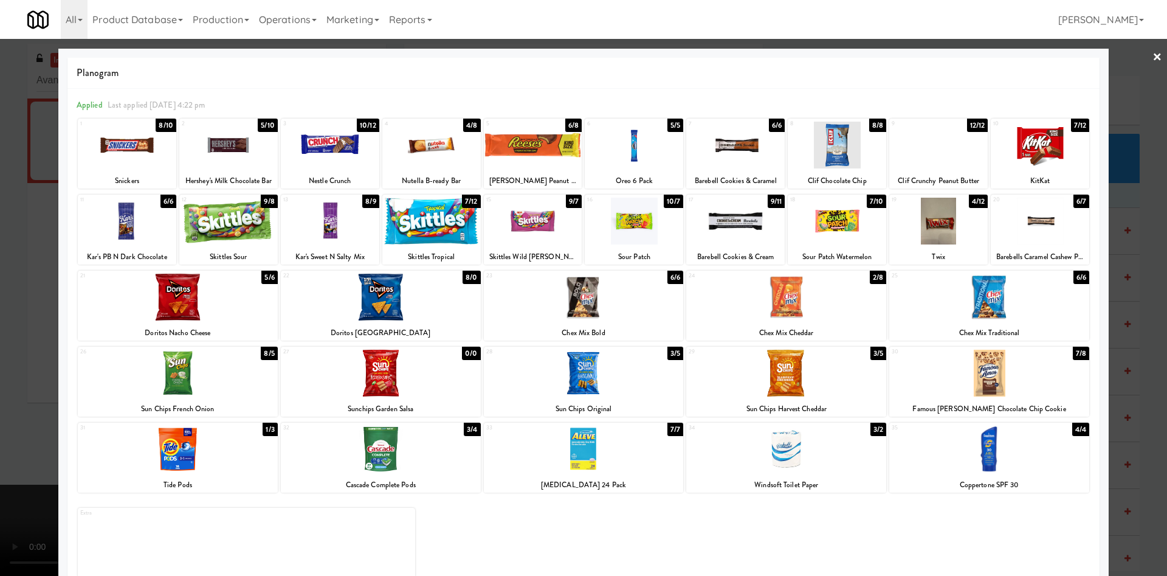
click at [749, 143] on div at bounding box center [735, 145] width 98 height 47
click at [26, 271] on div at bounding box center [583, 288] width 1167 height 576
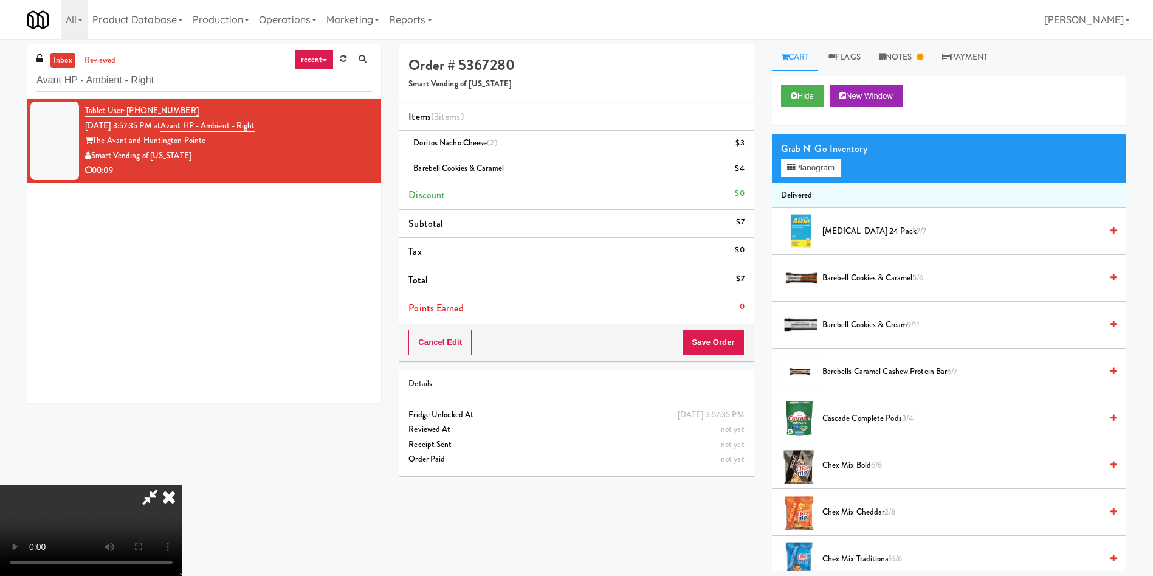
click at [182, 484] on video at bounding box center [91, 529] width 182 height 91
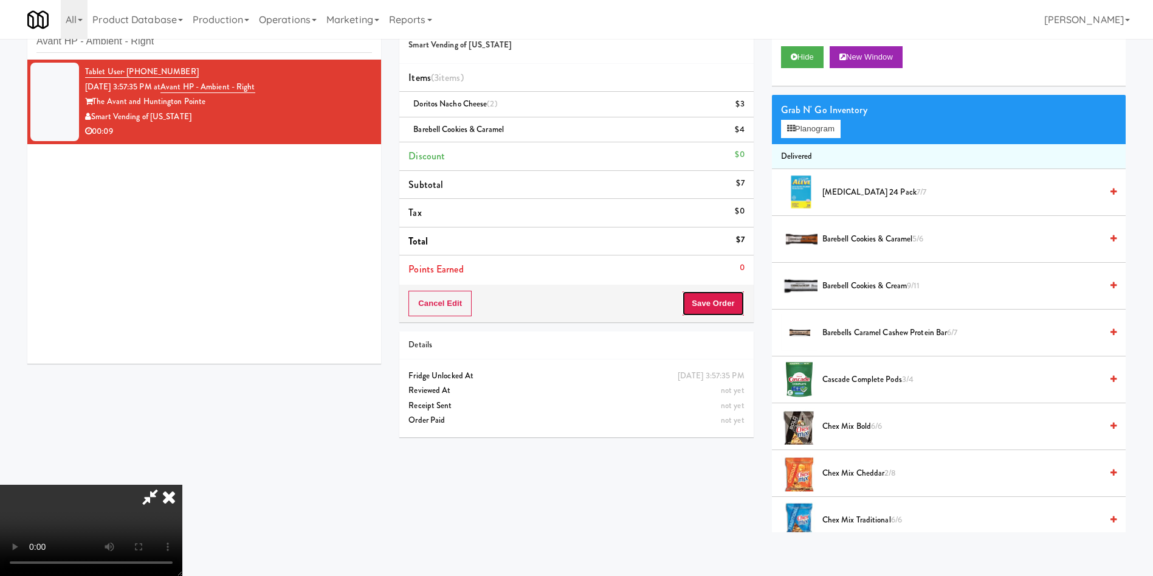
click at [723, 300] on button "Save Order" at bounding box center [713, 304] width 62 height 26
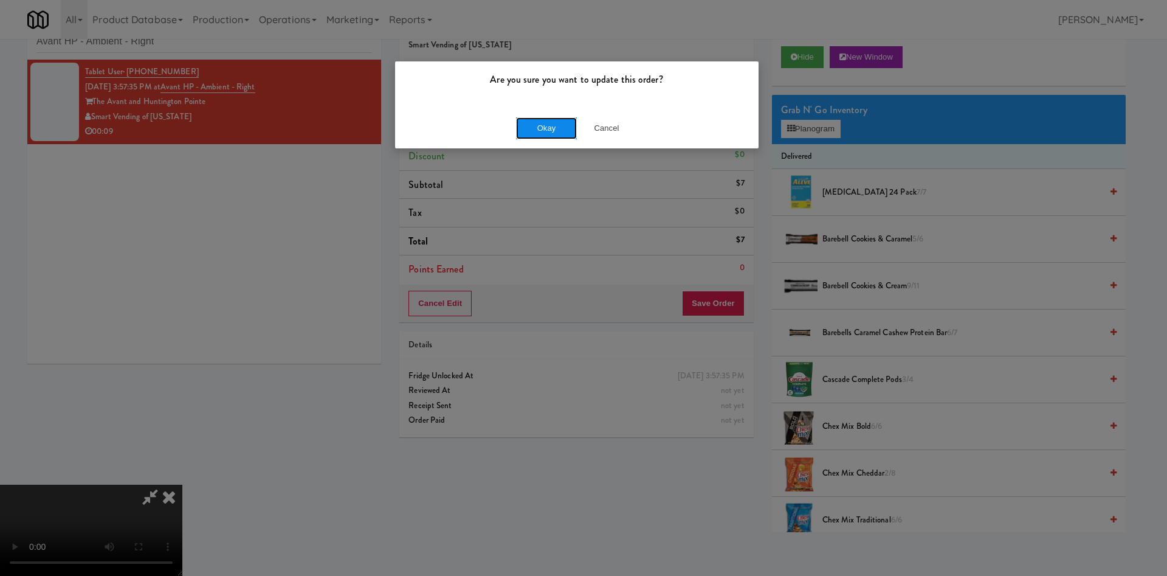
click at [522, 123] on button "Okay" at bounding box center [546, 128] width 61 height 22
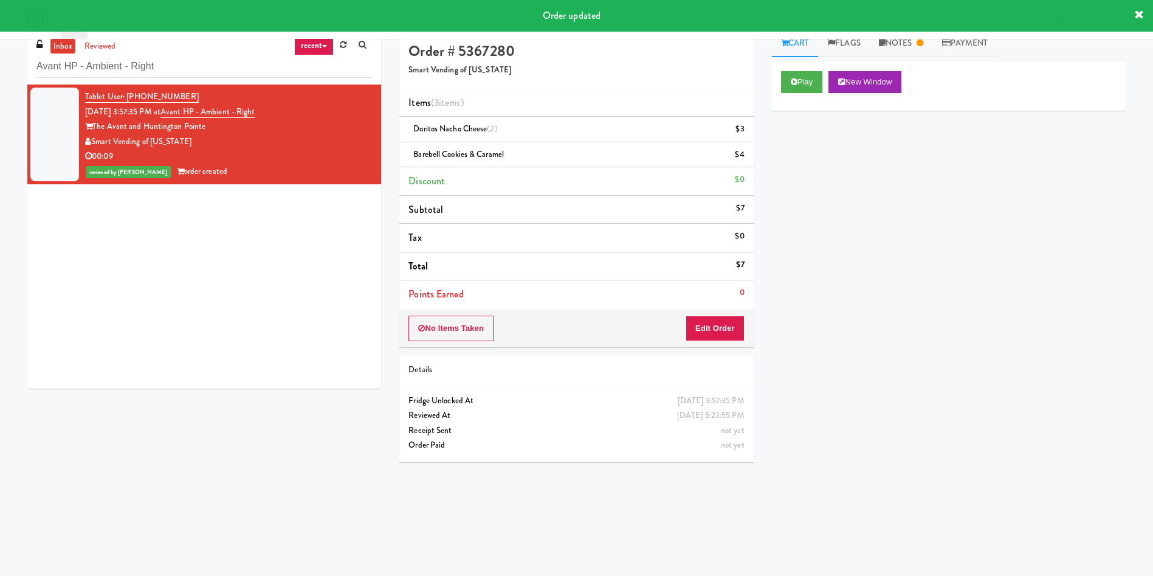
scroll to position [0, 0]
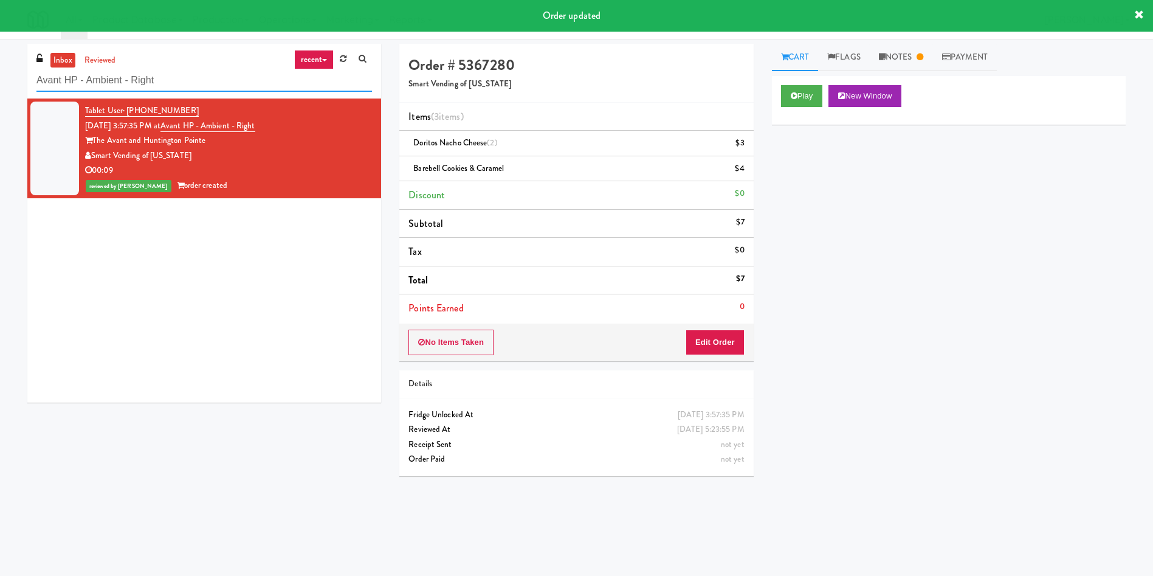
paste input "IKEA CDC Mississauga"
drag, startPoint x: 199, startPoint y: 91, endPoint x: 0, endPoint y: 91, distance: 199.4
click at [0, 91] on div "inbox reviewed recent all unclear take inventory issue suspicious failed recent…" at bounding box center [576, 288] width 1153 height 488
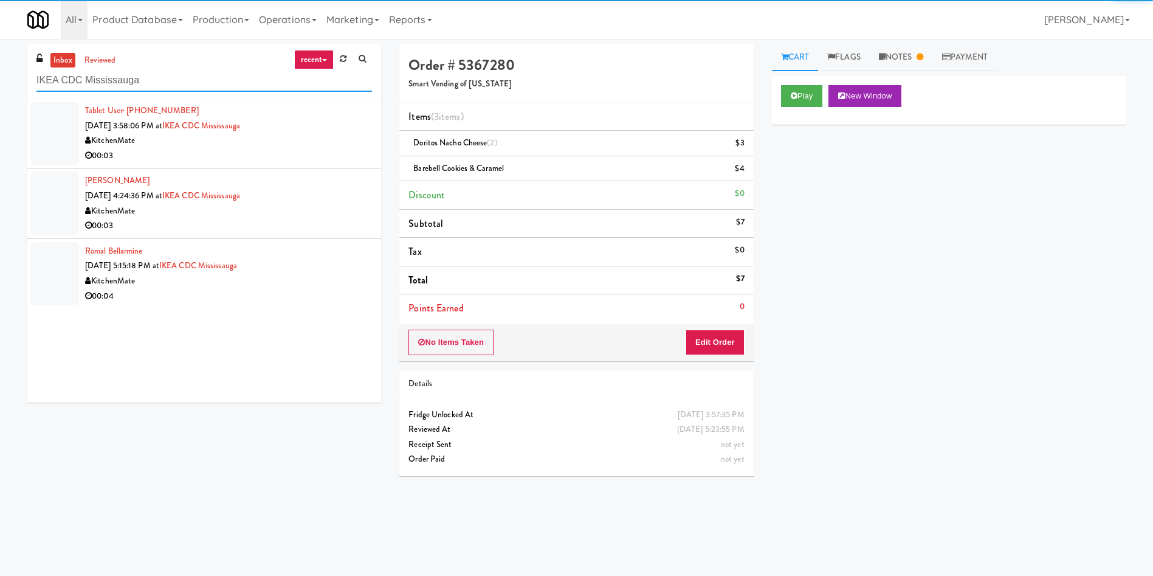
type input "IKEA CDC Mississauga"
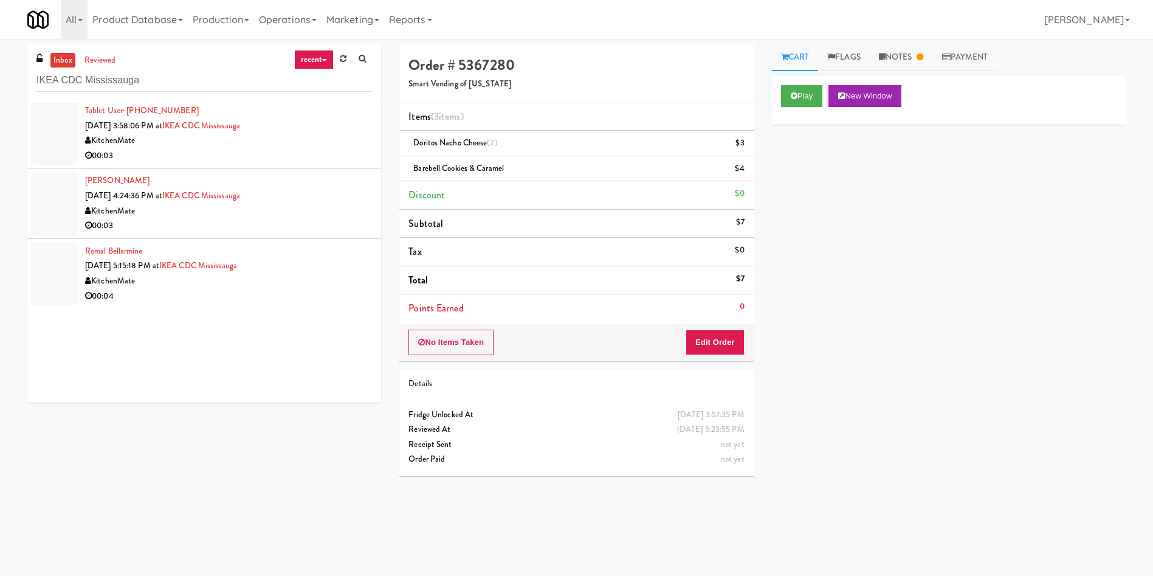
click at [57, 133] on div at bounding box center [54, 133] width 49 height 63
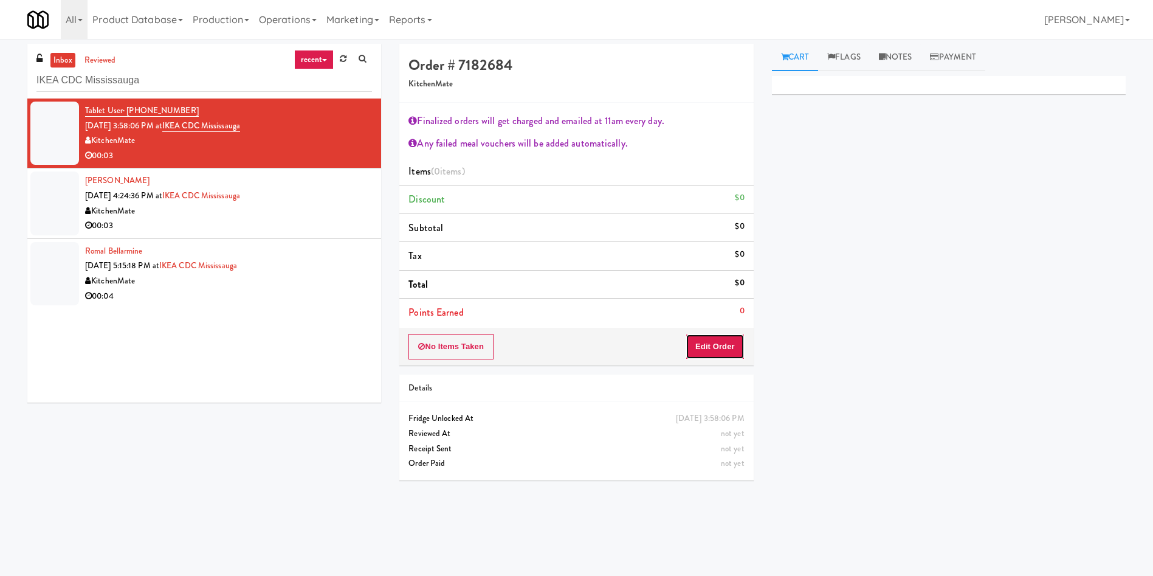
click at [723, 346] on button "Edit Order" at bounding box center [715, 347] width 59 height 26
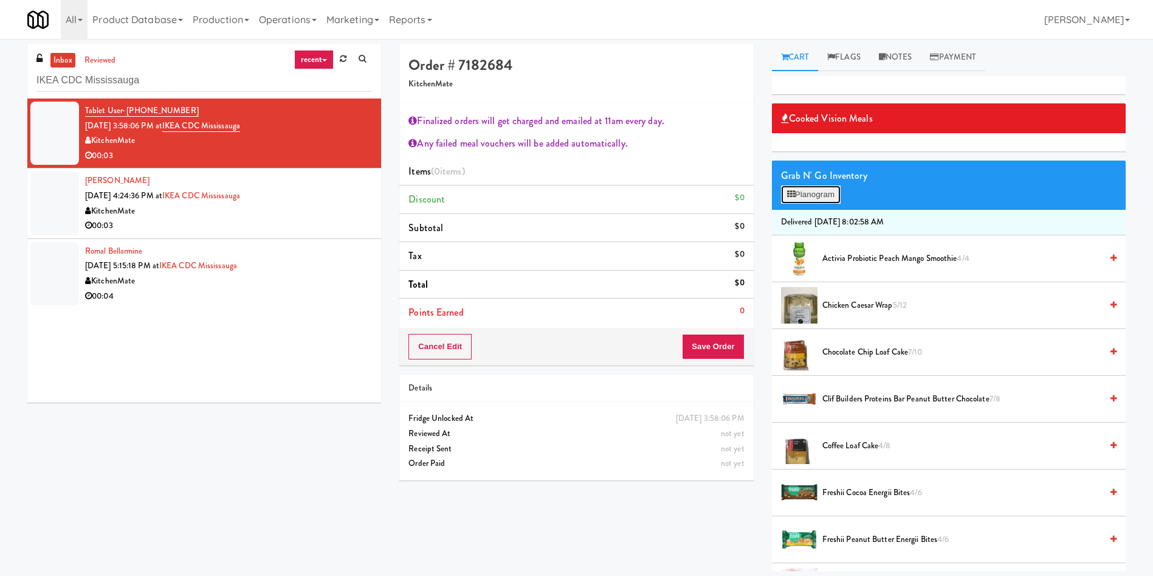
click at [815, 198] on button "Planogram" at bounding box center [811, 194] width 60 height 18
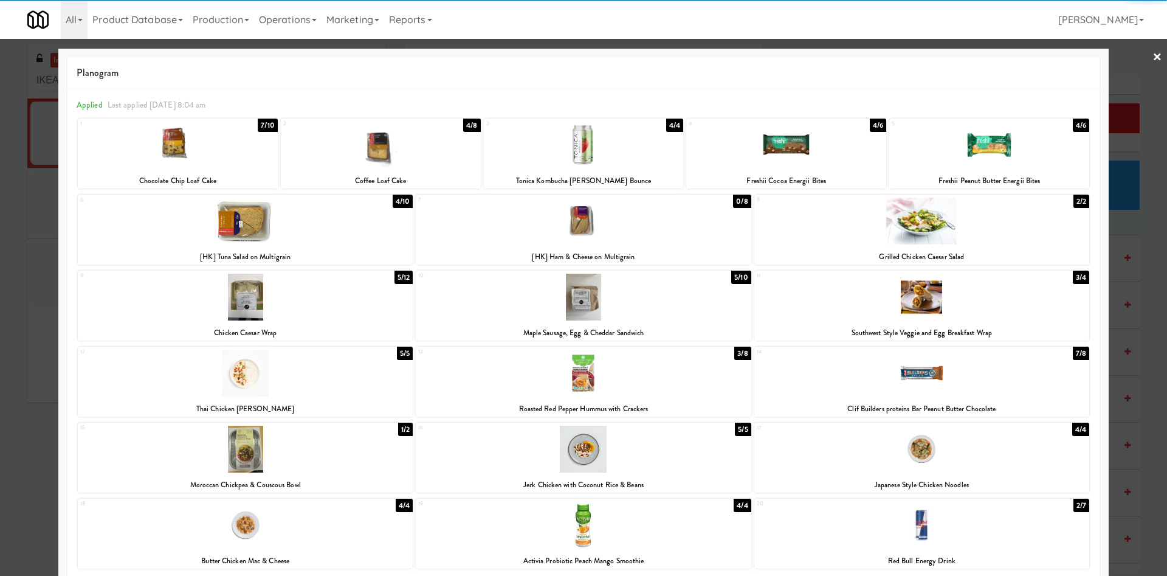
drag, startPoint x: 212, startPoint y: 151, endPoint x: 133, endPoint y: 280, distance: 151.2
click at [212, 160] on div at bounding box center [178, 145] width 200 height 47
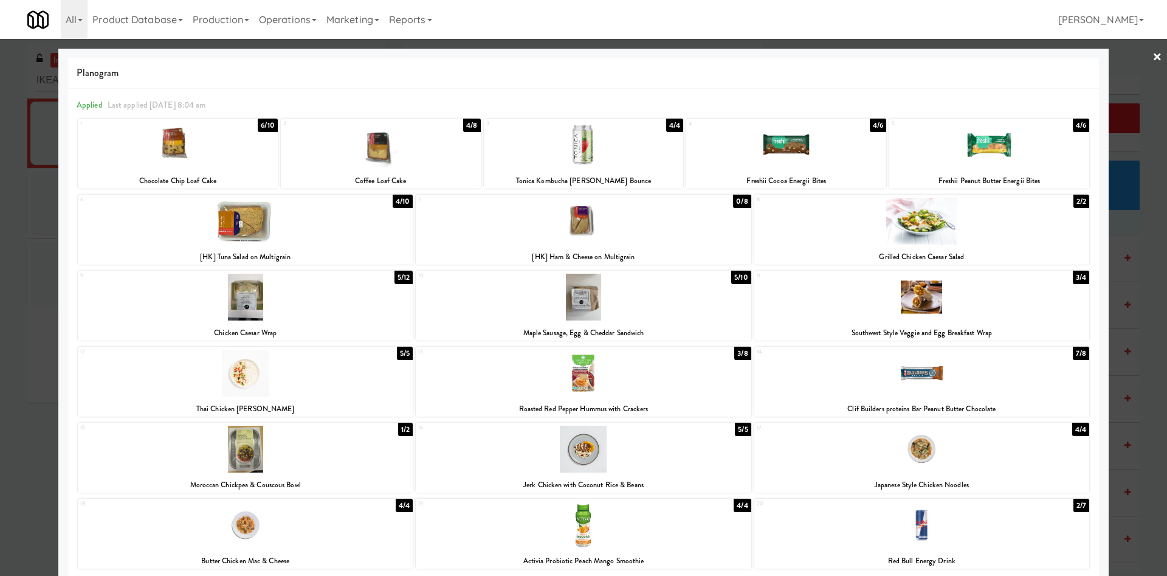
click at [20, 458] on div at bounding box center [583, 288] width 1167 height 576
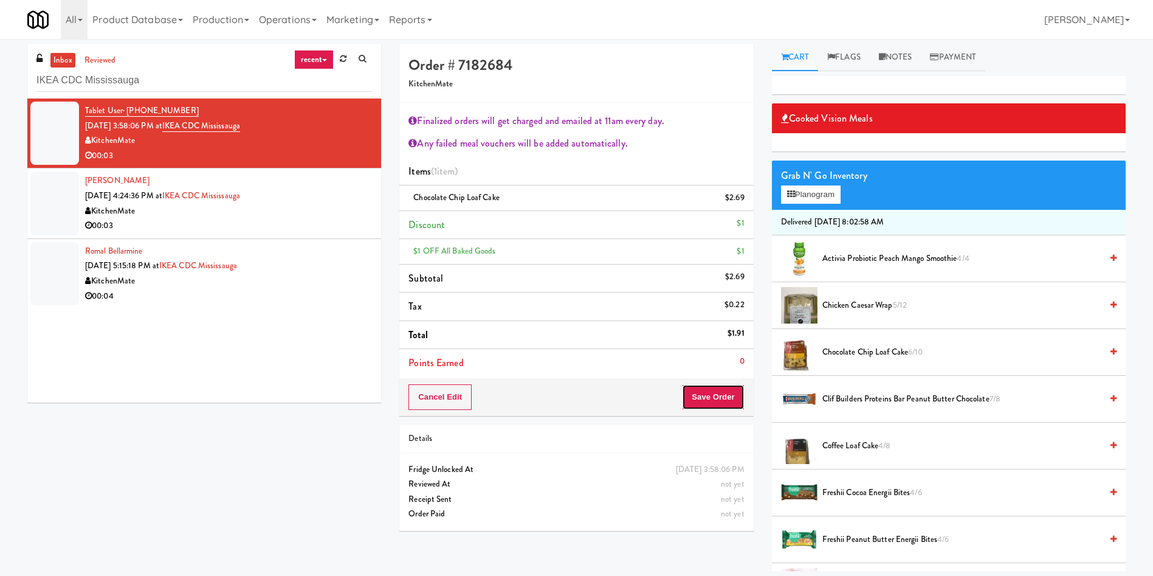
click at [710, 398] on button "Save Order" at bounding box center [713, 397] width 62 height 26
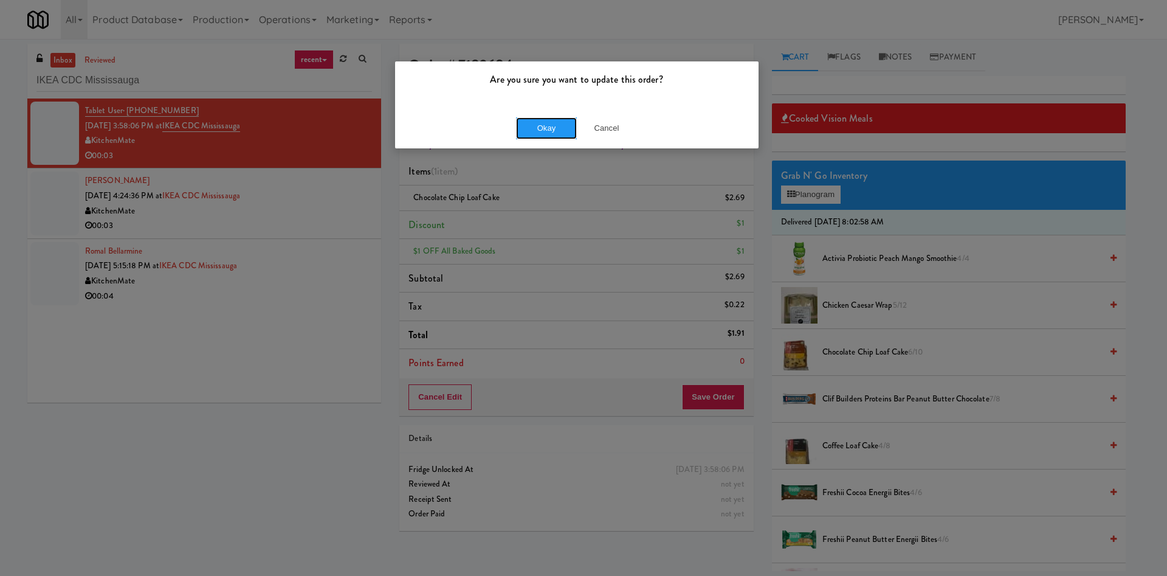
drag, startPoint x: 556, startPoint y: 130, endPoint x: 510, endPoint y: 145, distance: 48.1
click at [550, 135] on button "Okay" at bounding box center [546, 128] width 61 height 22
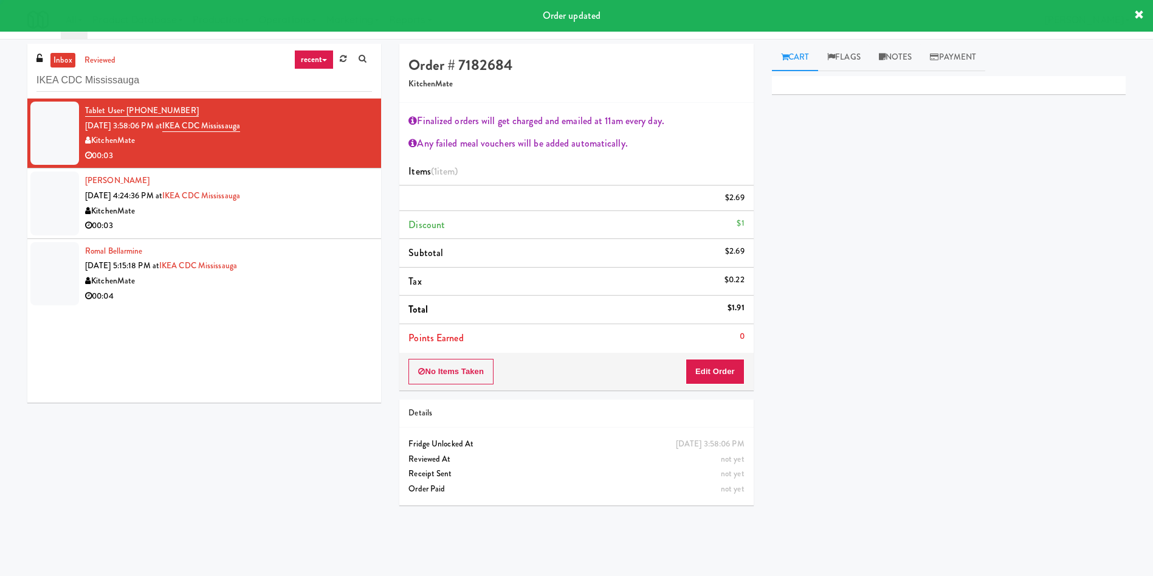
drag, startPoint x: 50, startPoint y: 202, endPoint x: 277, endPoint y: 231, distance: 229.1
click at [70, 205] on div at bounding box center [54, 202] width 49 height 63
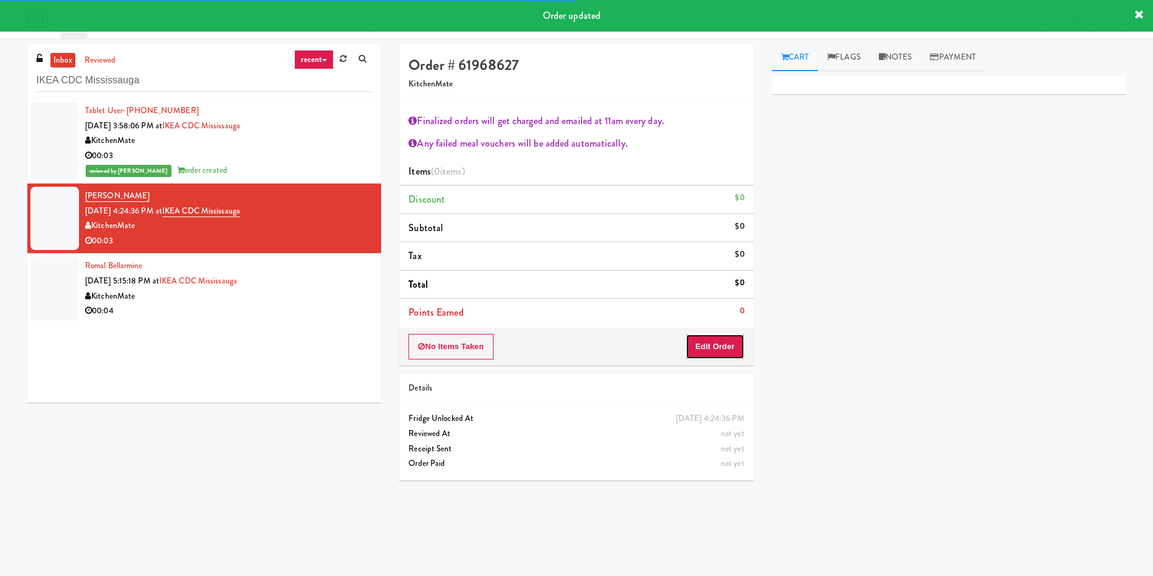
click at [720, 354] on button "Edit Order" at bounding box center [715, 347] width 59 height 26
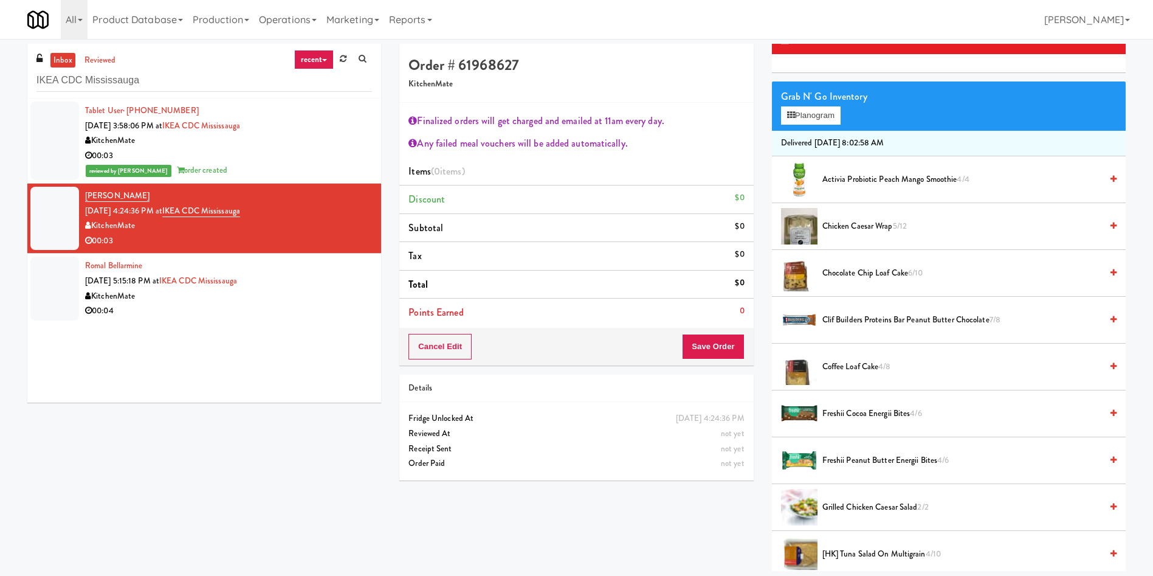
scroll to position [182, 0]
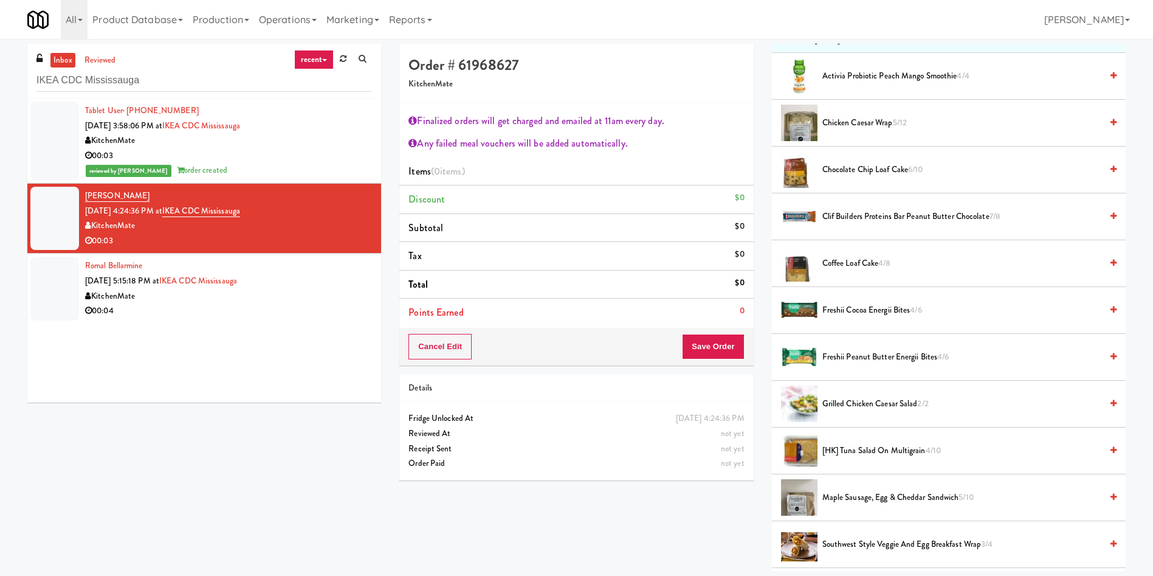
click at [864, 444] on span "[HK] Tuna Salad on Multigrain 4/10" at bounding box center [961, 450] width 279 height 15
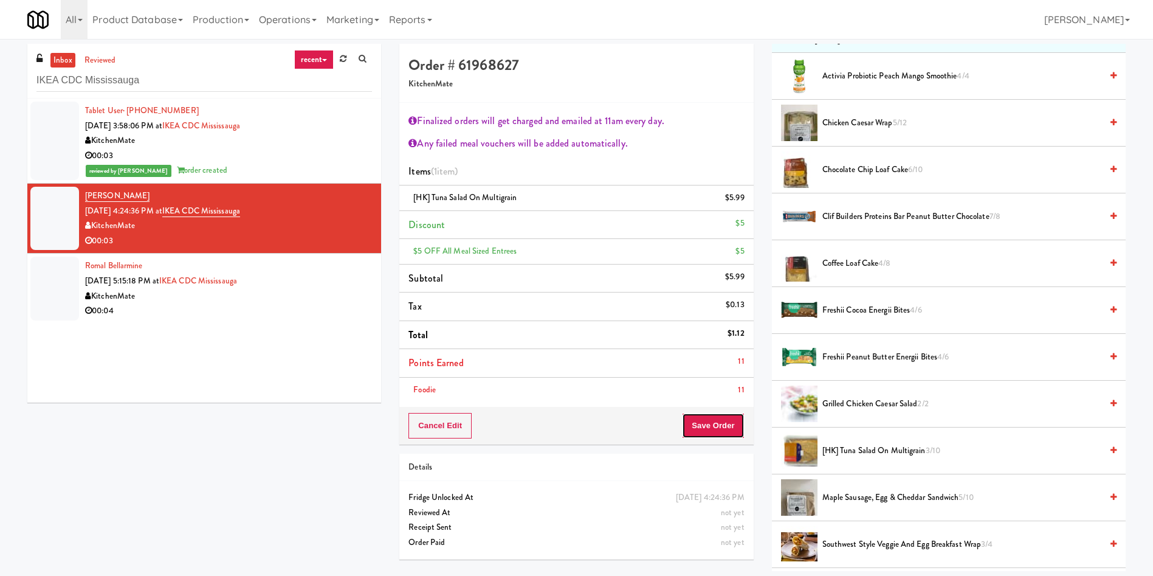
drag, startPoint x: 733, startPoint y: 422, endPoint x: 711, endPoint y: 407, distance: 27.1
click at [731, 423] on button "Save Order" at bounding box center [713, 426] width 62 height 26
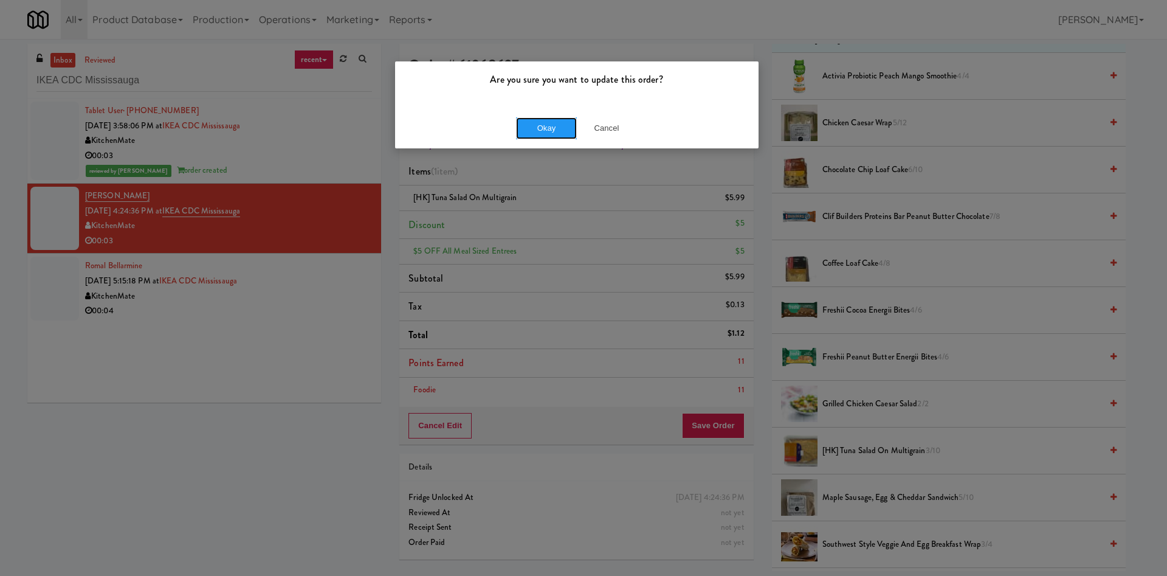
click at [539, 132] on button "Okay" at bounding box center [546, 128] width 61 height 22
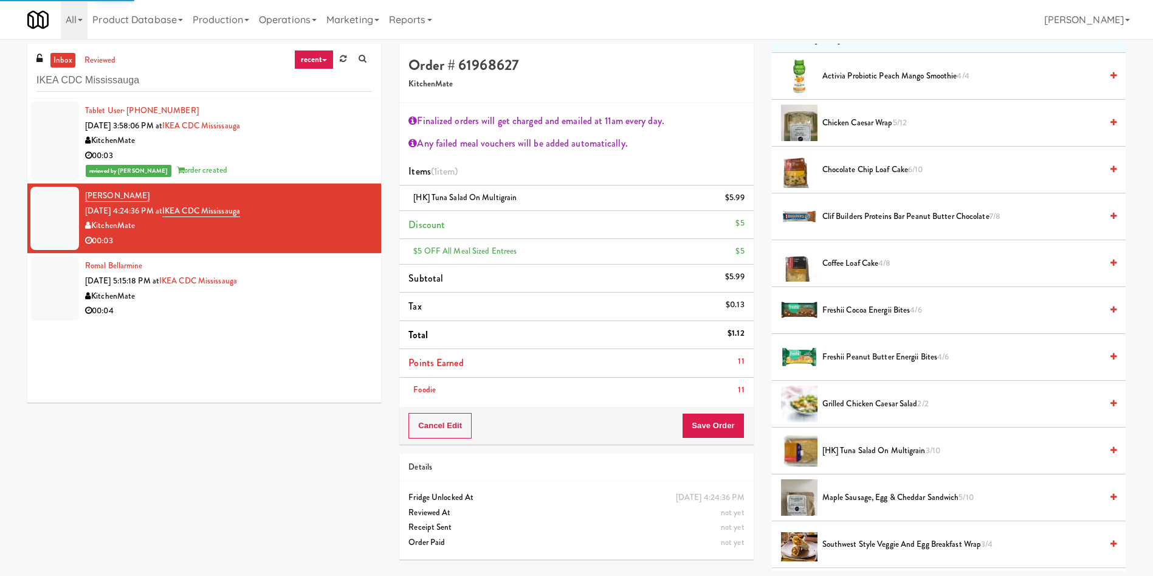
scroll to position [0, 0]
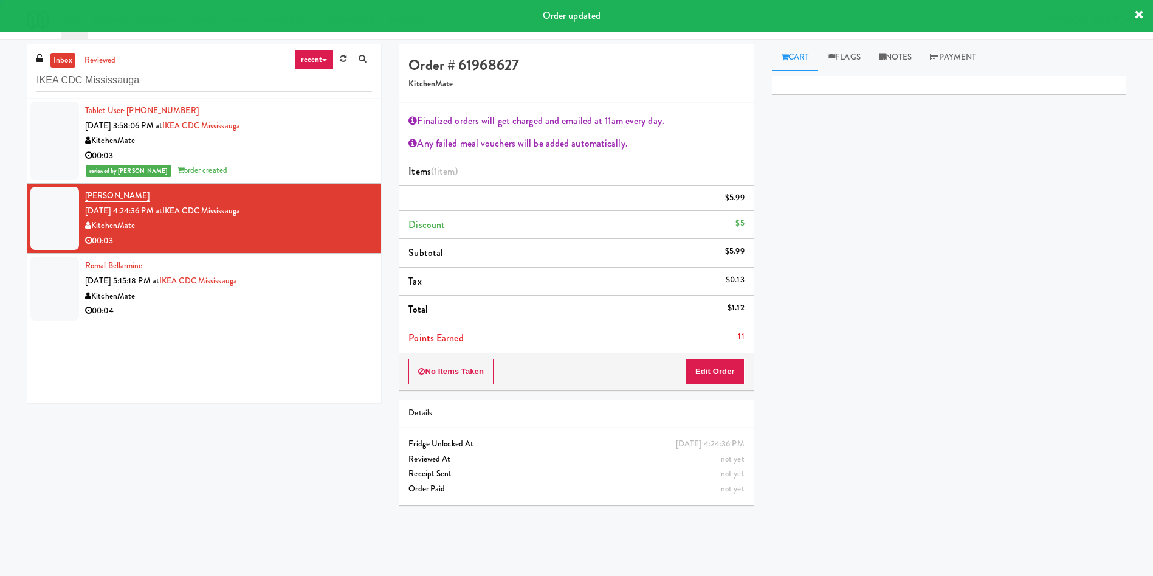
click at [43, 286] on div at bounding box center [54, 288] width 49 height 63
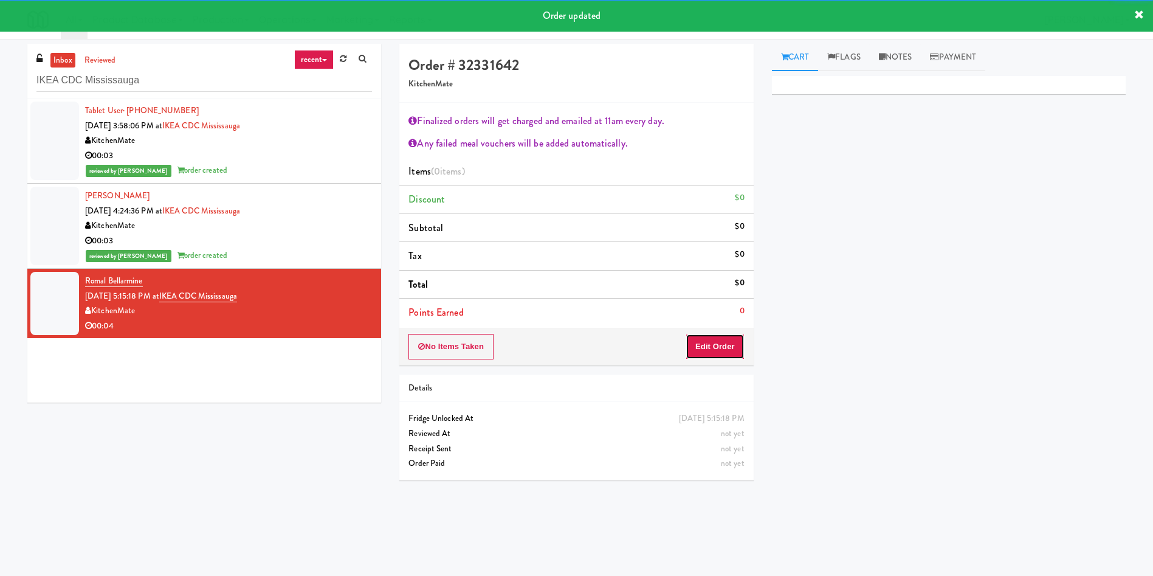
click at [724, 343] on button "Edit Order" at bounding box center [715, 347] width 59 height 26
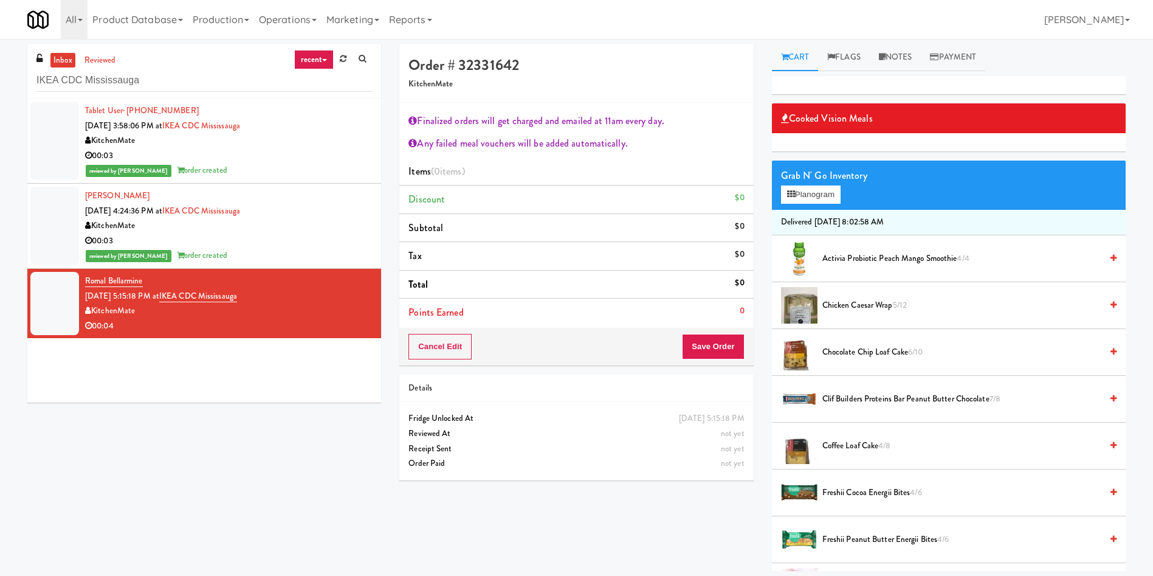
scroll to position [274, 0]
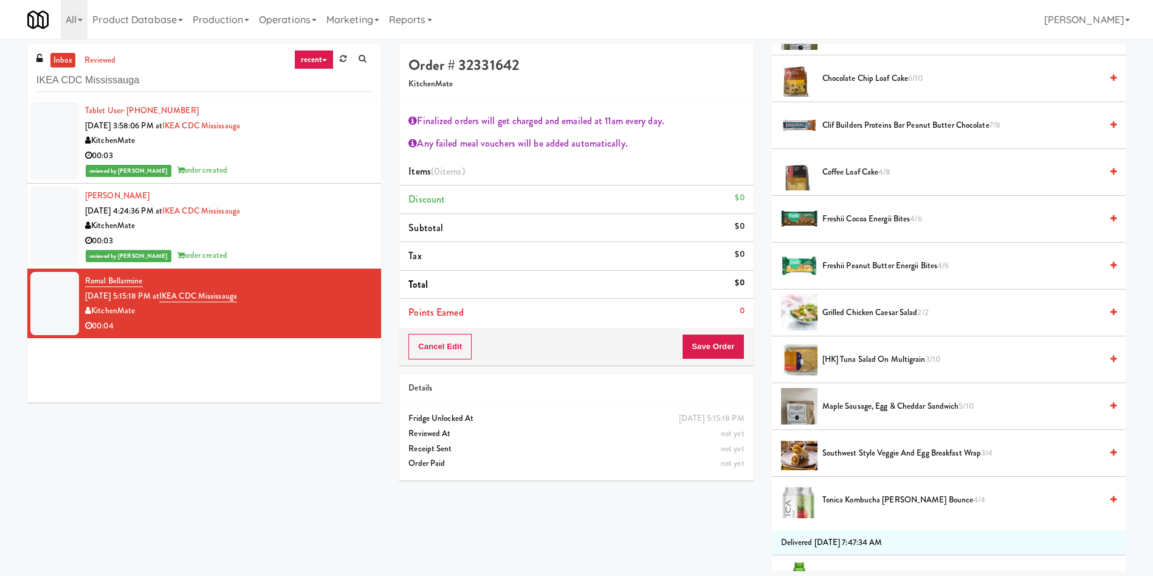
click at [884, 356] on span "[HK] Tuna Salad on Multigrain 3/10" at bounding box center [961, 359] width 279 height 15
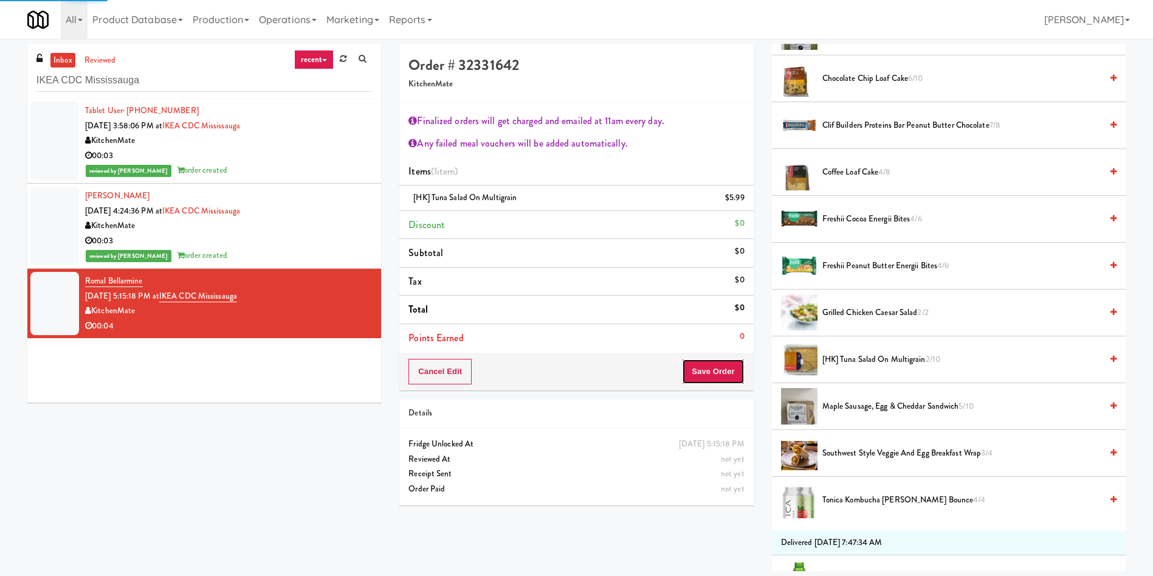
click at [728, 382] on div "Order # 32331642 KitchenMate Finalized orders will get charged and emailed at 1…" at bounding box center [576, 217] width 354 height 346
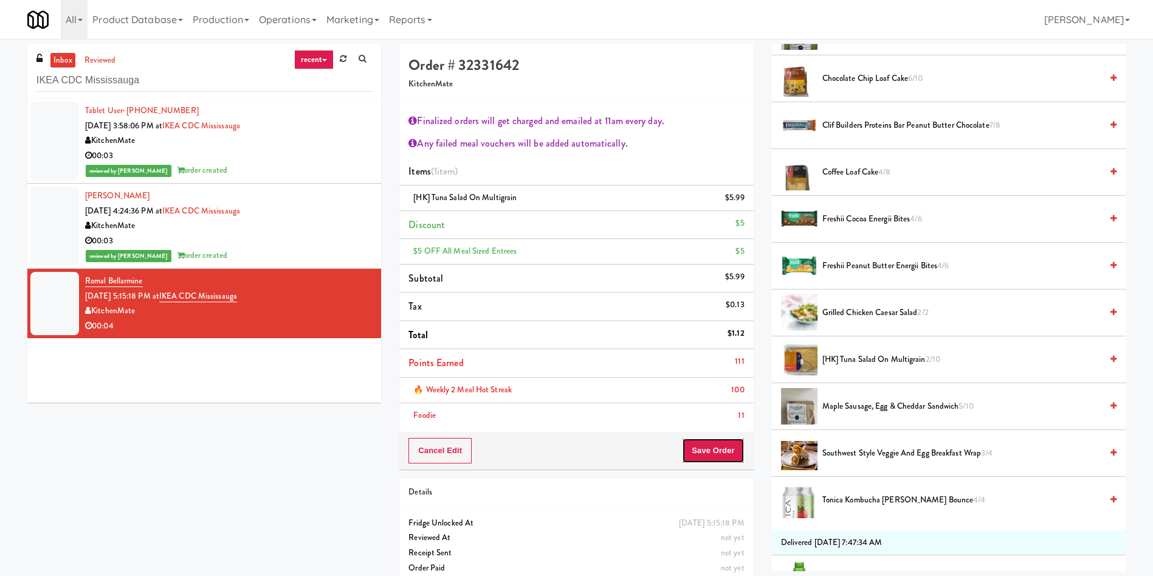
click at [704, 444] on button "Save Order" at bounding box center [713, 451] width 62 height 26
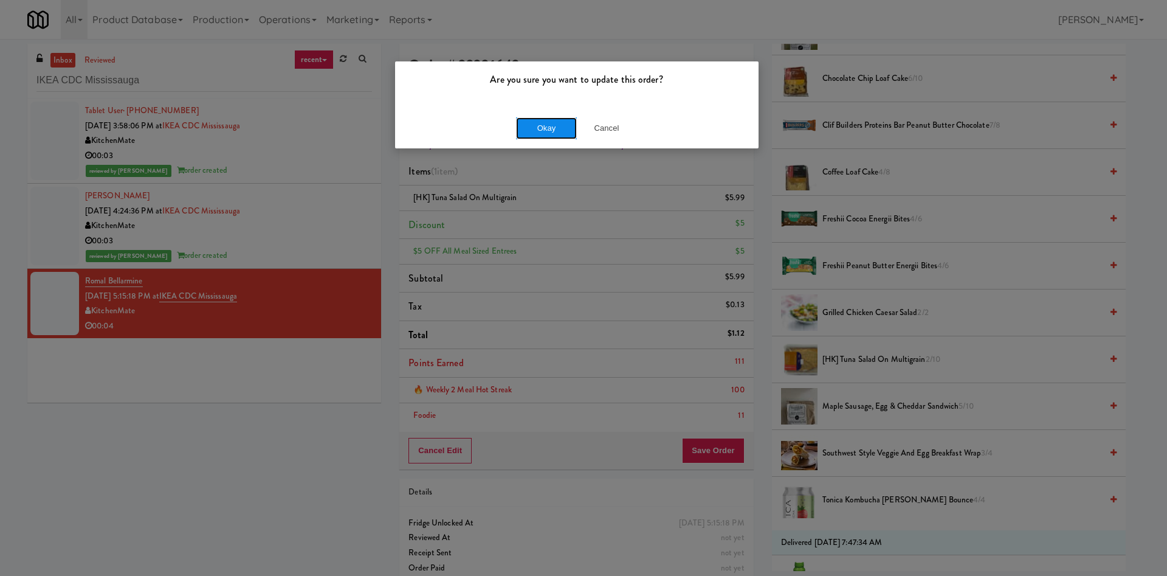
click at [532, 128] on button "Okay" at bounding box center [546, 128] width 61 height 22
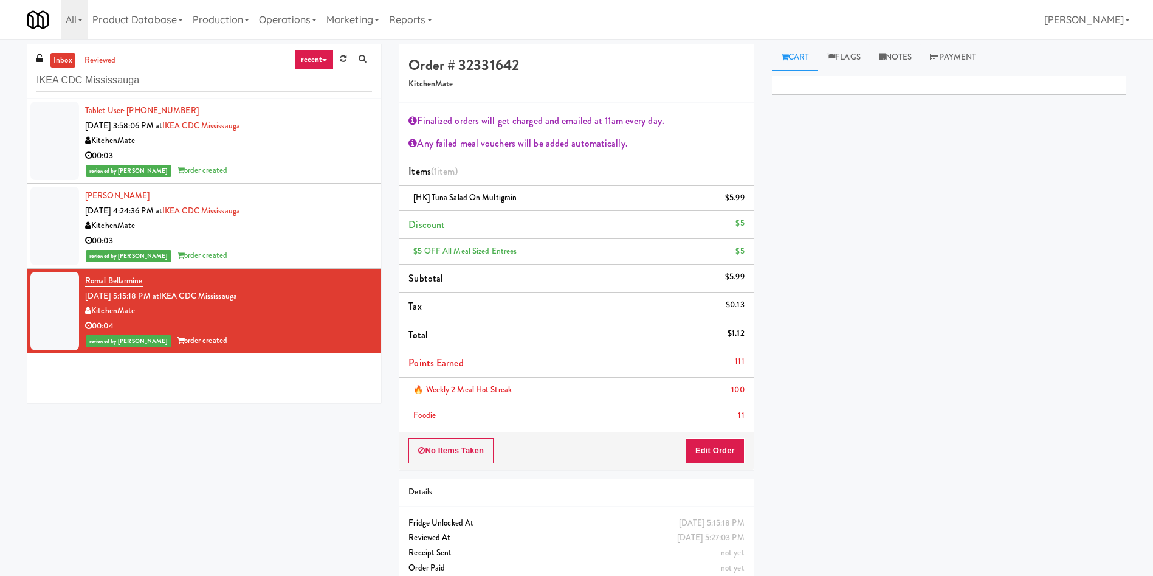
scroll to position [0, 0]
click at [732, 457] on button "Edit Order" at bounding box center [715, 451] width 59 height 26
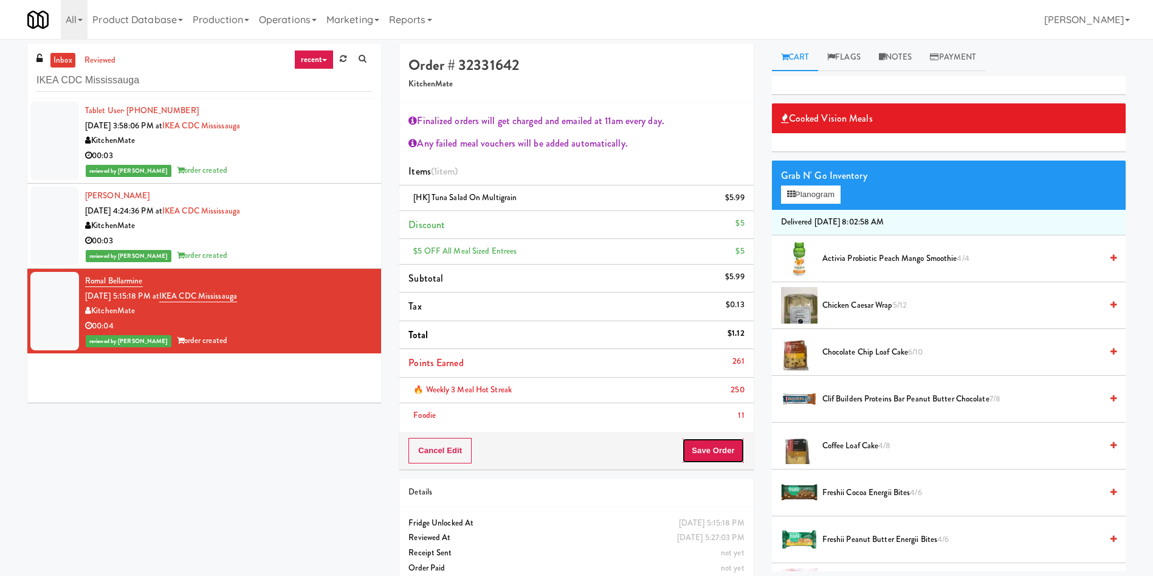
click at [697, 452] on button "Save Order" at bounding box center [713, 451] width 62 height 26
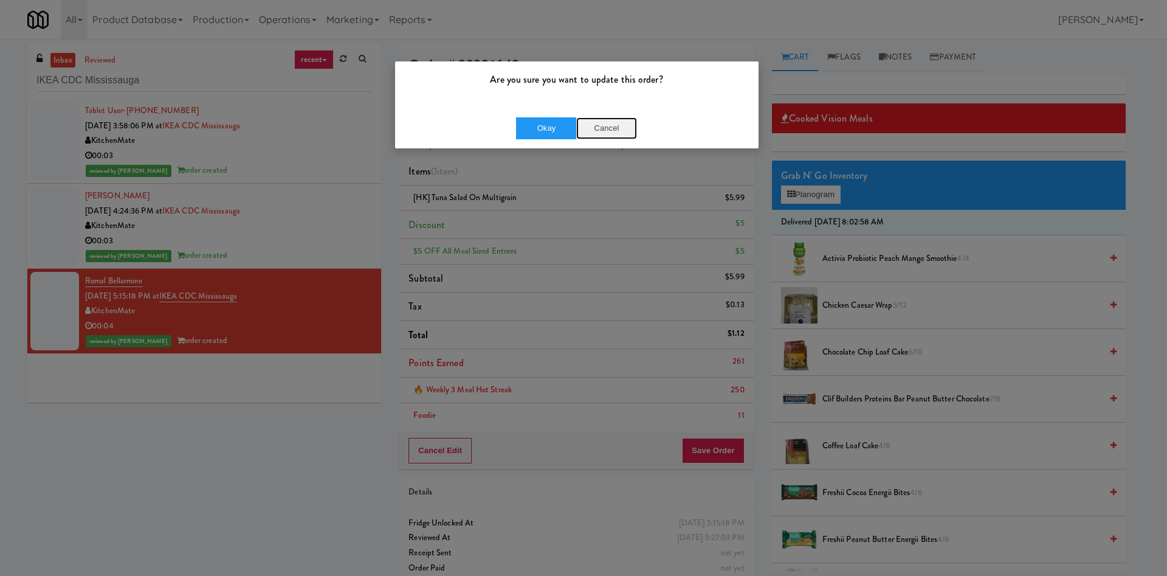
click at [608, 133] on button "Cancel" at bounding box center [606, 128] width 61 height 22
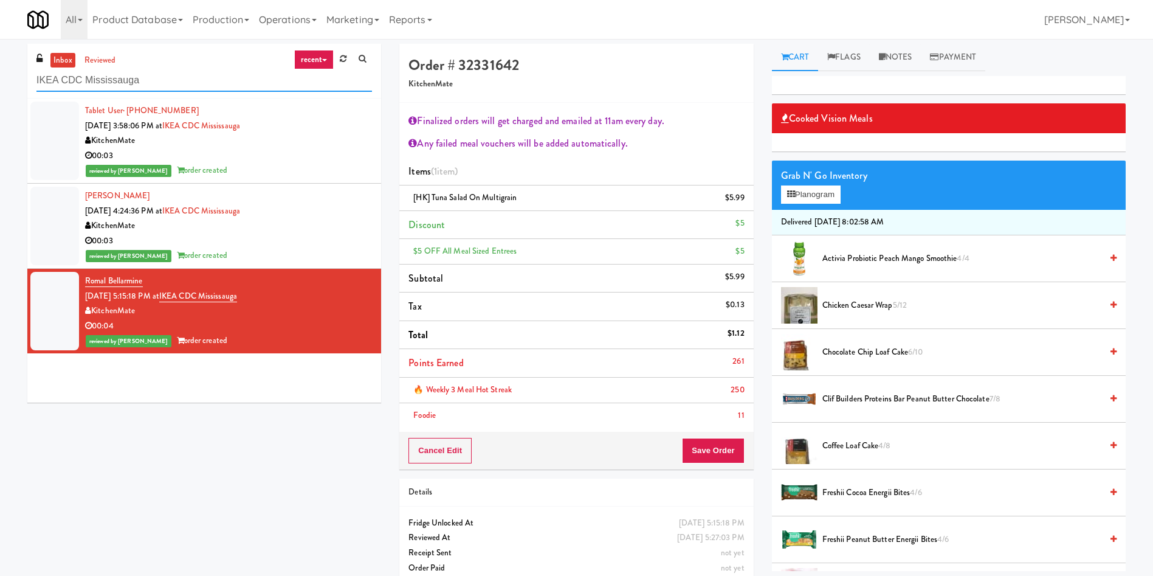
drag, startPoint x: 207, startPoint y: 75, endPoint x: 0, endPoint y: 76, distance: 207.3
click at [0, 76] on div "inbox reviewed recent all unclear take inventory issue suspicious failed recent…" at bounding box center [576, 318] width 1153 height 549
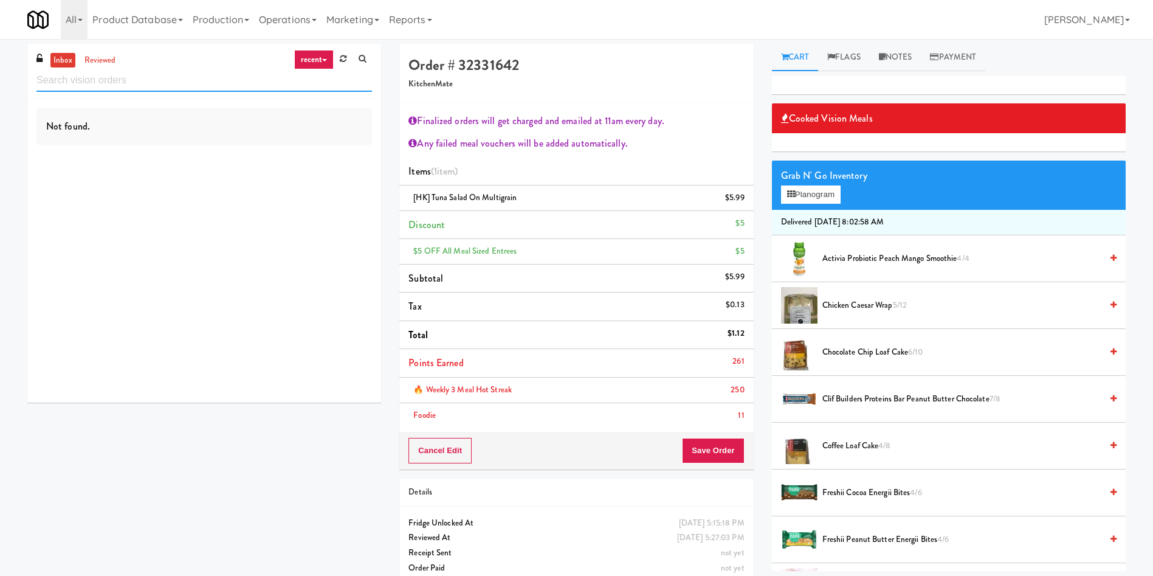
paste input "Linder - Cooler"
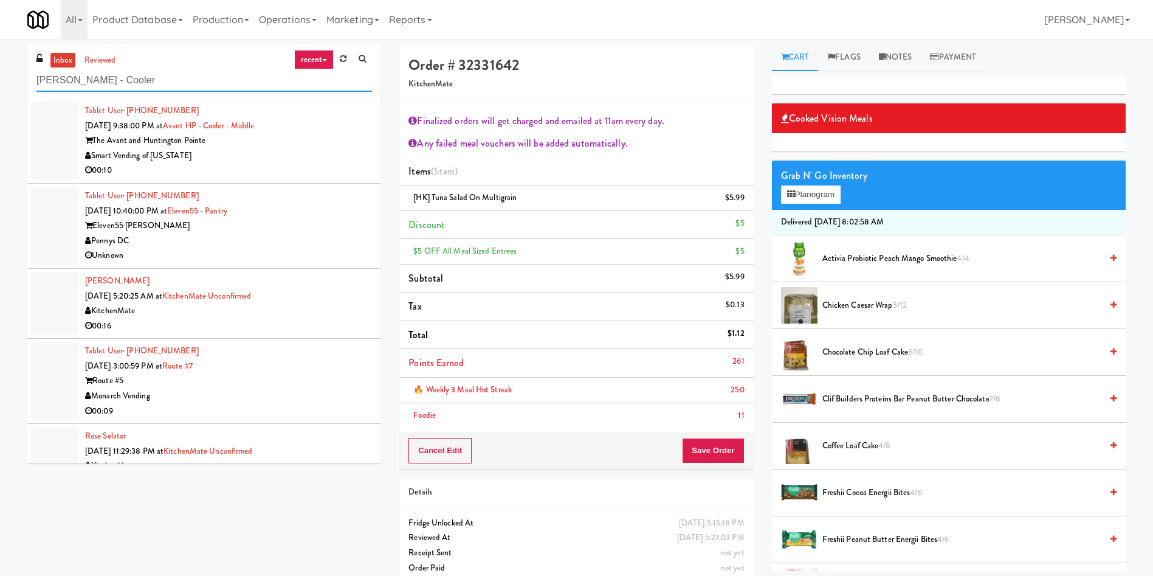
type input "Linder - Cooler"
click at [61, 64] on link "inbox" at bounding box center [62, 60] width 25 height 15
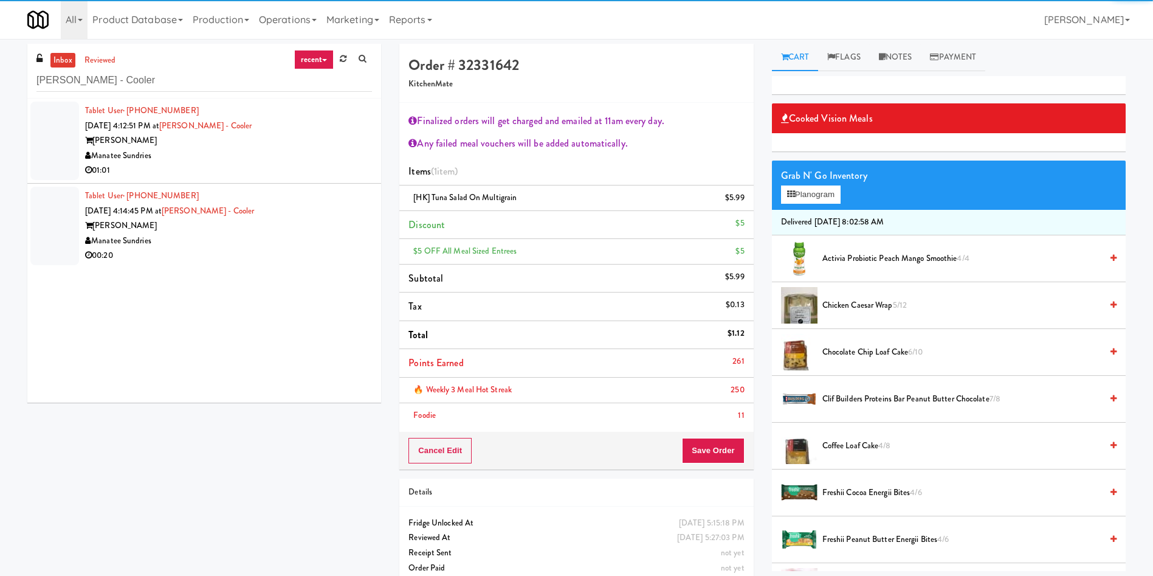
click at [53, 131] on div at bounding box center [54, 141] width 49 height 78
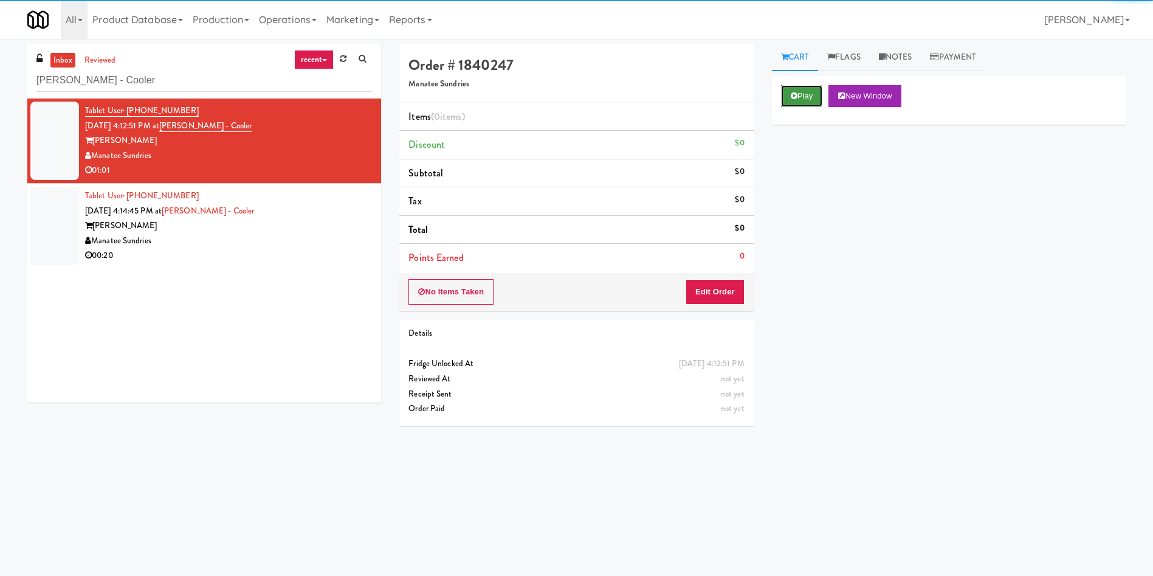
click at [809, 94] on button "Play" at bounding box center [802, 96] width 42 height 22
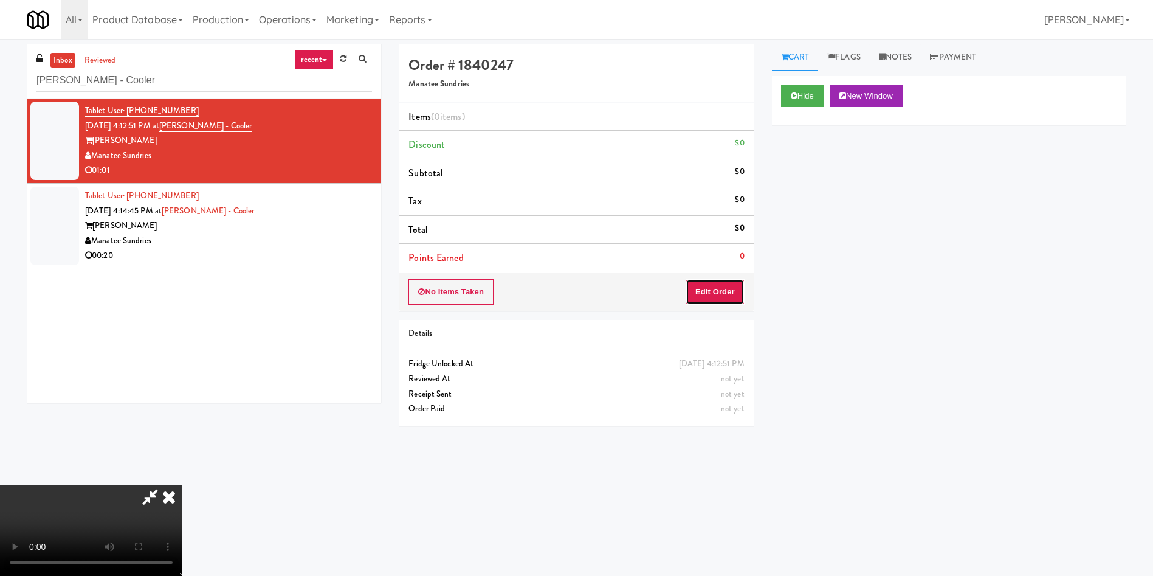
click at [712, 291] on button "Edit Order" at bounding box center [715, 292] width 59 height 26
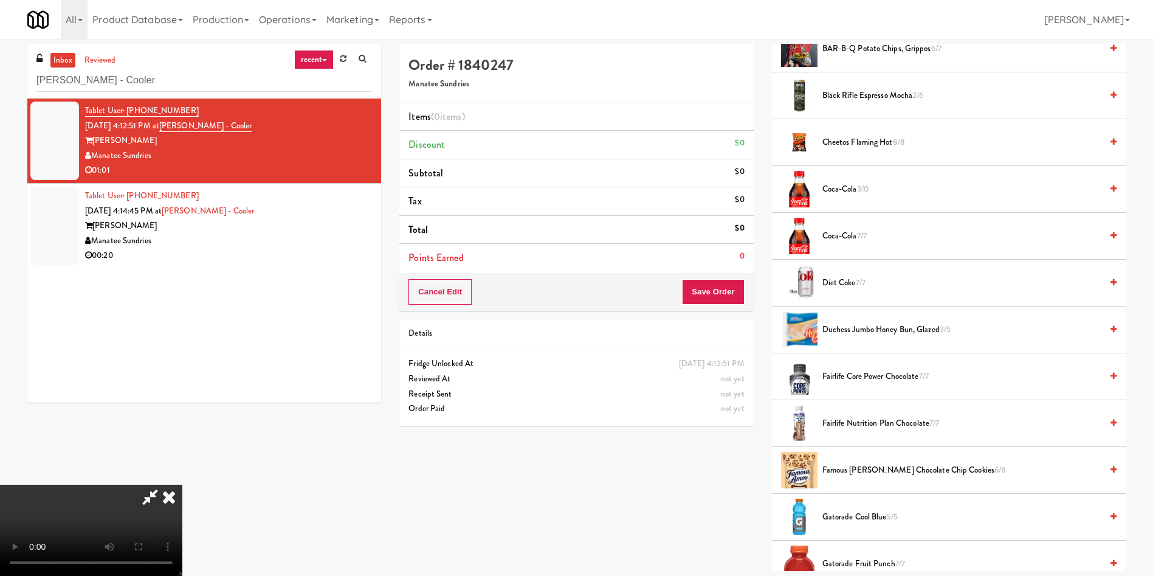
scroll to position [91, 0]
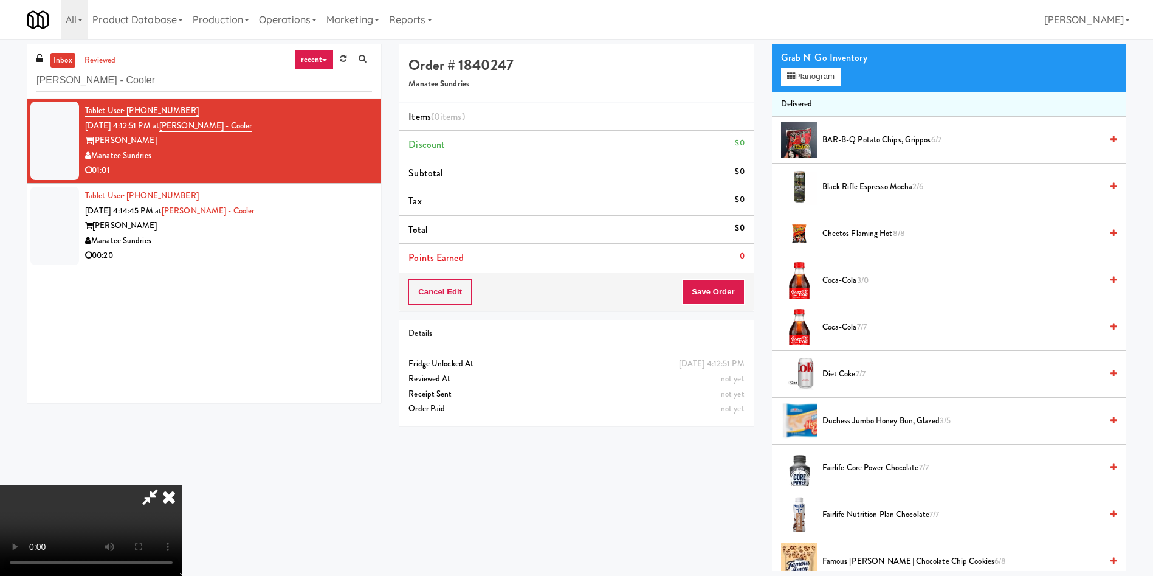
click at [182, 484] on video at bounding box center [91, 529] width 182 height 91
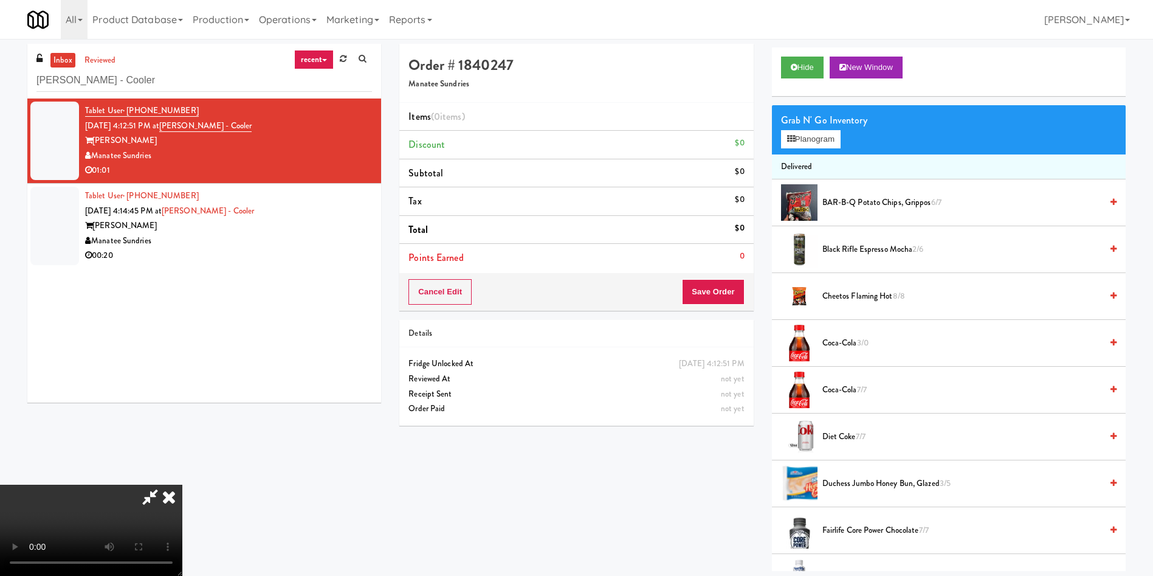
scroll to position [0, 0]
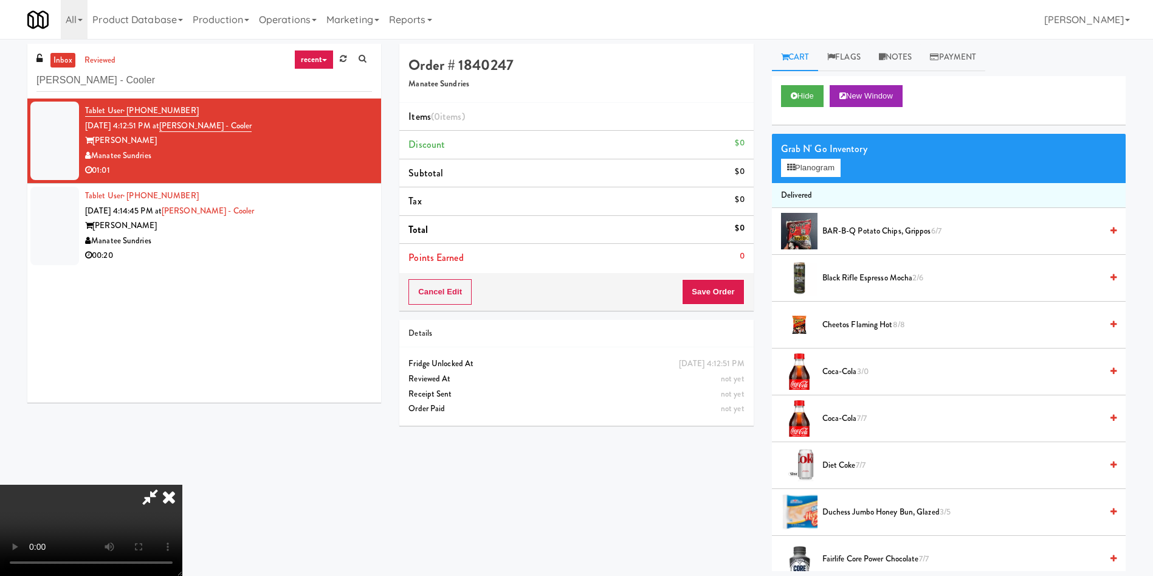
click at [182, 484] on video at bounding box center [91, 529] width 182 height 91
click at [799, 167] on button "Planogram" at bounding box center [811, 168] width 60 height 18
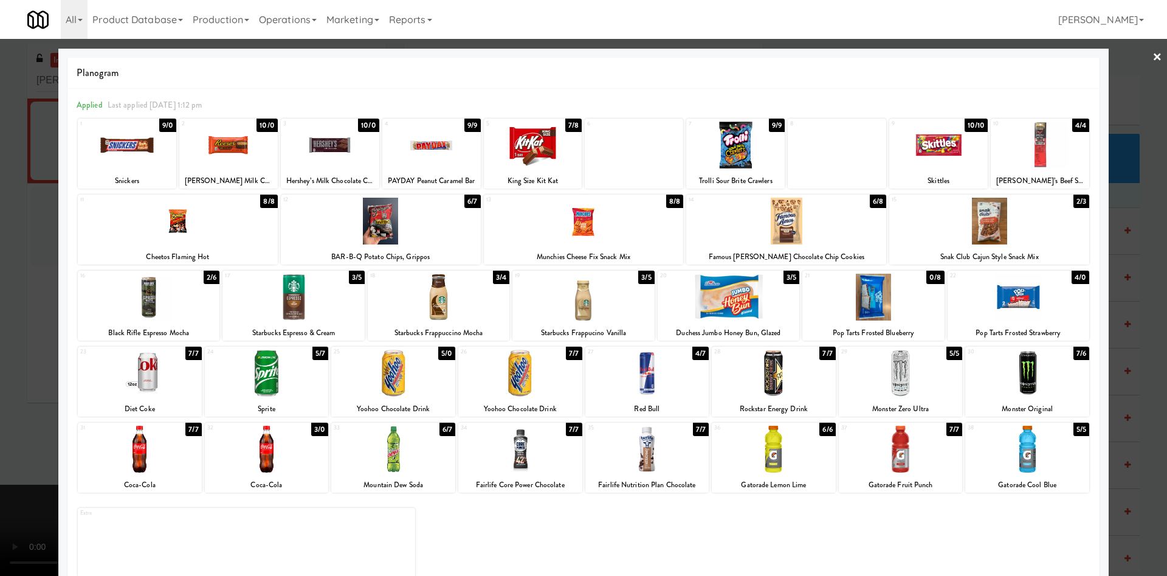
click at [154, 235] on div at bounding box center [178, 221] width 200 height 47
click at [545, 145] on div at bounding box center [533, 145] width 98 height 47
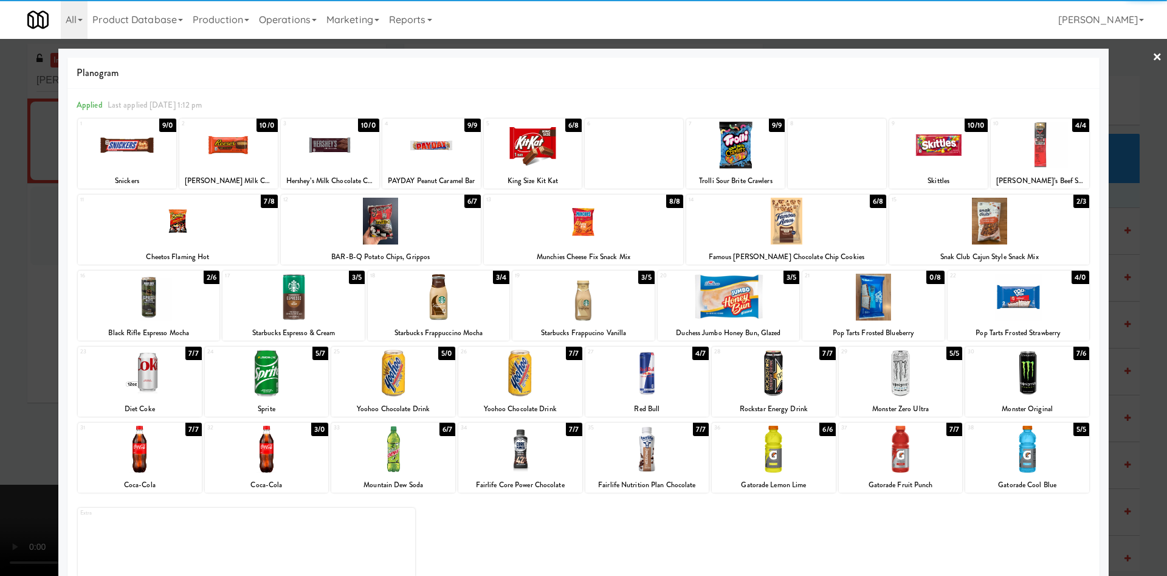
drag, startPoint x: 18, startPoint y: 236, endPoint x: 243, endPoint y: 238, distance: 224.9
click at [32, 238] on div at bounding box center [583, 288] width 1167 height 576
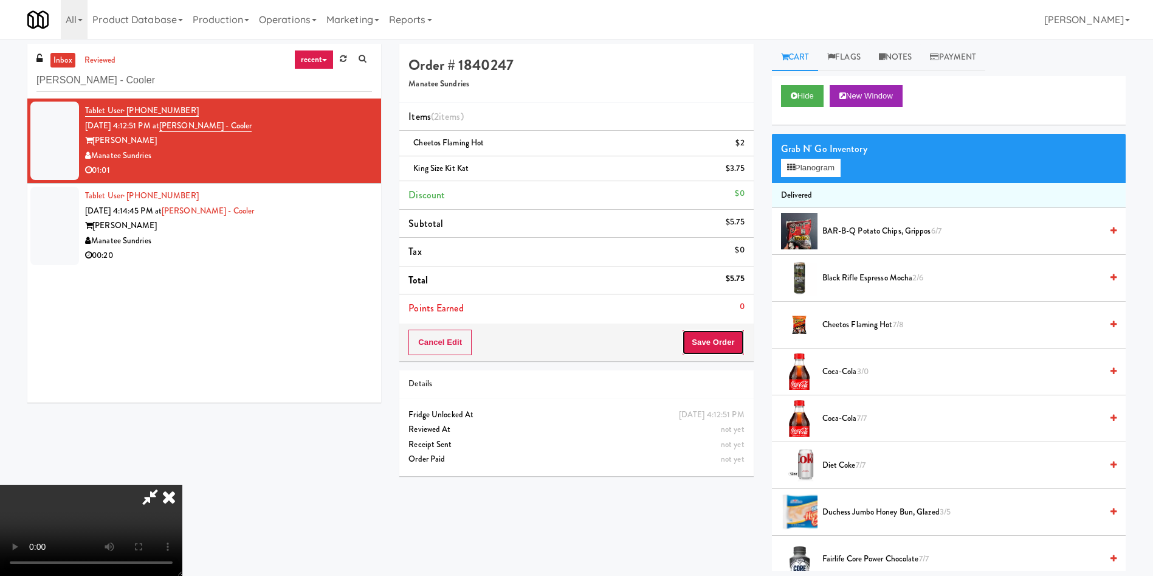
click at [718, 349] on button "Save Order" at bounding box center [713, 342] width 62 height 26
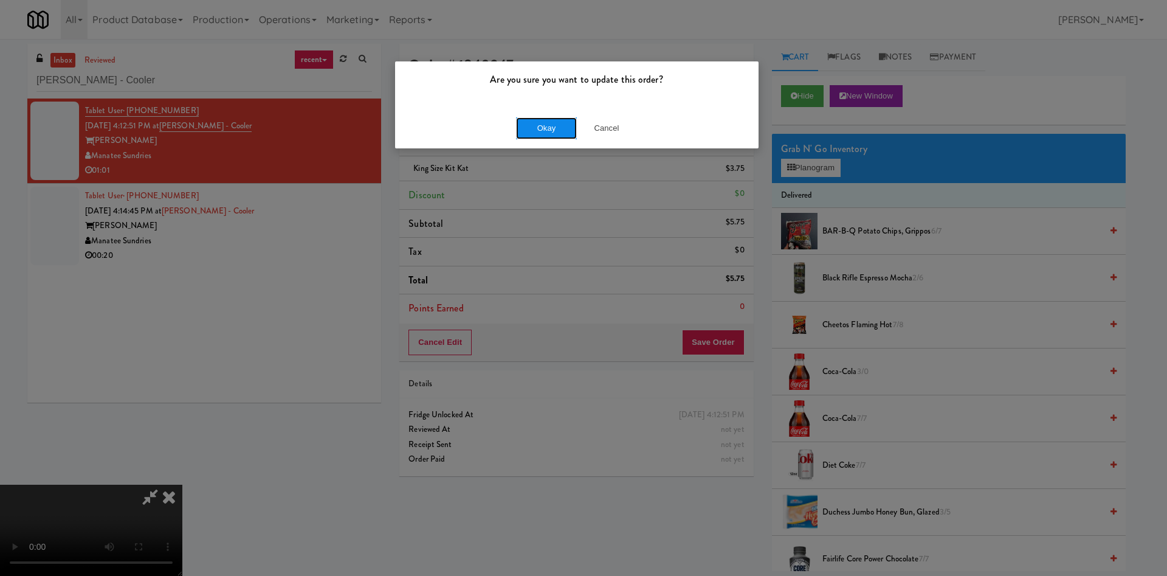
click at [565, 125] on button "Okay" at bounding box center [546, 128] width 61 height 22
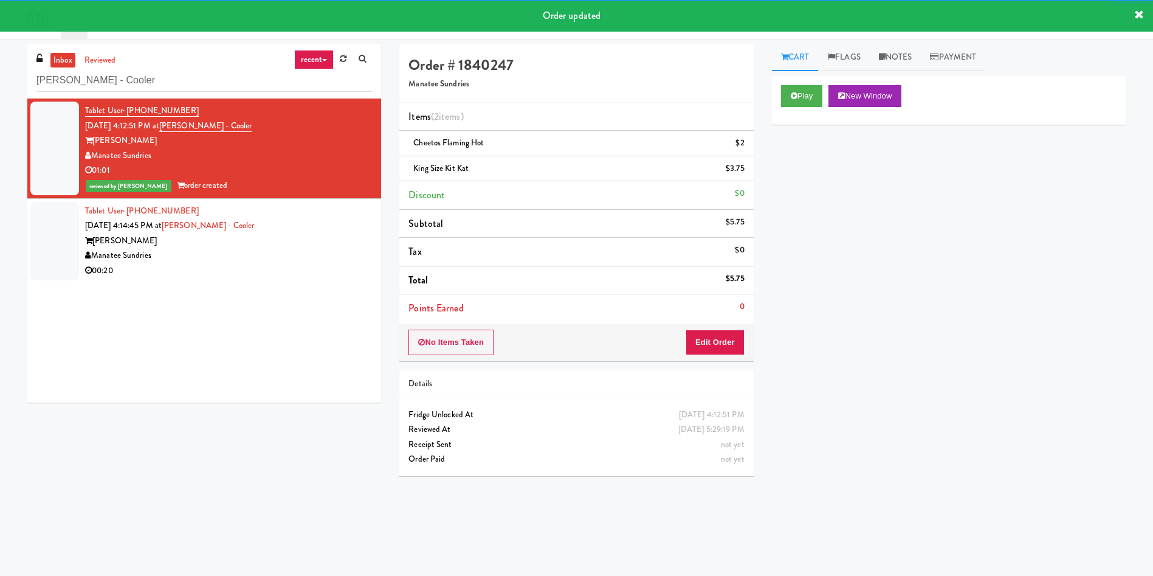
click at [46, 228] on div at bounding box center [54, 241] width 49 height 78
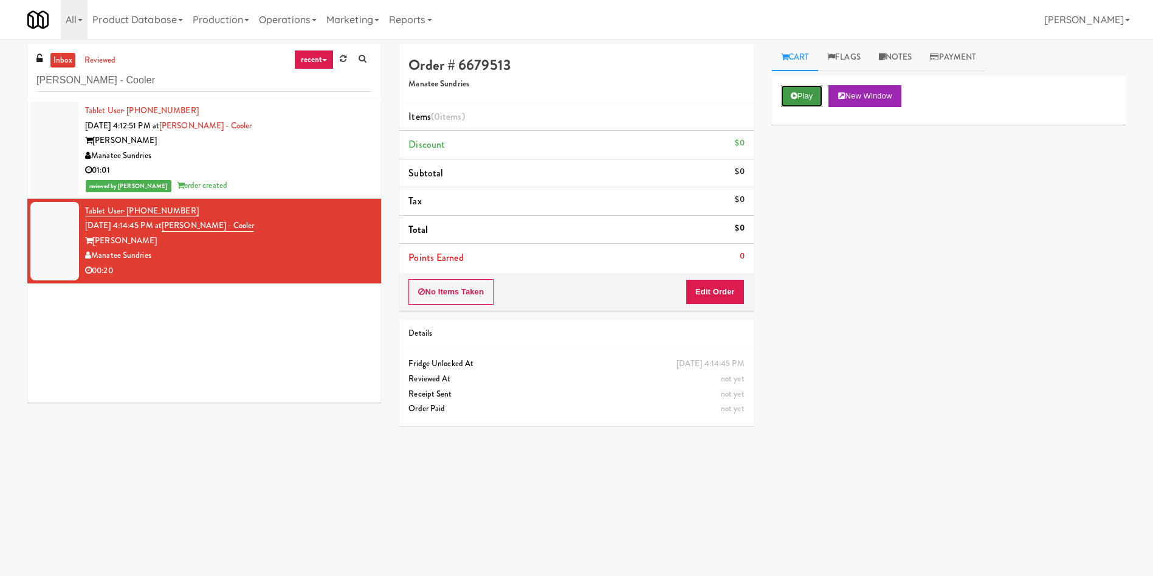
click at [819, 96] on button "Play" at bounding box center [802, 96] width 42 height 22
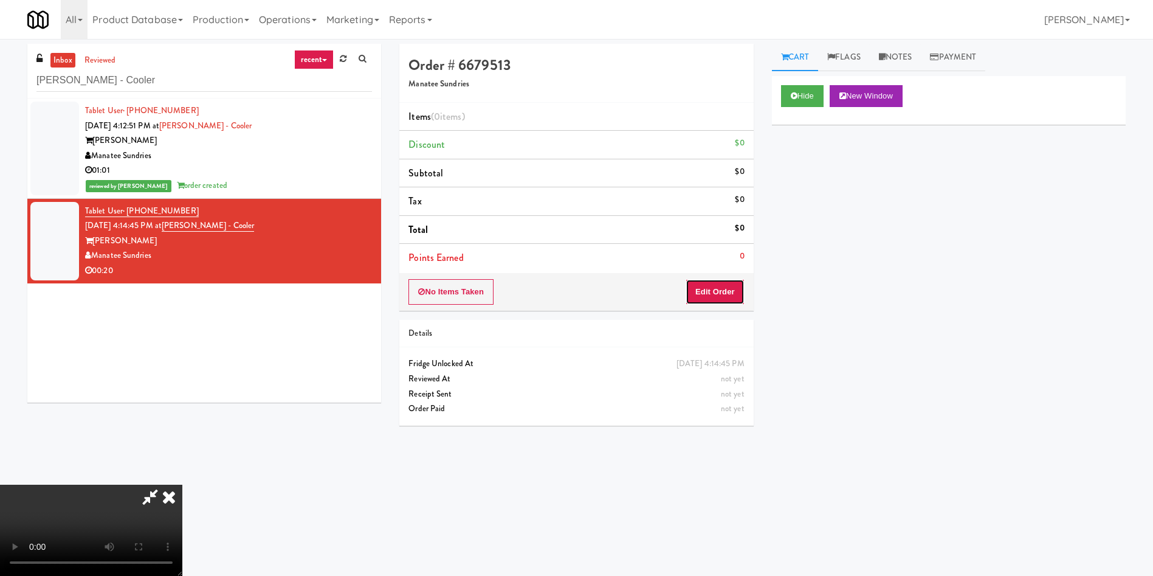
click at [711, 297] on button "Edit Order" at bounding box center [715, 292] width 59 height 26
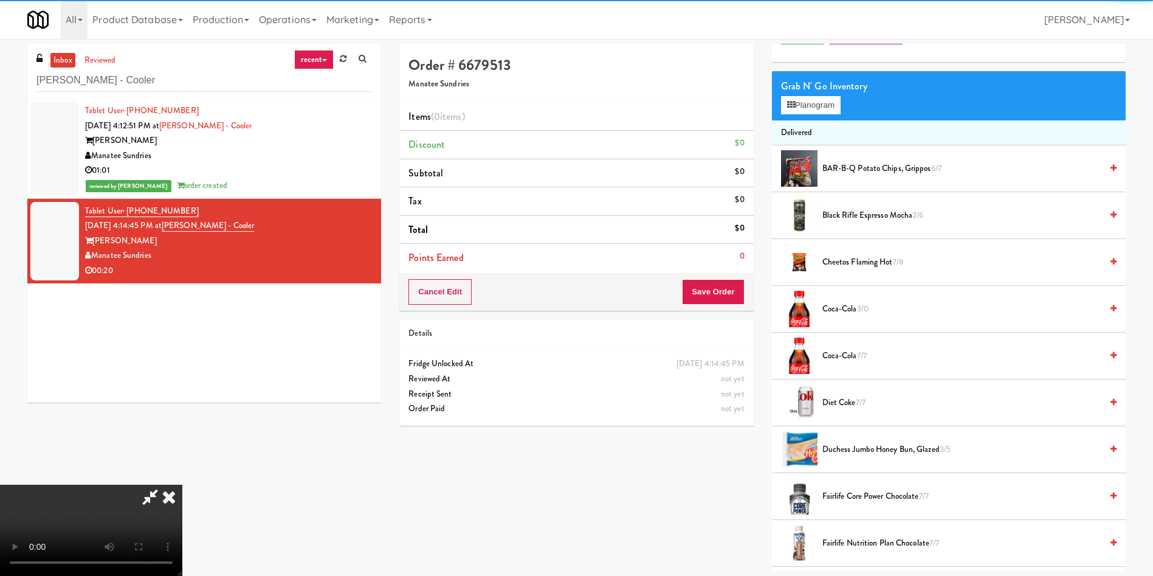
scroll to position [91, 0]
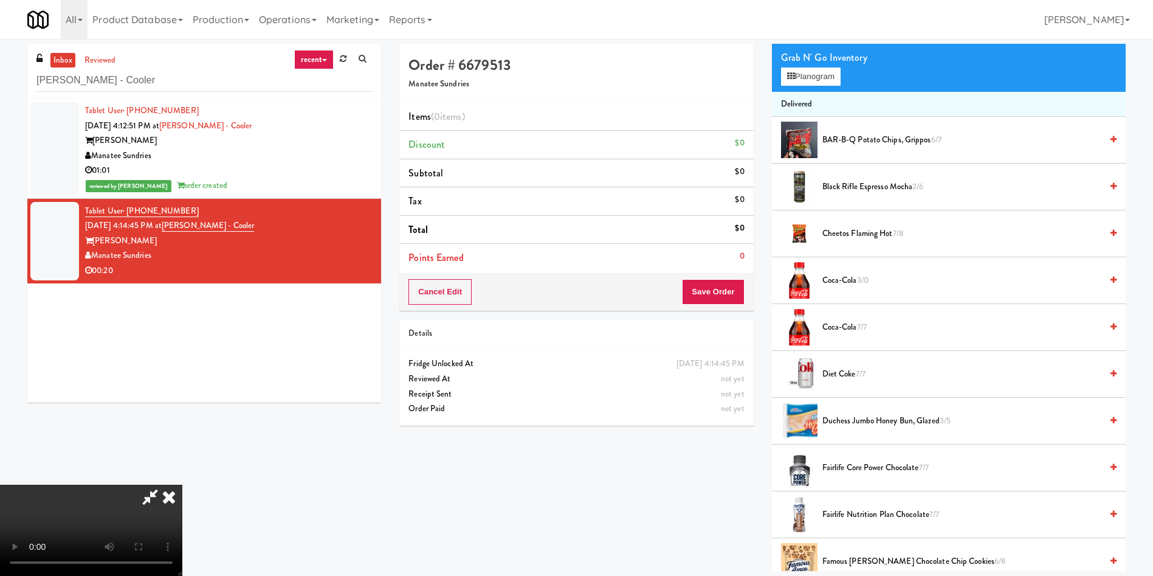
click at [182, 484] on video at bounding box center [91, 529] width 182 height 91
click at [813, 76] on button "Planogram" at bounding box center [811, 76] width 60 height 18
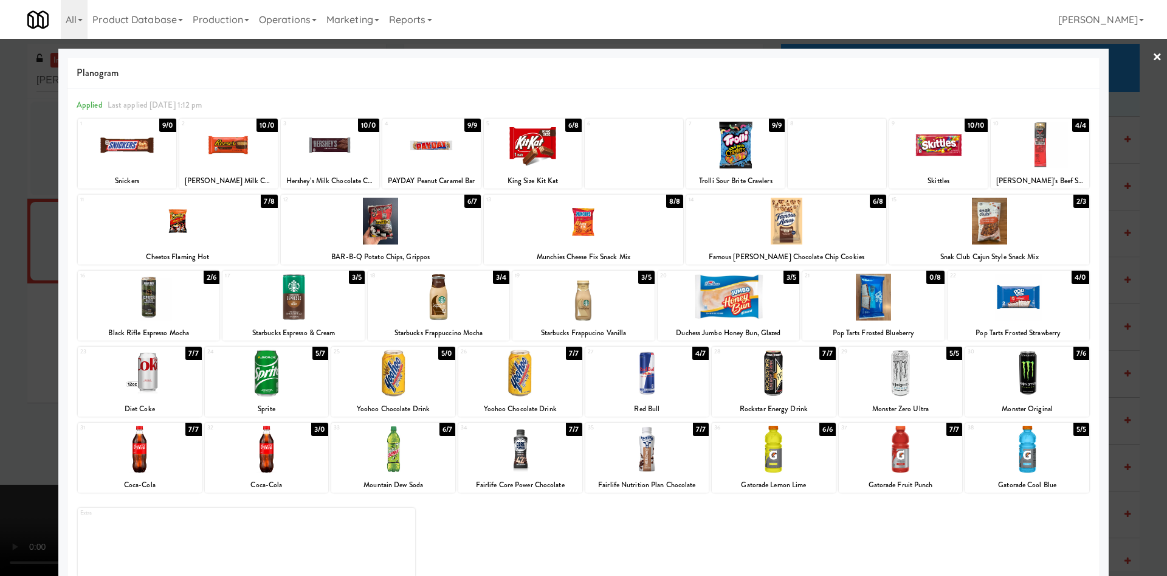
click at [183, 231] on div at bounding box center [178, 221] width 200 height 47
click at [6, 239] on div at bounding box center [583, 288] width 1167 height 576
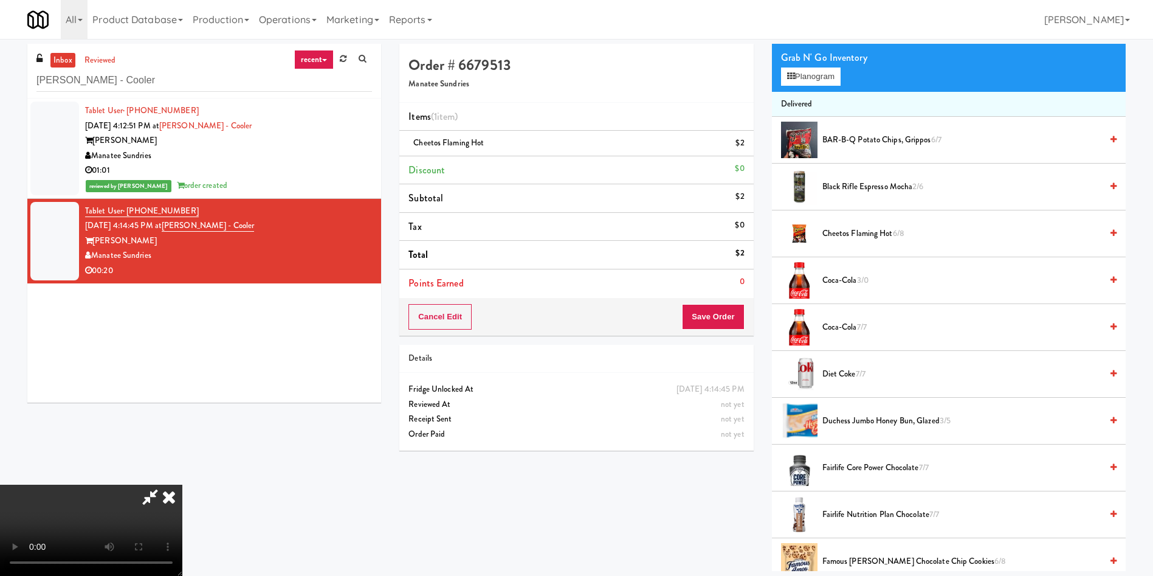
scroll to position [91, 0]
click at [182, 484] on video at bounding box center [91, 529] width 182 height 91
click at [182, 484] on icon at bounding box center [169, 496] width 27 height 24
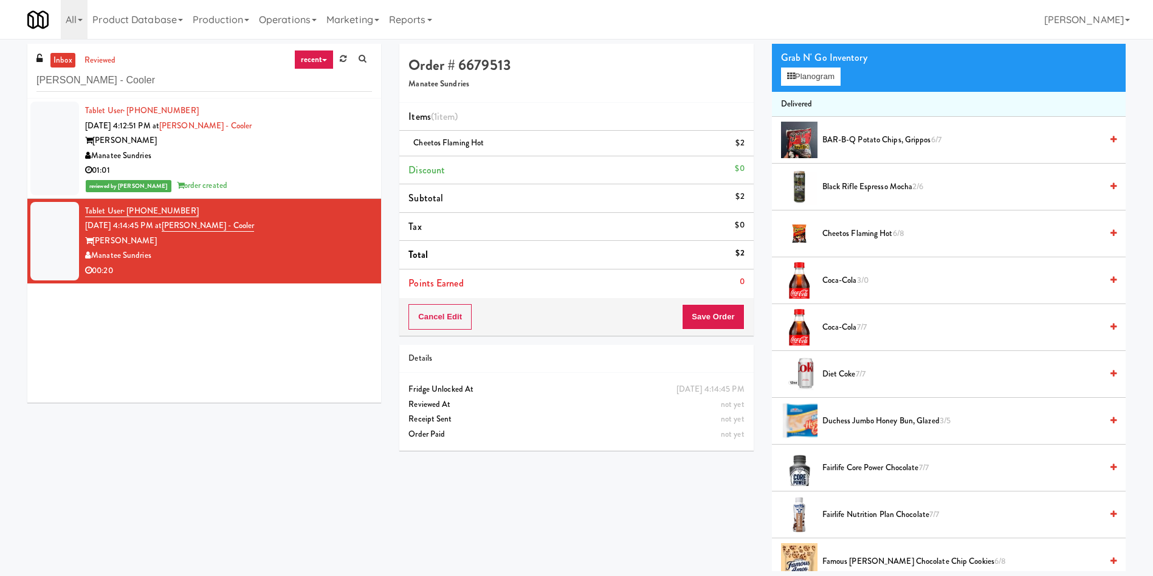
click at [60, 132] on div at bounding box center [54, 149] width 49 height 94
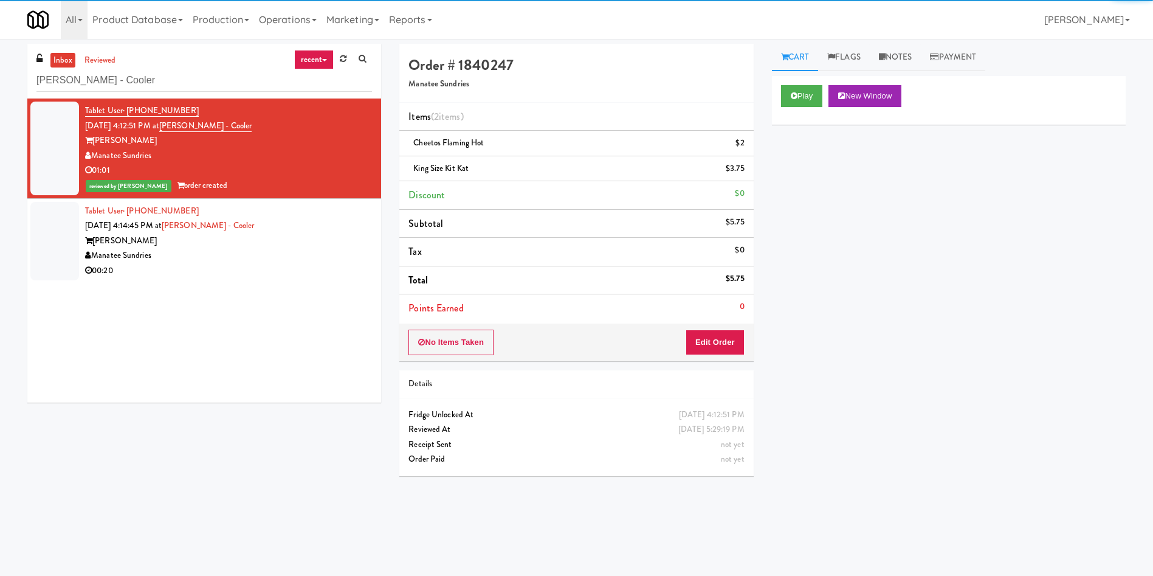
click at [67, 247] on div at bounding box center [54, 241] width 49 height 78
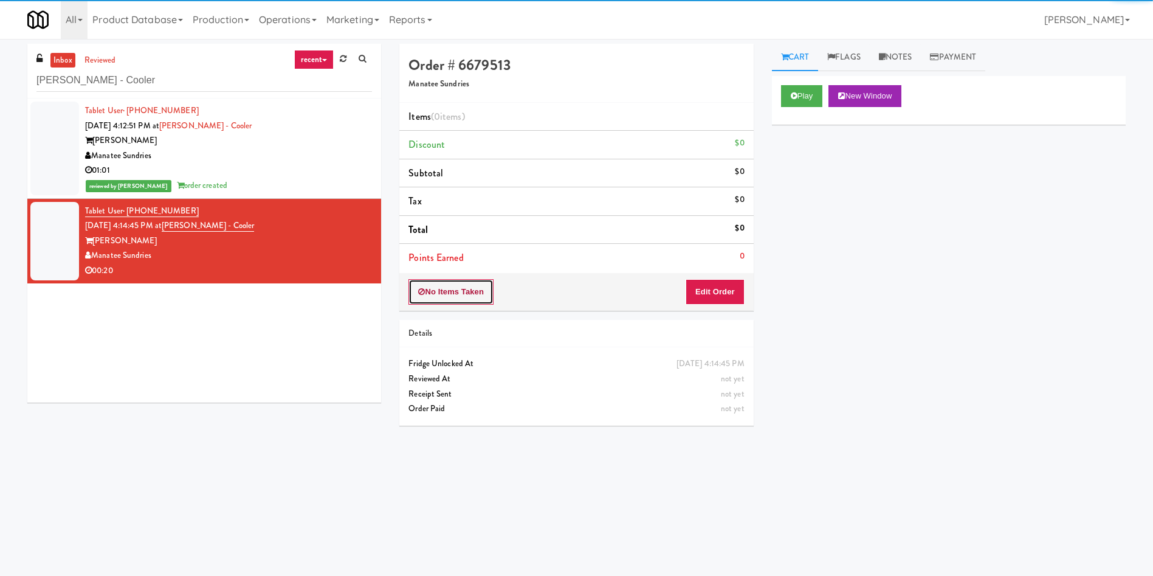
click at [475, 290] on button "No Items Taken" at bounding box center [450, 292] width 85 height 26
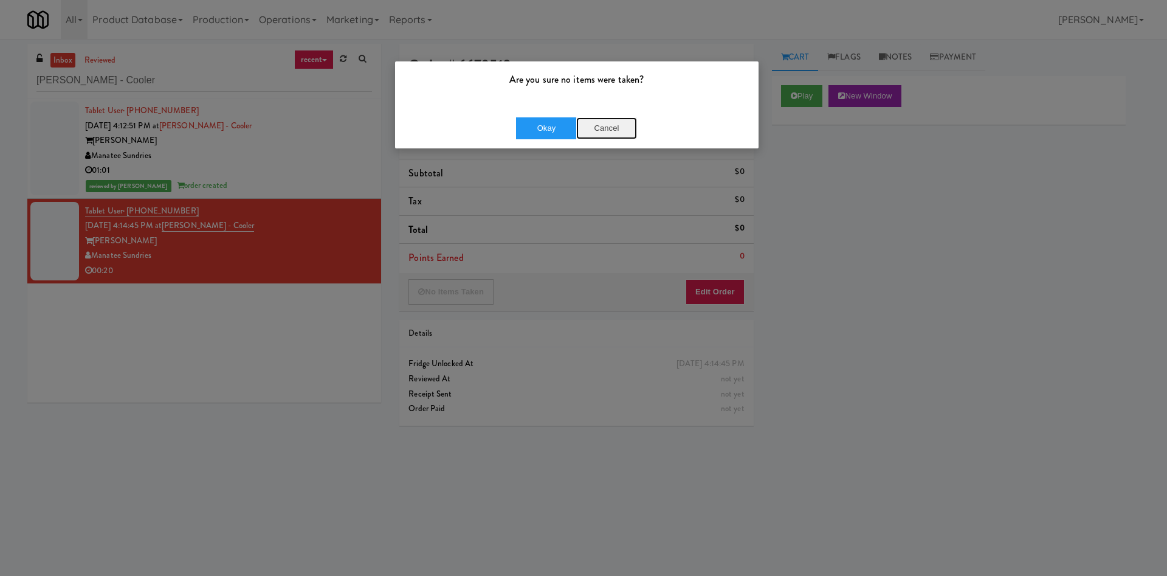
click at [622, 131] on button "Cancel" at bounding box center [606, 128] width 61 height 22
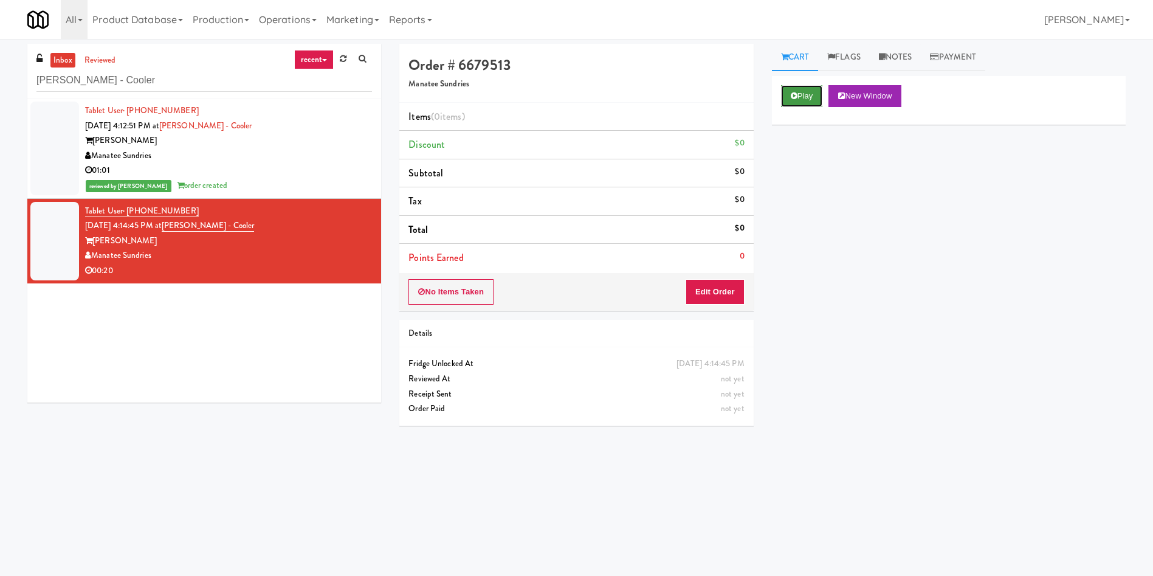
click at [810, 86] on button "Play" at bounding box center [802, 96] width 42 height 22
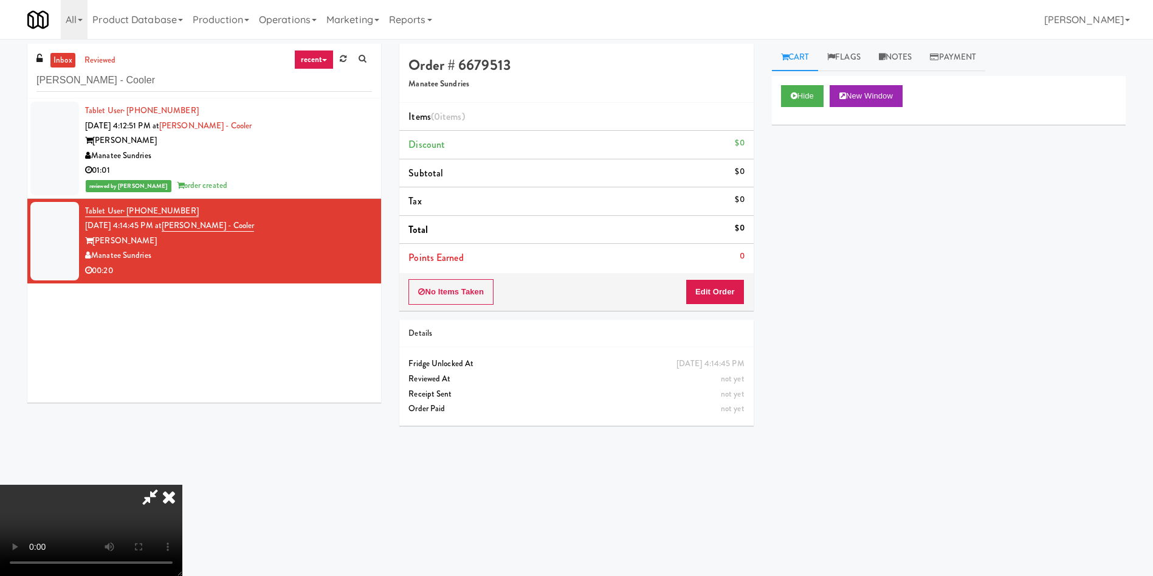
click at [164, 484] on icon at bounding box center [150, 496] width 28 height 24
click at [182, 484] on icon at bounding box center [169, 496] width 27 height 24
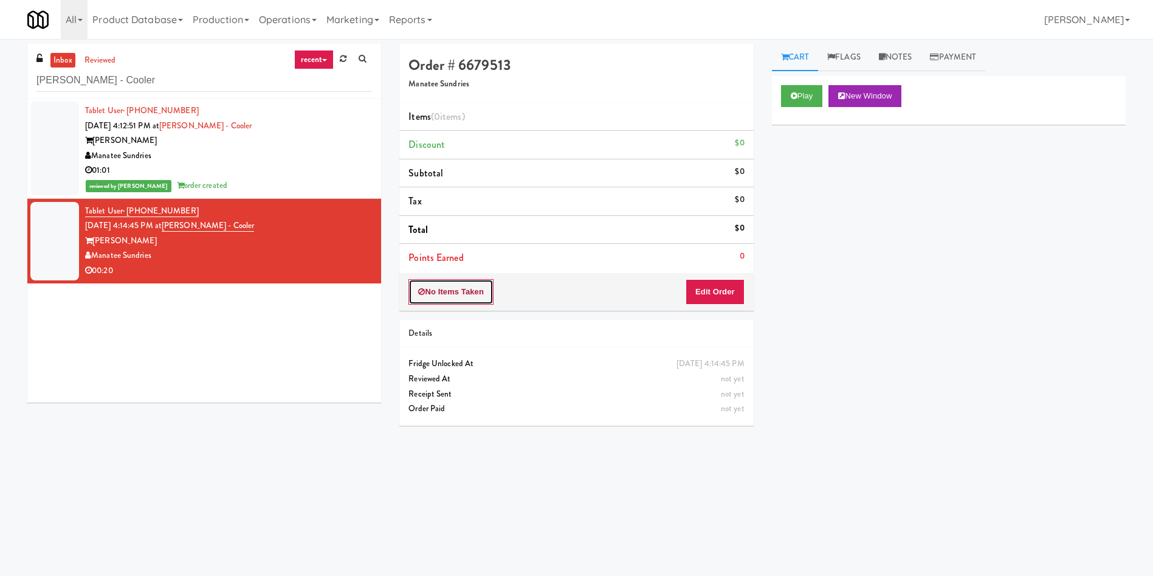
click at [454, 282] on button "No Items Taken" at bounding box center [450, 292] width 85 height 26
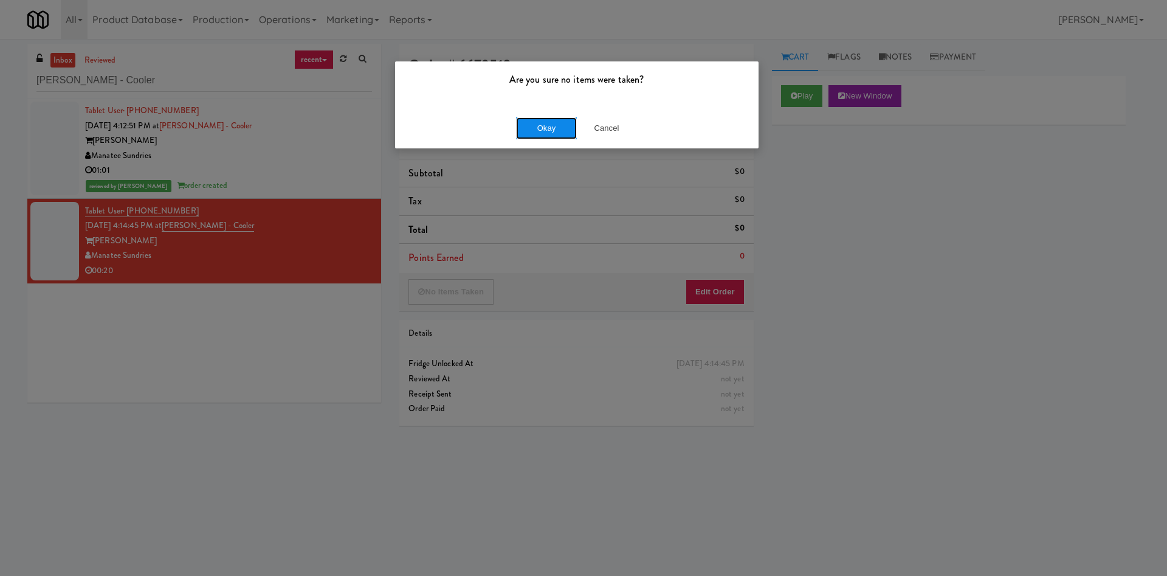
click at [546, 122] on button "Okay" at bounding box center [546, 128] width 61 height 22
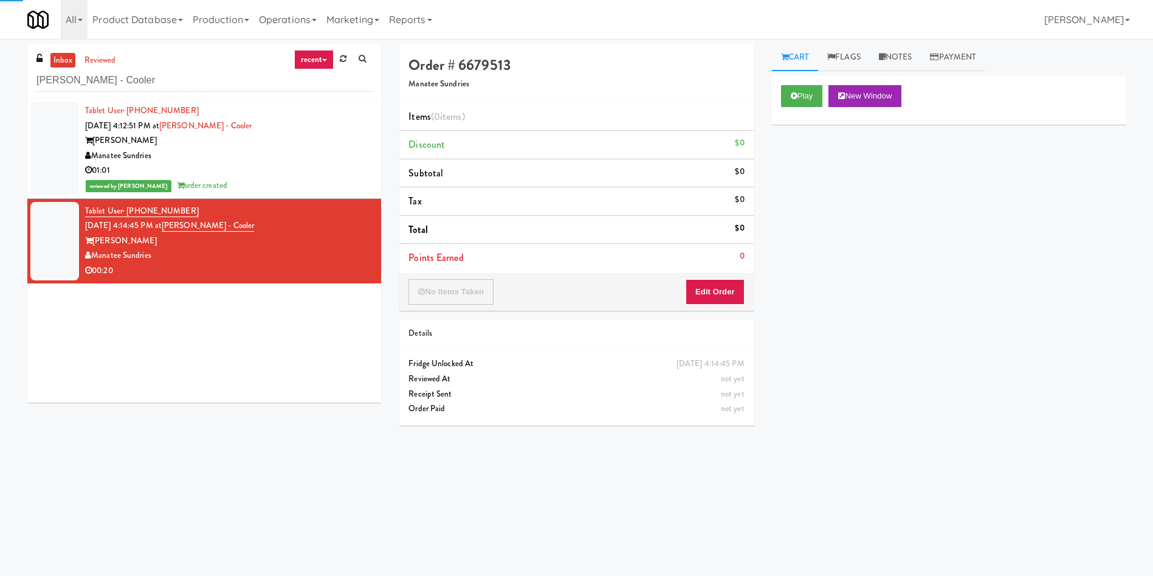
click at [35, 157] on div at bounding box center [54, 149] width 49 height 94
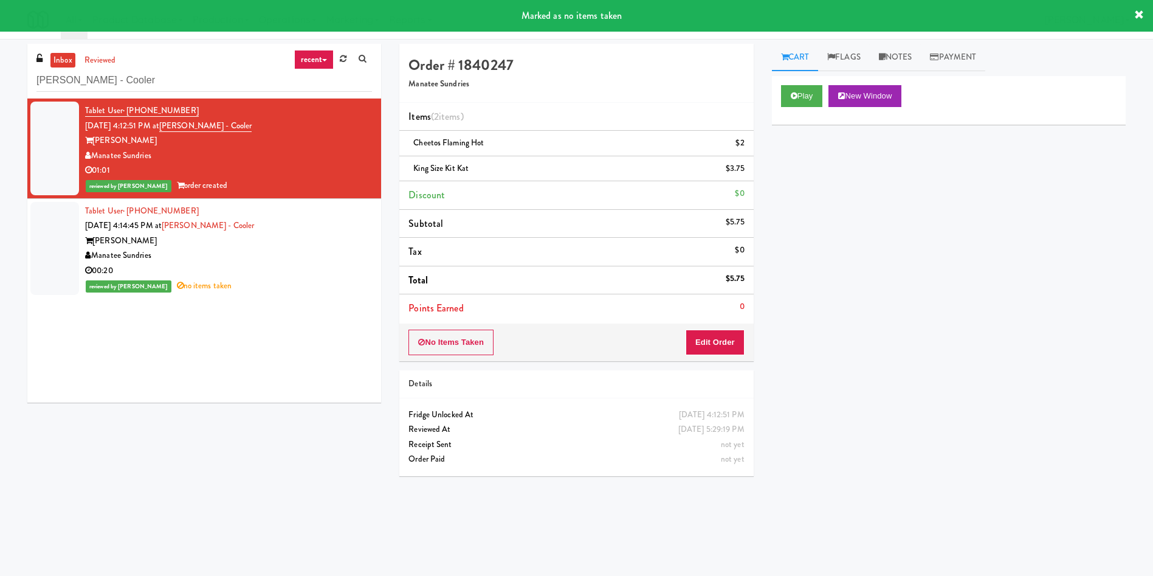
drag, startPoint x: 49, startPoint y: 260, endPoint x: 440, endPoint y: 241, distance: 391.3
click at [49, 261] on div at bounding box center [54, 249] width 49 height 94
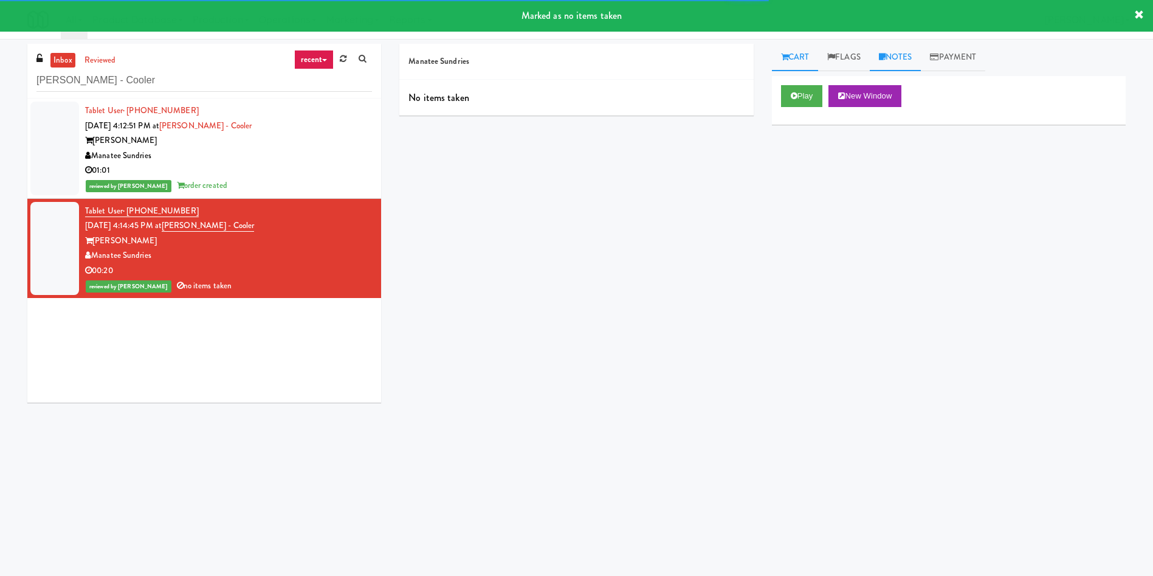
click at [895, 58] on link "Notes" at bounding box center [896, 57] width 52 height 27
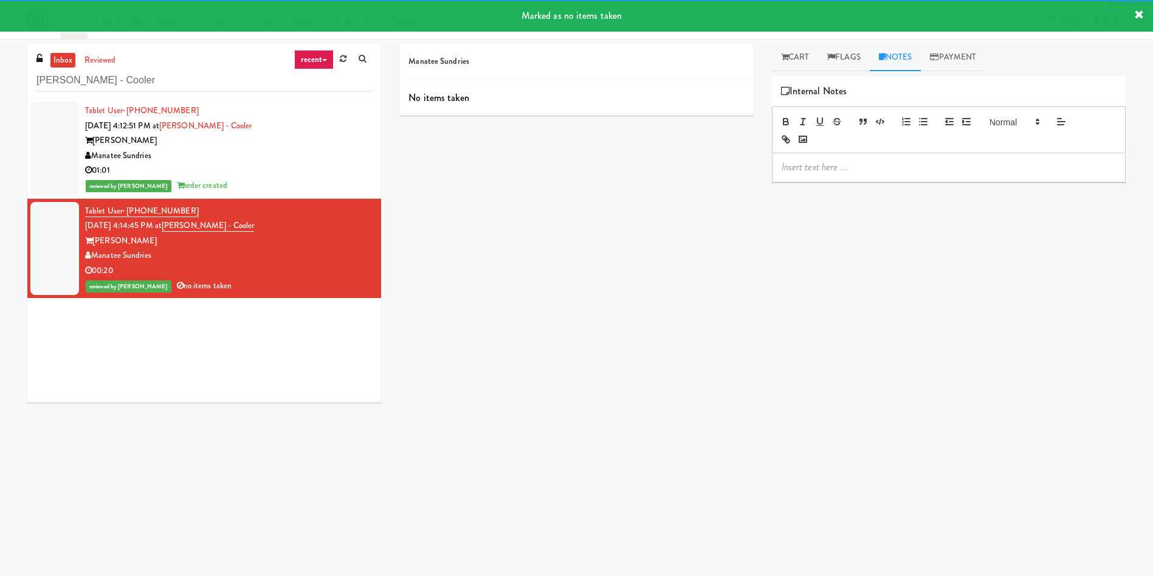
click at [891, 179] on div at bounding box center [949, 167] width 353 height 28
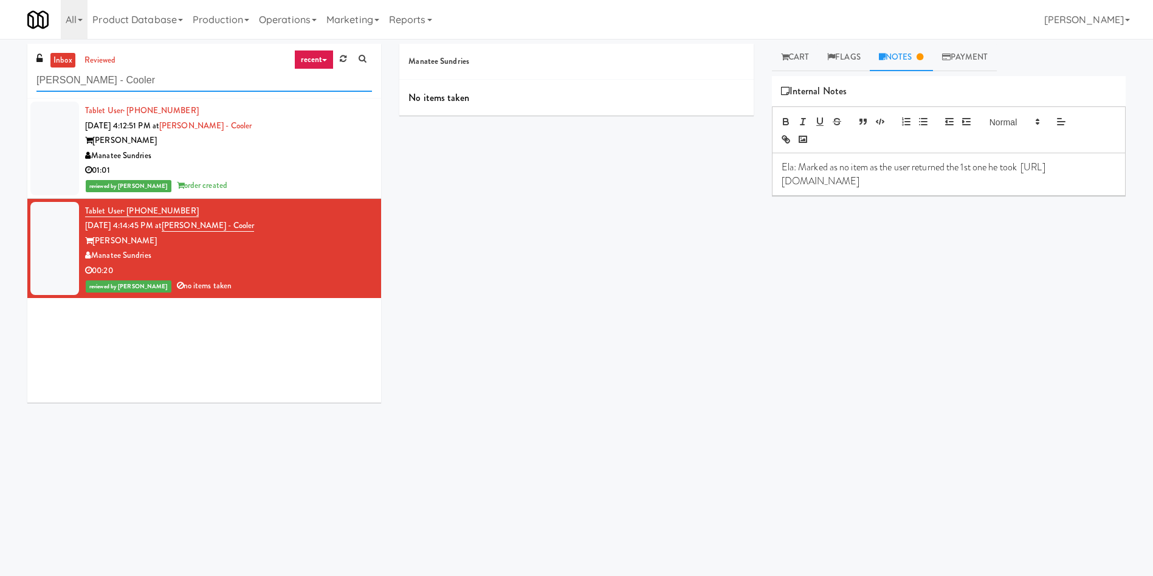
drag, startPoint x: 232, startPoint y: 76, endPoint x: 0, endPoint y: 30, distance: 236.6
click at [0, 39] on body "Are you sure no items were taken? Okay Cancel Okay Are you sure no items were t…" at bounding box center [576, 327] width 1153 height 576
paste input "Fridge - Vantage - Pre Opening"
type input "Fridge - Vantage - Pre Opening"
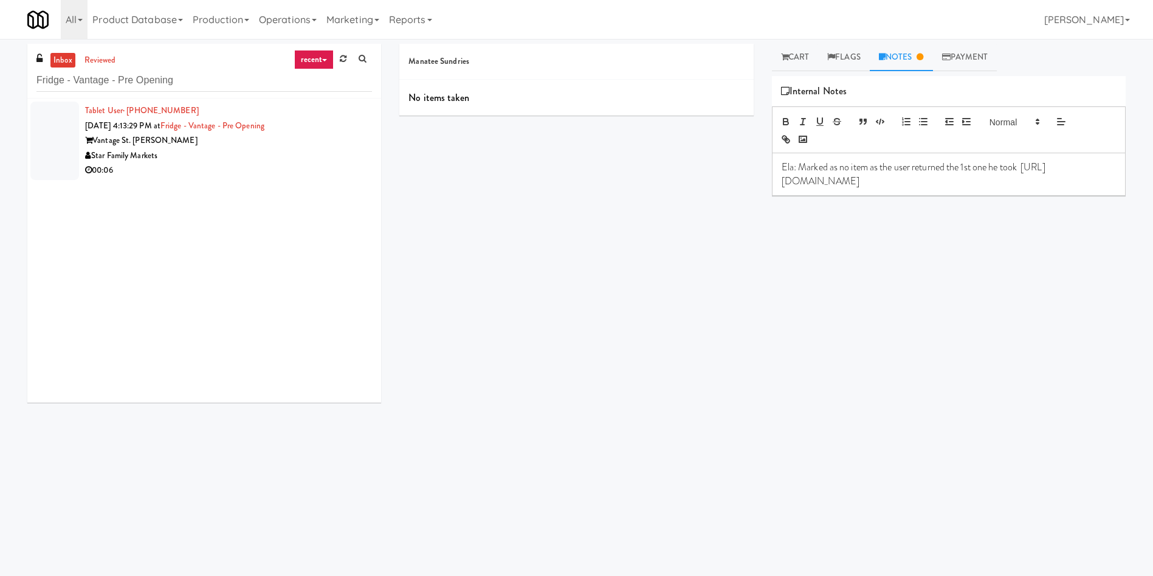
click at [46, 148] on div at bounding box center [54, 141] width 49 height 78
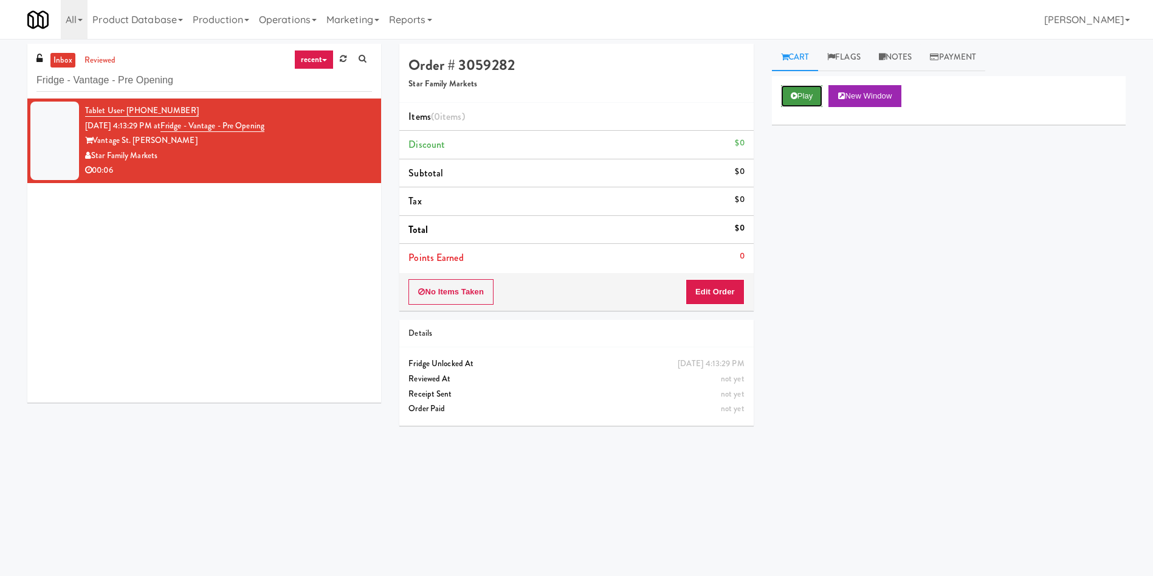
click at [802, 95] on button "Play" at bounding box center [802, 96] width 42 height 22
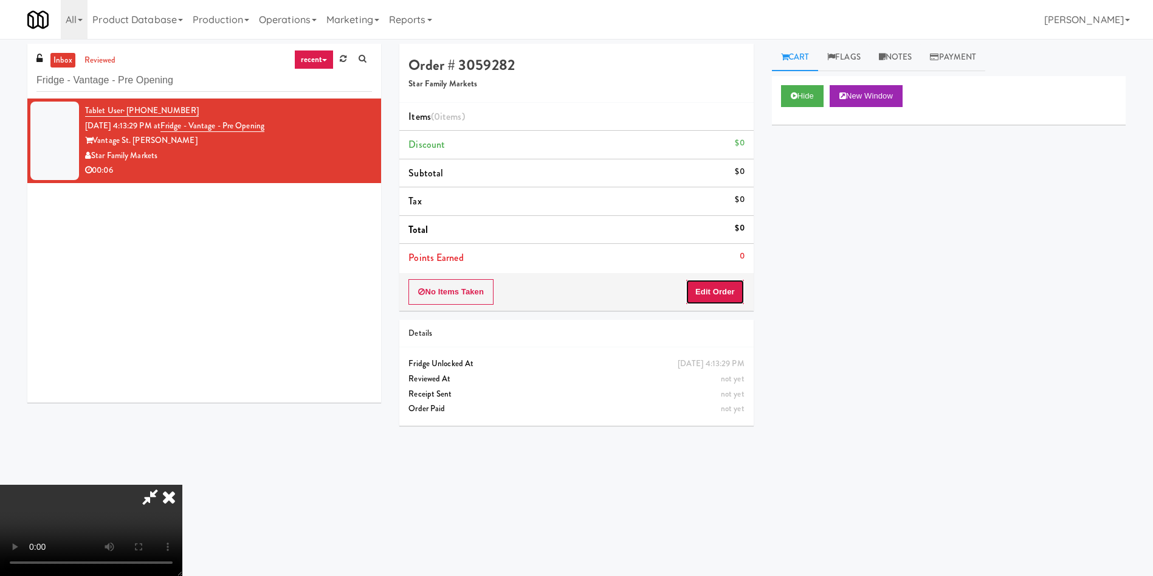
click at [722, 292] on button "Edit Order" at bounding box center [715, 292] width 59 height 26
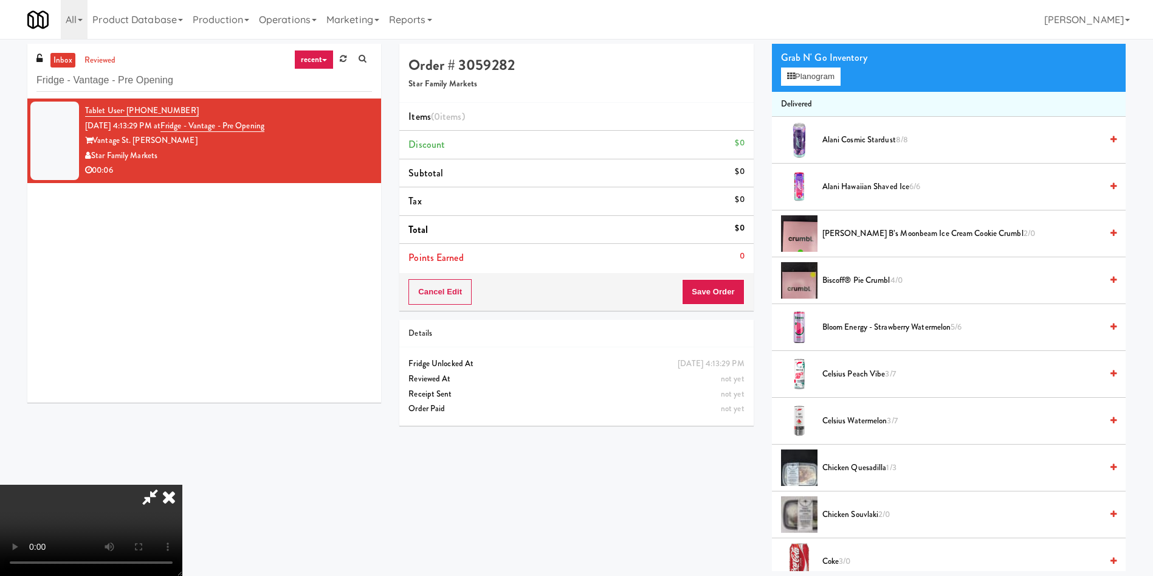
click at [182, 484] on video at bounding box center [91, 529] width 182 height 91
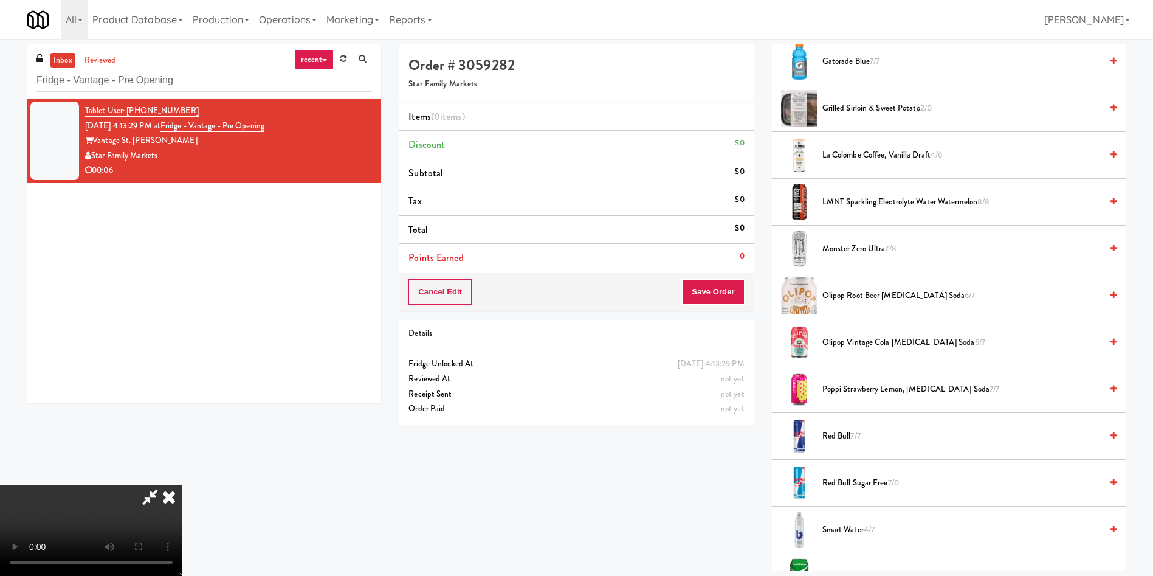
scroll to position [1003, 0]
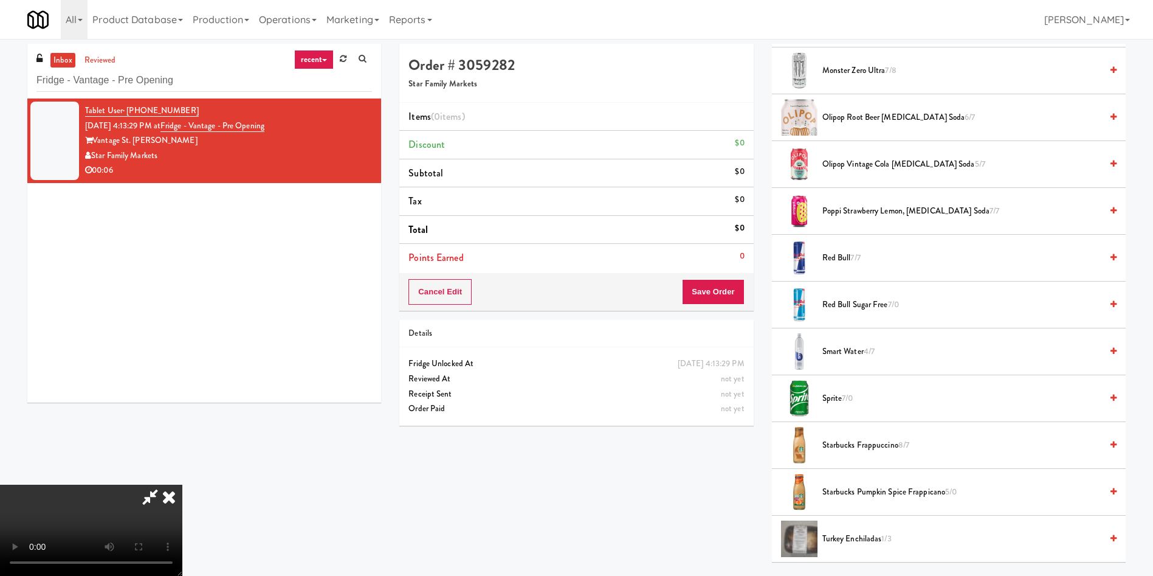
click at [855, 309] on span "Red Bull Sugar Free 7/0" at bounding box center [961, 304] width 279 height 15
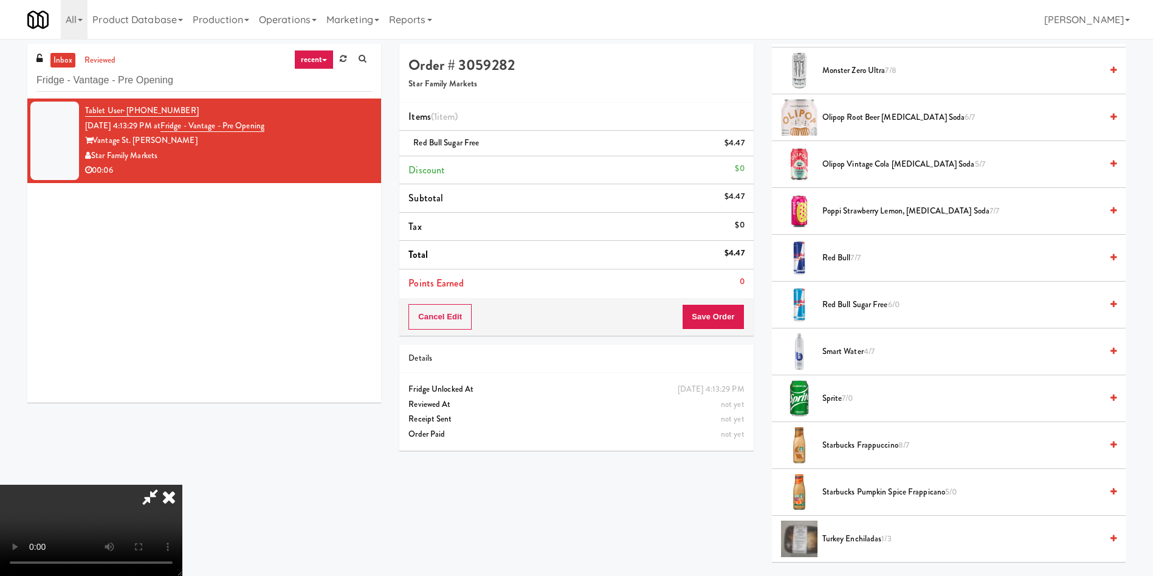
click at [164, 484] on icon at bounding box center [150, 496] width 28 height 24
click at [182, 484] on video at bounding box center [91, 529] width 182 height 91
click at [711, 314] on button "Save Order" at bounding box center [713, 317] width 62 height 26
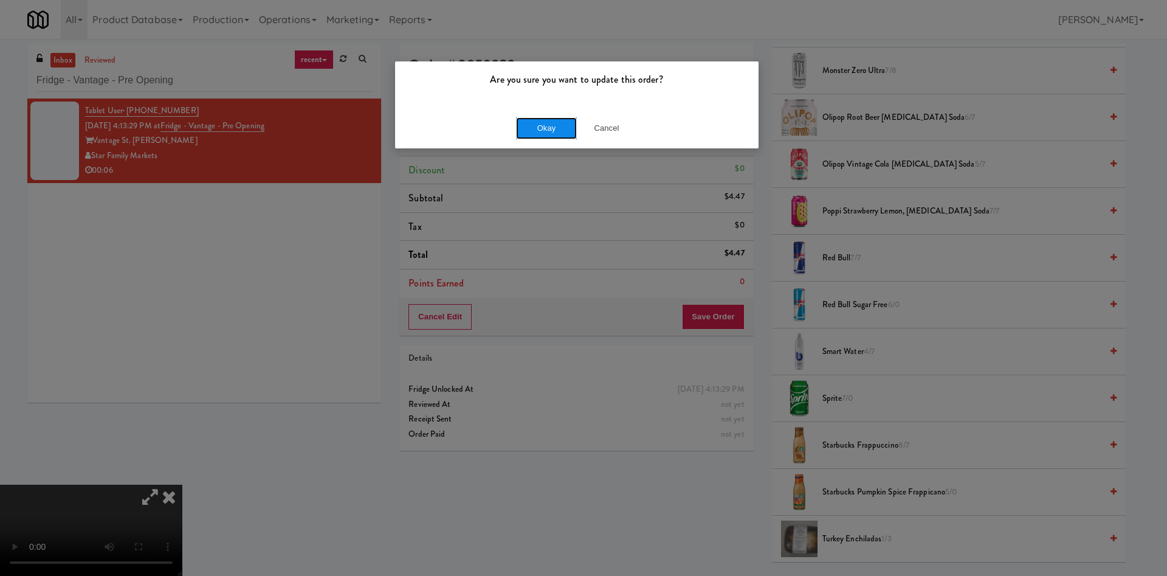
click at [552, 123] on button "Okay" at bounding box center [546, 128] width 61 height 22
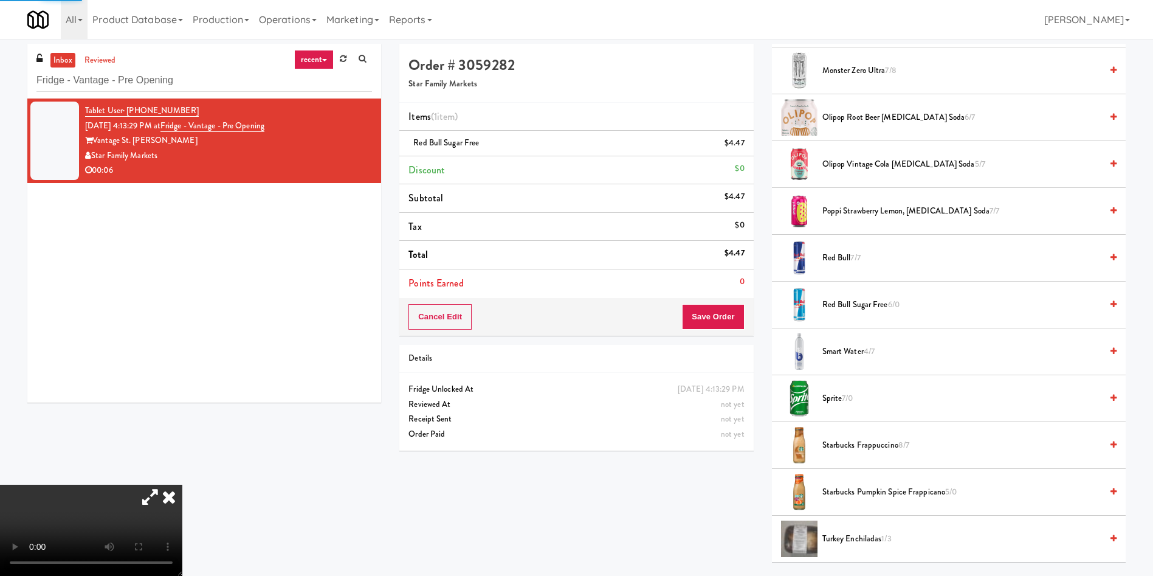
scroll to position [0, 0]
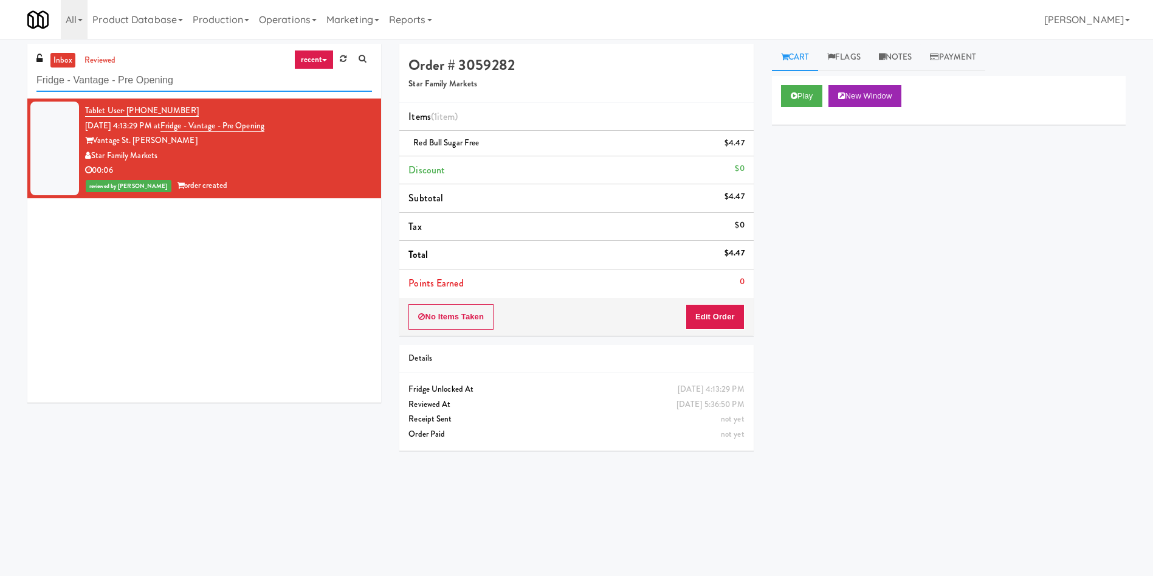
drag, startPoint x: 203, startPoint y: 77, endPoint x: 0, endPoint y: 35, distance: 207.3
click at [0, 39] on body "Are you sure you want to update this order? Okay Cancel Okay Are you sure you w…" at bounding box center [576, 327] width 1153 height 576
paste input "The Kiley - Pantry - Left"
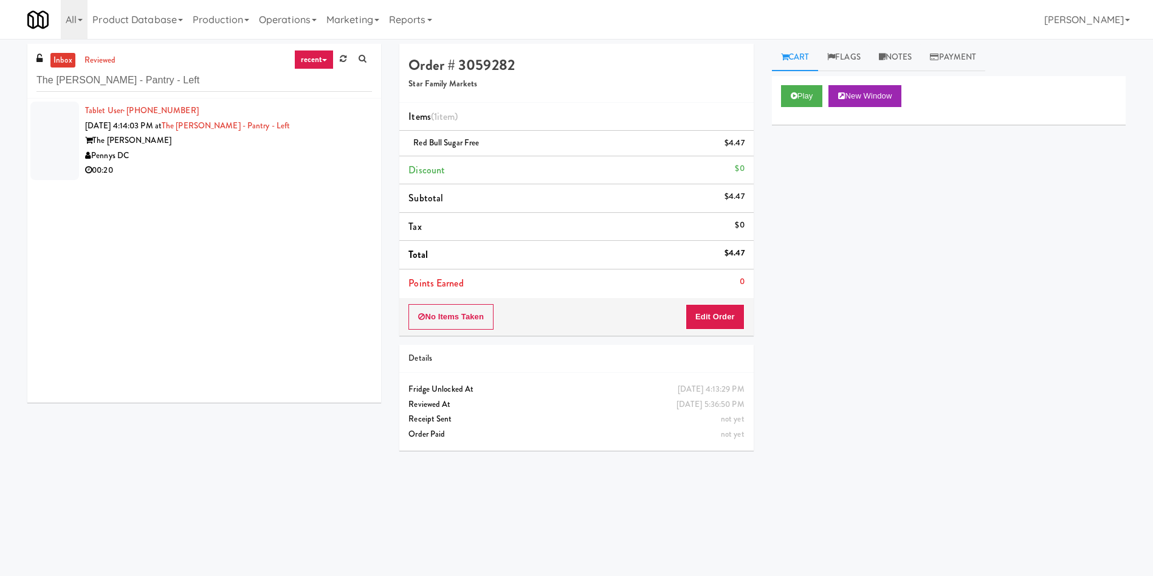
click at [60, 124] on div at bounding box center [54, 141] width 49 height 78
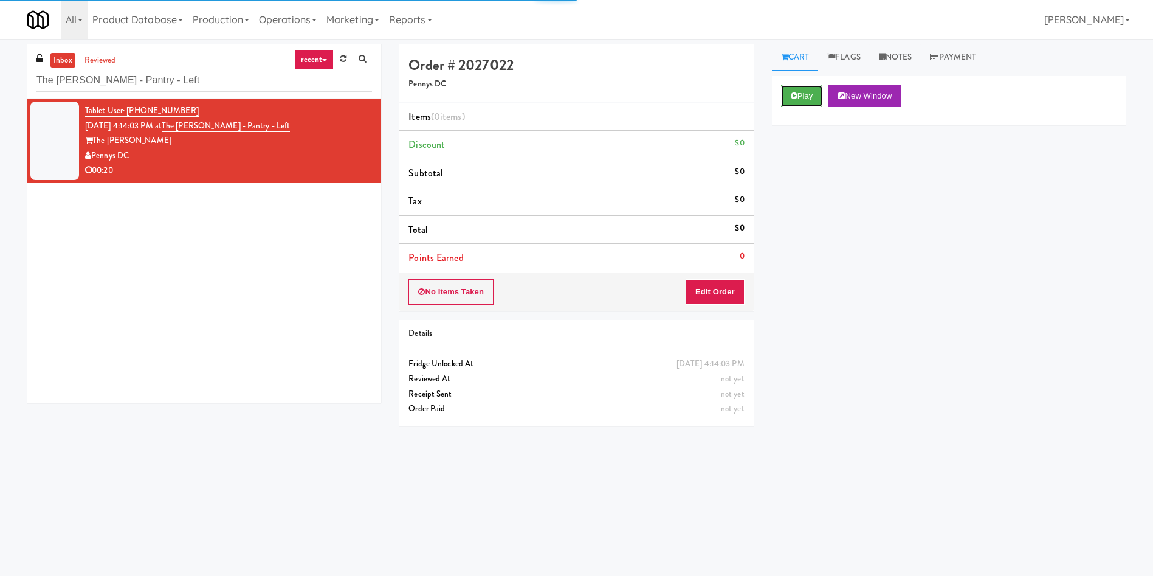
drag, startPoint x: 784, startPoint y: 93, endPoint x: 755, endPoint y: 169, distance: 81.4
click at [785, 95] on button "Play" at bounding box center [802, 96] width 42 height 22
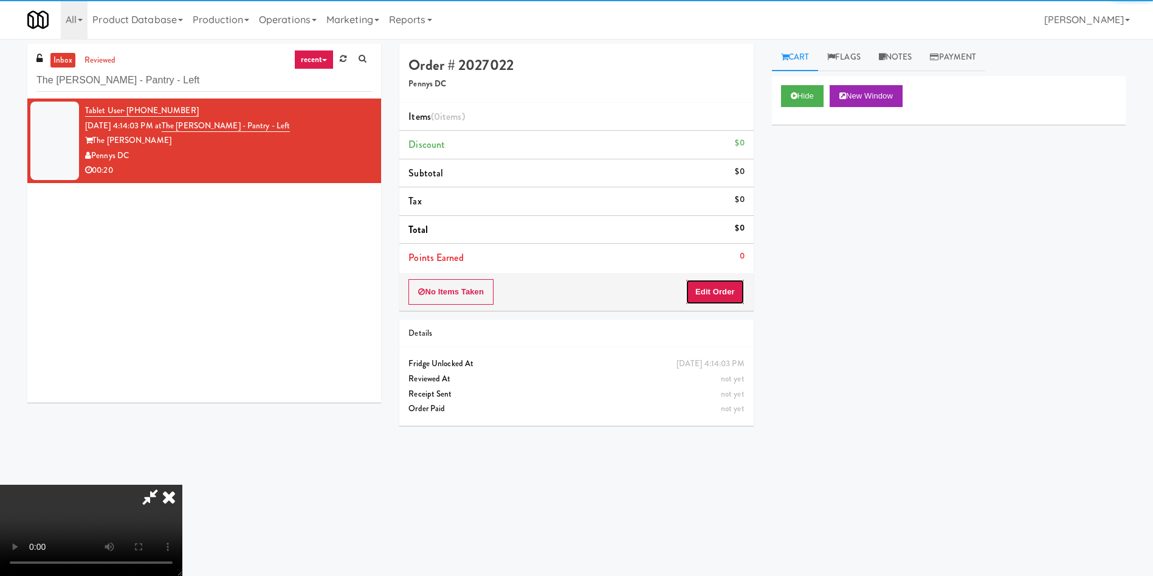
click at [711, 295] on button "Edit Order" at bounding box center [715, 292] width 59 height 26
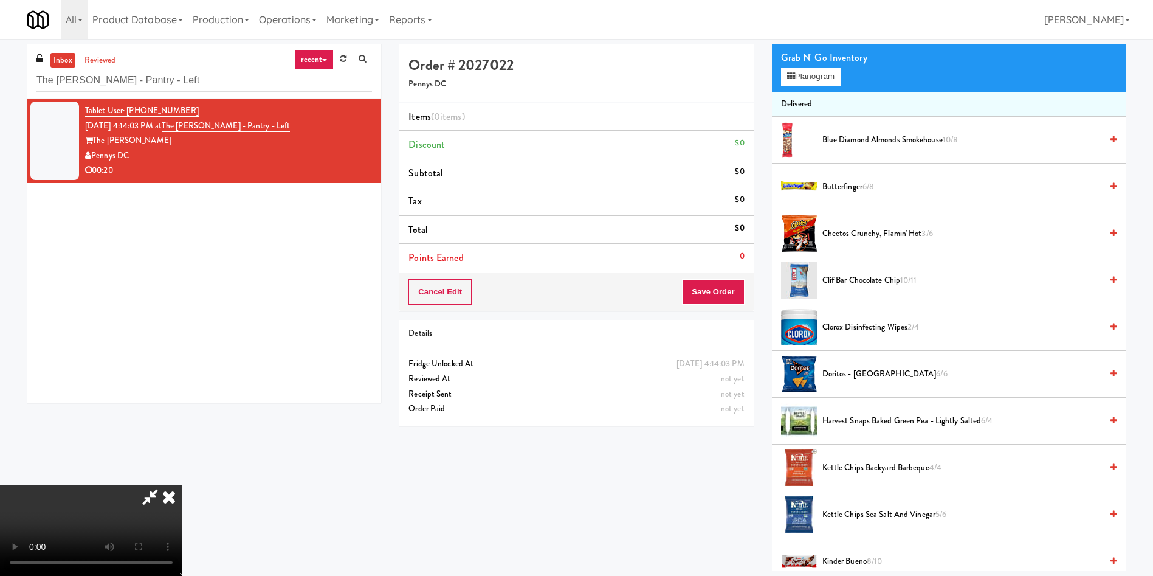
scroll to position [91, 0]
click at [182, 484] on video at bounding box center [91, 529] width 182 height 91
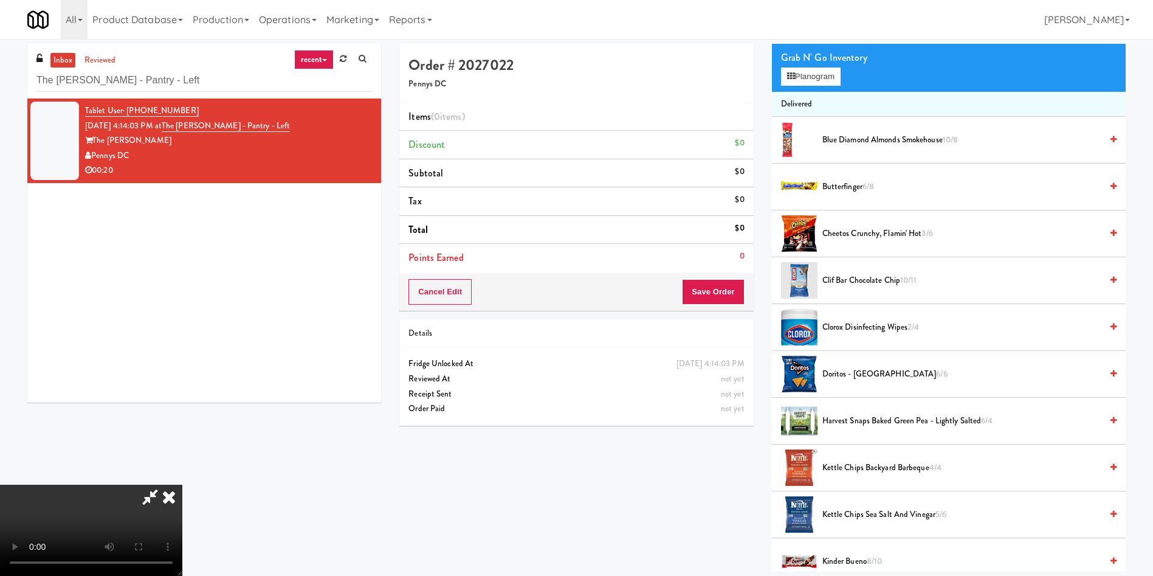
click at [182, 484] on video at bounding box center [91, 529] width 182 height 91
click at [856, 471] on span "Kettle Chips Backyard Barbeque 4/4" at bounding box center [961, 467] width 279 height 15
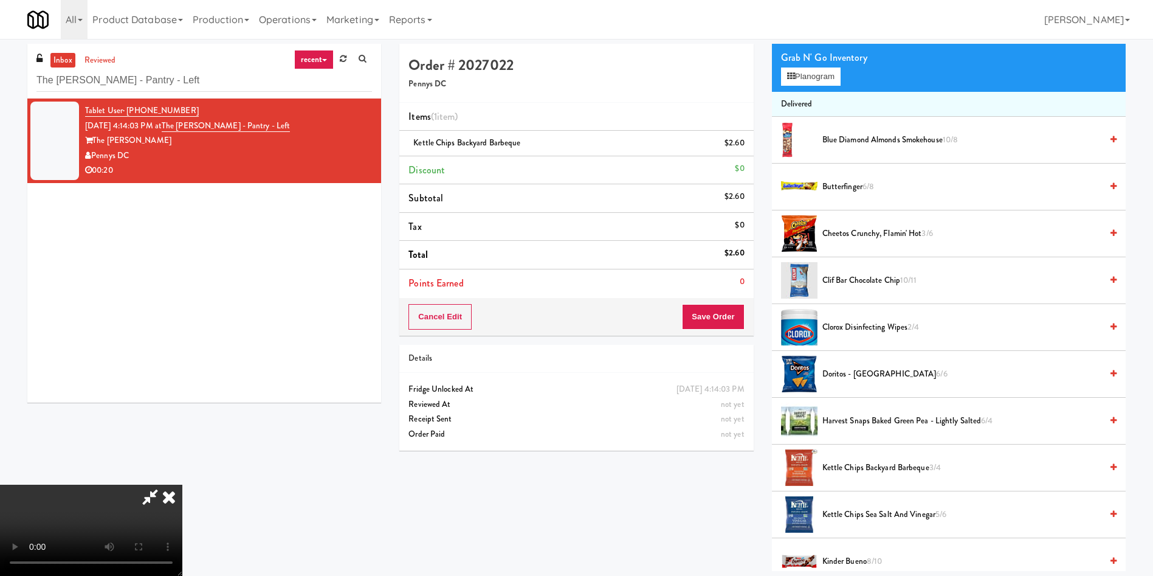
scroll to position [0, 0]
click at [731, 316] on button "Save Order" at bounding box center [713, 317] width 62 height 26
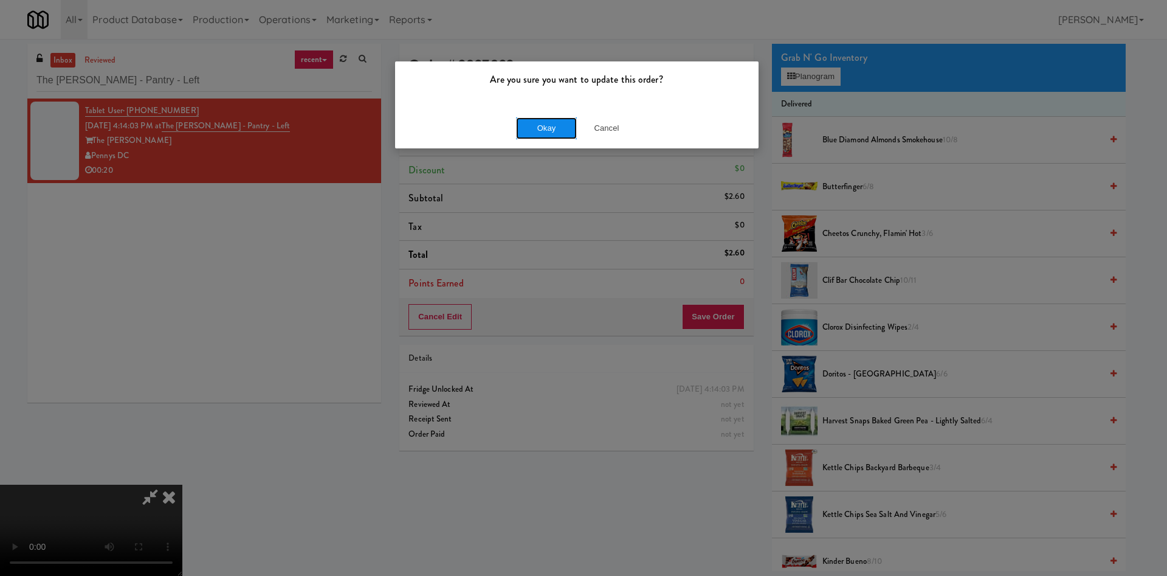
click at [535, 137] on button "Okay" at bounding box center [546, 128] width 61 height 22
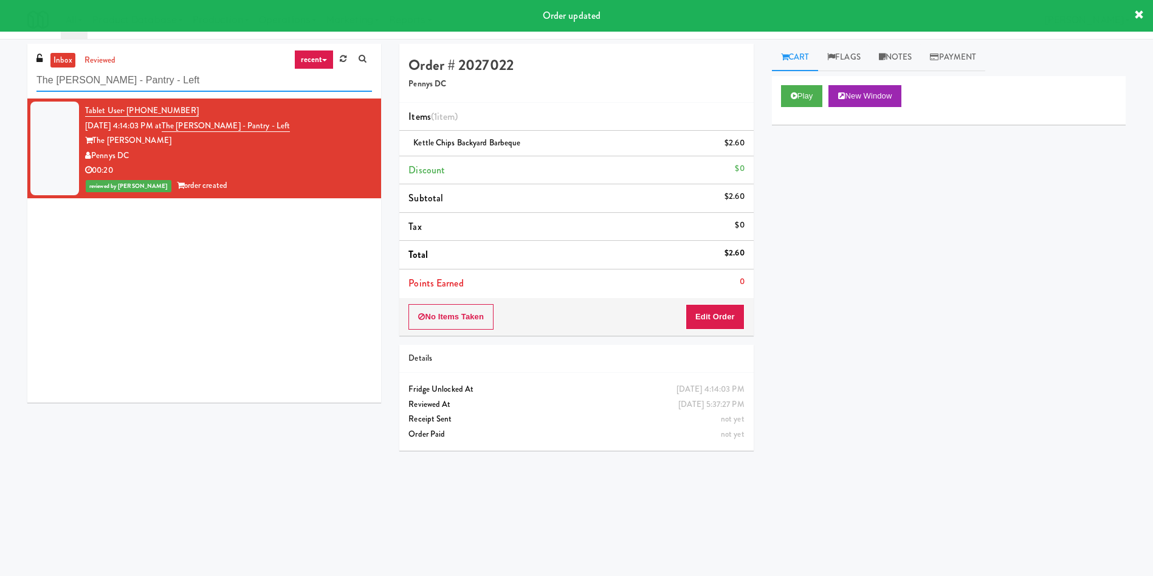
drag, startPoint x: 173, startPoint y: 86, endPoint x: 0, endPoint y: 97, distance: 172.9
click at [0, 97] on div "inbox reviewed recent all unclear take inventory issue suspicious failed recent…" at bounding box center [576, 288] width 1153 height 488
paste input "Illume - Cooler"
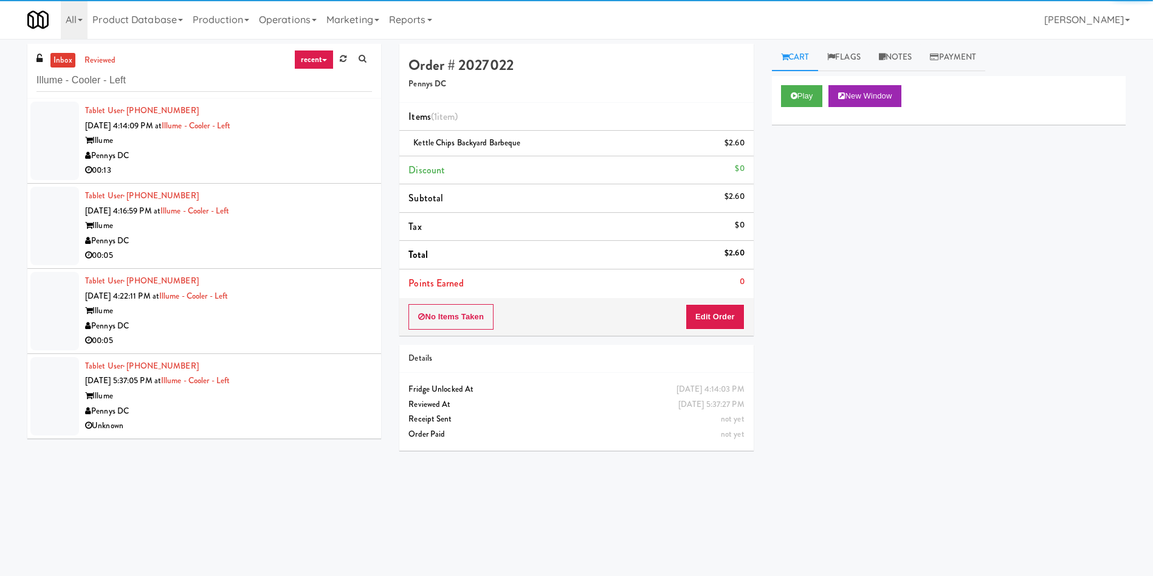
click at [61, 129] on div at bounding box center [54, 141] width 49 height 78
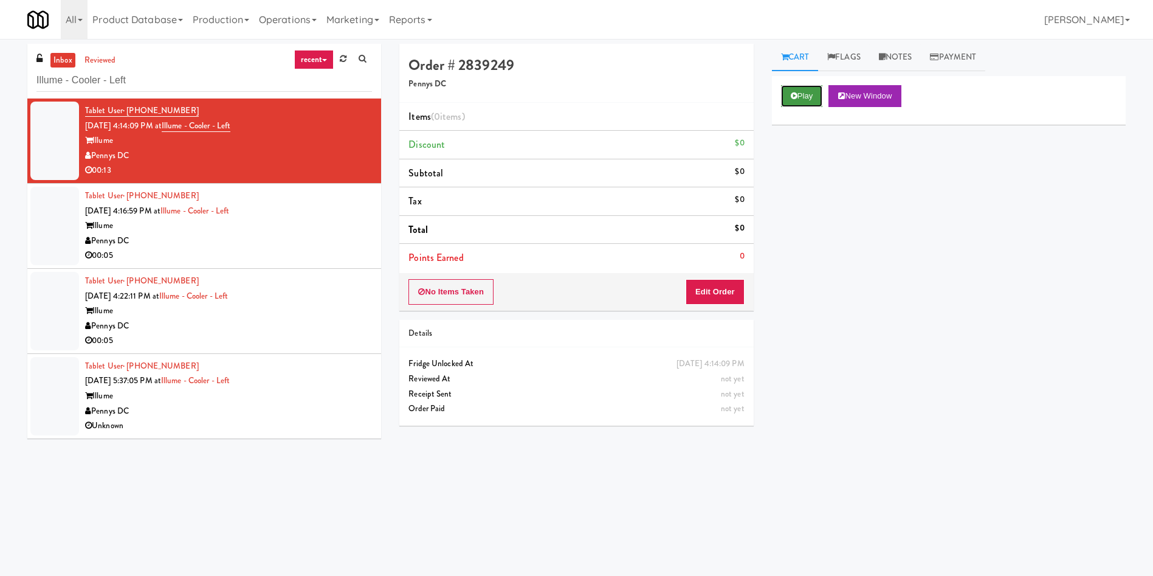
click at [800, 94] on button "Play" at bounding box center [802, 96] width 42 height 22
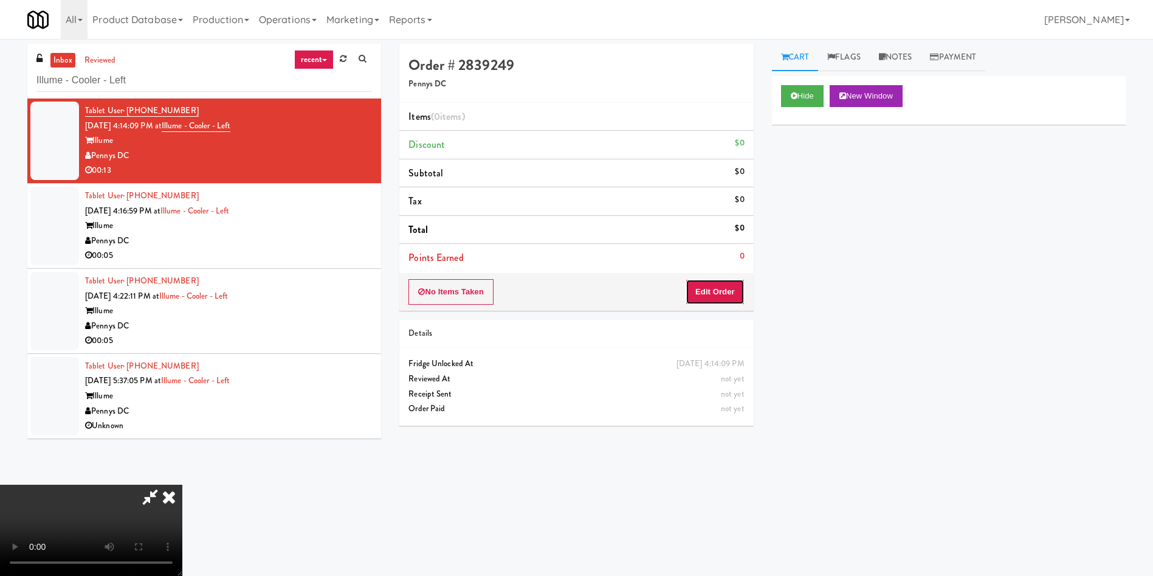
click at [723, 296] on button "Edit Order" at bounding box center [715, 292] width 59 height 26
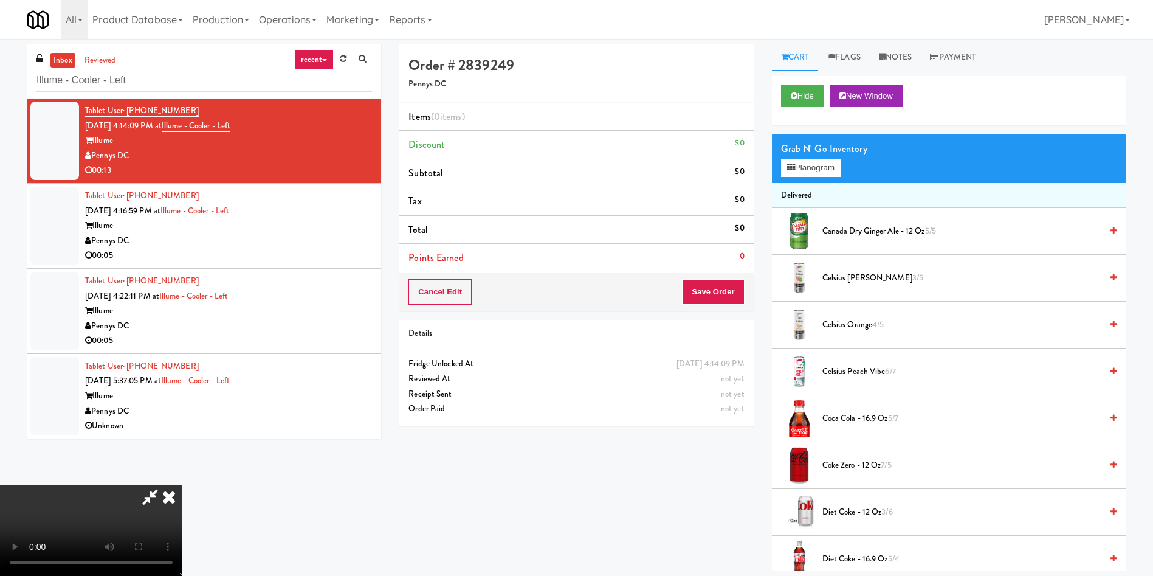
click at [182, 484] on video at bounding box center [91, 529] width 182 height 91
click at [849, 276] on span "Celsius Kiwi Guava 3/5" at bounding box center [961, 277] width 279 height 15
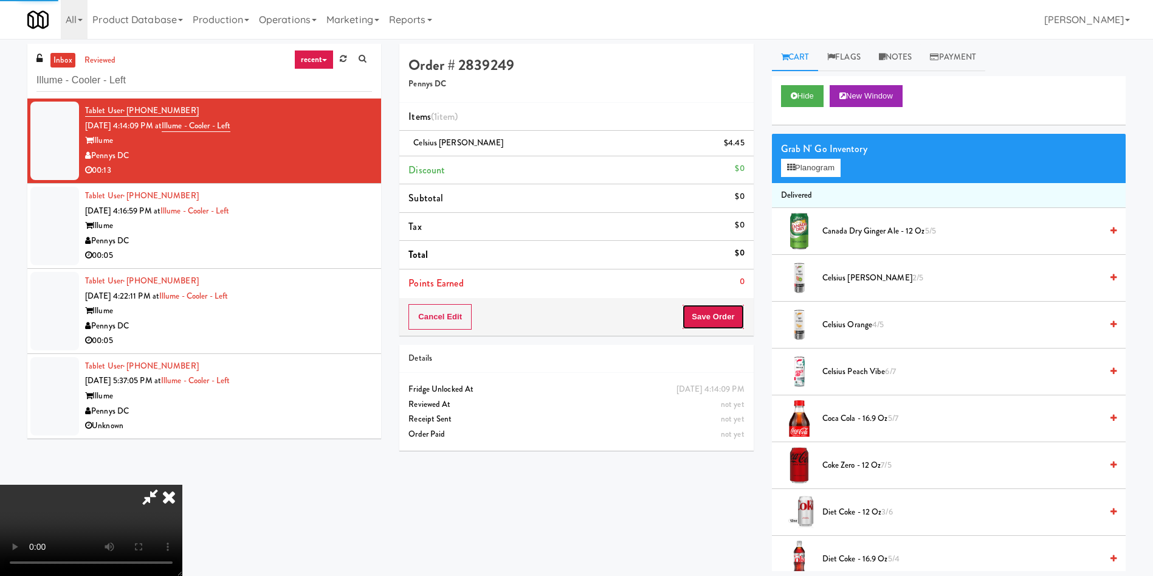
click at [712, 329] on button "Save Order" at bounding box center [713, 317] width 62 height 26
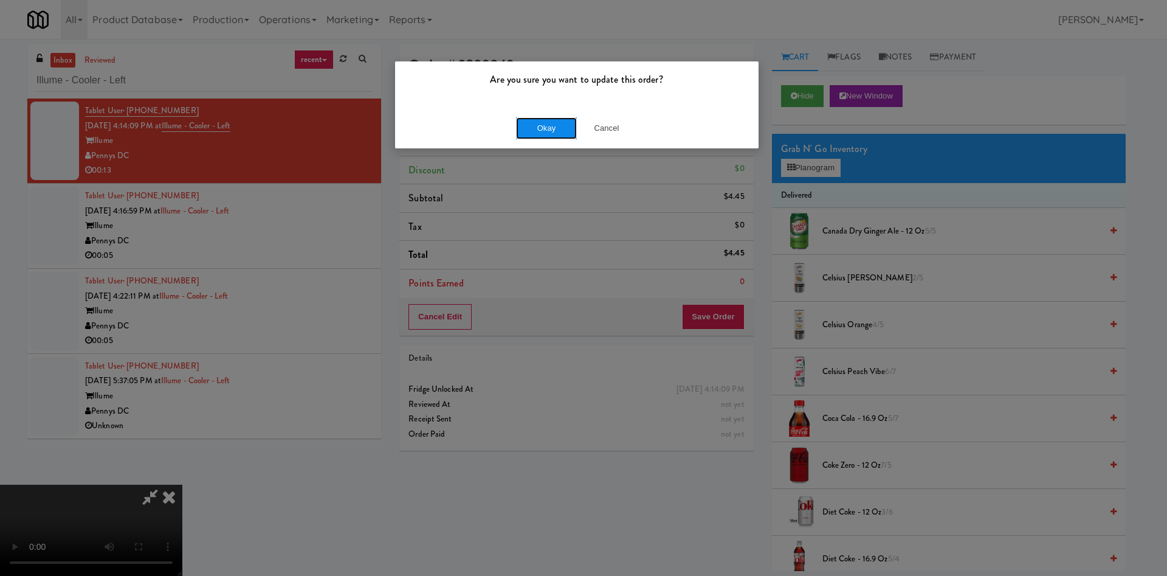
click at [540, 128] on button "Okay" at bounding box center [546, 128] width 61 height 22
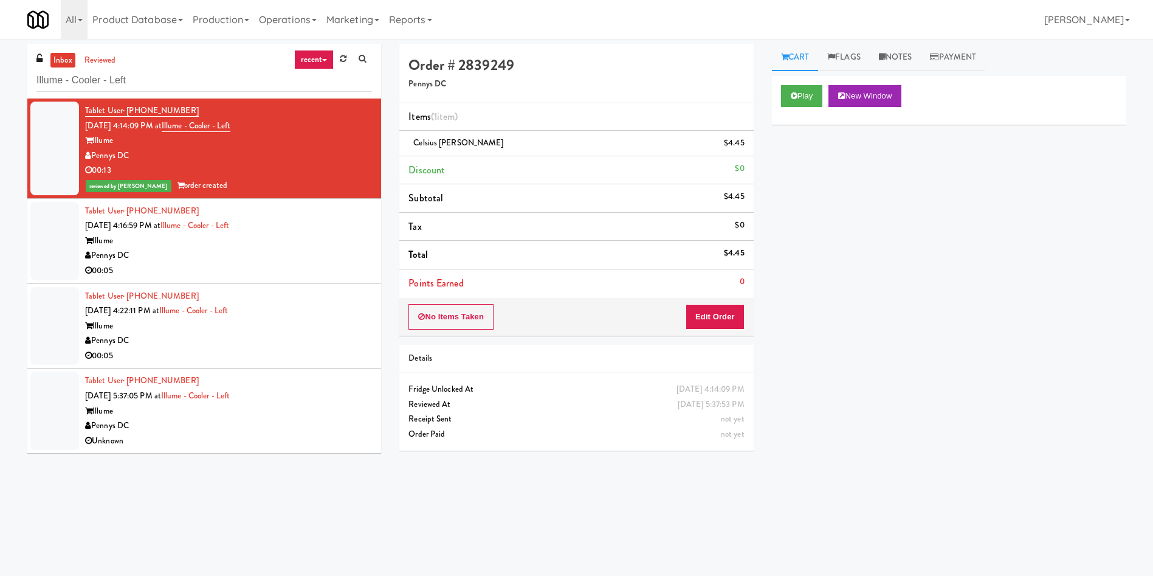
click at [36, 235] on div at bounding box center [54, 241] width 49 height 78
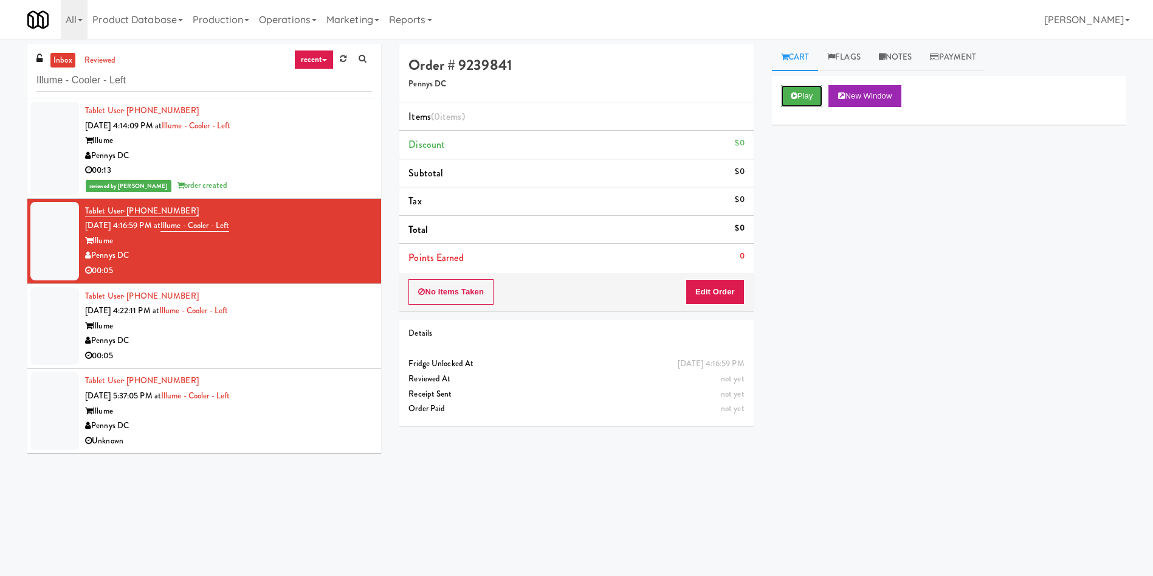
drag, startPoint x: 793, startPoint y: 98, endPoint x: 786, endPoint y: 110, distance: 14.2
click at [794, 97] on icon at bounding box center [794, 96] width 7 height 8
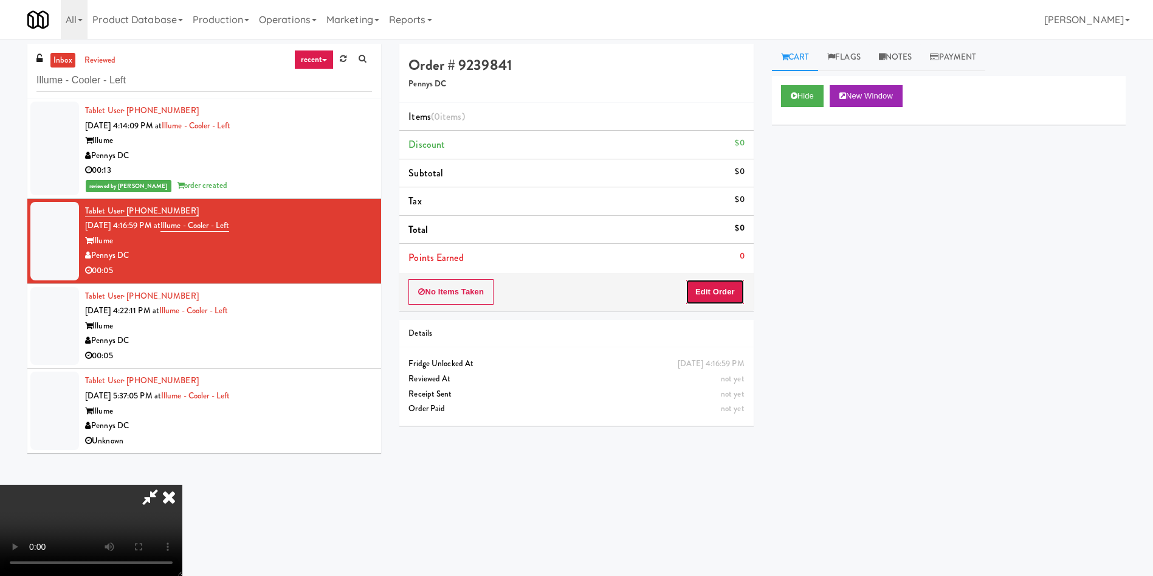
click at [700, 283] on button "Edit Order" at bounding box center [715, 292] width 59 height 26
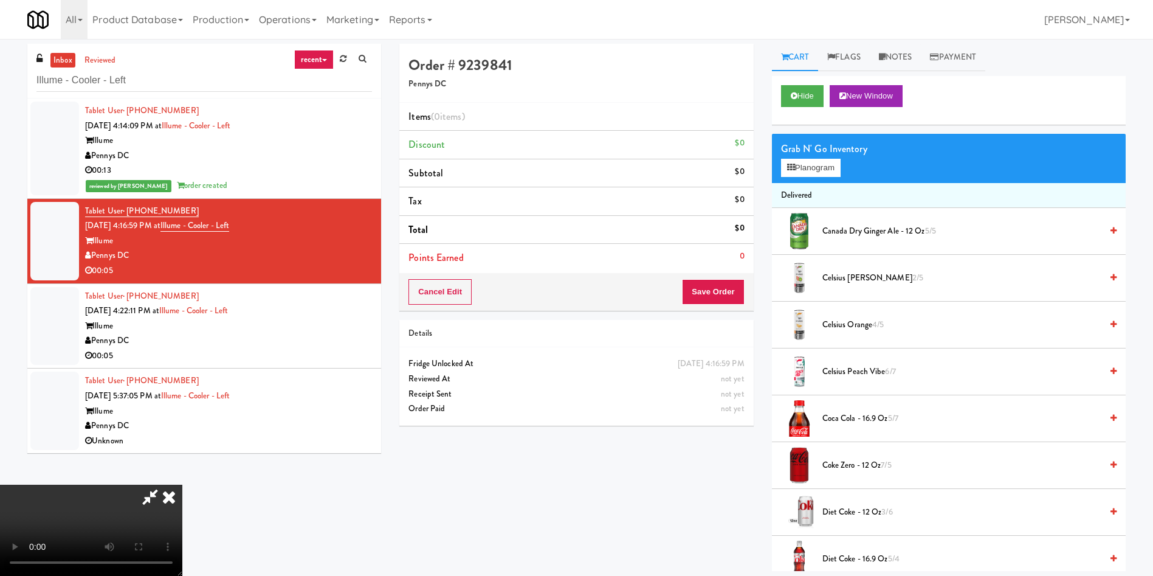
click at [182, 484] on video at bounding box center [91, 529] width 182 height 91
click at [816, 162] on button "Planogram" at bounding box center [811, 168] width 60 height 18
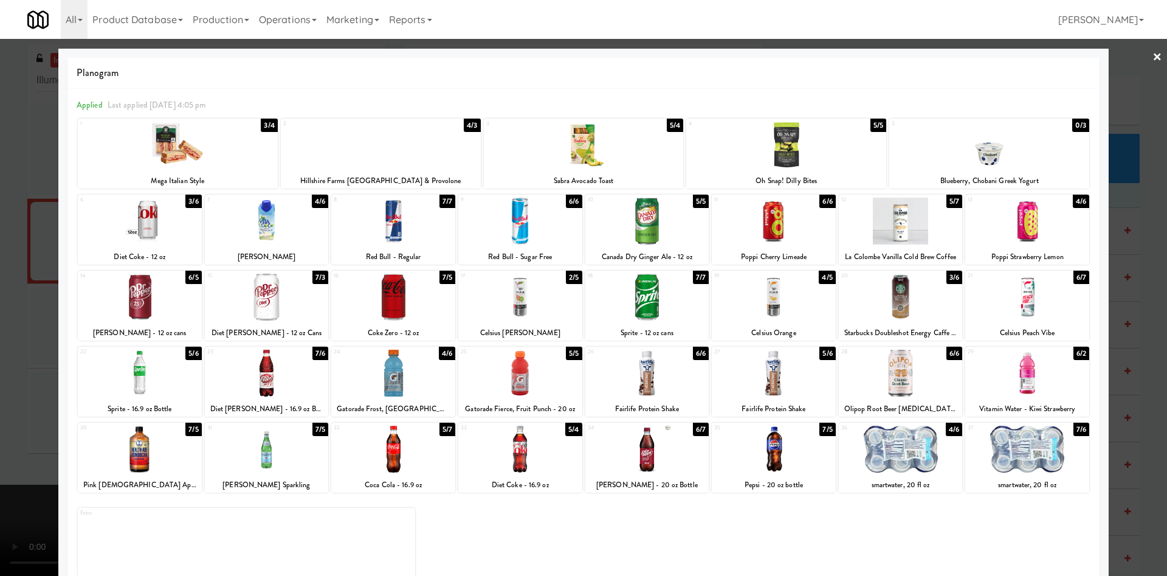
click at [783, 301] on div at bounding box center [774, 297] width 124 height 47
click at [512, 395] on div at bounding box center [520, 373] width 124 height 47
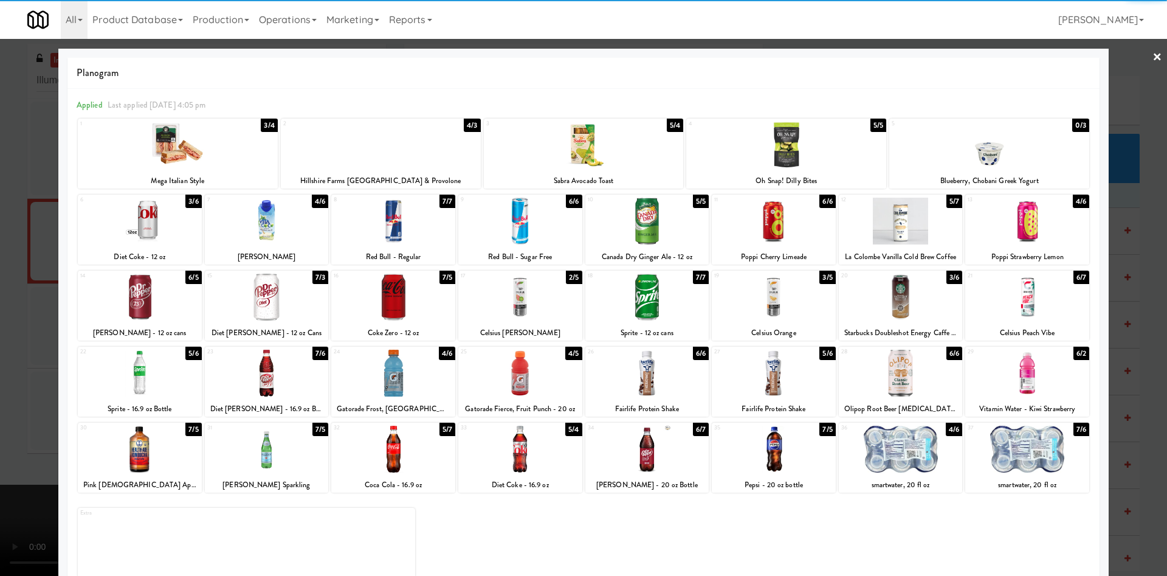
click at [1, 287] on div at bounding box center [583, 288] width 1167 height 576
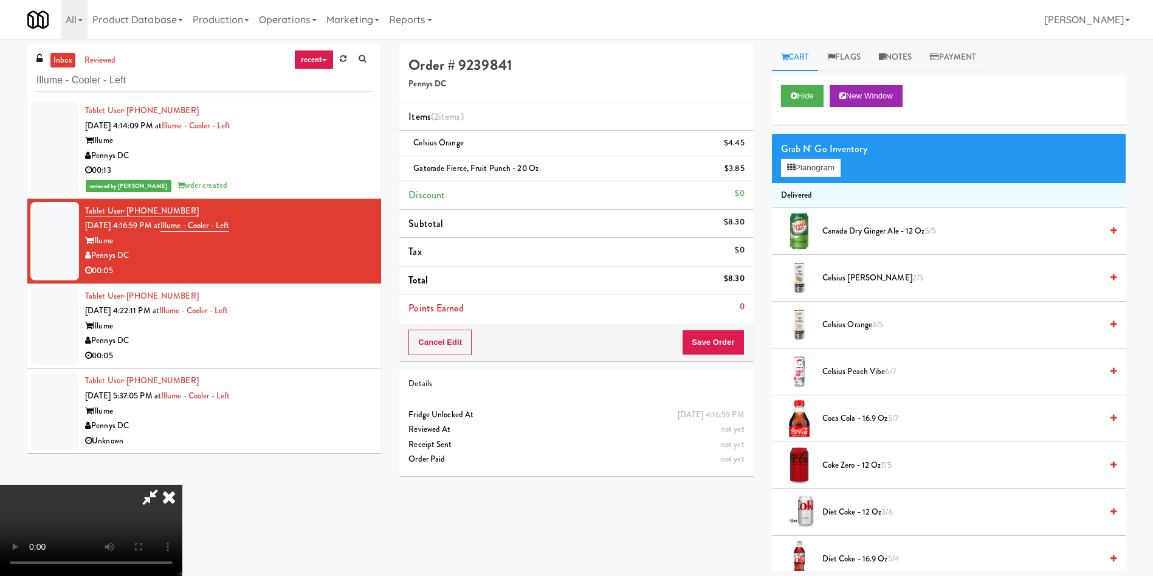
click at [182, 484] on video at bounding box center [91, 529] width 182 height 91
click at [714, 345] on button "Save Order" at bounding box center [713, 342] width 62 height 26
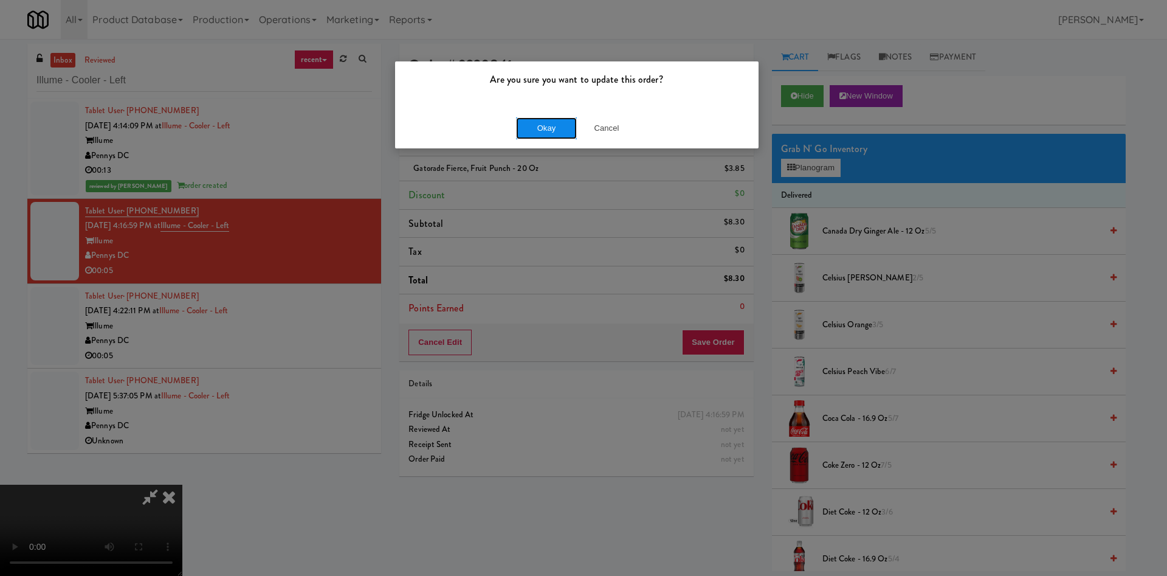
click at [540, 131] on button "Okay" at bounding box center [546, 128] width 61 height 22
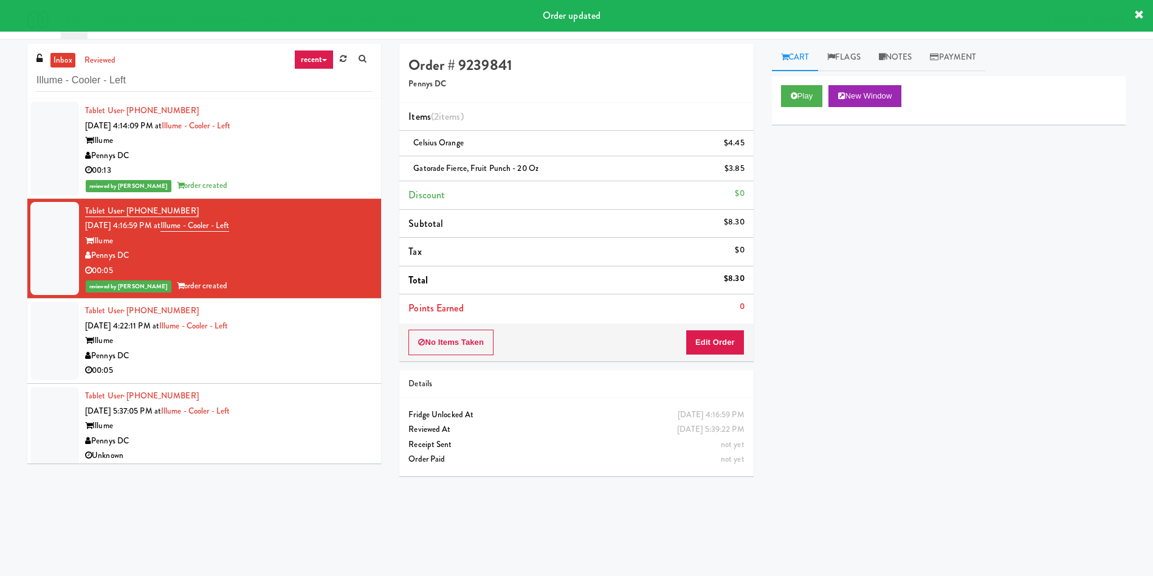
click at [57, 337] on div at bounding box center [54, 340] width 49 height 78
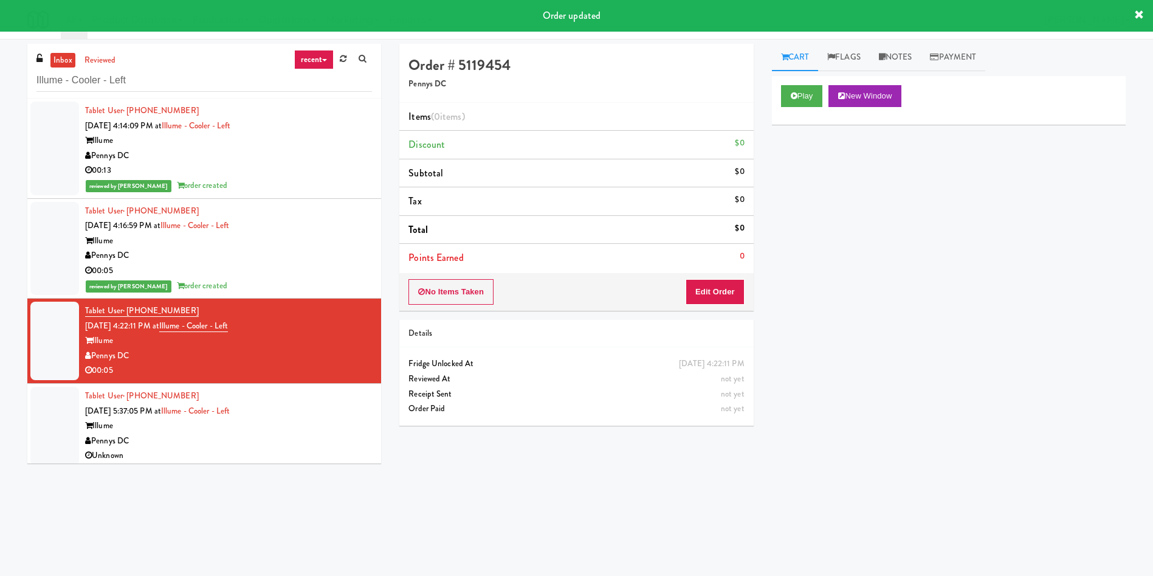
scroll to position [5, 0]
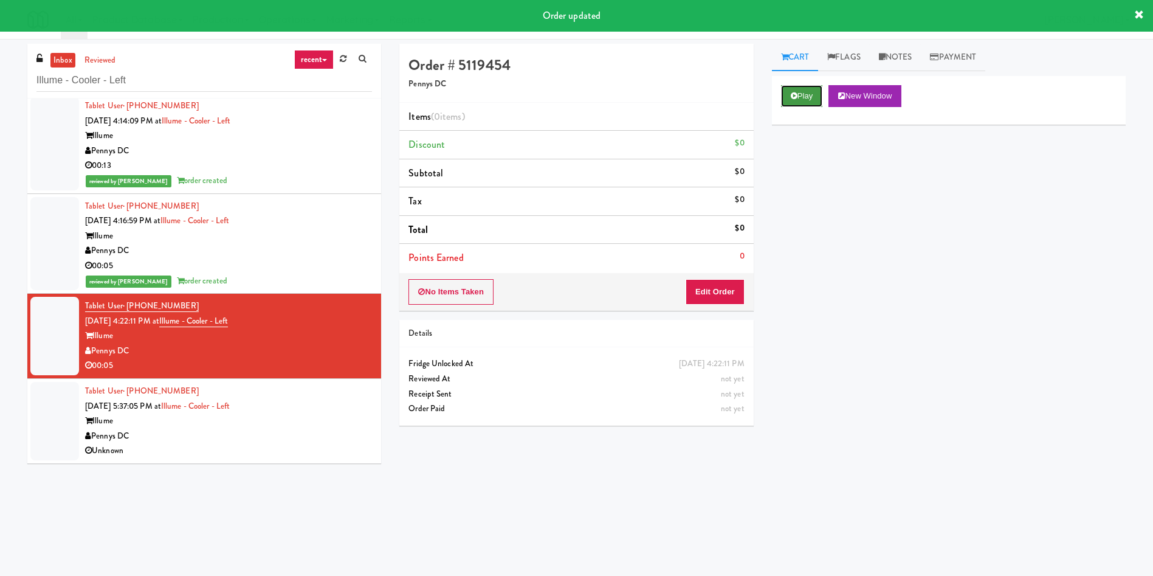
click at [797, 95] on icon at bounding box center [794, 96] width 7 height 8
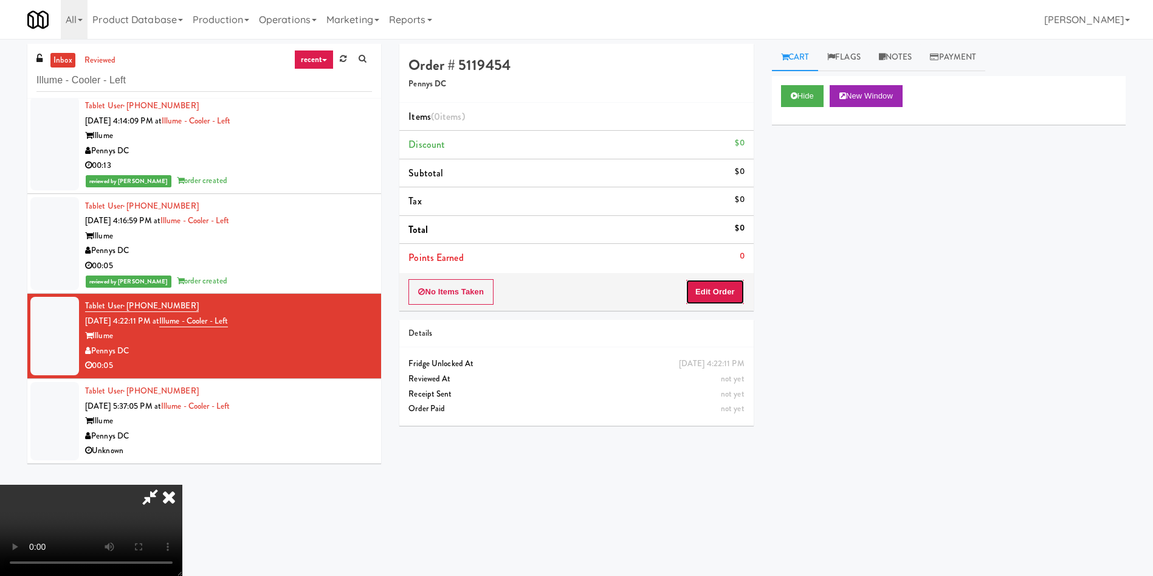
click at [731, 292] on button "Edit Order" at bounding box center [715, 292] width 59 height 26
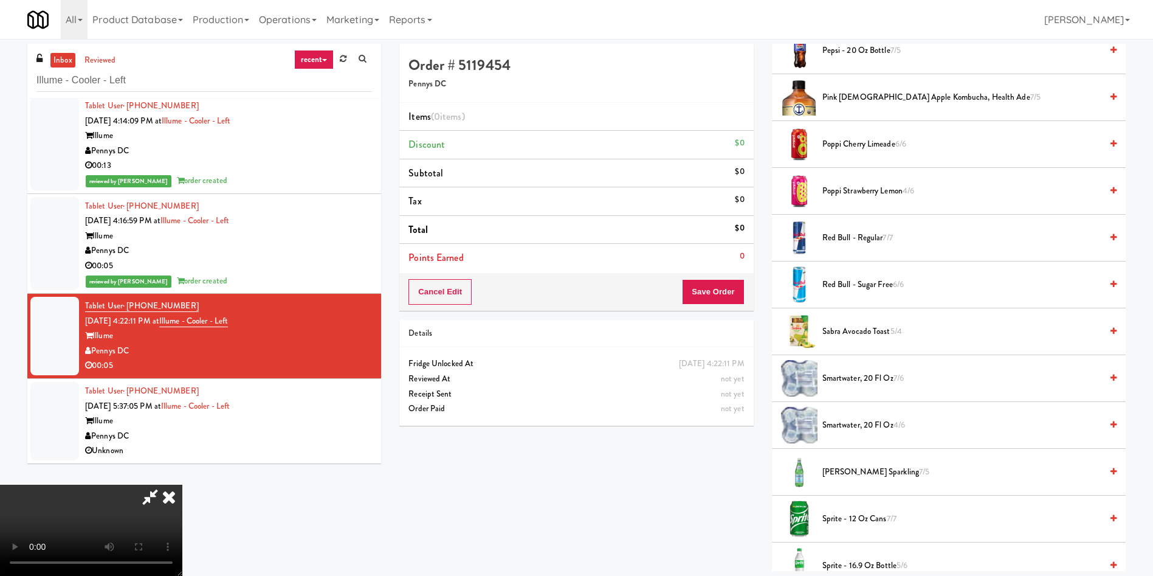
scroll to position [1276, 0]
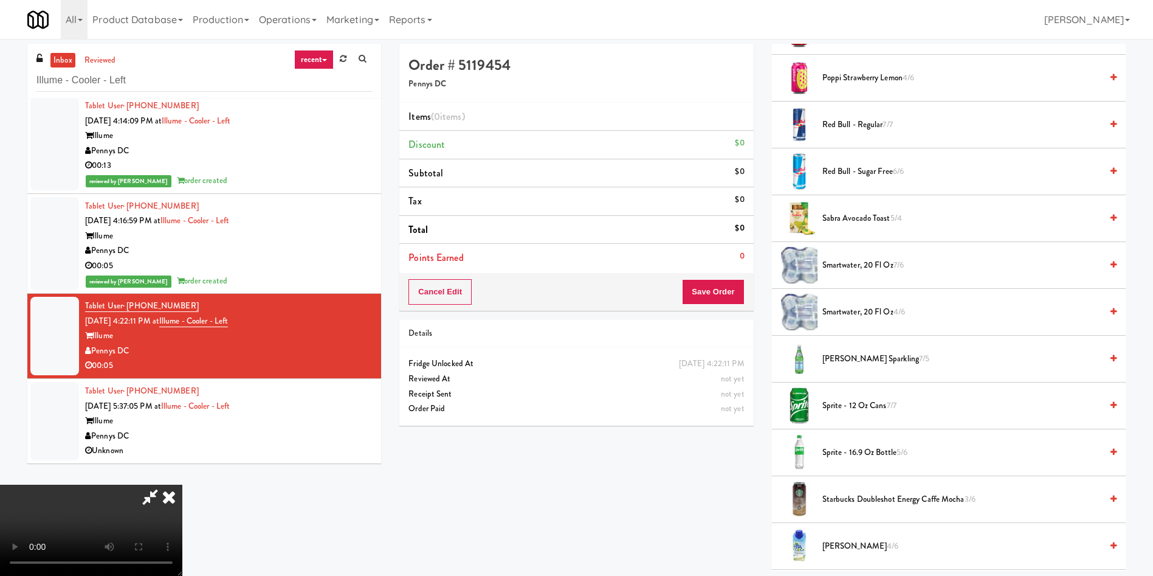
click at [846, 357] on span "S.Pellegrino Sparkling 7/5" at bounding box center [961, 358] width 279 height 15
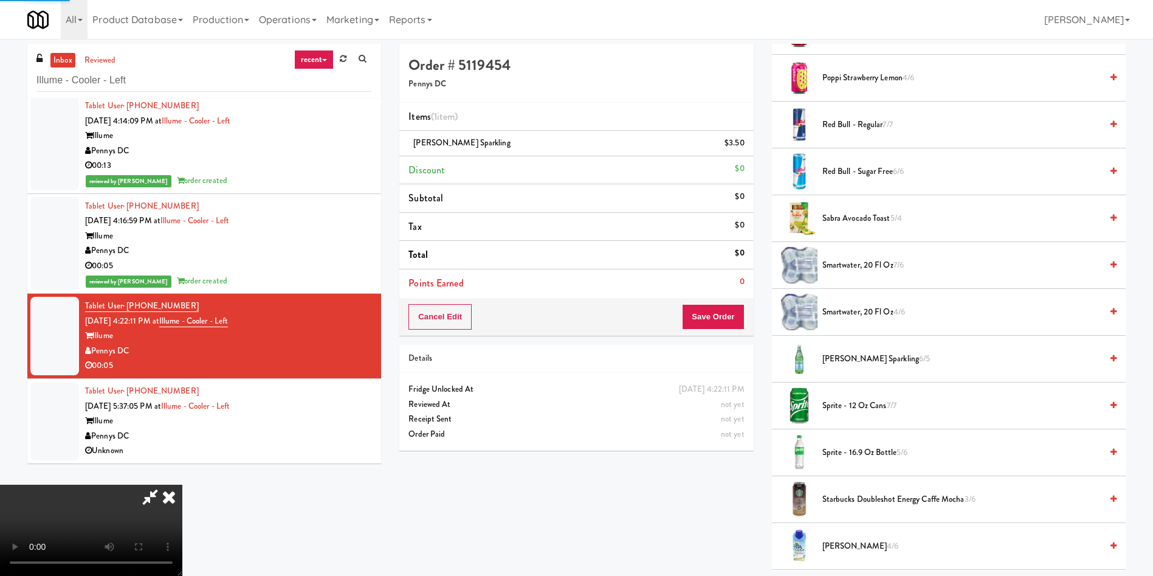
click at [745, 318] on div "Cancel Edit Save Order" at bounding box center [576, 317] width 354 height 38
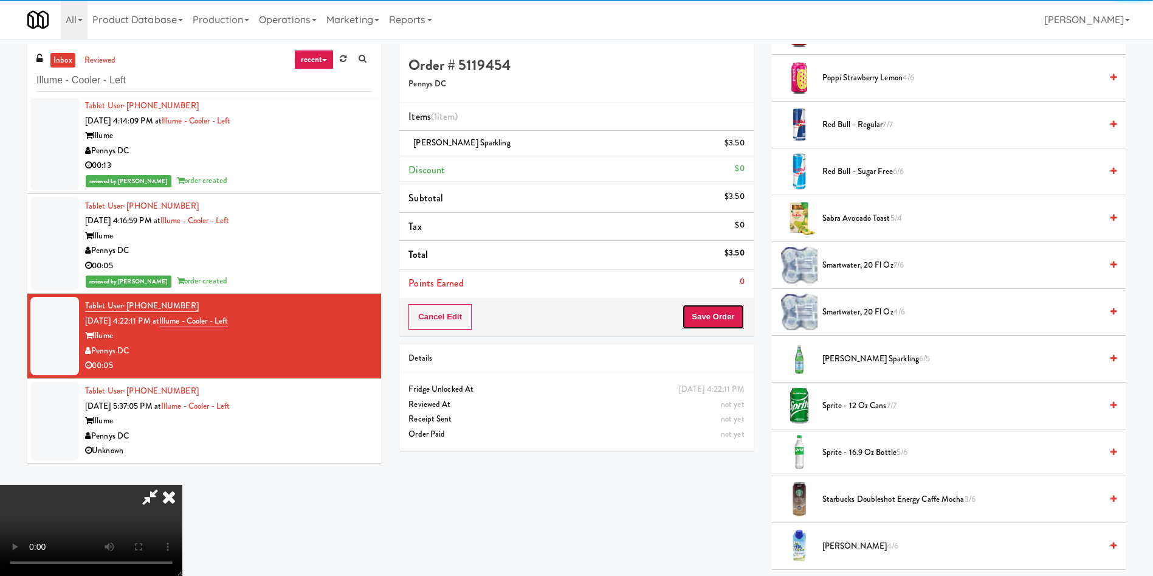
click at [718, 319] on button "Save Order" at bounding box center [713, 317] width 62 height 26
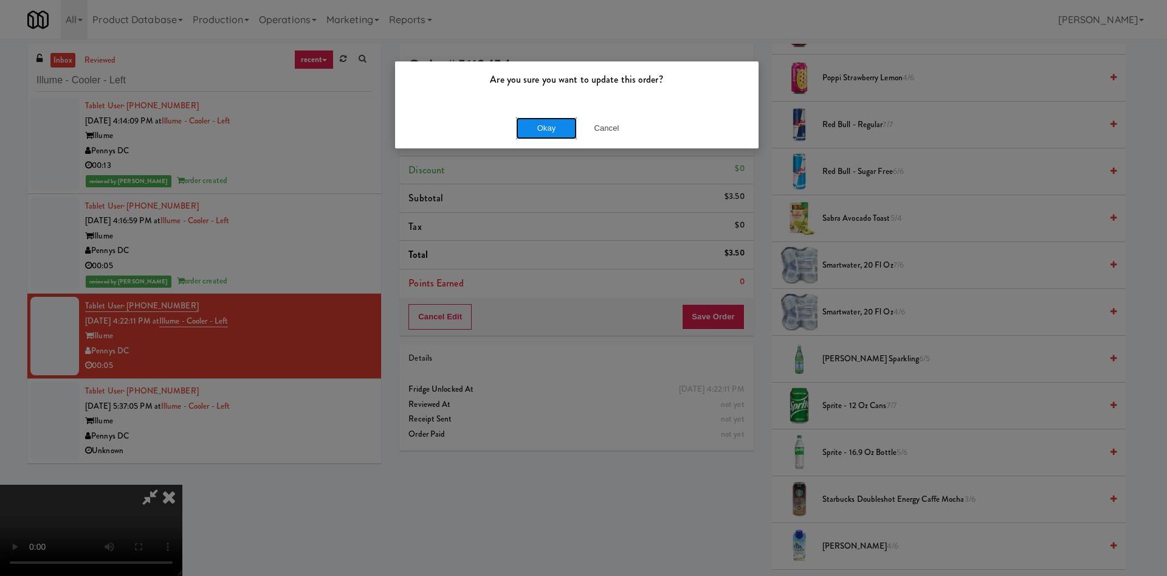
click at [543, 133] on button "Okay" at bounding box center [546, 128] width 61 height 22
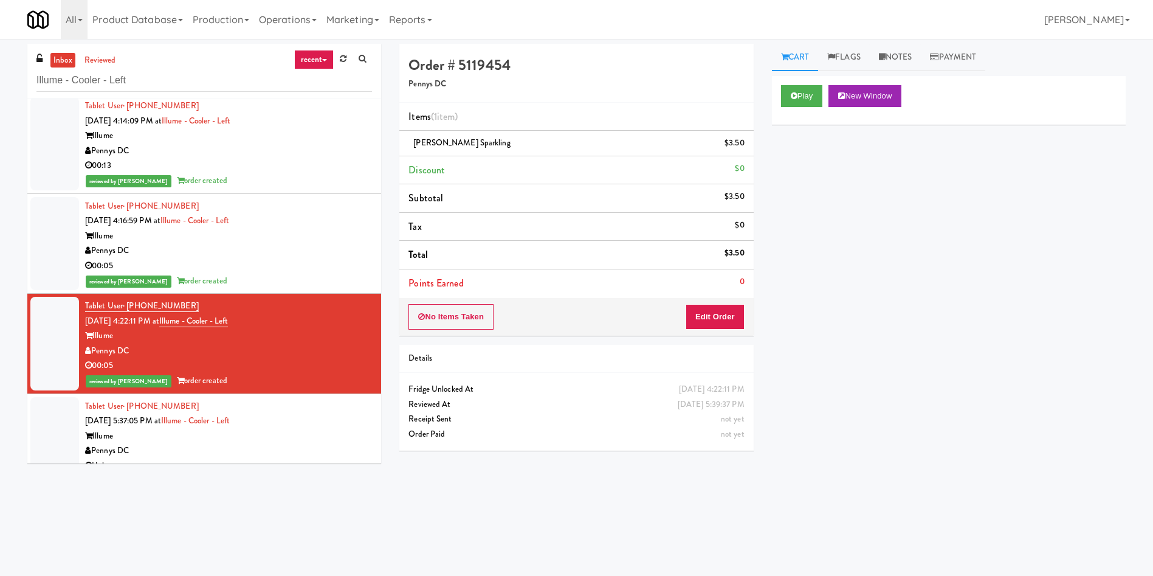
scroll to position [0, 0]
click at [61, 427] on div at bounding box center [54, 436] width 49 height 78
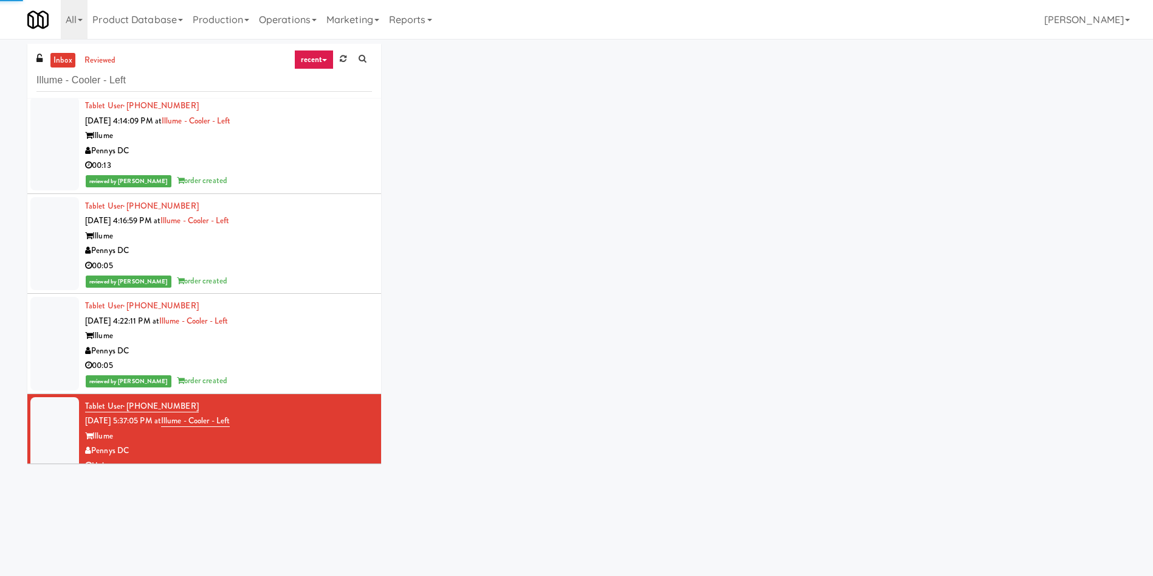
scroll to position [20, 0]
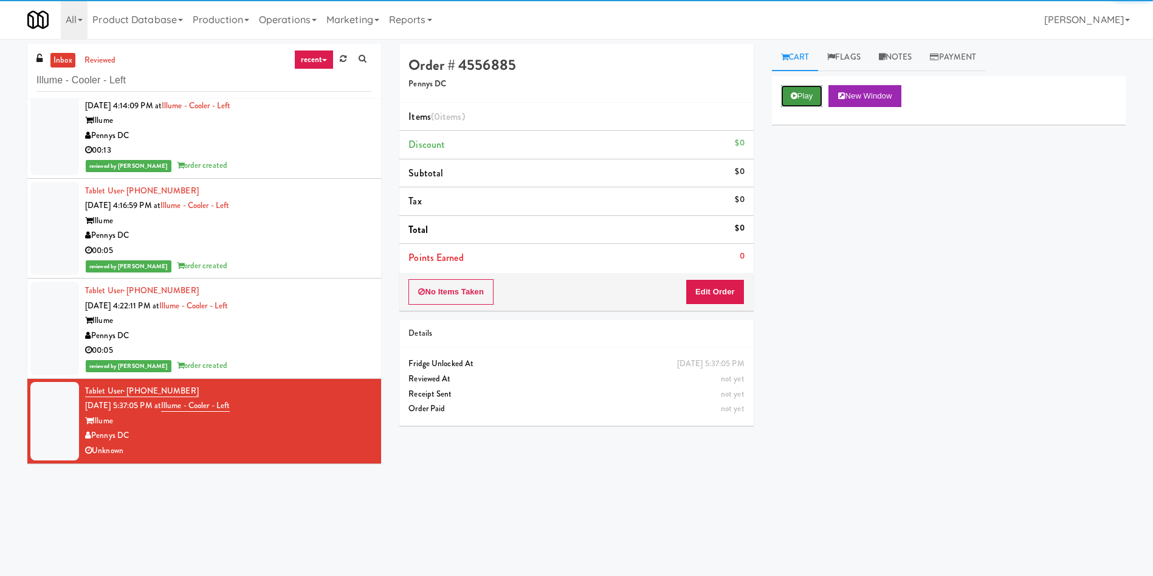
click at [793, 105] on button "Play" at bounding box center [802, 96] width 42 height 22
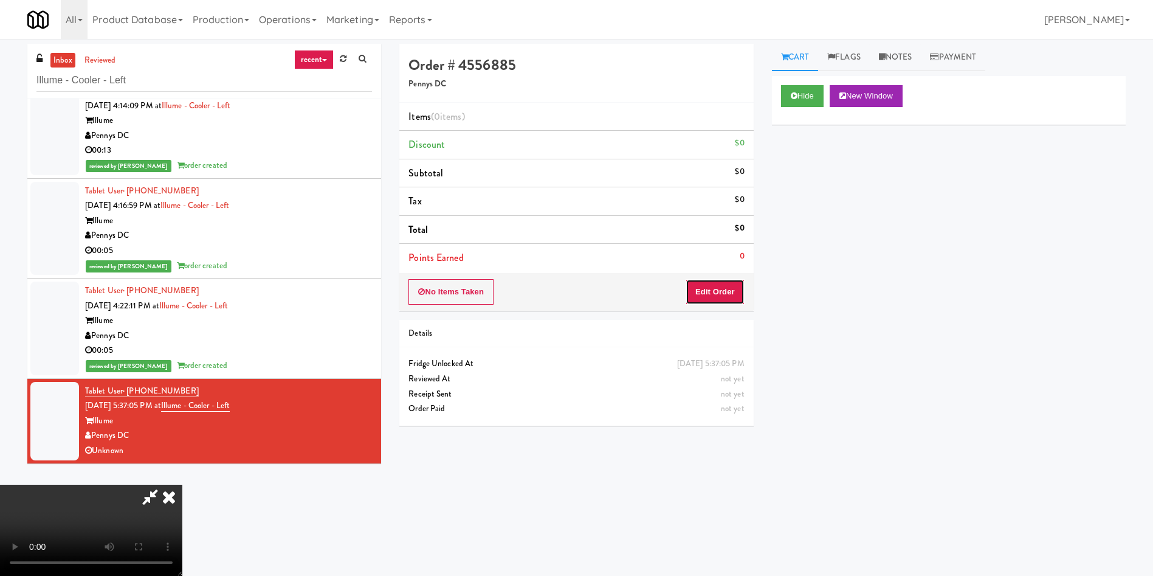
click at [708, 288] on button "Edit Order" at bounding box center [715, 292] width 59 height 26
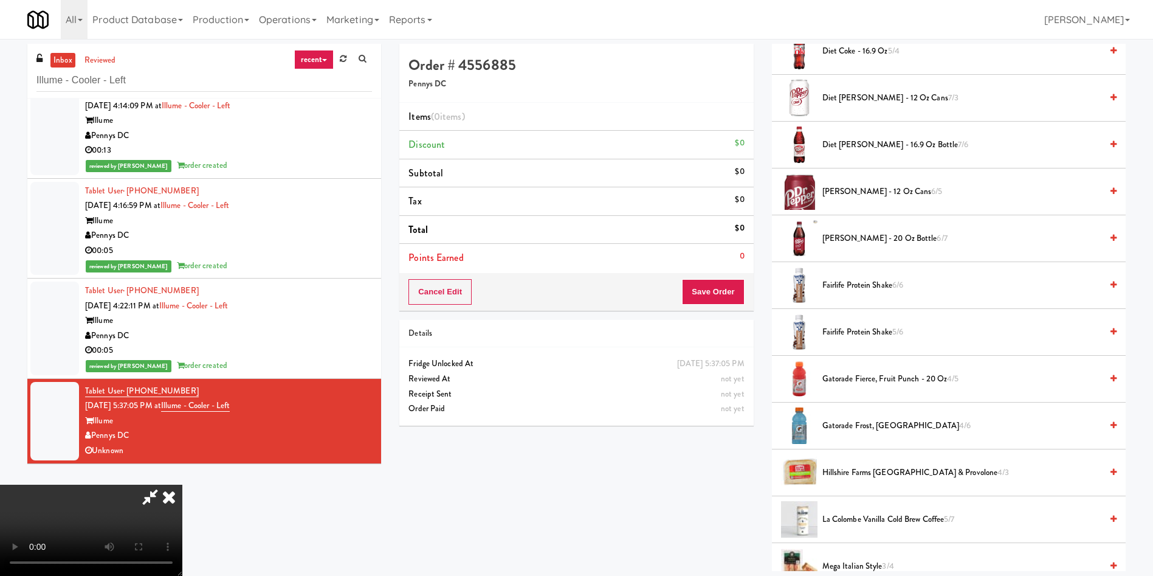
scroll to position [547, 0]
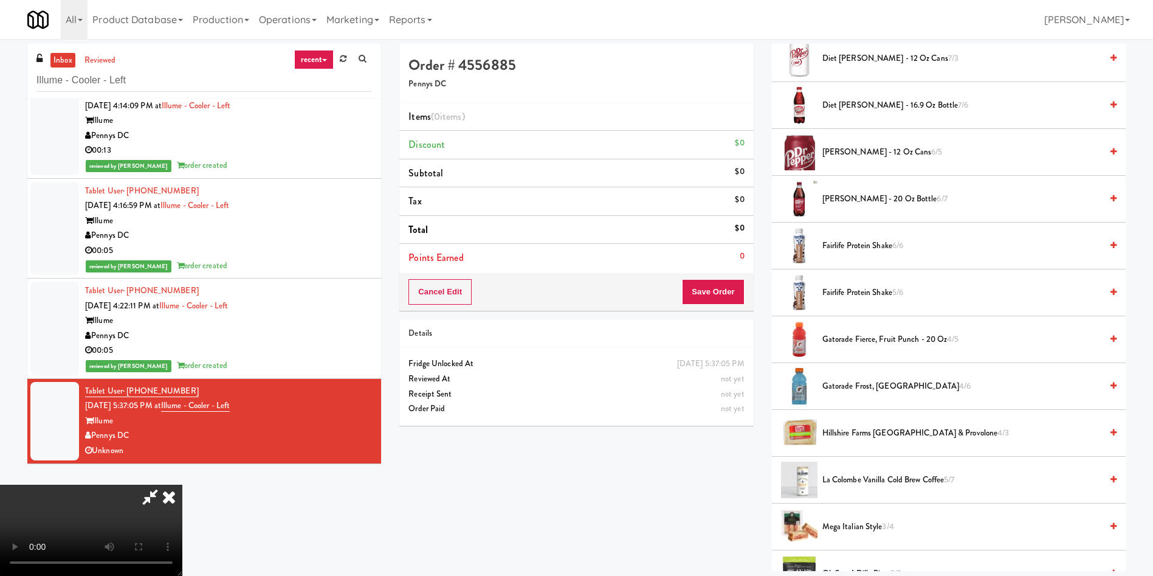
click at [835, 250] on span "Fairlife Protein Shake 6/6" at bounding box center [961, 245] width 279 height 15
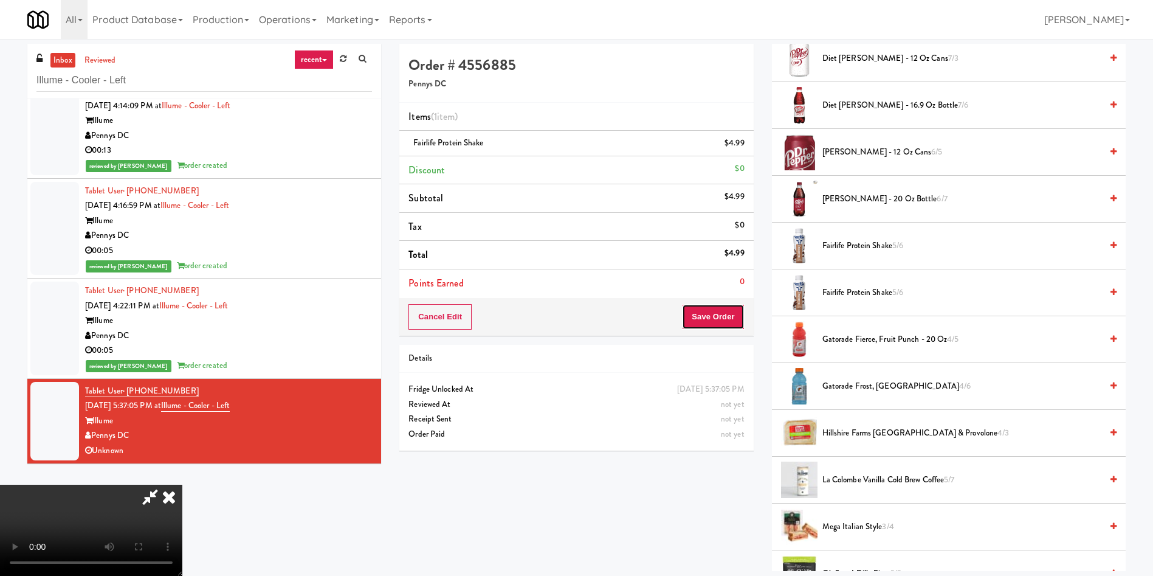
click at [713, 317] on button "Save Order" at bounding box center [713, 317] width 62 height 26
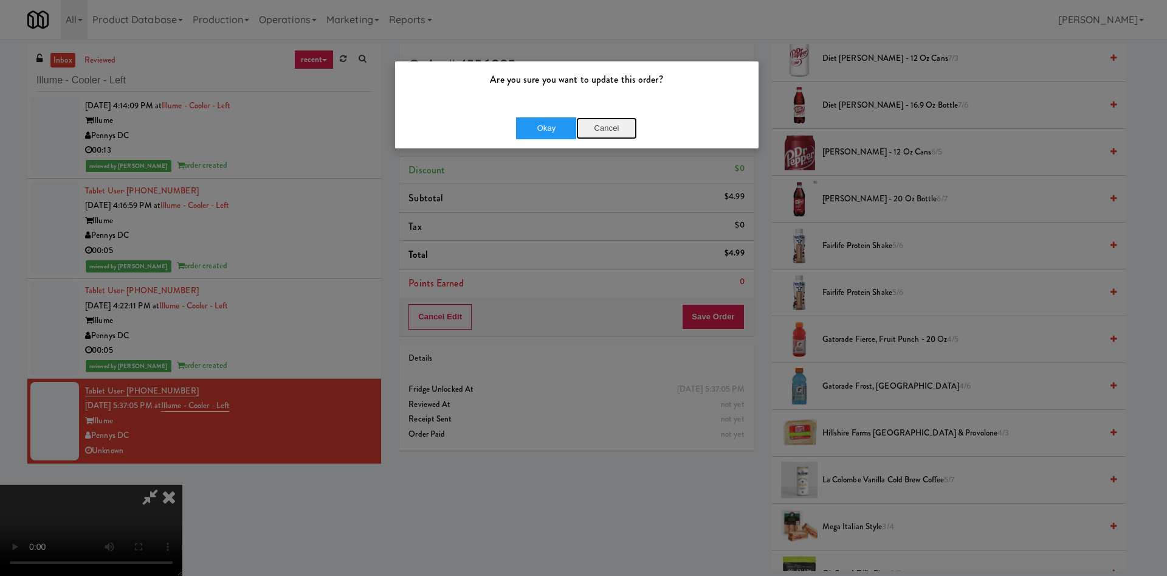
drag, startPoint x: 603, startPoint y: 124, endPoint x: 557, endPoint y: 169, distance: 64.5
click at [604, 125] on button "Cancel" at bounding box center [606, 128] width 61 height 22
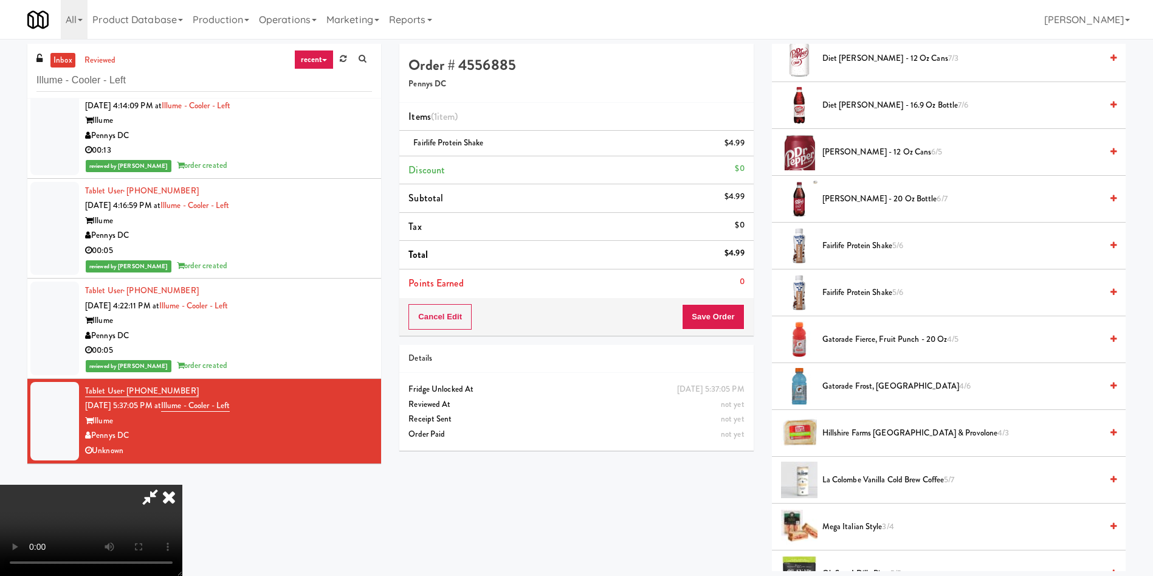
click at [182, 484] on video at bounding box center [91, 529] width 182 height 91
click at [879, 288] on span "Fairlife Protein Shake 5/6" at bounding box center [961, 292] width 279 height 15
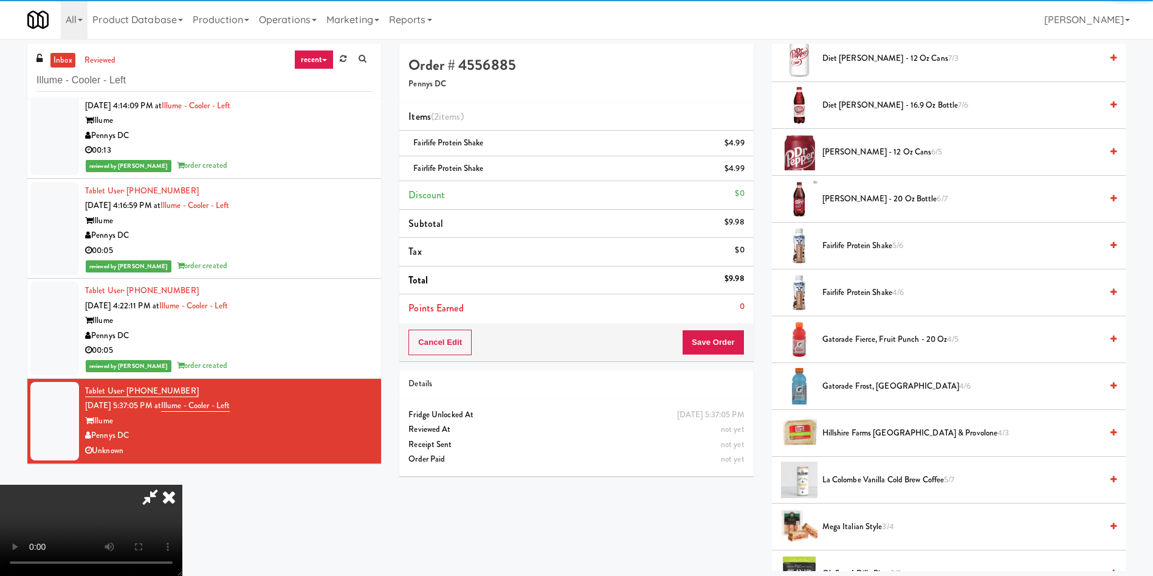
click at [182, 484] on video at bounding box center [91, 529] width 182 height 91
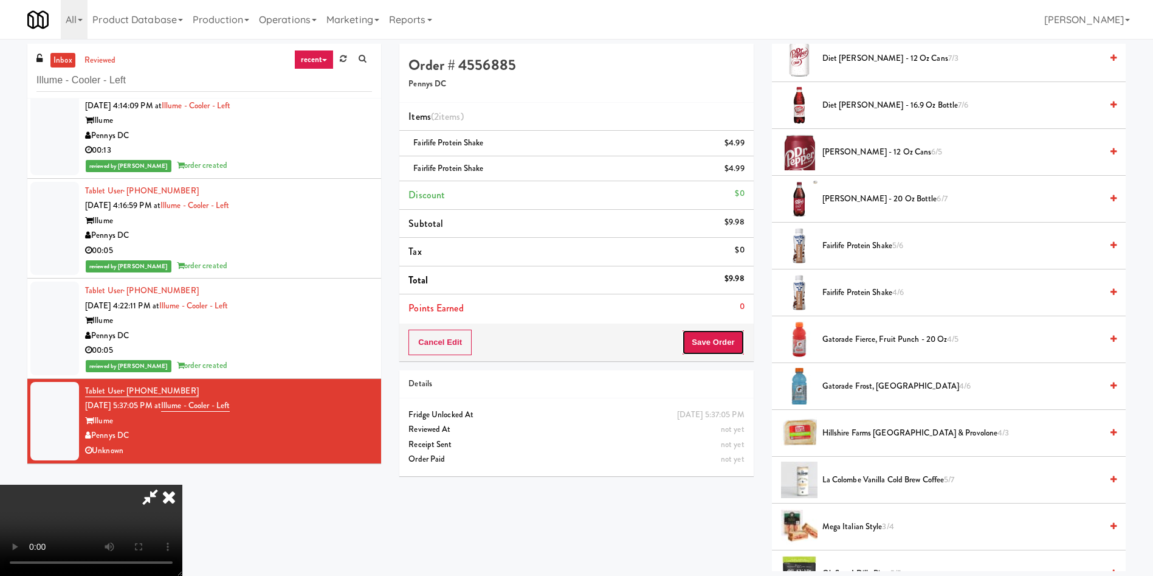
click at [721, 343] on button "Save Order" at bounding box center [713, 342] width 62 height 26
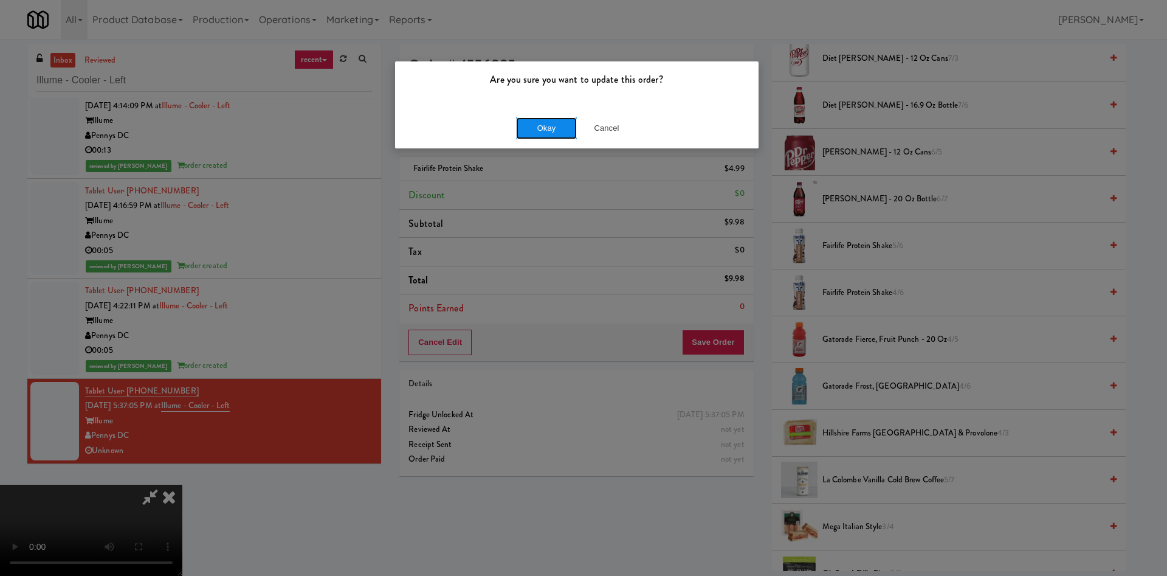
click at [540, 128] on button "Okay" at bounding box center [546, 128] width 61 height 22
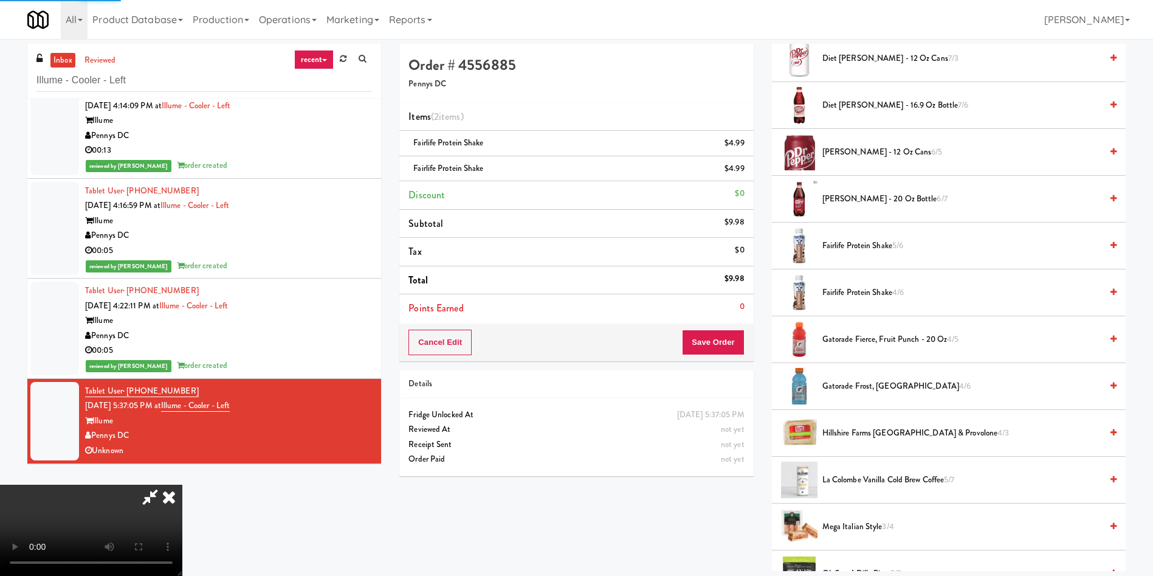
scroll to position [0, 0]
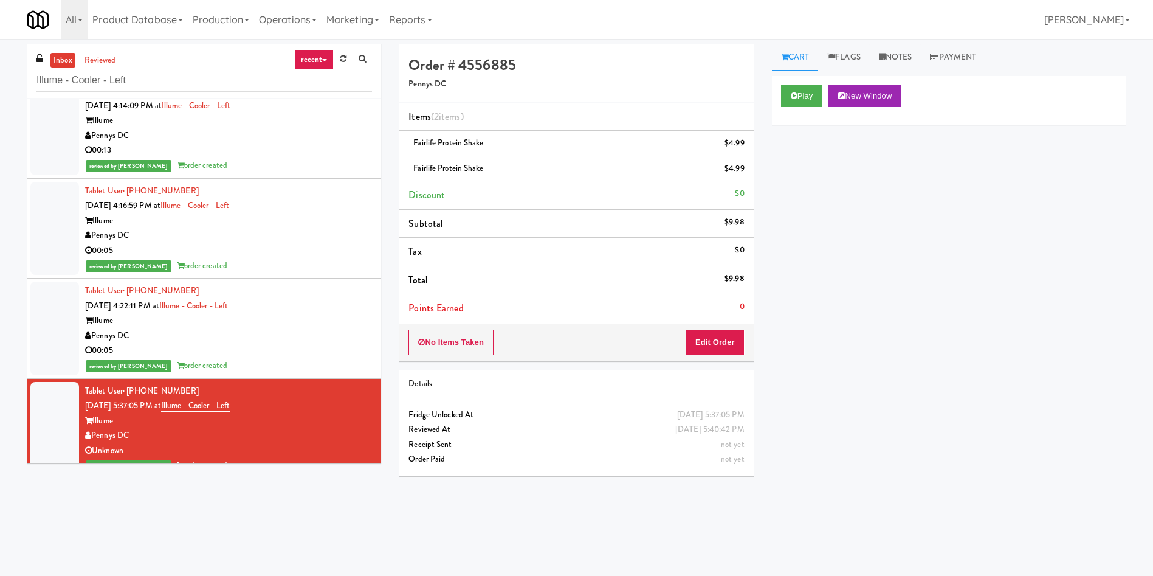
drag, startPoint x: 181, startPoint y: 68, endPoint x: 0, endPoint y: 69, distance: 181.1
click at [0, 69] on div "inbox reviewed recent all unclear take inventory issue suspicious failed recent…" at bounding box center [576, 288] width 1153 height 488
drag, startPoint x: 179, startPoint y: 81, endPoint x: 0, endPoint y: 75, distance: 179.4
click at [0, 75] on div "inbox reviewed recent all unclear take inventory issue suspicious failed recent…" at bounding box center [576, 288] width 1153 height 488
paste input "River House Cooler"
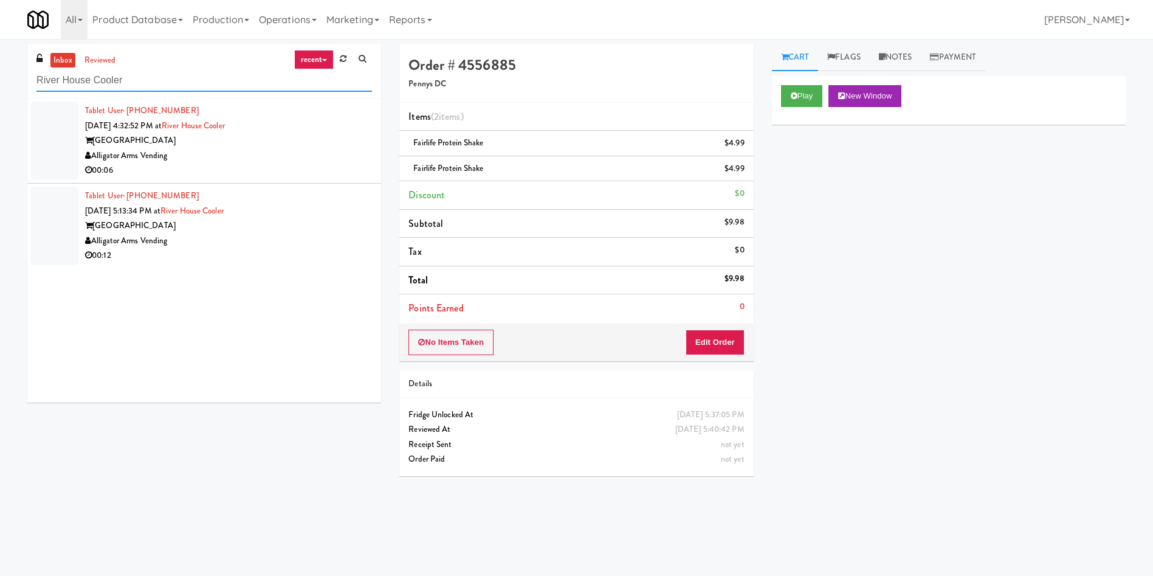
type input "River House Cooler"
click at [29, 156] on li "Tablet User · (443) 995-7068 Oct 8, 2025 4:32:52 PM at River House Cooler River…" at bounding box center [204, 140] width 354 height 85
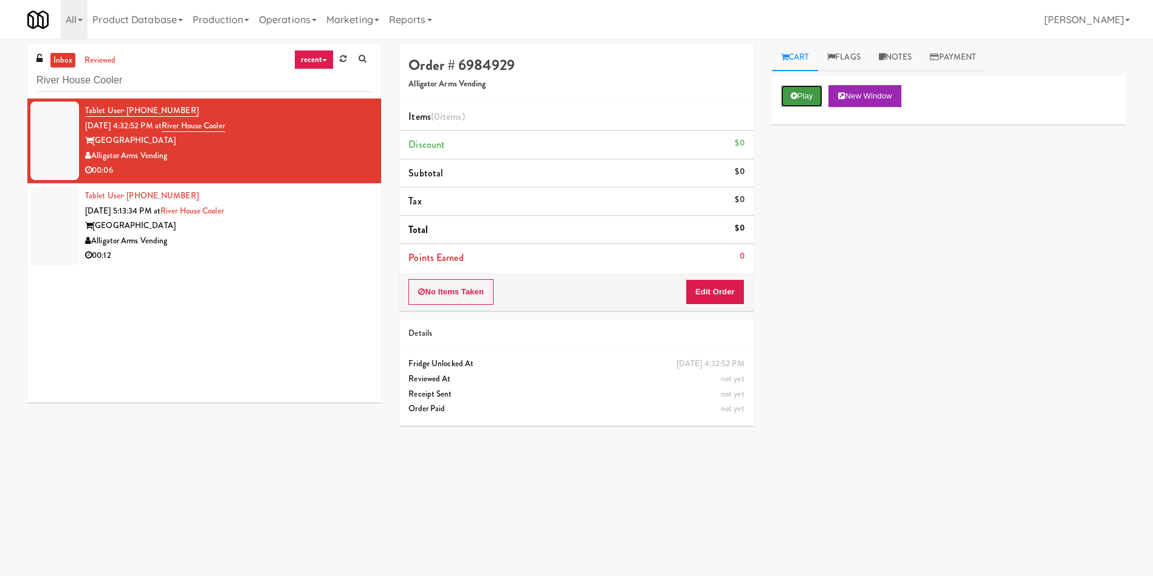
click at [799, 89] on button "Play" at bounding box center [802, 96] width 42 height 22
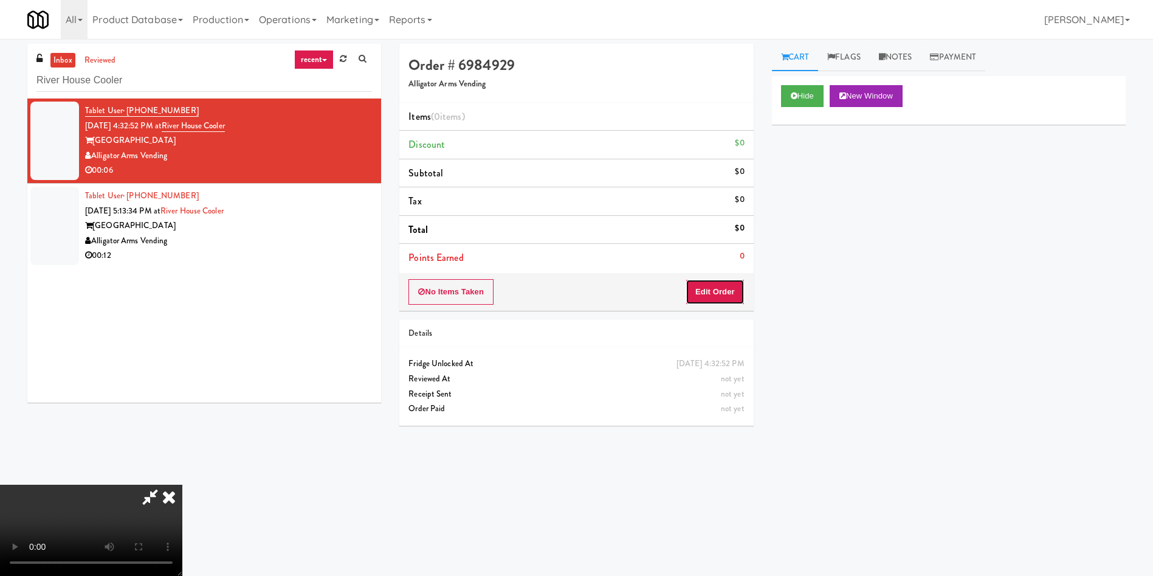
click at [709, 289] on button "Edit Order" at bounding box center [715, 292] width 59 height 26
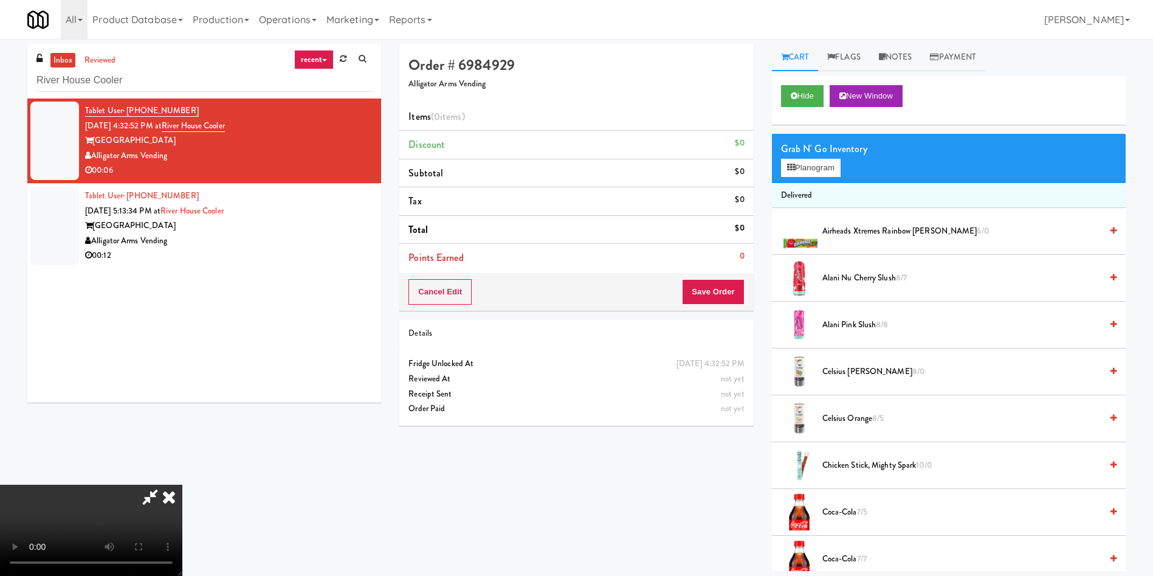
scroll to position [179, 0]
drag, startPoint x: 276, startPoint y: 388, endPoint x: 324, endPoint y: 321, distance: 82.3
click at [182, 484] on video at bounding box center [91, 529] width 182 height 91
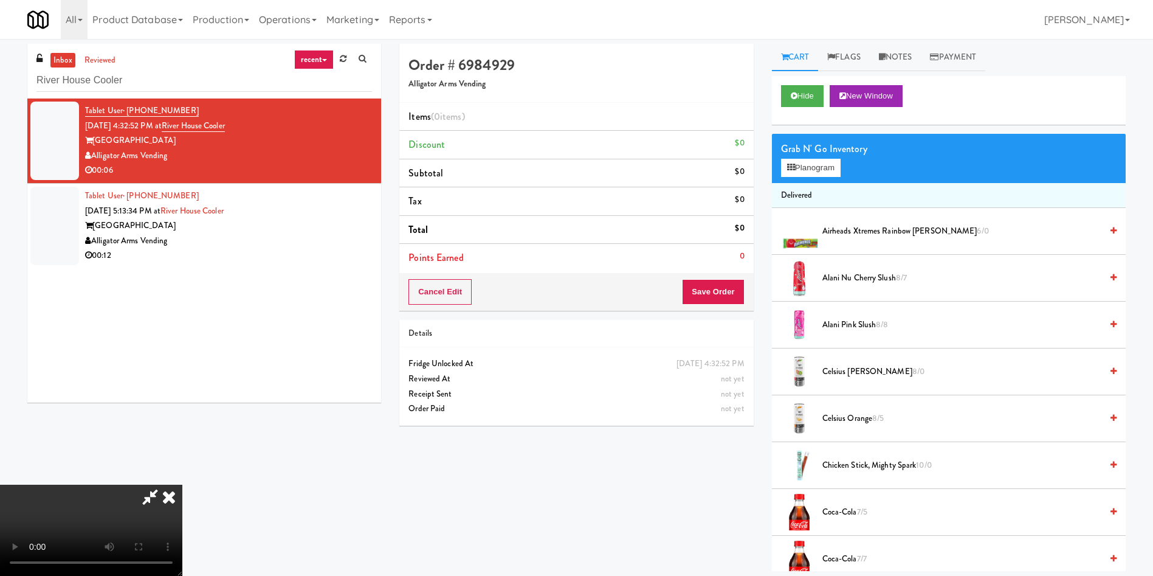
click at [182, 484] on video at bounding box center [91, 529] width 182 height 91
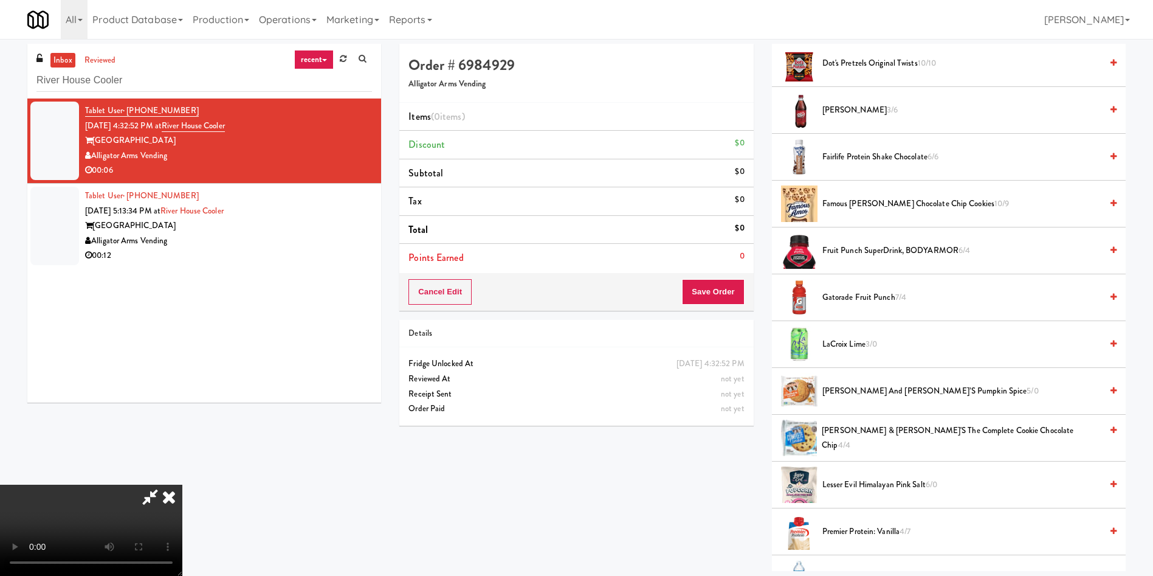
scroll to position [1003, 0]
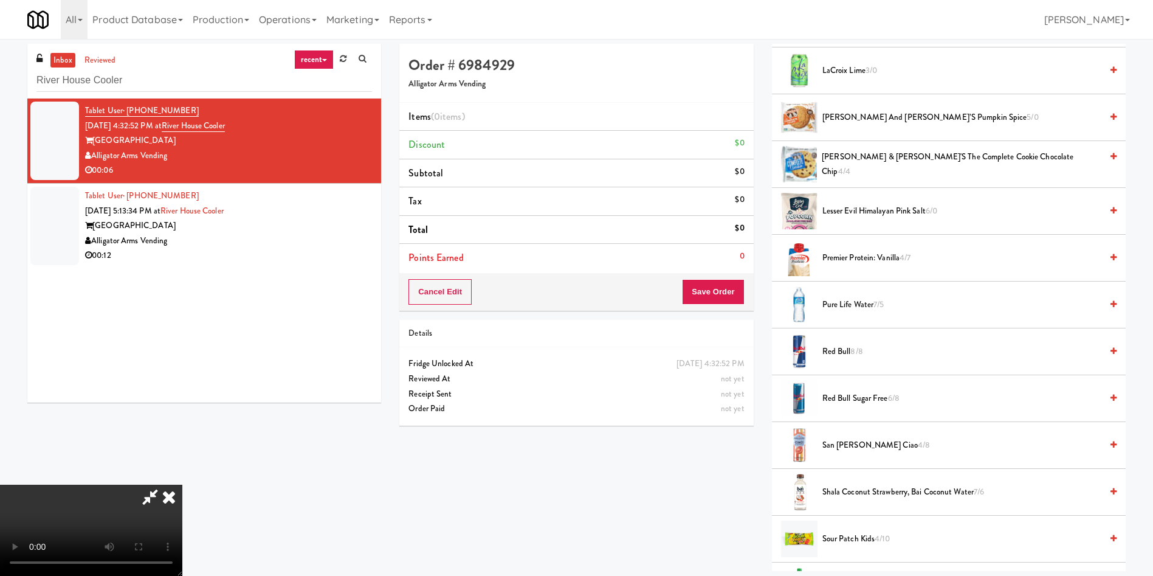
click at [841, 394] on span "Red Bull Sugar Free 6/8" at bounding box center [961, 398] width 279 height 15
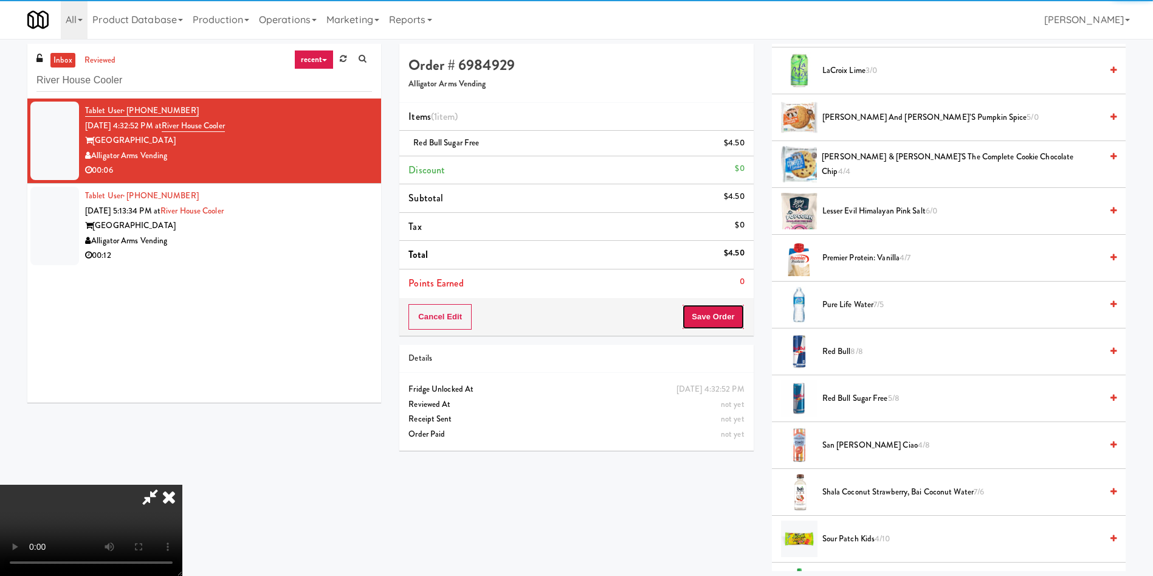
click at [726, 322] on button "Save Order" at bounding box center [713, 317] width 62 height 26
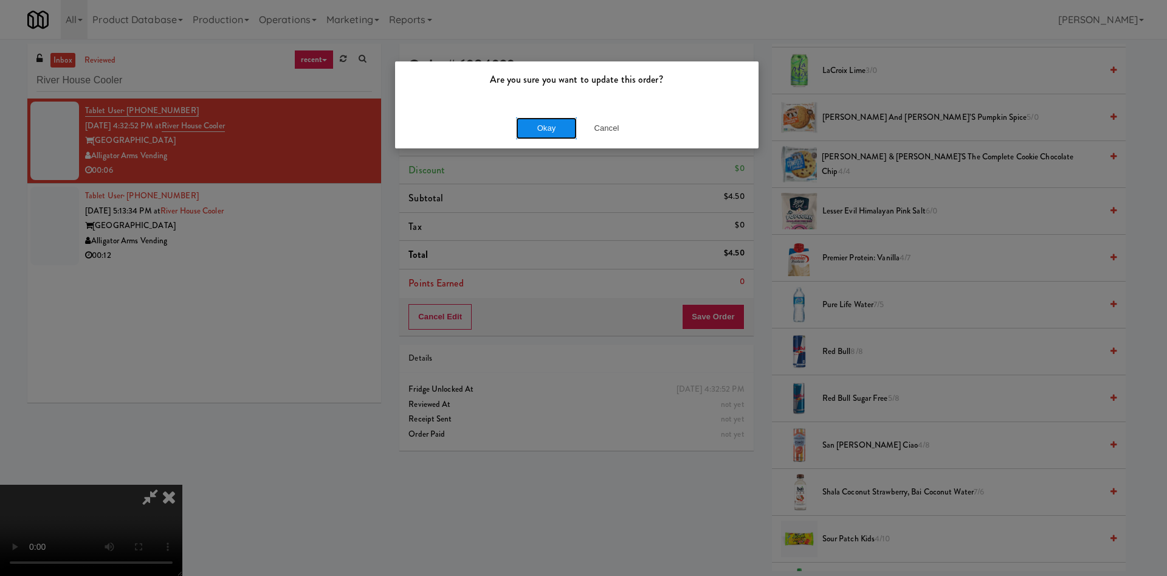
click at [546, 129] on button "Okay" at bounding box center [546, 128] width 61 height 22
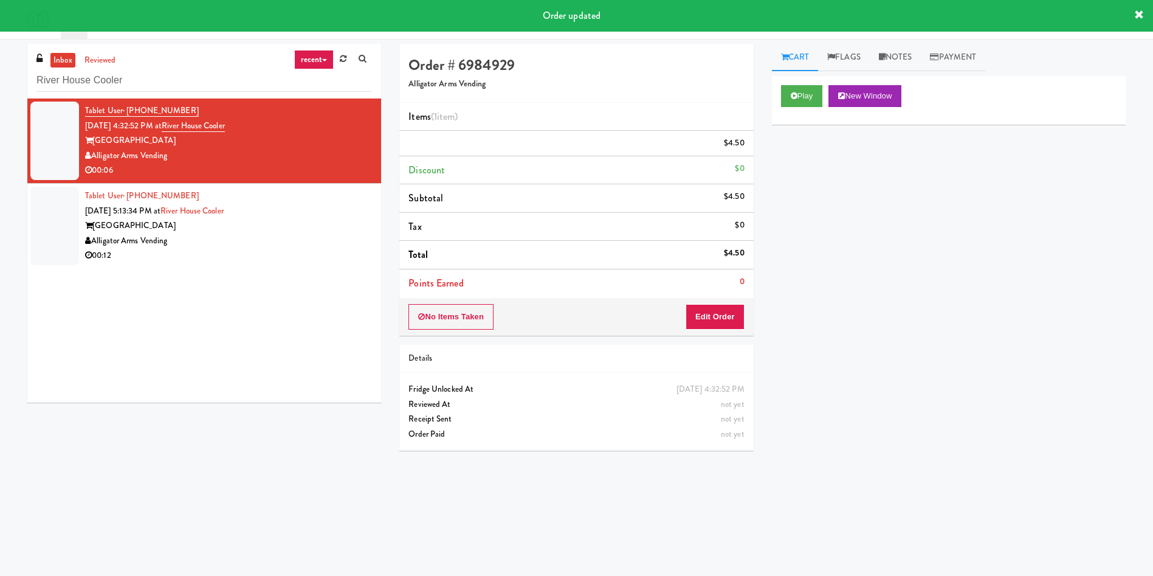
scroll to position [0, 0]
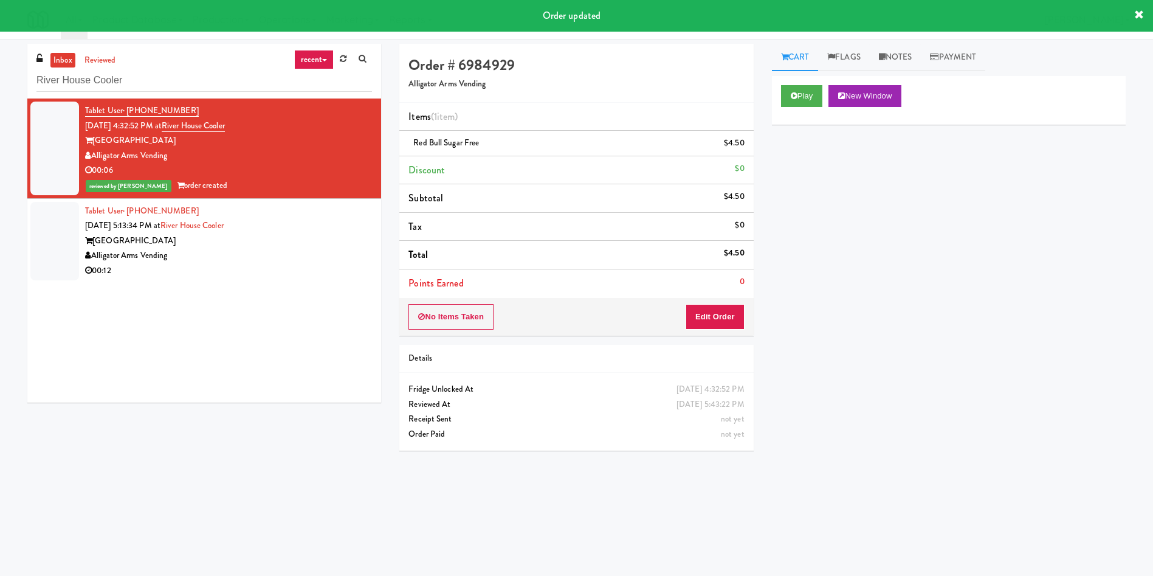
click at [42, 225] on div at bounding box center [54, 241] width 49 height 78
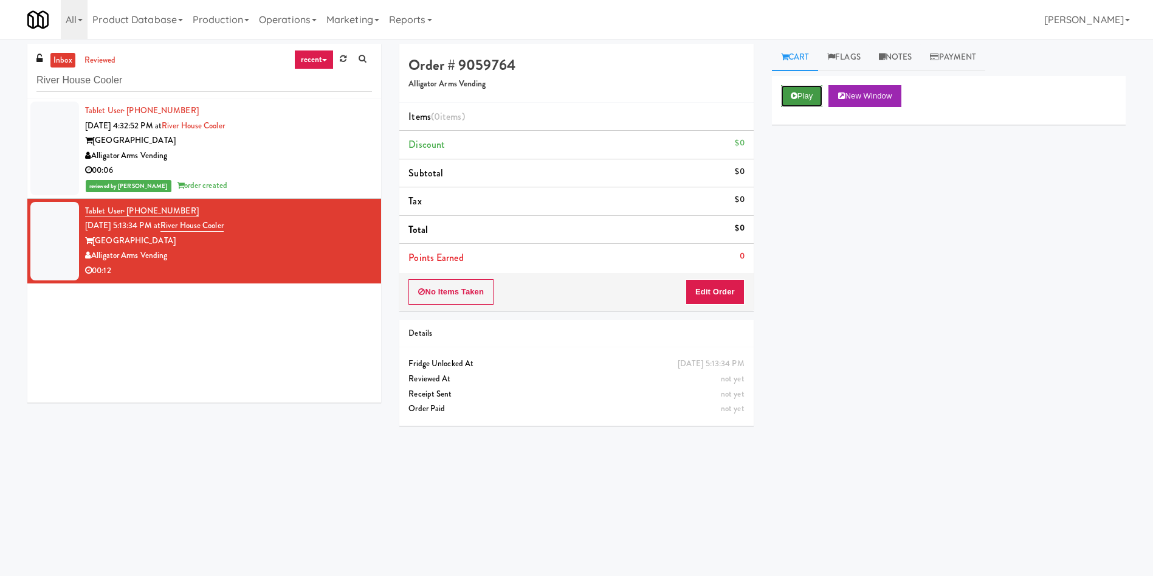
click at [800, 101] on button "Play" at bounding box center [802, 96] width 42 height 22
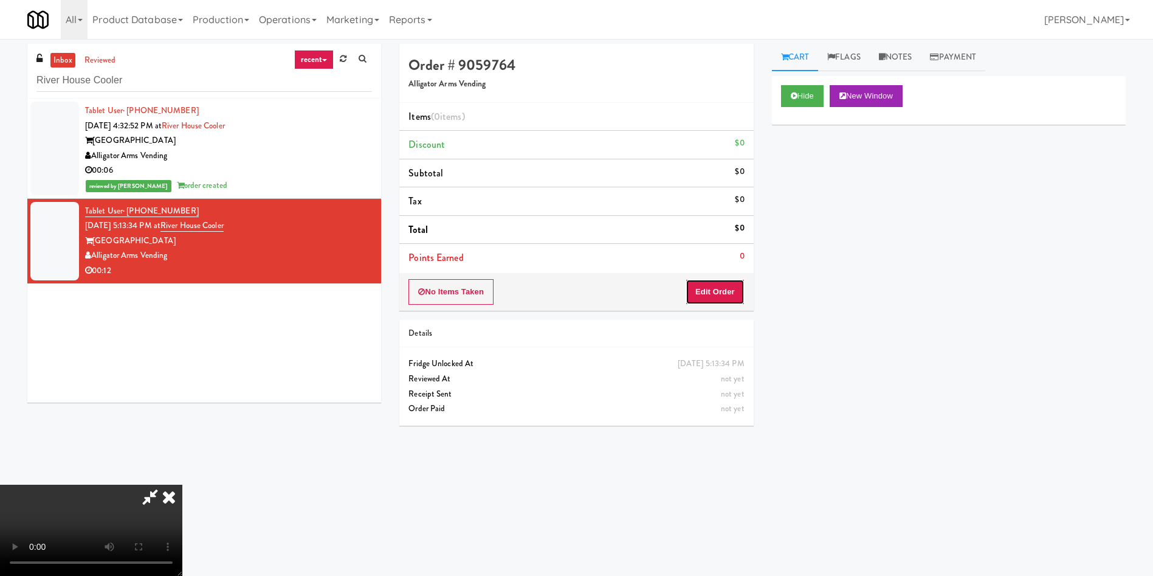
click at [714, 284] on button "Edit Order" at bounding box center [715, 292] width 59 height 26
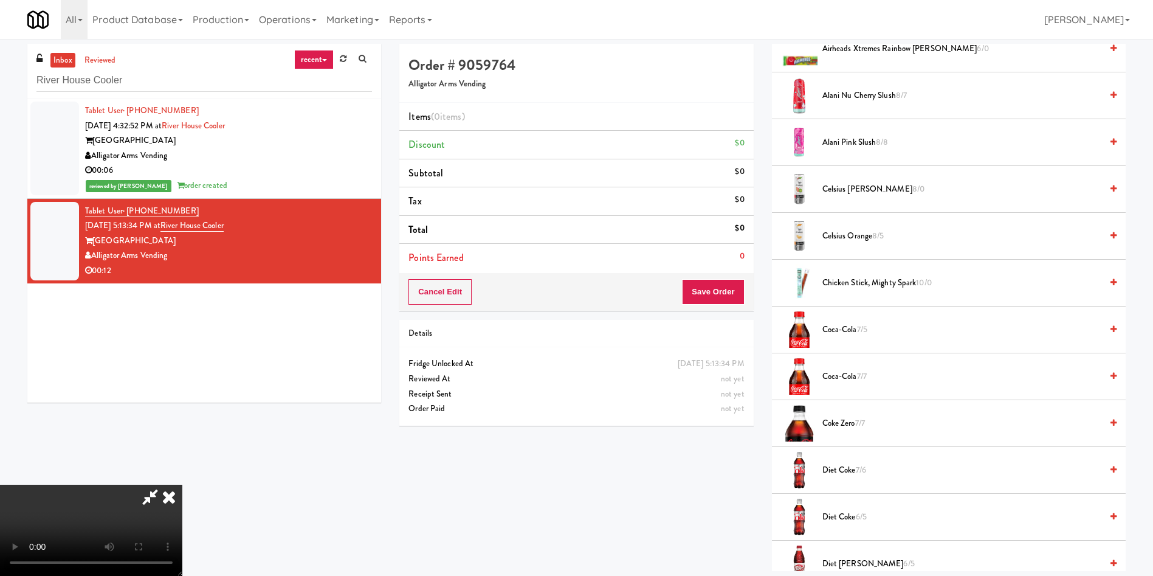
scroll to position [91, 0]
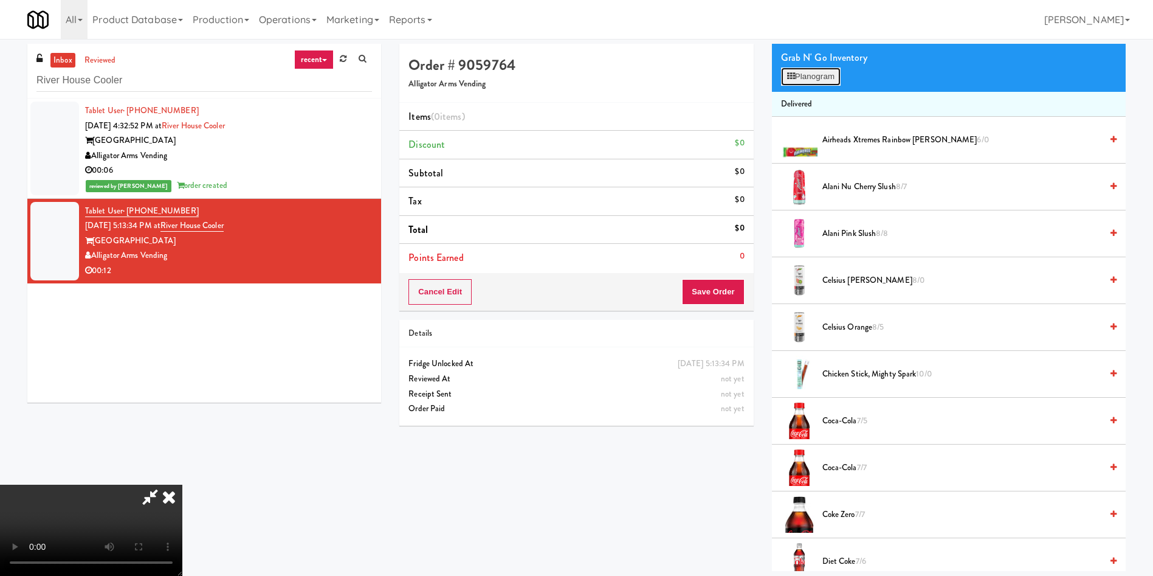
click at [831, 71] on button "Planogram" at bounding box center [811, 76] width 60 height 18
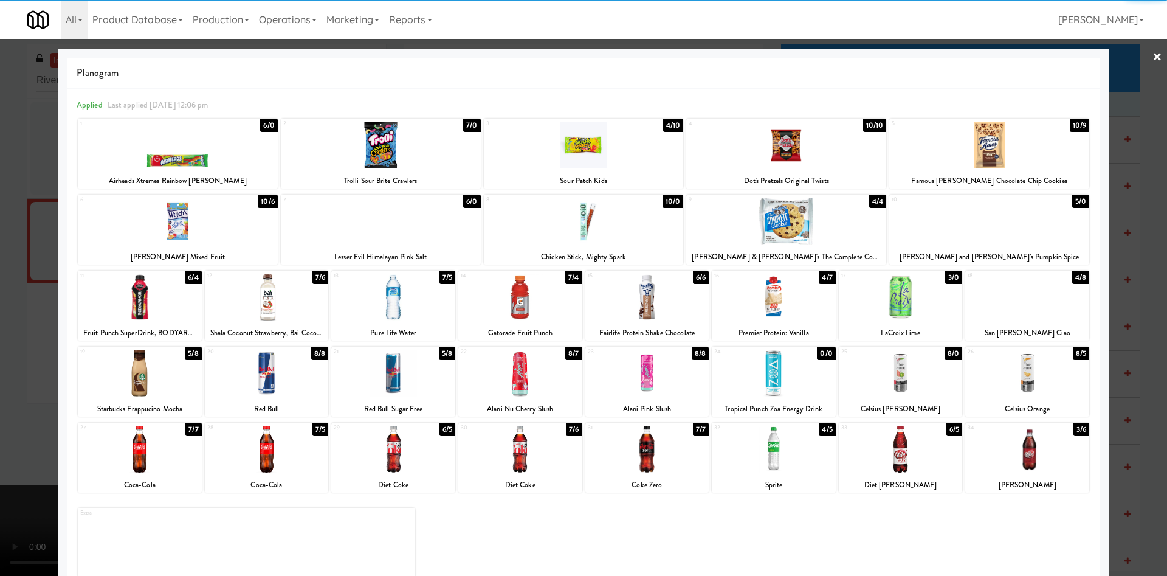
click at [203, 239] on div at bounding box center [178, 221] width 200 height 47
click at [47, 209] on div at bounding box center [583, 288] width 1167 height 576
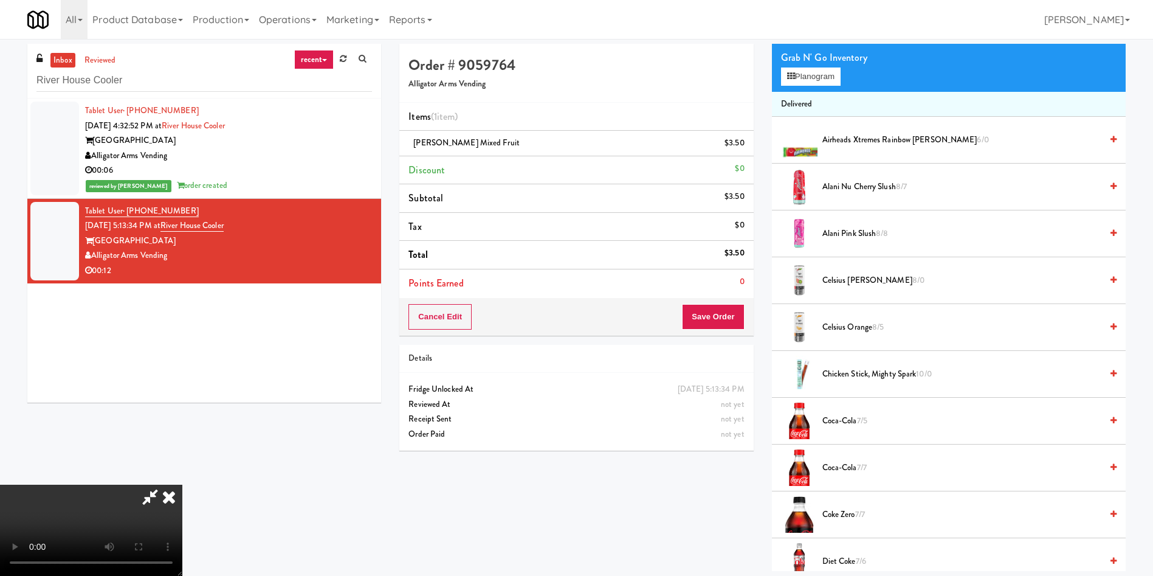
scroll to position [179, 0]
click at [182, 484] on video at bounding box center [91, 529] width 182 height 91
click at [813, 88] on div "Grab N' Go Inventory Planogram" at bounding box center [949, 67] width 354 height 49
click at [812, 71] on button "Planogram" at bounding box center [811, 76] width 60 height 18
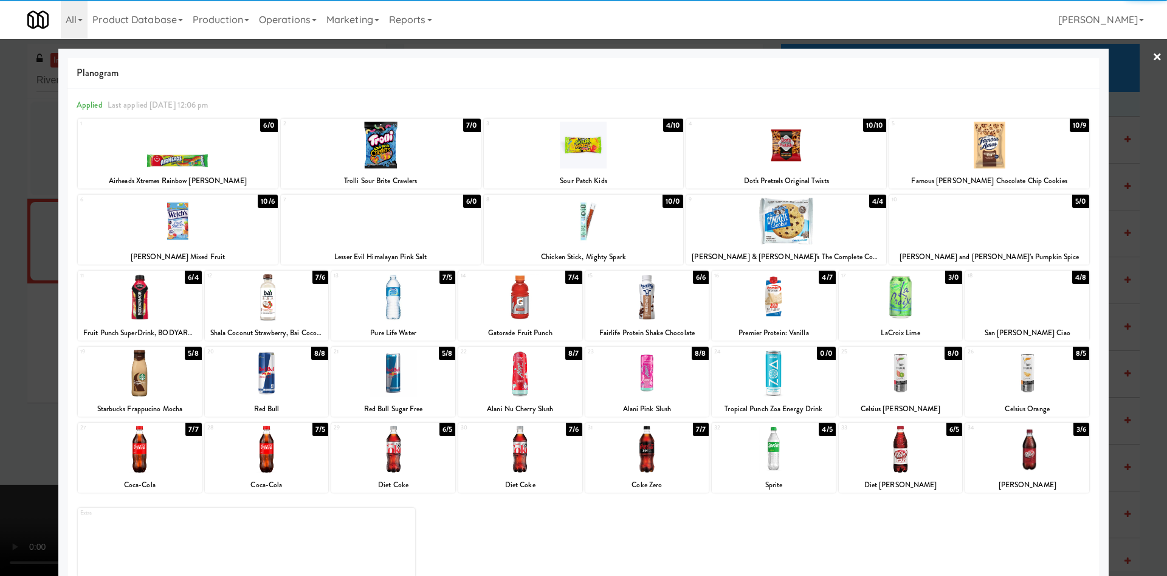
click at [1024, 456] on div at bounding box center [1027, 448] width 124 height 47
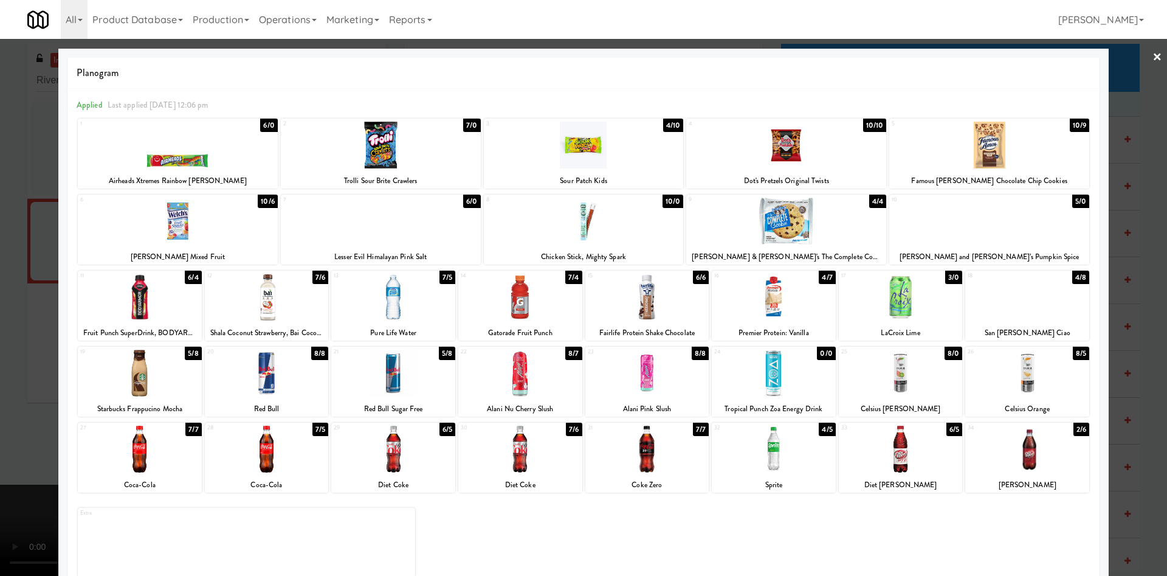
click at [1126, 102] on div at bounding box center [583, 288] width 1167 height 576
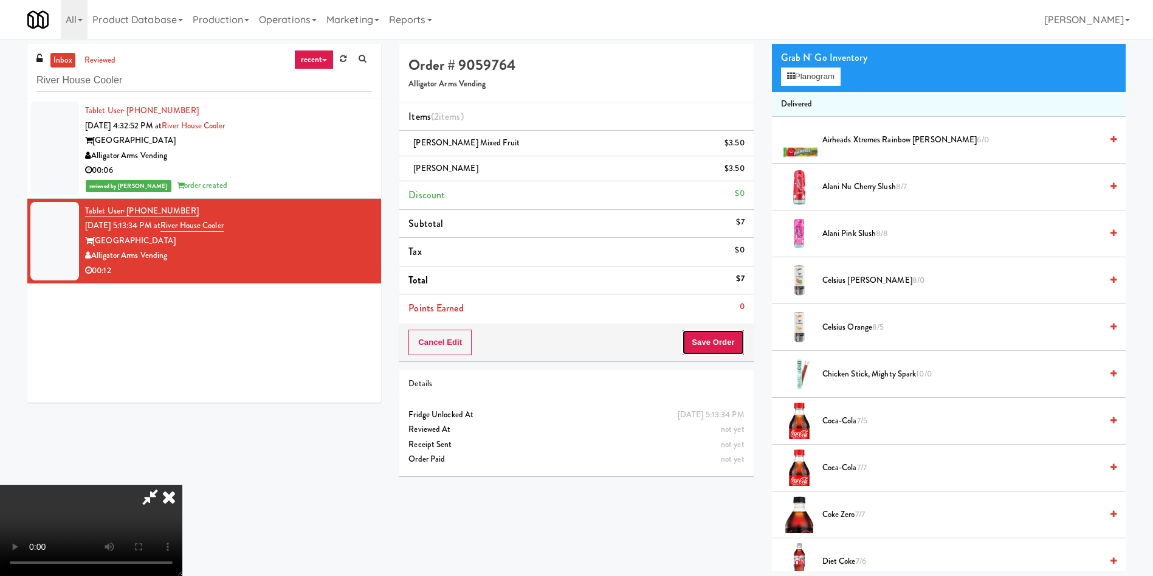
click at [713, 337] on button "Save Order" at bounding box center [713, 342] width 62 height 26
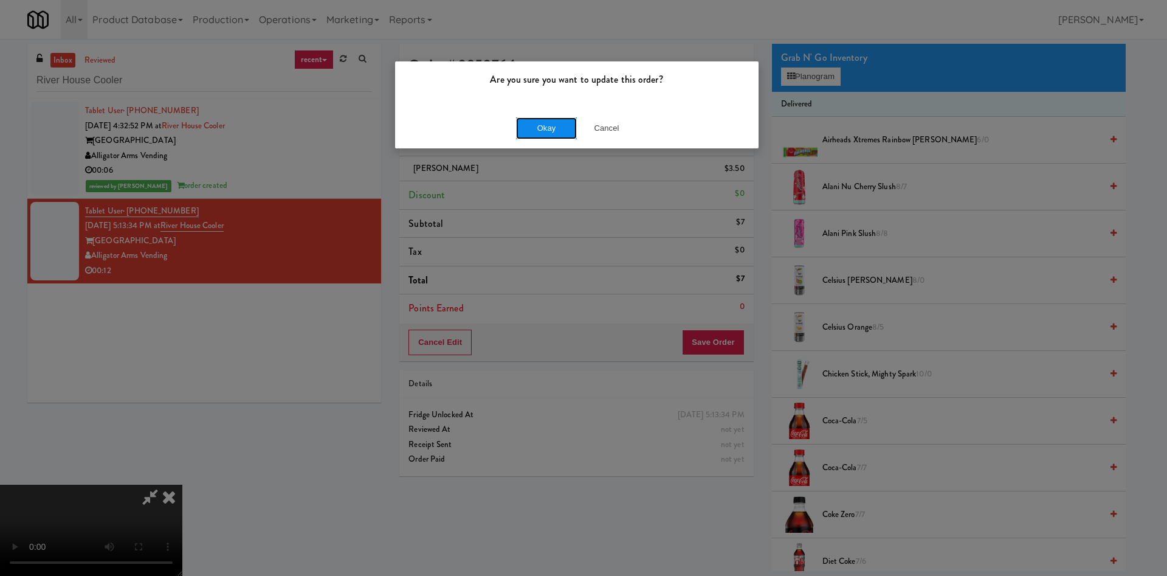
click at [530, 125] on button "Okay" at bounding box center [546, 128] width 61 height 22
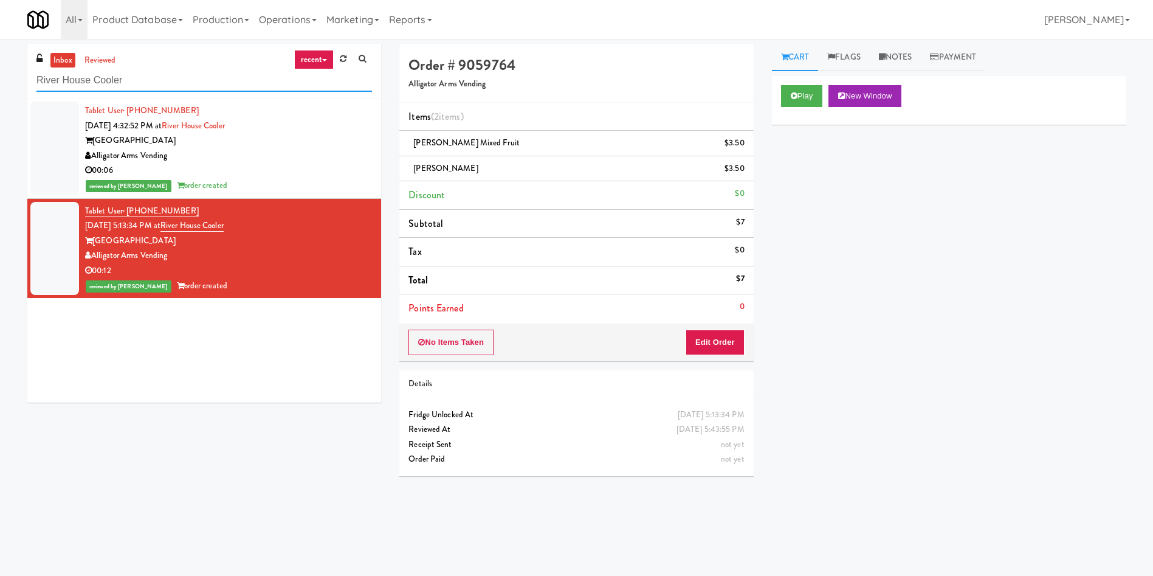
drag, startPoint x: 160, startPoint y: 72, endPoint x: 0, endPoint y: 47, distance: 162.5
click at [0, 47] on div "inbox reviewed recent all unclear take inventory issue suspicious failed recent…" at bounding box center [576, 288] width 1153 height 488
paste input "Slade - Cooler - Left"
type input "Slade - Cooler - Left"
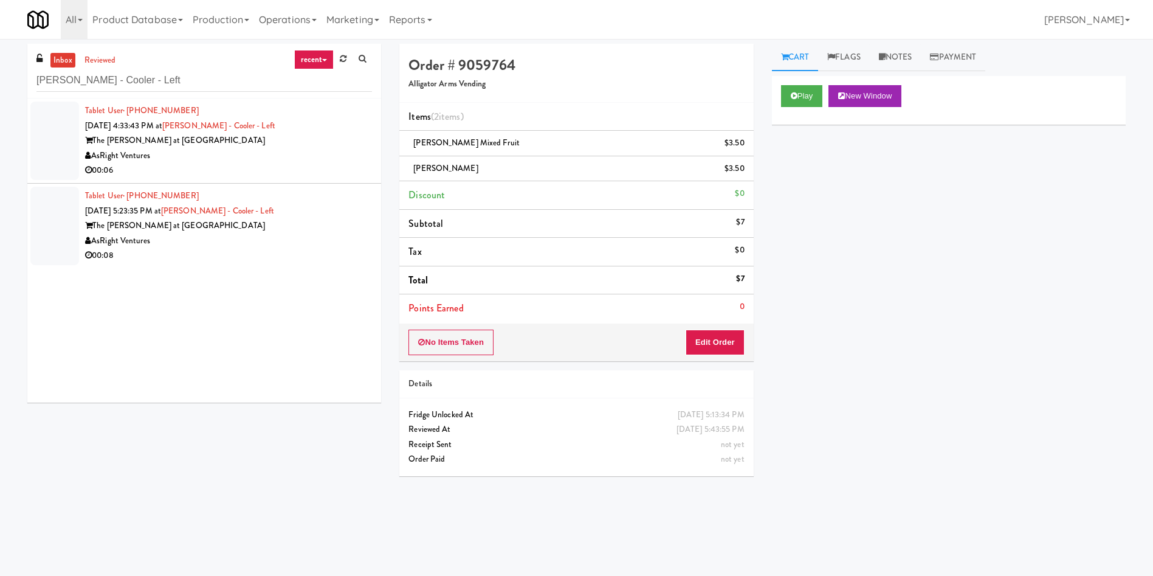
click at [40, 132] on div at bounding box center [54, 141] width 49 height 78
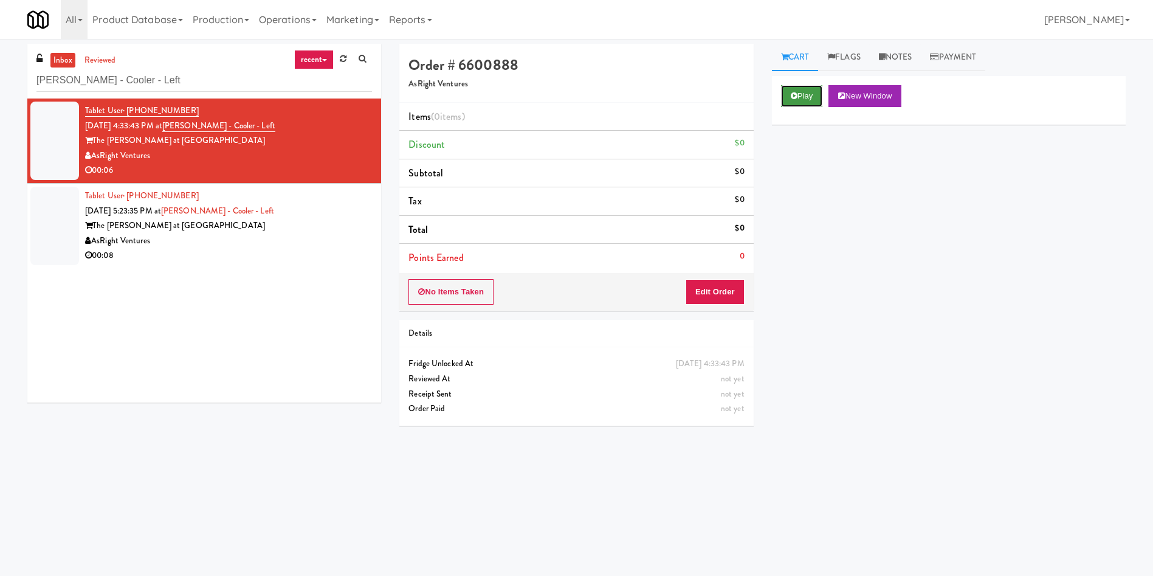
click at [818, 94] on button "Play" at bounding box center [802, 96] width 42 height 22
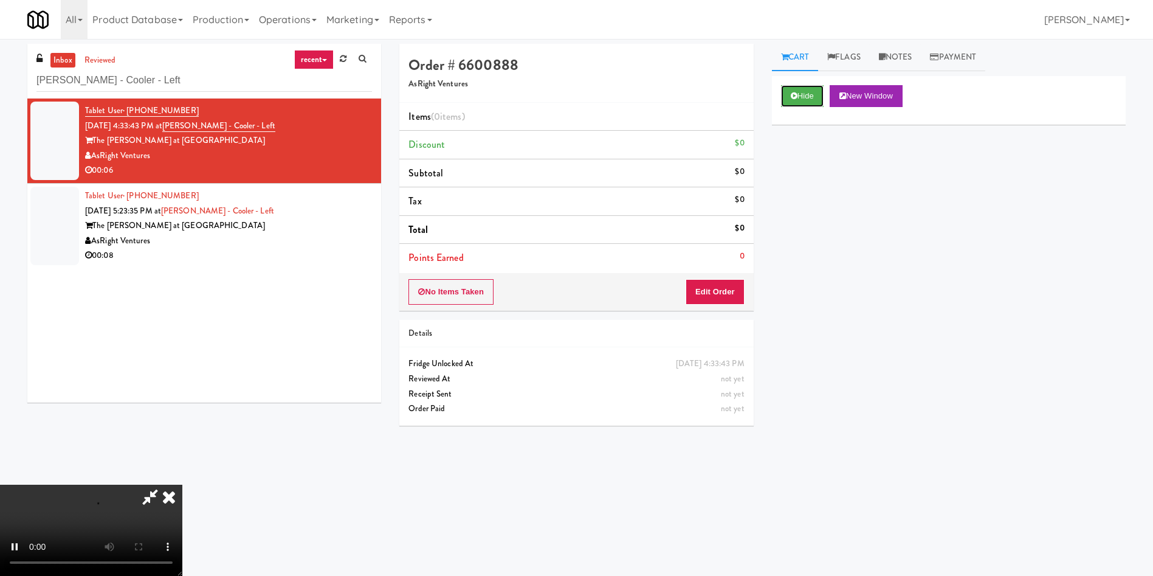
scroll to position [179, 0]
click at [720, 288] on button "Edit Order" at bounding box center [715, 292] width 59 height 26
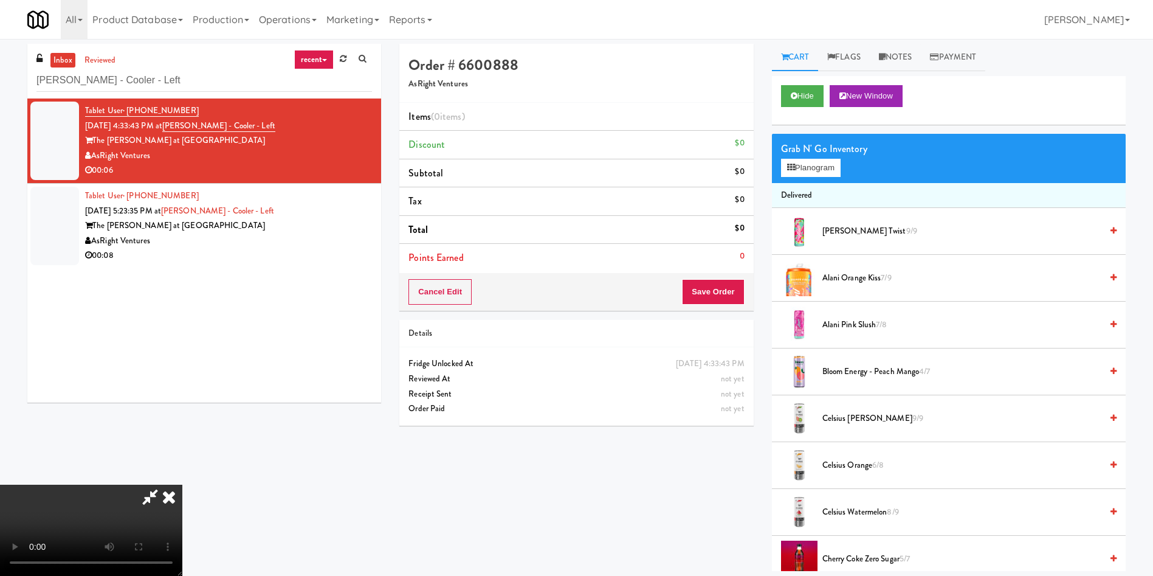
click at [168, 484] on video at bounding box center [91, 529] width 182 height 91
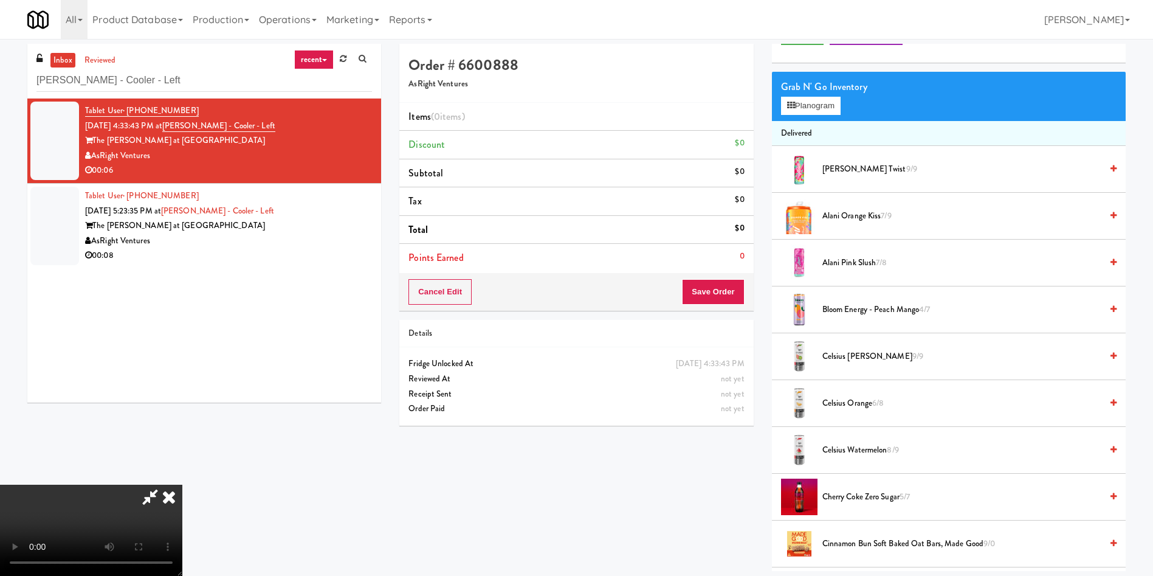
scroll to position [91, 0]
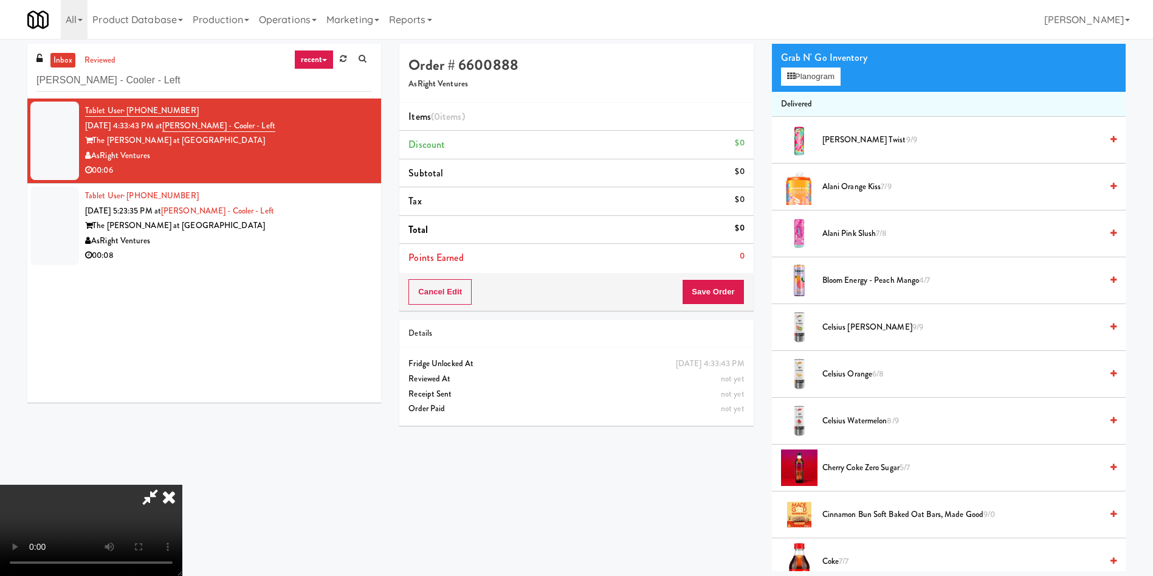
click at [182, 484] on video at bounding box center [91, 529] width 182 height 91
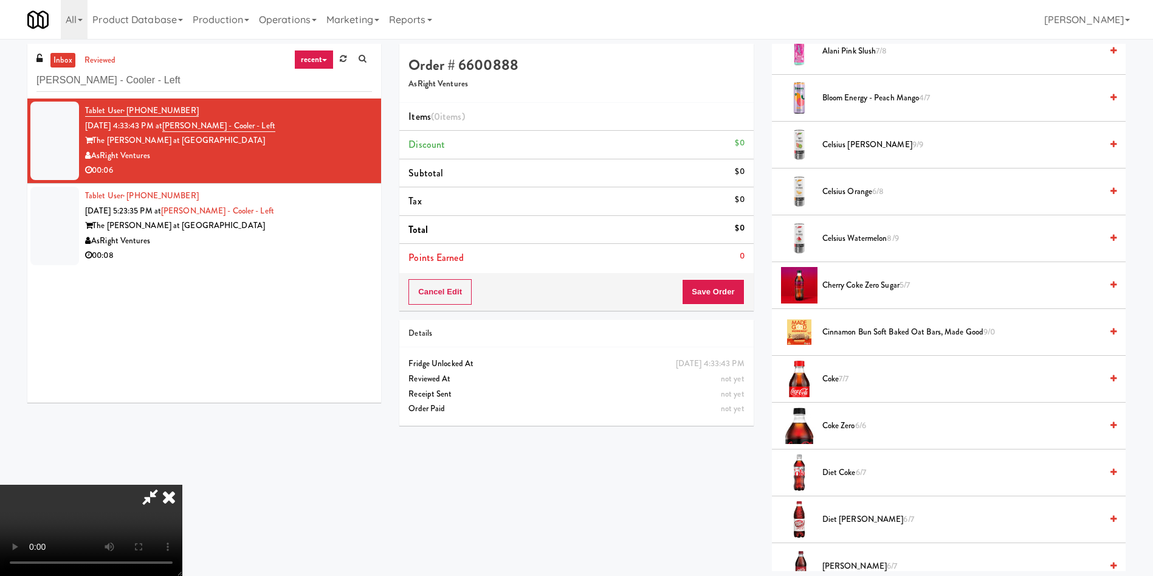
scroll to position [0, 0]
click at [182, 484] on video at bounding box center [91, 529] width 182 height 91
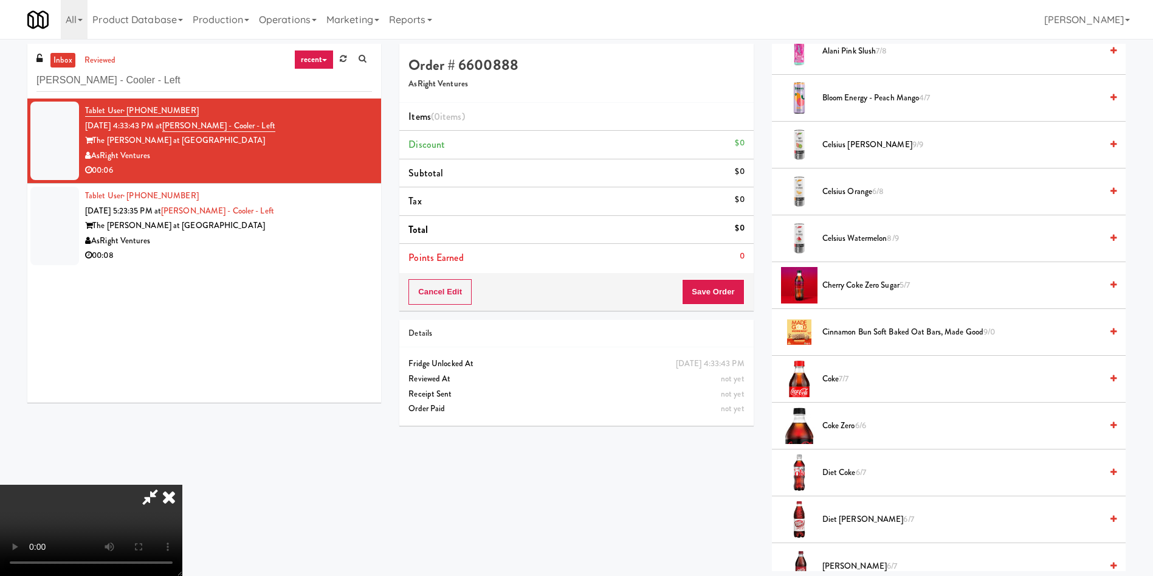
click at [182, 484] on video at bounding box center [91, 529] width 182 height 91
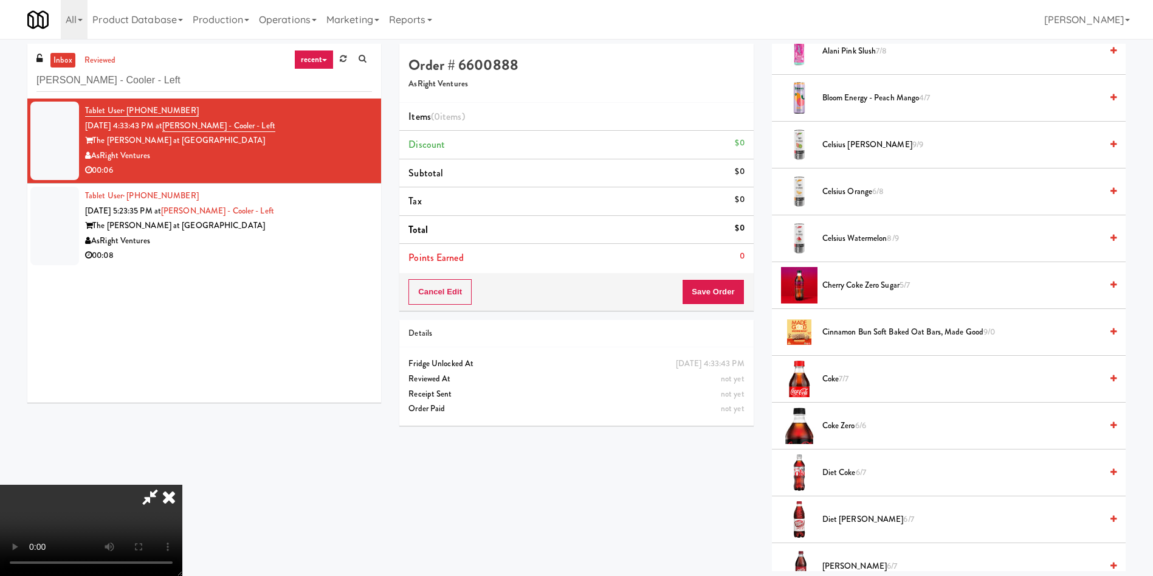
click at [182, 484] on video at bounding box center [91, 529] width 182 height 91
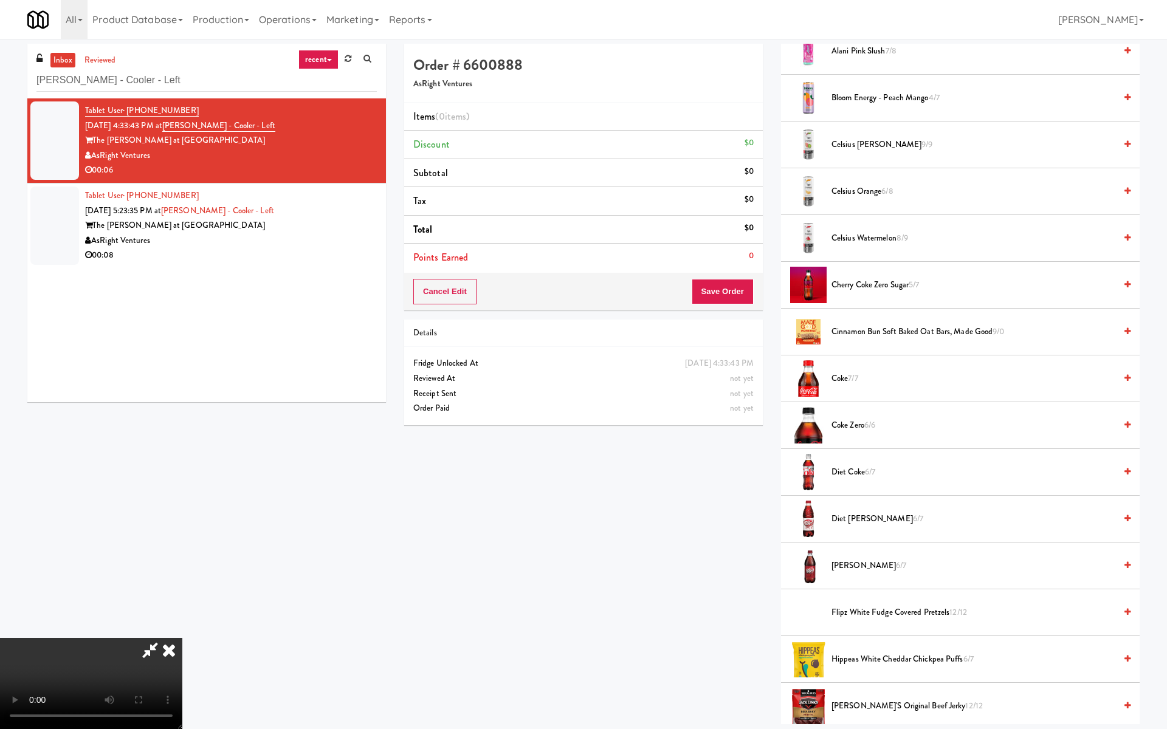
click at [182, 575] on video at bounding box center [91, 683] width 182 height 91
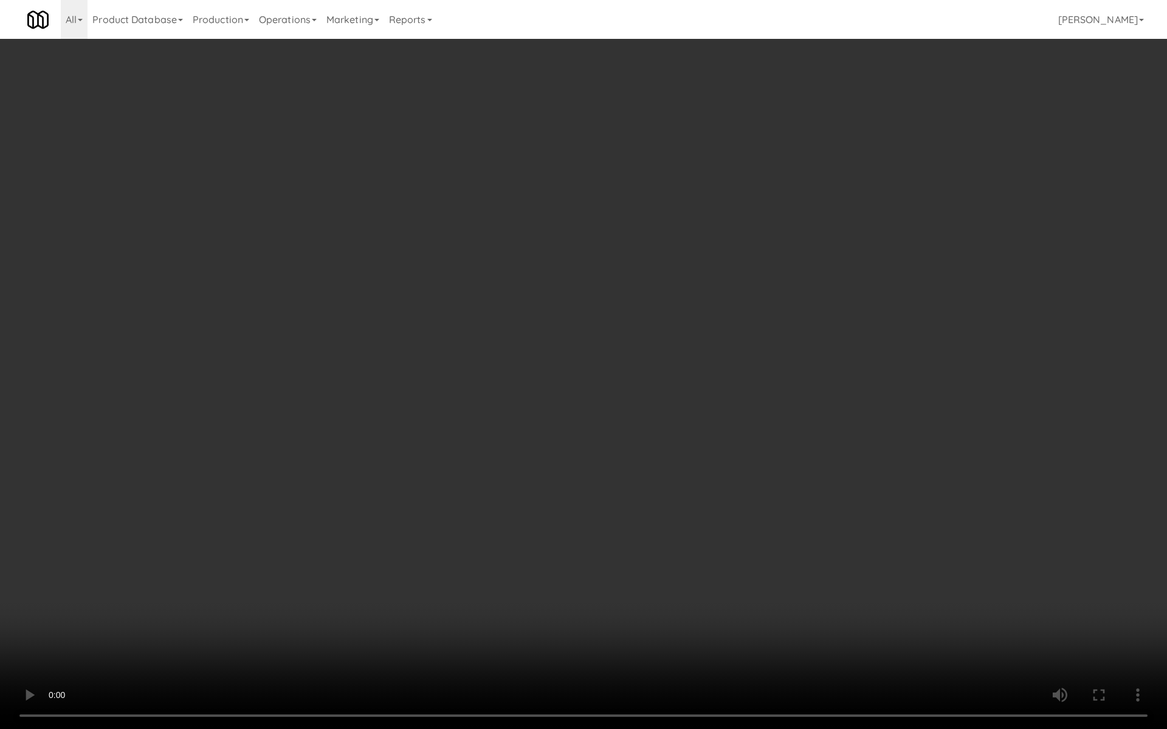
click at [819, 142] on video at bounding box center [583, 364] width 1167 height 729
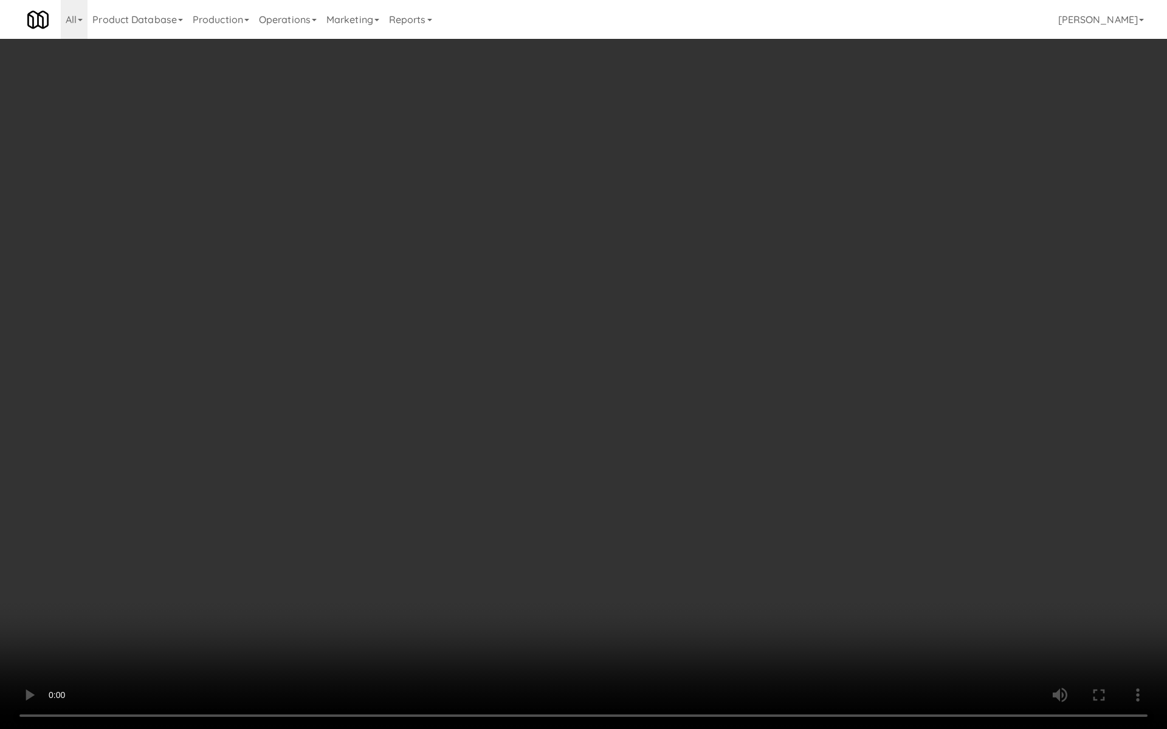
click at [819, 142] on video at bounding box center [583, 364] width 1167 height 729
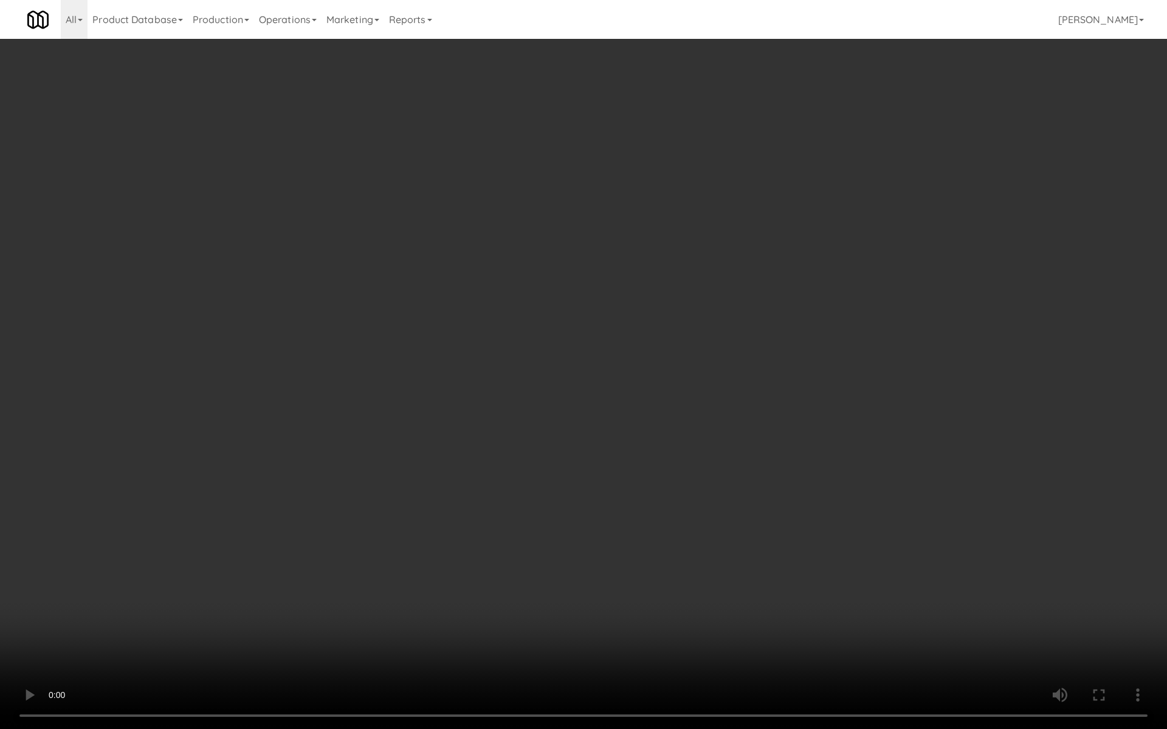
click at [542, 318] on video at bounding box center [583, 364] width 1167 height 729
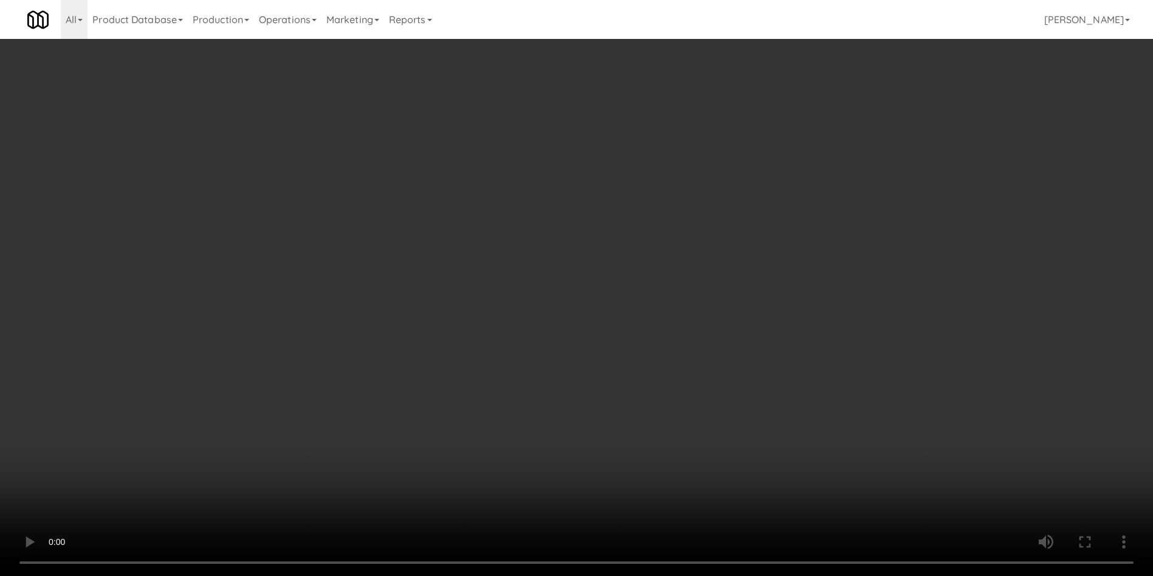
scroll to position [729, 0]
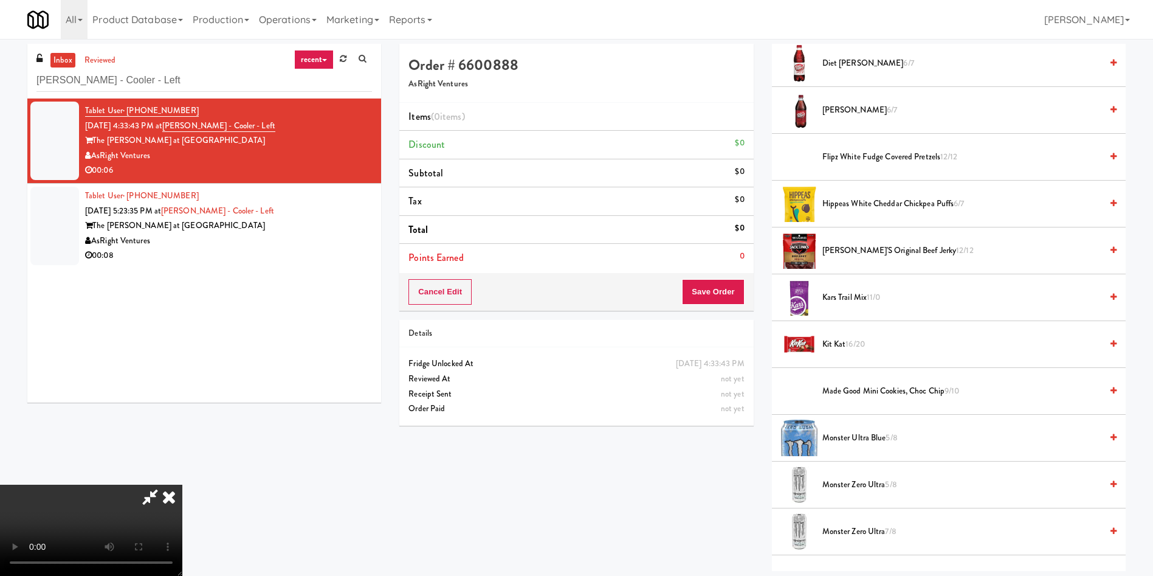
click at [843, 353] on li "Kit Kat 16/20" at bounding box center [949, 344] width 354 height 47
click at [842, 348] on span "Kit Kat 16/20" at bounding box center [961, 344] width 279 height 15
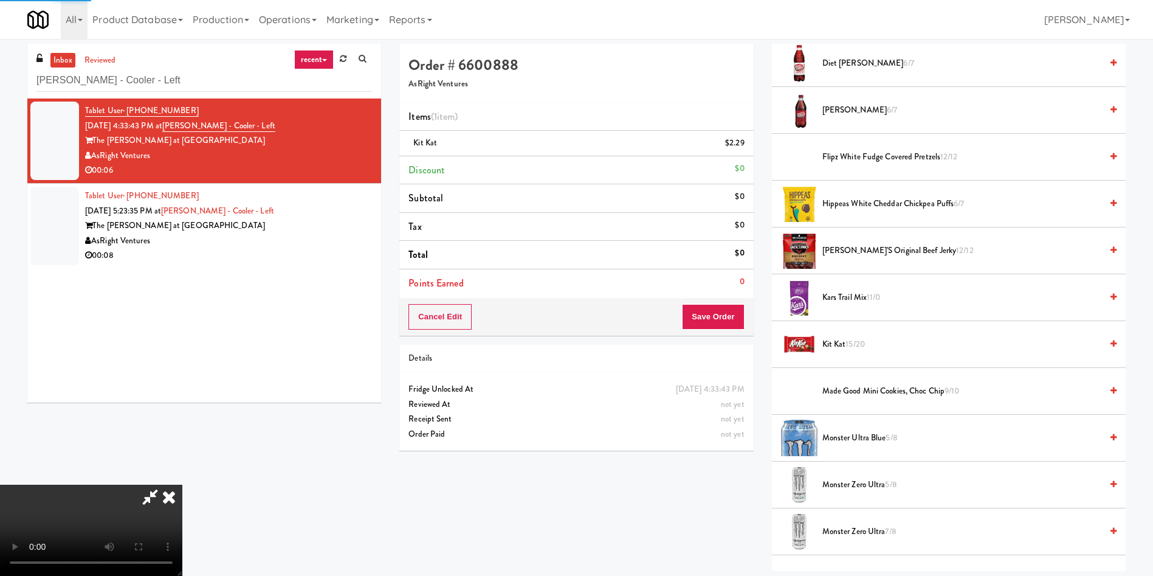
click at [842, 348] on span "Kit Kat 15/20" at bounding box center [961, 344] width 279 height 15
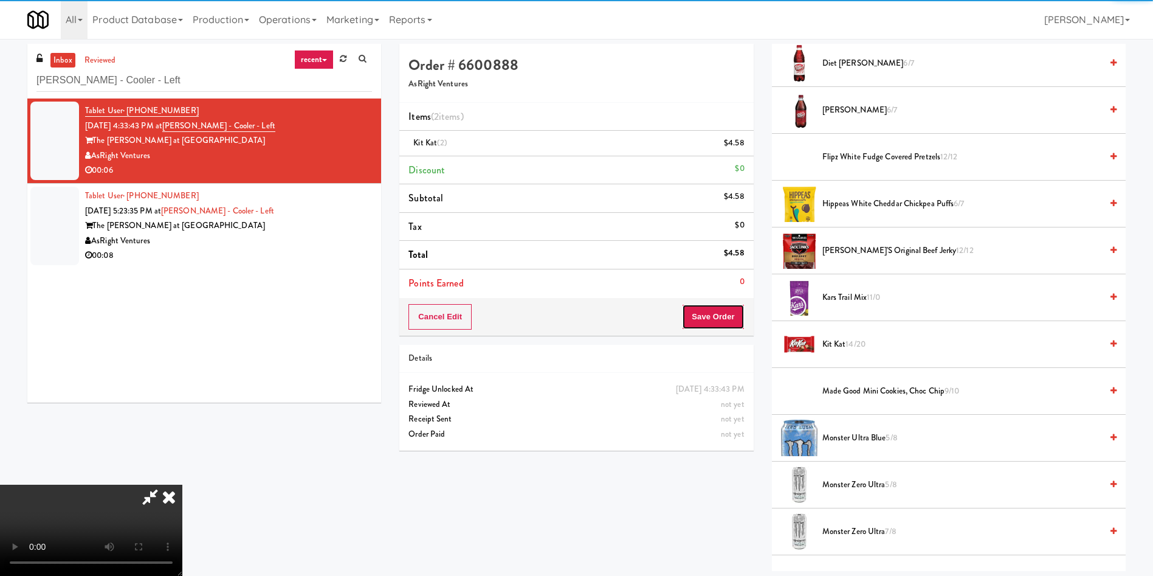
click at [729, 322] on button "Save Order" at bounding box center [713, 317] width 62 height 26
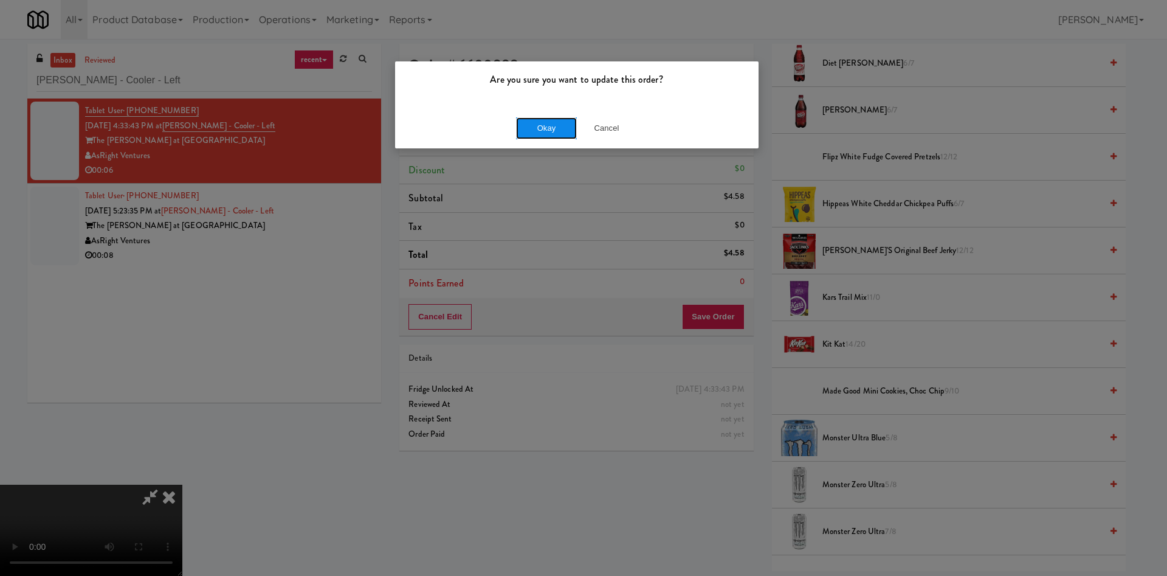
click at [545, 126] on button "Okay" at bounding box center [546, 128] width 61 height 22
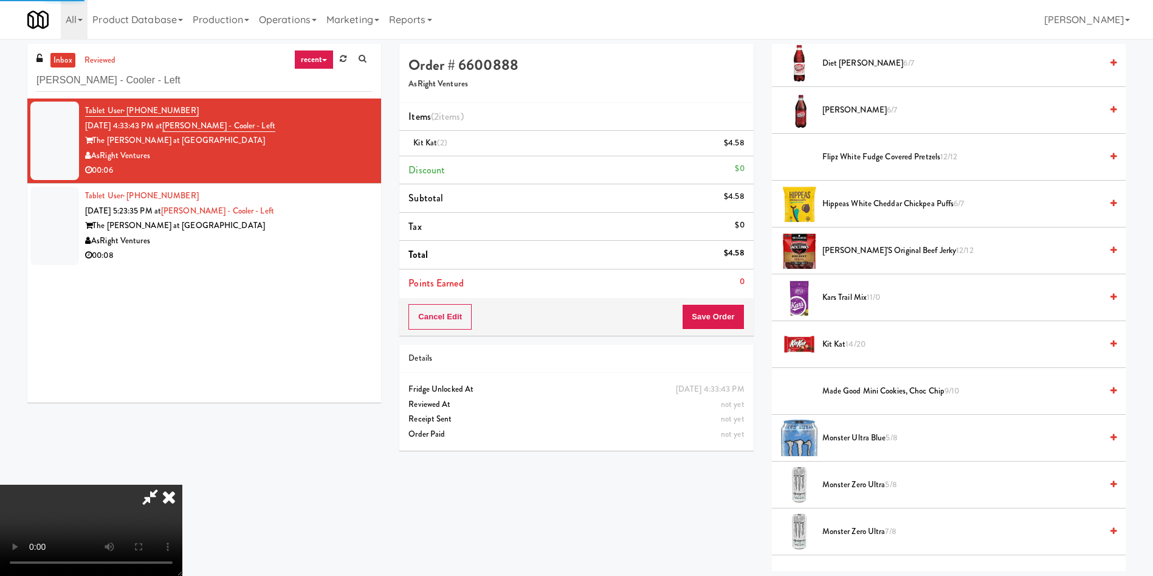
scroll to position [0, 0]
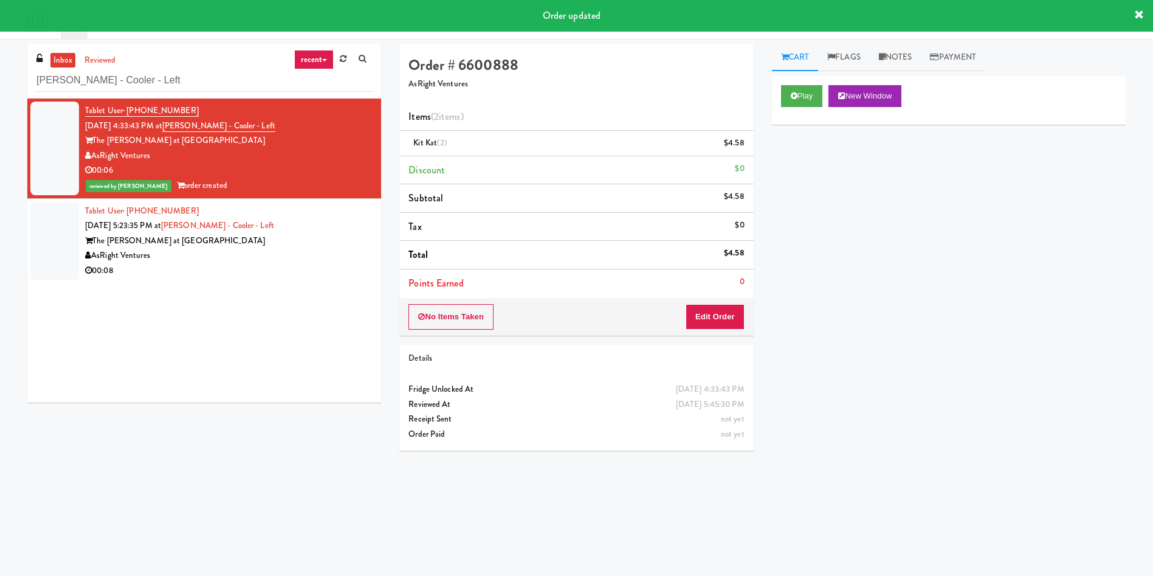
click at [50, 243] on div at bounding box center [54, 241] width 49 height 78
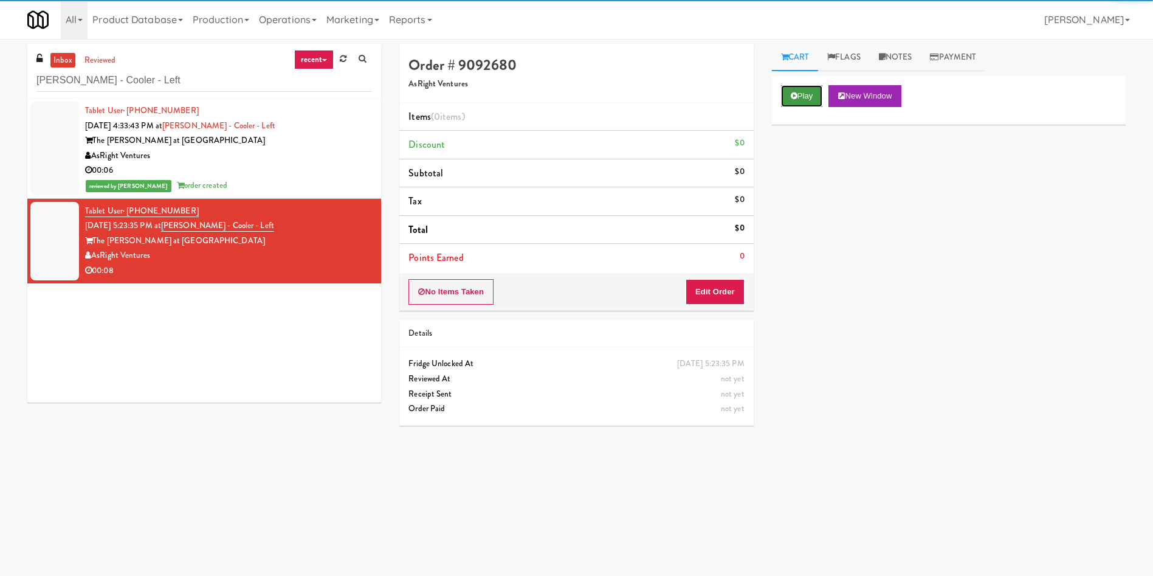
click at [821, 94] on button "Play" at bounding box center [802, 96] width 42 height 22
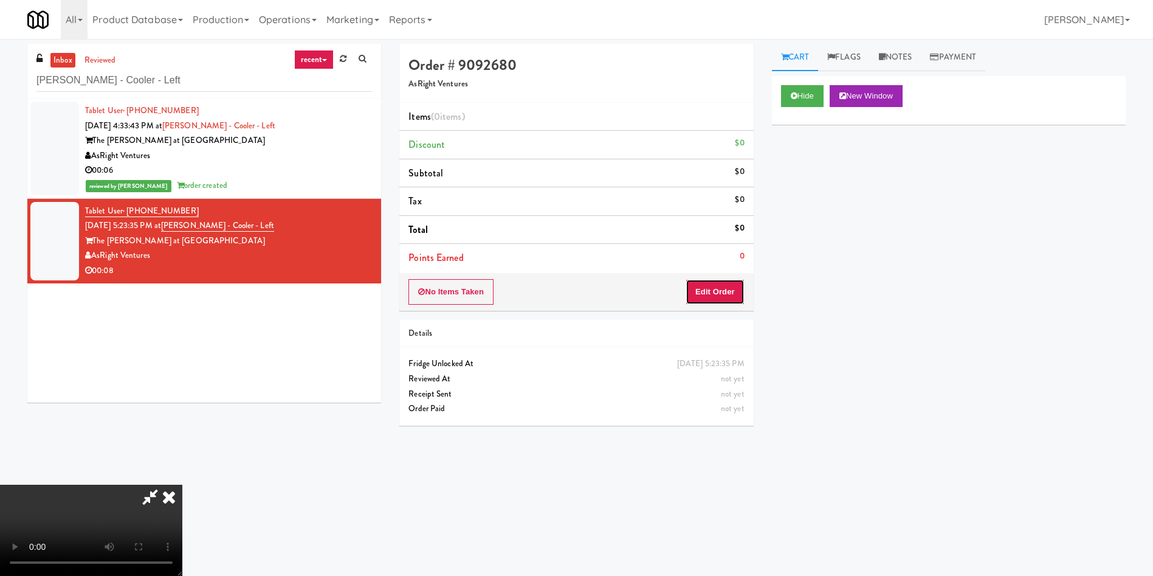
click at [720, 297] on button "Edit Order" at bounding box center [715, 292] width 59 height 26
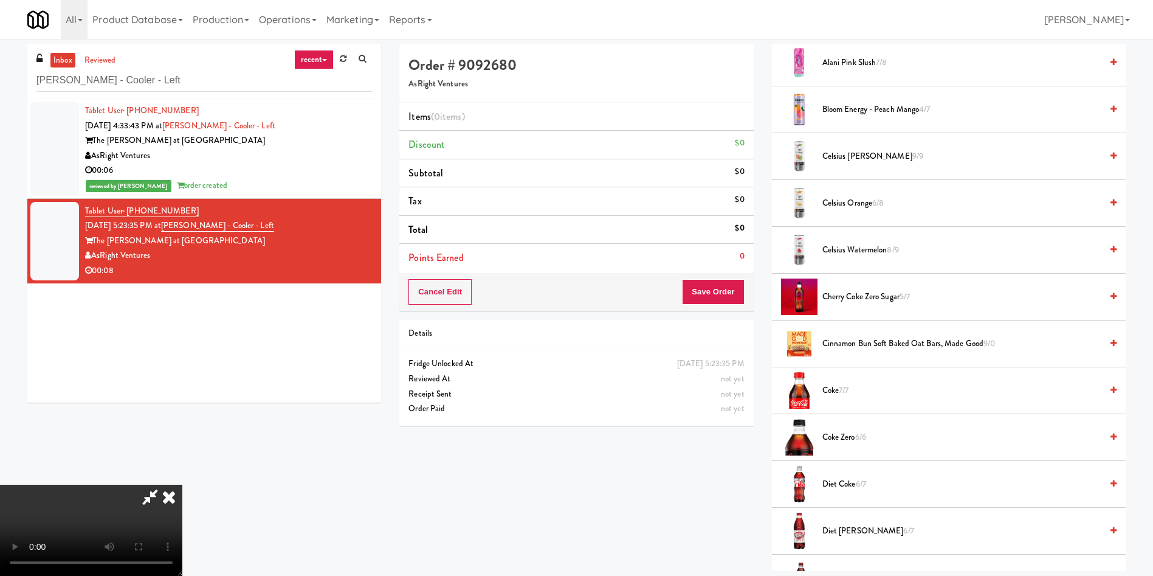
scroll to position [274, 0]
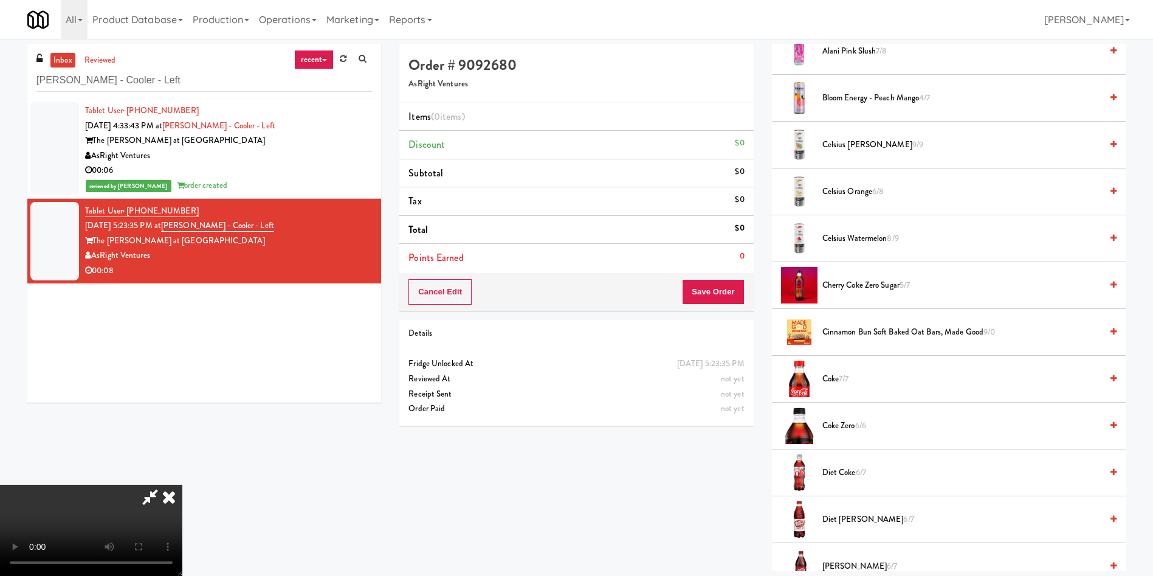
click at [182, 484] on video at bounding box center [91, 529] width 182 height 91
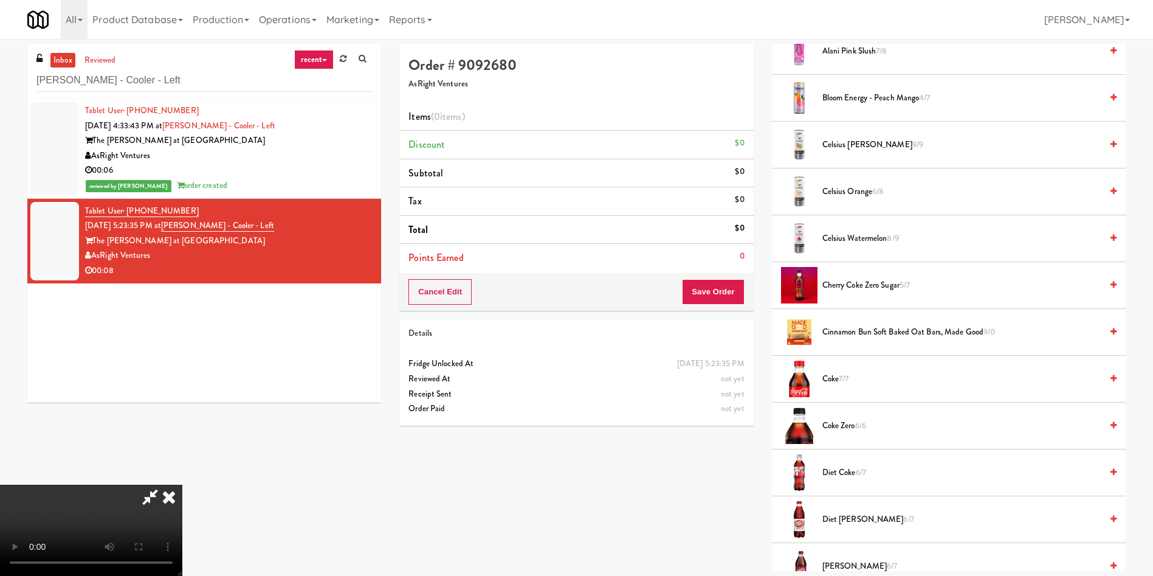
click at [182, 484] on video at bounding box center [91, 529] width 182 height 91
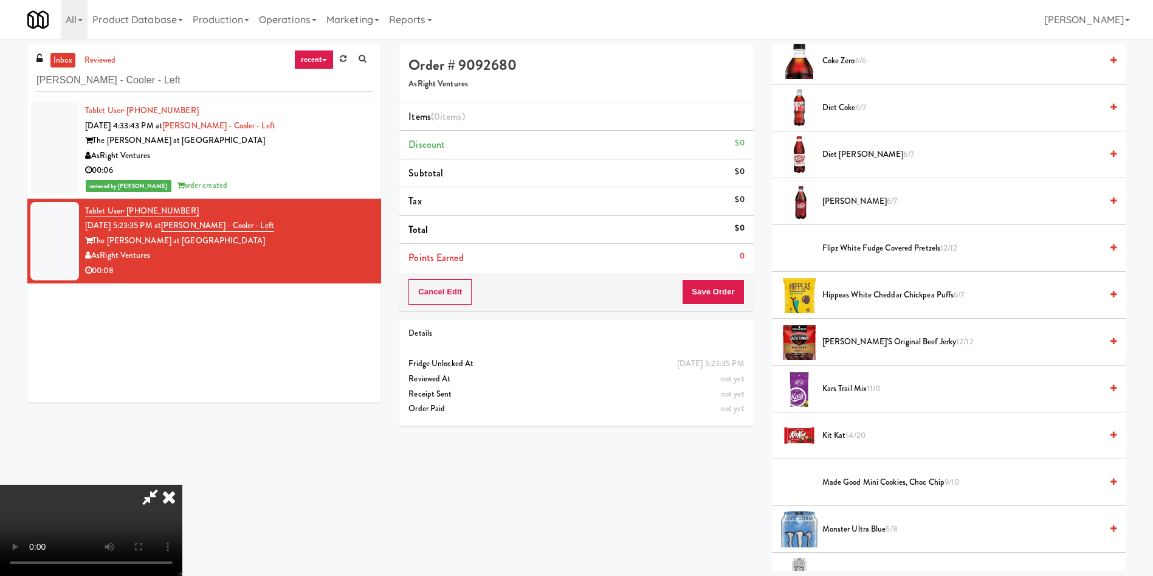
click at [182, 484] on video at bounding box center [91, 529] width 182 height 91
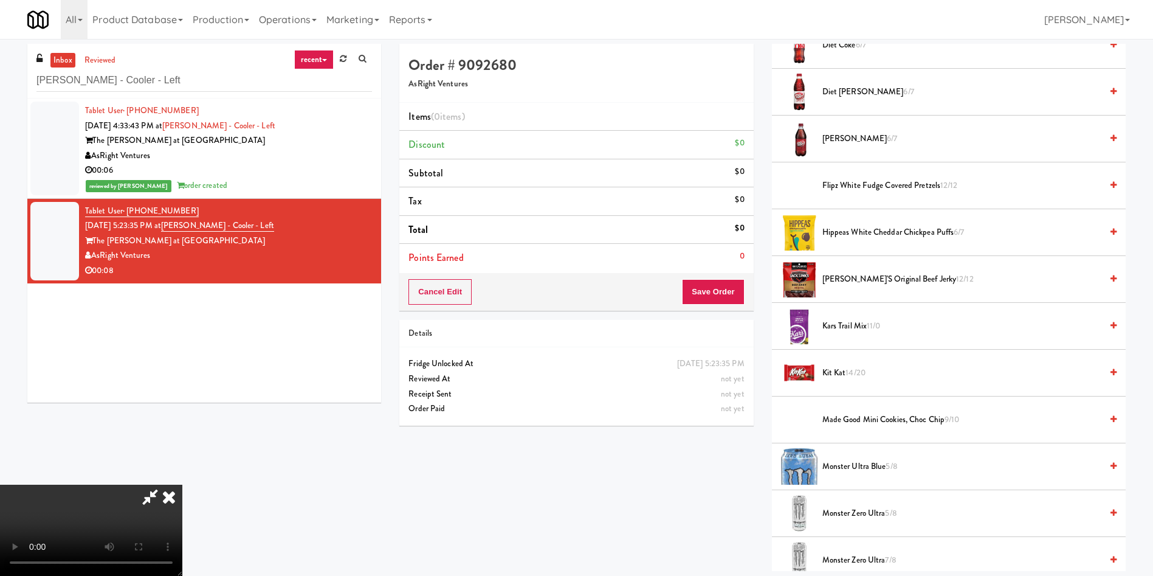
scroll to position [729, 0]
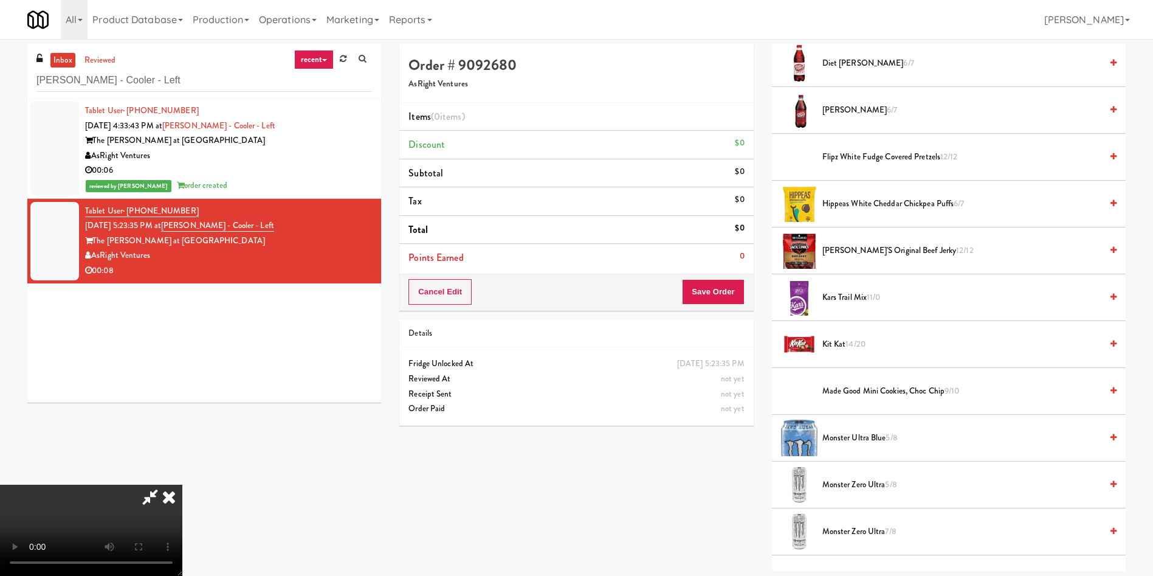
click at [858, 350] on span "Kit Kat 14/20" at bounding box center [961, 344] width 279 height 15
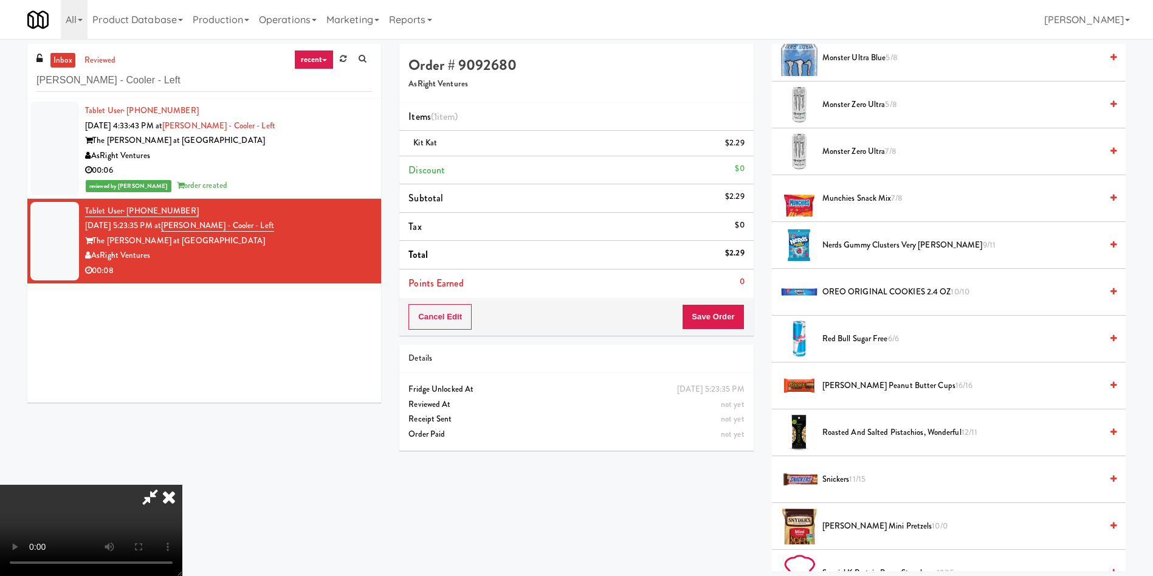
scroll to position [1185, 0]
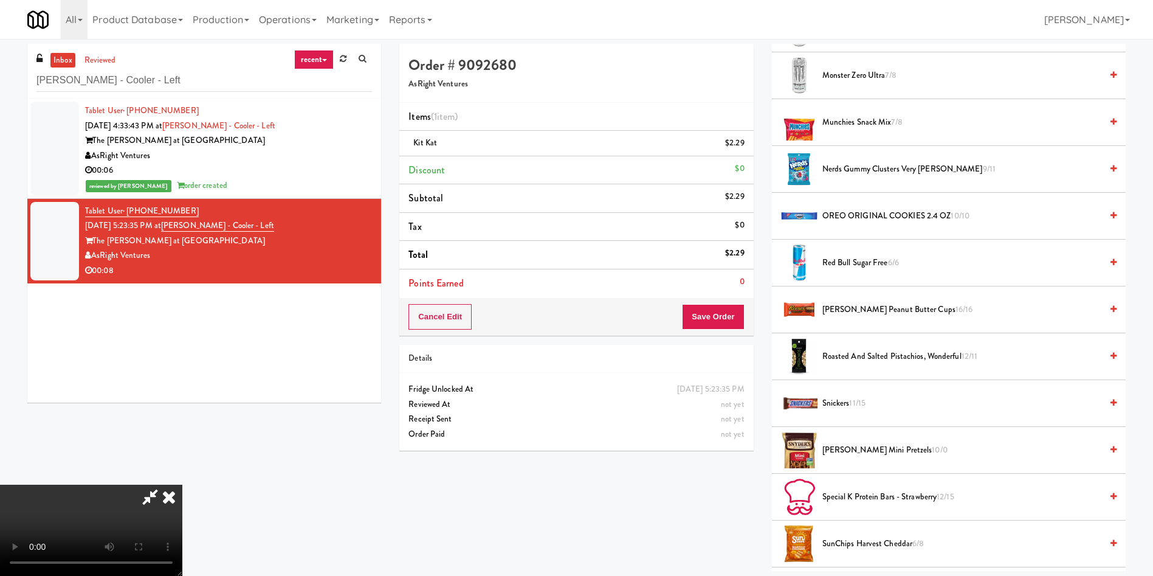
click at [858, 311] on span "Reese's Peanut Butter Cups 16/16" at bounding box center [961, 309] width 279 height 15
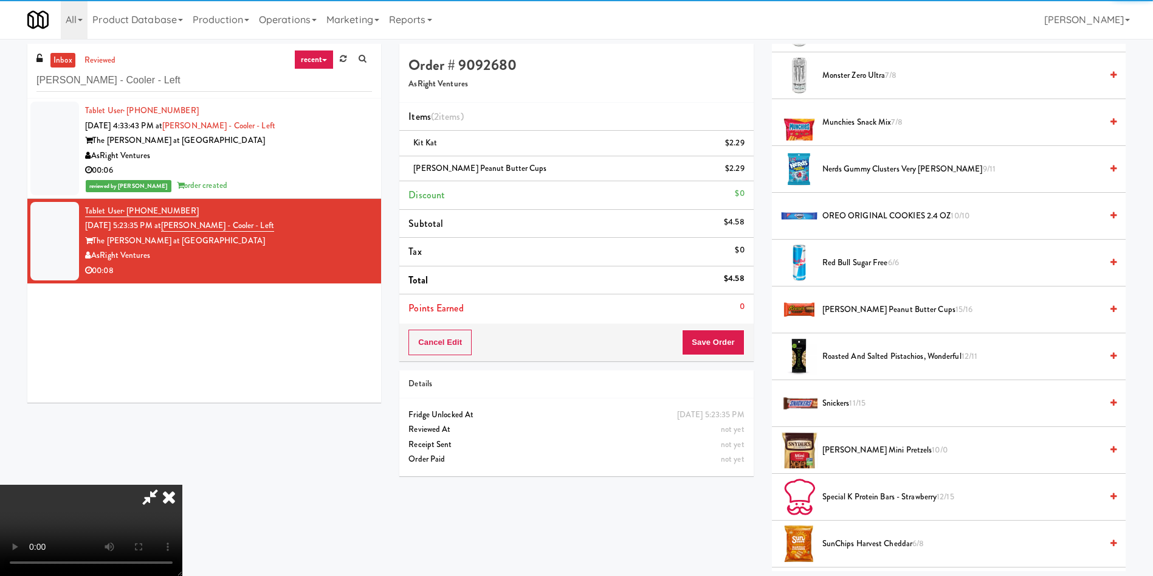
scroll to position [1368, 0]
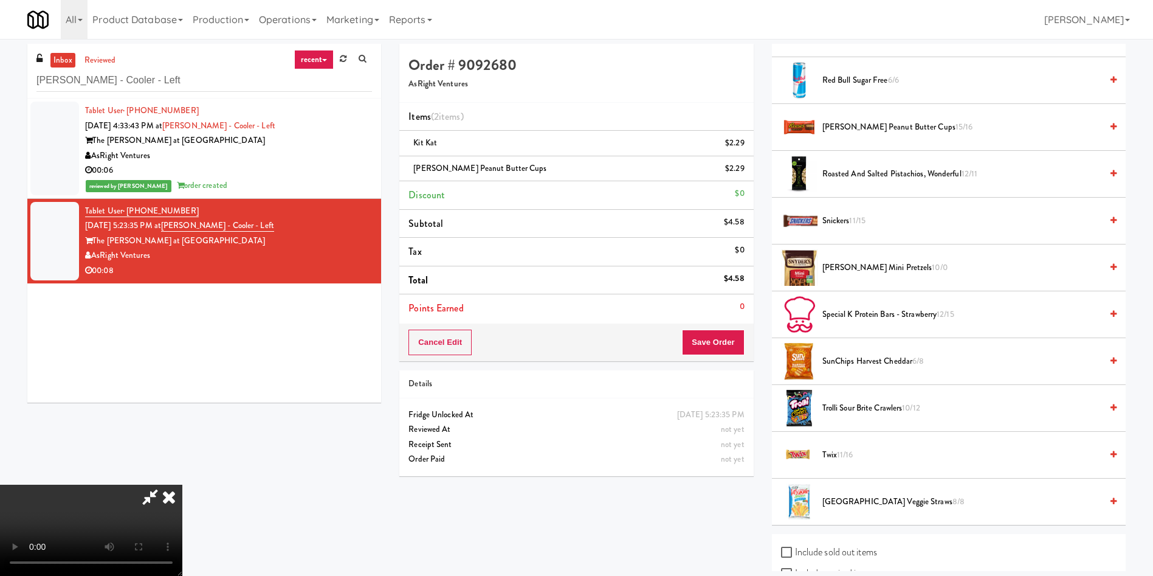
click at [182, 484] on video at bounding box center [91, 529] width 182 height 91
click at [737, 331] on button "Save Order" at bounding box center [713, 342] width 62 height 26
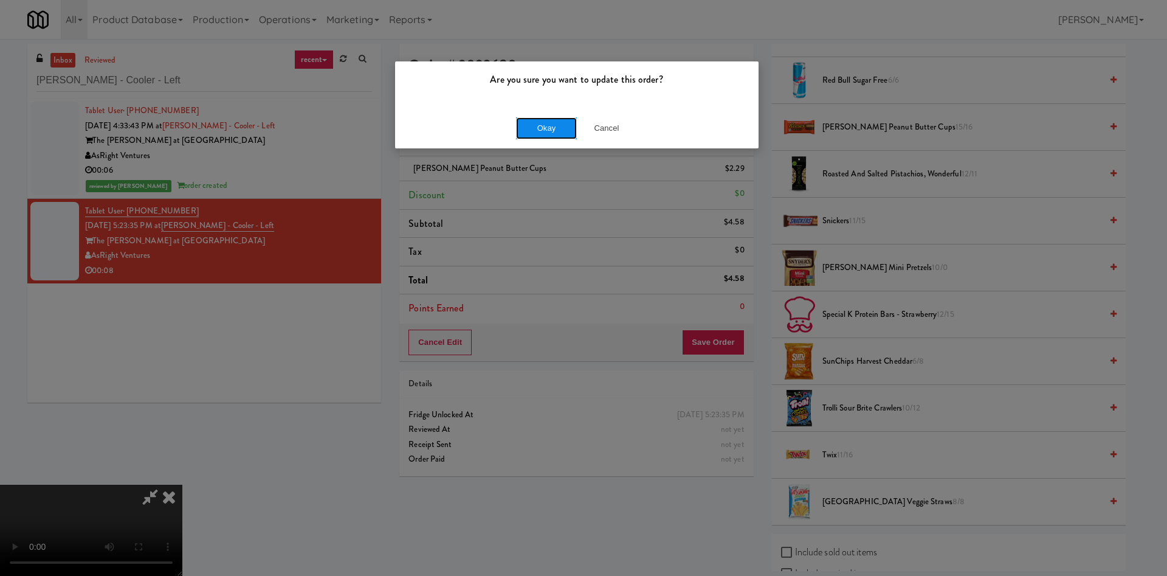
click at [562, 132] on button "Okay" at bounding box center [546, 128] width 61 height 22
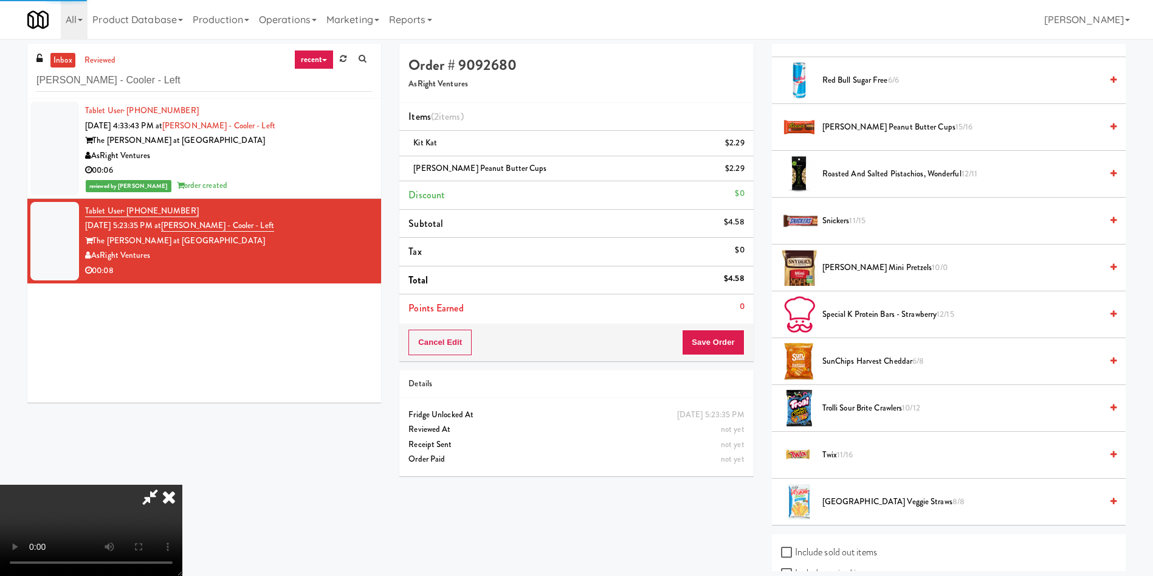
scroll to position [0, 0]
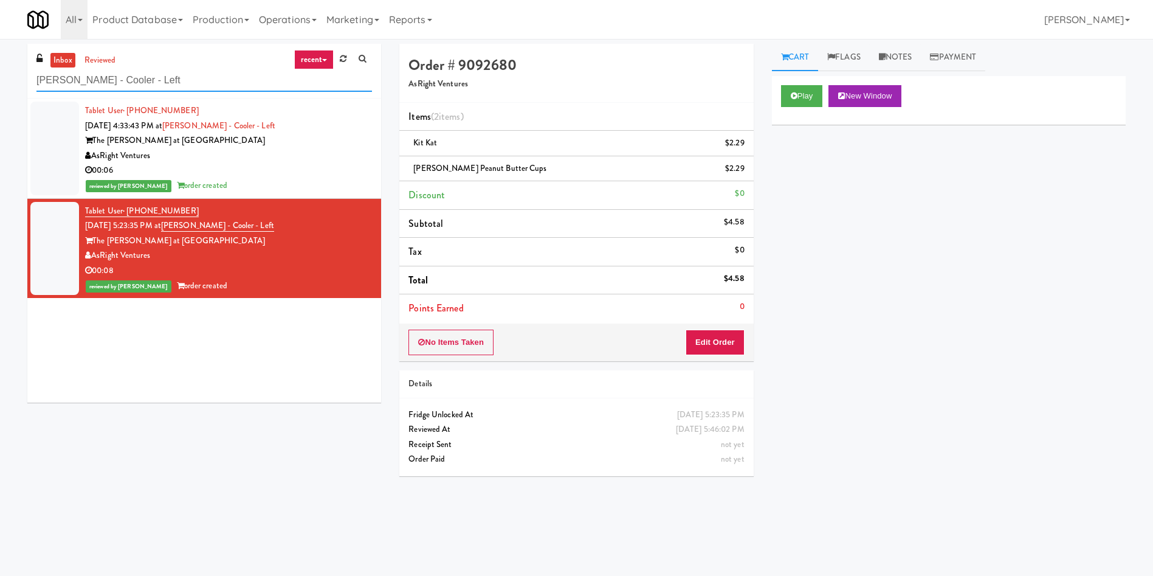
drag, startPoint x: 156, startPoint y: 74, endPoint x: 0, endPoint y: 74, distance: 156.2
click at [0, 74] on div "inbox reviewed recent all unclear take inventory issue suspicious failed recent…" at bounding box center [576, 288] width 1153 height 488
paste input "First Financial Break Room Pantry E"
drag, startPoint x: 101, startPoint y: -1, endPoint x: 104, endPoint y: -19, distance: 19.1
click at [104, 0] on html "Are you sure you want to update this order? Okay Cancel Okay Are you sure you w…" at bounding box center [576, 288] width 1153 height 576
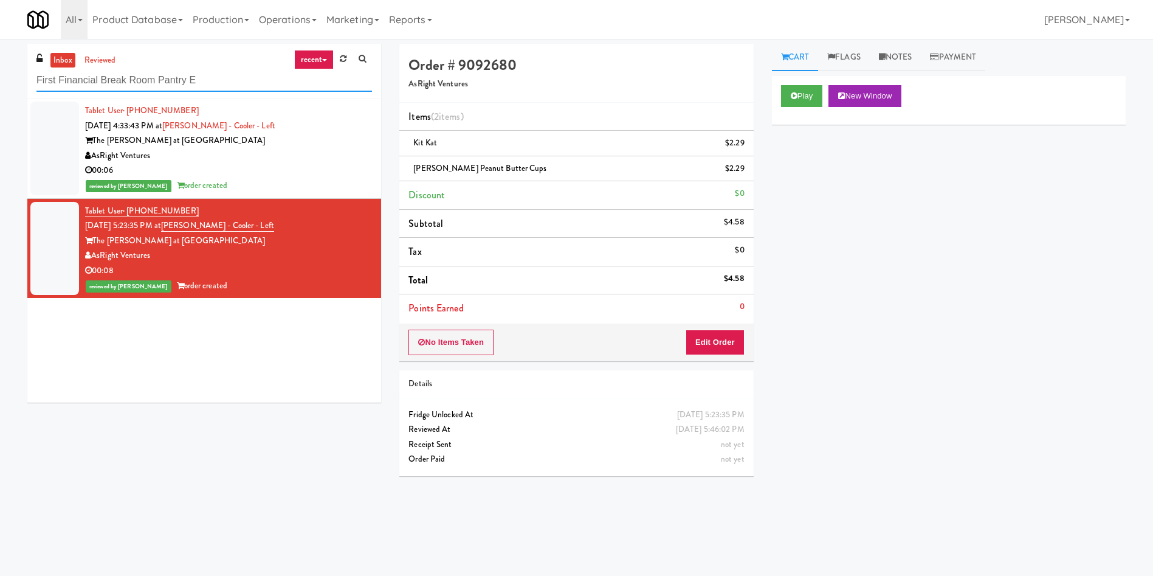
drag, startPoint x: 212, startPoint y: 74, endPoint x: 0, endPoint y: 80, distance: 211.6
click at [0, 80] on div "inbox reviewed recent all unclear take inventory issue suspicious failed recent…" at bounding box center [576, 288] width 1153 height 488
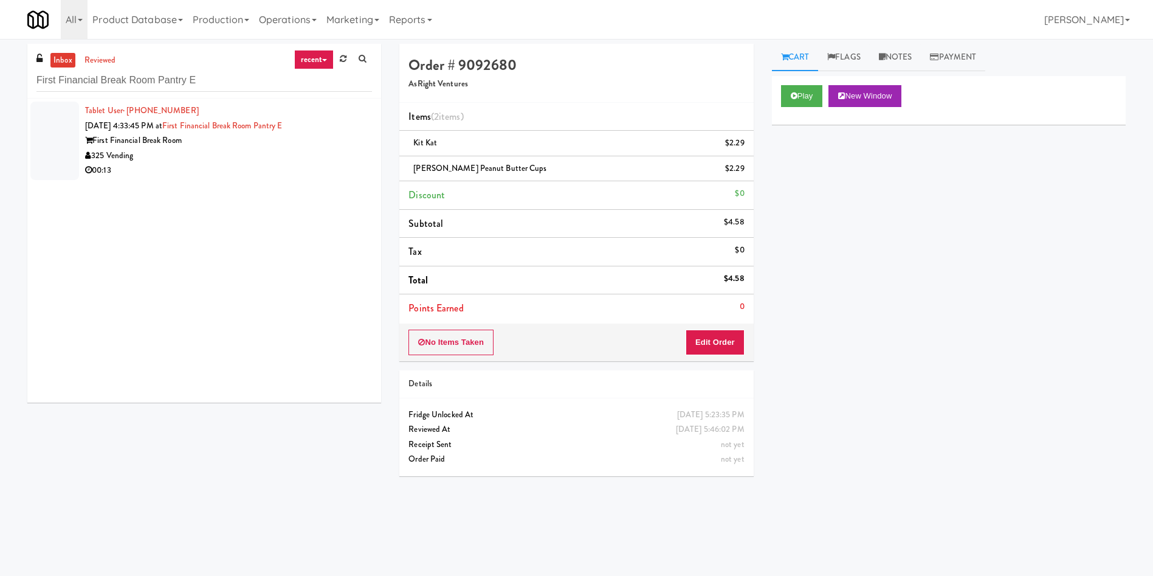
click at [41, 150] on div at bounding box center [54, 141] width 49 height 78
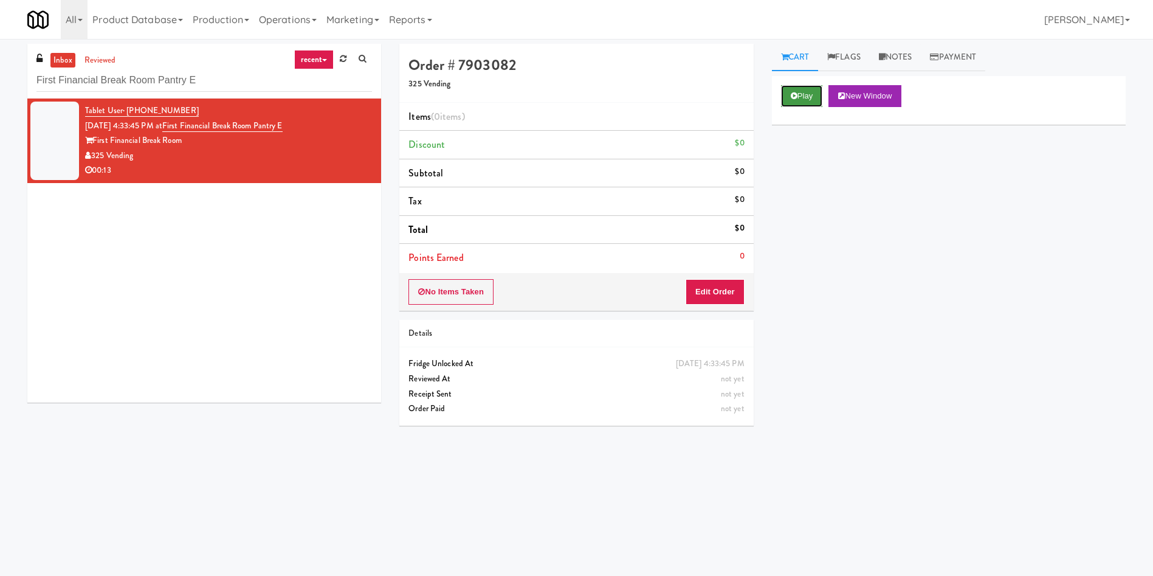
drag, startPoint x: 803, startPoint y: 92, endPoint x: 788, endPoint y: 153, distance: 62.5
click at [802, 94] on button "Play" at bounding box center [802, 96] width 42 height 22
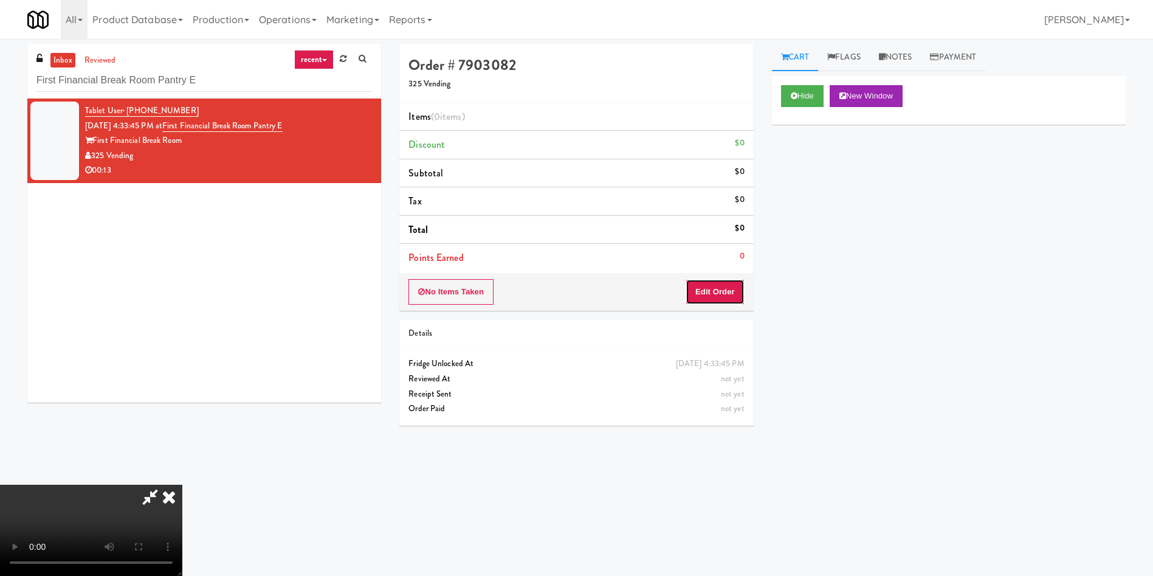
click at [704, 288] on button "Edit Order" at bounding box center [715, 292] width 59 height 26
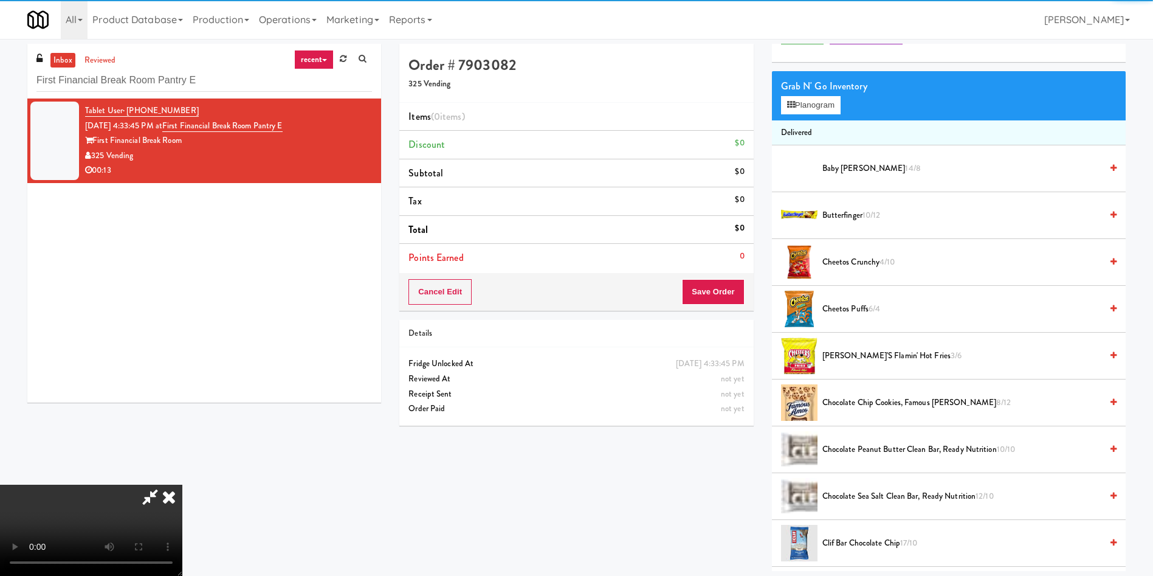
scroll to position [91, 0]
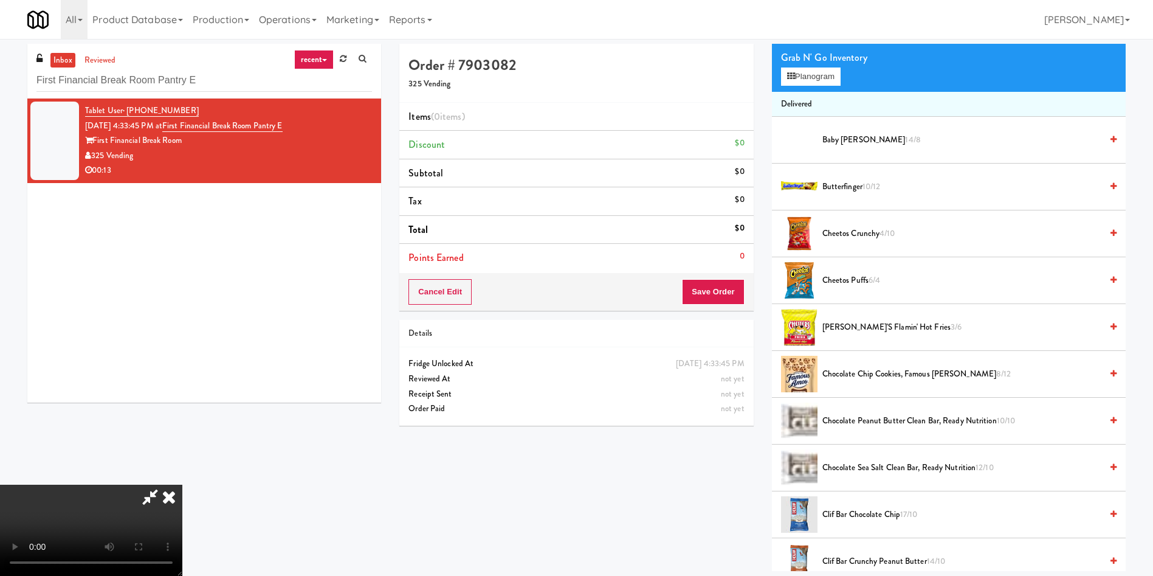
click at [182, 484] on video at bounding box center [91, 529] width 182 height 91
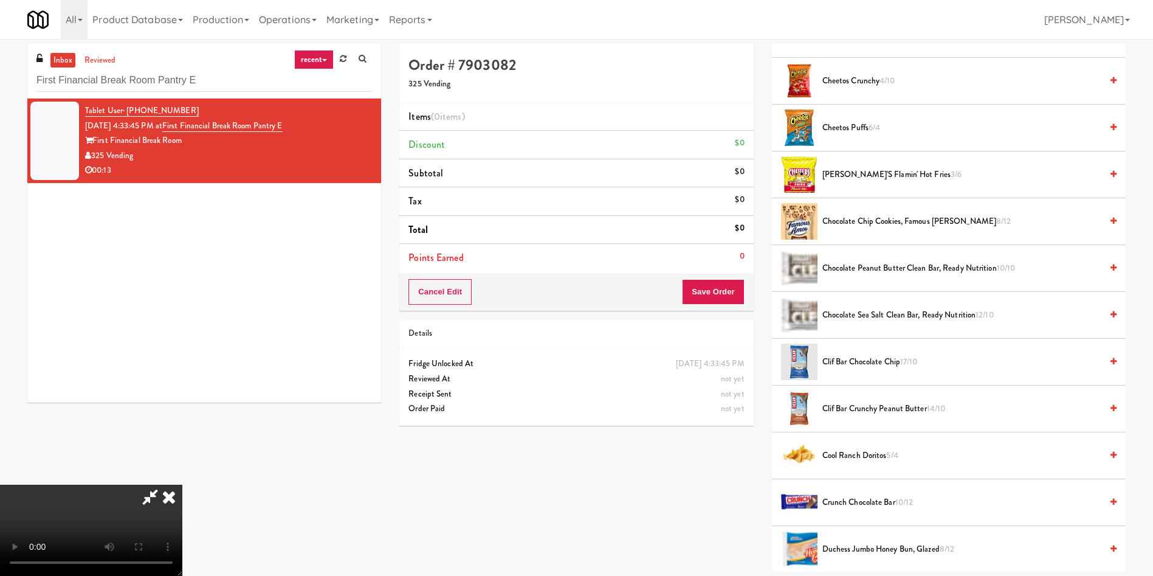
scroll to position [456, 0]
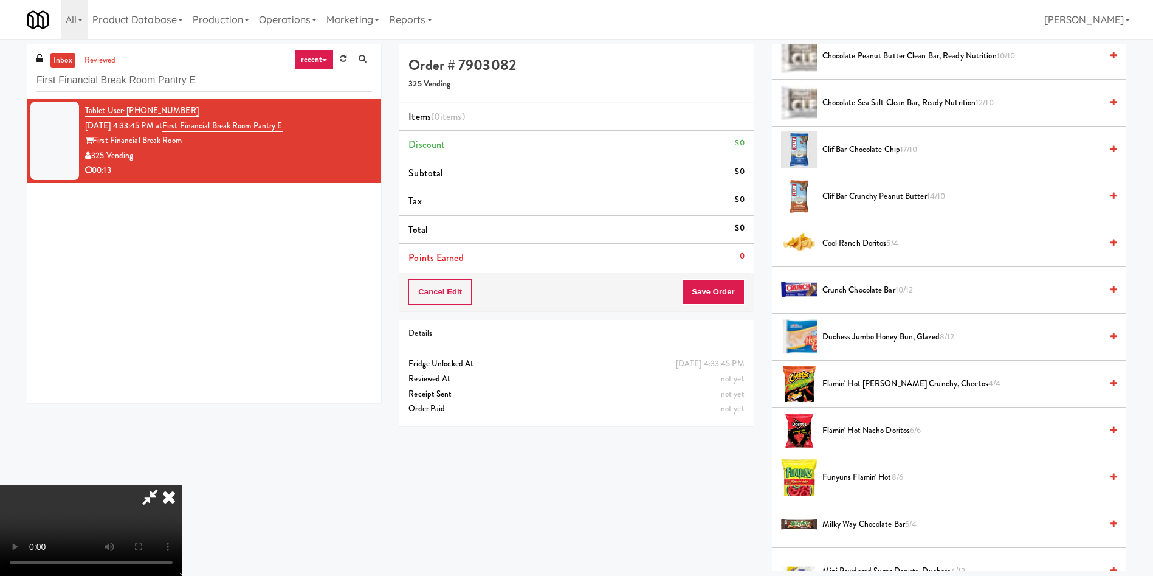
click at [182, 484] on video at bounding box center [91, 529] width 182 height 91
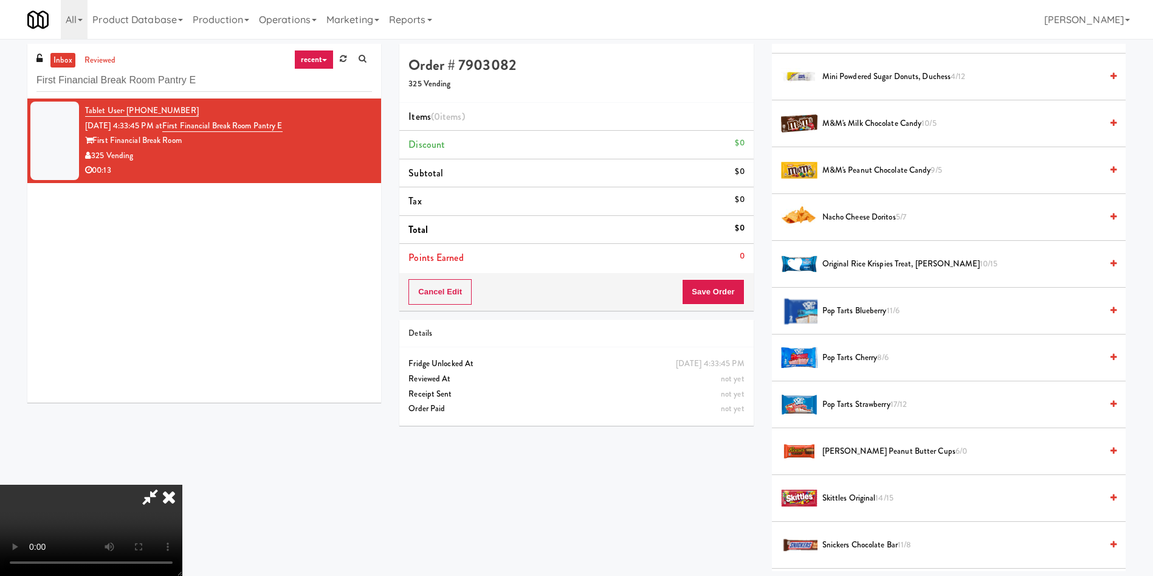
scroll to position [1003, 0]
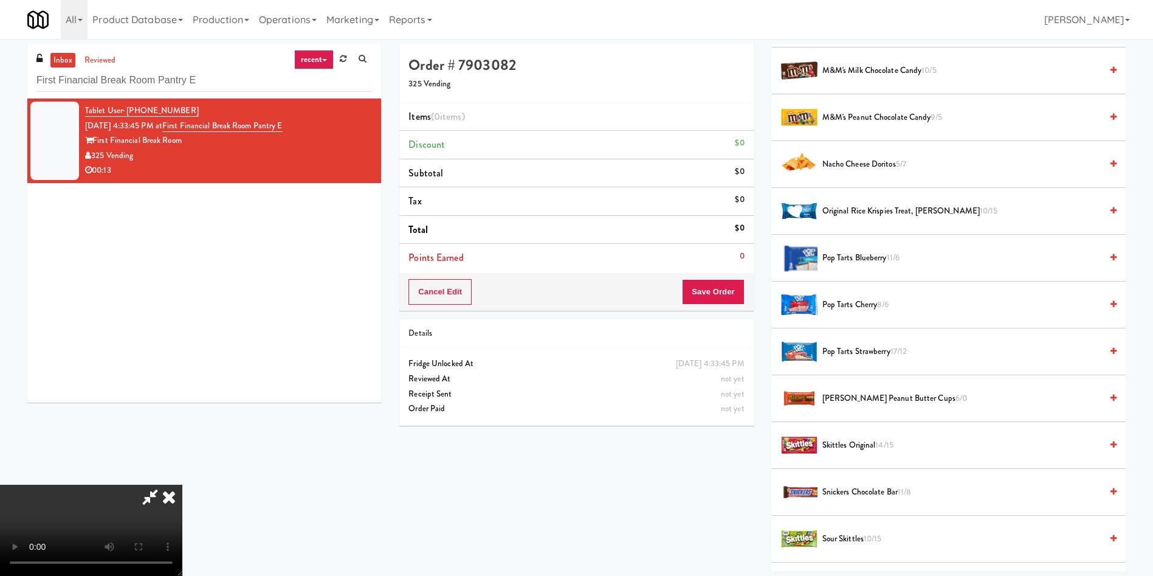
drag, startPoint x: 858, startPoint y: 396, endPoint x: 521, endPoint y: 332, distance: 342.8
click at [850, 399] on span "Reese's Peanut Butter Cups 6/0" at bounding box center [961, 398] width 279 height 15
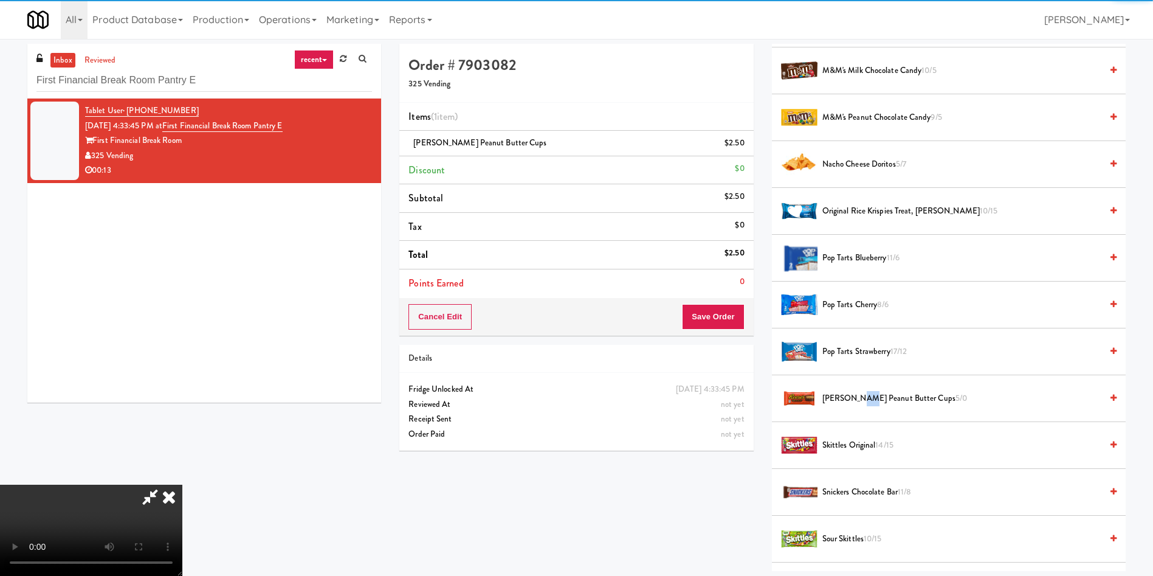
click at [182, 484] on video at bounding box center [91, 529] width 182 height 91
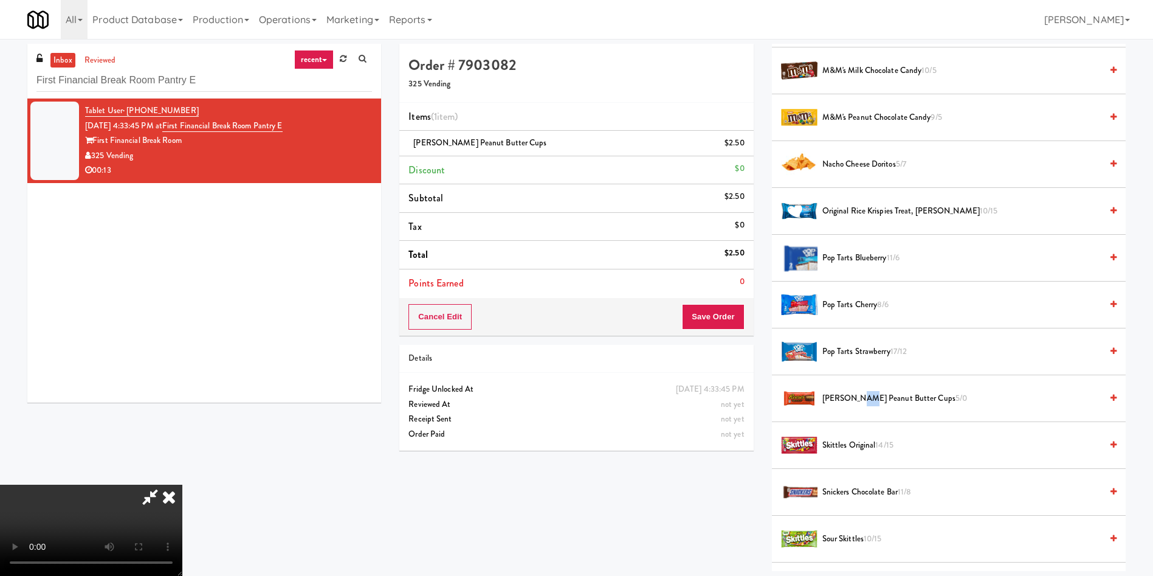
click at [182, 484] on video at bounding box center [91, 529] width 182 height 91
click at [712, 323] on button "Save Order" at bounding box center [713, 317] width 62 height 26
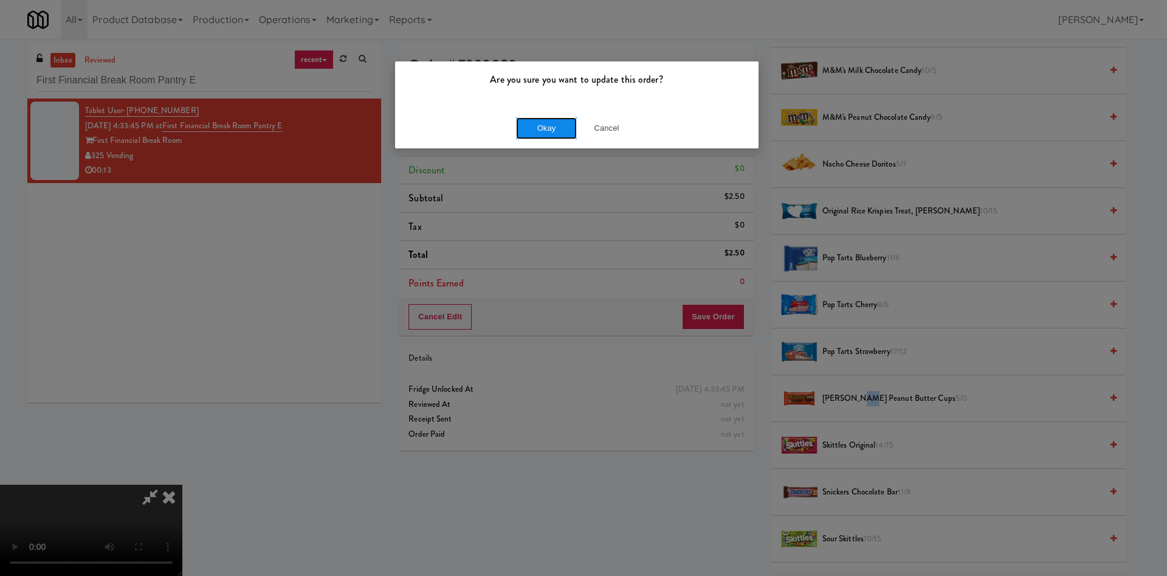
click at [545, 123] on button "Okay" at bounding box center [546, 128] width 61 height 22
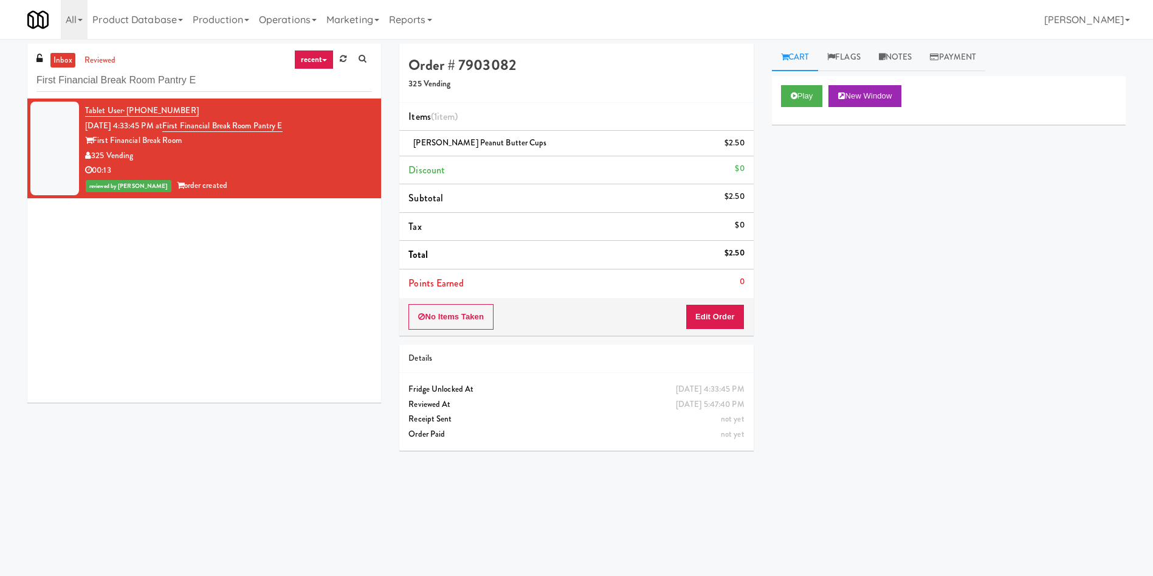
scroll to position [0, 0]
drag, startPoint x: 239, startPoint y: 79, endPoint x: 35, endPoint y: 46, distance: 206.9
click at [0, 41] on div "inbox reviewed recent all unclear take inventory issue suspicious failed recent…" at bounding box center [576, 285] width 1153 height 493
paste input "Windsor Gardens Combo"
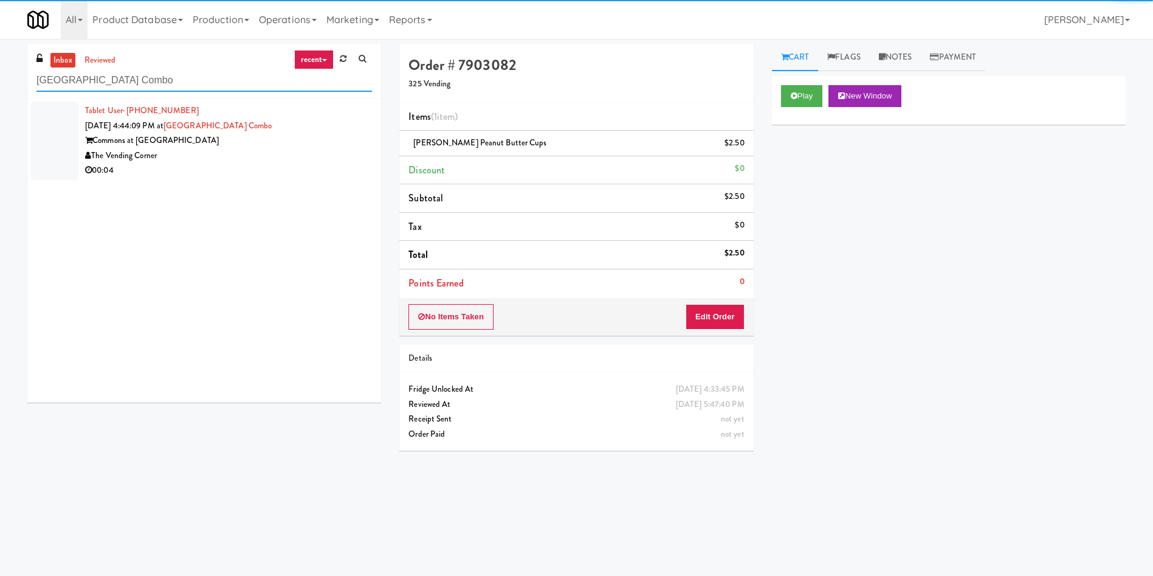
type input "Windsor Gardens Combo"
click at [46, 123] on div at bounding box center [54, 141] width 49 height 78
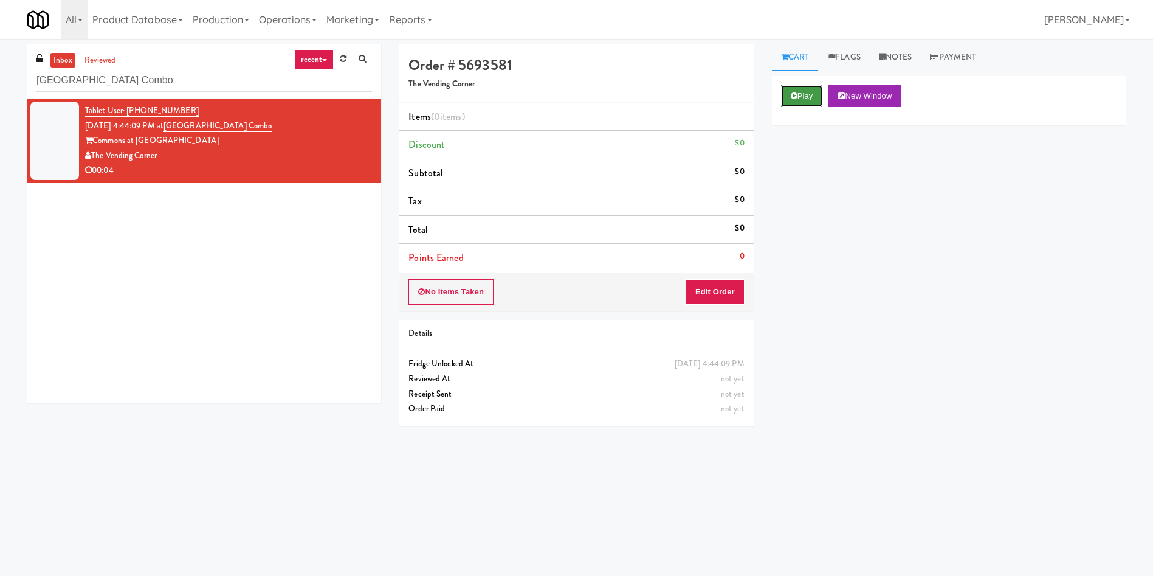
click at [791, 100] on button "Play" at bounding box center [802, 96] width 42 height 22
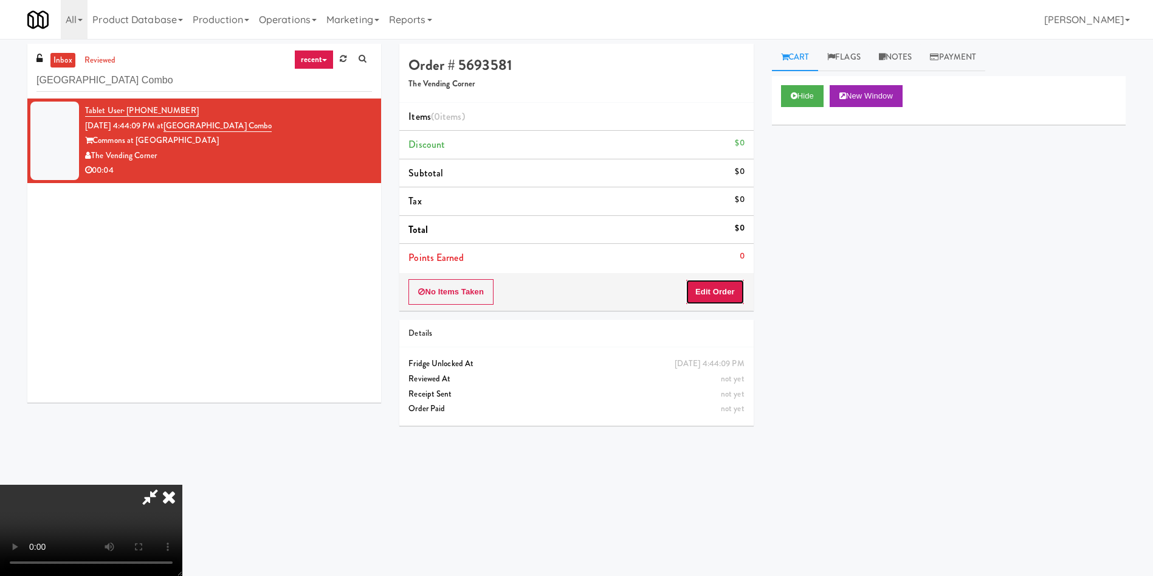
click at [734, 298] on button "Edit Order" at bounding box center [715, 292] width 59 height 26
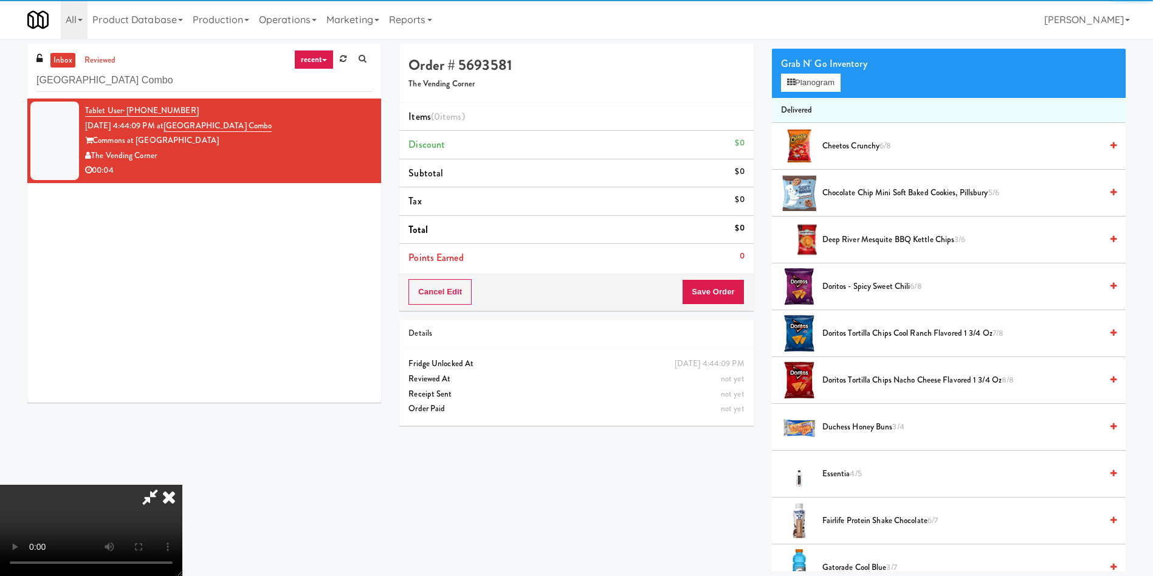
scroll to position [182, 0]
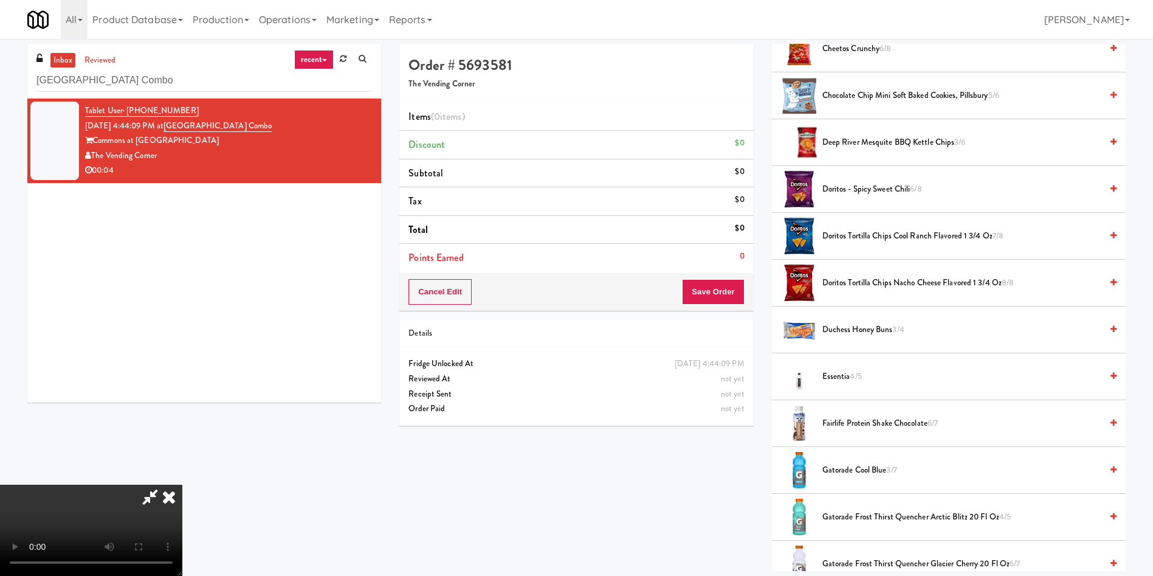
click at [182, 484] on video at bounding box center [91, 529] width 182 height 91
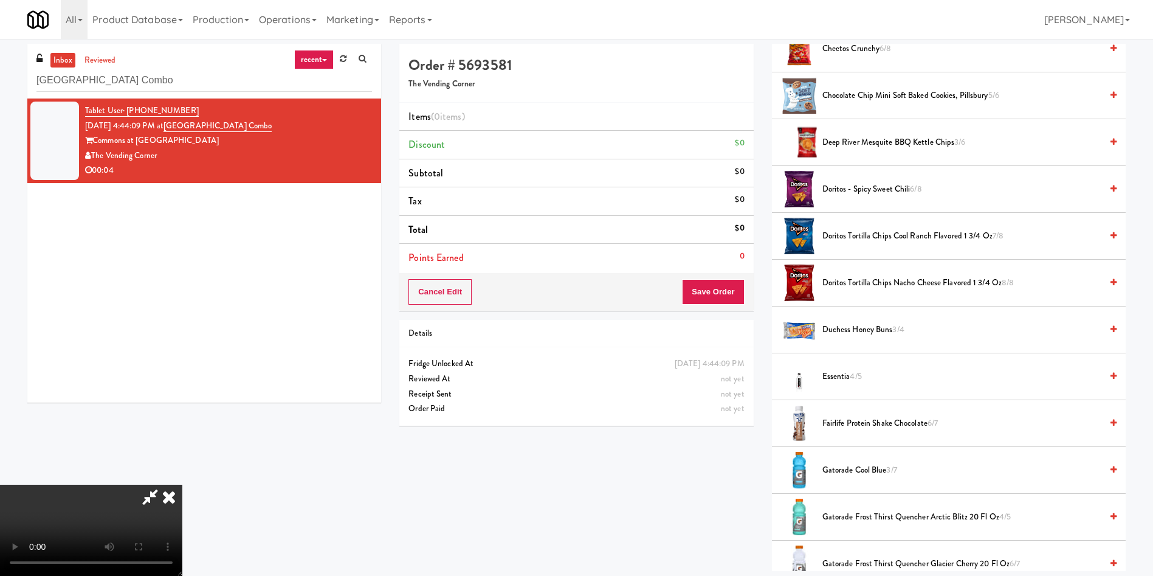
scroll to position [179, 0]
click at [182, 484] on video at bounding box center [91, 529] width 182 height 91
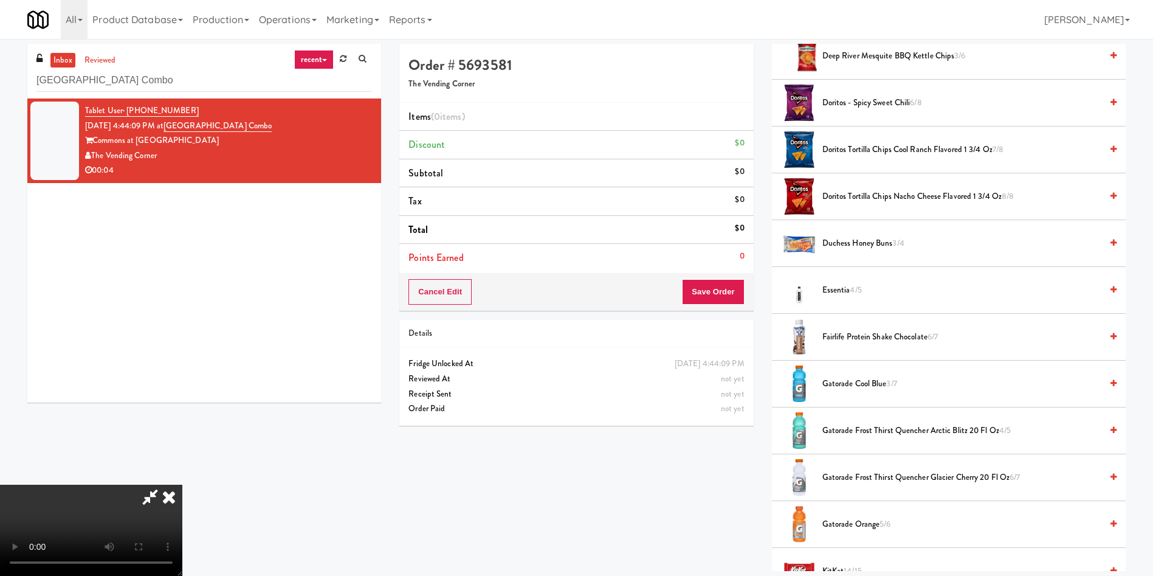
scroll to position [365, 0]
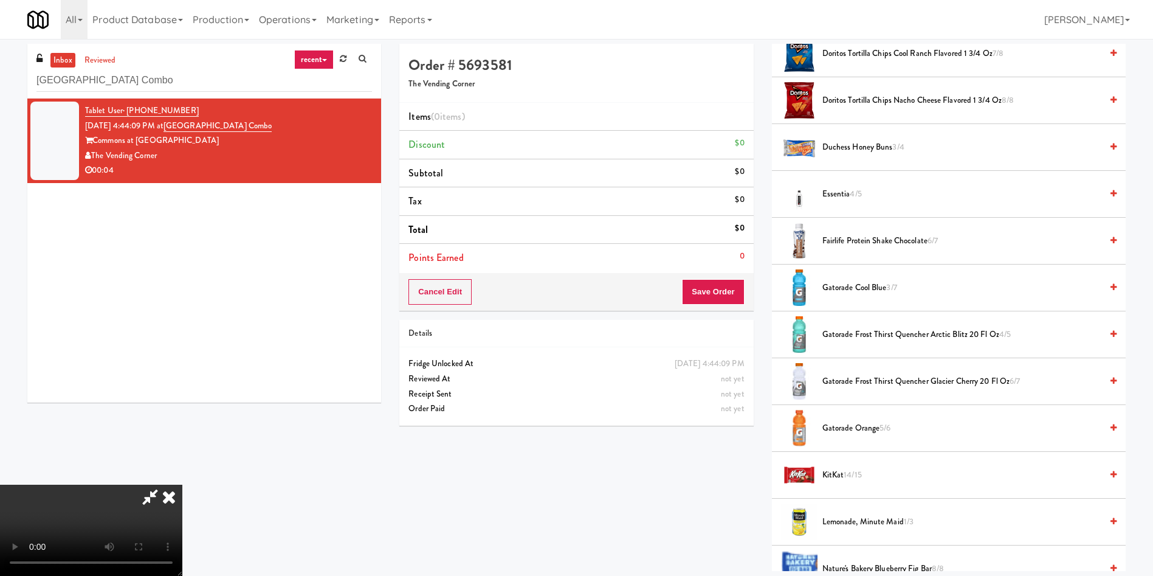
click at [182, 484] on video at bounding box center [91, 529] width 182 height 91
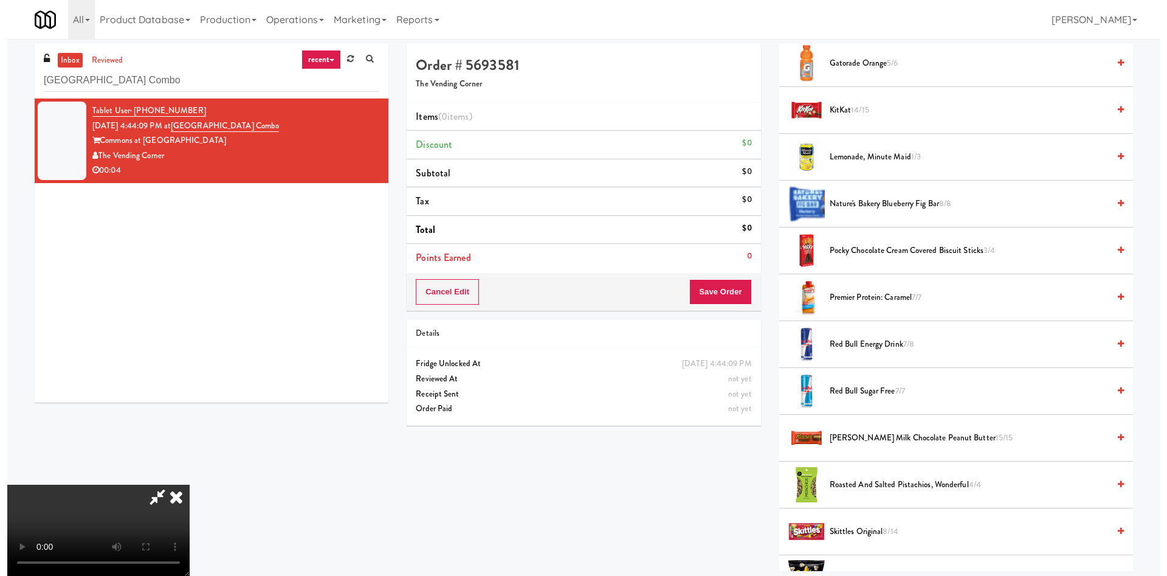
scroll to position [1003, 0]
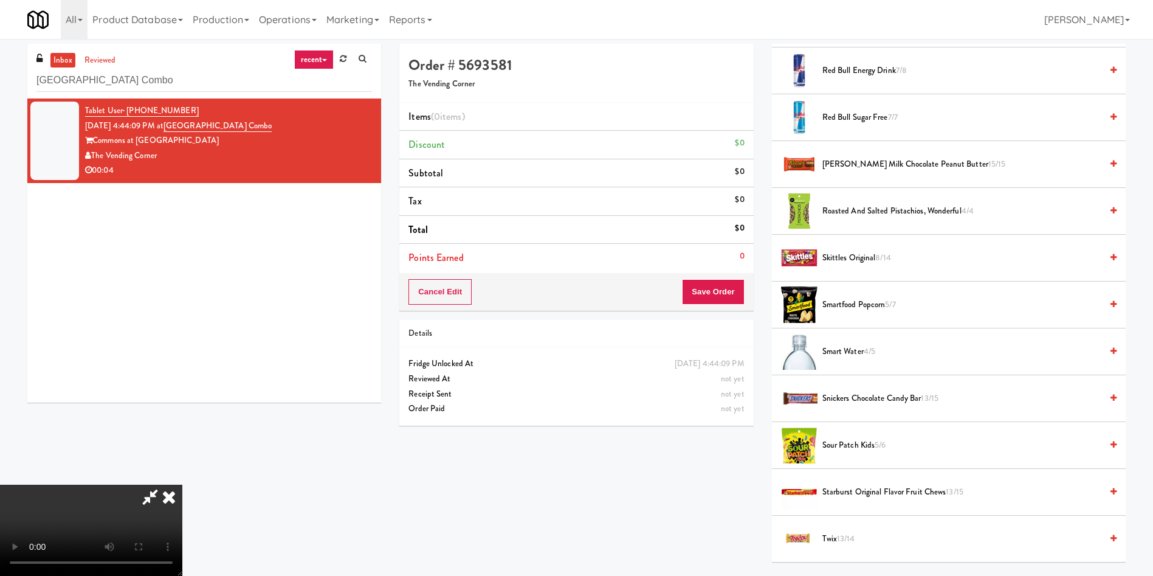
click at [850, 301] on span "Smartfood Popcorn 5/7" at bounding box center [961, 304] width 279 height 15
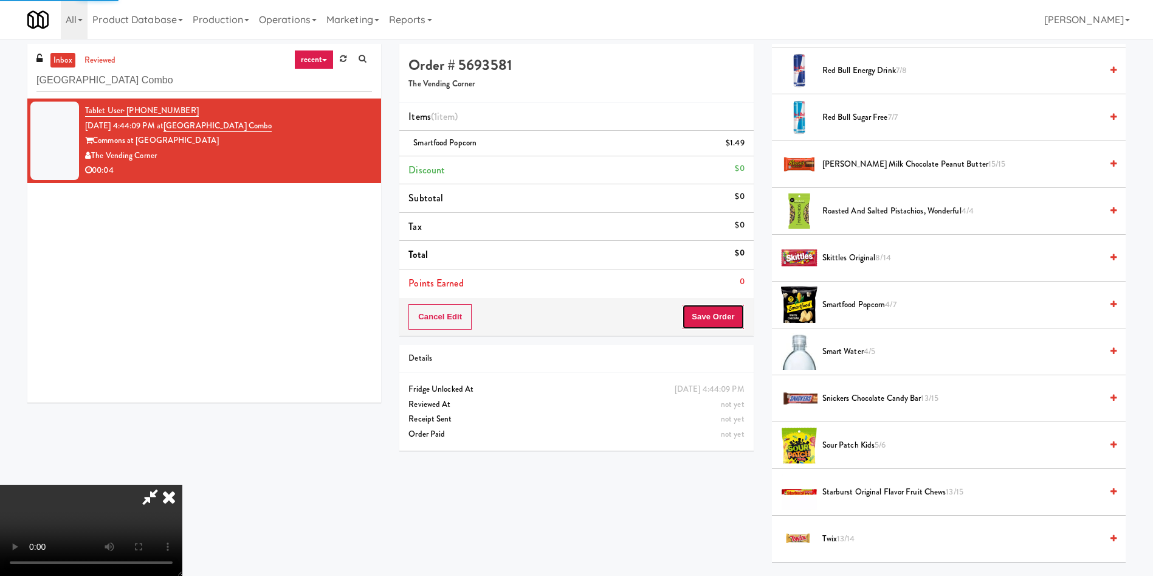
click at [710, 308] on button "Save Order" at bounding box center [713, 317] width 62 height 26
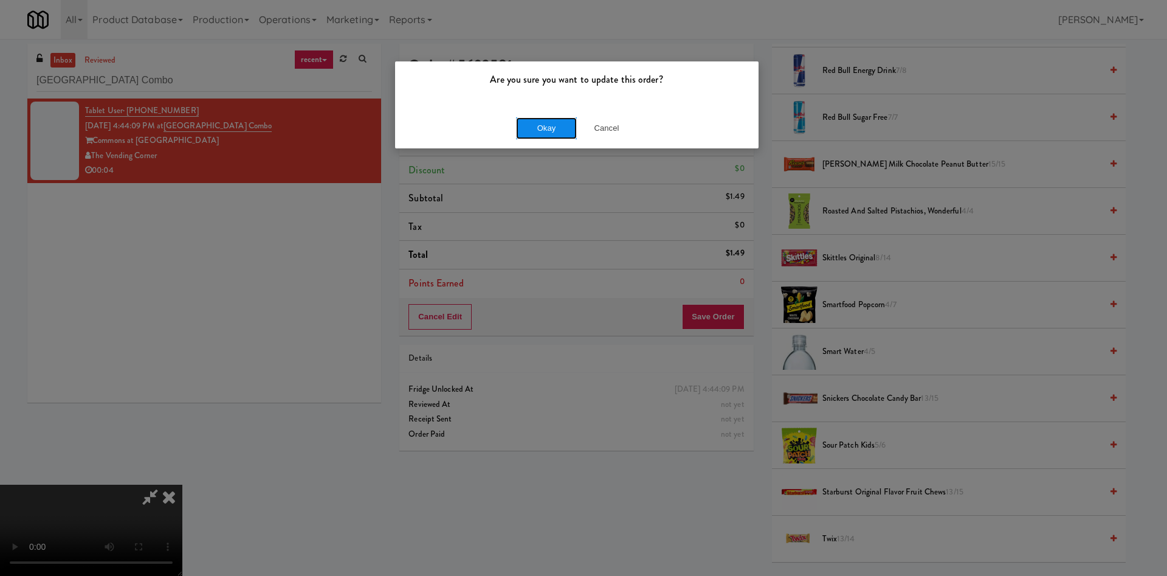
click at [546, 128] on button "Okay" at bounding box center [546, 128] width 61 height 22
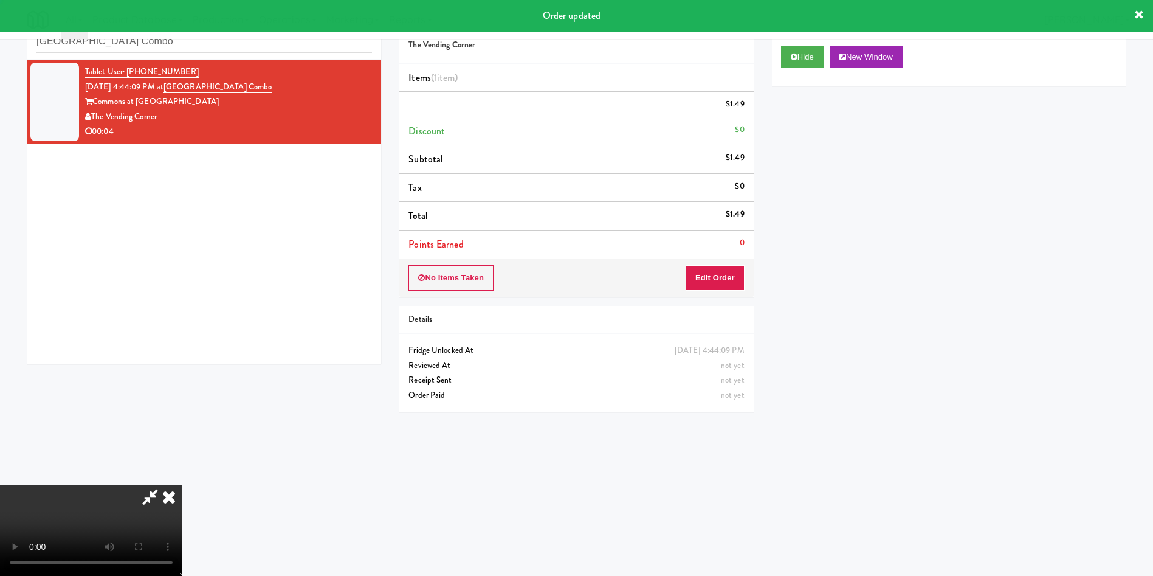
scroll to position [0, 0]
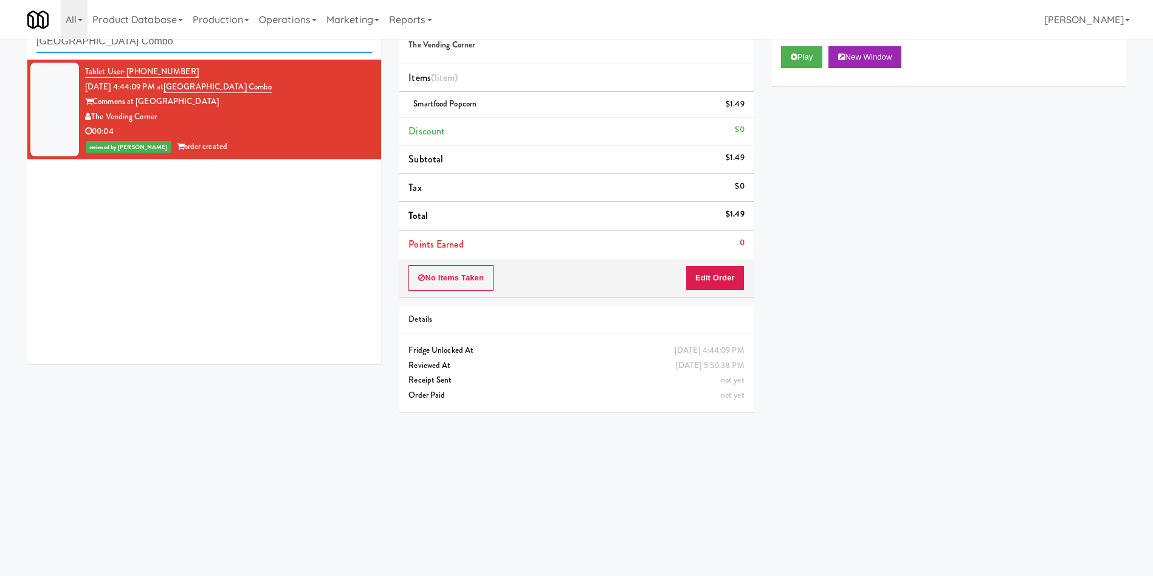
drag, startPoint x: 184, startPoint y: 43, endPoint x: 0, endPoint y: 1, distance: 189.0
click at [0, 1] on body "Are you sure you want to update this order? Okay Cancel Okay Are you sure you w…" at bounding box center [576, 288] width 1153 height 576
paste input "Hitter's House - Cooler - Left"
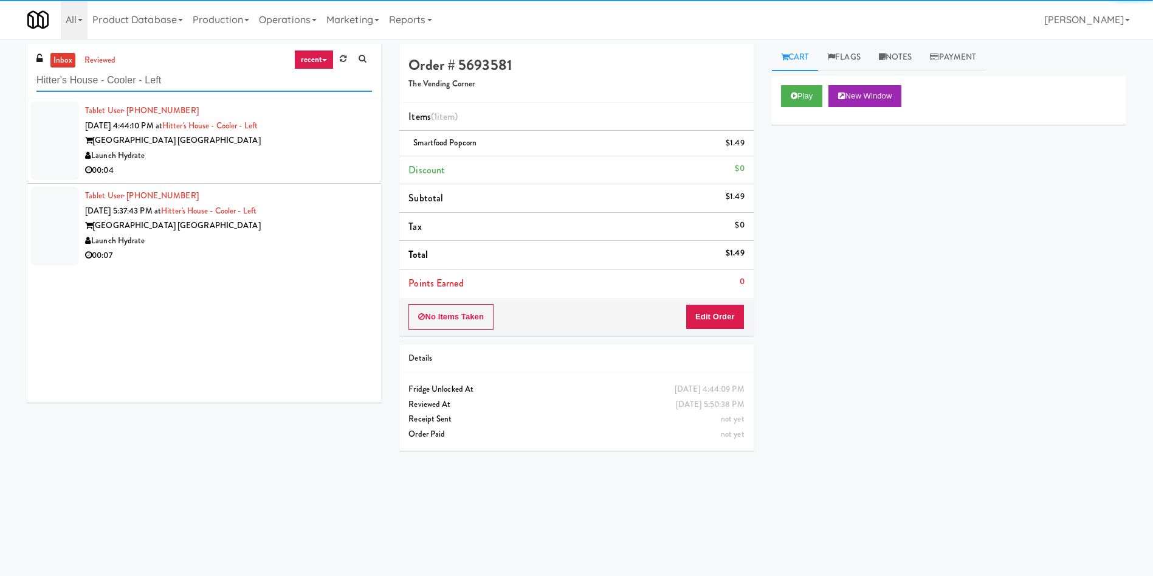
type input "Hitter's House - Cooler - Left"
click at [70, 124] on div at bounding box center [54, 141] width 49 height 78
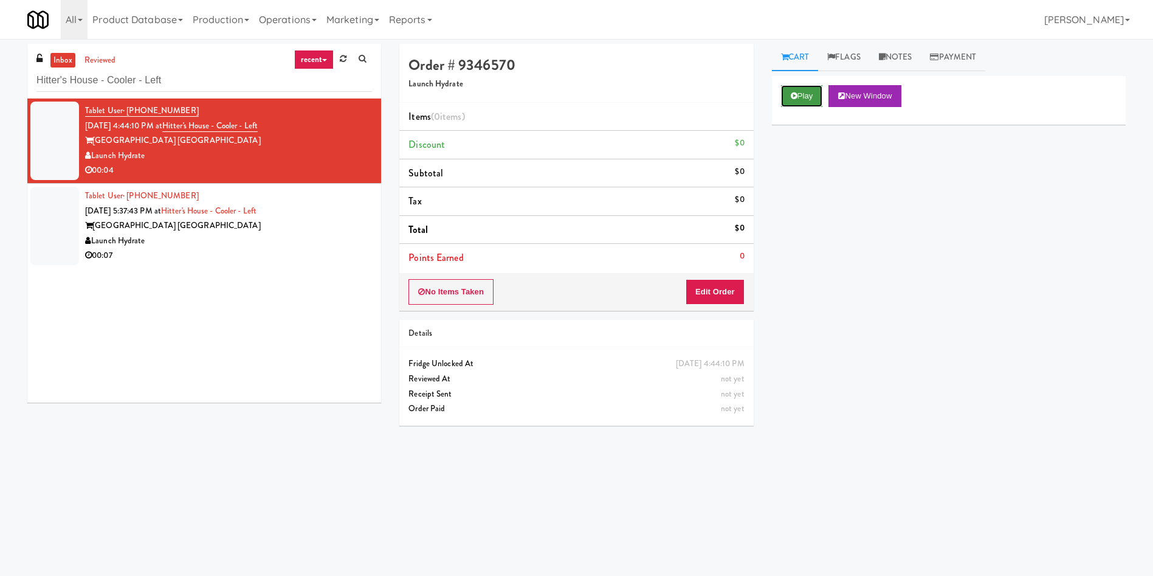
click at [810, 95] on button "Play" at bounding box center [802, 96] width 42 height 22
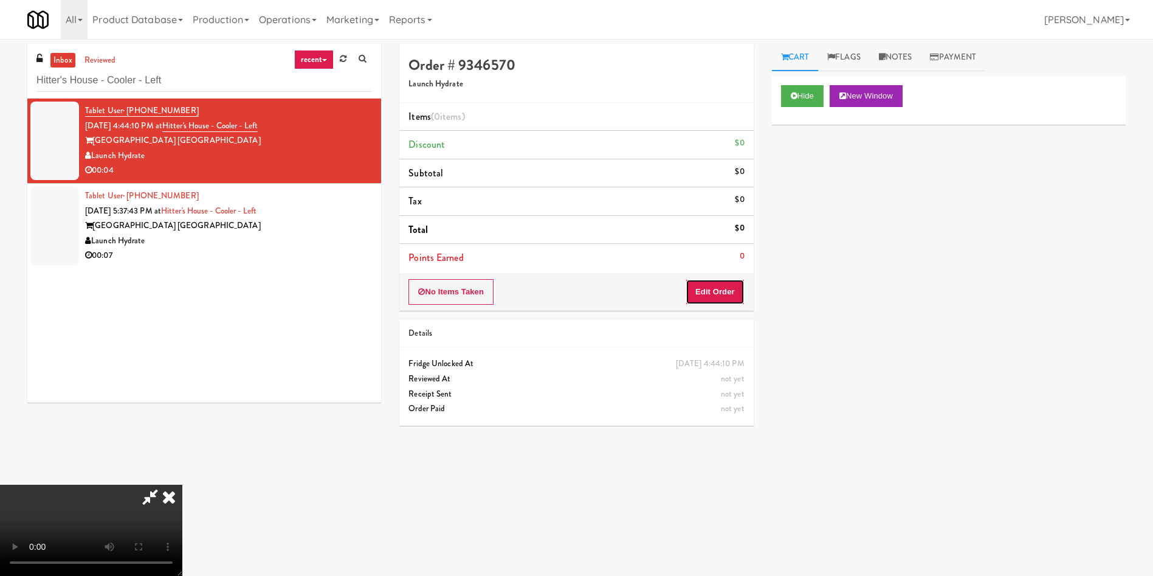
click at [739, 291] on button "Edit Order" at bounding box center [715, 292] width 59 height 26
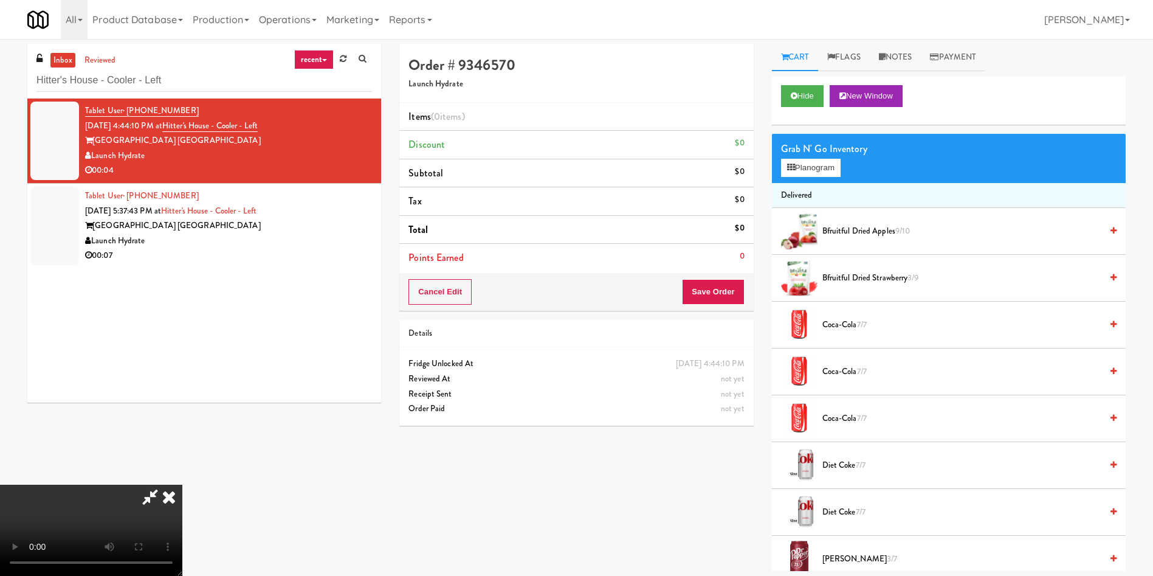
click at [182, 484] on video at bounding box center [91, 529] width 182 height 91
click at [898, 53] on link "Notes" at bounding box center [896, 57] width 52 height 27
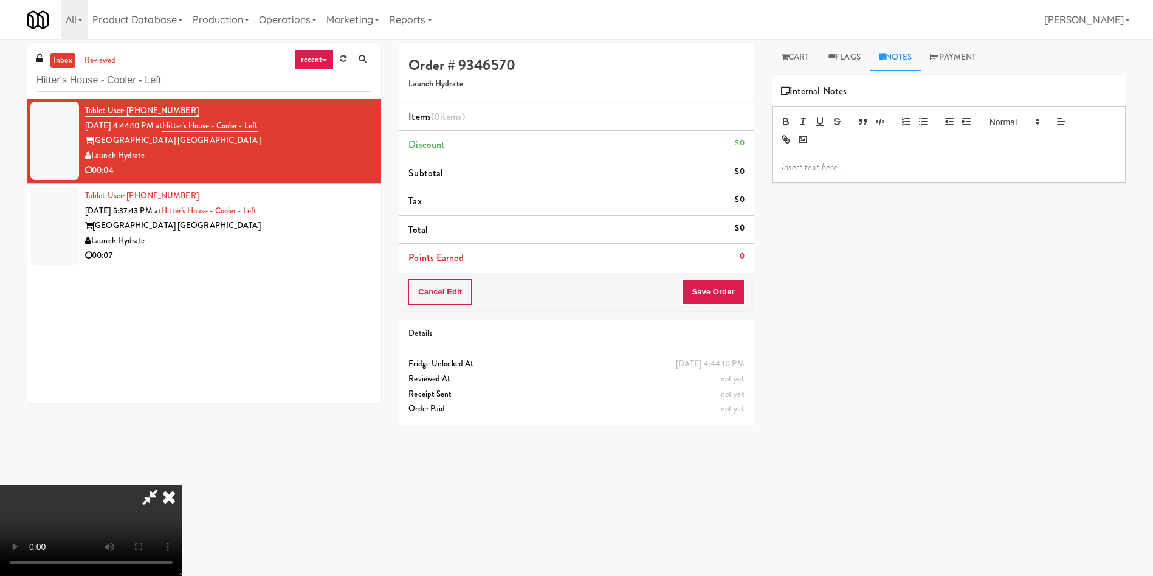
click at [887, 170] on p at bounding box center [949, 166] width 334 height 13
click at [802, 53] on link "Cart" at bounding box center [795, 57] width 47 height 27
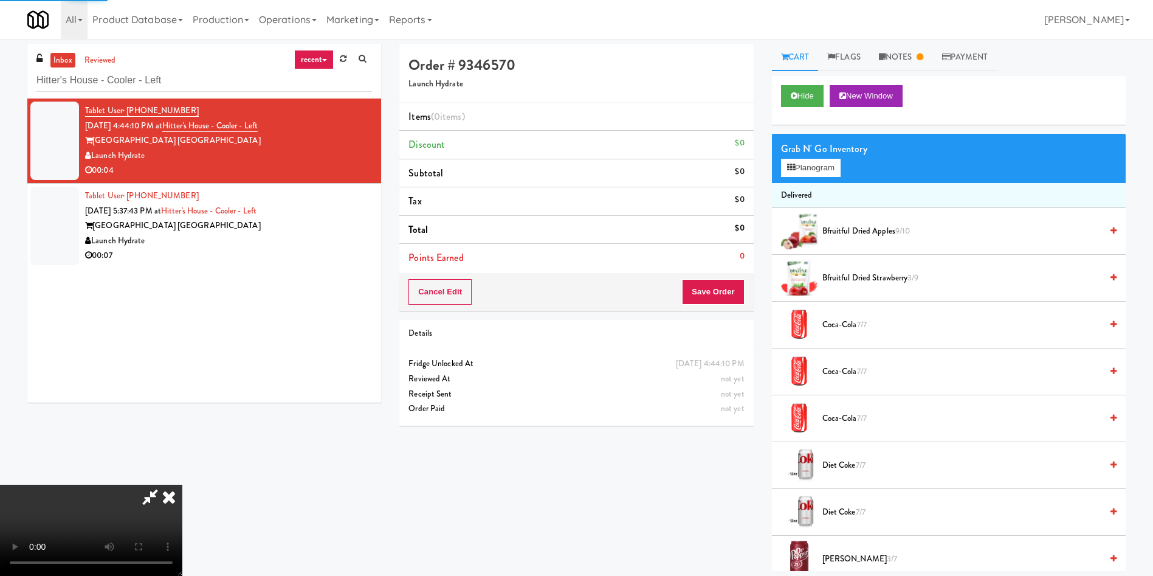
scroll to position [91, 0]
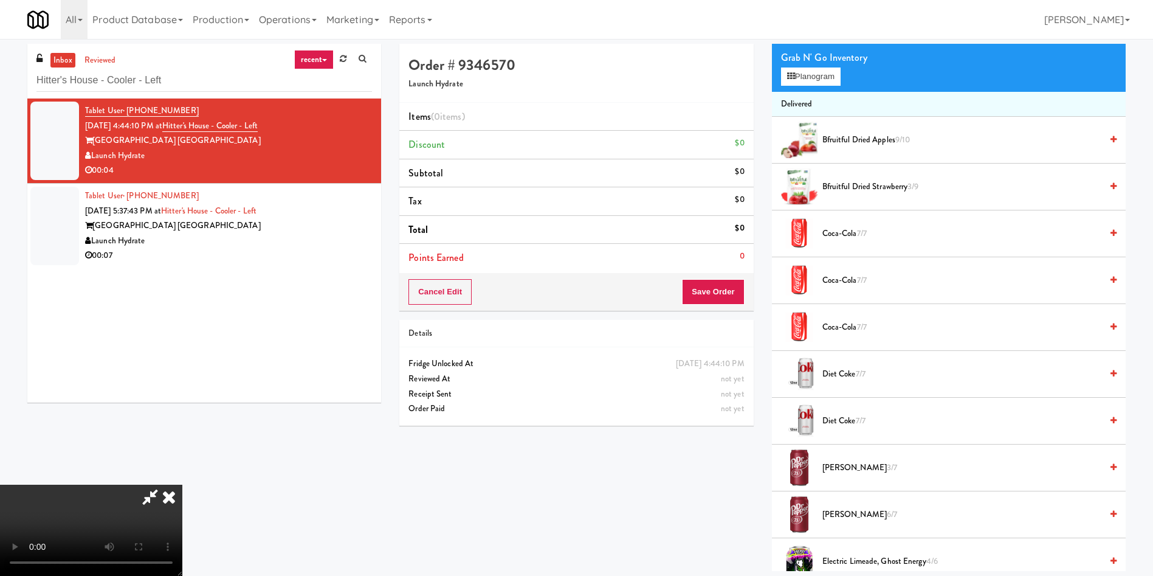
click at [182, 484] on video at bounding box center [91, 529] width 182 height 91
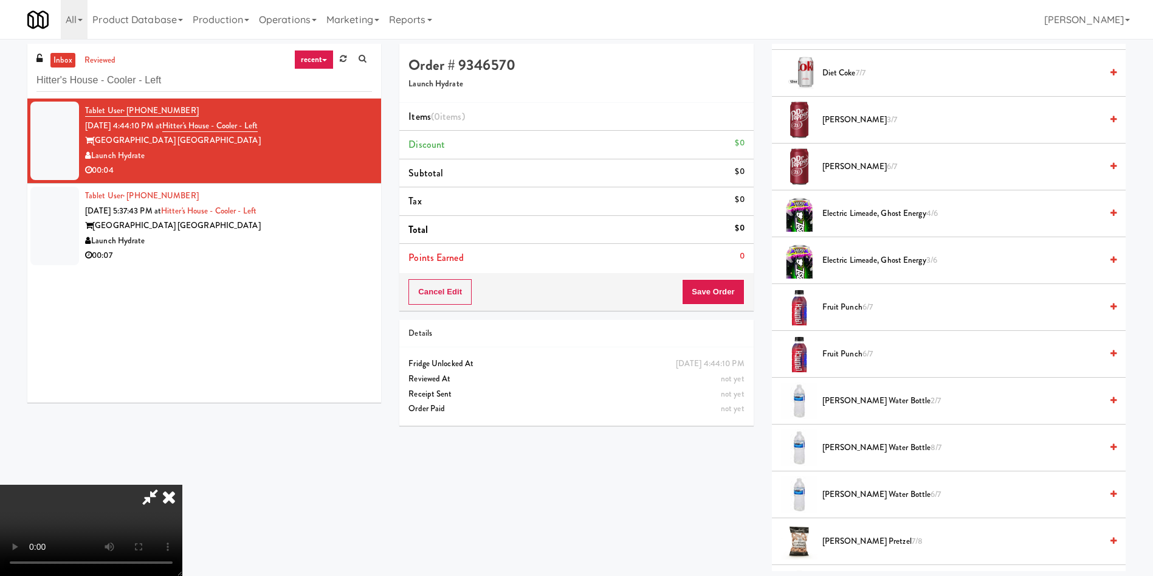
scroll to position [821, 0]
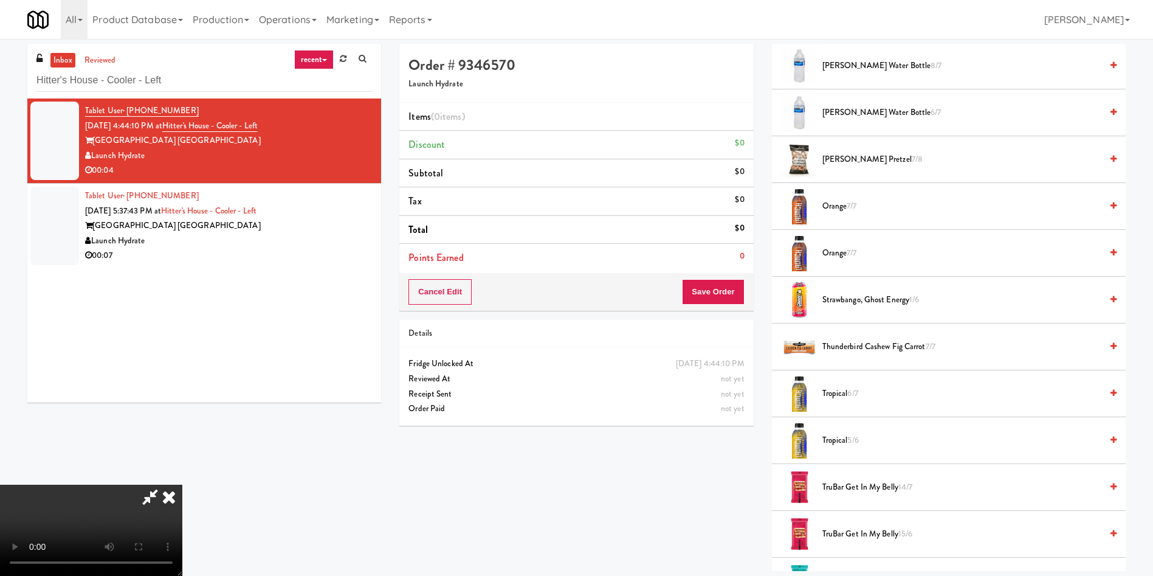
click at [872, 107] on span "Kirkland Water Bottle 6/7" at bounding box center [961, 112] width 279 height 15
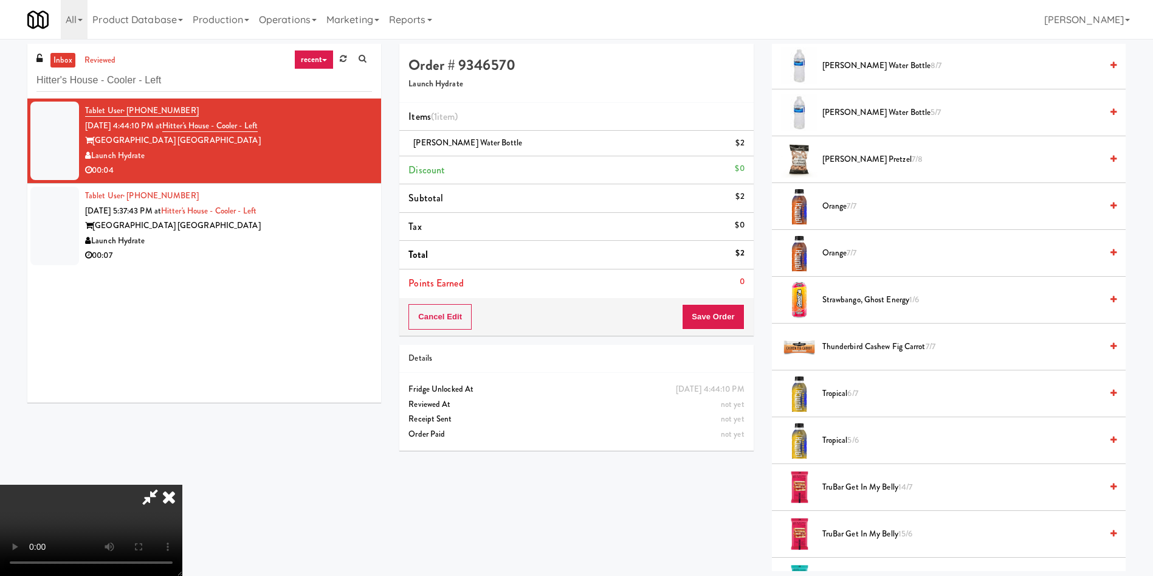
click at [182, 484] on video at bounding box center [91, 529] width 182 height 91
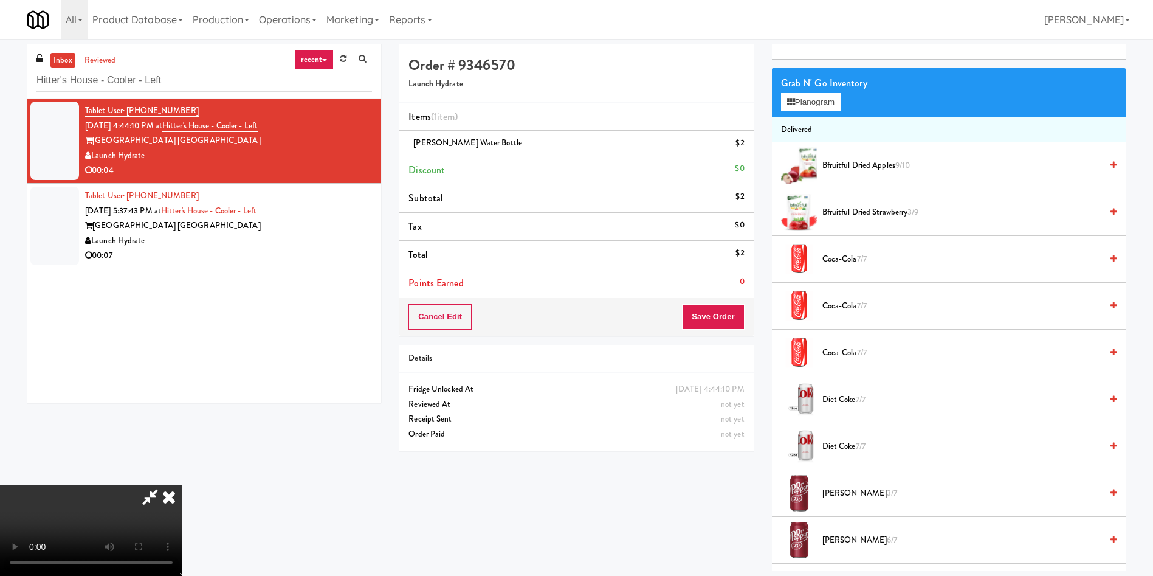
scroll to position [0, 0]
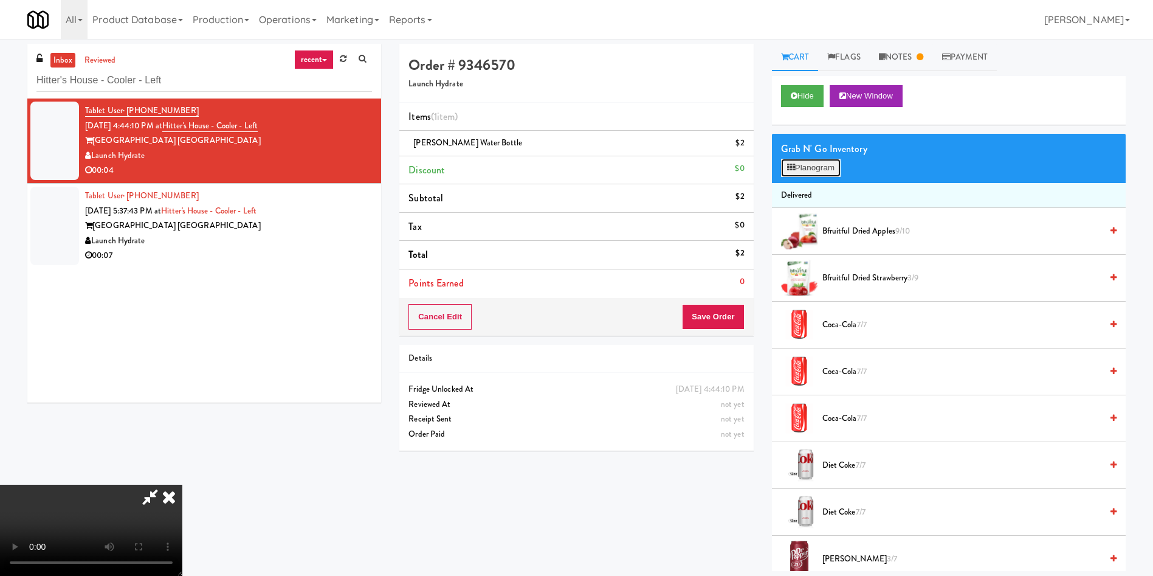
click at [822, 165] on button "Planogram" at bounding box center [811, 168] width 60 height 18
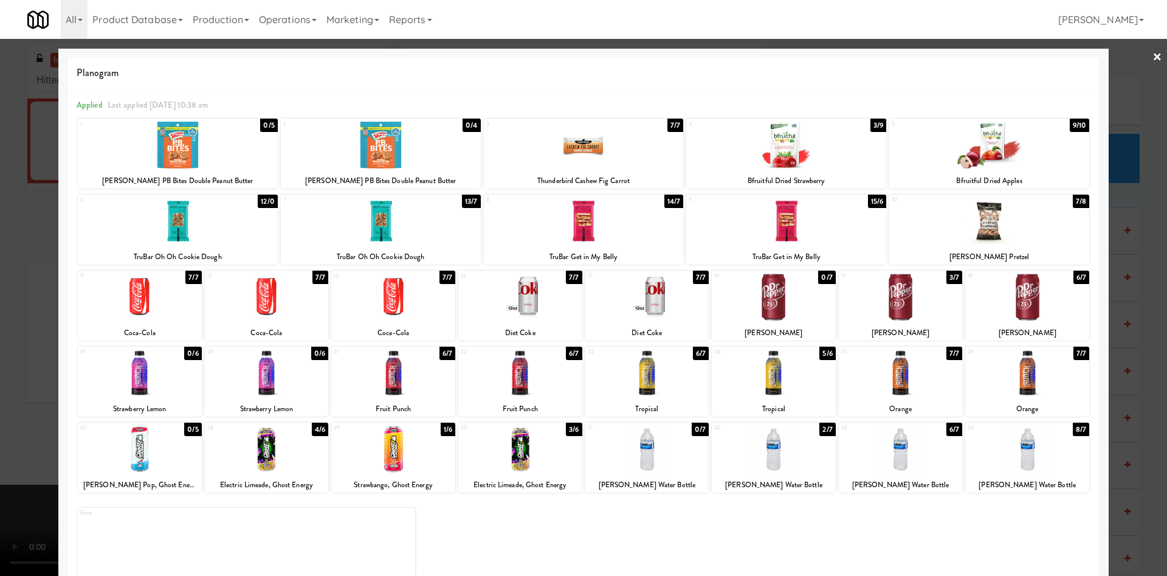
click at [13, 266] on div at bounding box center [583, 288] width 1167 height 576
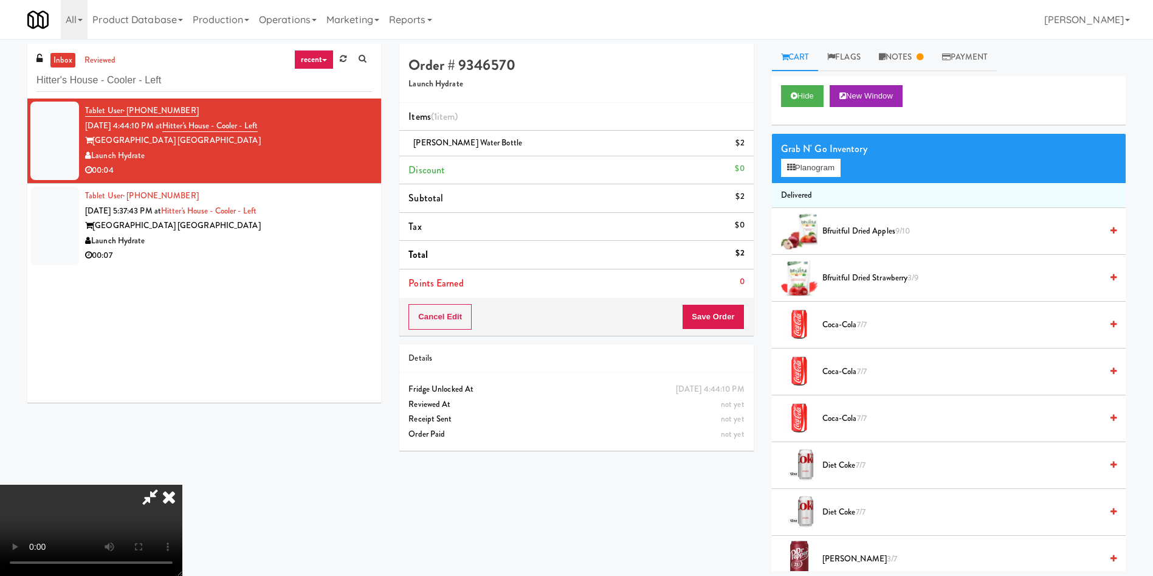
click at [182, 484] on video at bounding box center [91, 529] width 182 height 91
click at [732, 316] on button "Save Order" at bounding box center [713, 317] width 62 height 26
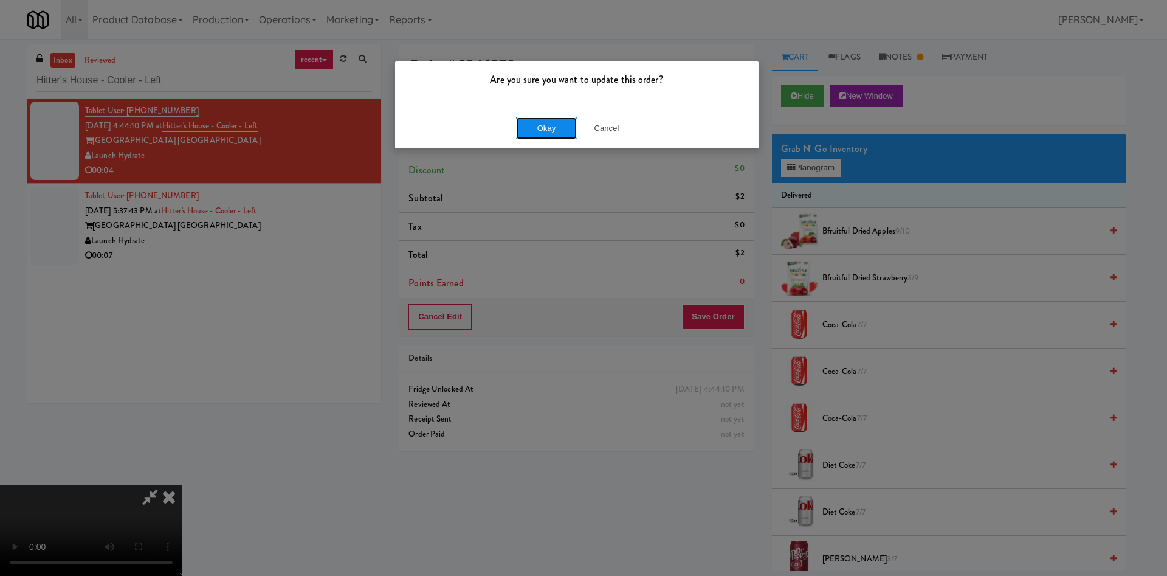
click at [557, 128] on button "Okay" at bounding box center [546, 128] width 61 height 22
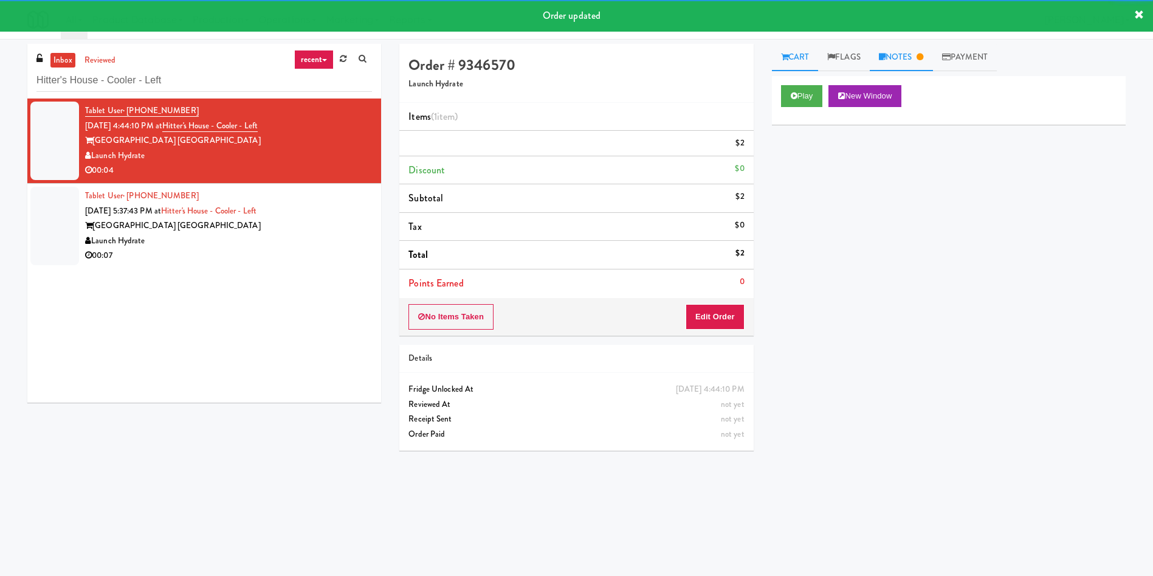
click at [914, 49] on link "Notes" at bounding box center [901, 57] width 63 height 27
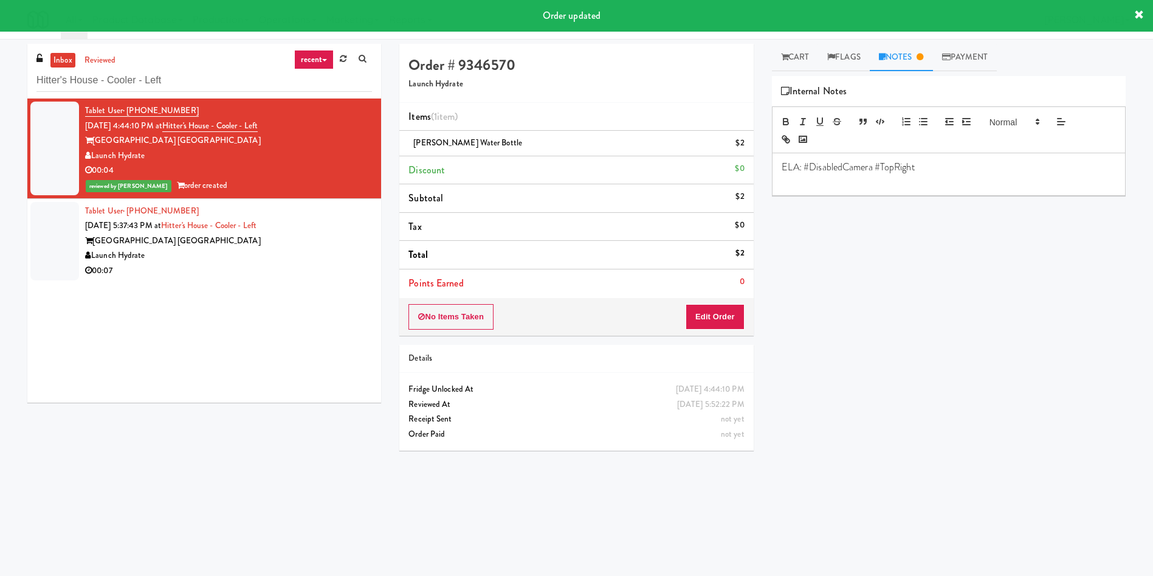
click at [61, 234] on div at bounding box center [54, 241] width 49 height 78
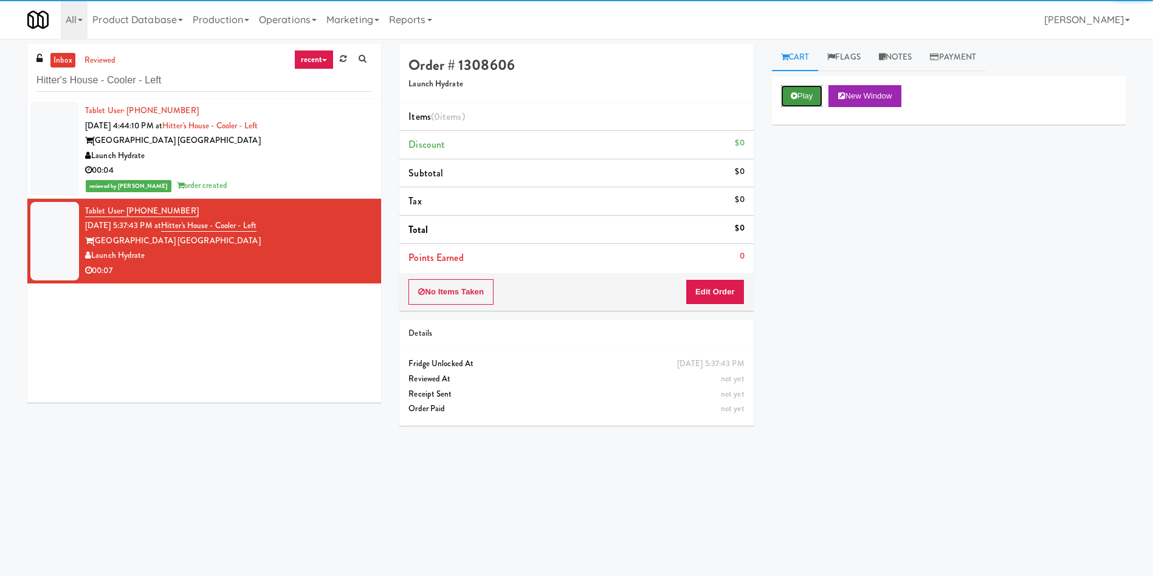
click at [821, 90] on button "Play" at bounding box center [802, 96] width 42 height 22
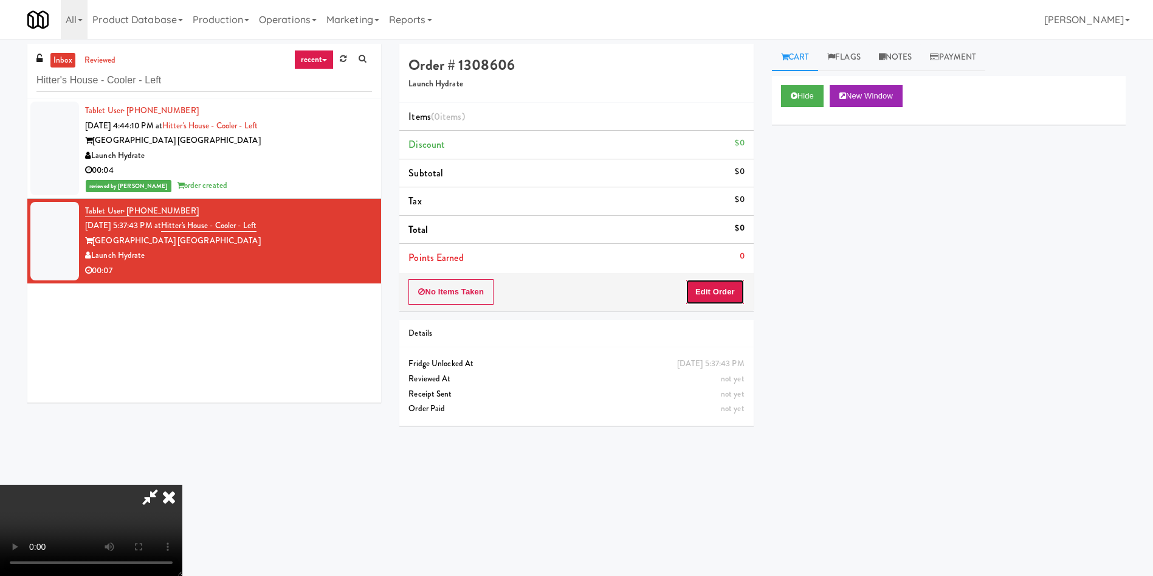
click at [707, 289] on button "Edit Order" at bounding box center [715, 292] width 59 height 26
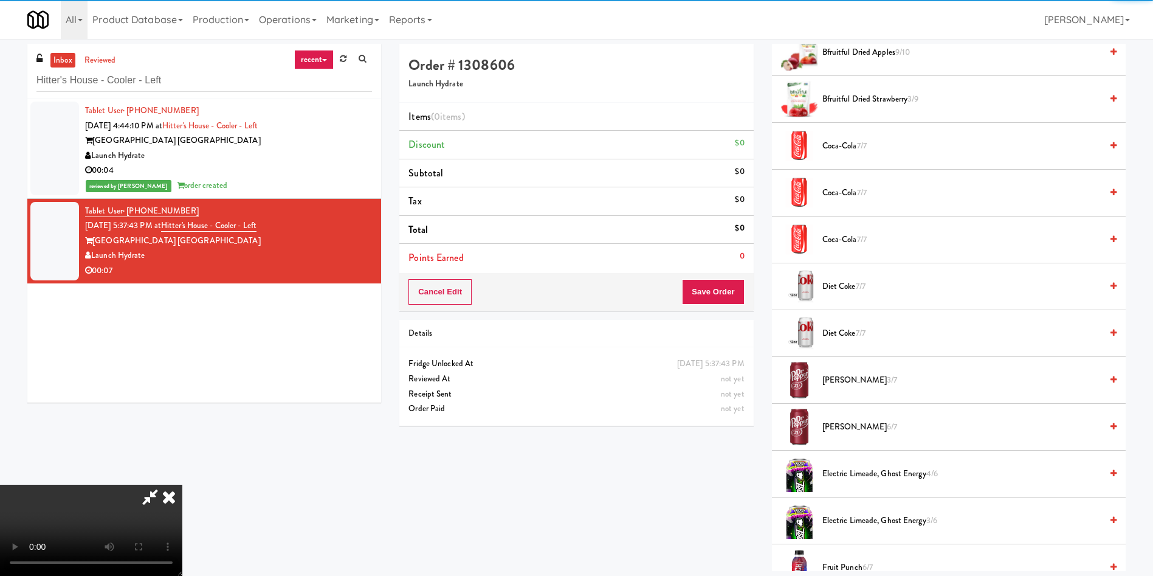
scroll to position [182, 0]
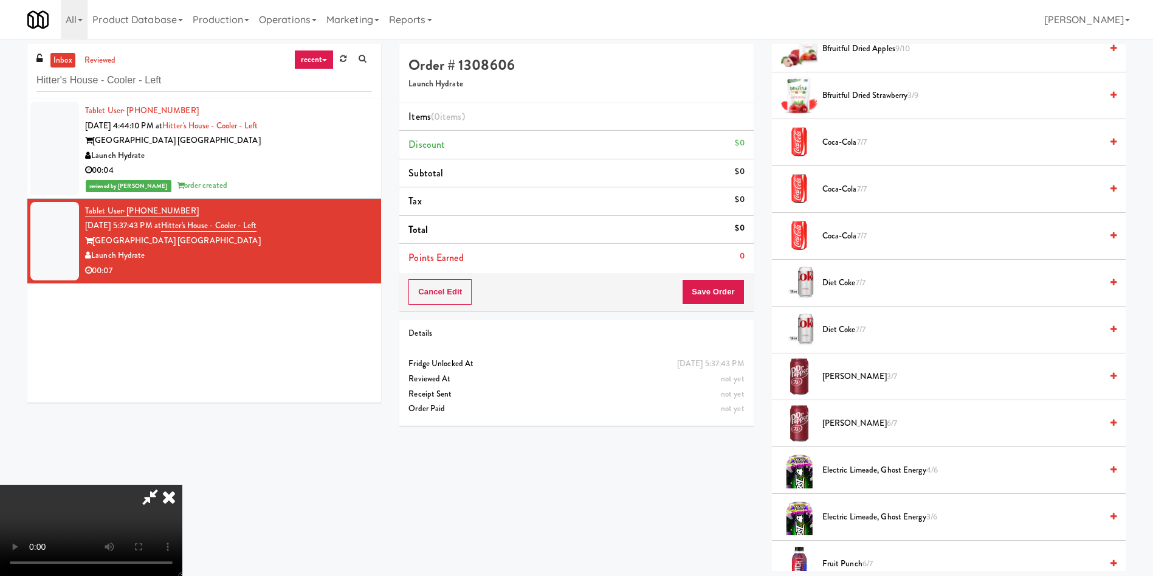
click at [182, 484] on video at bounding box center [91, 529] width 182 height 91
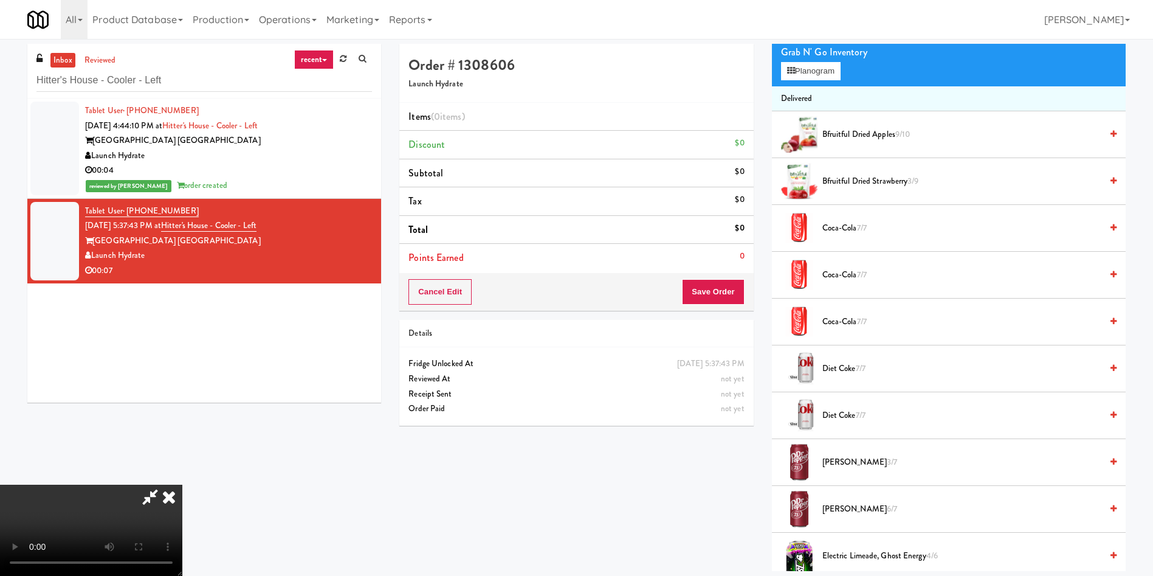
scroll to position [0, 0]
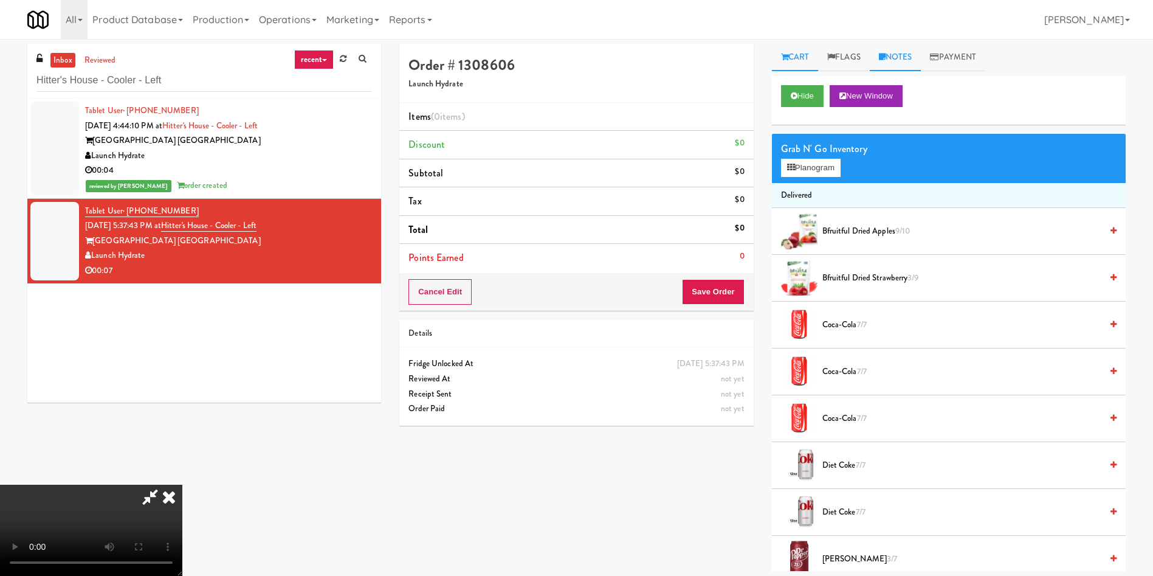
click at [892, 57] on link "Notes" at bounding box center [896, 57] width 52 height 27
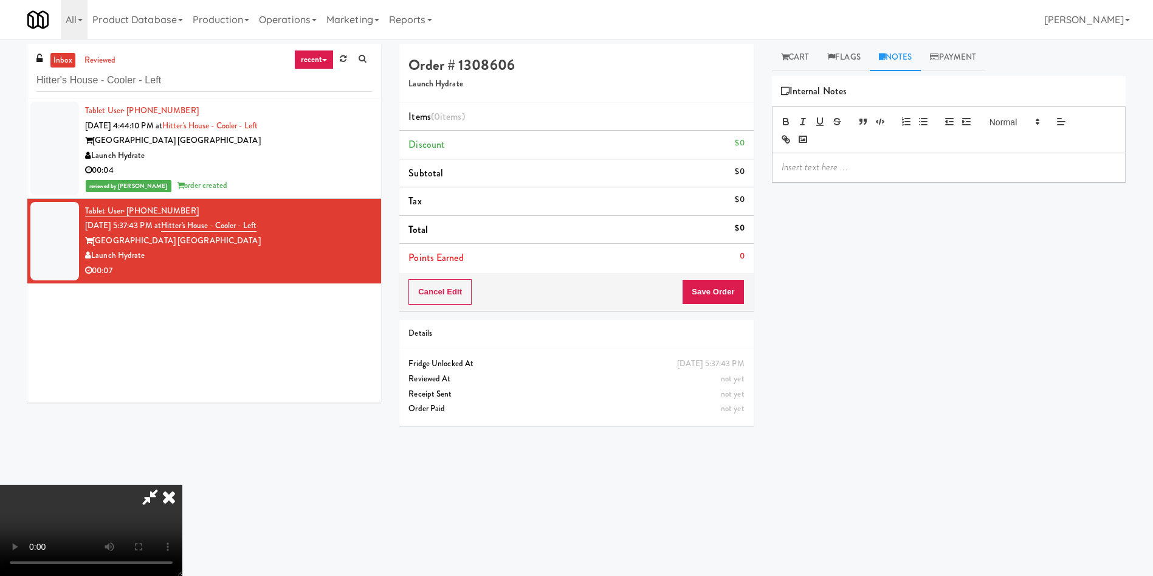
click at [866, 168] on p at bounding box center [949, 166] width 334 height 13
click at [800, 53] on link "Cart" at bounding box center [795, 57] width 47 height 27
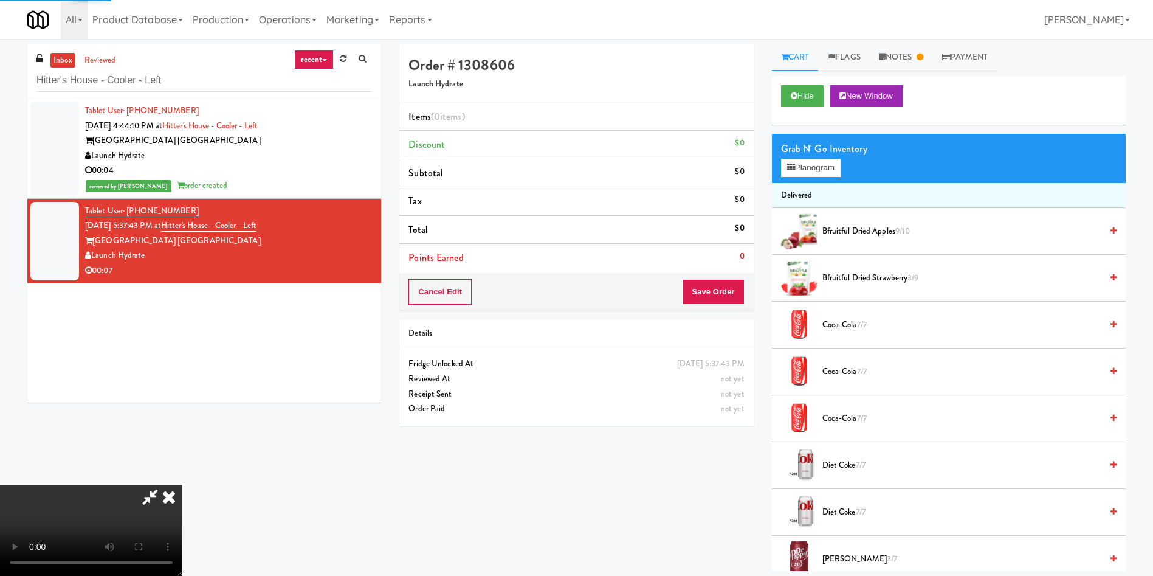
click at [182, 484] on video at bounding box center [91, 529] width 182 height 91
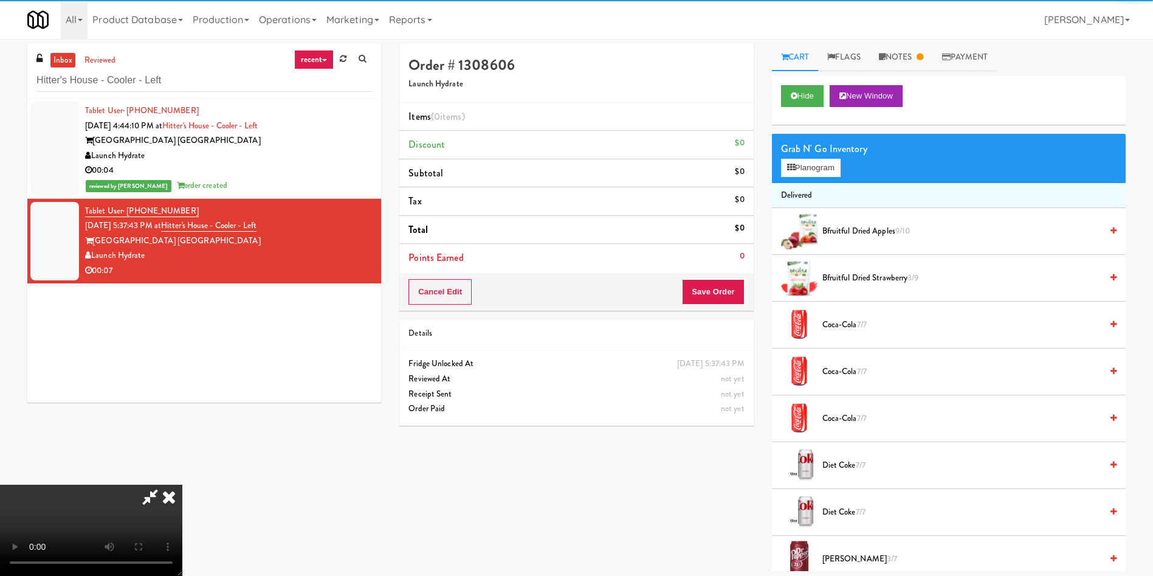
scroll to position [179, 0]
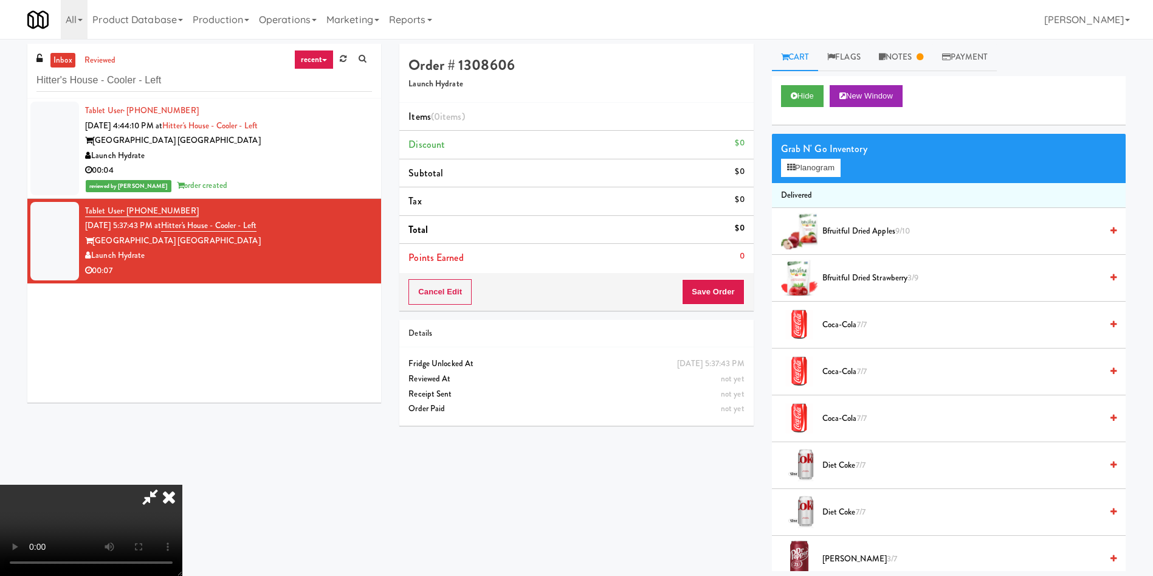
click at [182, 484] on video at bounding box center [91, 529] width 182 height 91
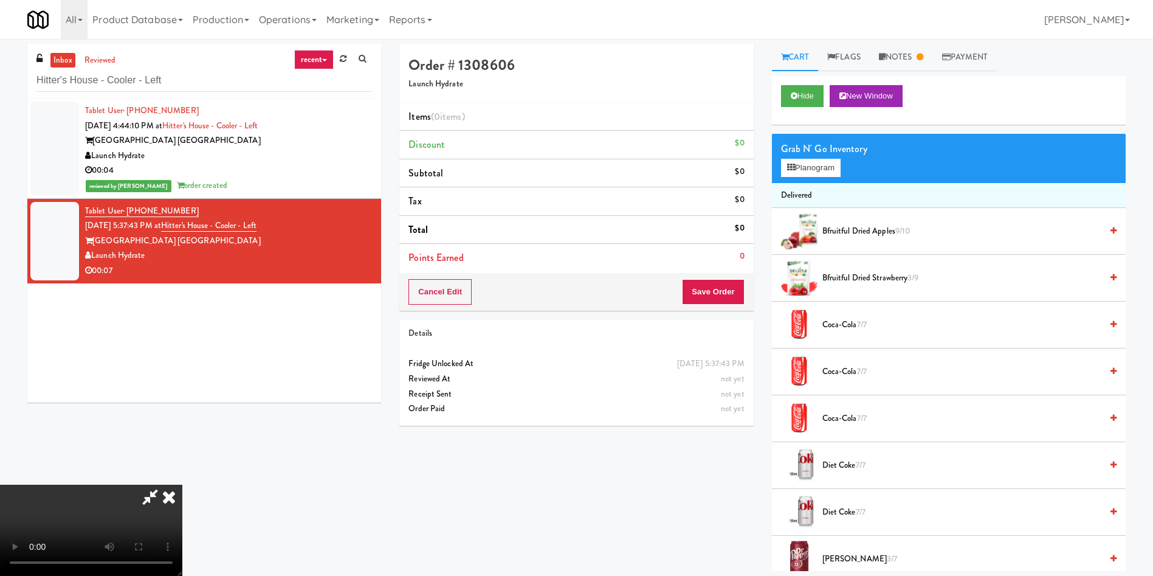
click at [182, 484] on video at bounding box center [91, 529] width 182 height 91
click at [814, 168] on button "Planogram" at bounding box center [811, 168] width 60 height 18
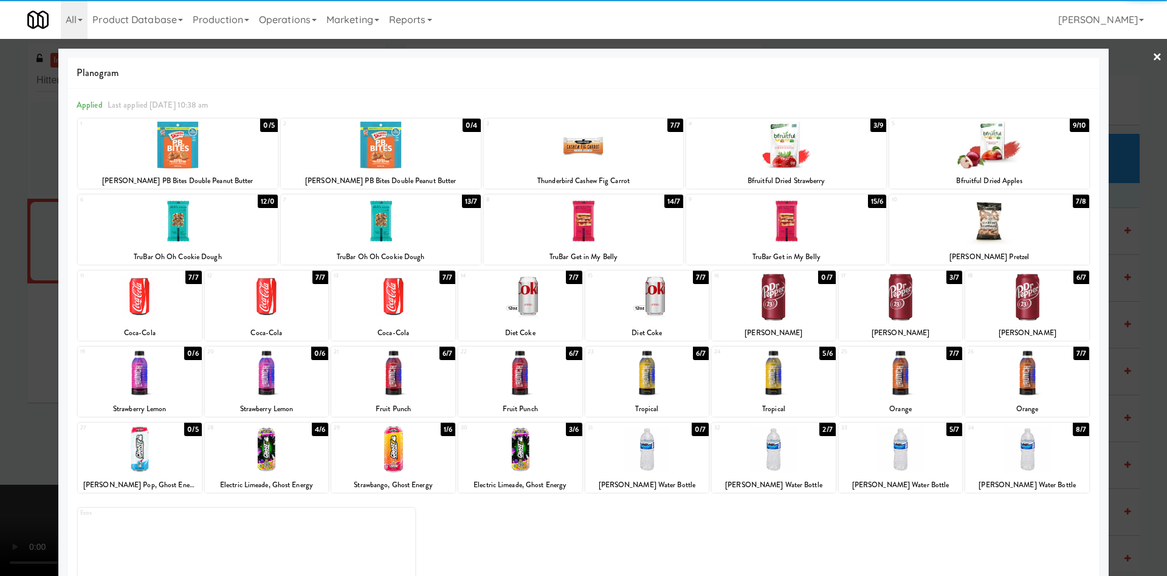
click at [785, 446] on div at bounding box center [774, 448] width 124 height 47
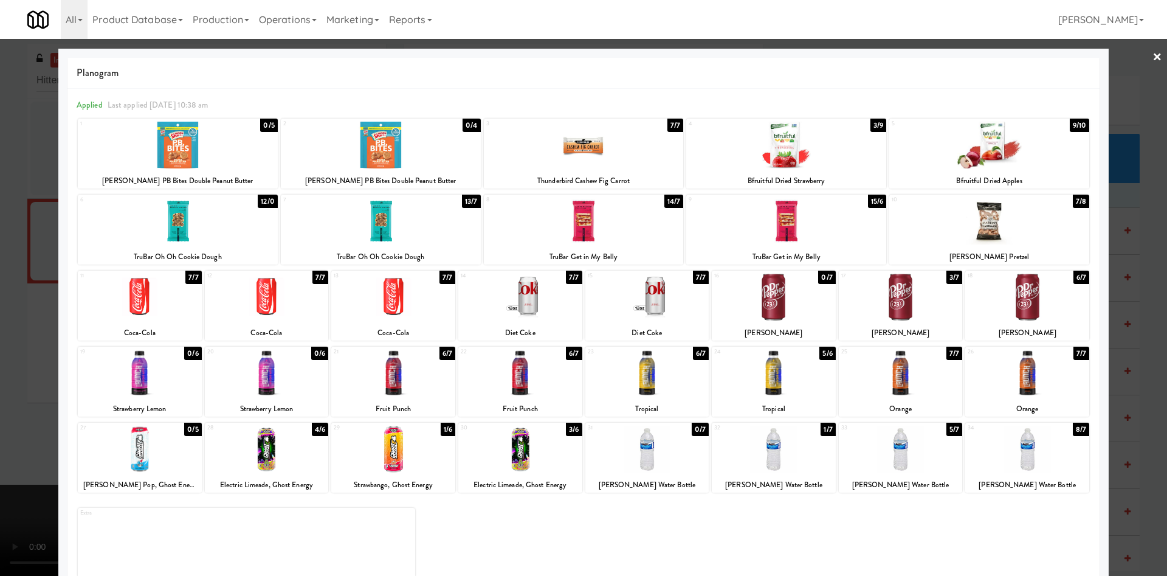
click at [897, 456] on div at bounding box center [901, 448] width 124 height 47
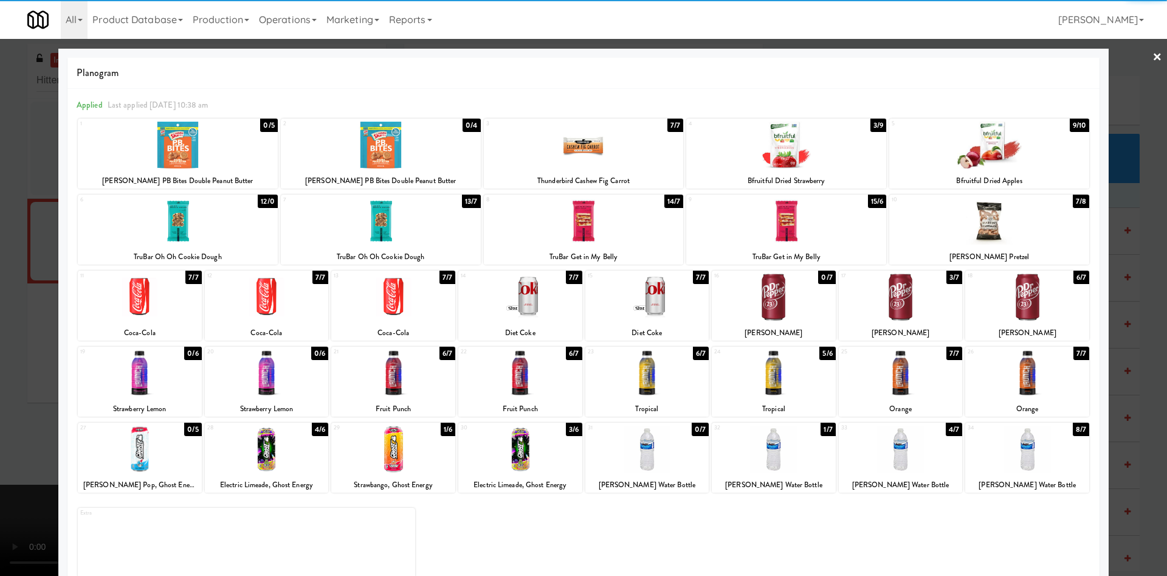
drag, startPoint x: 21, startPoint y: 231, endPoint x: 656, endPoint y: 275, distance: 636.7
click at [36, 231] on div at bounding box center [583, 288] width 1167 height 576
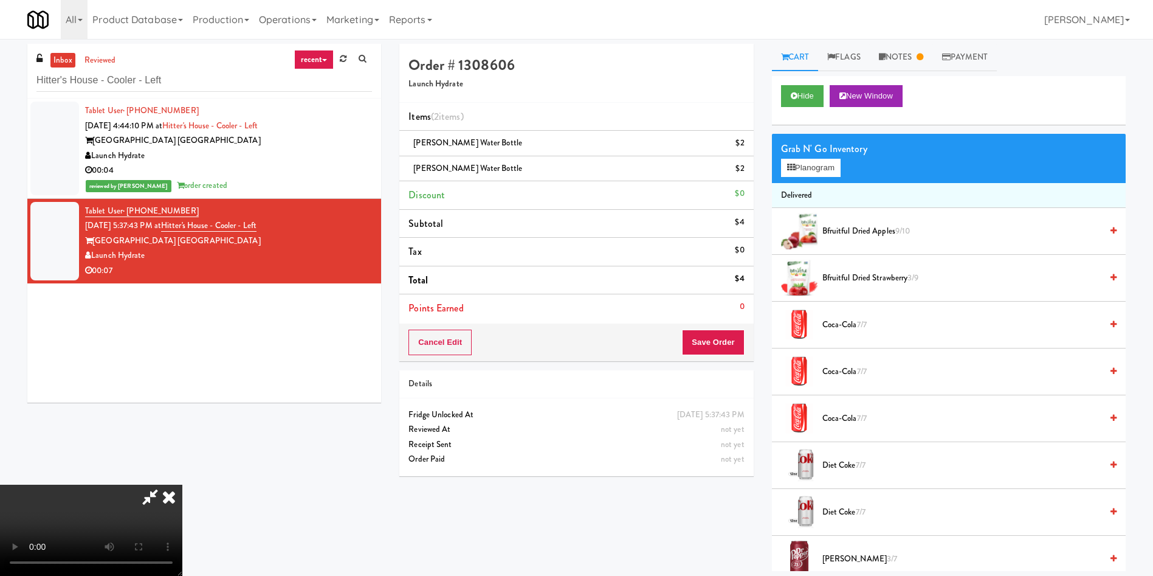
click at [182, 484] on video at bounding box center [91, 529] width 182 height 91
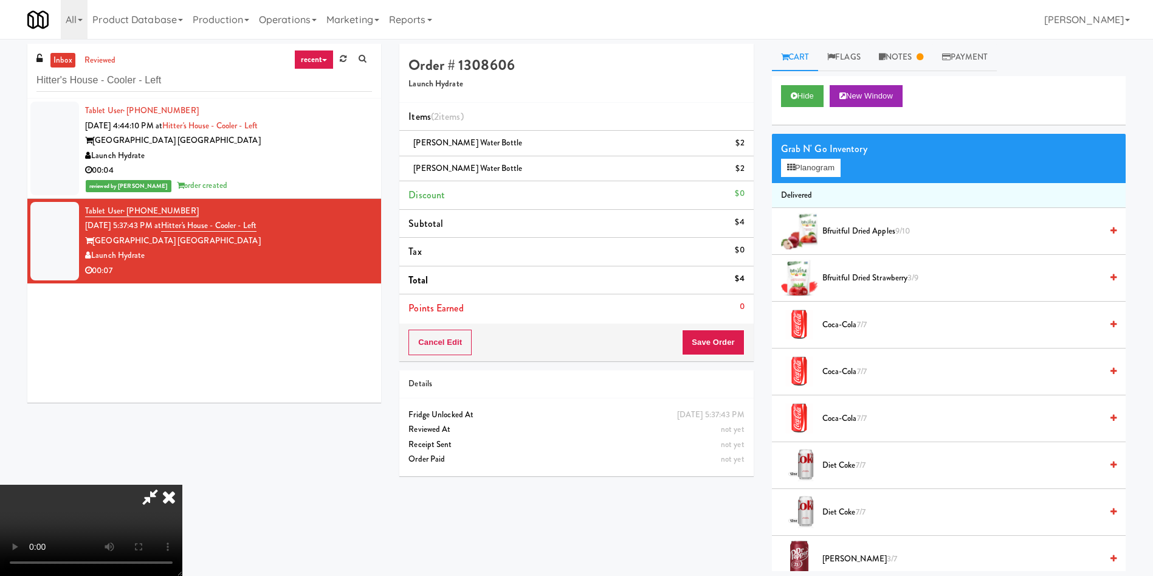
click at [182, 484] on video at bounding box center [91, 529] width 182 height 91
click at [734, 345] on button "Save Order" at bounding box center [713, 342] width 62 height 26
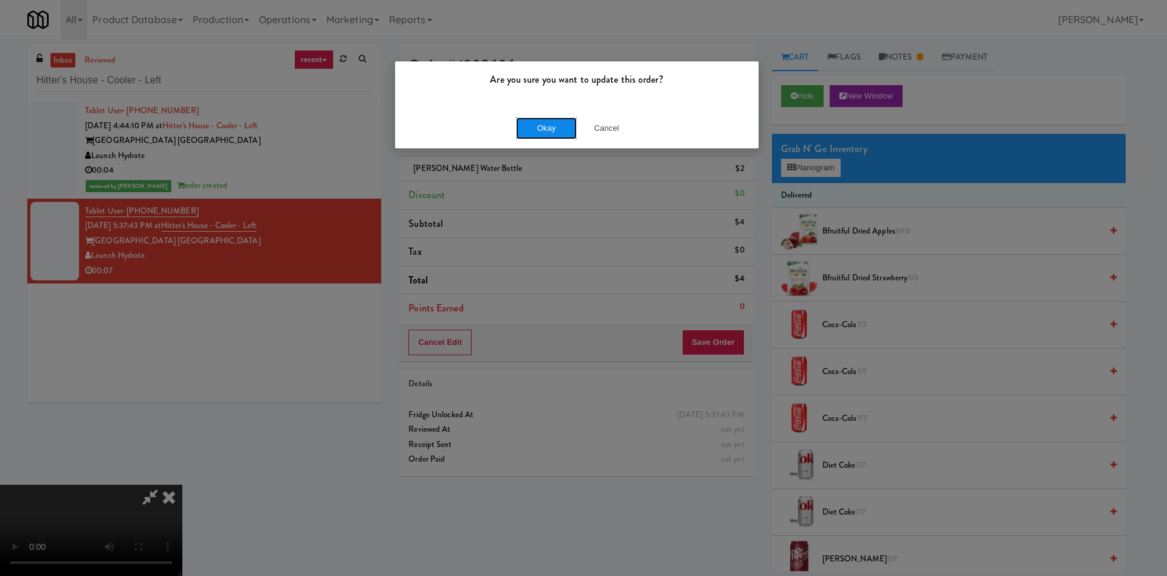
click at [547, 126] on button "Okay" at bounding box center [546, 128] width 61 height 22
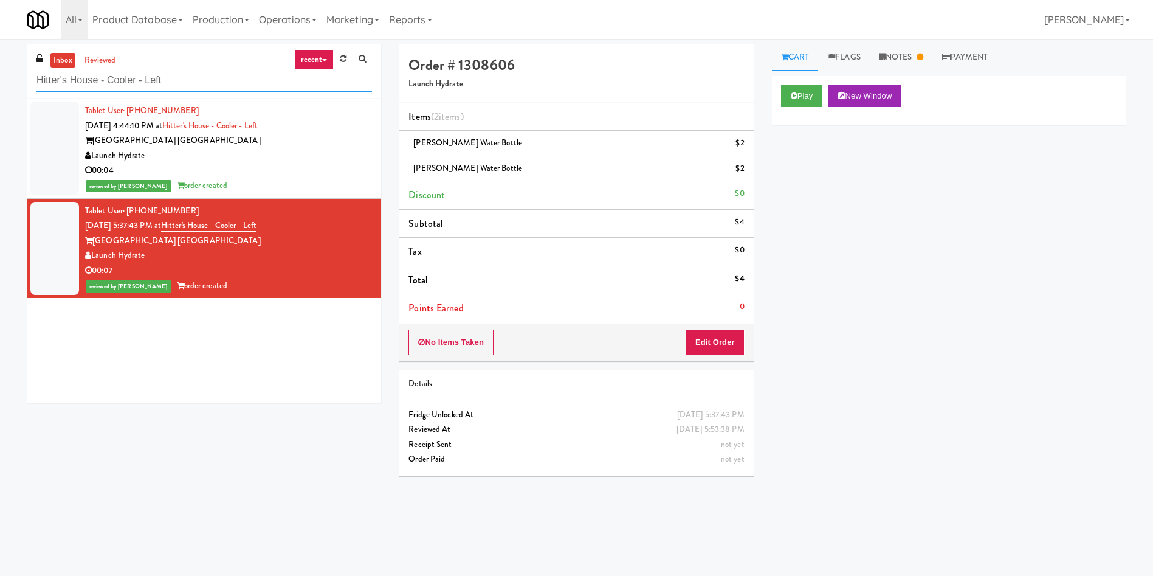
paste input "Axis Pantry"
drag, startPoint x: 226, startPoint y: 88, endPoint x: 35, endPoint y: 57, distance: 193.4
click at [0, 78] on div "inbox reviewed recent all unclear take inventory issue suspicious failed recent…" at bounding box center [576, 288] width 1153 height 488
type input "Axis Pantry - Left"
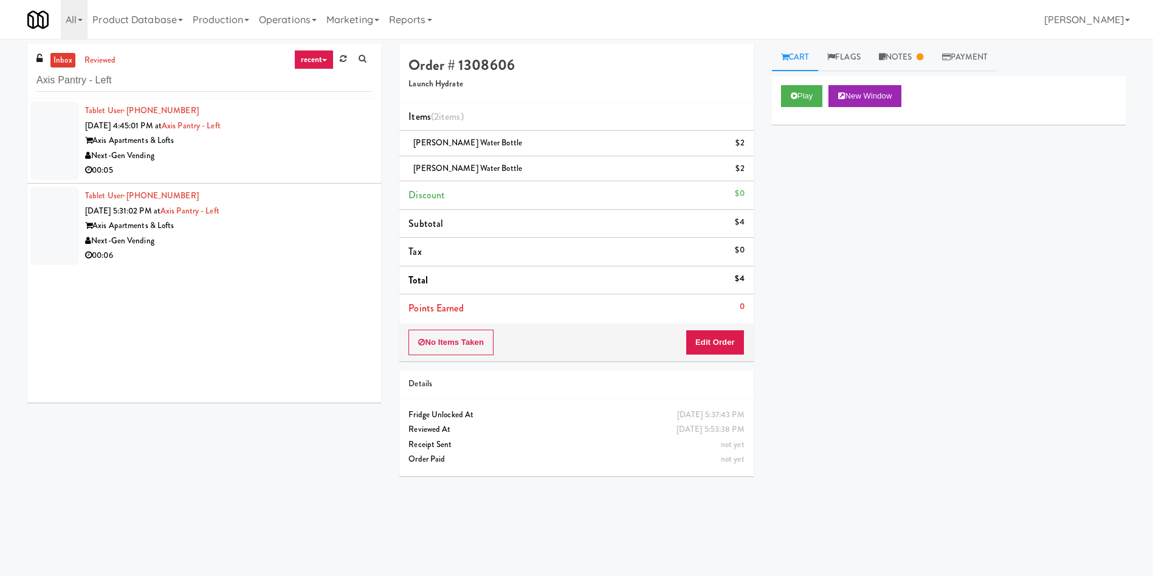
click at [53, 141] on div at bounding box center [54, 141] width 49 height 78
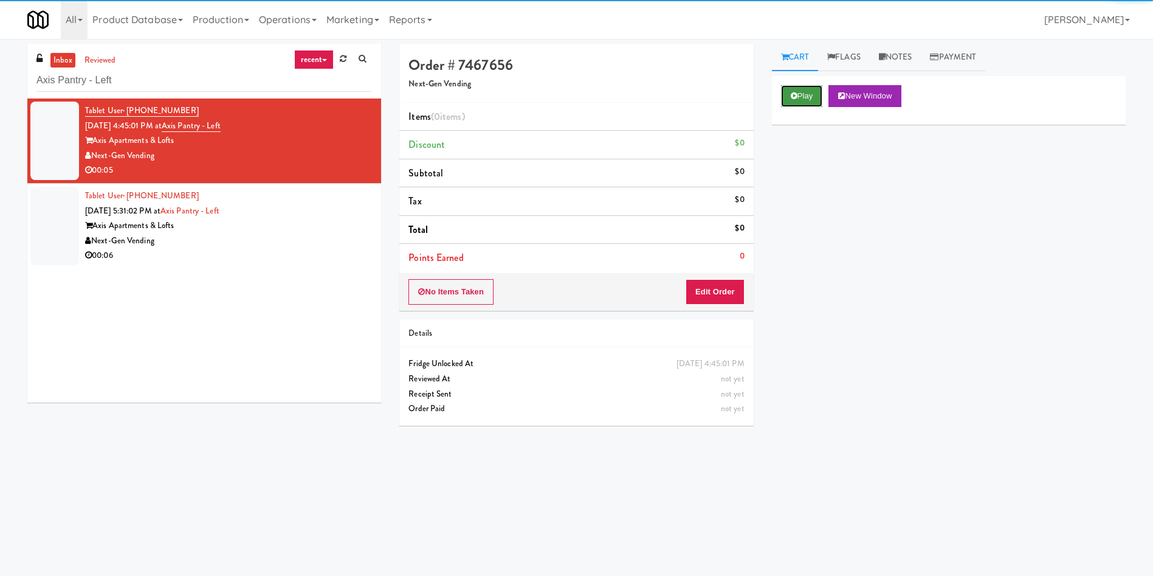
click at [796, 91] on button "Play" at bounding box center [802, 96] width 42 height 22
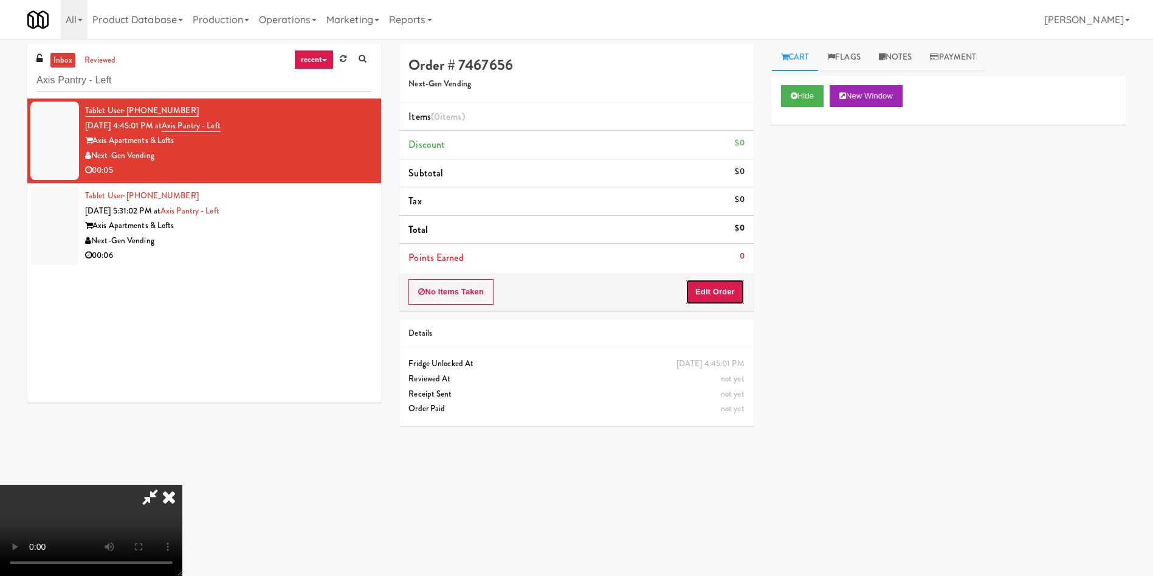
click at [709, 291] on button "Edit Order" at bounding box center [715, 292] width 59 height 26
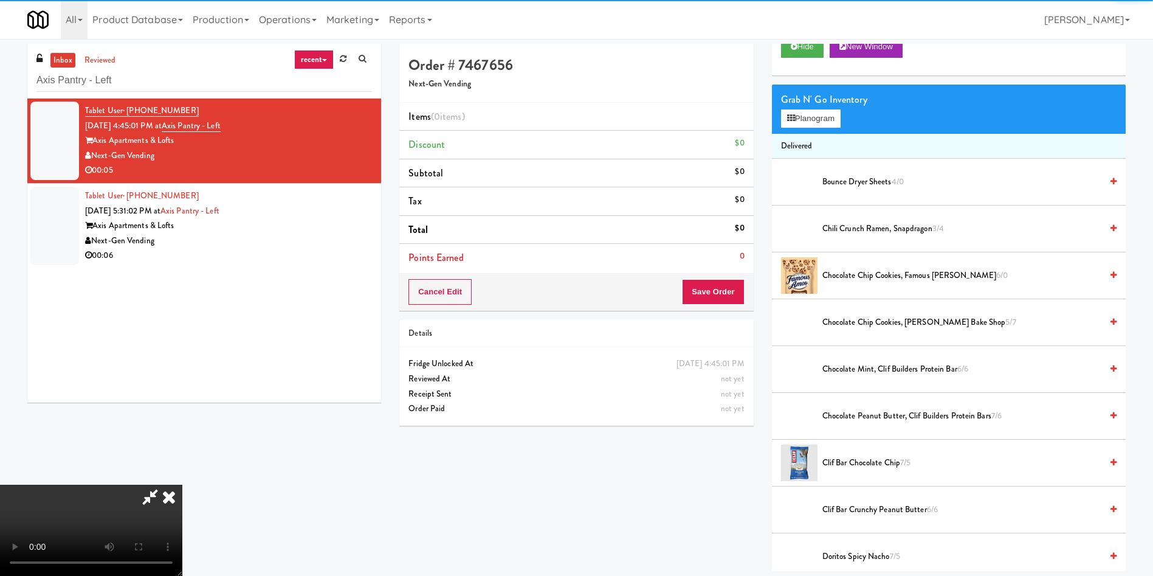
scroll to position [91, 0]
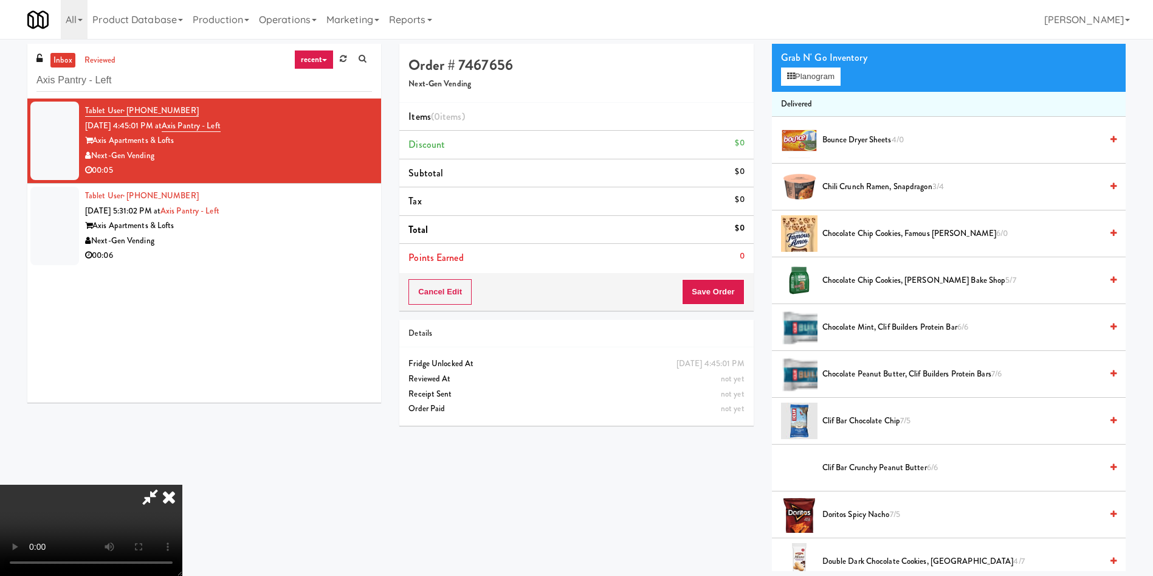
click at [182, 484] on video at bounding box center [91, 529] width 182 height 91
click at [815, 75] on button "Planogram" at bounding box center [811, 76] width 60 height 18
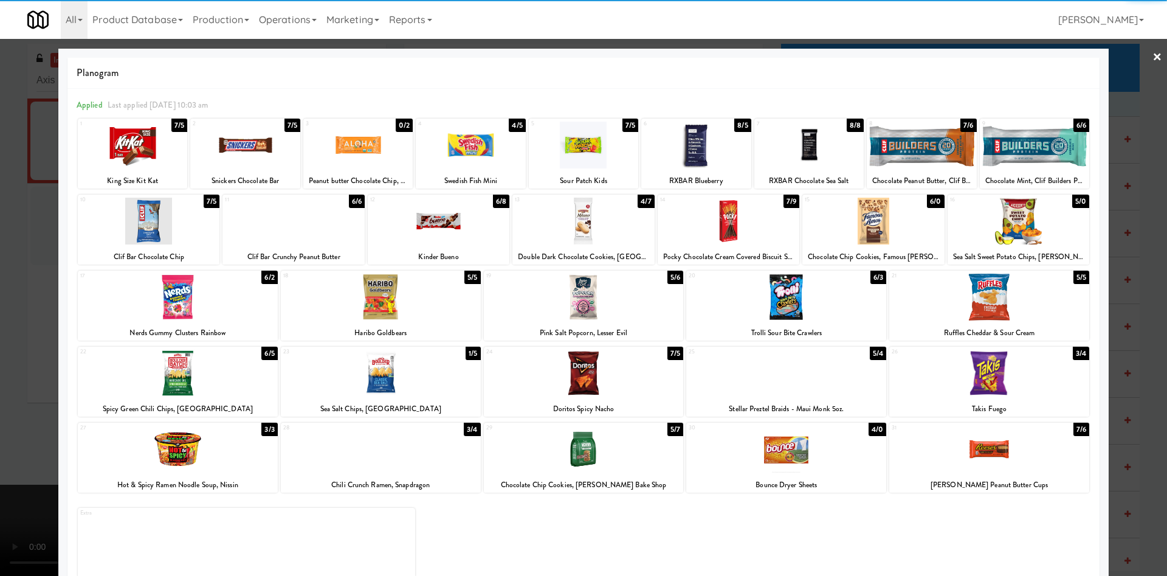
click at [582, 219] on div at bounding box center [583, 221] width 142 height 47
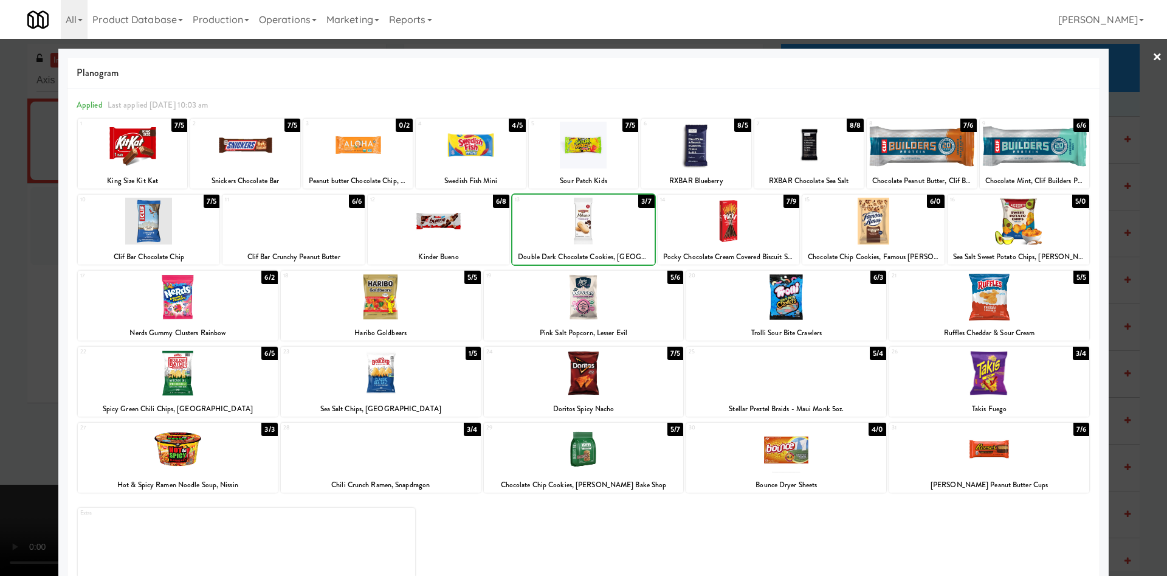
click at [584, 219] on div at bounding box center [583, 221] width 142 height 47
click at [16, 217] on div at bounding box center [583, 288] width 1167 height 576
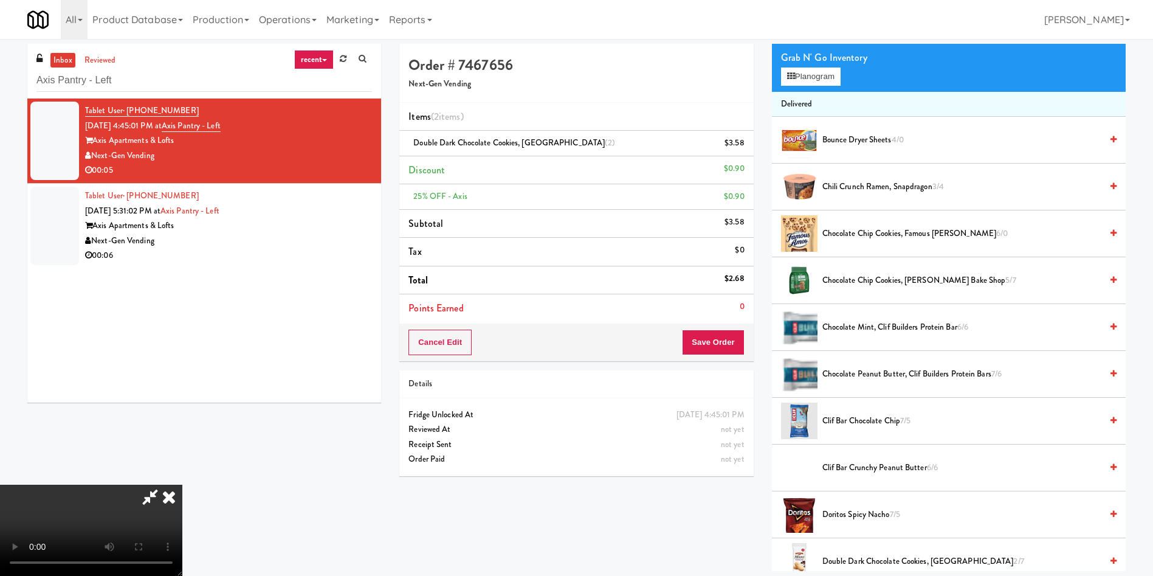
scroll to position [179, 0]
click at [182, 484] on video at bounding box center [91, 529] width 182 height 91
click at [720, 332] on button "Save Order" at bounding box center [713, 342] width 62 height 26
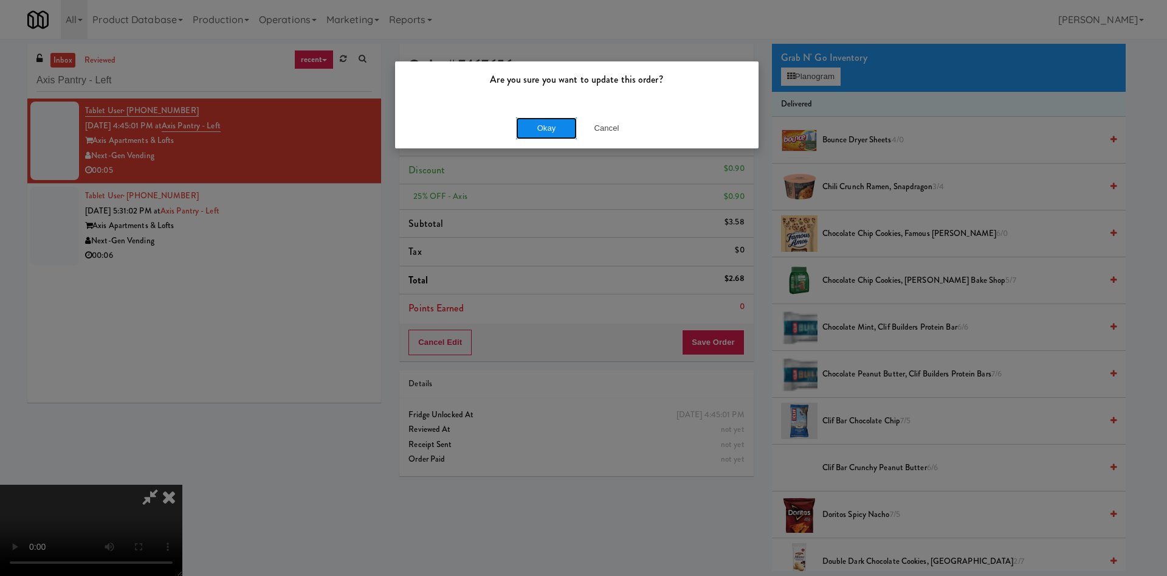
click at [533, 128] on button "Okay" at bounding box center [546, 128] width 61 height 22
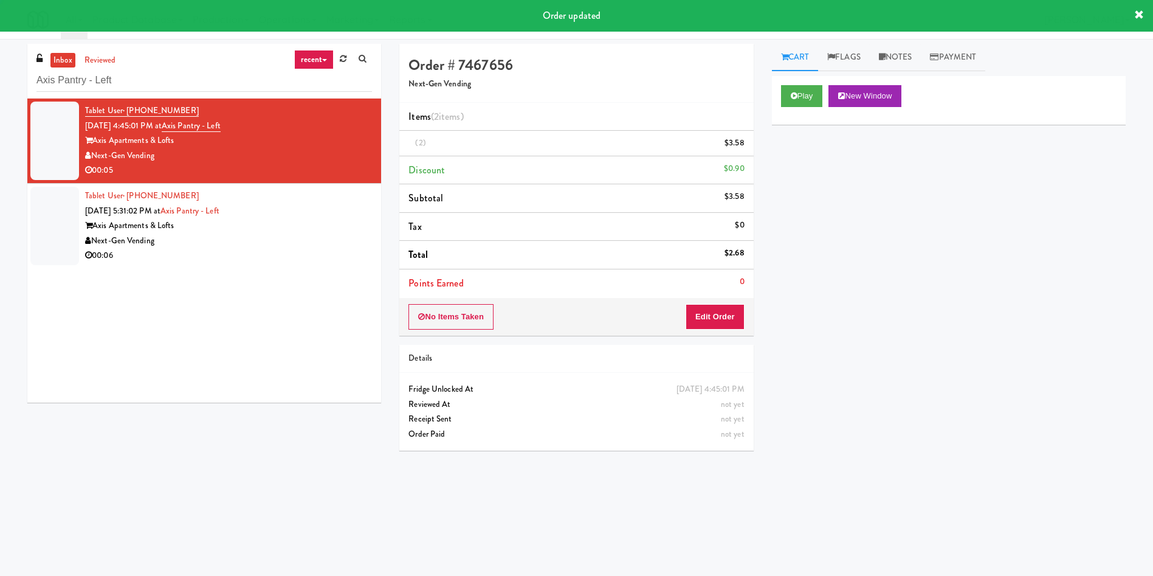
scroll to position [0, 0]
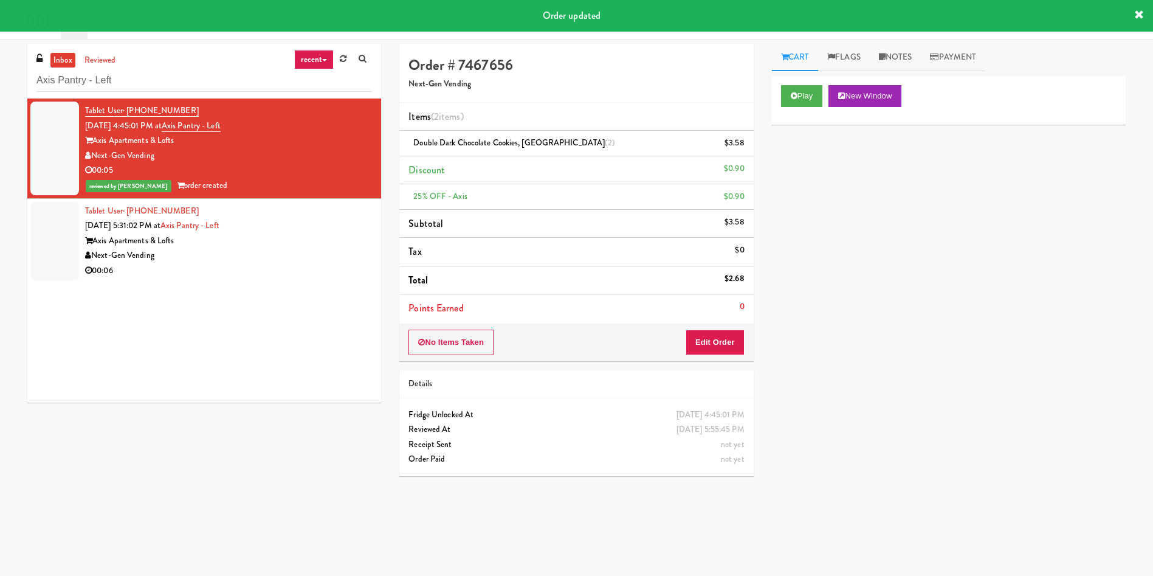
click at [52, 218] on div at bounding box center [54, 241] width 49 height 78
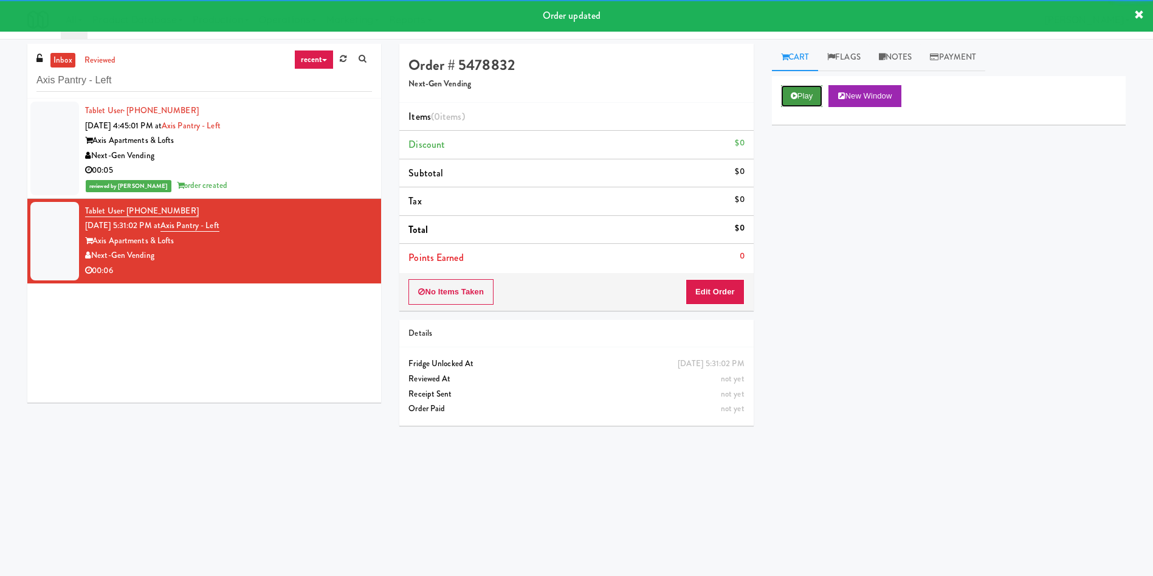
click at [817, 100] on button "Play" at bounding box center [802, 96] width 42 height 22
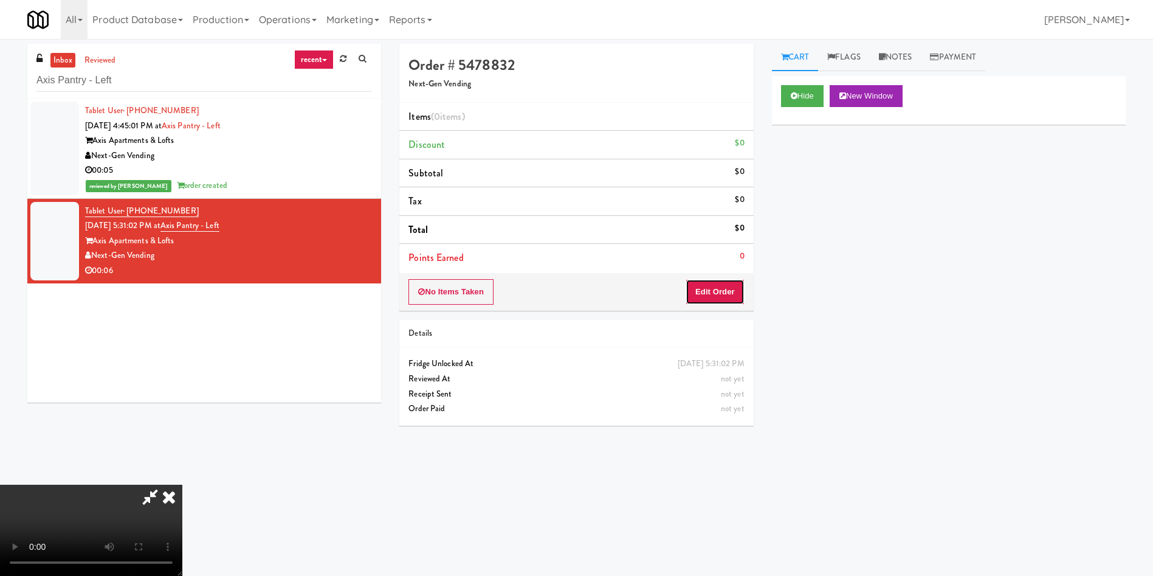
click at [720, 289] on button "Edit Order" at bounding box center [715, 292] width 59 height 26
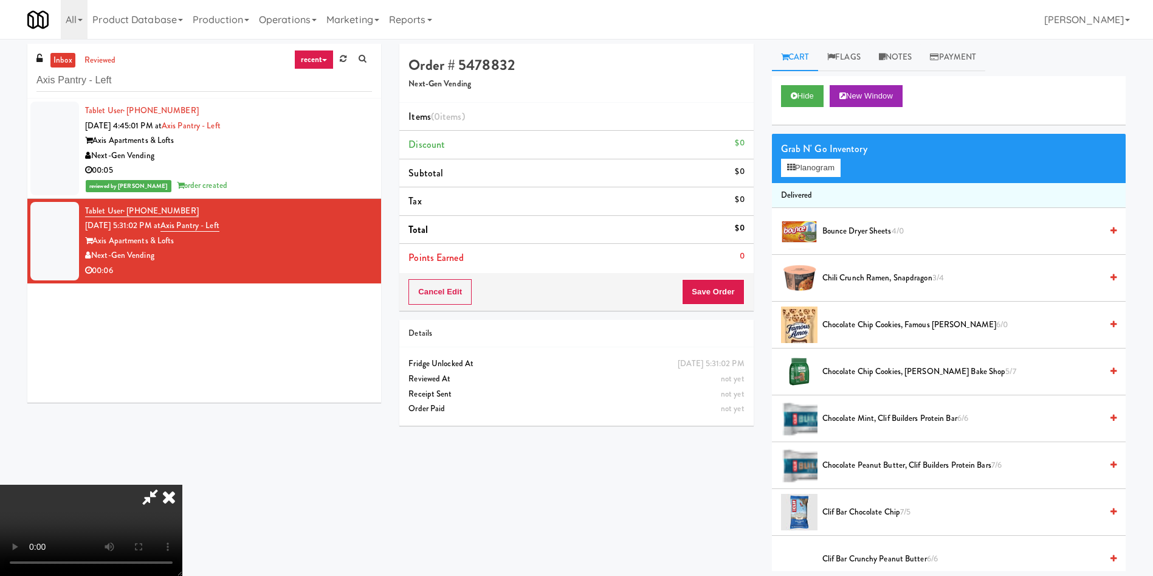
click at [182, 484] on video at bounding box center [91, 529] width 182 height 91
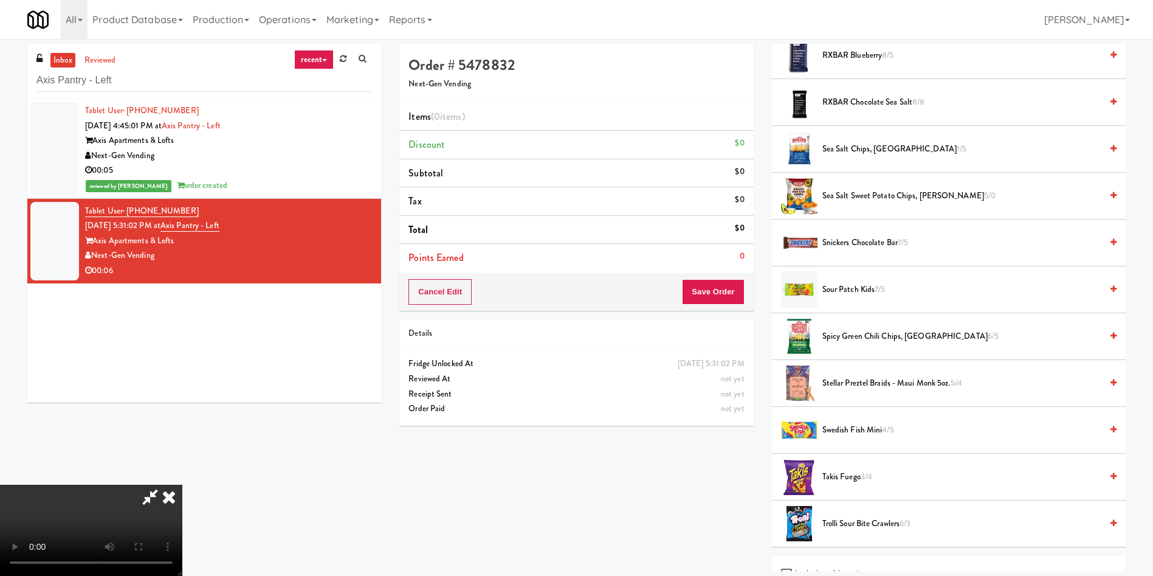
scroll to position [1182, 0]
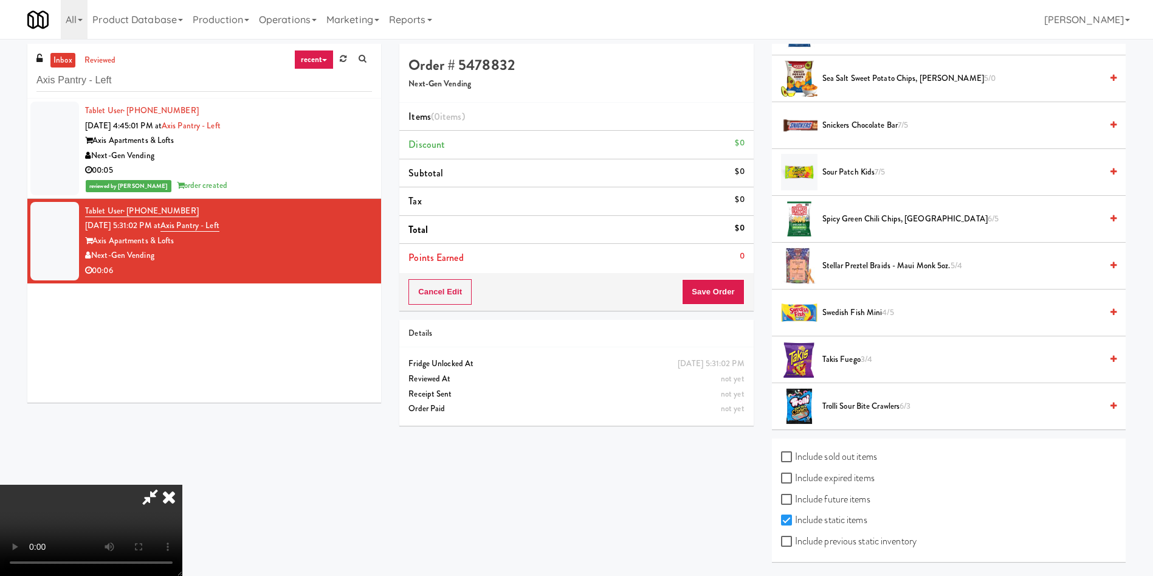
click at [853, 168] on span "Sour Patch Kids 7/5" at bounding box center [961, 172] width 279 height 15
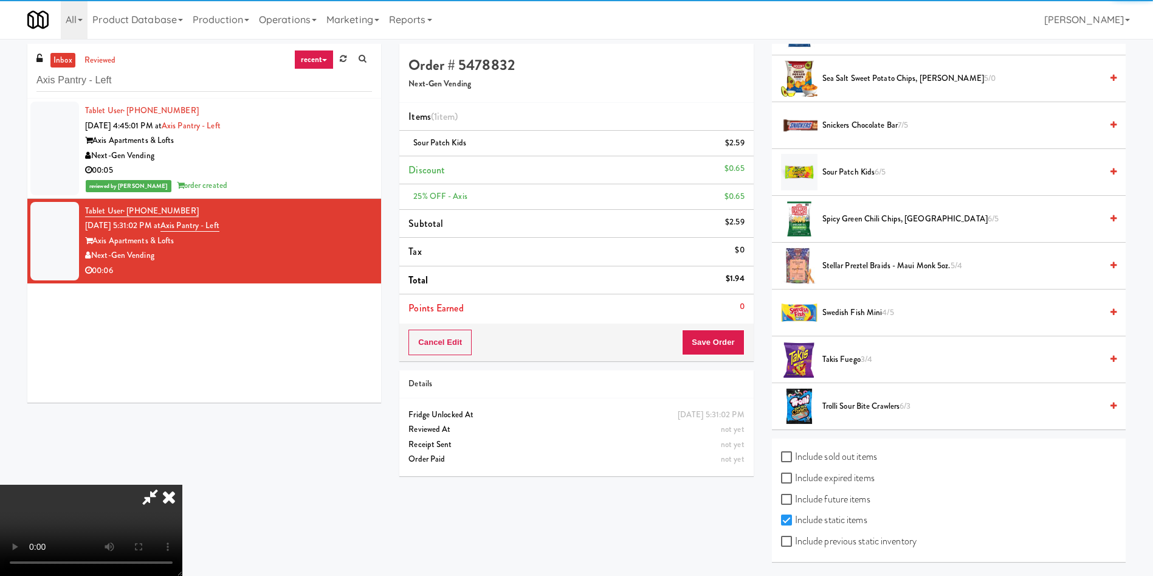
click at [182, 484] on video at bounding box center [91, 529] width 182 height 91
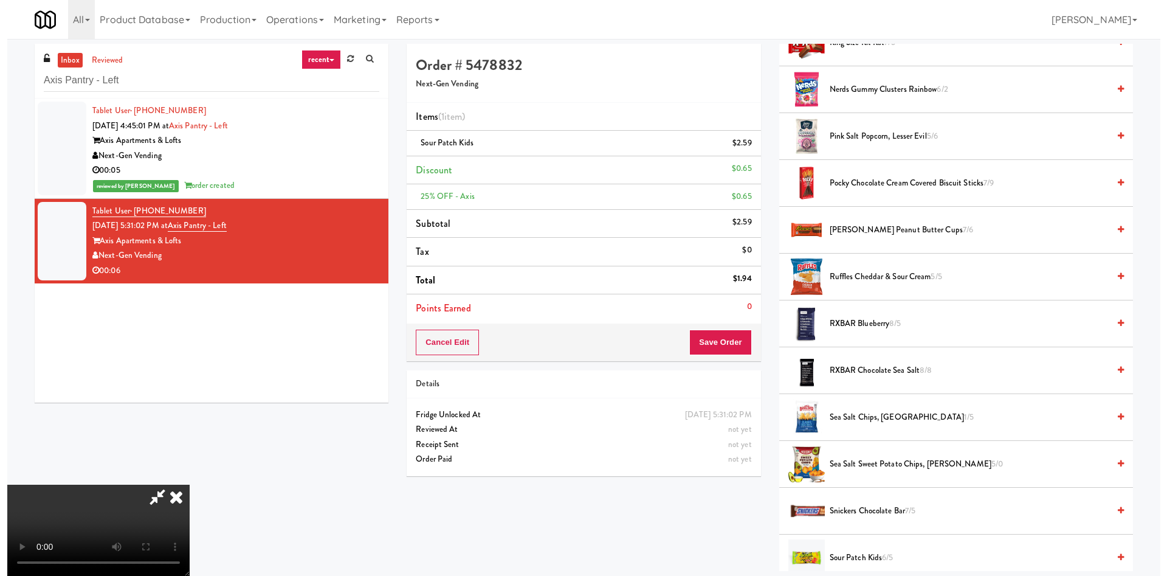
scroll to position [726, 0]
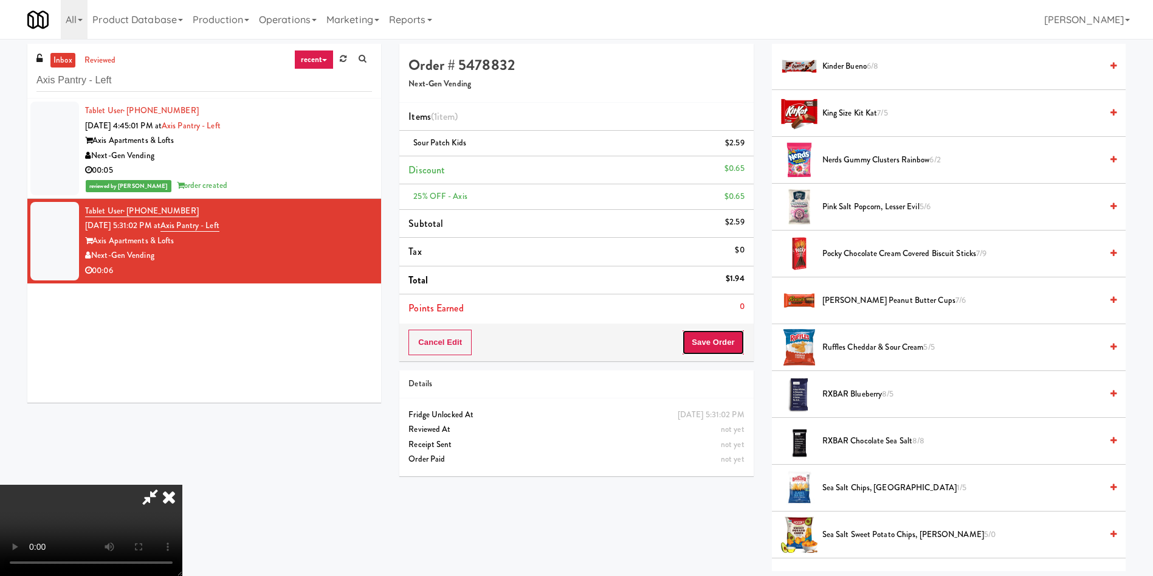
click at [708, 330] on button "Save Order" at bounding box center [713, 342] width 62 height 26
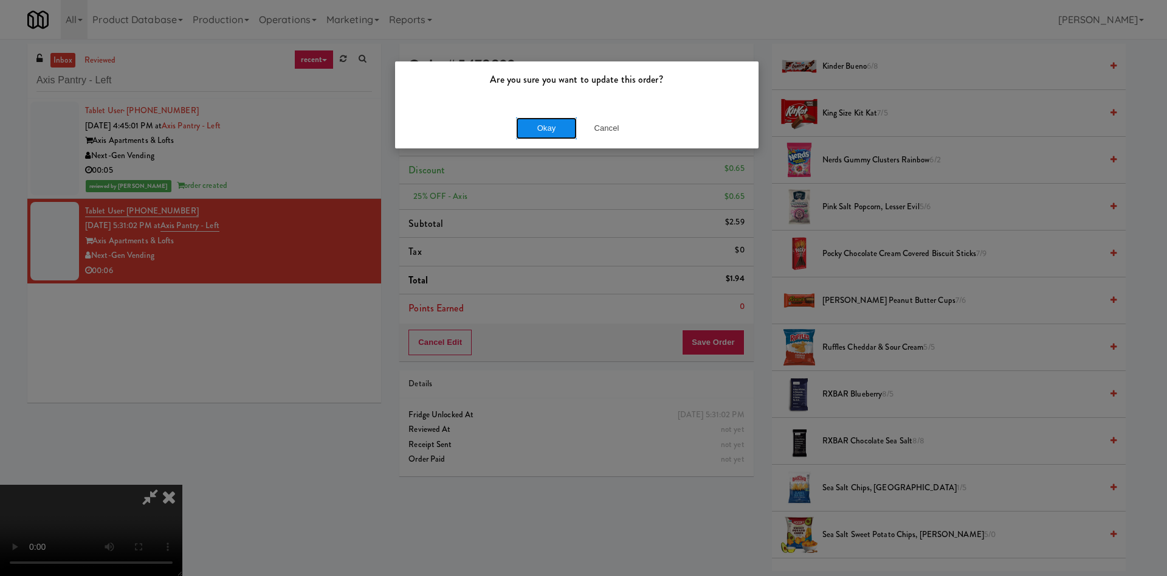
click at [554, 130] on button "Okay" at bounding box center [546, 128] width 61 height 22
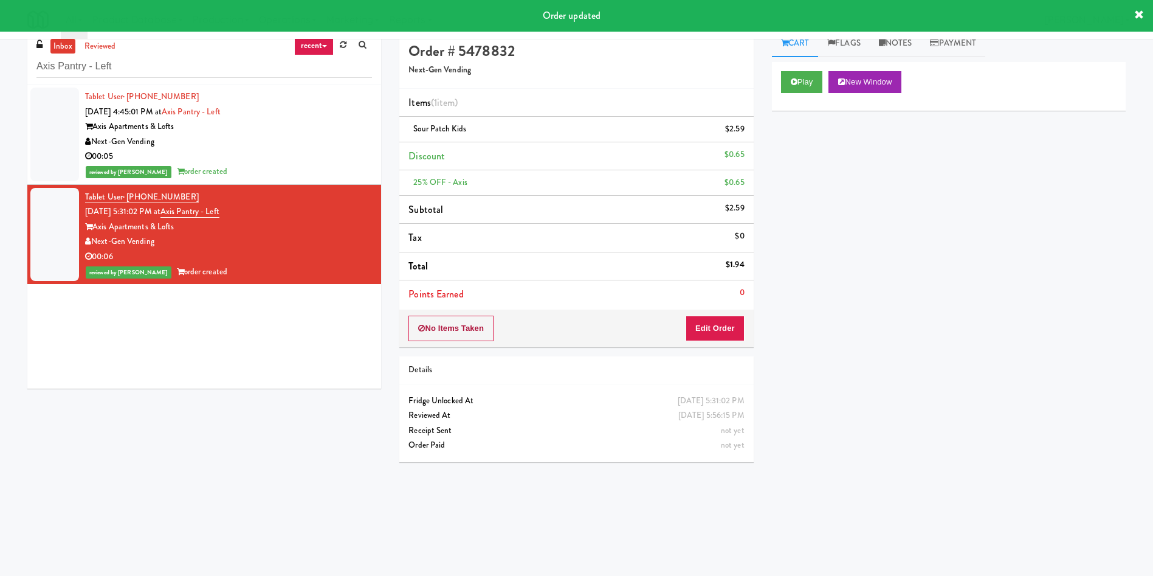
scroll to position [0, 0]
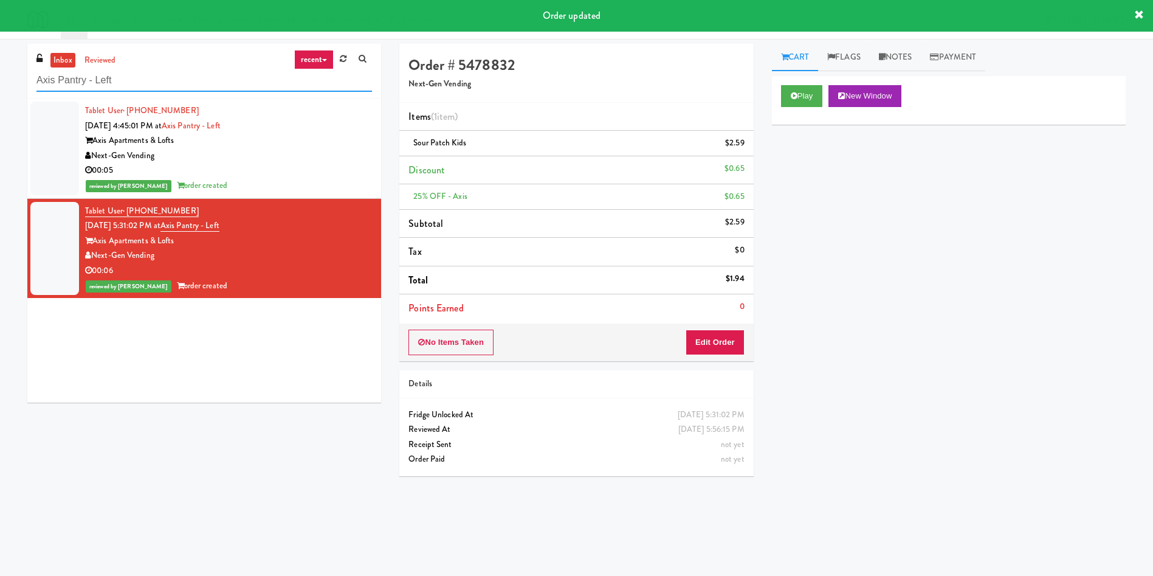
drag, startPoint x: 174, startPoint y: 81, endPoint x: 0, endPoint y: 52, distance: 176.9
click at [0, 52] on div "inbox reviewed recent all unclear take inventory issue suspicious failed recent…" at bounding box center [576, 288] width 1153 height 488
paste input "Metropolitan - Cooler - Righ"
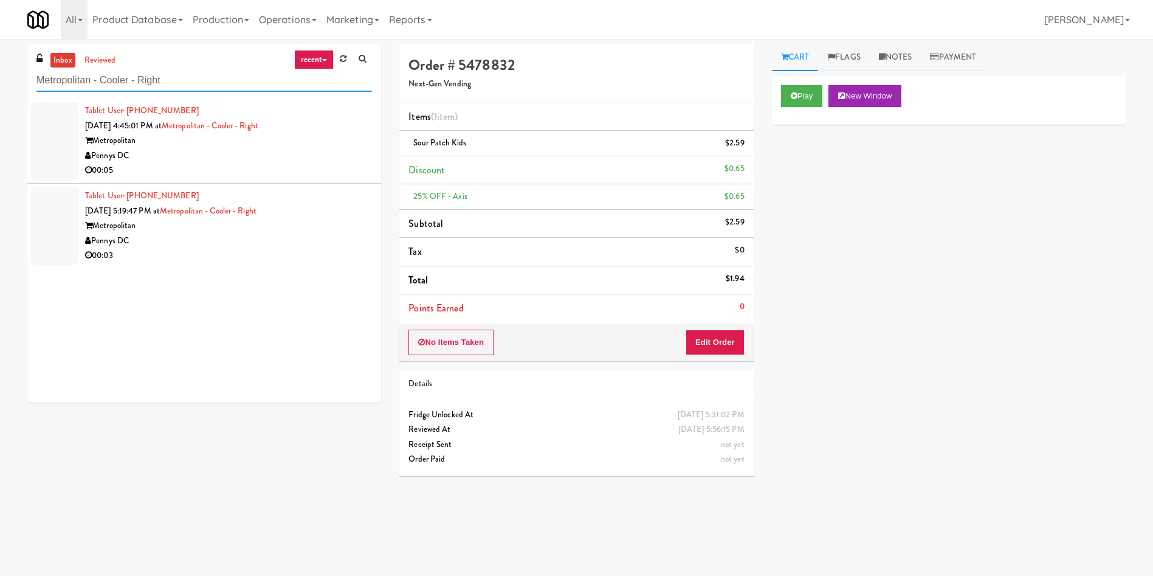
type input "Metropolitan - Cooler - Right"
click at [63, 139] on div at bounding box center [54, 141] width 49 height 78
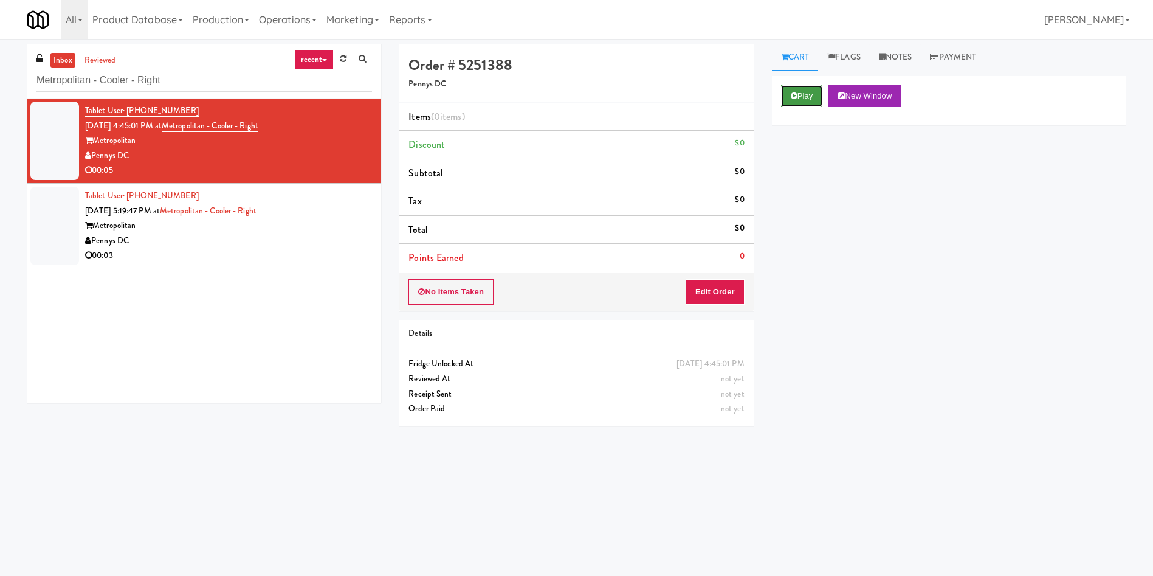
click at [805, 94] on button "Play" at bounding box center [802, 96] width 42 height 22
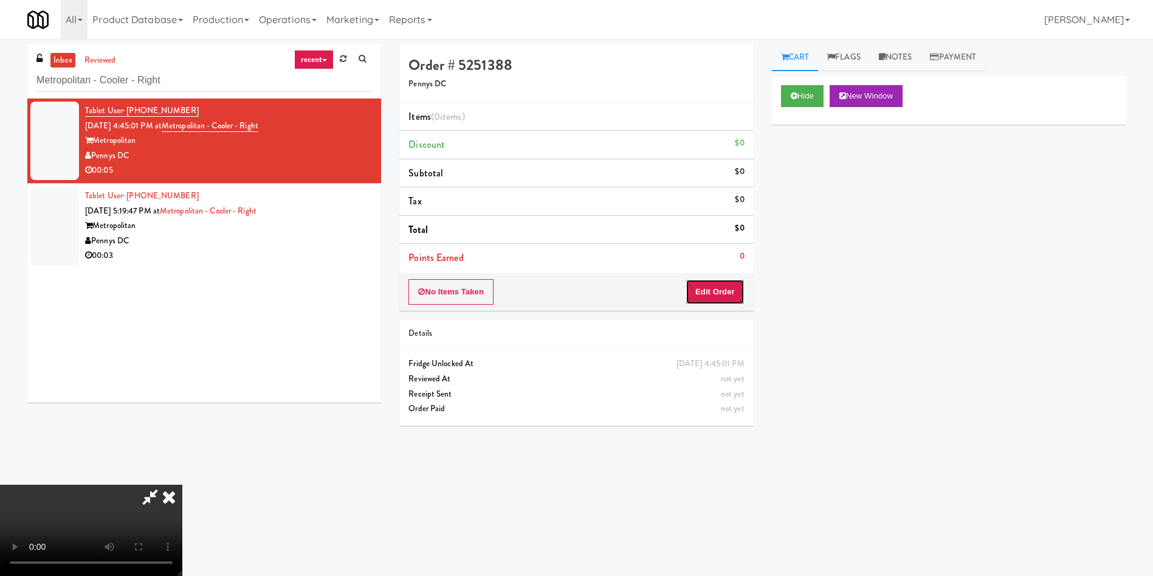
click at [716, 296] on button "Edit Order" at bounding box center [715, 292] width 59 height 26
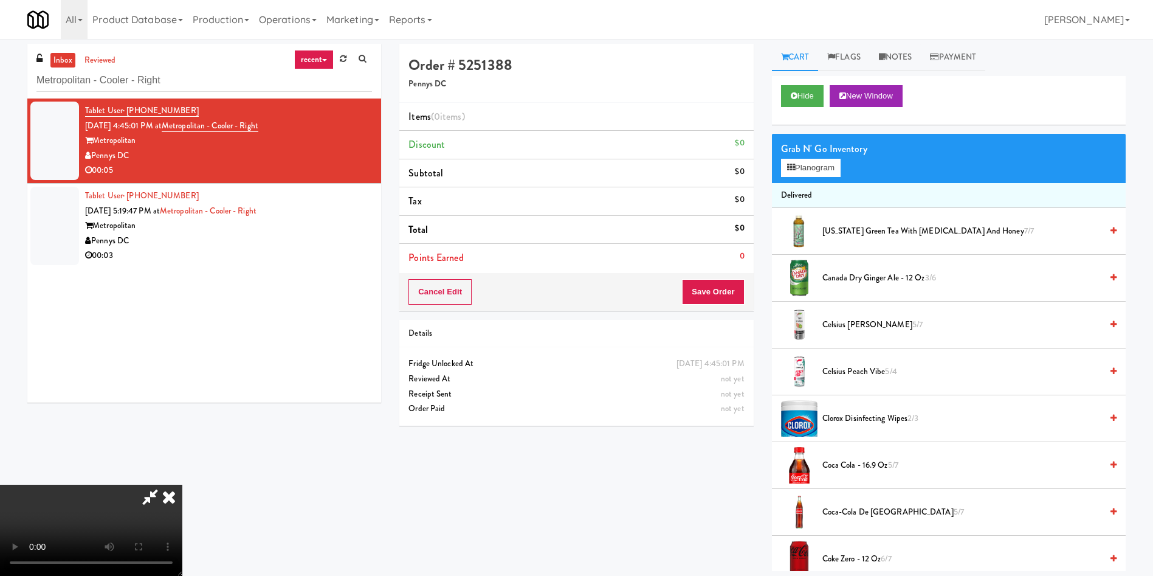
click at [182, 484] on video at bounding box center [91, 529] width 182 height 91
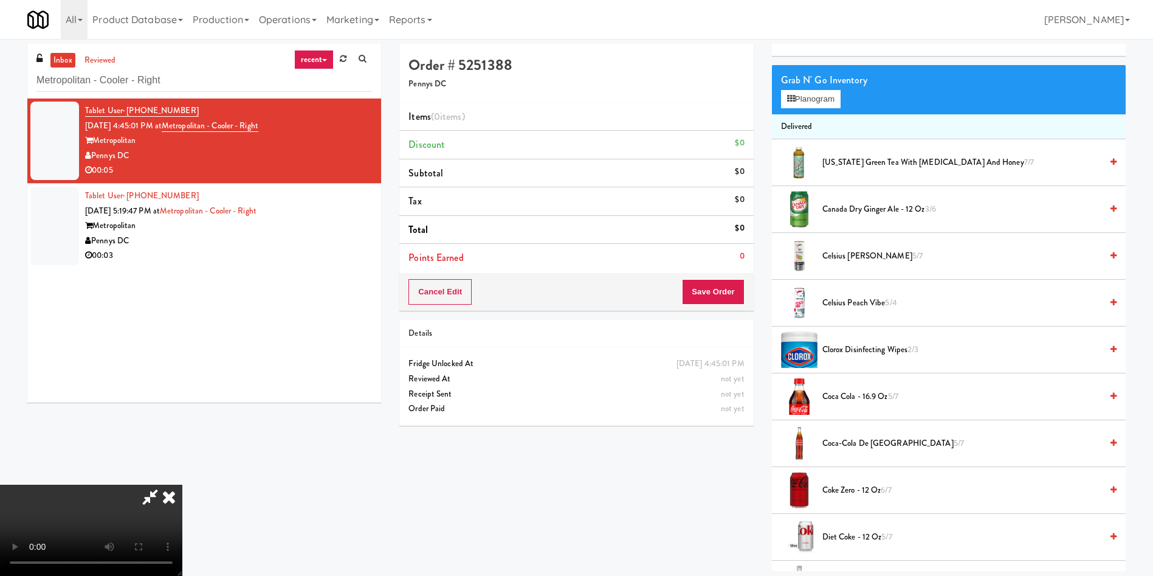
scroll to position [182, 0]
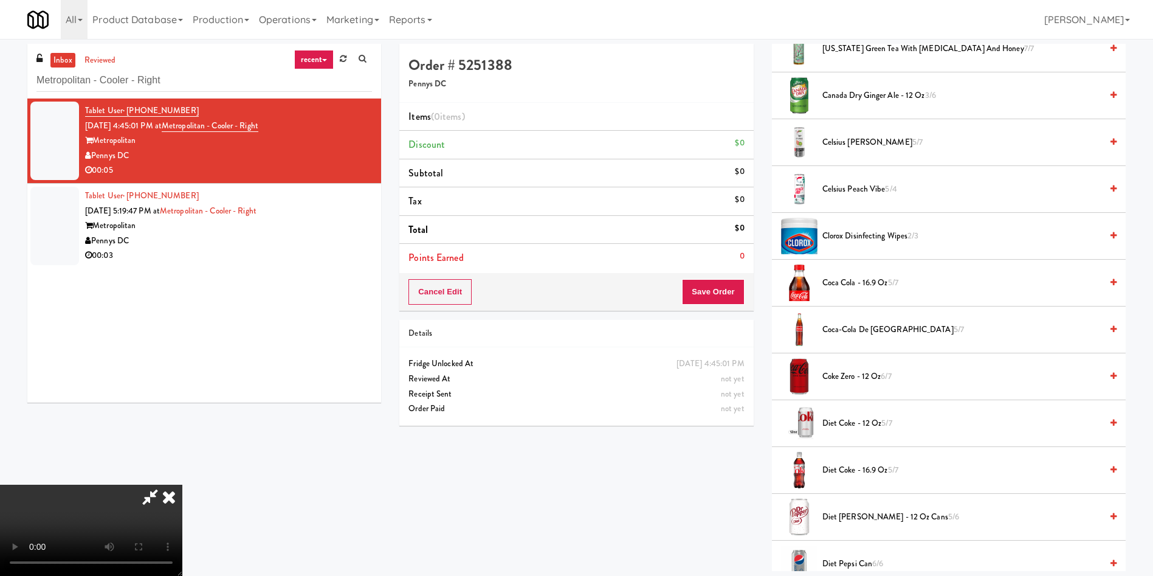
click at [846, 426] on span "Diet Coke - 12 oz 5/7" at bounding box center [961, 423] width 279 height 15
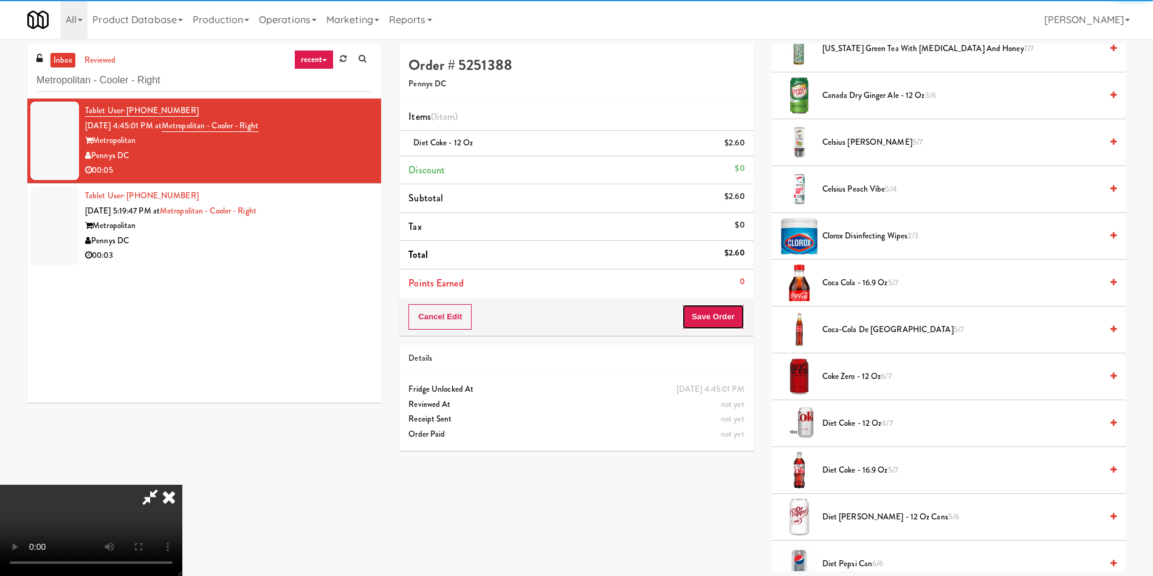
click at [717, 316] on button "Save Order" at bounding box center [713, 317] width 62 height 26
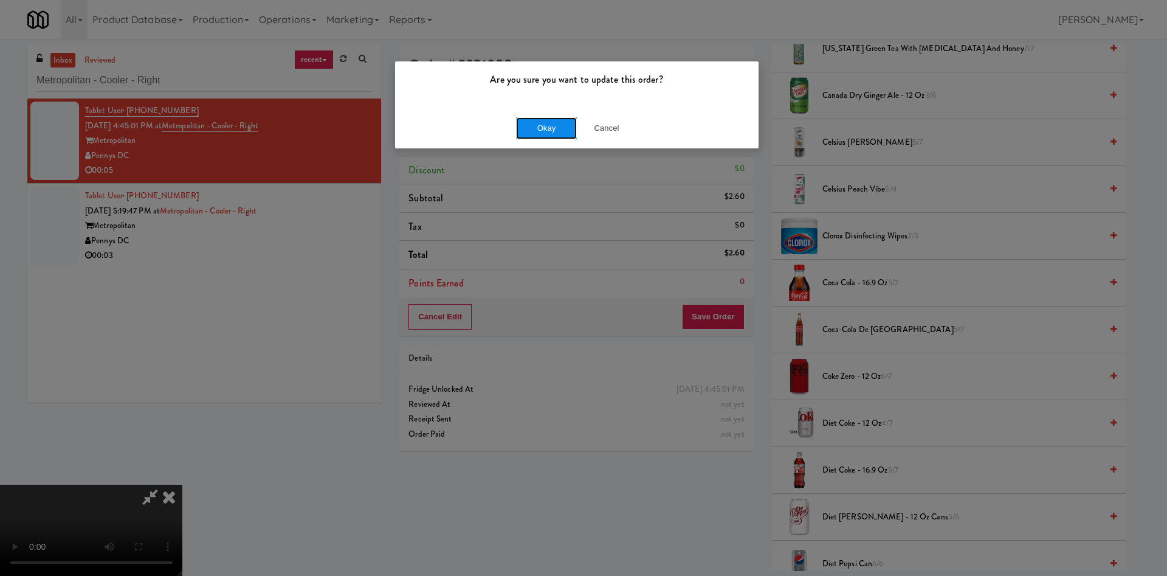
click at [539, 131] on button "Okay" at bounding box center [546, 128] width 61 height 22
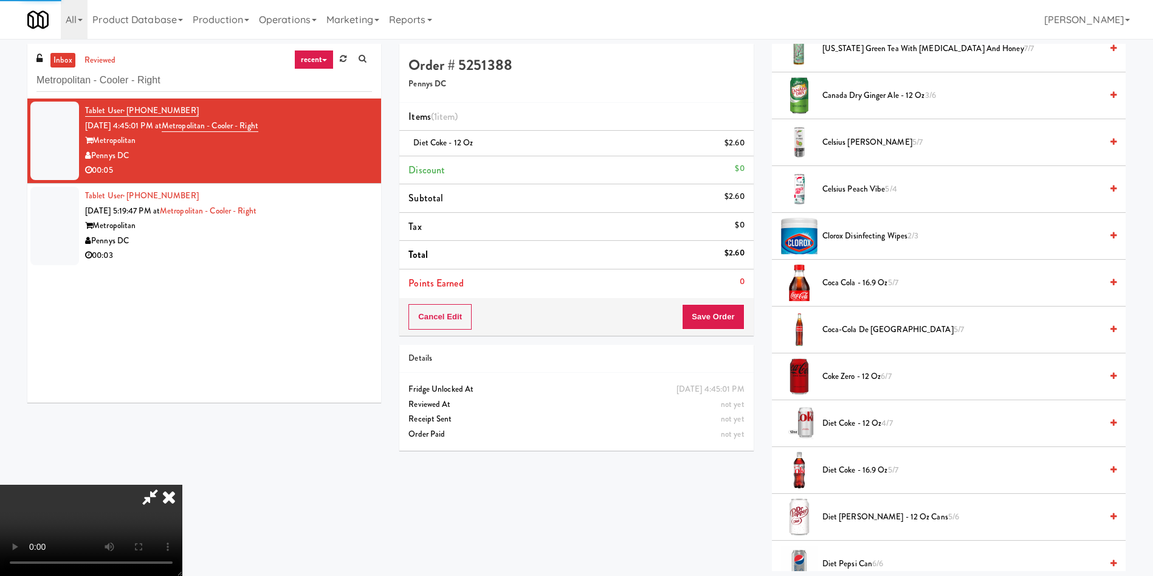
scroll to position [0, 0]
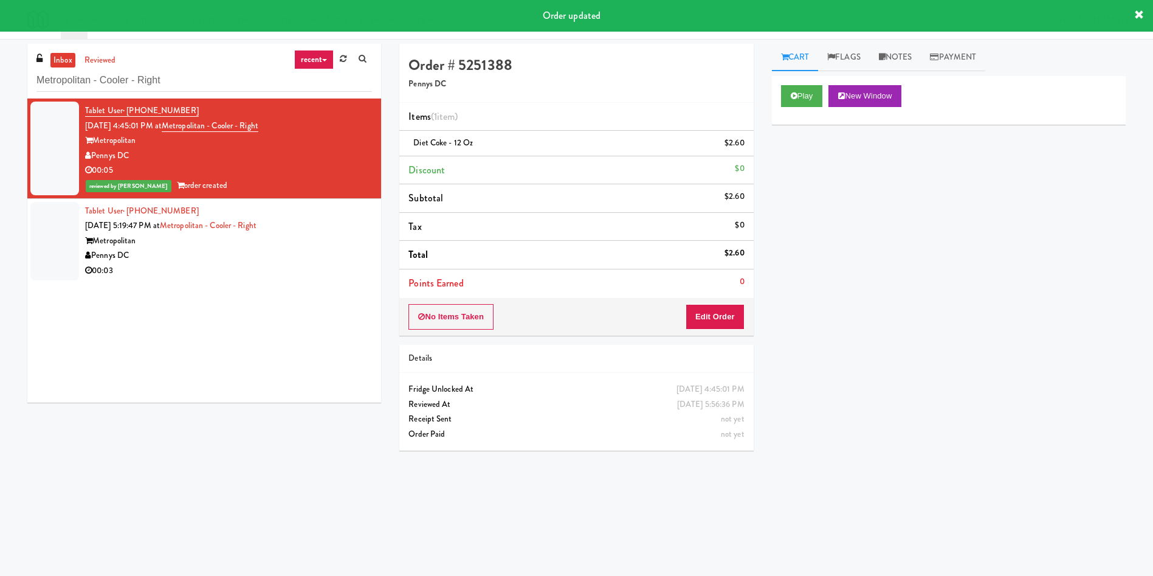
click at [63, 241] on div at bounding box center [54, 241] width 49 height 78
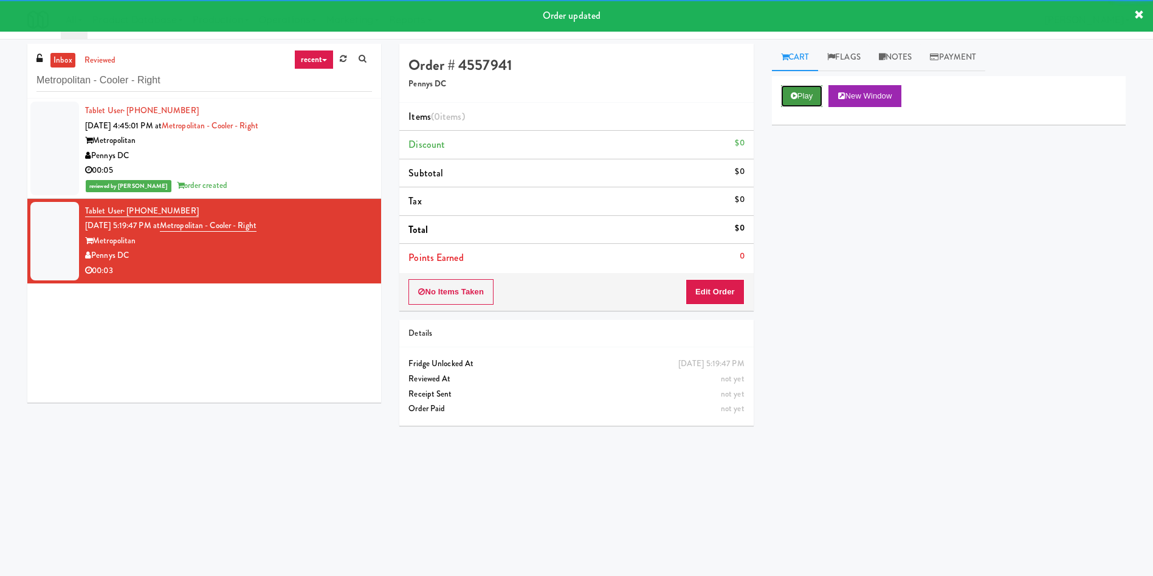
click at [806, 95] on button "Play" at bounding box center [802, 96] width 42 height 22
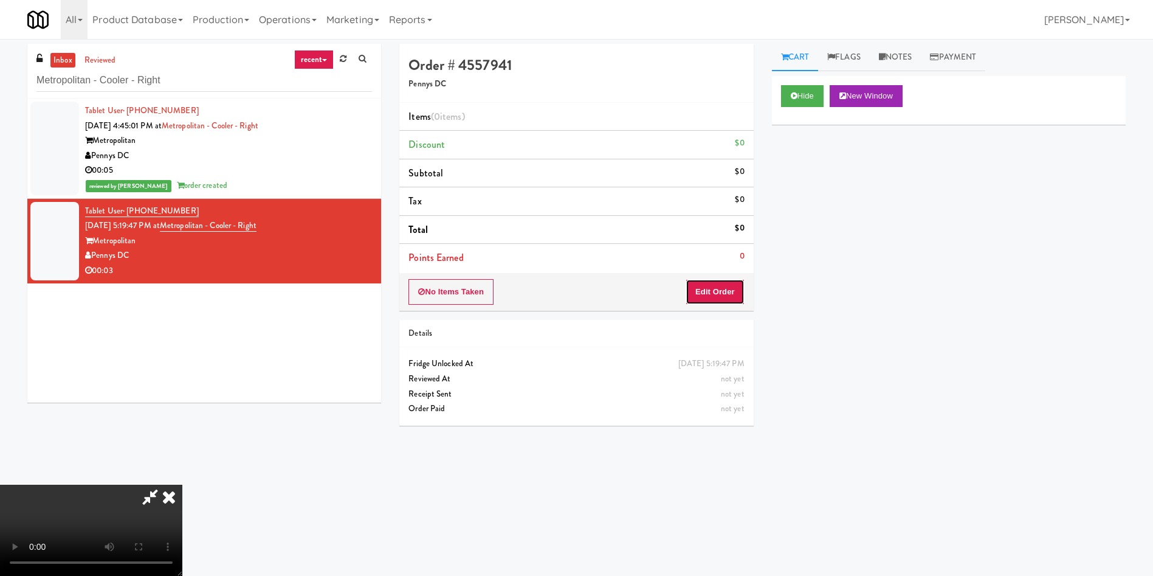
click at [714, 294] on button "Edit Order" at bounding box center [715, 292] width 59 height 26
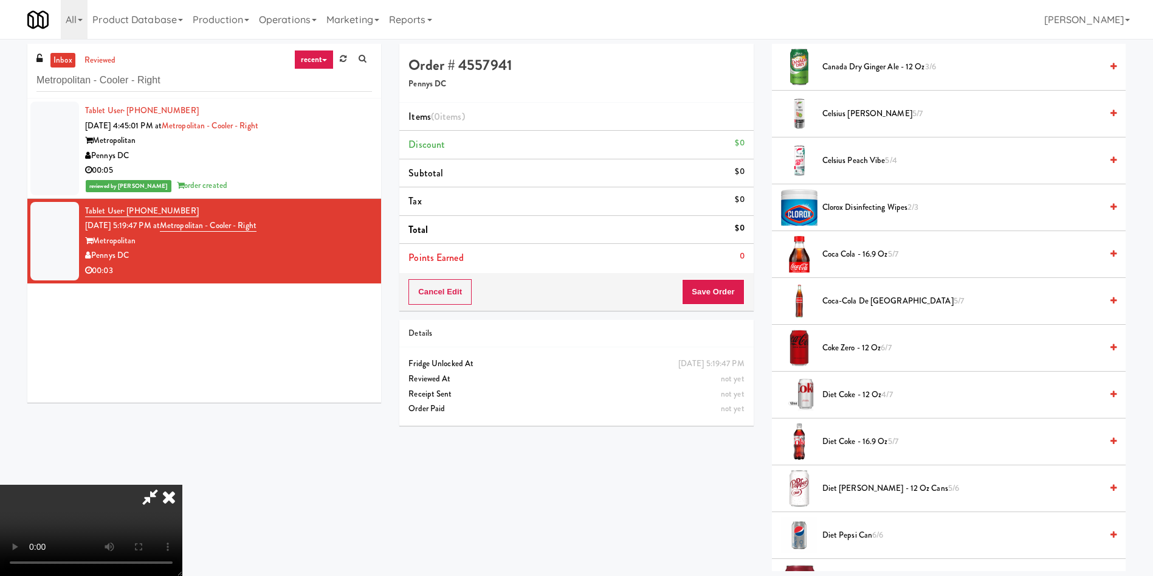
scroll to position [182, 0]
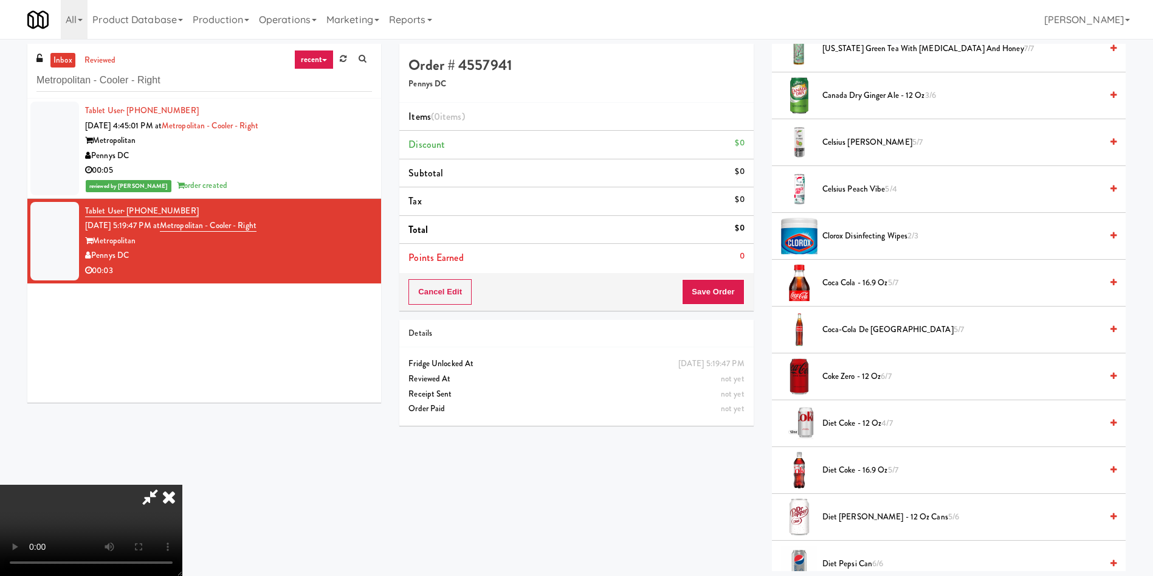
click at [182, 484] on video at bounding box center [91, 529] width 182 height 91
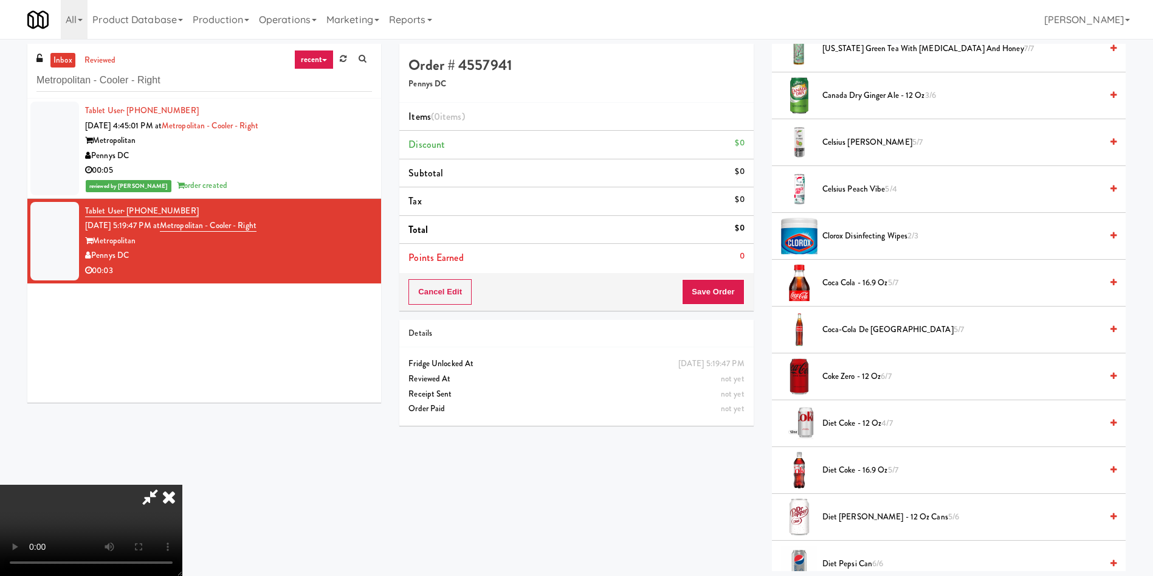
click at [182, 484] on video at bounding box center [91, 529] width 182 height 91
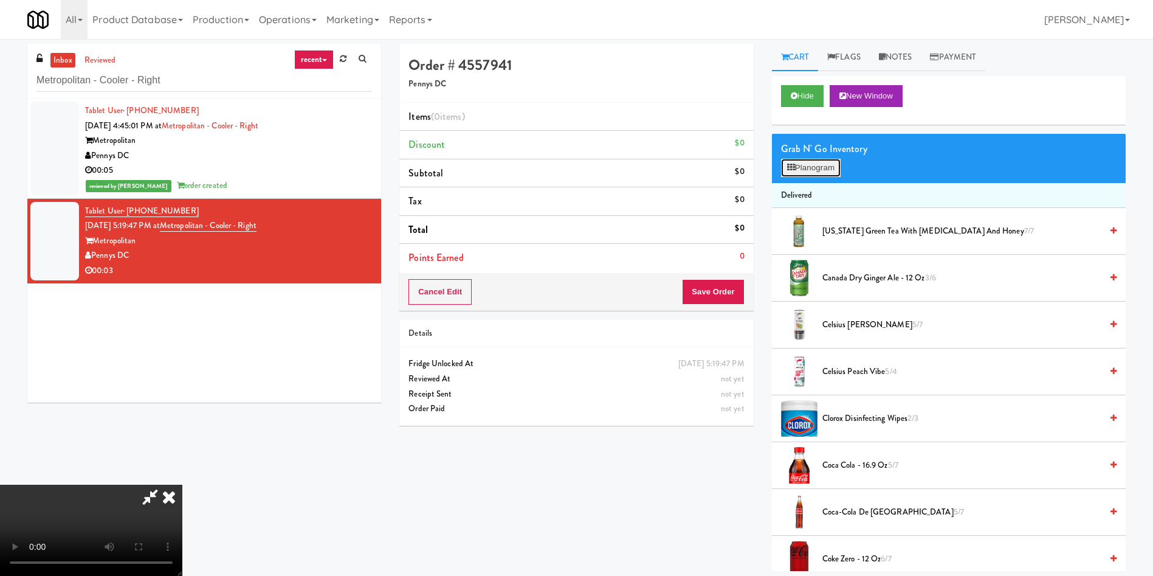
click at [802, 168] on button "Planogram" at bounding box center [811, 168] width 60 height 18
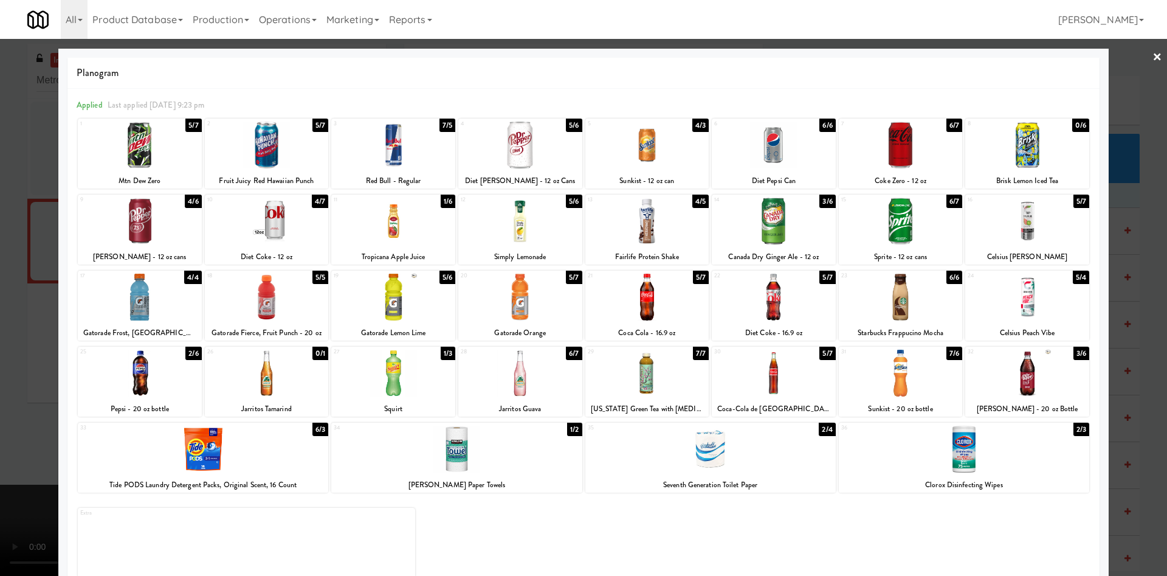
click at [132, 222] on div at bounding box center [140, 221] width 124 height 47
click at [12, 217] on div at bounding box center [583, 288] width 1167 height 576
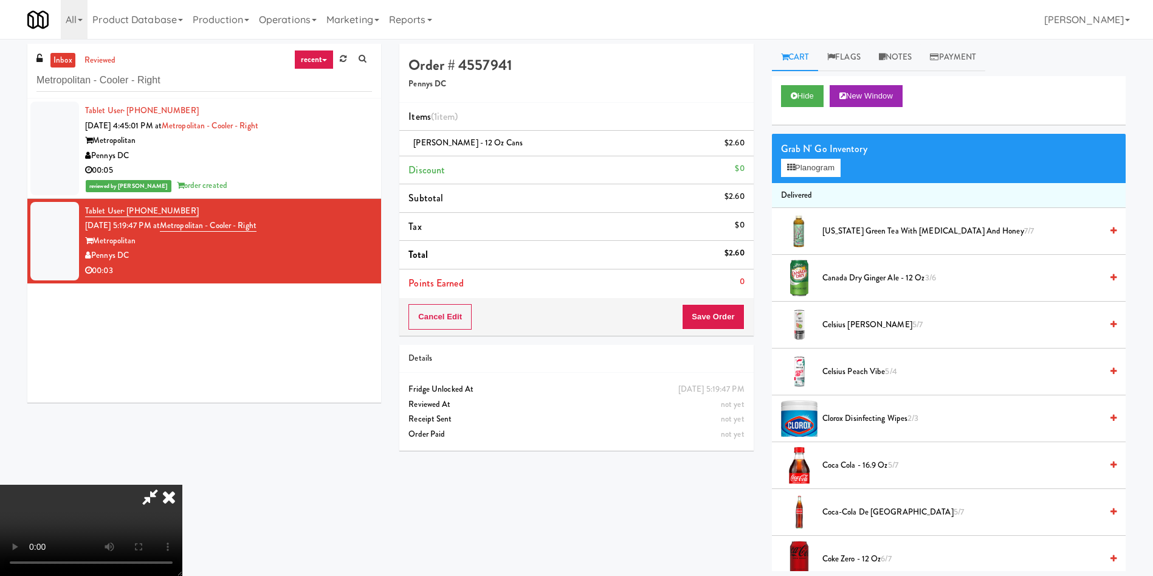
scroll to position [179, 0]
click at [182, 484] on video at bounding box center [91, 529] width 182 height 91
click at [716, 317] on button "Save Order" at bounding box center [713, 317] width 62 height 26
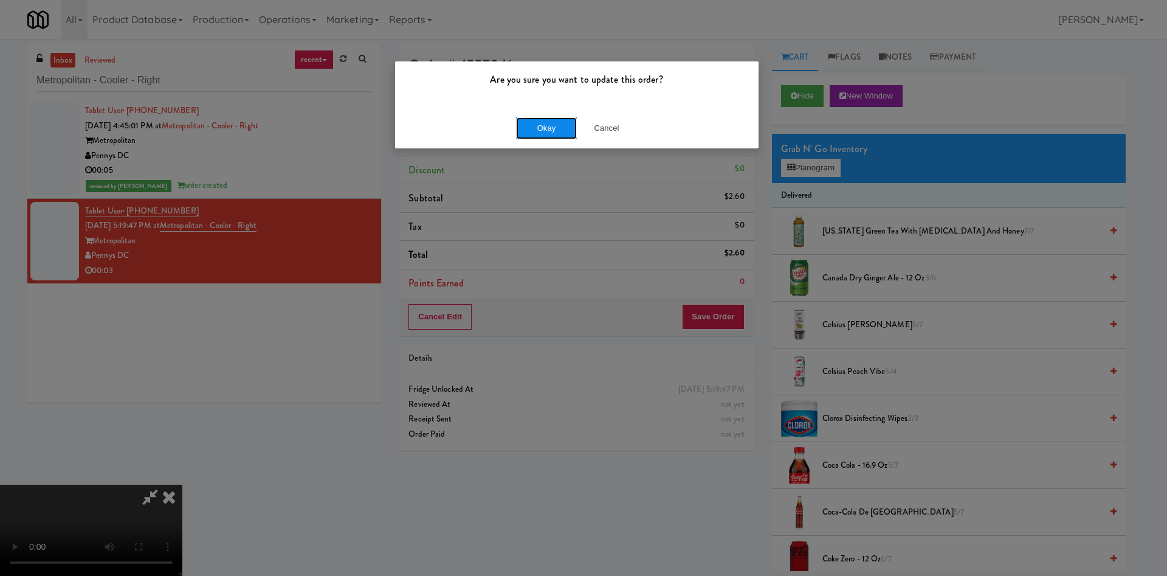
click at [554, 128] on button "Okay" at bounding box center [546, 128] width 61 height 22
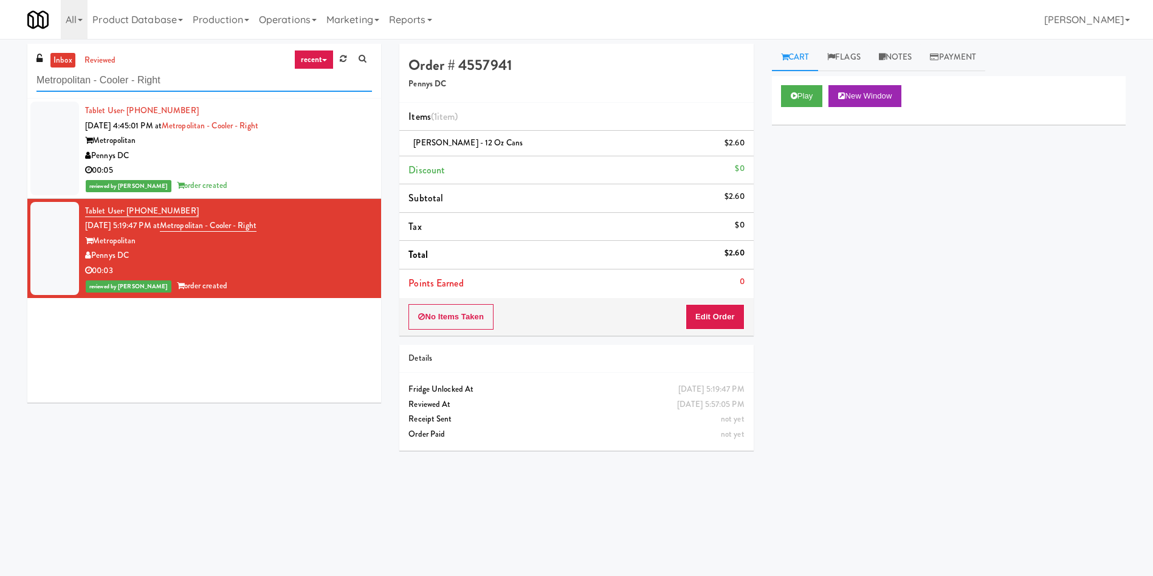
drag, startPoint x: 173, startPoint y: 81, endPoint x: 0, endPoint y: 81, distance: 172.6
click at [0, 81] on div "inbox reviewed recent all unclear take inventory issue suspicious failed recent…" at bounding box center [576, 288] width 1153 height 488
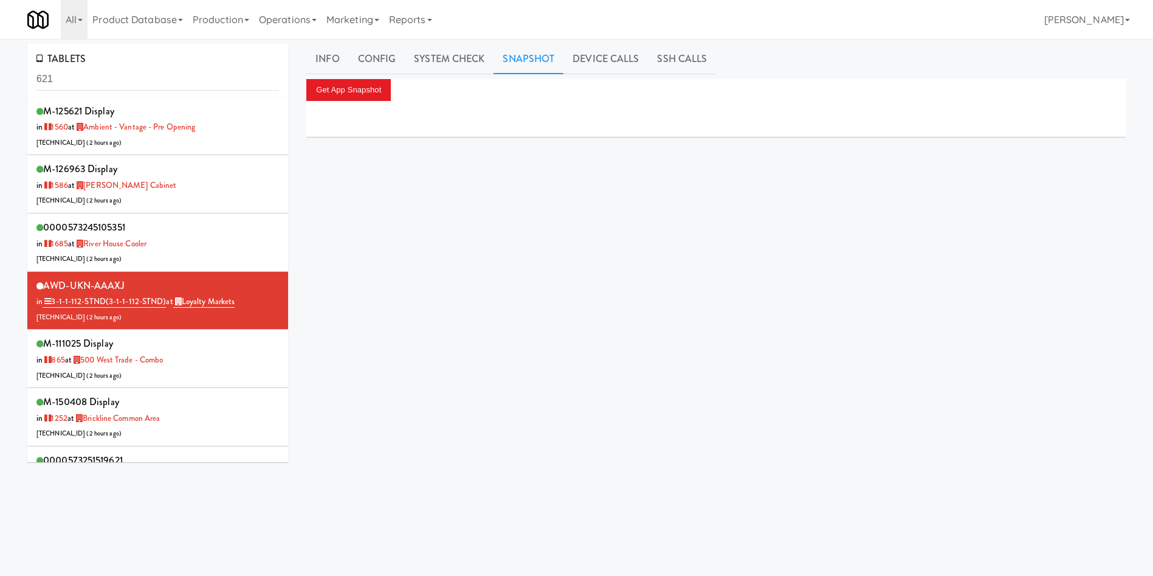
click at [0, 87] on div "TABLETS 621 M-125621 Display in [DATE] at Ambient - Vantage - Pre Opening [TECH…" at bounding box center [576, 289] width 1153 height 491
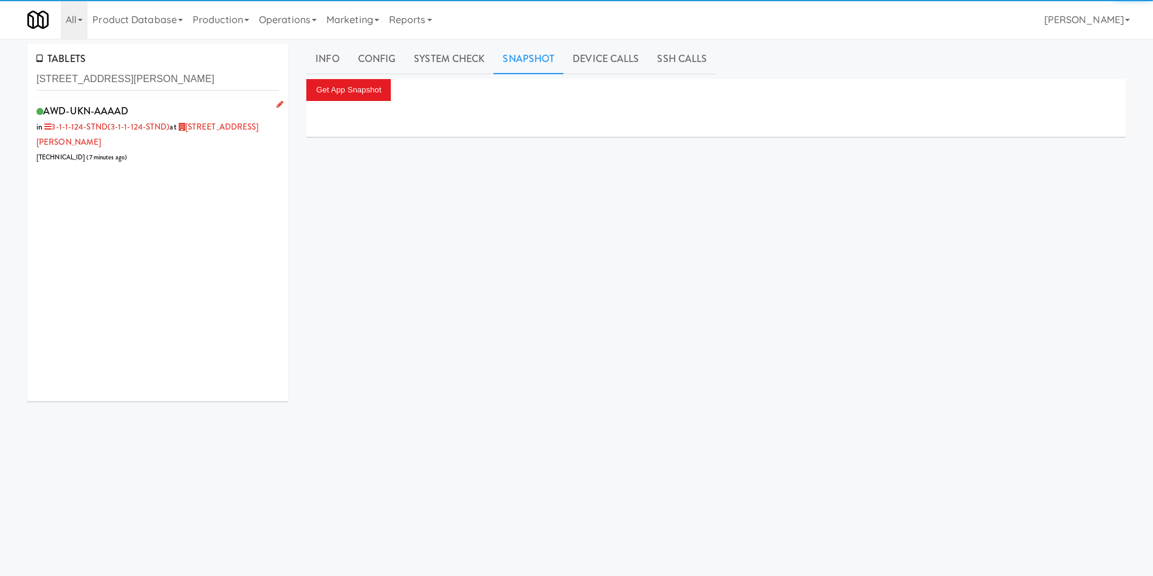
type input "[STREET_ADDRESS][PERSON_NAME]"
click at [183, 138] on div "AWD-UKN-AAAAD in 3-1-1-124-STND (3-1-1-124-STND) at [STREET_ADDRESS][PERSON_NAM…" at bounding box center [157, 133] width 243 height 63
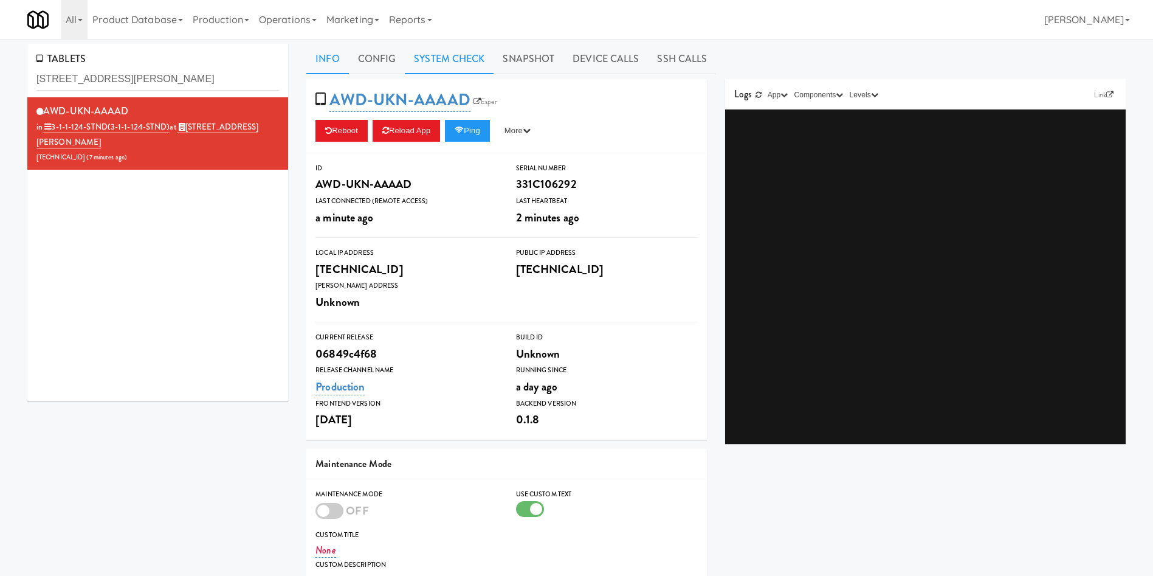
click at [458, 63] on link "System Check" at bounding box center [449, 59] width 89 height 30
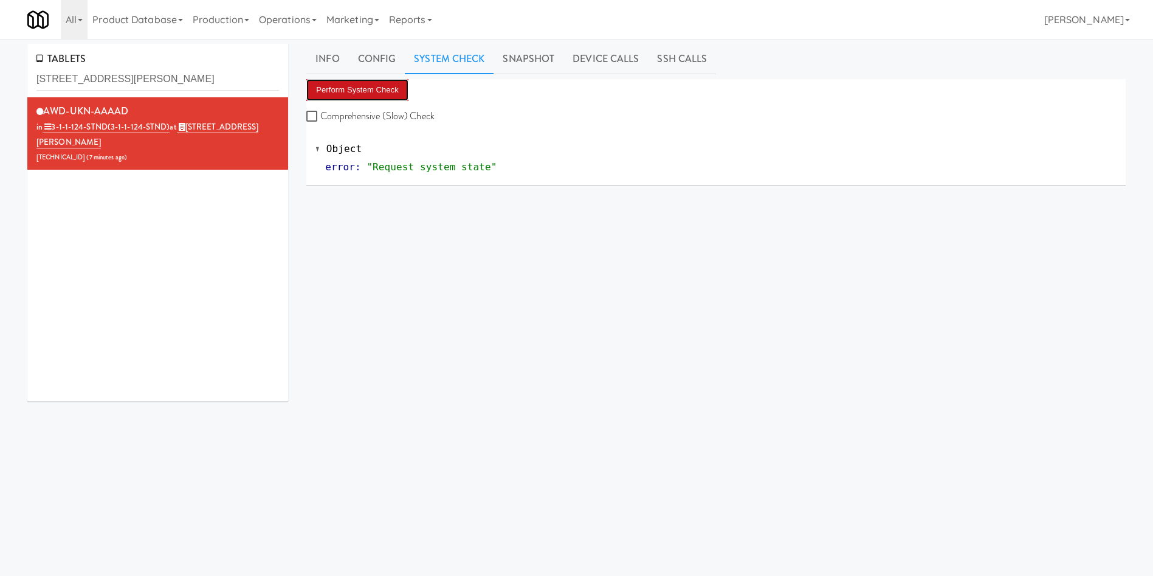
click at [368, 95] on button "Perform System Check" at bounding box center [357, 90] width 102 height 22
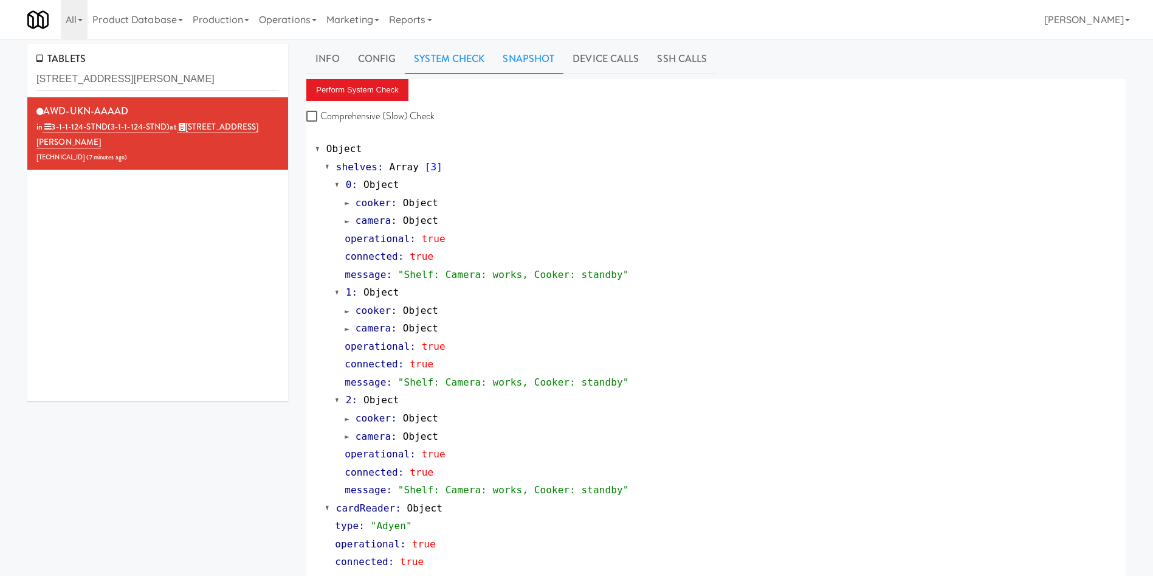
drag, startPoint x: 520, startPoint y: 53, endPoint x: 424, endPoint y: 75, distance: 98.6
click at [517, 57] on link "Snapshot" at bounding box center [529, 59] width 70 height 30
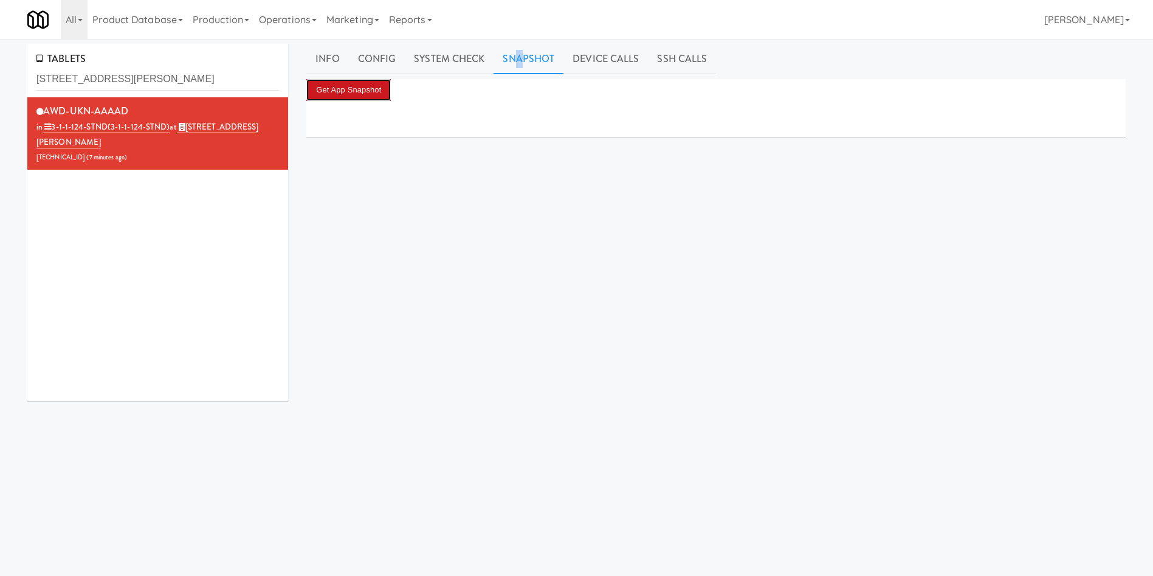
click at [333, 100] on button "Get App Snapshot" at bounding box center [348, 90] width 84 height 22
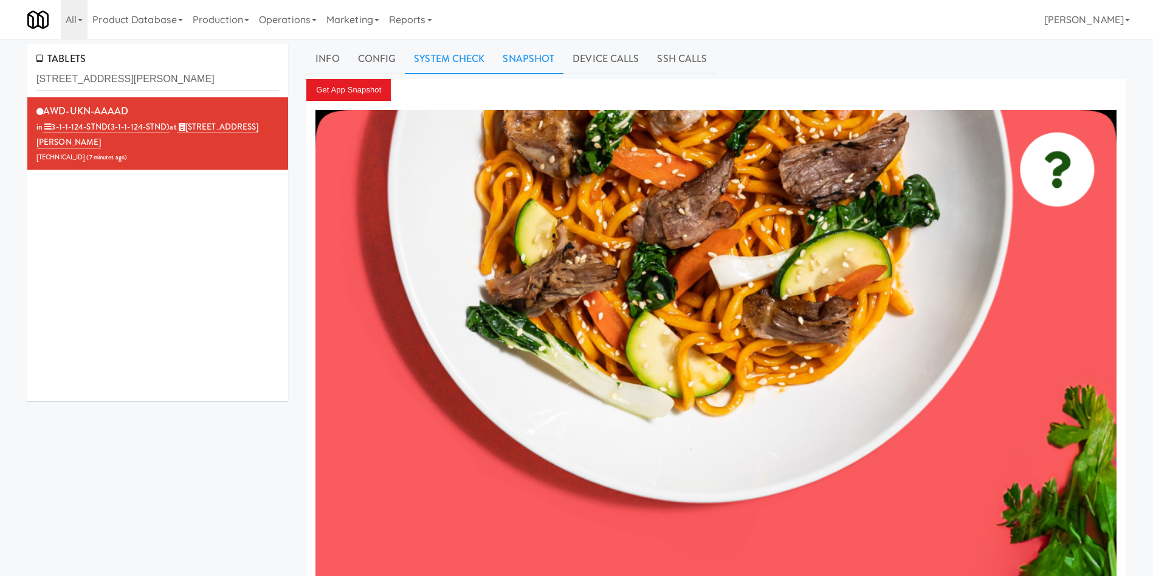
click at [453, 63] on link "System Check" at bounding box center [449, 59] width 89 height 30
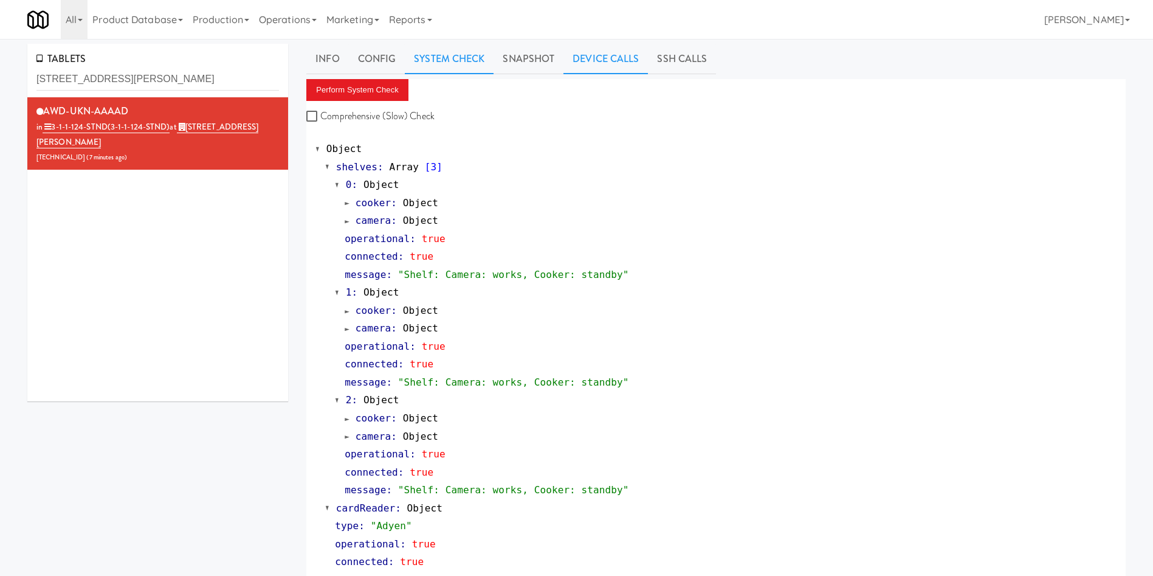
click at [602, 61] on link "Device Calls" at bounding box center [605, 59] width 84 height 30
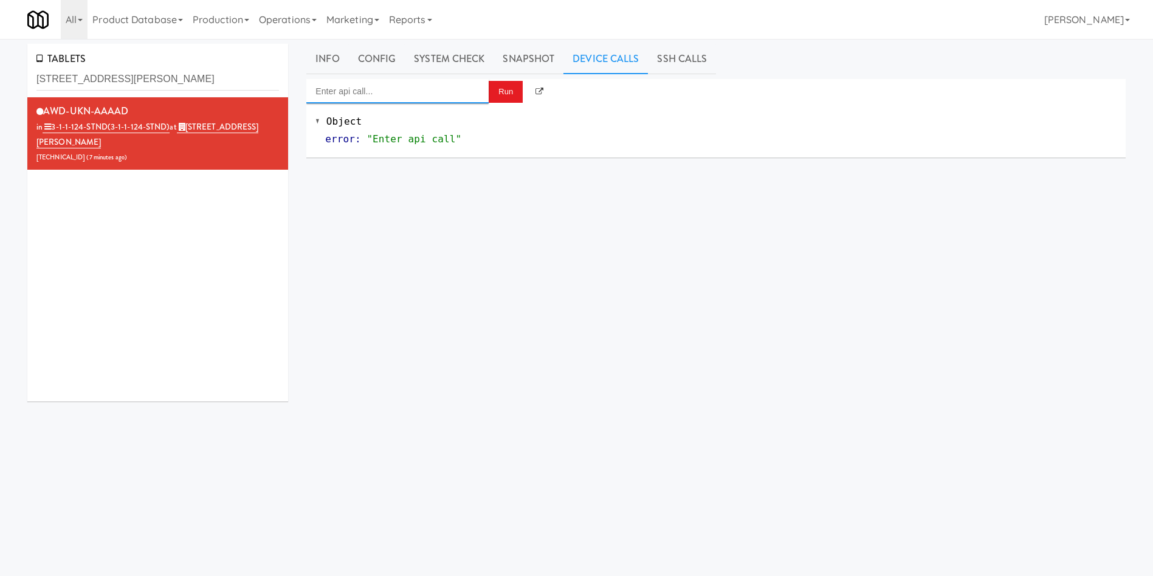
click at [377, 98] on input "Enter api call..." at bounding box center [397, 91] width 182 height 24
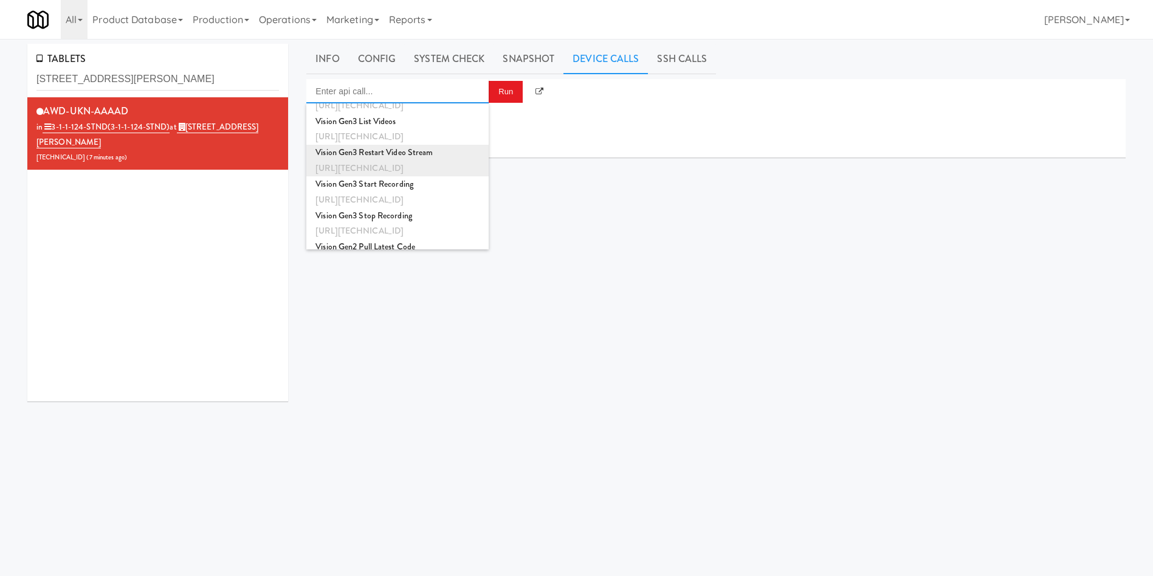
scroll to position [365, 0]
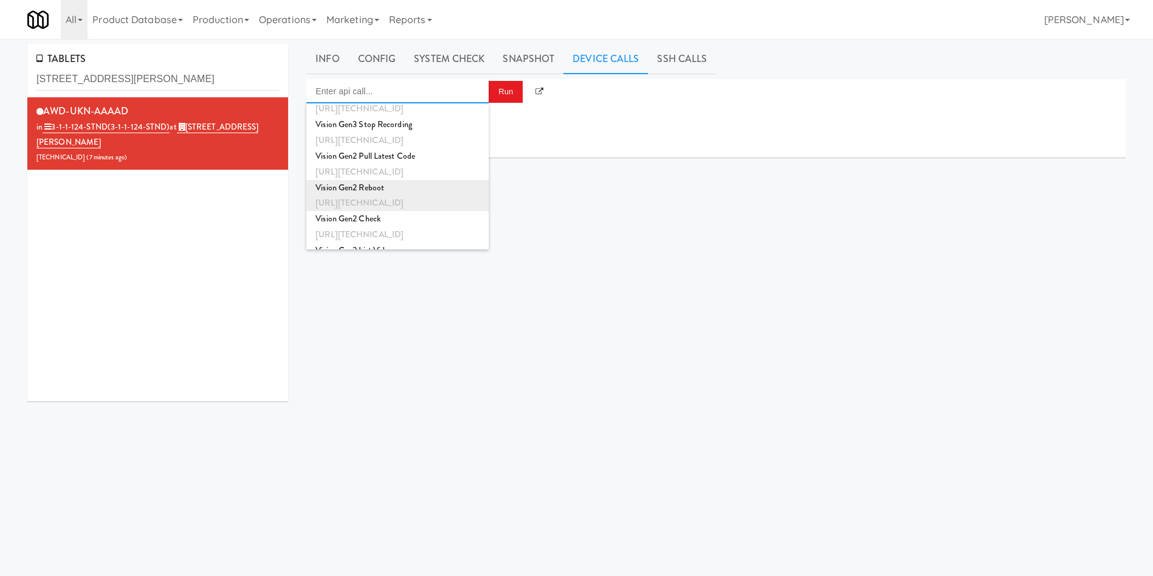
click at [405, 182] on div "Vision Gen2 Reboot" at bounding box center [397, 188] width 164 height 16
type input "Vision Gen2 Reboot"
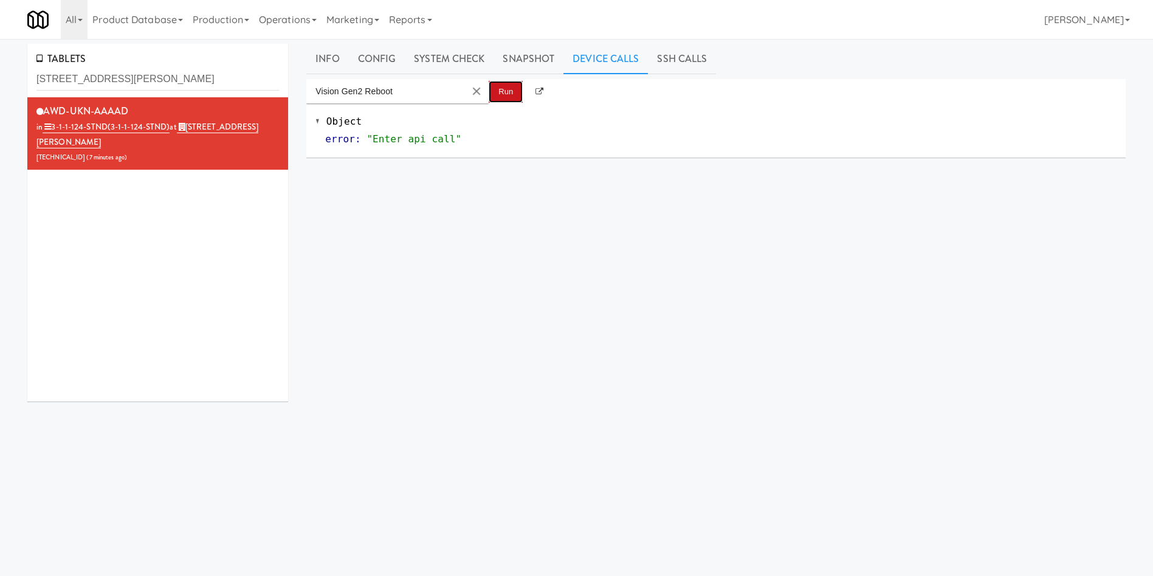
click at [505, 96] on button "Run" at bounding box center [506, 92] width 34 height 22
click at [474, 97] on button "Clear Input" at bounding box center [476, 91] width 18 height 18
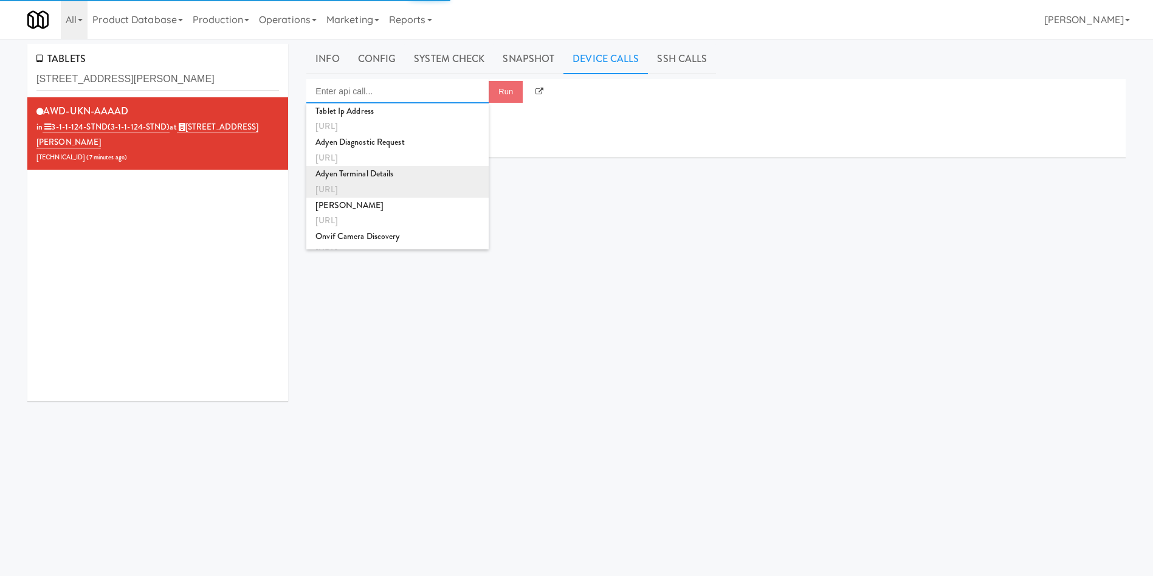
scroll to position [182, 0]
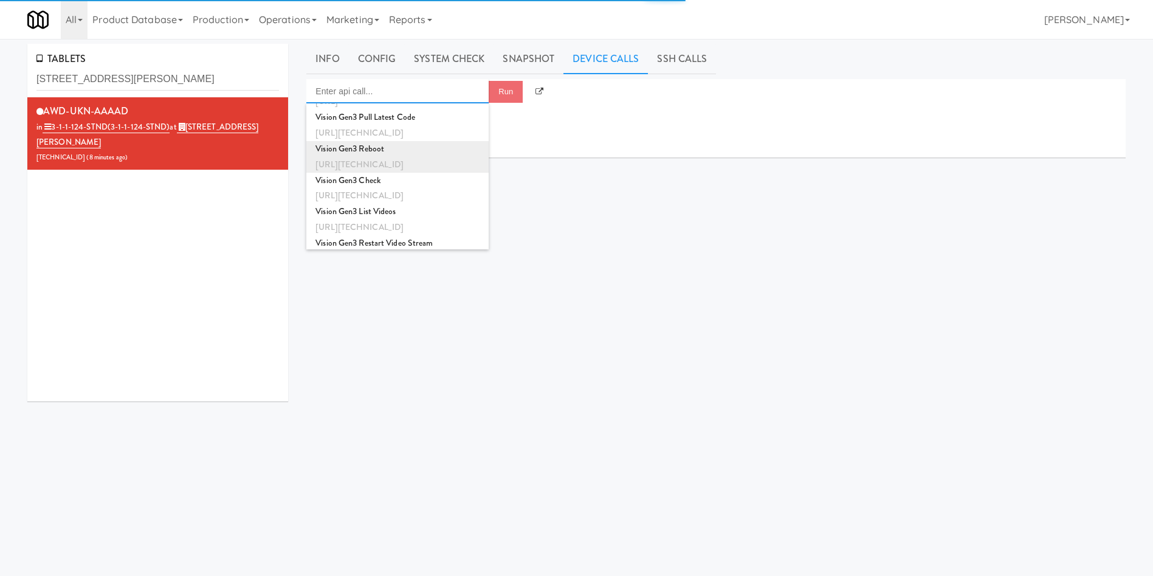
click at [381, 152] on div "Vision Gen3 Reboot" at bounding box center [397, 149] width 164 height 16
type input "Vision Gen3 Reboot"
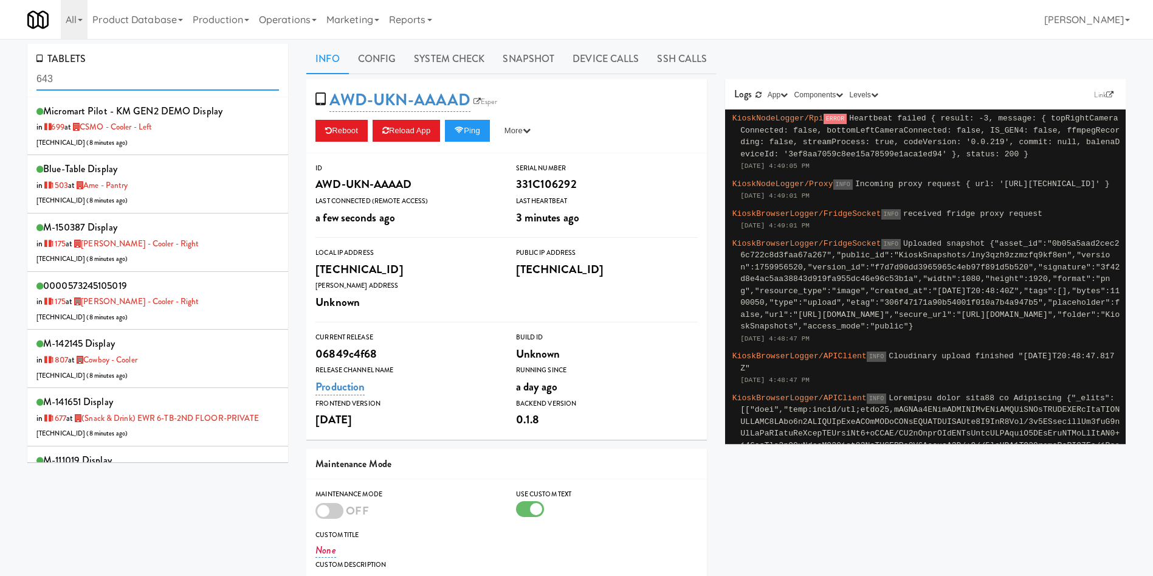
drag, startPoint x: 157, startPoint y: 75, endPoint x: 0, endPoint y: 74, distance: 157.4
click at [0, 74] on div "TABLETS 643 Micromart Pilot - KM GEN2 DEMO Display in 699 at CSMO - Cooler - Le…" at bounding box center [576, 390] width 1153 height 692
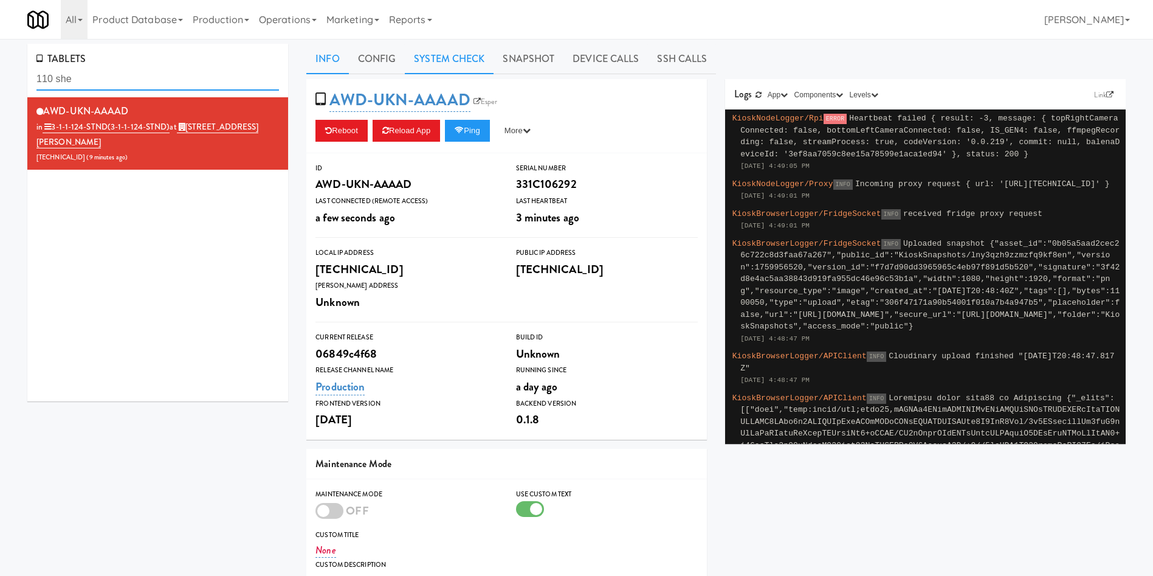
type input "110 she"
click at [469, 56] on link "System Check" at bounding box center [449, 59] width 89 height 30
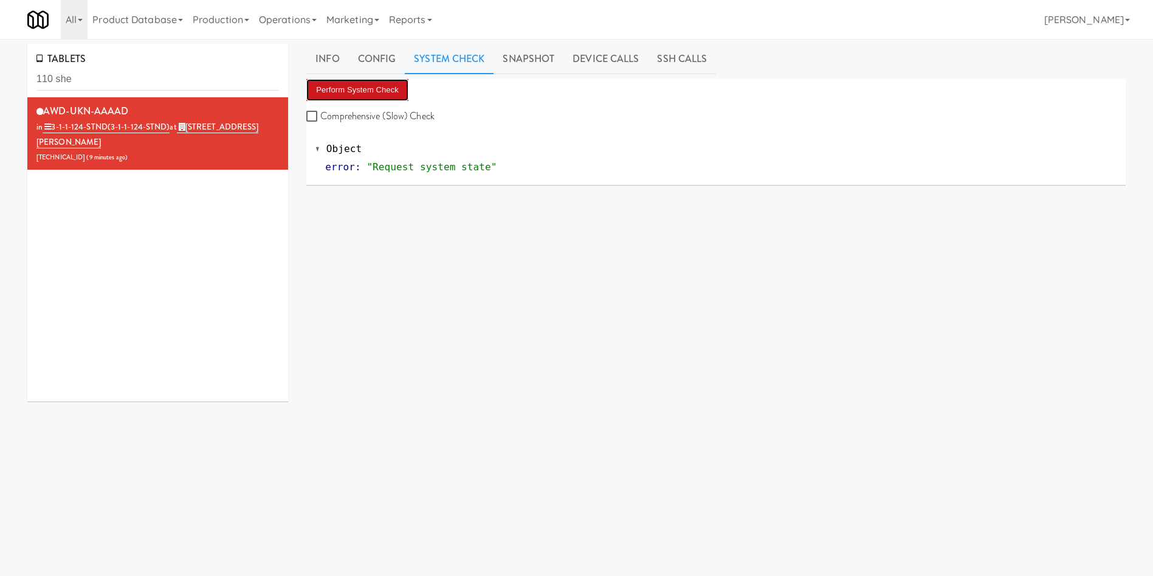
click at [371, 92] on button "Perform System Check" at bounding box center [357, 90] width 102 height 22
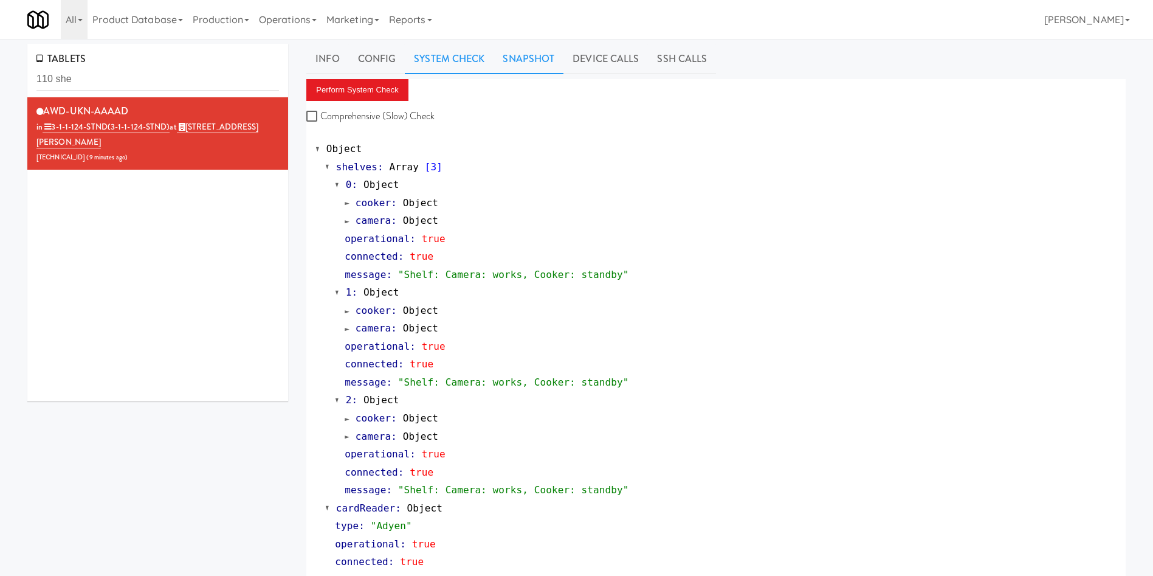
click at [518, 52] on link "Snapshot" at bounding box center [529, 59] width 70 height 30
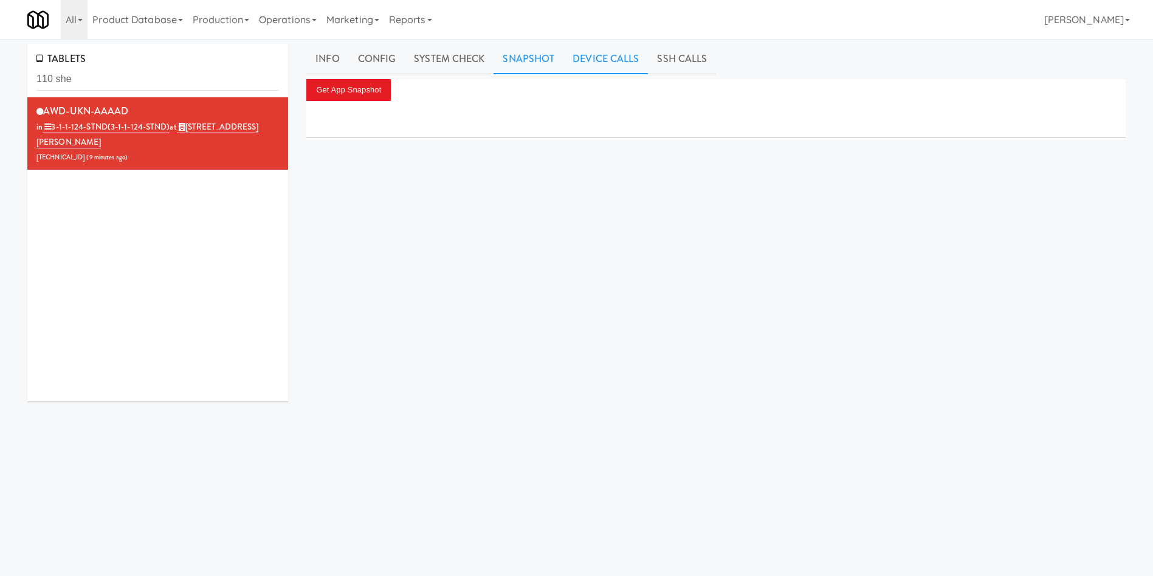
click at [584, 63] on link "Device Calls" at bounding box center [605, 59] width 84 height 30
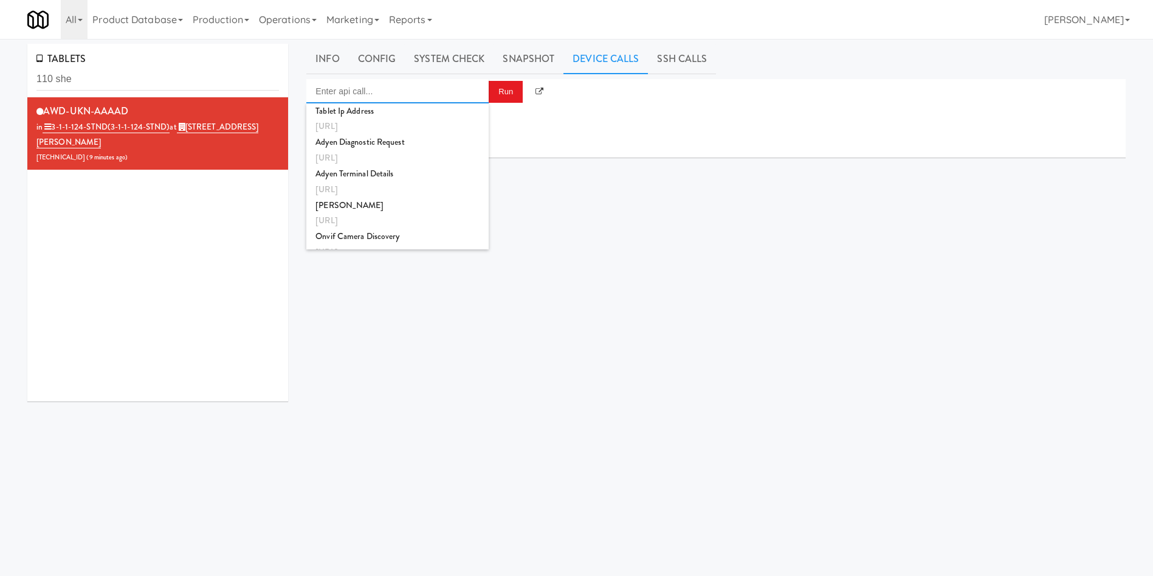
click at [407, 96] on input "Enter api call..." at bounding box center [397, 91] width 182 height 24
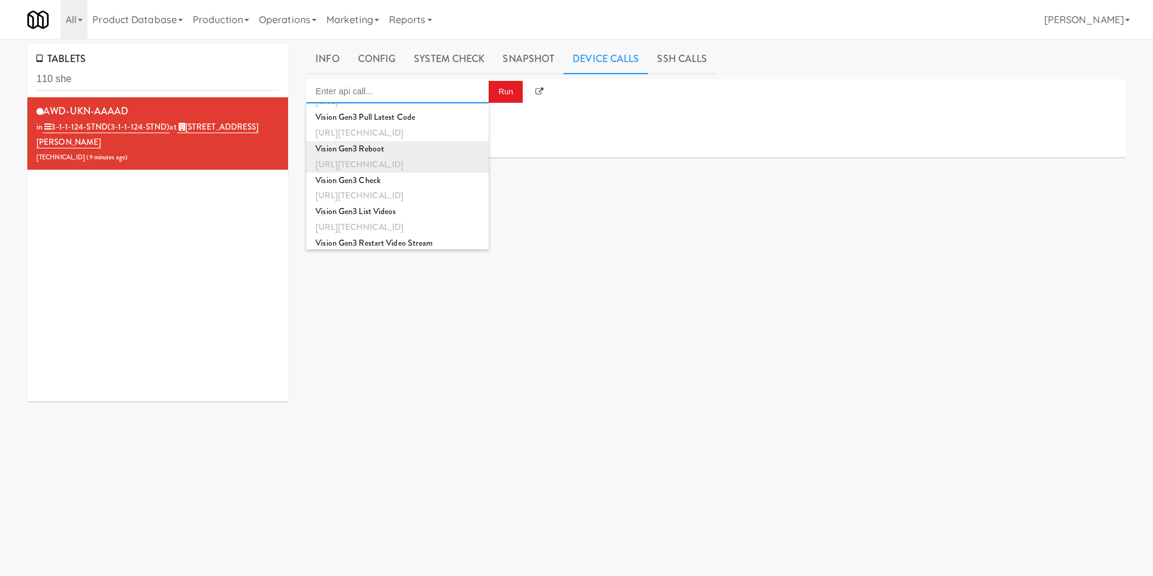
click at [402, 152] on div "Vision Gen3 Reboot" at bounding box center [397, 149] width 164 height 16
type input "Vision Gen3 Reboot"
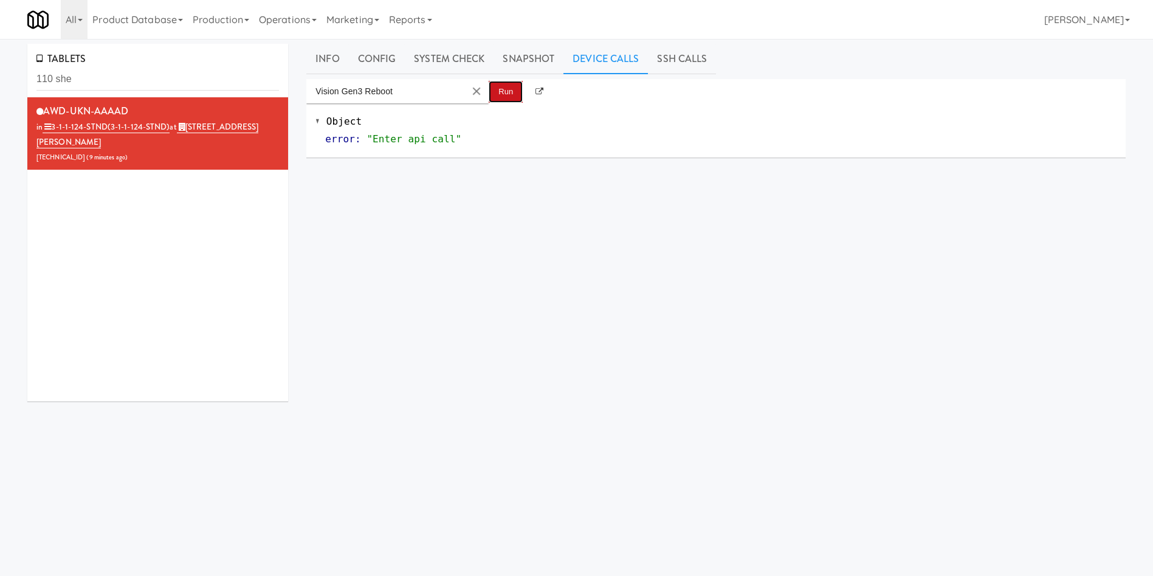
click at [502, 97] on button "Run" at bounding box center [506, 92] width 34 height 22
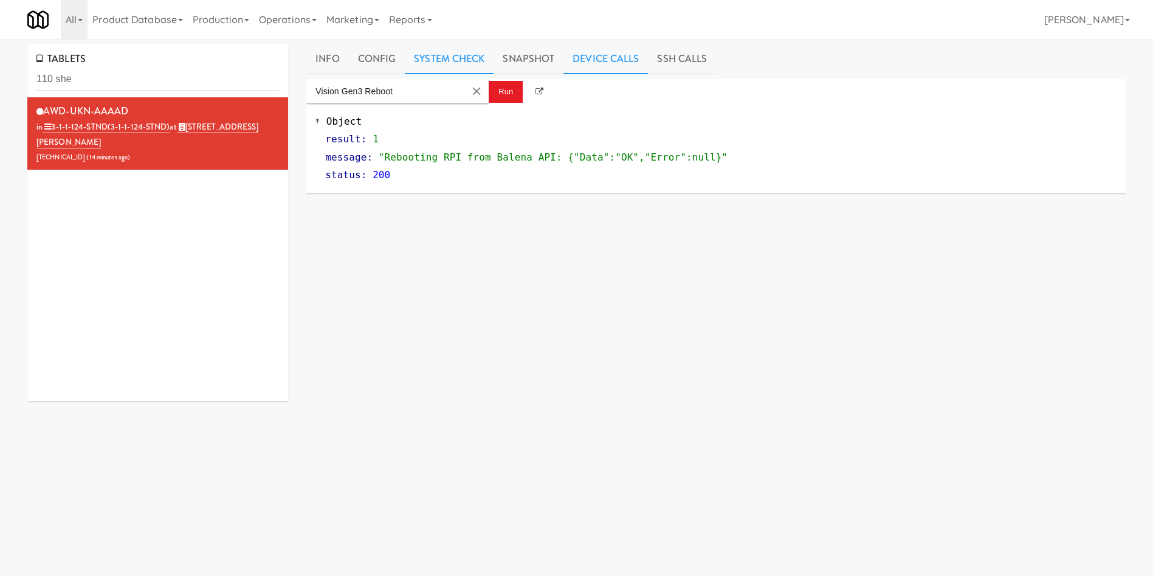
click at [456, 64] on link "System Check" at bounding box center [449, 59] width 89 height 30
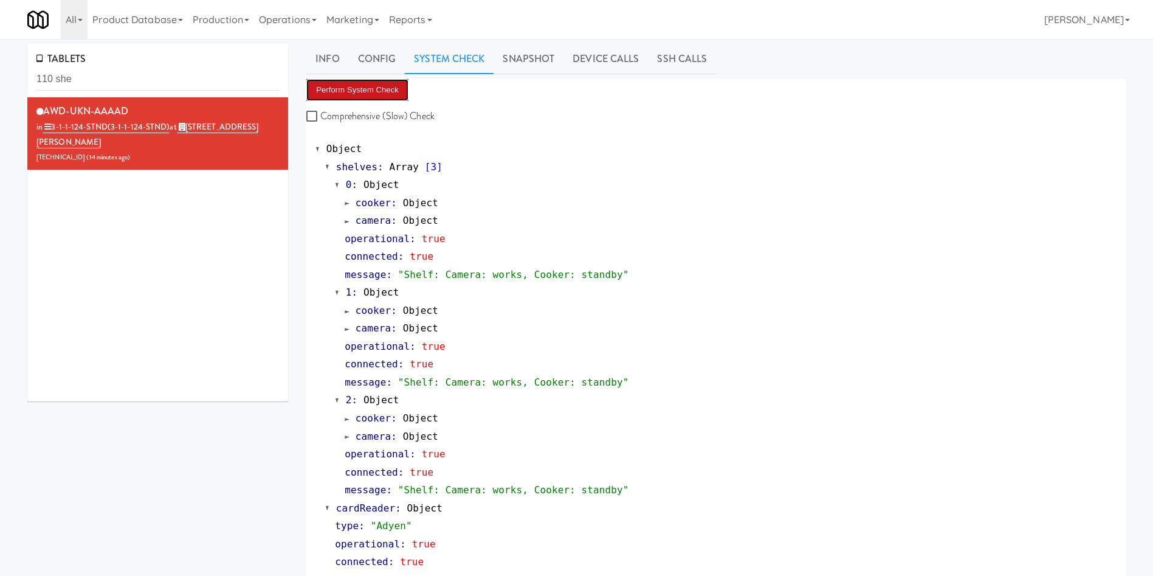
click at [375, 88] on button "Perform System Check" at bounding box center [357, 90] width 102 height 22
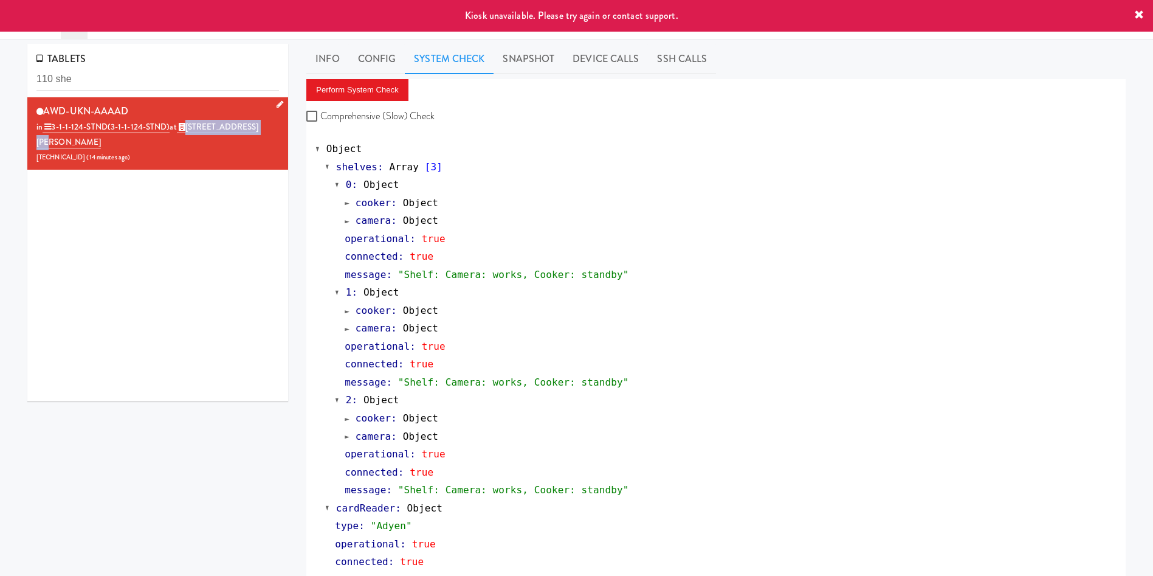
drag, startPoint x: 260, startPoint y: 126, endPoint x: 188, endPoint y: 123, distance: 72.4
click at [188, 123] on div "AWD-UKN-AAAAD in 3-1-1-124-STND (3-1-1-124-STND) at 110 Sheppard Ave E 206.0.69…" at bounding box center [157, 133] width 243 height 63
copy link "[STREET_ADDRESS][PERSON_NAME]"
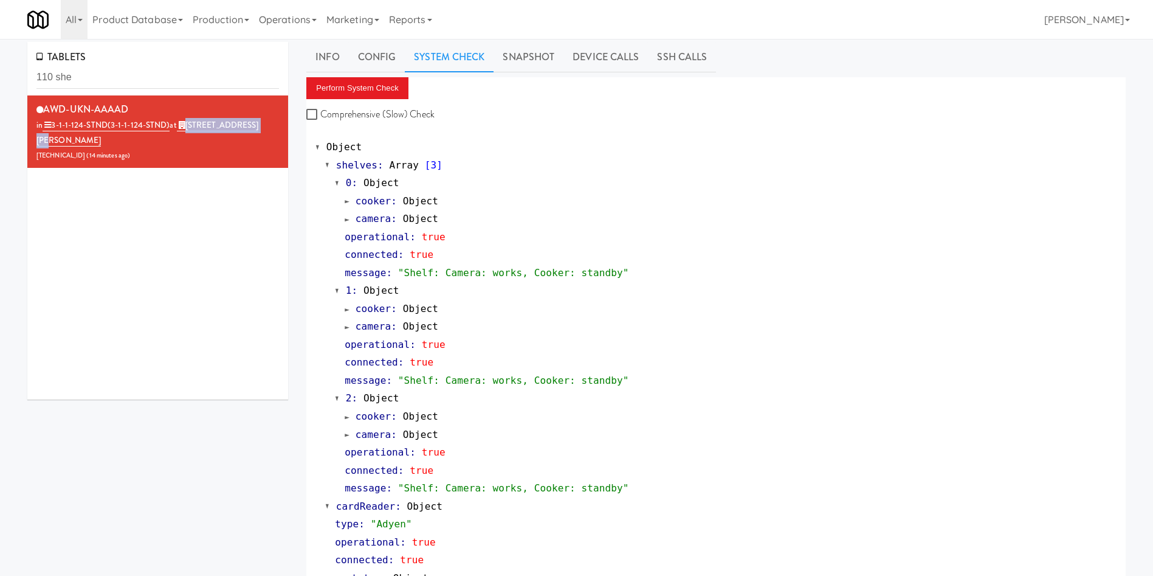
scroll to position [0, 0]
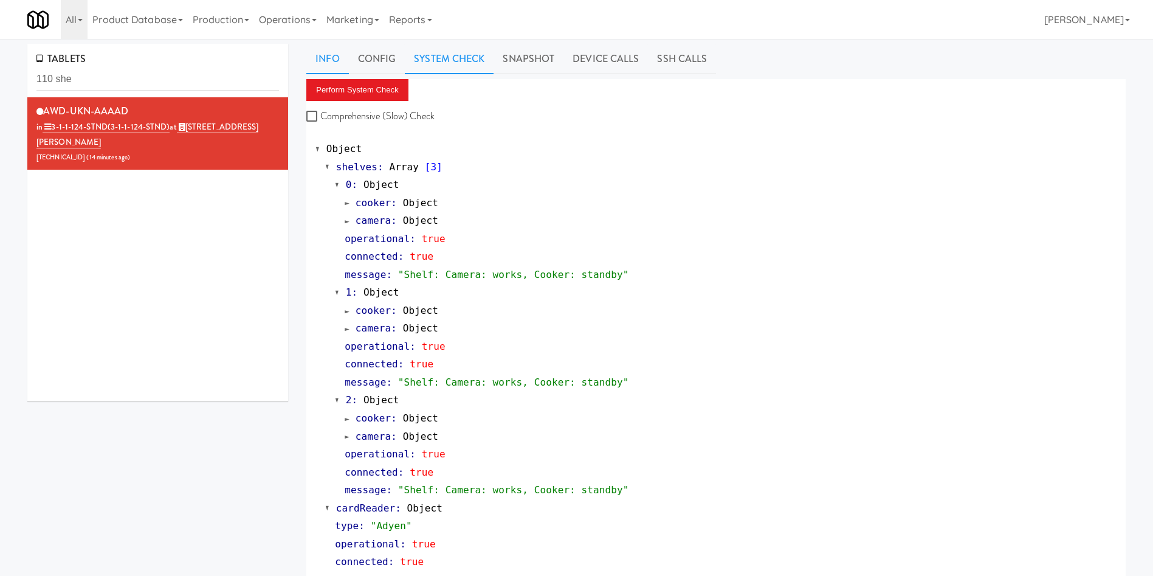
click at [329, 56] on link "Info" at bounding box center [327, 59] width 42 height 30
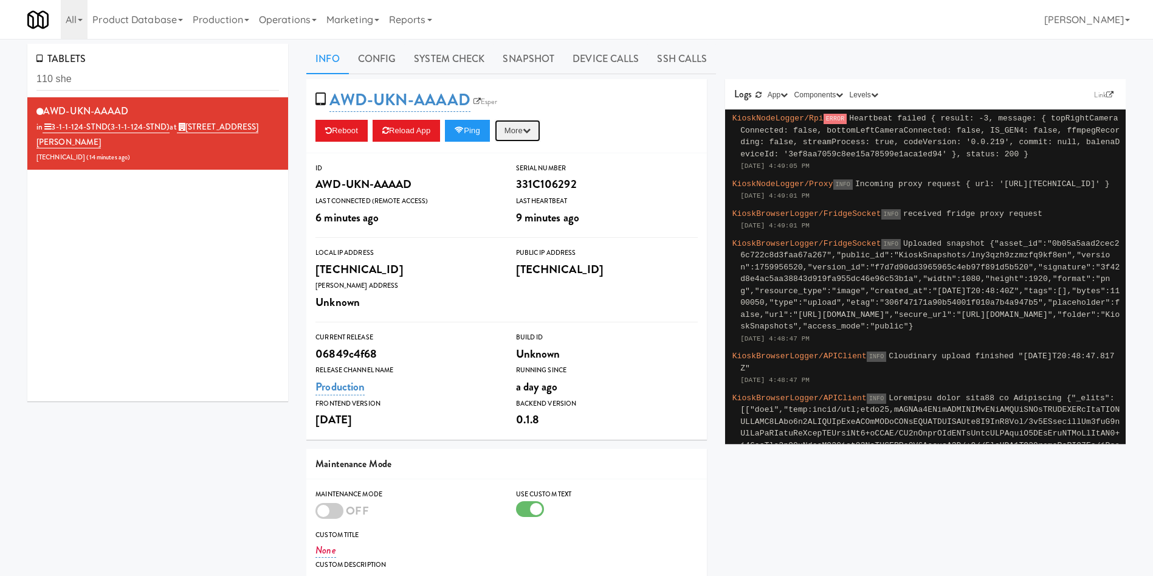
click at [528, 123] on button "More" at bounding box center [518, 131] width 46 height 22
click at [525, 176] on link "Restart Server" at bounding box center [490, 177] width 111 height 22
click at [452, 65] on link "System Check" at bounding box center [449, 59] width 89 height 30
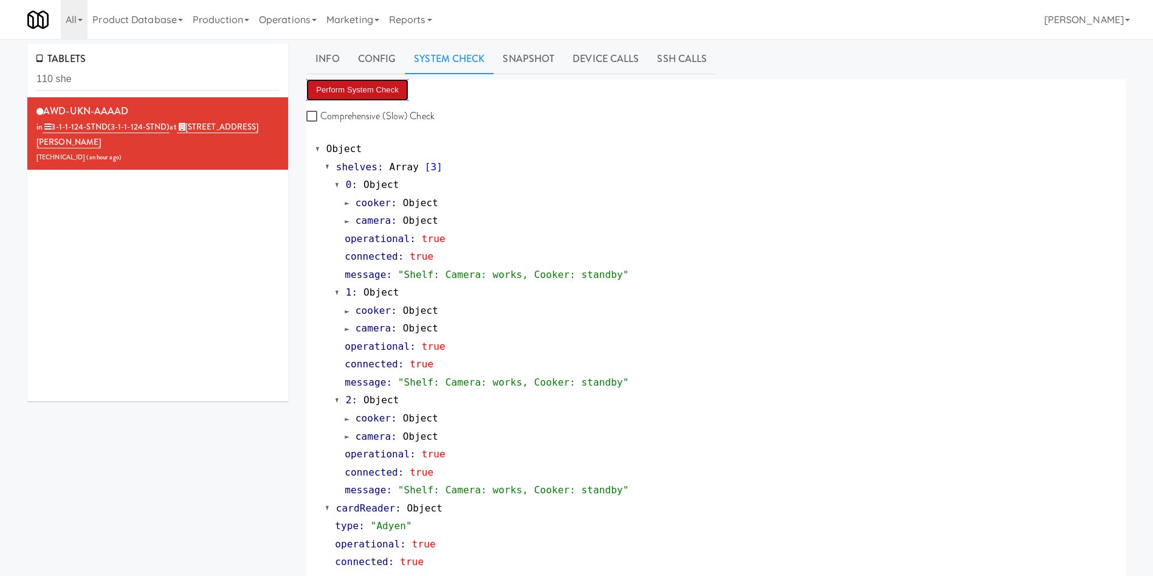
click at [371, 80] on button "Perform System Check" at bounding box center [357, 90] width 102 height 22
drag, startPoint x: 137, startPoint y: 85, endPoint x: 0, endPoint y: 84, distance: 136.8
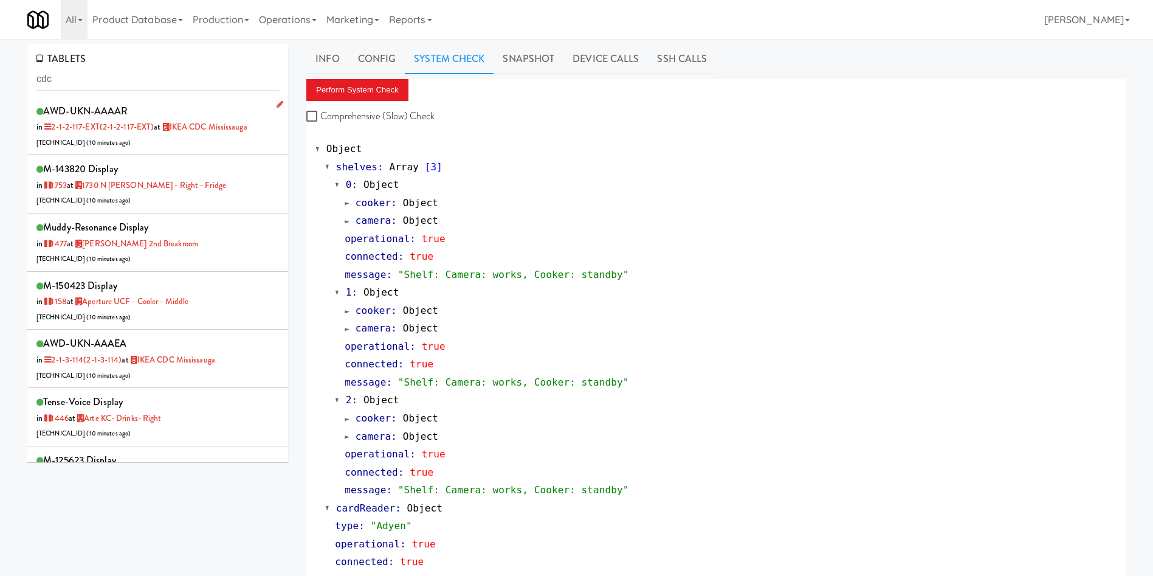
click at [215, 145] on div "AWD-UKN-AAAAR in 2-1-2-117-EXT (2-1-2-117-EXT) at IKEA CDC Mississauga 69.157.2…" at bounding box center [157, 126] width 243 height 48
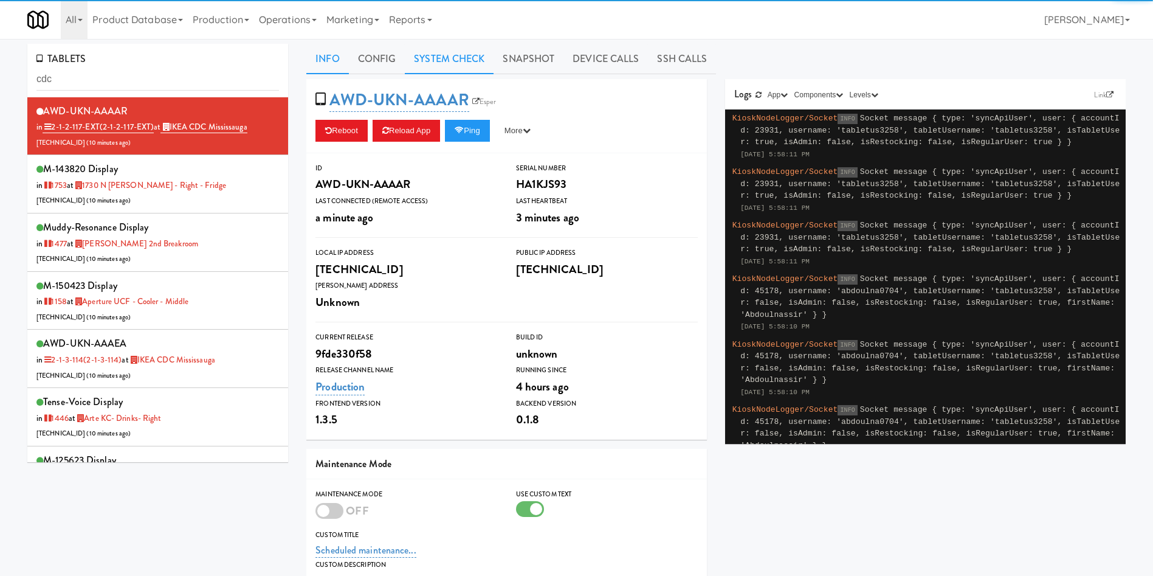
click at [469, 62] on link "System Check" at bounding box center [449, 59] width 89 height 30
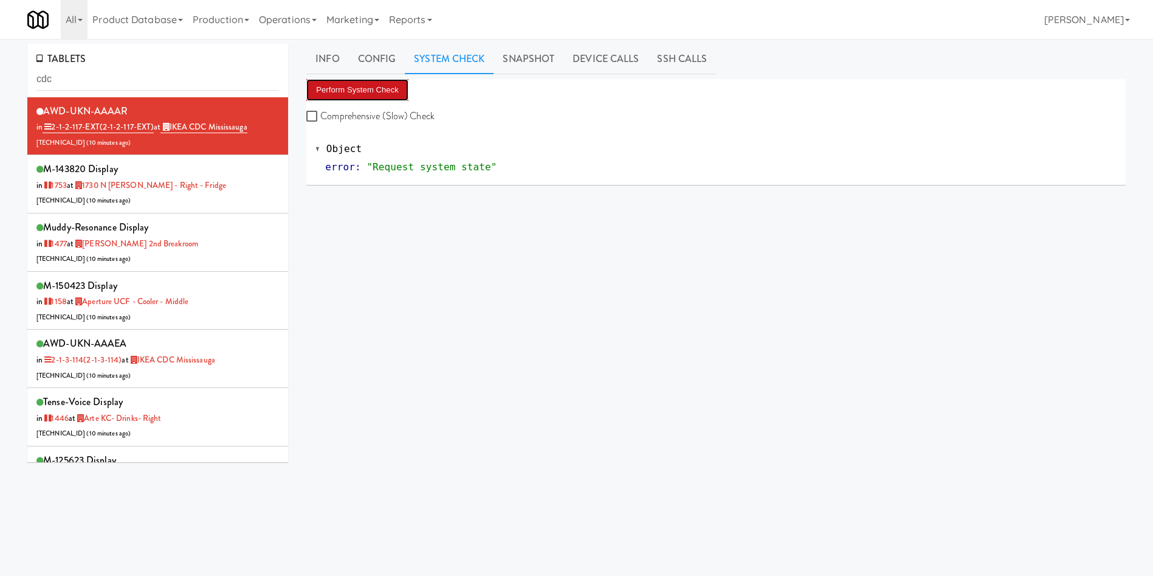
click at [360, 91] on button "Perform System Check" at bounding box center [357, 90] width 102 height 22
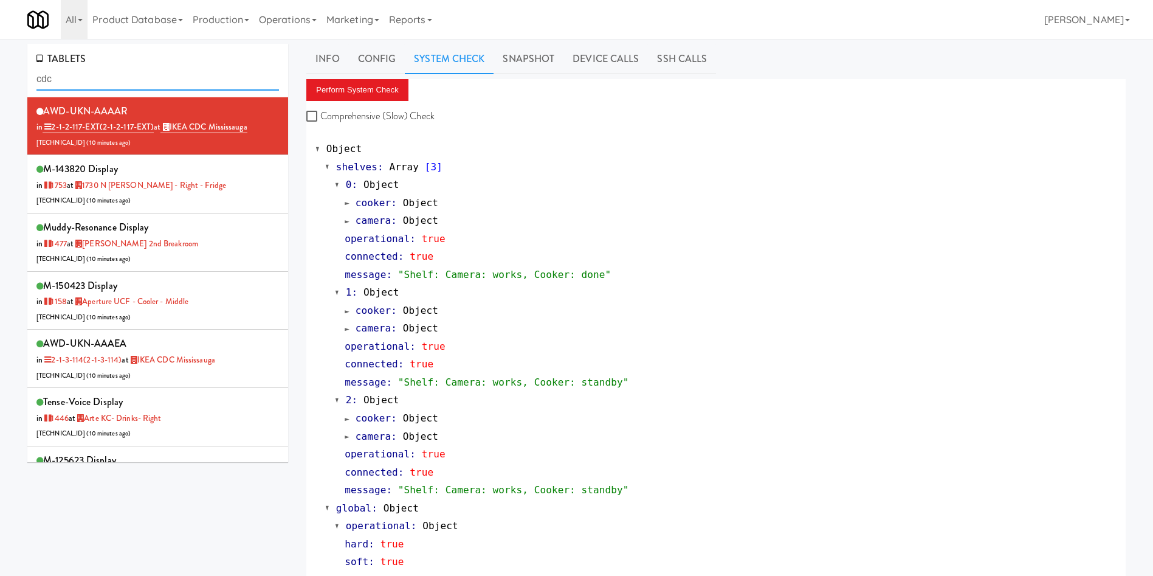
drag, startPoint x: 164, startPoint y: 80, endPoint x: 0, endPoint y: 79, distance: 163.5
click at [0, 79] on div "TABLETS cdc AWD-UKN-AAAAR in 2-1-2-117-EXT (2-1-2-117-EXT) at IKEA CDC Mississa…" at bounding box center [576, 334] width 1153 height 581
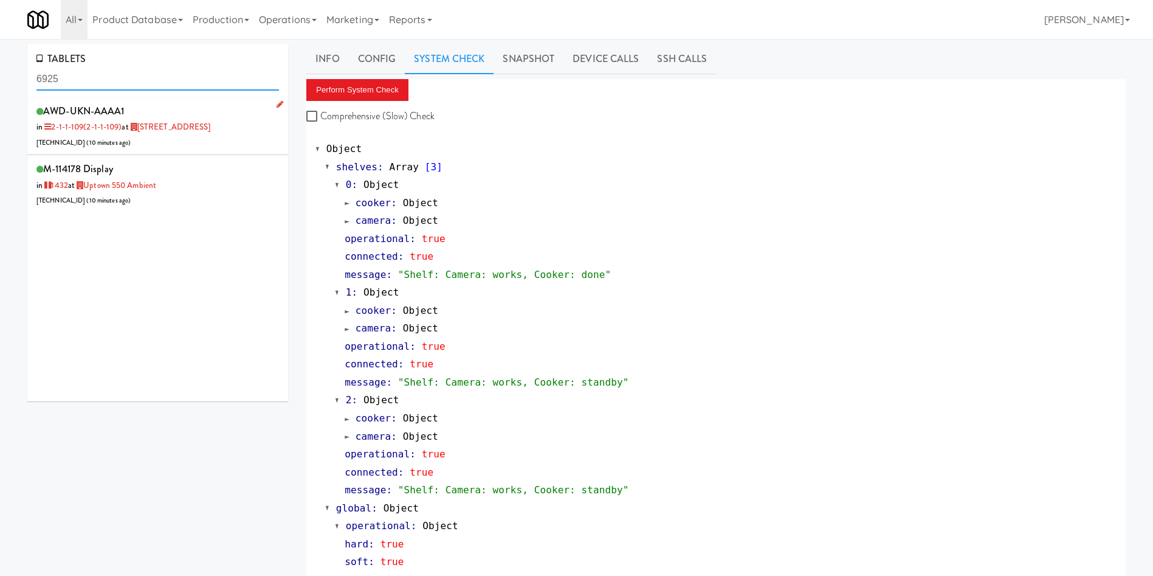
type input "6925"
click at [210, 137] on div "AWD-UKN-AAAA1 in 2-1-1-109 (2-1-1-109) at 6925 Century Avenue 206.0.69.55 ( 10 …" at bounding box center [157, 126] width 243 height 48
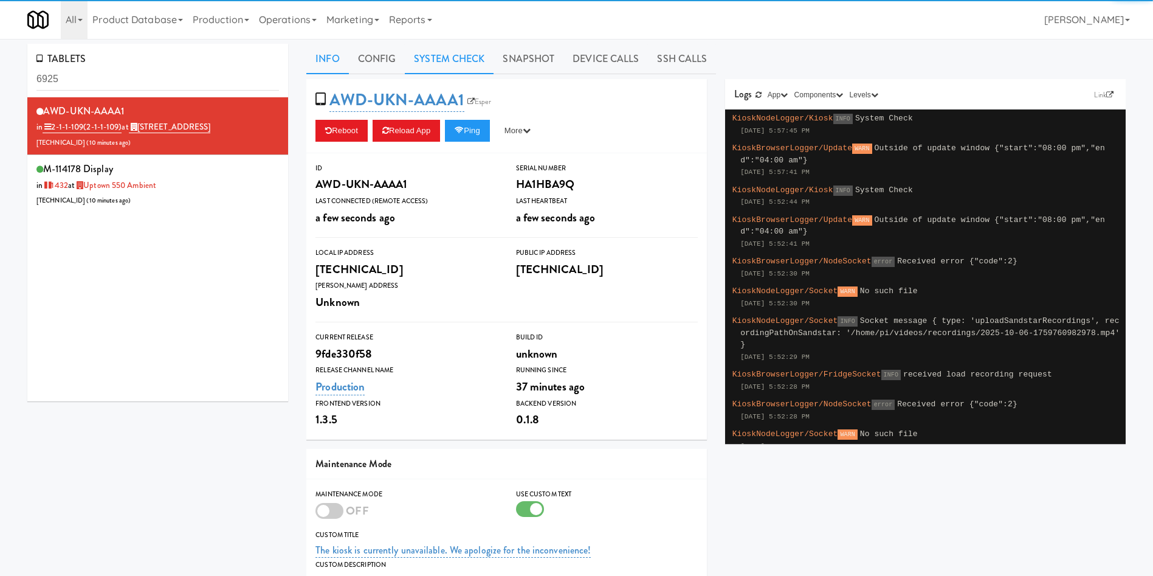
click at [450, 50] on link "System Check" at bounding box center [449, 59] width 89 height 30
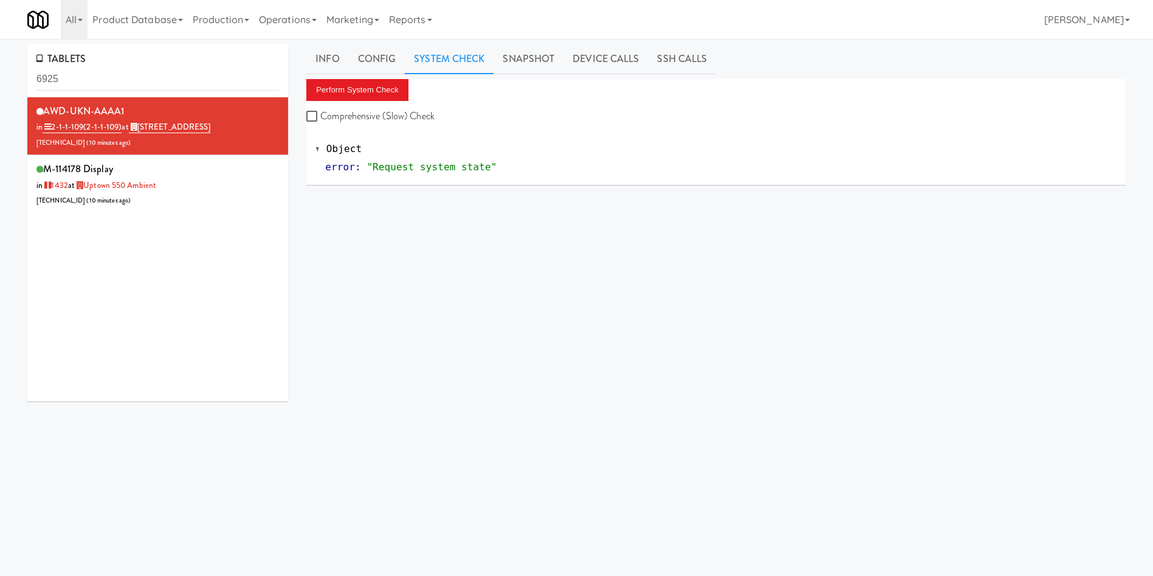
click at [182, 257] on div "AWD-UKN-AAAA1 in 2-1-1-109 (2-1-1-109) at 6925 Century Avenue 206.0.69.55 ( 10 …" at bounding box center [157, 249] width 261 height 304
click at [391, 87] on button "Perform System Check" at bounding box center [357, 90] width 102 height 22
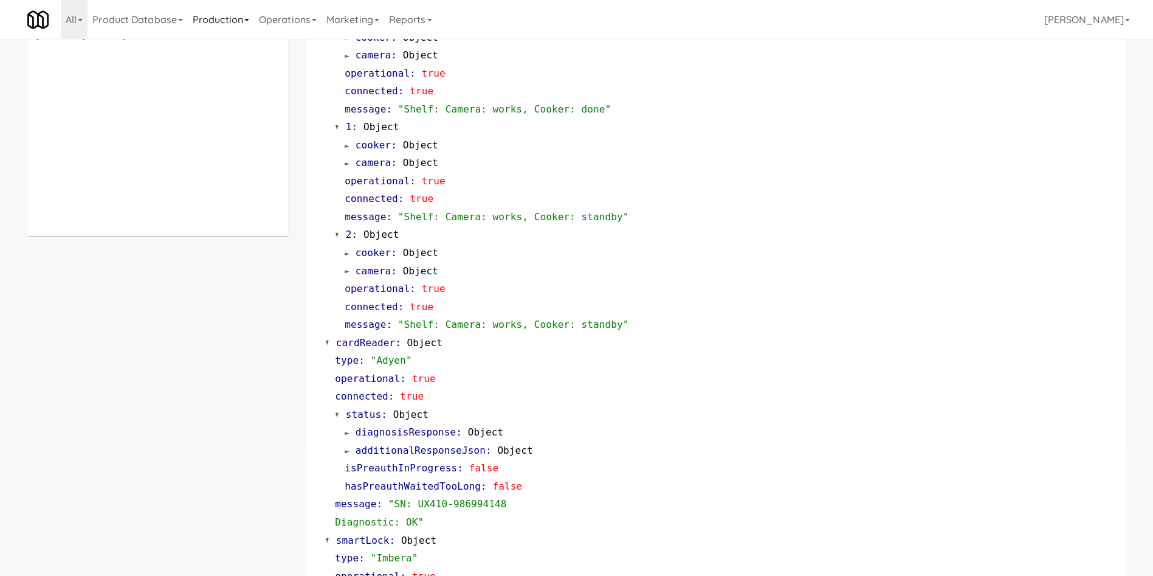
scroll to position [5, 0]
